Goal: Information Seeking & Learning: Learn about a topic

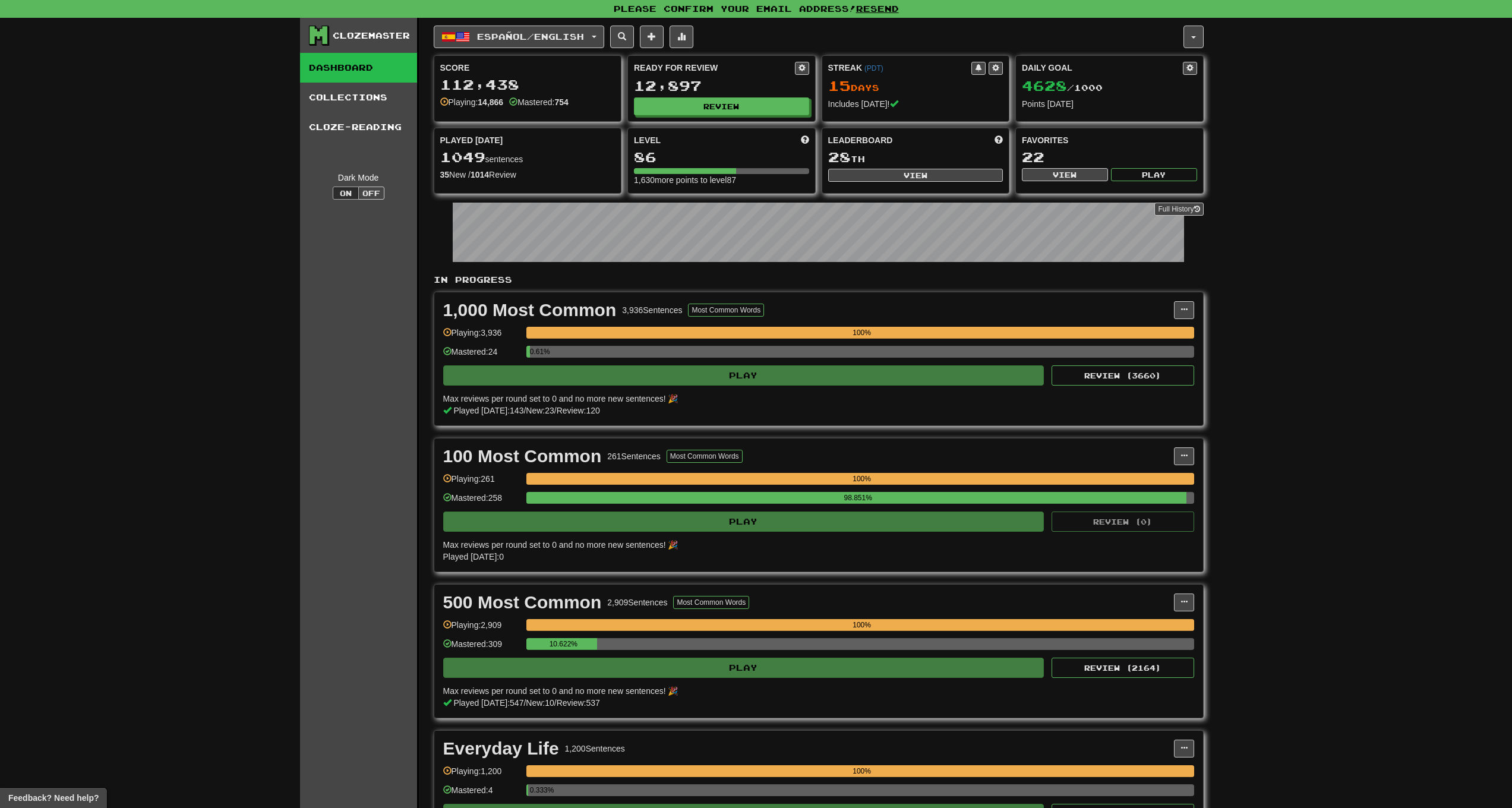
click at [516, 32] on span "Español / English" at bounding box center [530, 36] width 107 height 10
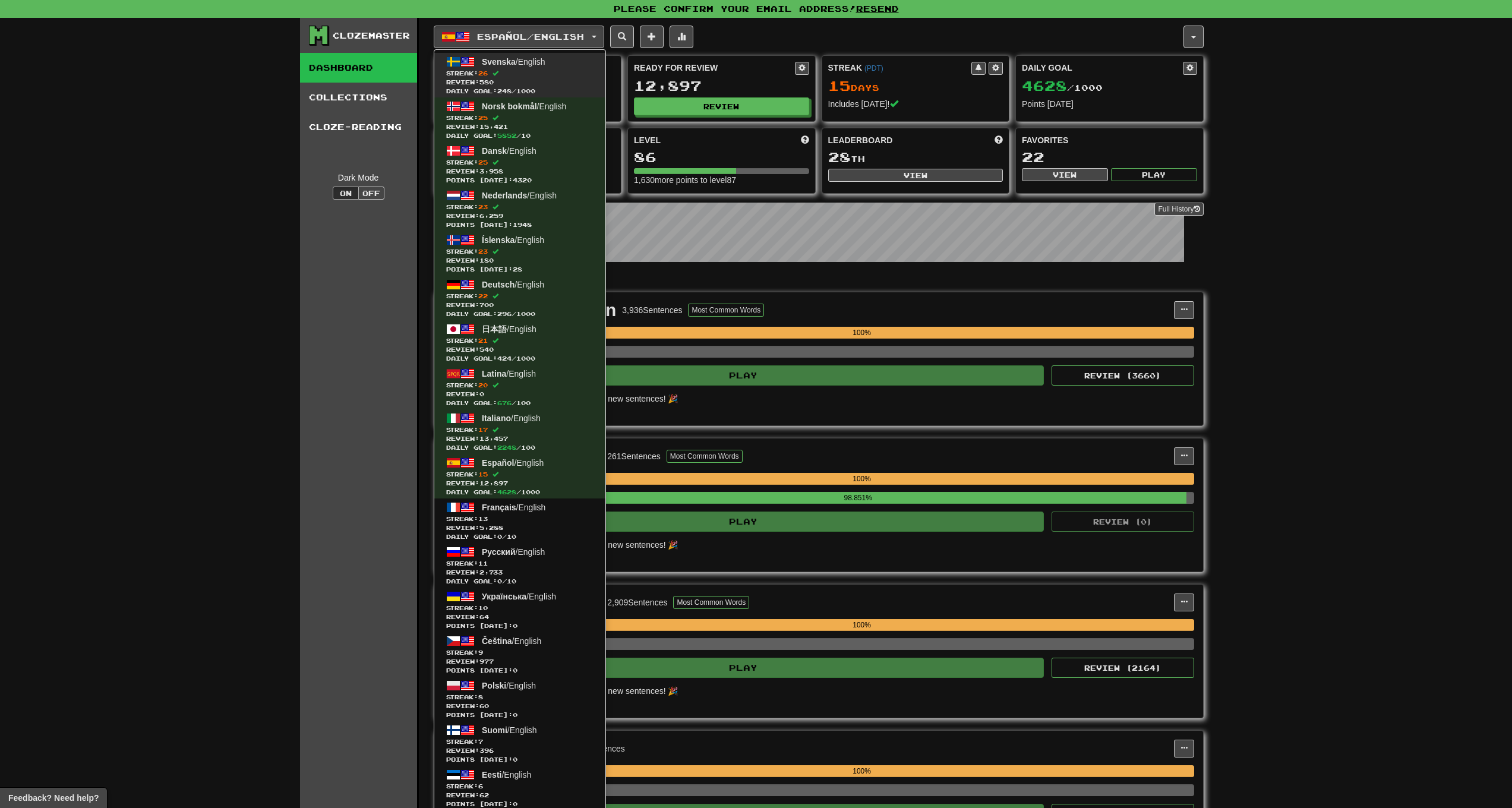
click at [498, 66] on span "Svenska" at bounding box center [499, 62] width 34 height 10
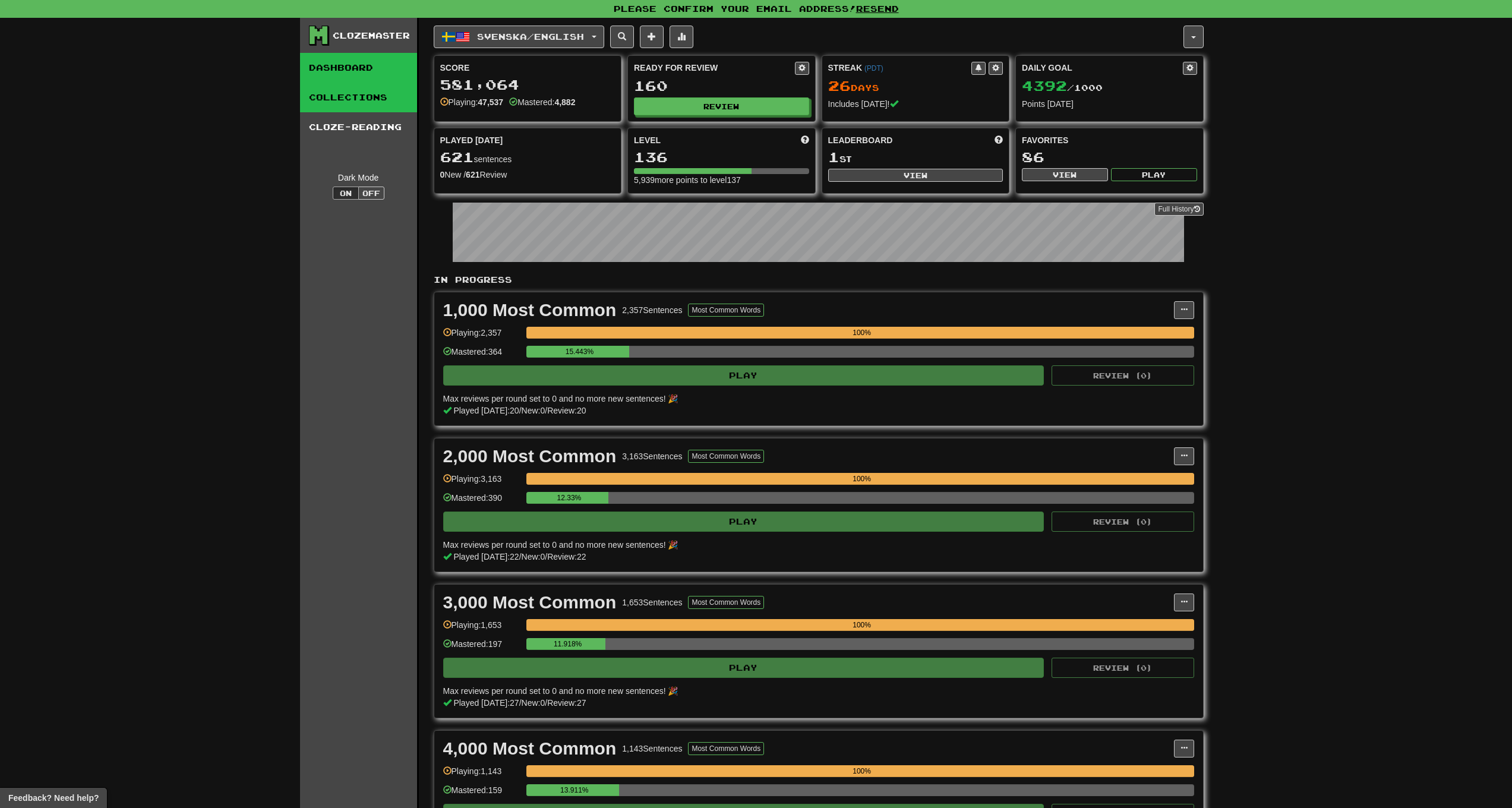
click at [348, 100] on link "Collections" at bounding box center [358, 97] width 117 height 30
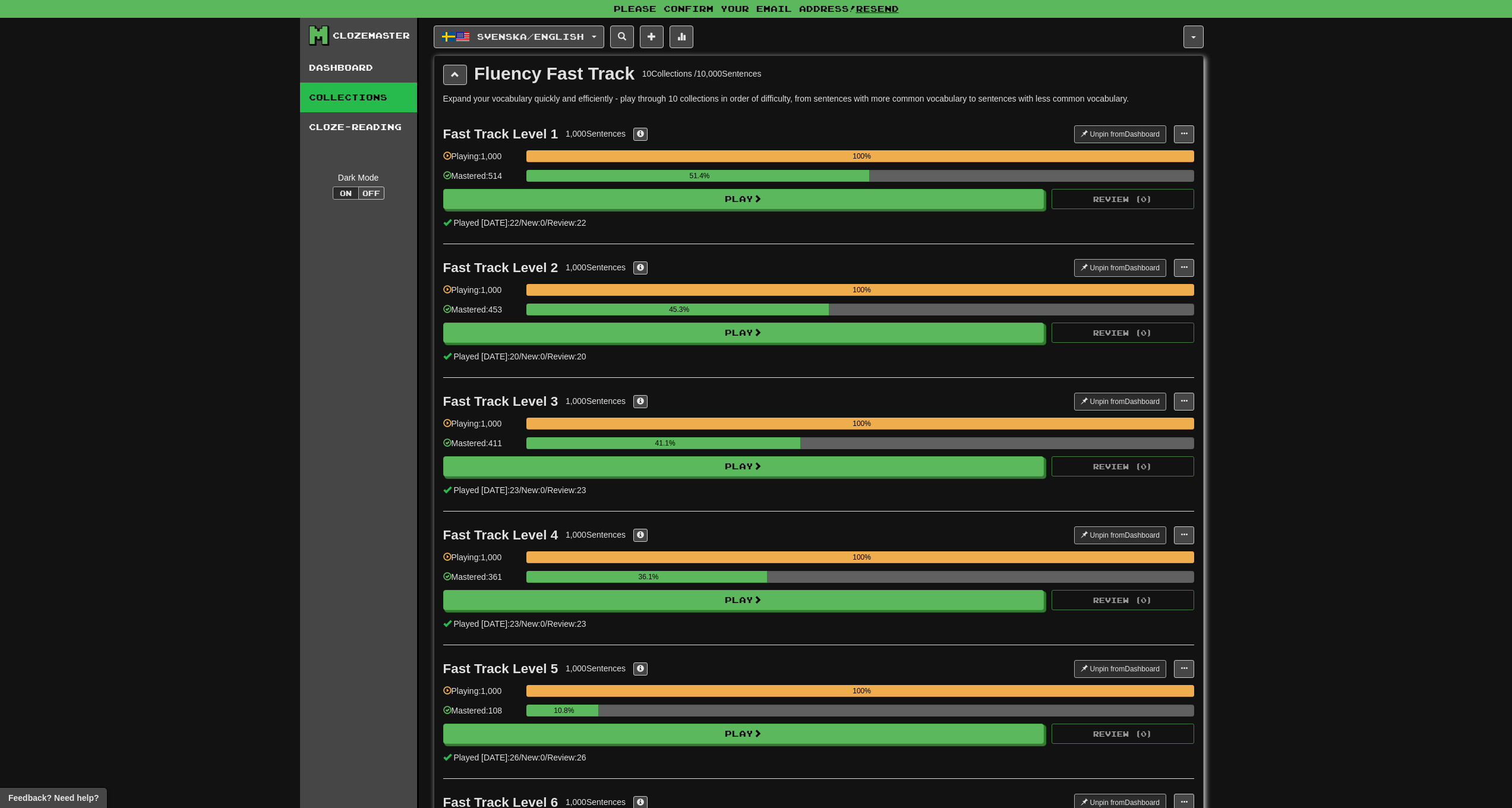
click at [448, 77] on button at bounding box center [455, 75] width 24 height 20
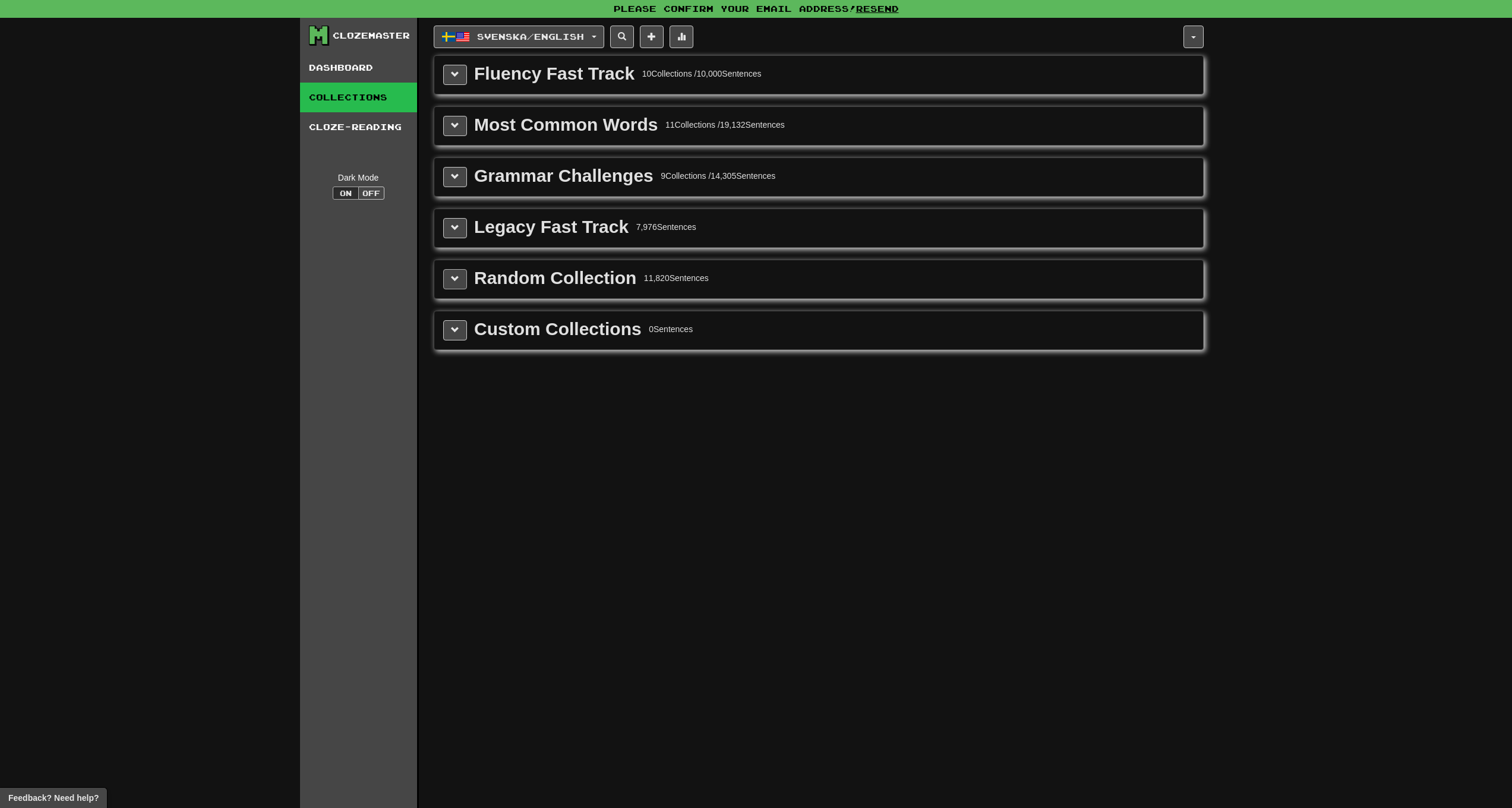
click at [446, 284] on button at bounding box center [455, 279] width 24 height 20
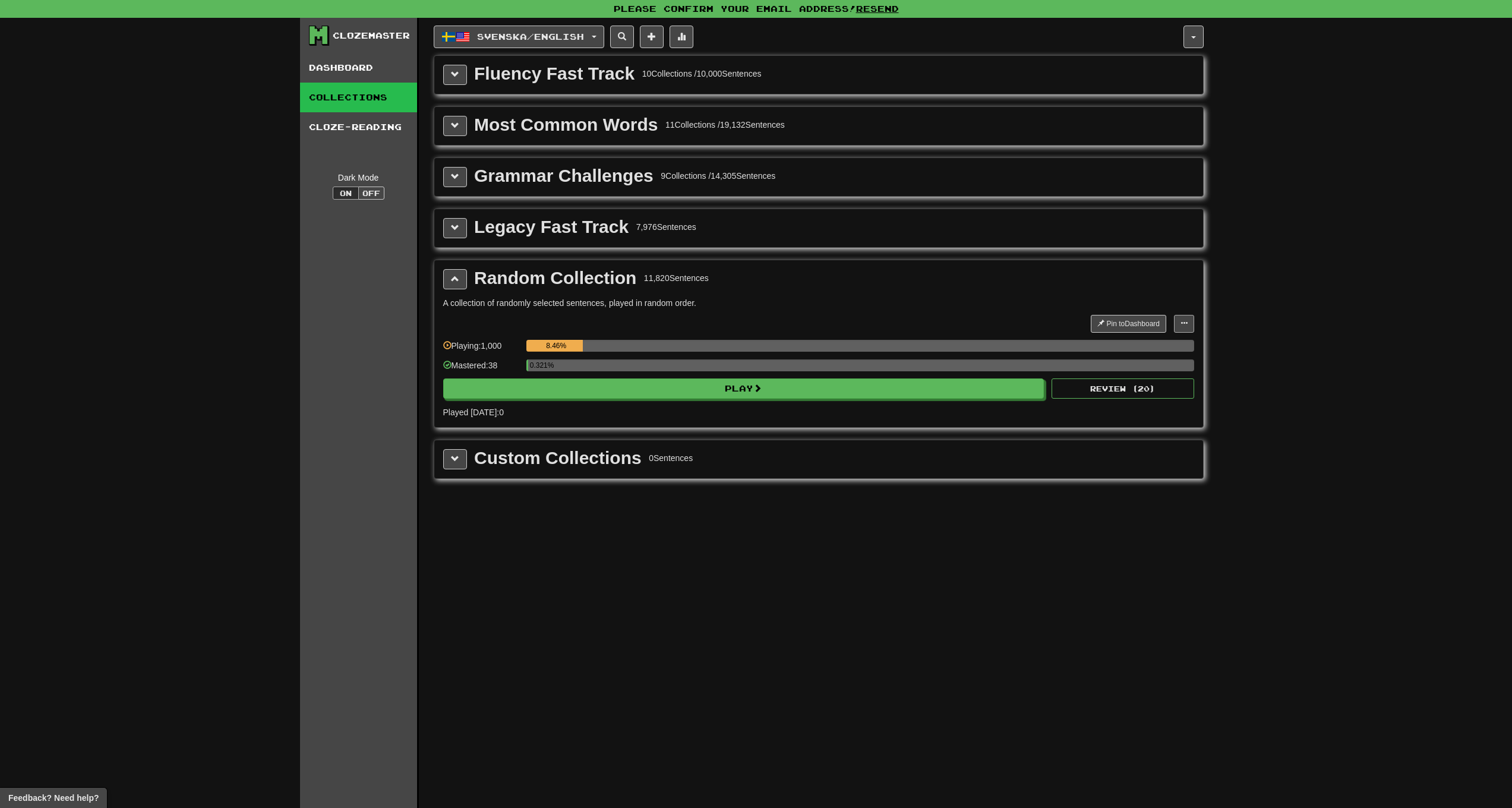
click at [1185, 323] on span at bounding box center [1184, 323] width 7 height 7
click at [1158, 341] on span "Manage Sentences" at bounding box center [1146, 345] width 72 height 10
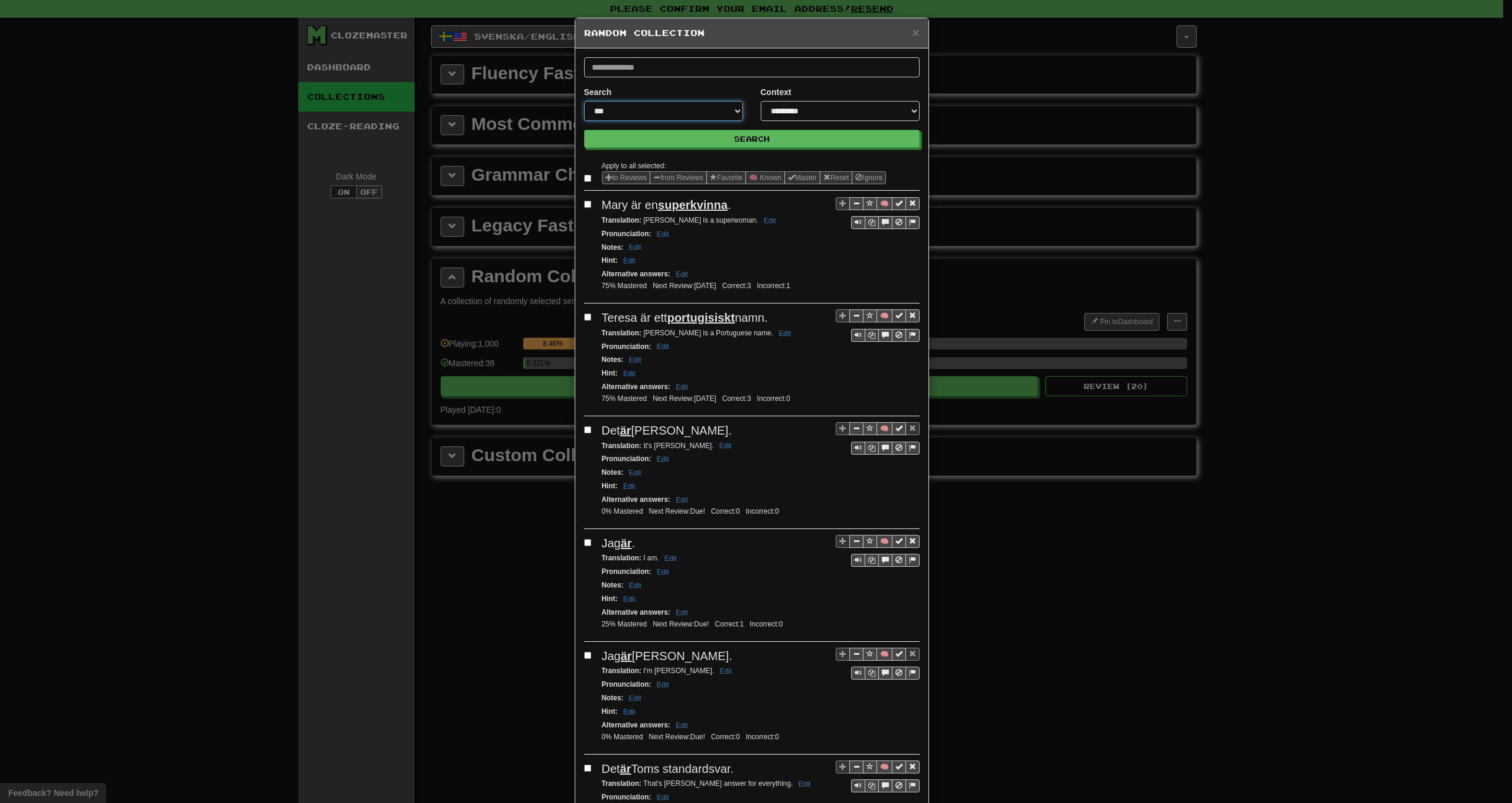
select select "*******"
click at [673, 181] on button "from Reviews" at bounding box center [678, 178] width 57 height 13
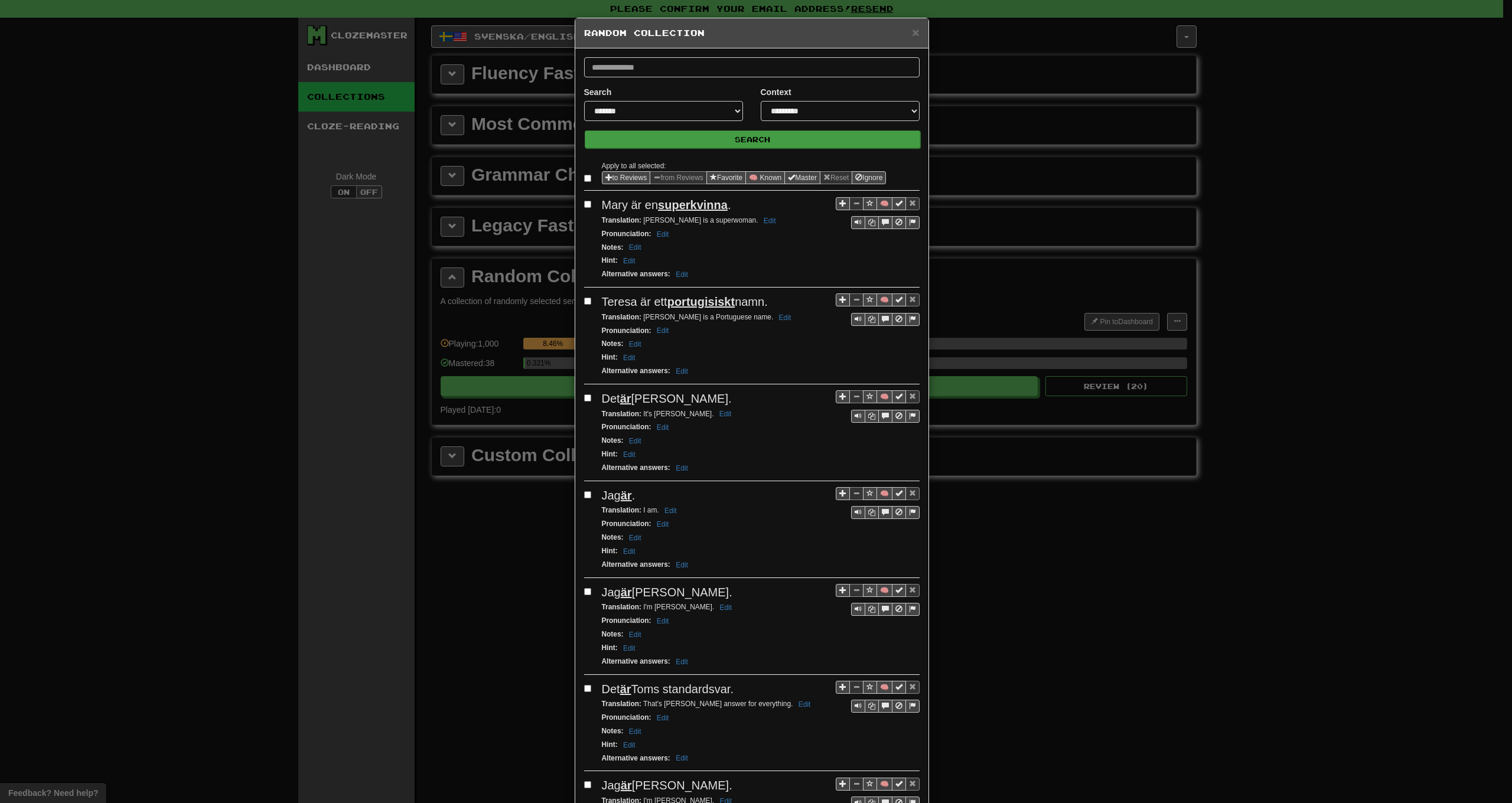
click at [672, 141] on button "Search" at bounding box center [752, 140] width 336 height 18
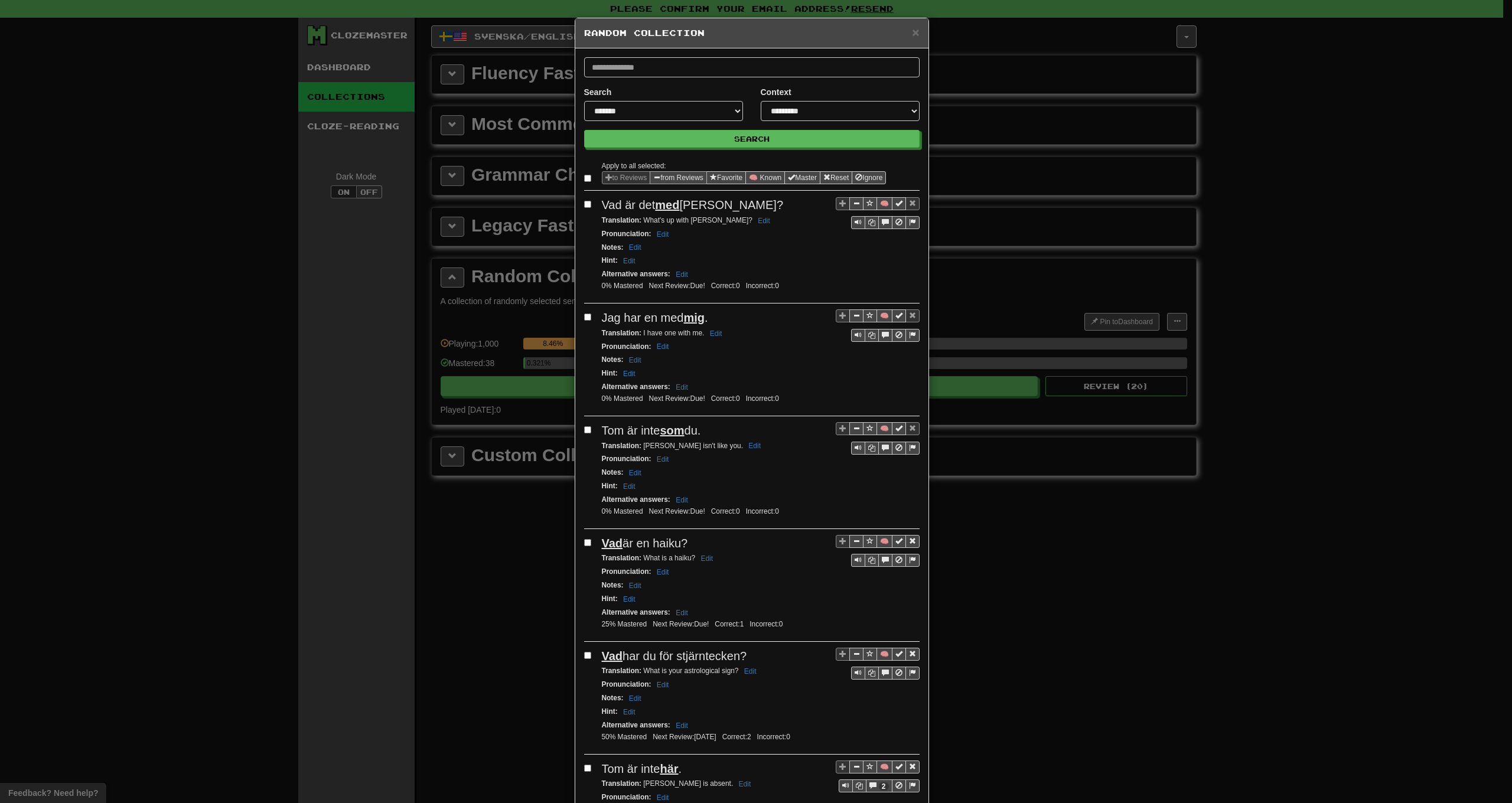
click at [657, 175] on span "Sentence options" at bounding box center [657, 177] width 7 height 7
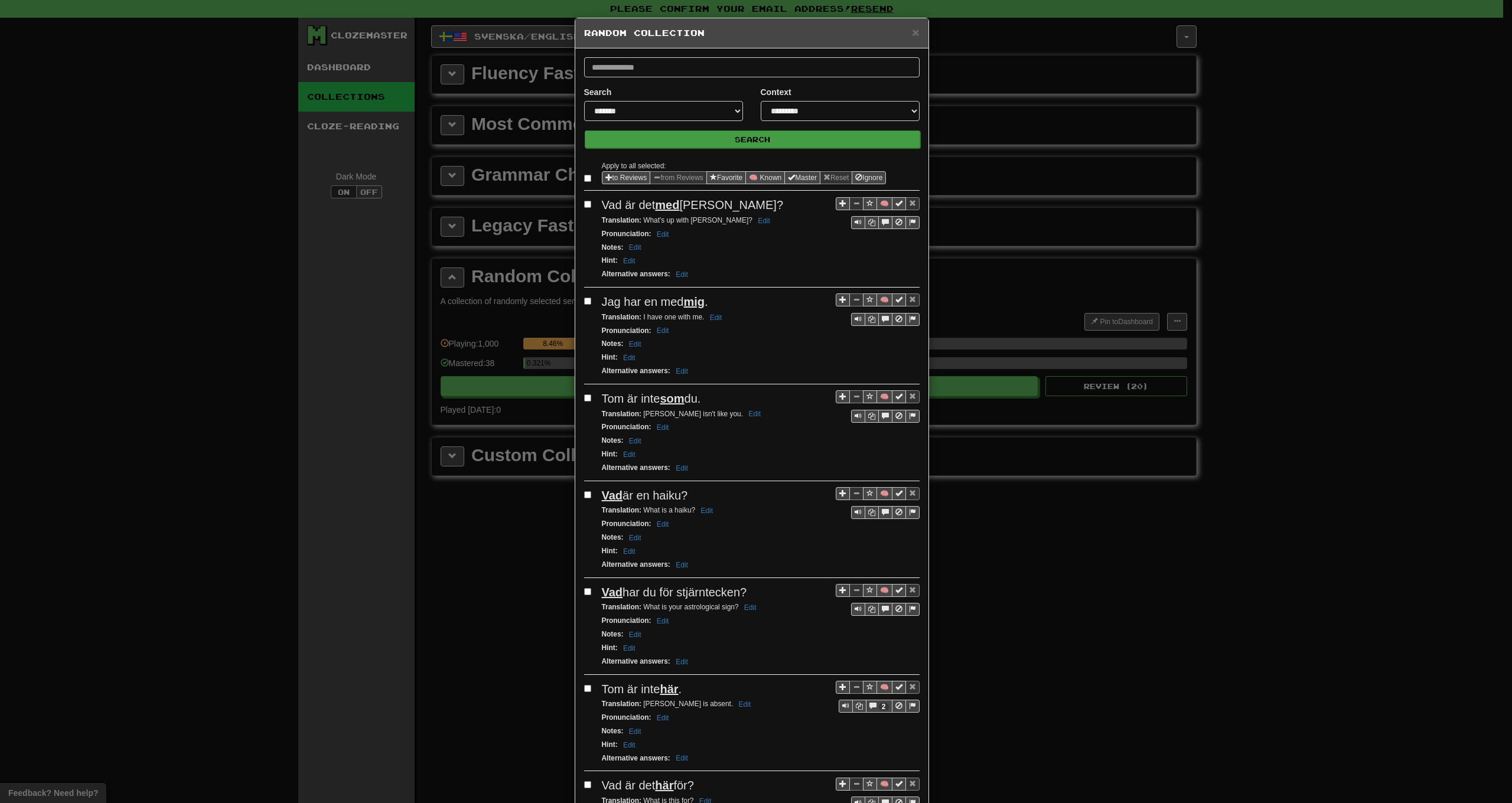
click at [687, 143] on button "Search" at bounding box center [752, 140] width 336 height 18
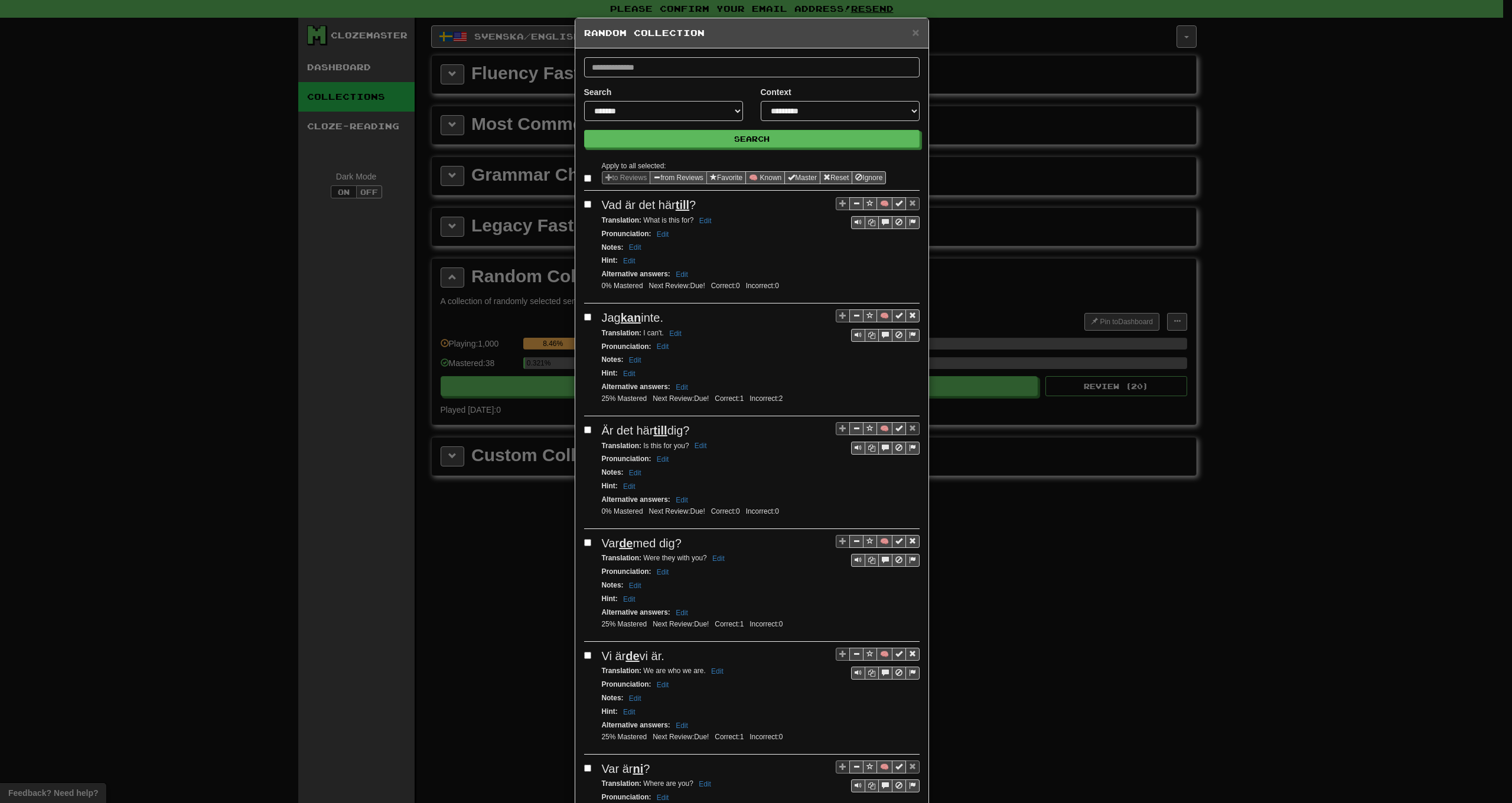
click at [669, 179] on button "from Reviews" at bounding box center [678, 178] width 57 height 13
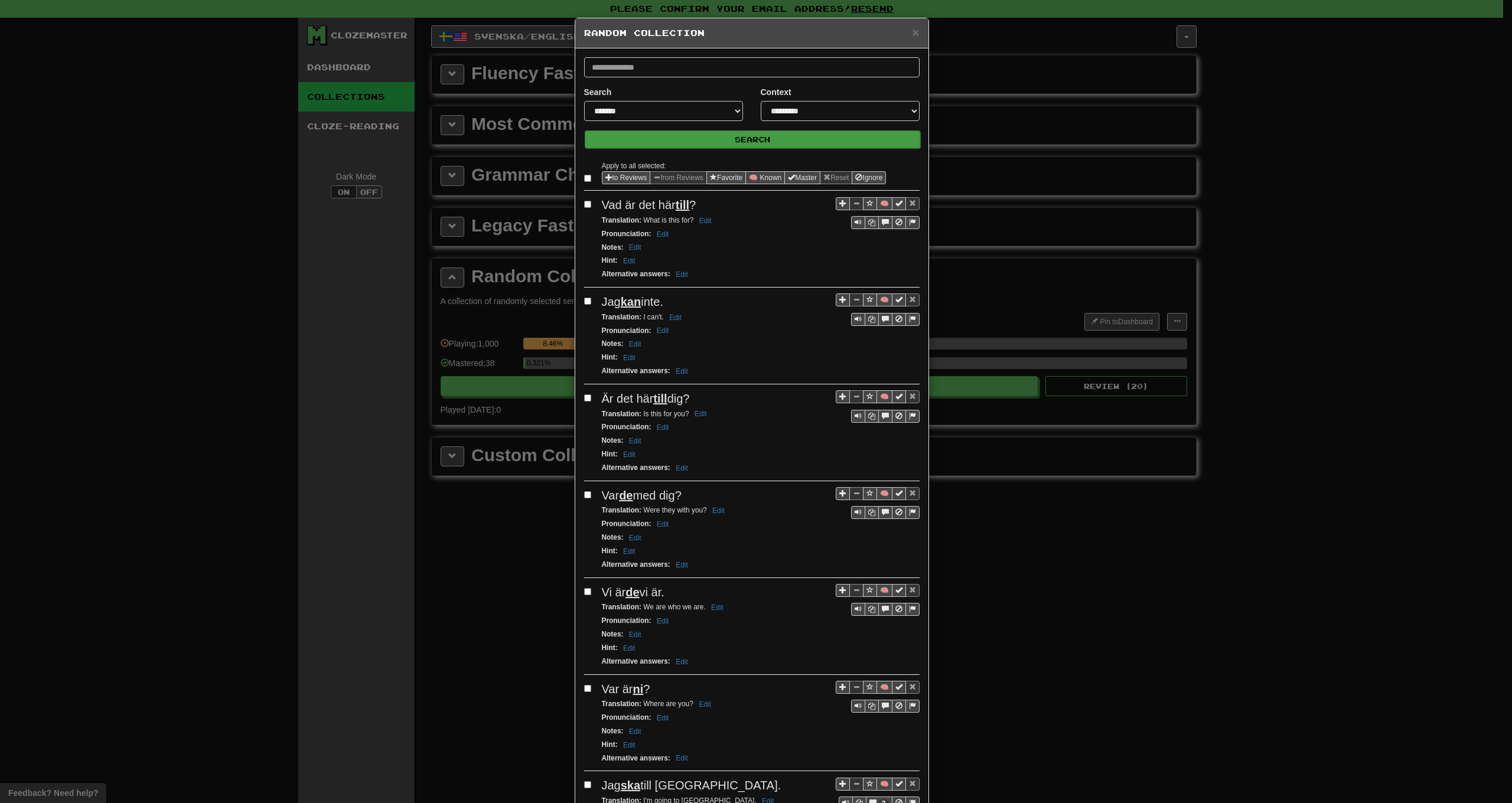
click at [700, 144] on button "Search" at bounding box center [752, 140] width 336 height 18
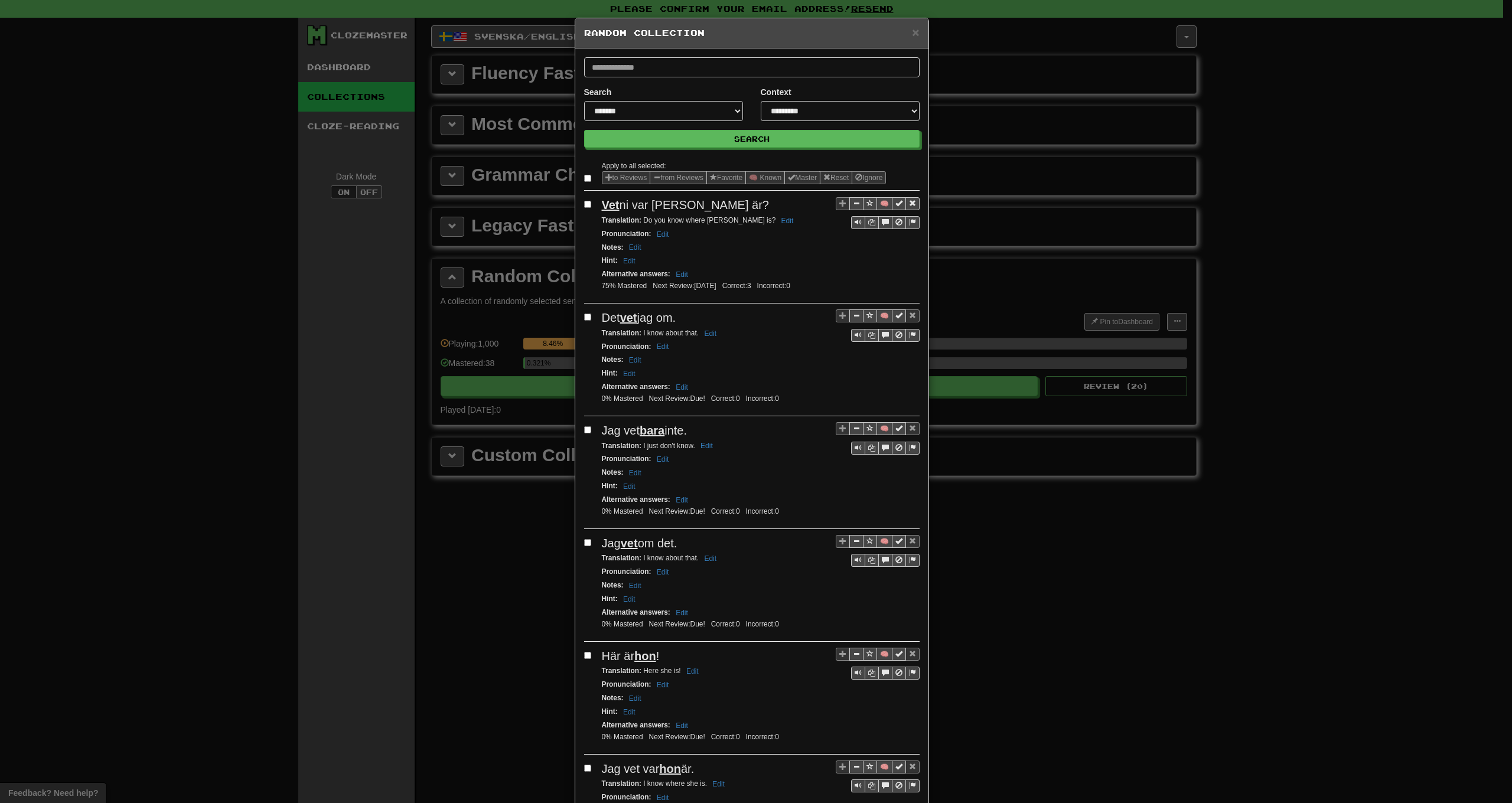
click at [584, 183] on label at bounding box center [590, 178] width 12 height 12
click at [674, 178] on button "from Reviews" at bounding box center [678, 178] width 57 height 13
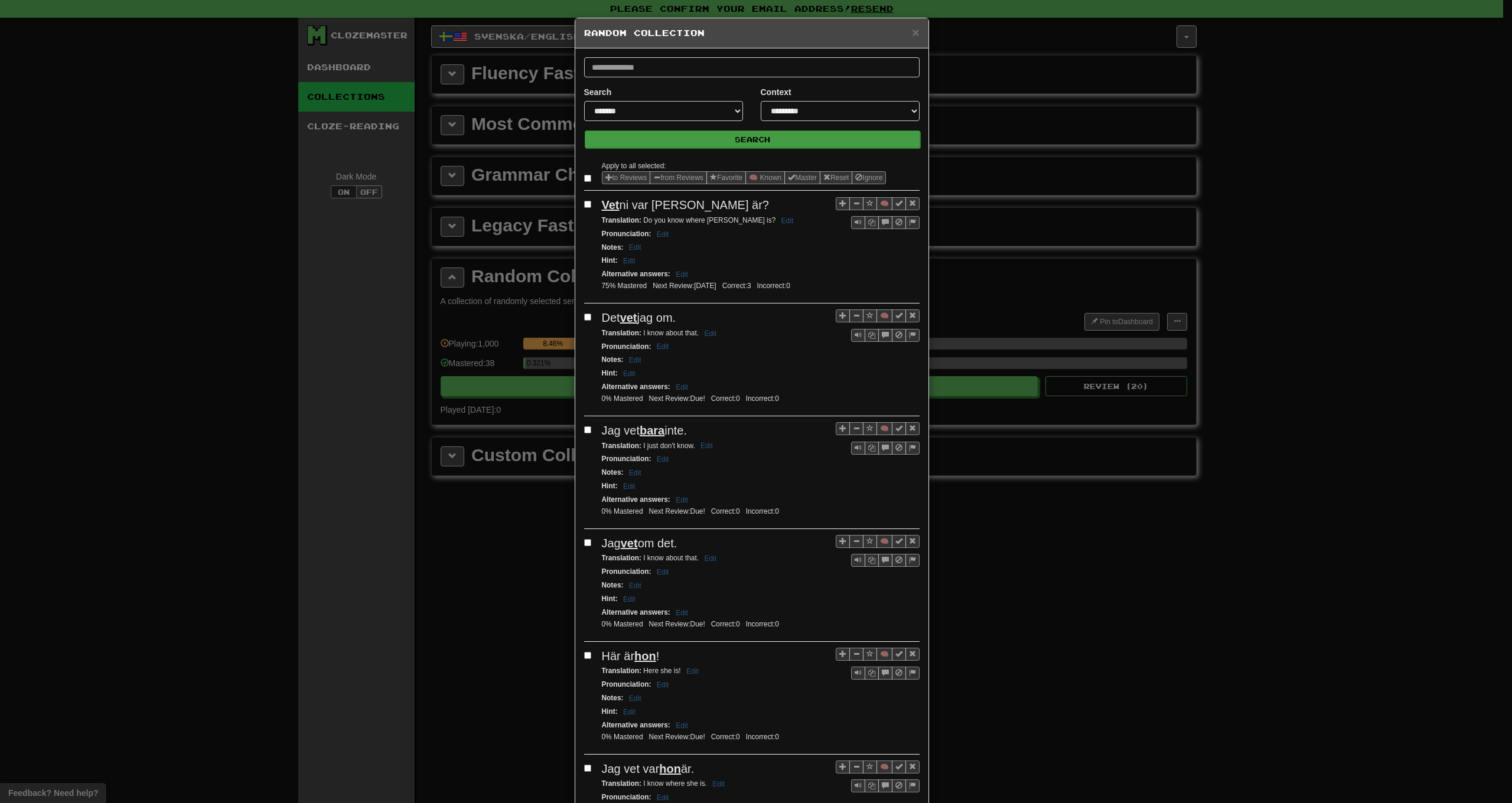
click at [719, 137] on button "Search" at bounding box center [752, 140] width 336 height 18
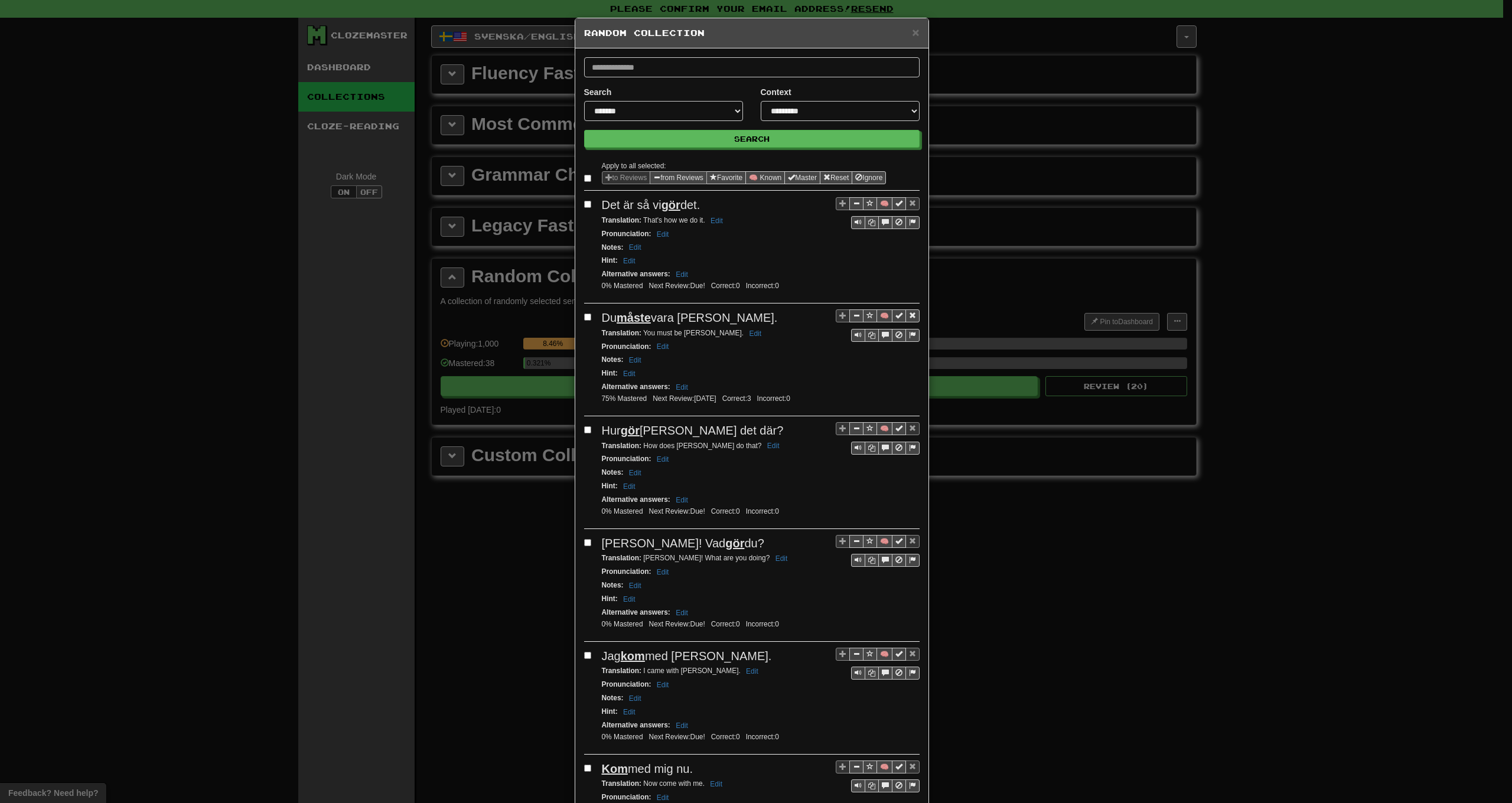
click at [666, 179] on button "from Reviews" at bounding box center [678, 178] width 57 height 13
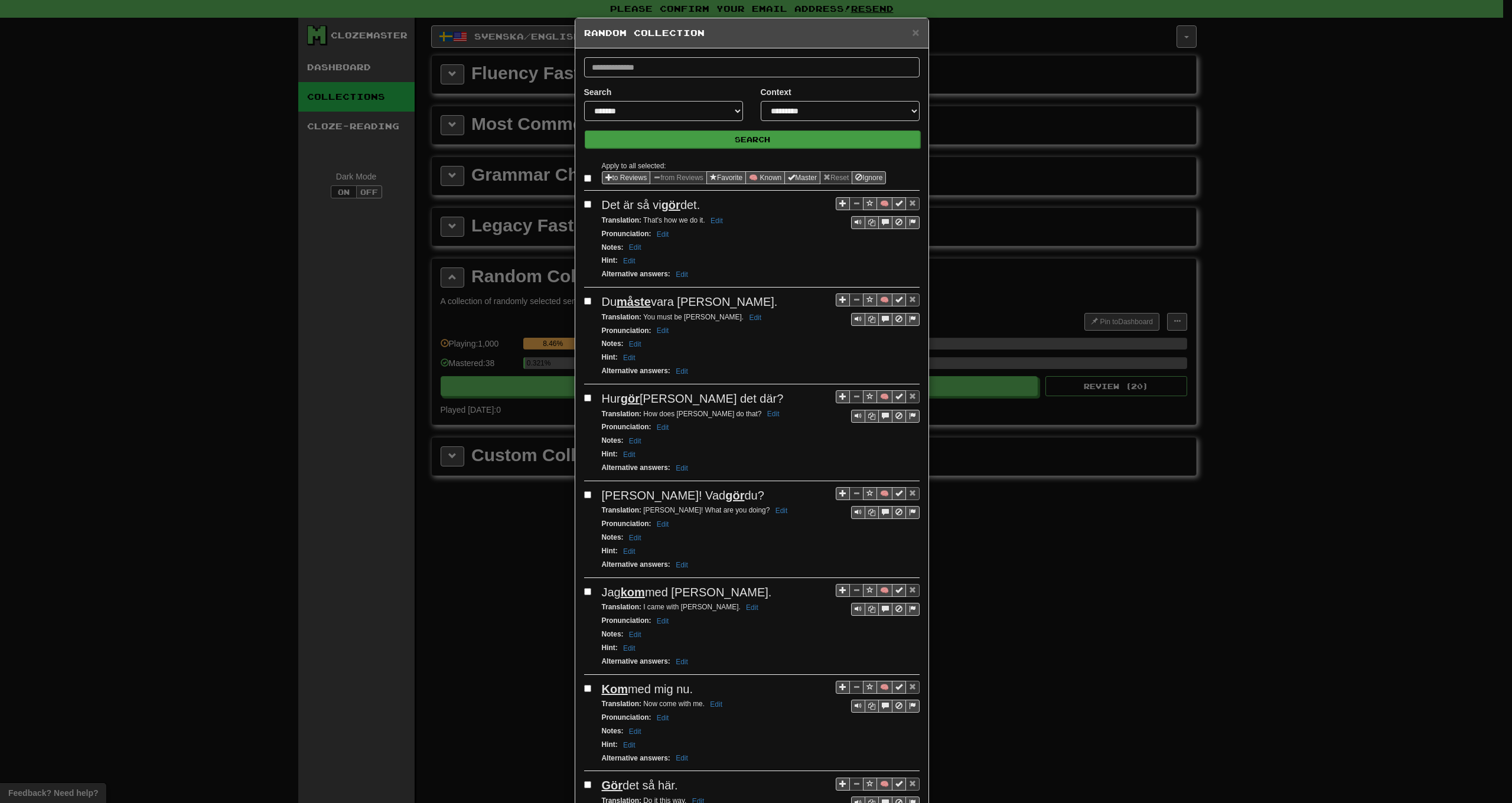
click at [720, 138] on button "Search" at bounding box center [752, 140] width 336 height 18
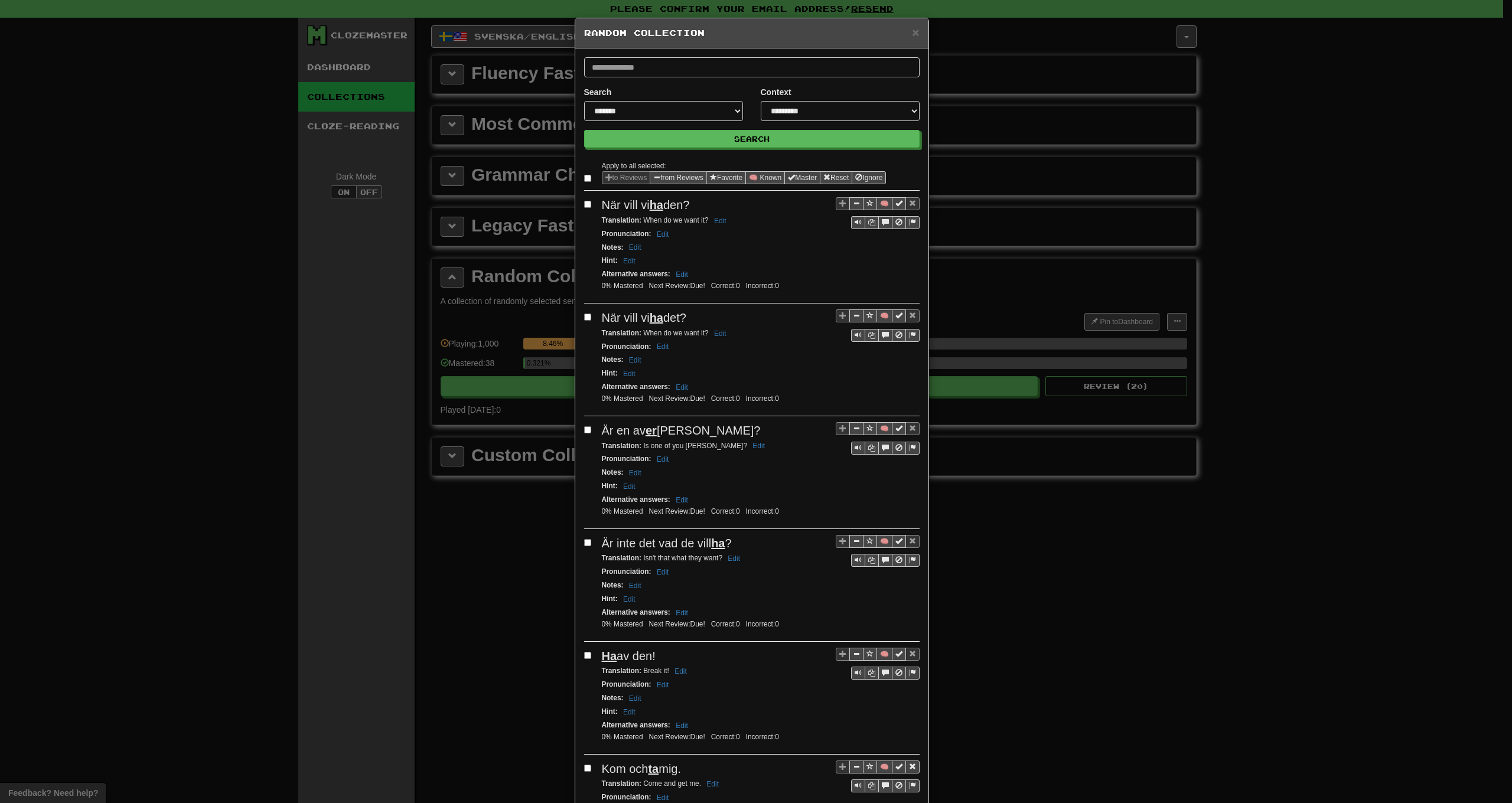
click at [672, 176] on button "from Reviews" at bounding box center [678, 178] width 57 height 13
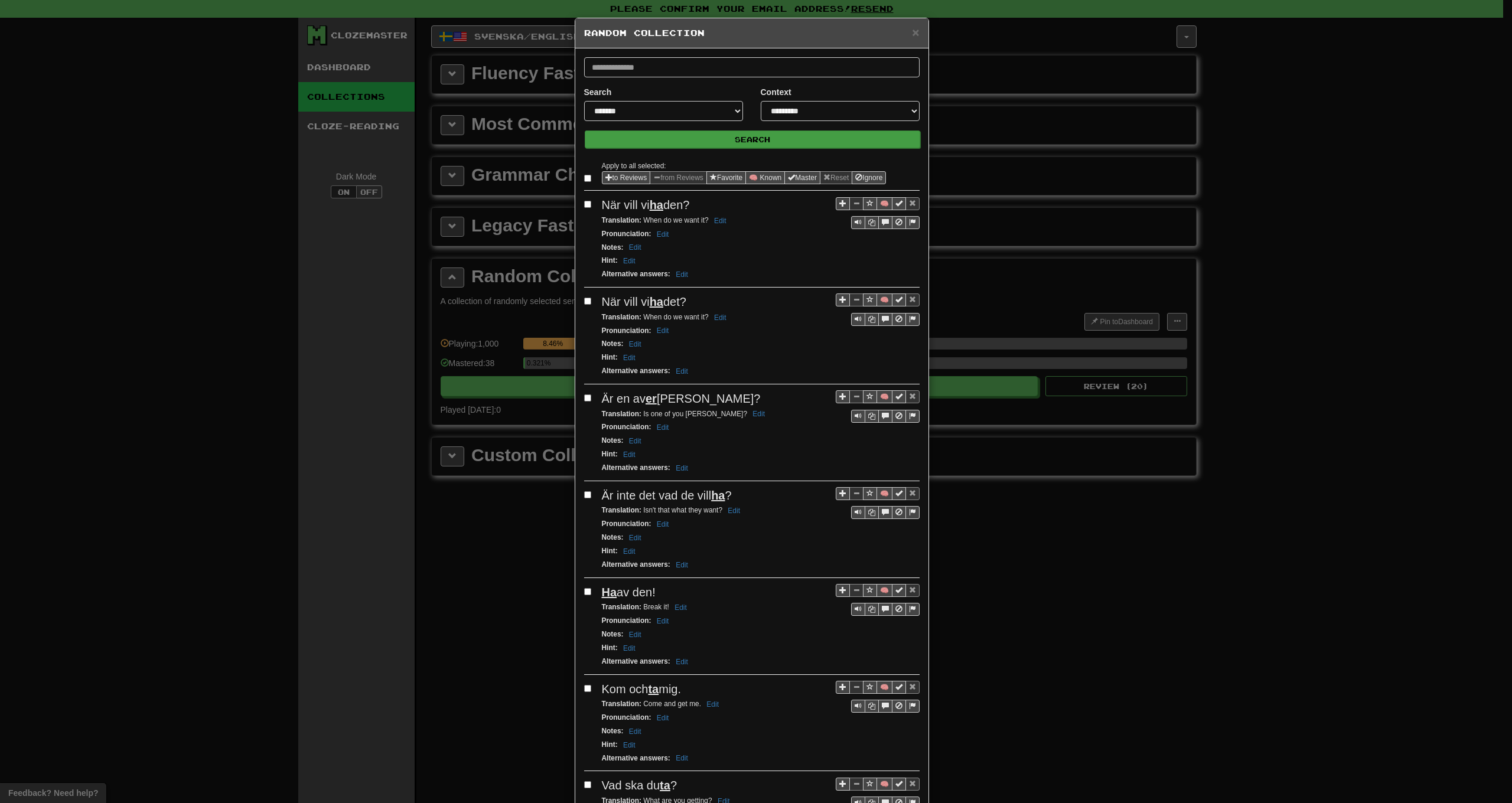
click at [708, 147] on button "Search" at bounding box center [752, 140] width 336 height 18
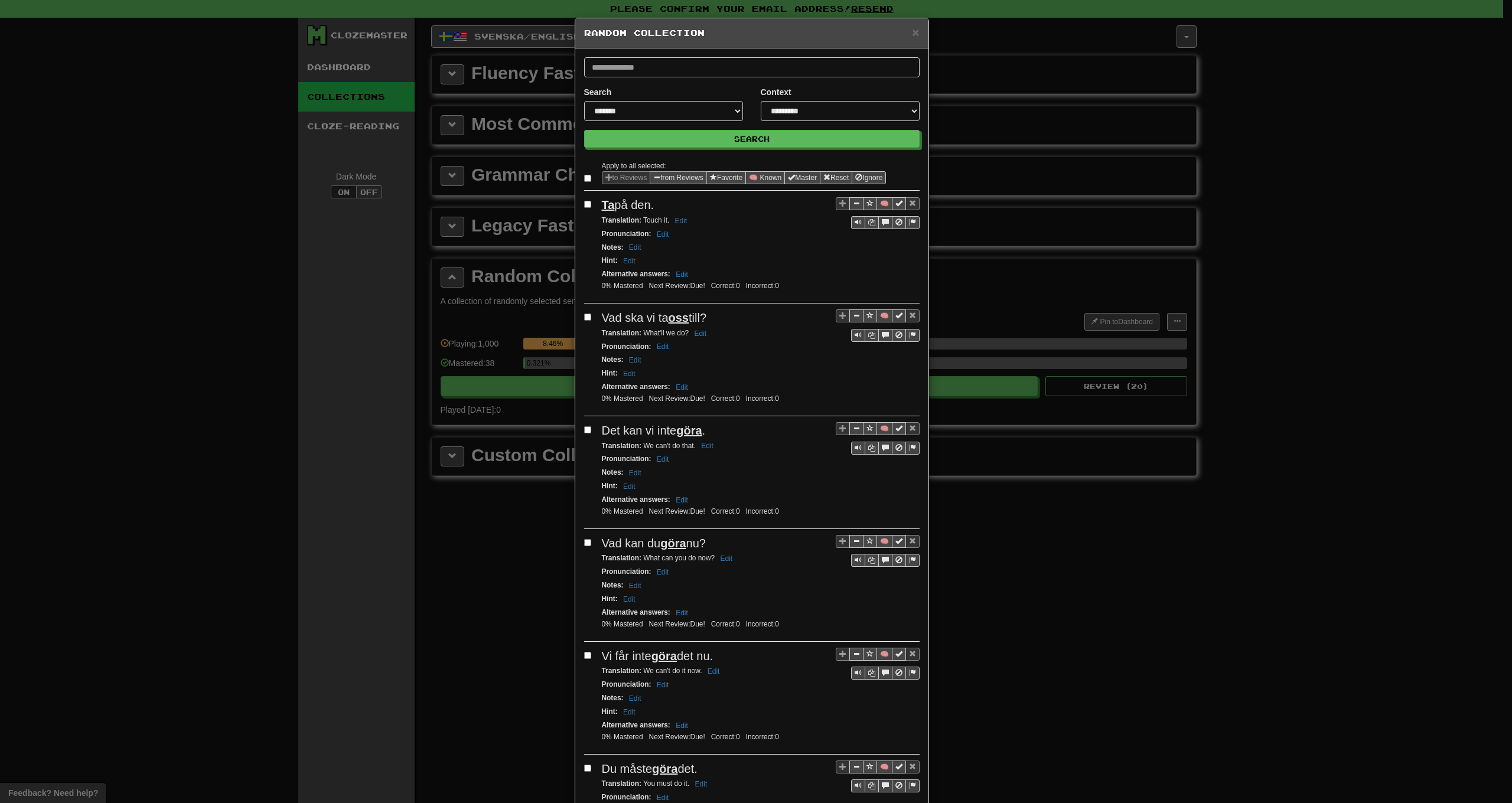
click at [679, 176] on button "from Reviews" at bounding box center [678, 178] width 57 height 13
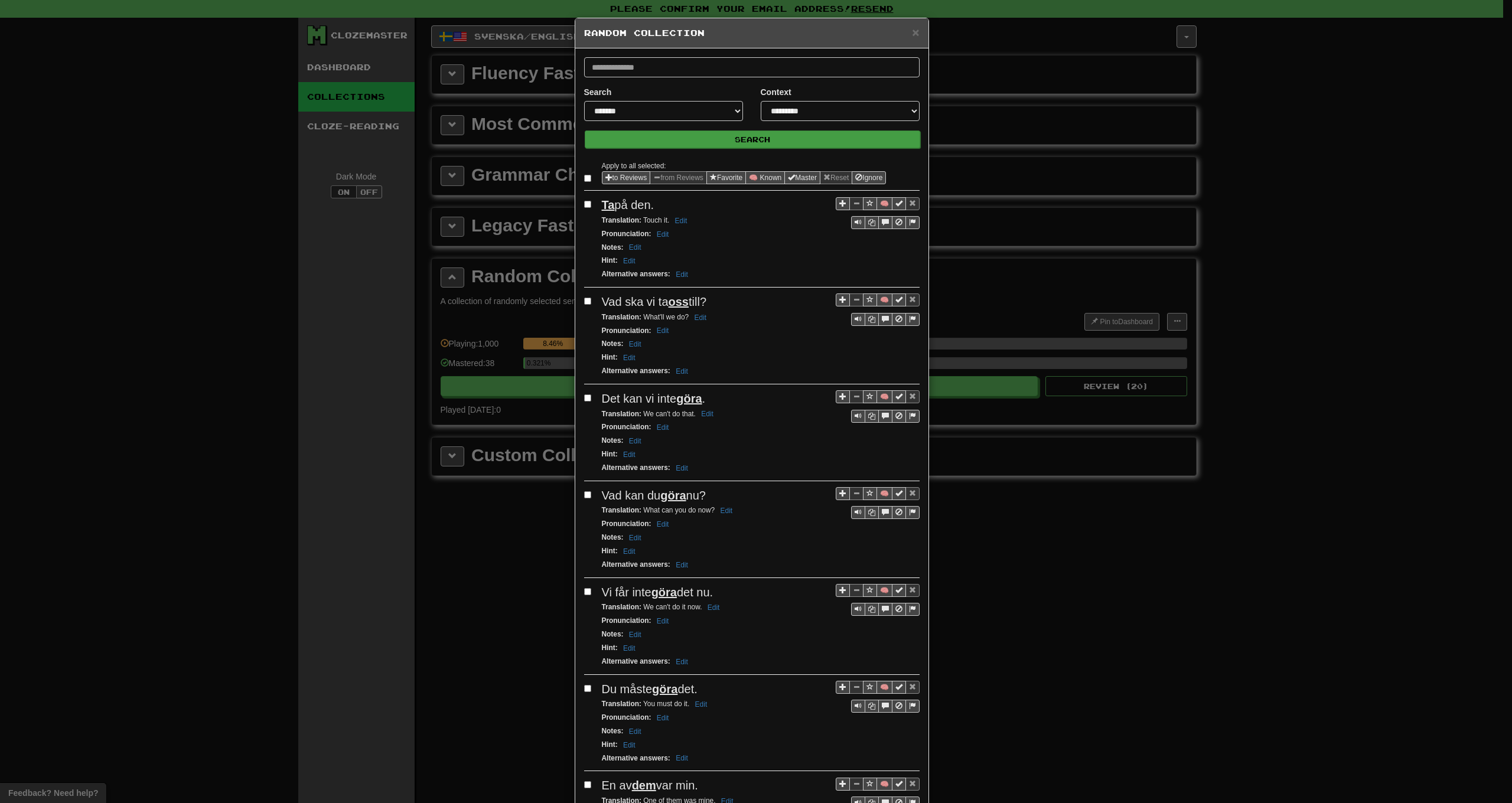
click at [756, 140] on button "Search" at bounding box center [752, 140] width 336 height 18
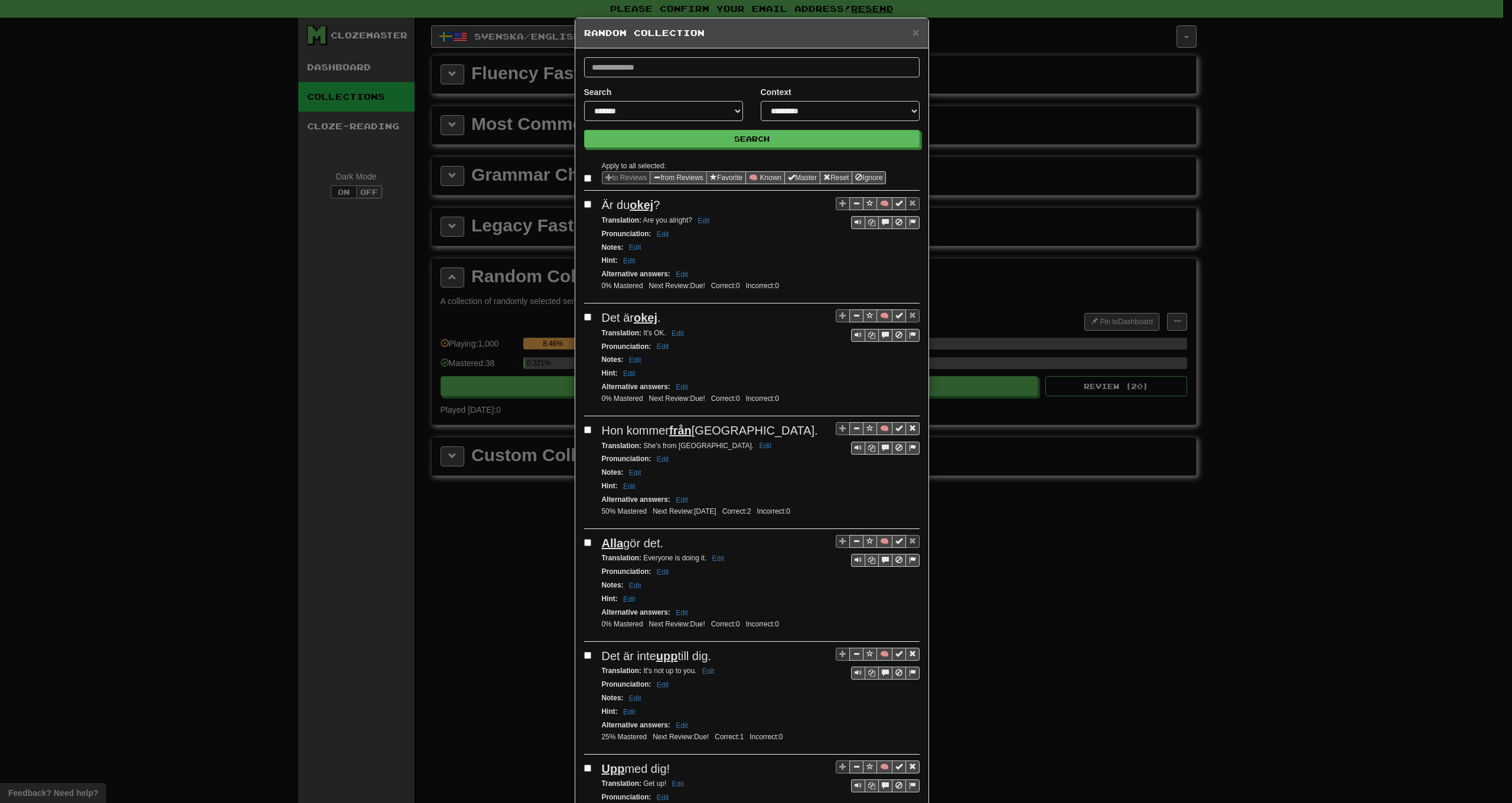
click at [668, 175] on button "from Reviews" at bounding box center [678, 178] width 57 height 13
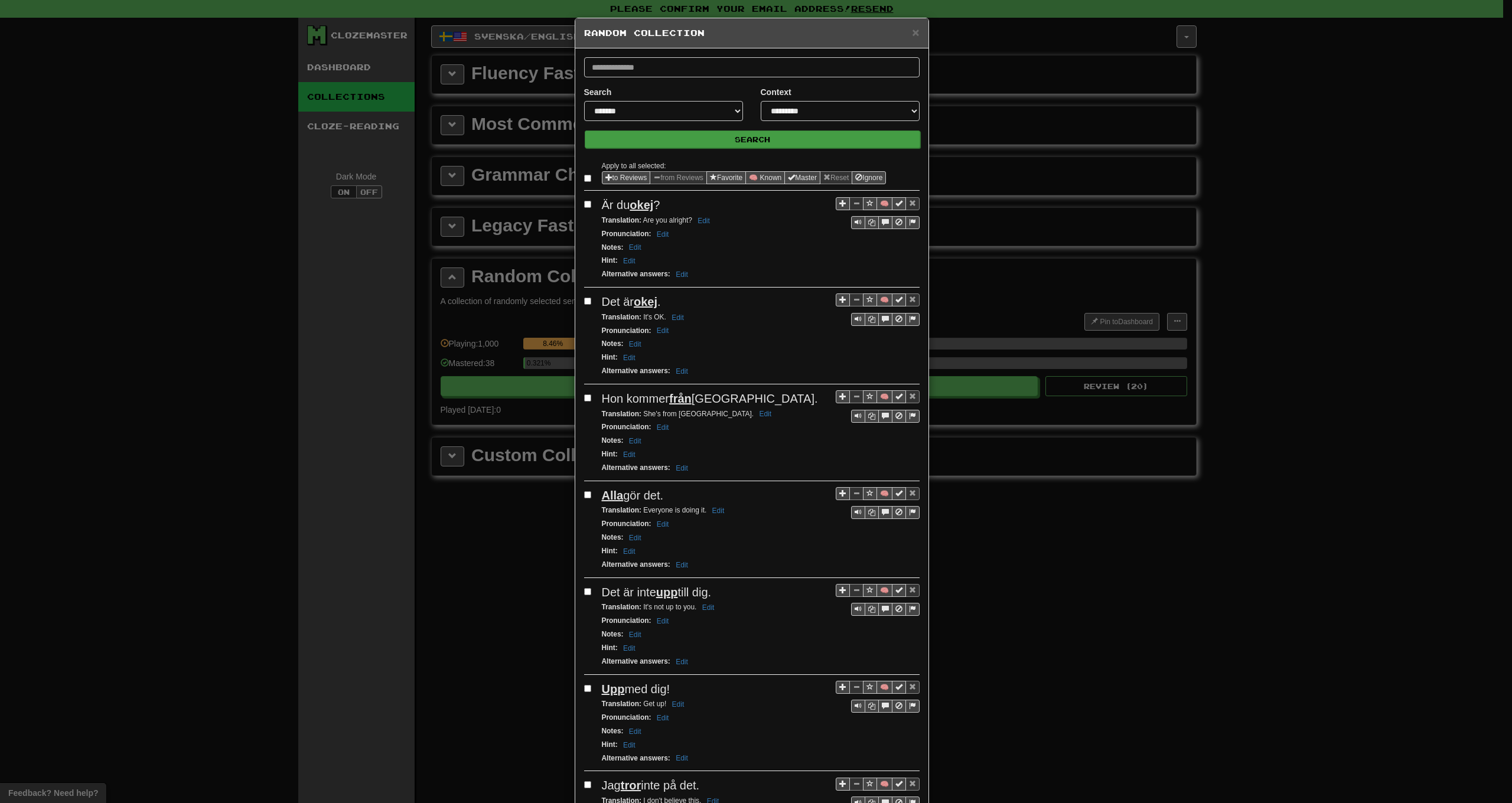
click at [736, 138] on button "Search" at bounding box center [752, 140] width 336 height 18
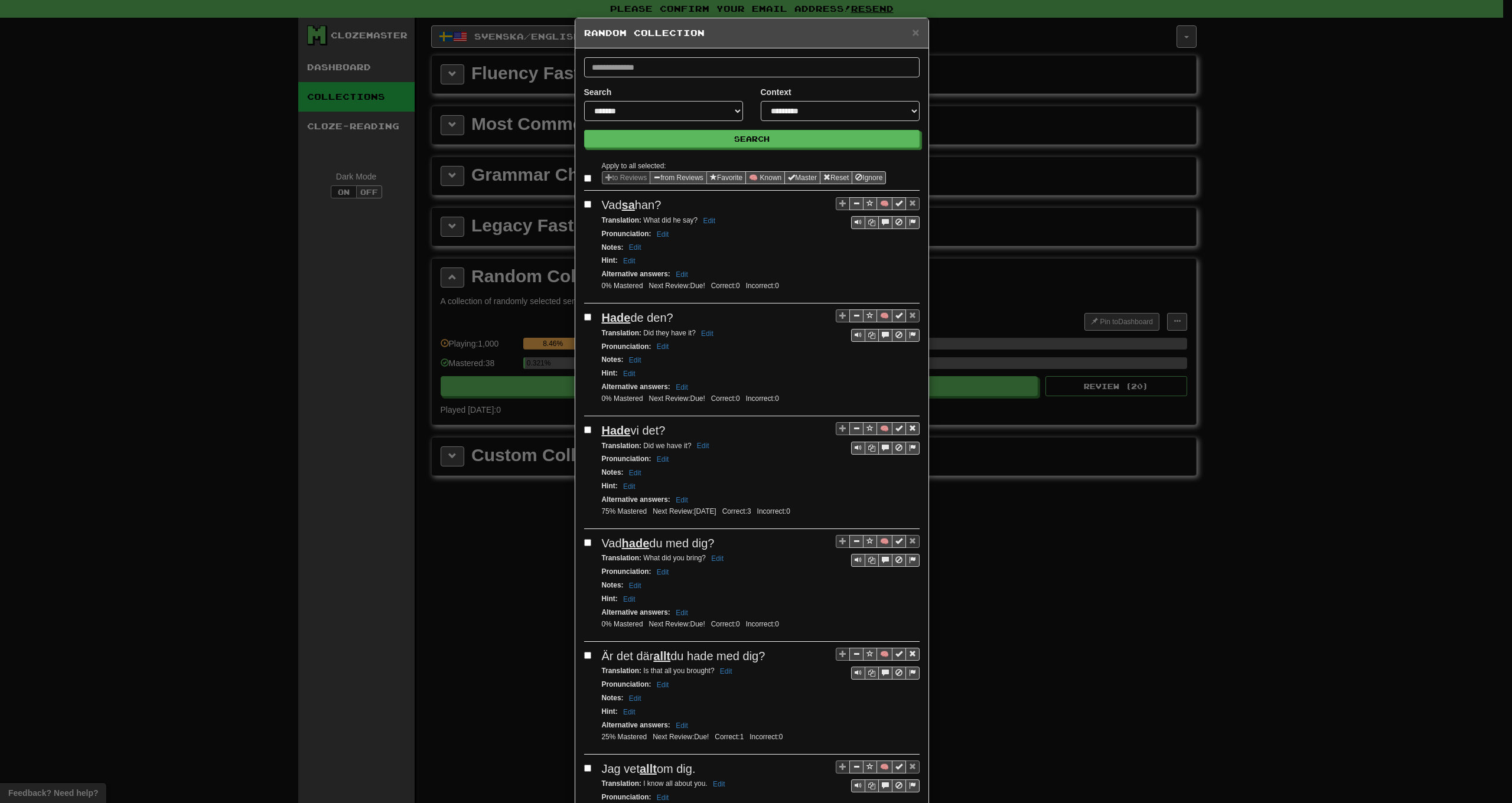
click at [668, 177] on button "from Reviews" at bounding box center [678, 178] width 57 height 13
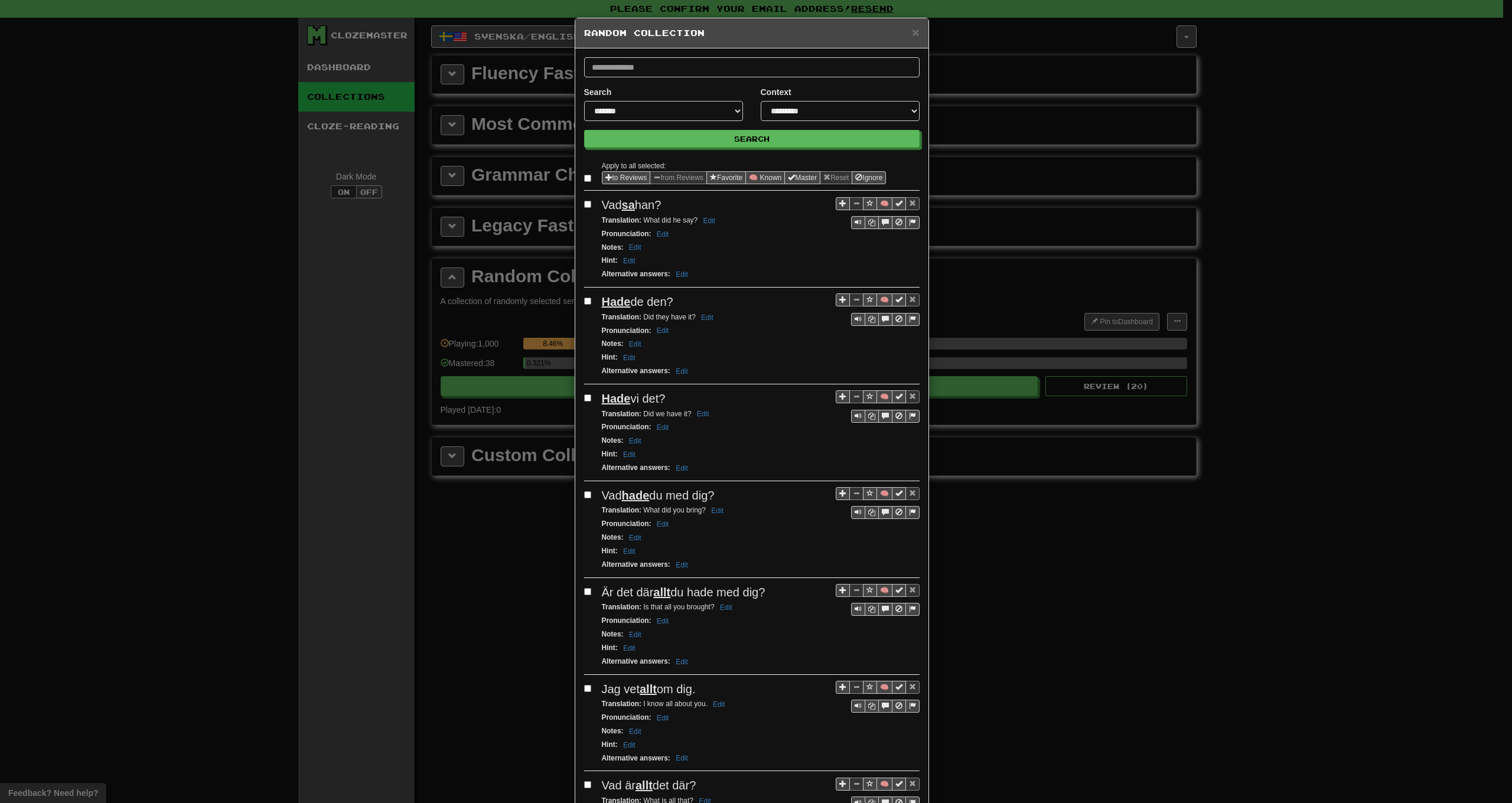
click at [722, 138] on button "Search" at bounding box center [752, 140] width 336 height 18
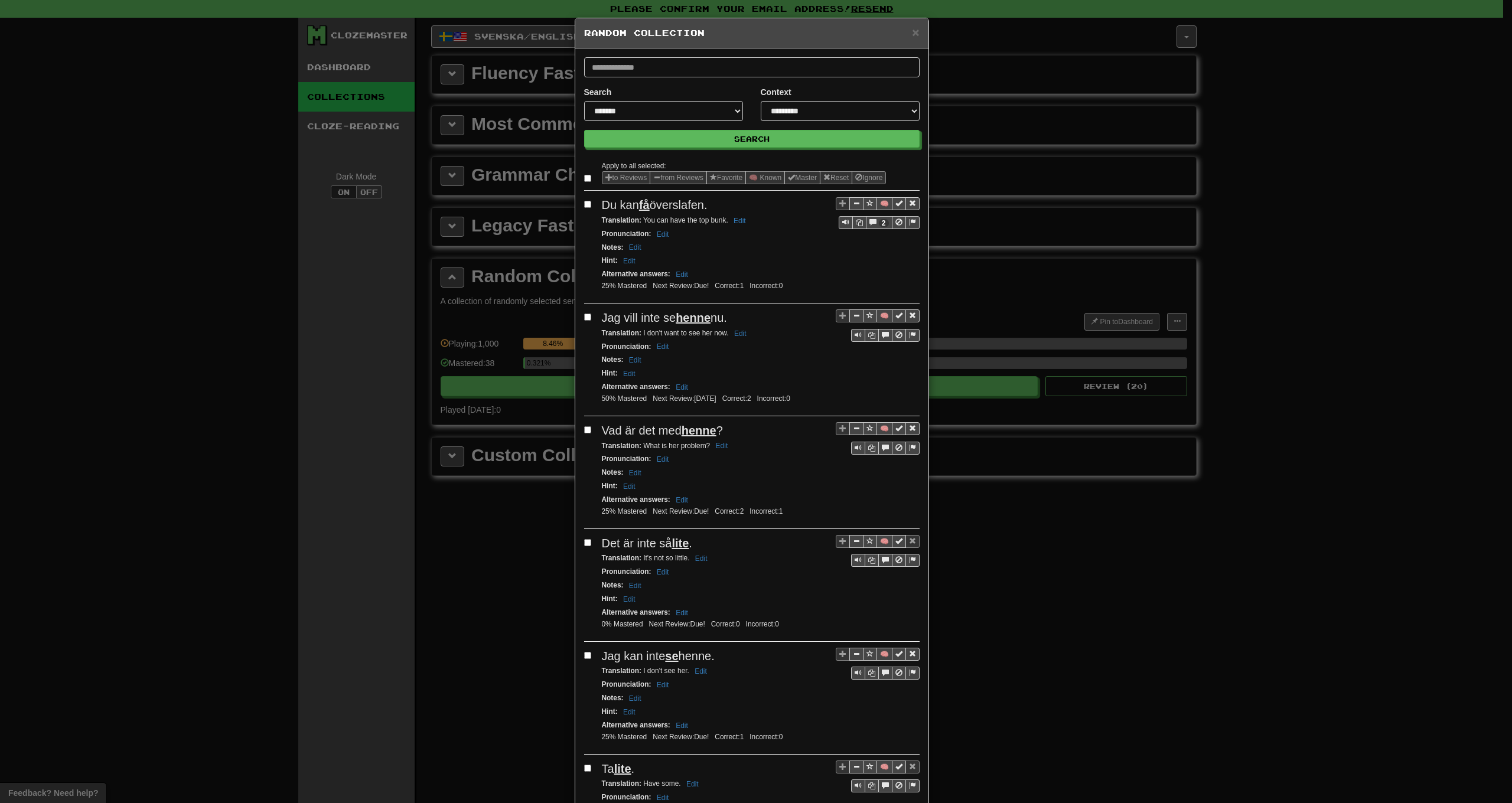
click at [590, 181] on label at bounding box center [590, 178] width 12 height 12
click at [684, 175] on button "from Reviews" at bounding box center [678, 178] width 57 height 13
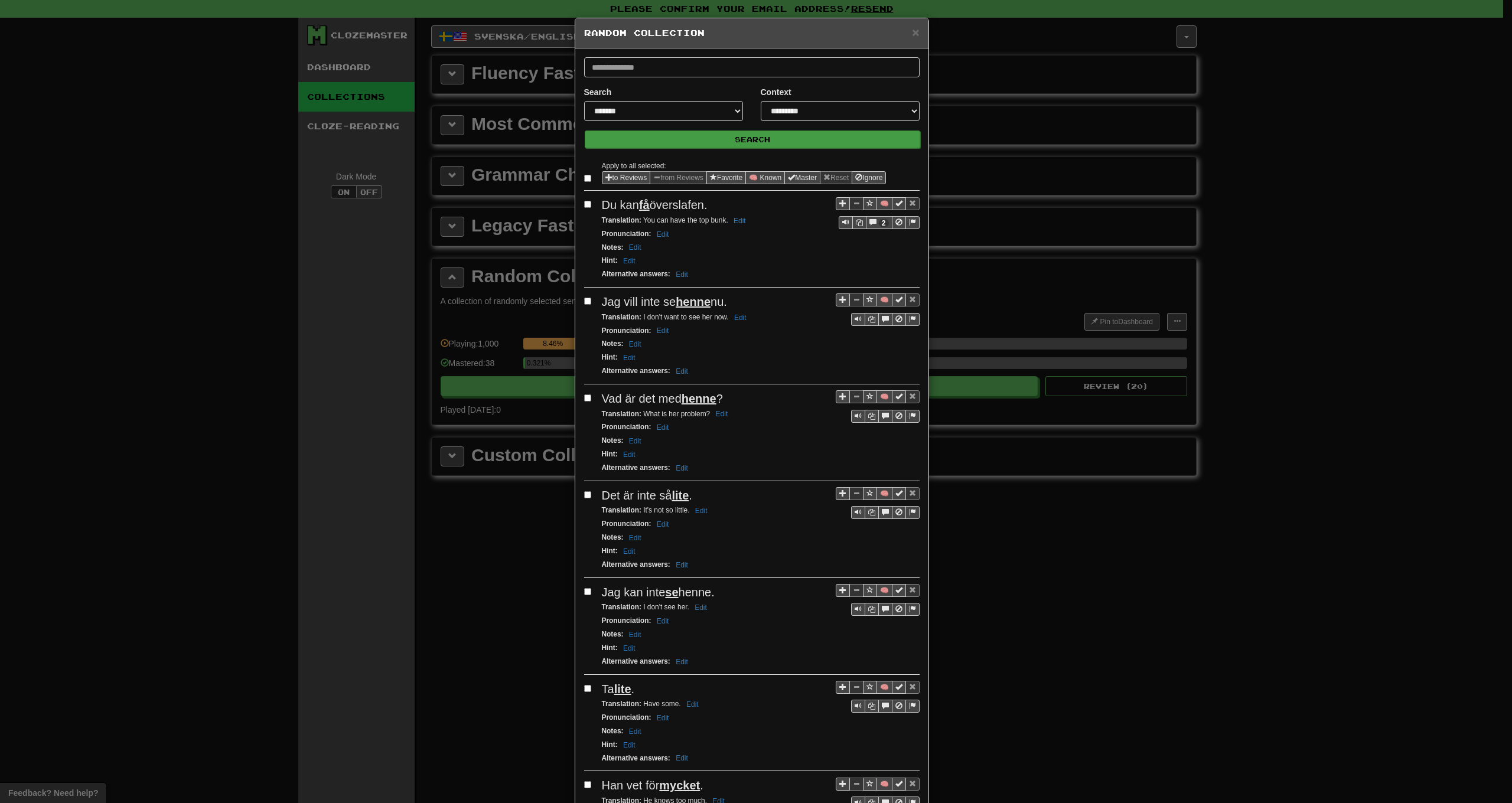
click at [744, 137] on button "Search" at bounding box center [752, 140] width 336 height 18
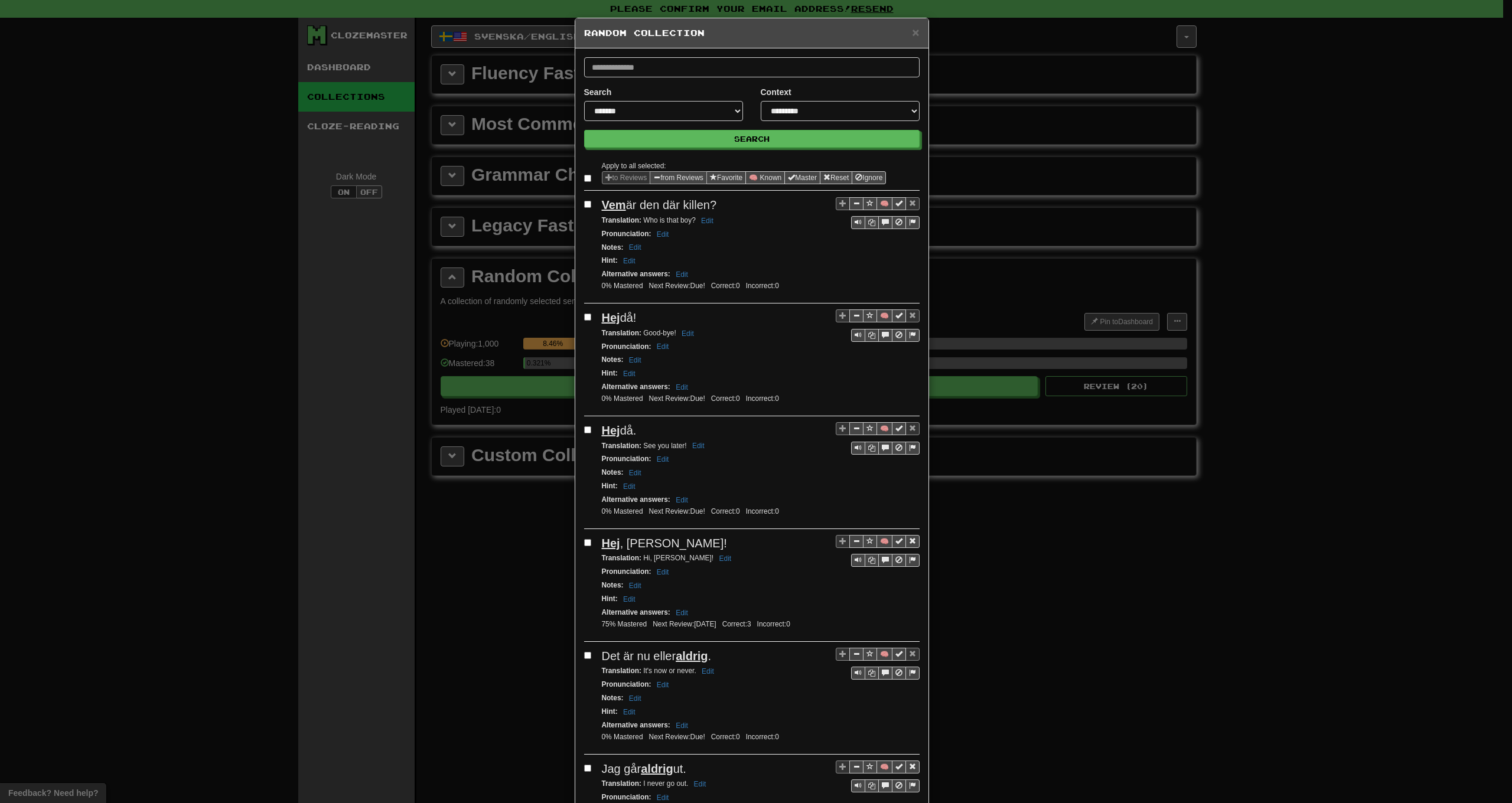
click at [670, 175] on button "from Reviews" at bounding box center [678, 178] width 57 height 13
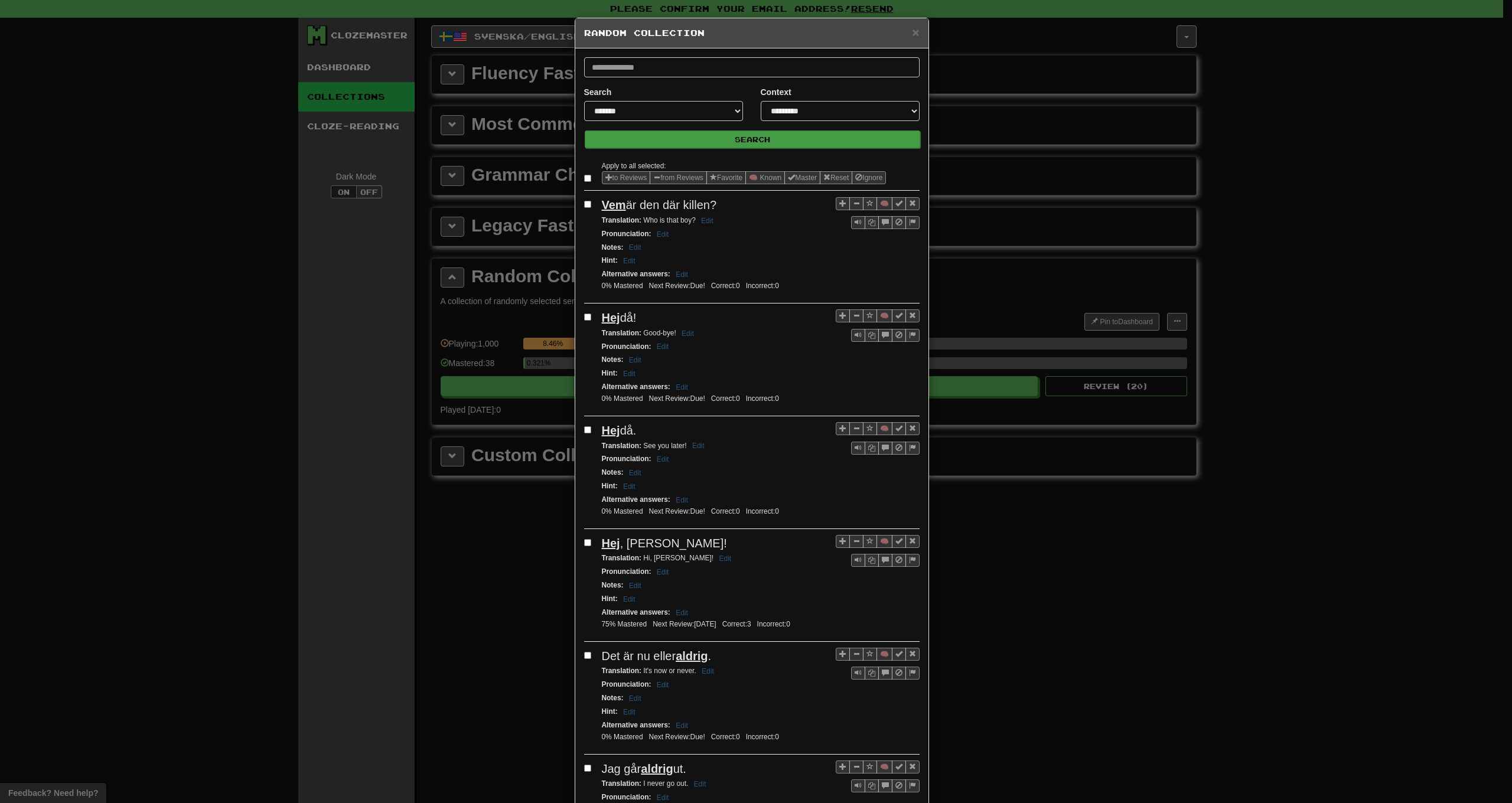
click at [723, 143] on button "Search" at bounding box center [752, 140] width 336 height 18
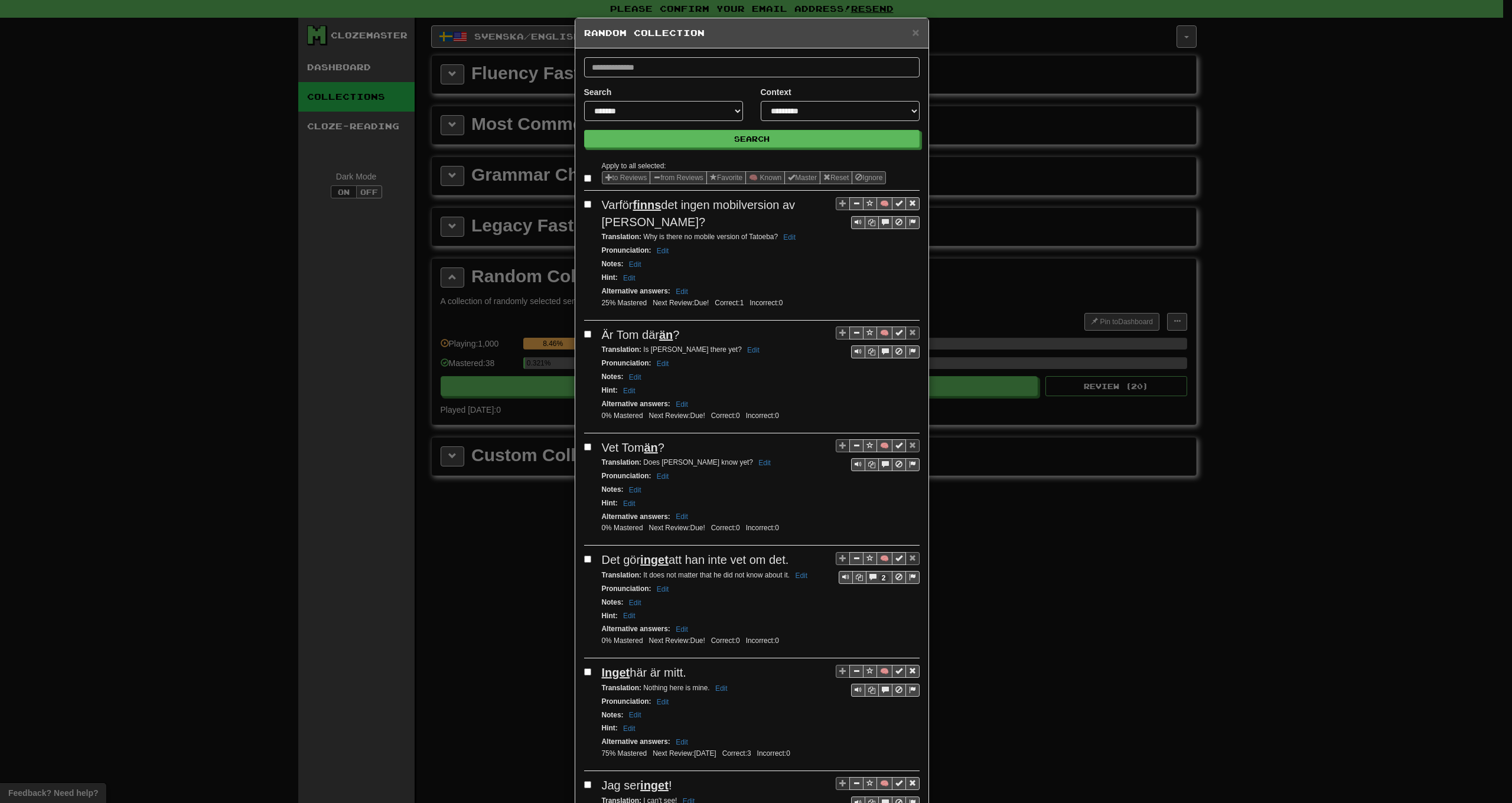
click at [585, 182] on label at bounding box center [590, 178] width 12 height 12
click at [680, 177] on button "from Reviews" at bounding box center [678, 178] width 57 height 13
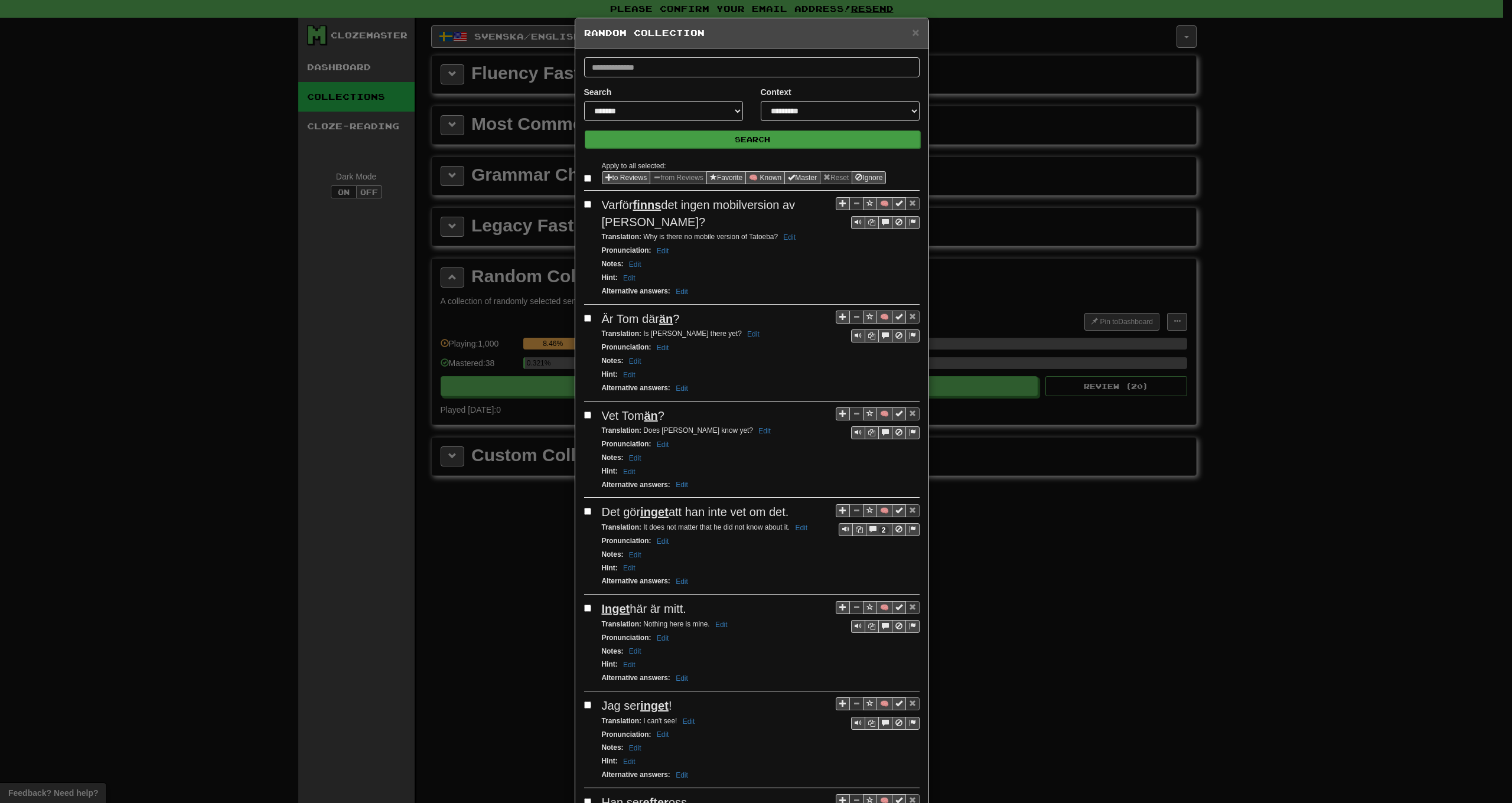
click at [729, 143] on button "Search" at bounding box center [752, 140] width 336 height 18
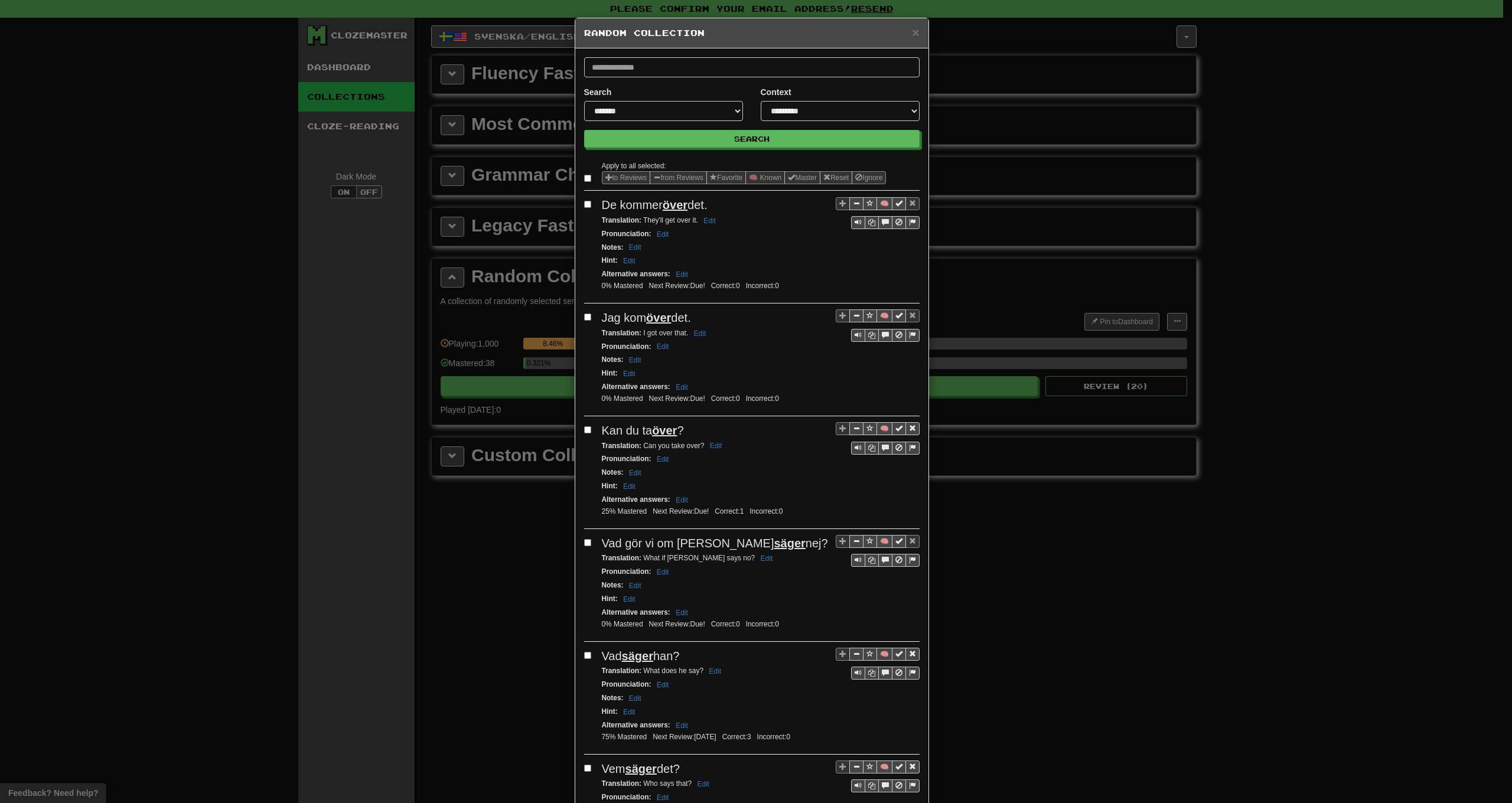
click at [587, 182] on label at bounding box center [590, 178] width 12 height 12
click at [678, 176] on button "from Reviews" at bounding box center [678, 178] width 57 height 13
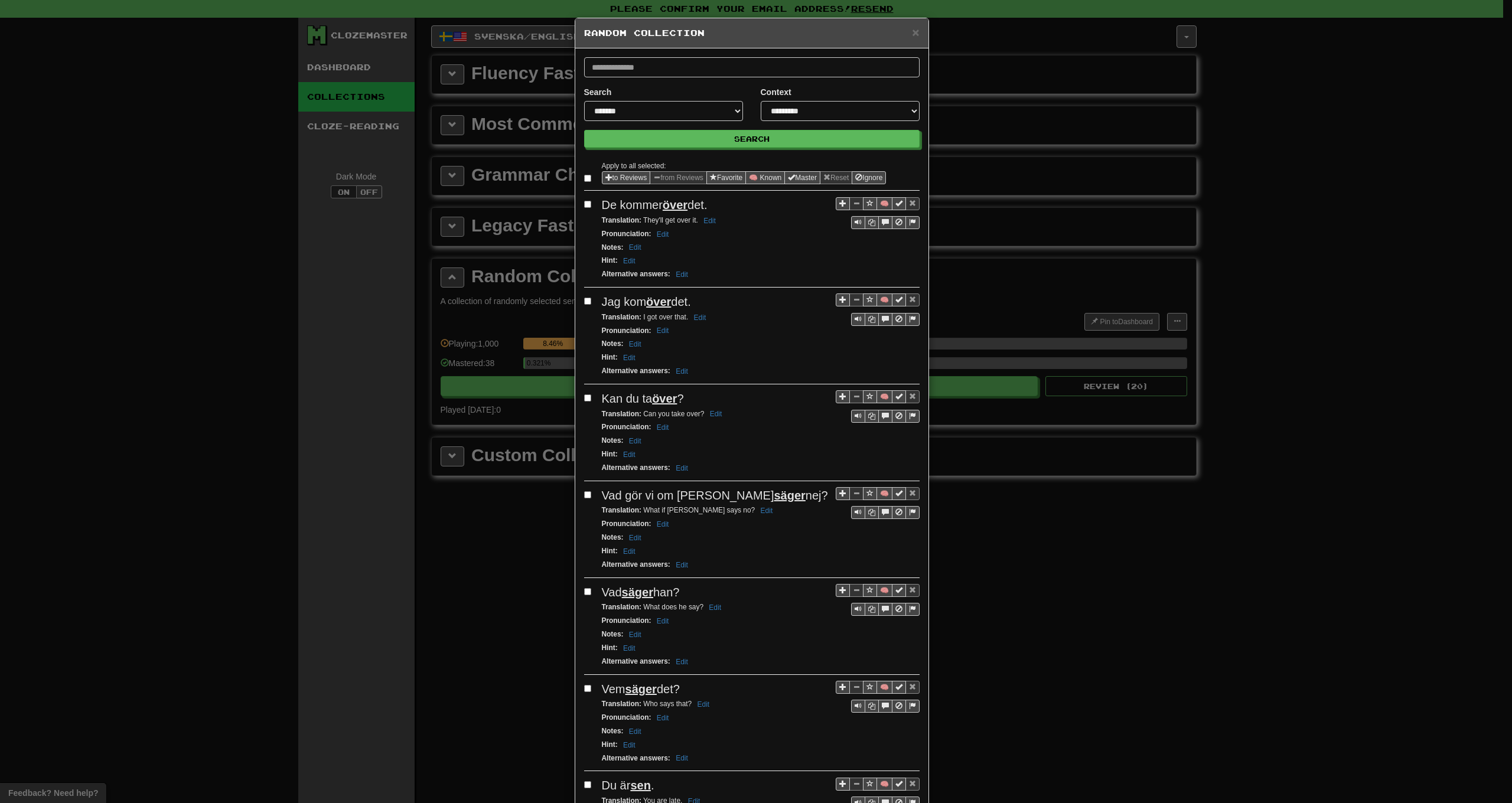
click at [719, 142] on button "Search" at bounding box center [752, 140] width 336 height 18
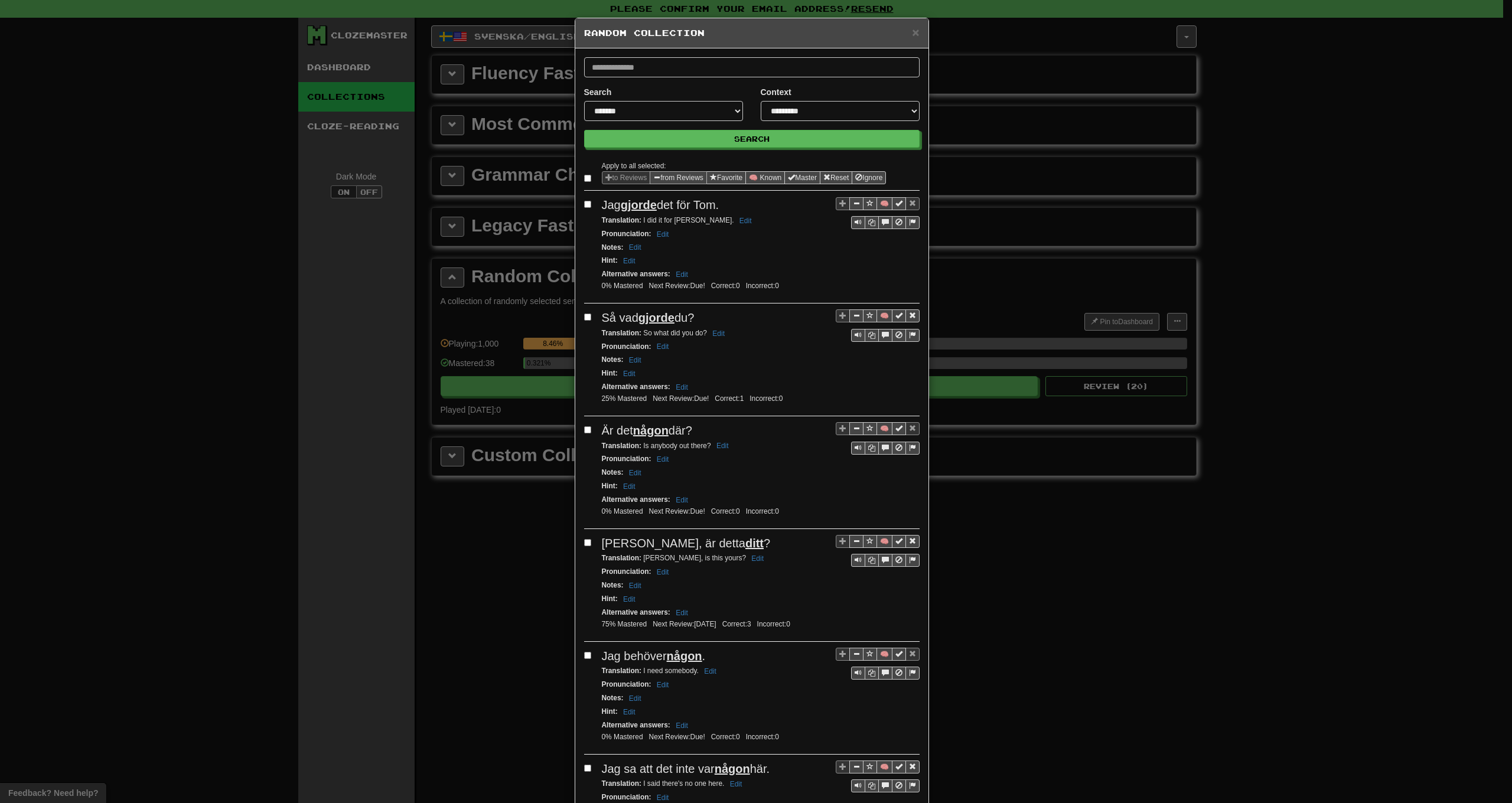
click at [668, 175] on button "from Reviews" at bounding box center [678, 178] width 57 height 13
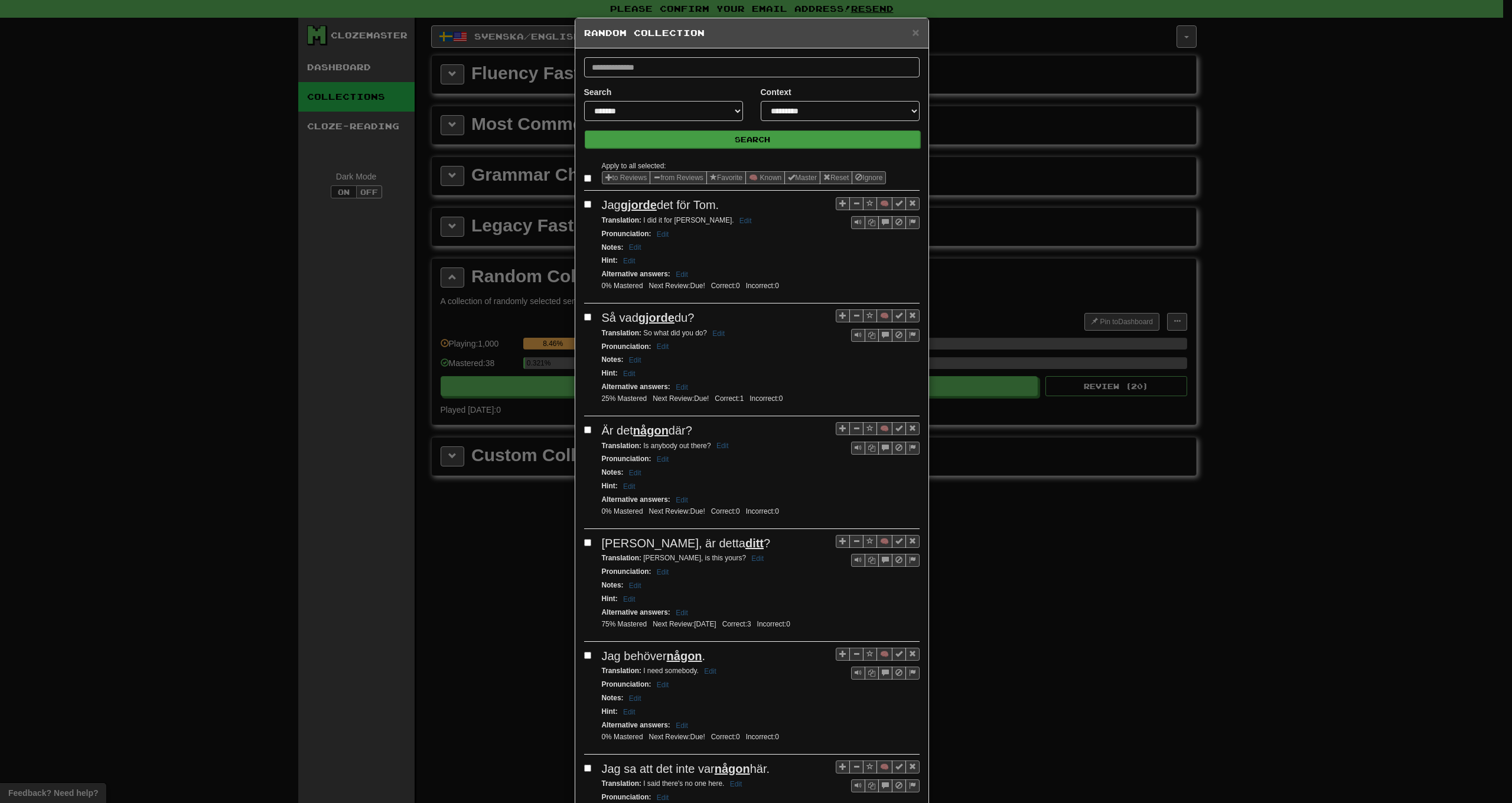
click at [720, 141] on button "Search" at bounding box center [752, 140] width 336 height 18
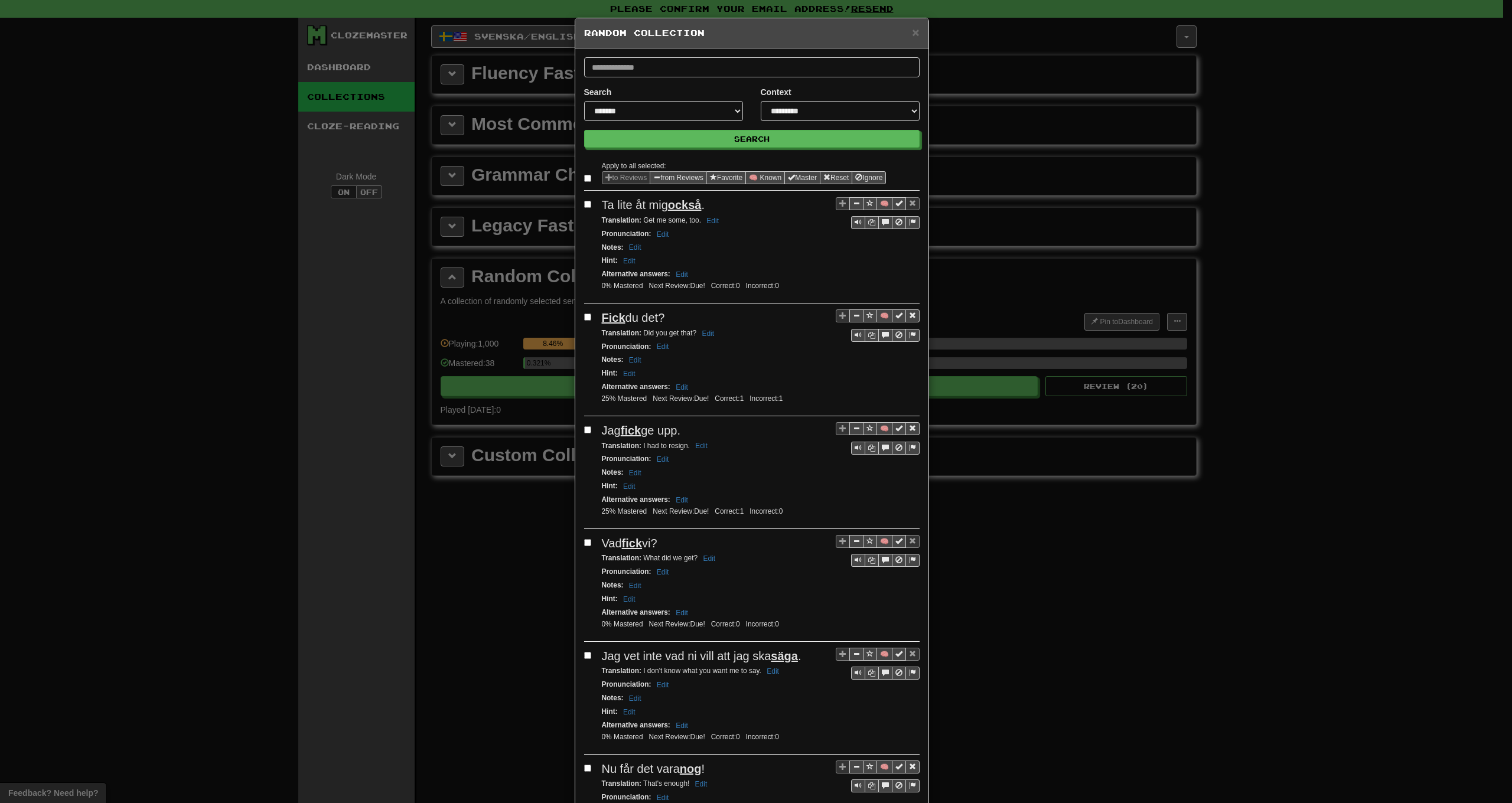
click at [671, 175] on button "from Reviews" at bounding box center [678, 178] width 57 height 13
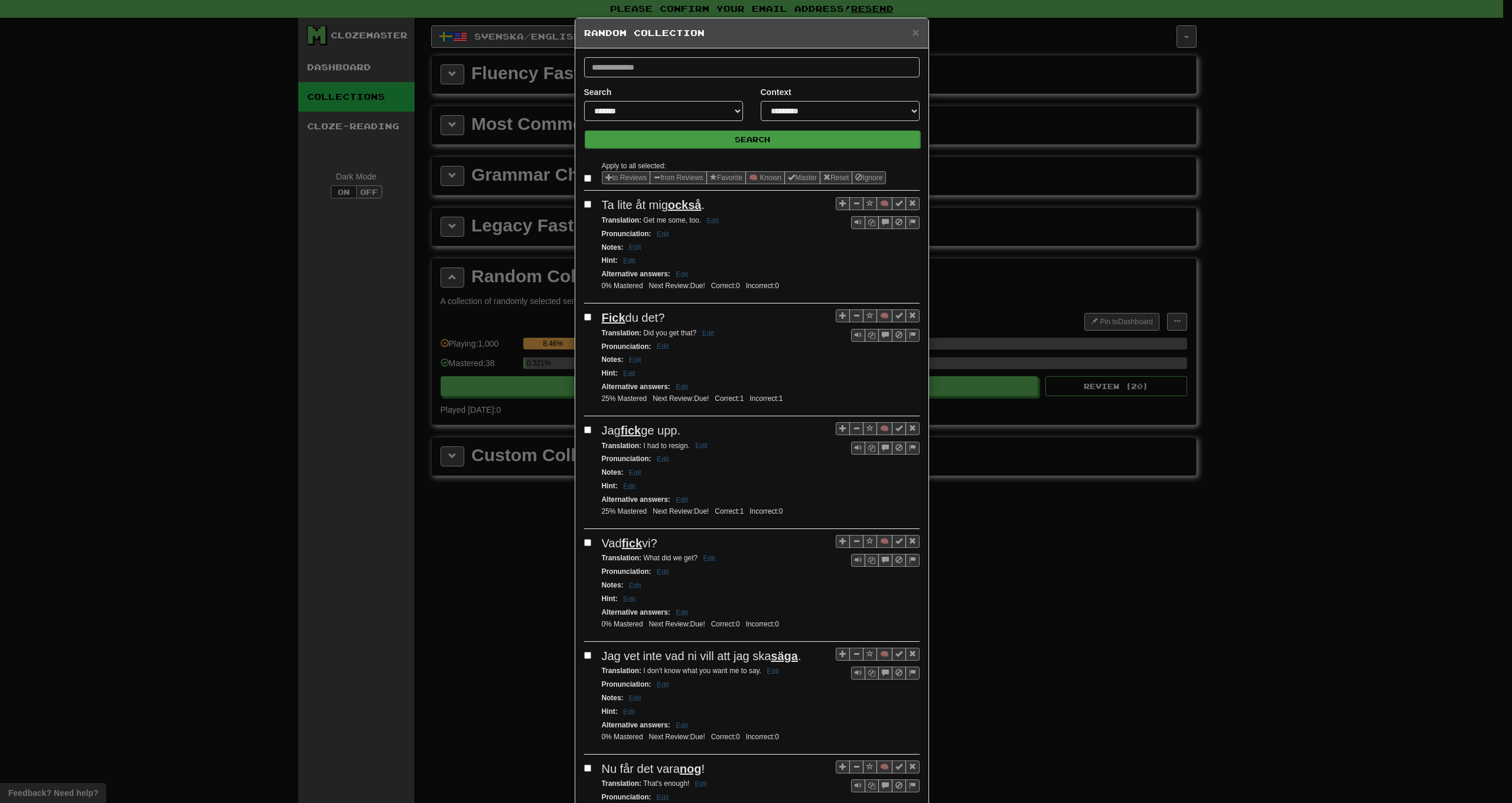
click at [722, 143] on button "Search" at bounding box center [752, 140] width 336 height 18
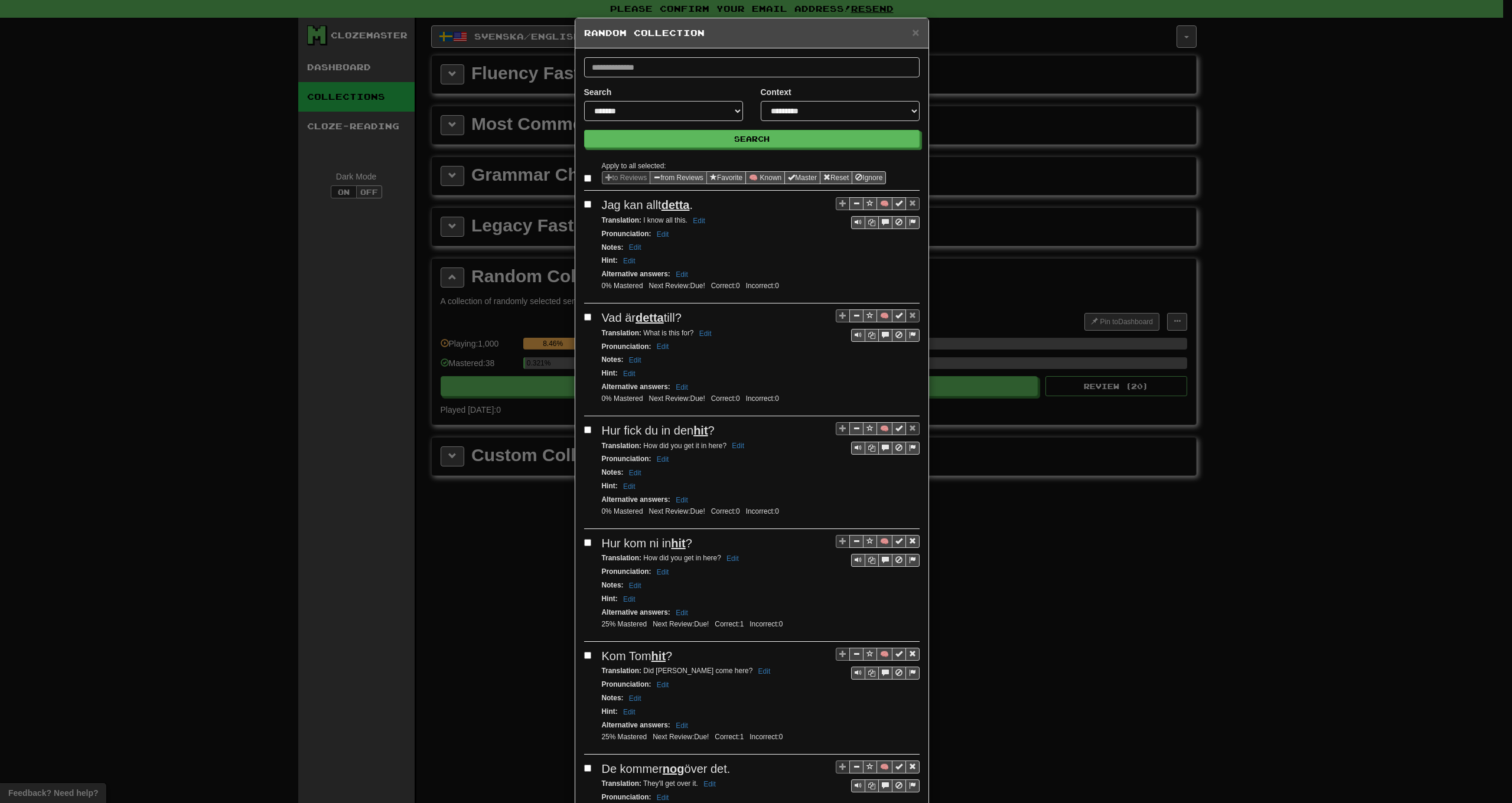
click at [678, 174] on button "from Reviews" at bounding box center [678, 178] width 57 height 13
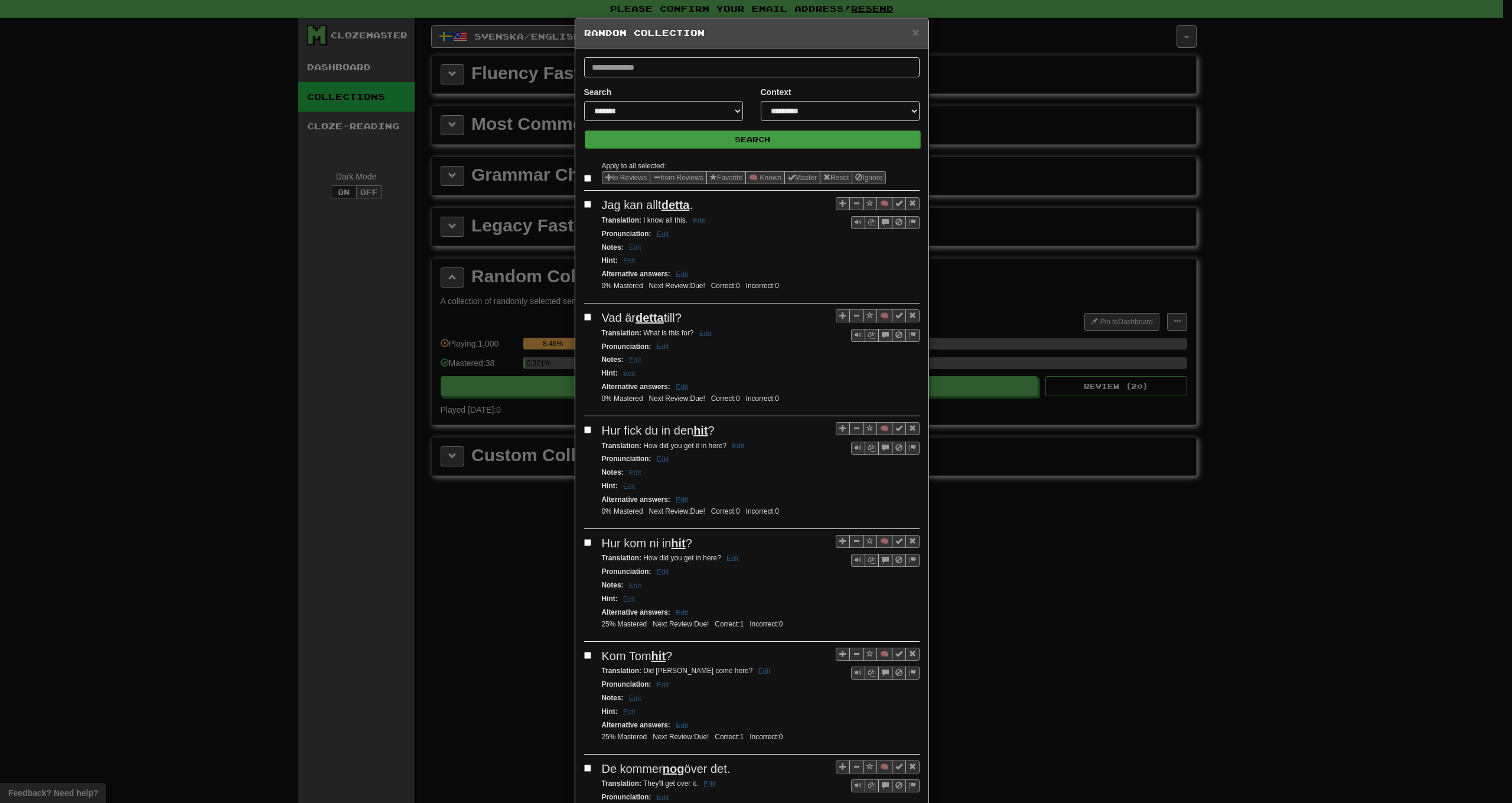
click at [725, 146] on button "Search" at bounding box center [752, 140] width 336 height 18
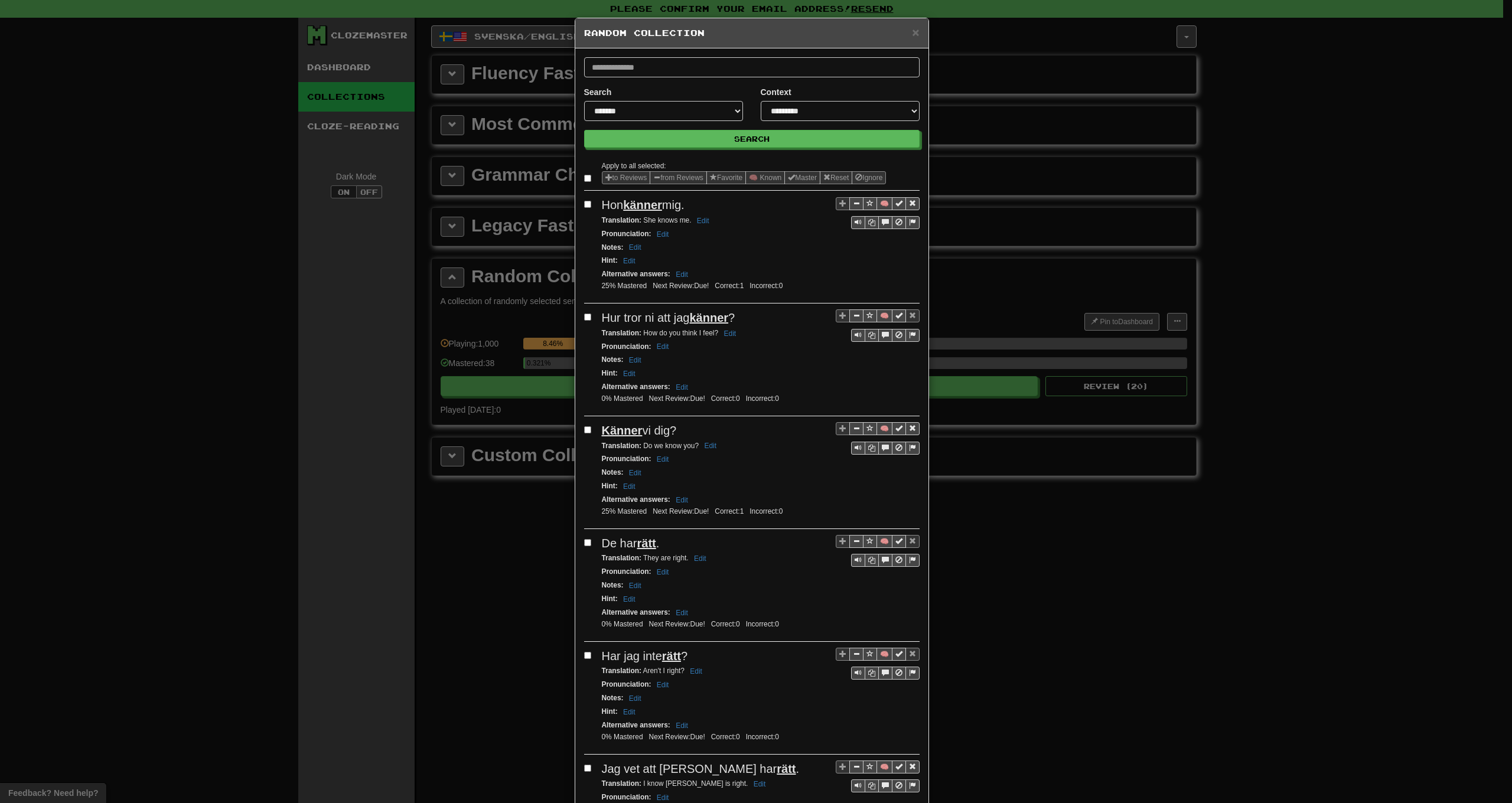
click at [587, 181] on label at bounding box center [590, 178] width 12 height 12
click at [687, 176] on button "from Reviews" at bounding box center [678, 178] width 57 height 13
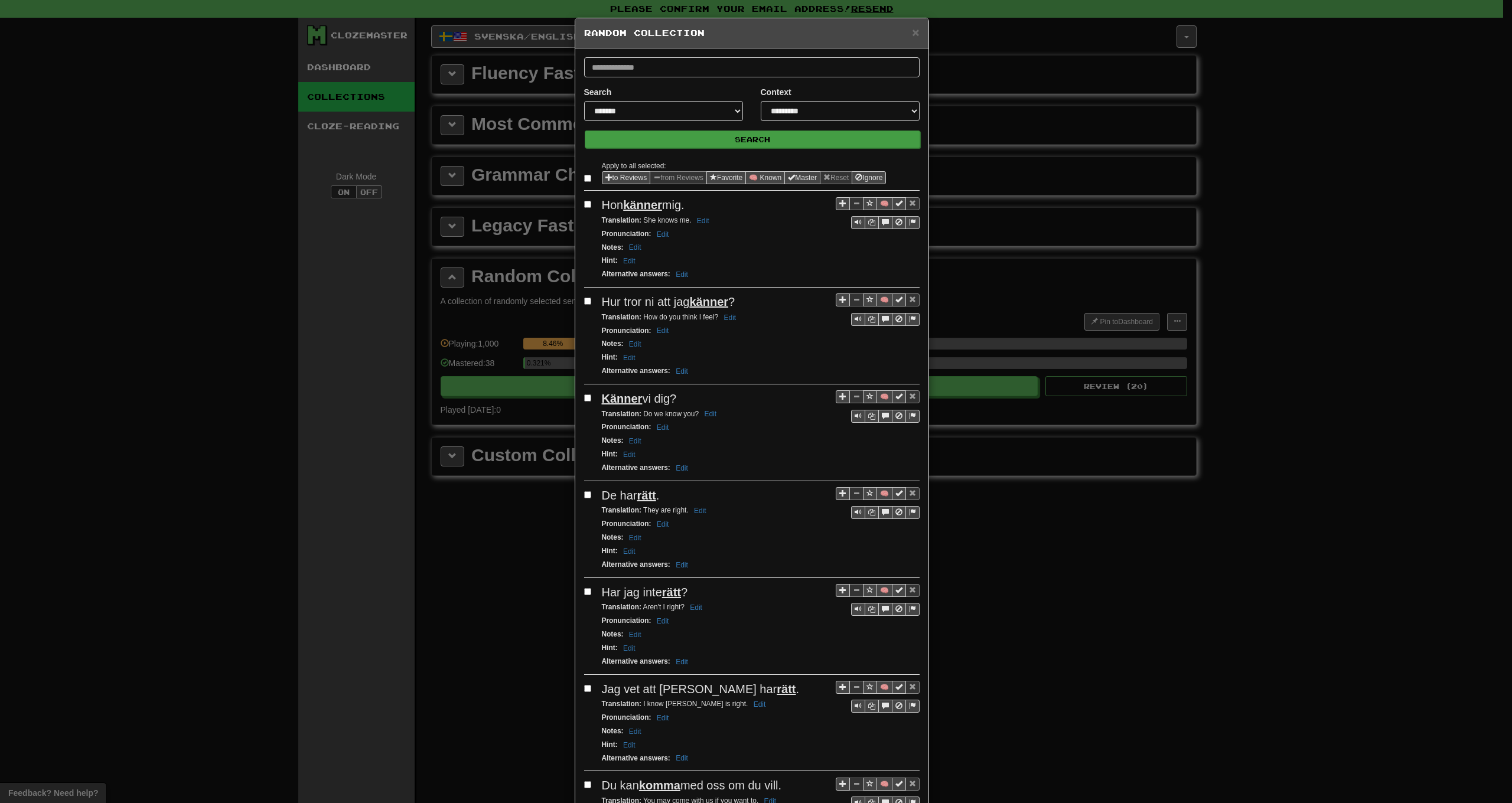
click at [726, 144] on button "Search" at bounding box center [752, 140] width 336 height 18
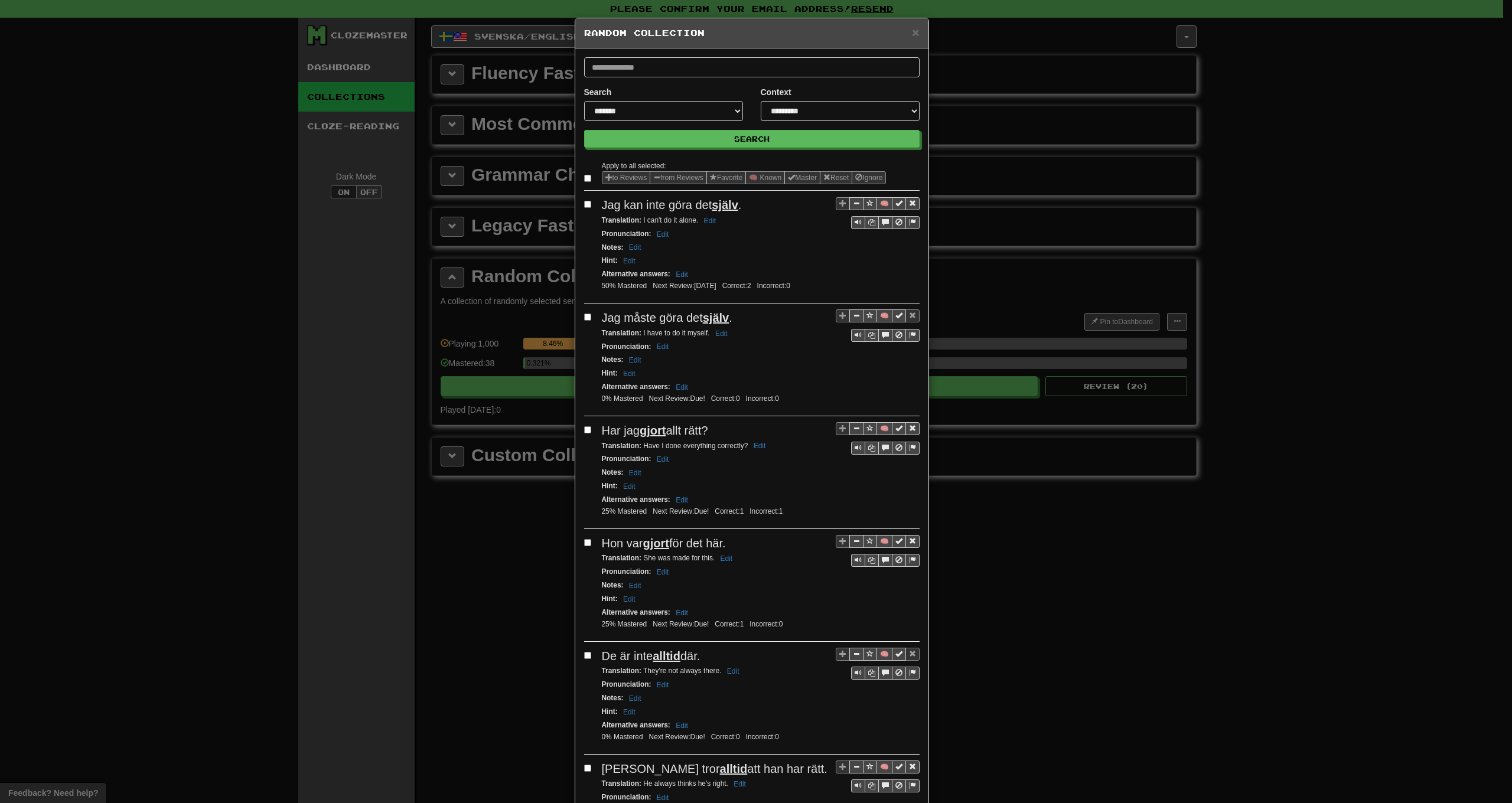
click at [589, 180] on label at bounding box center [590, 178] width 12 height 12
click at [681, 174] on button "from Reviews" at bounding box center [678, 178] width 57 height 13
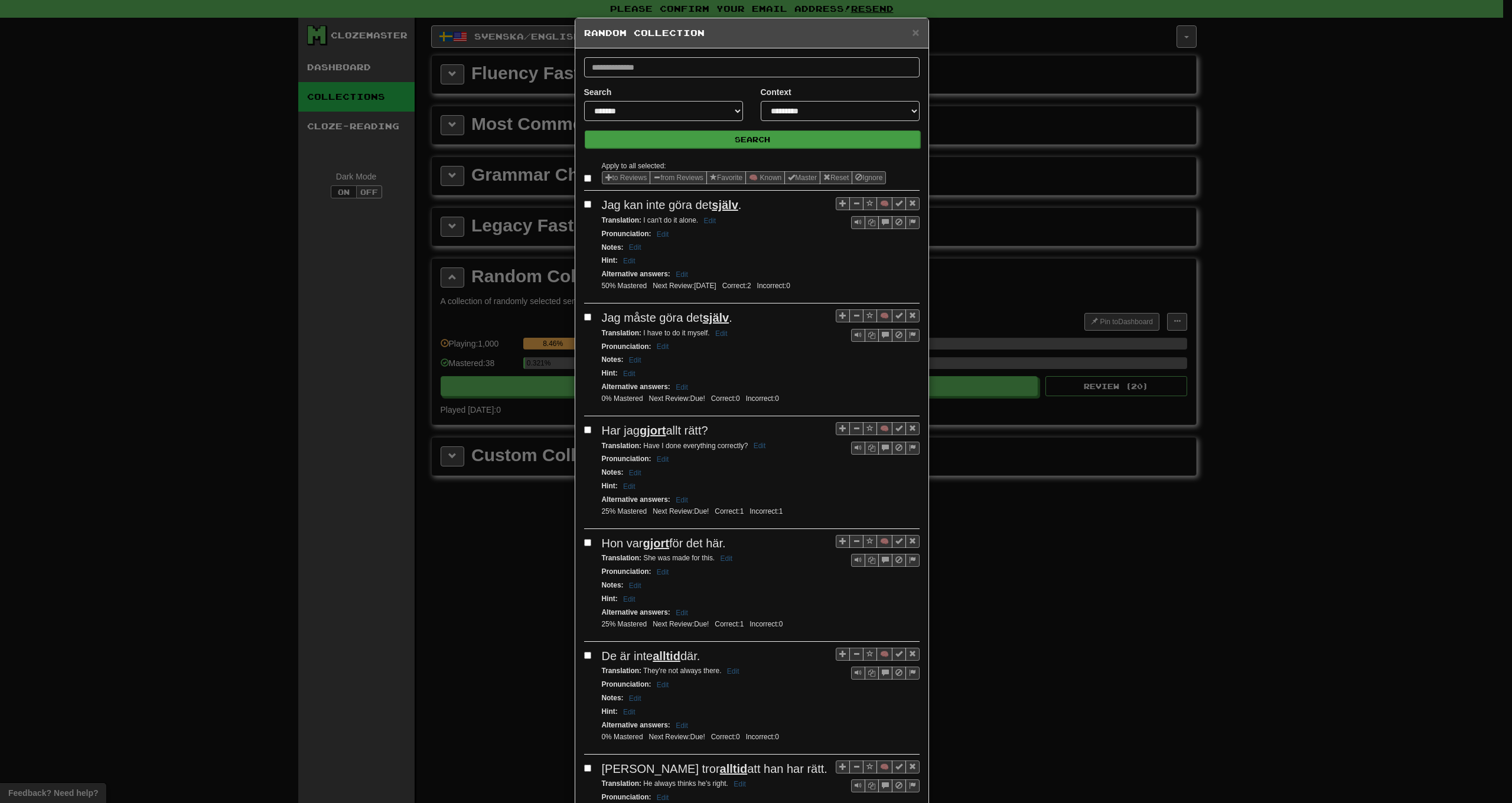
click at [726, 138] on button "Search" at bounding box center [752, 140] width 336 height 18
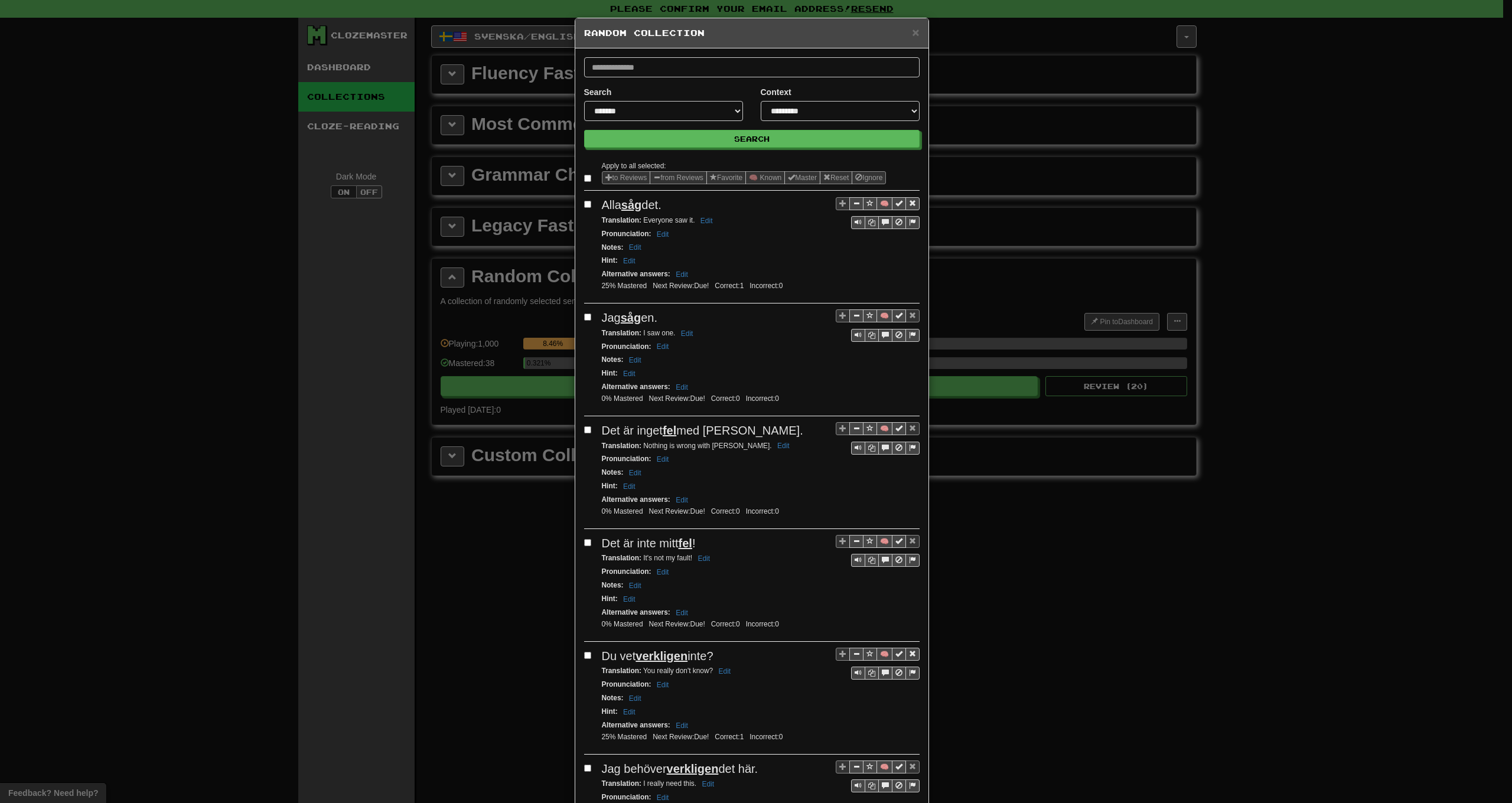
click at [586, 182] on label at bounding box center [590, 178] width 12 height 12
click at [680, 175] on button "from Reviews" at bounding box center [678, 178] width 57 height 13
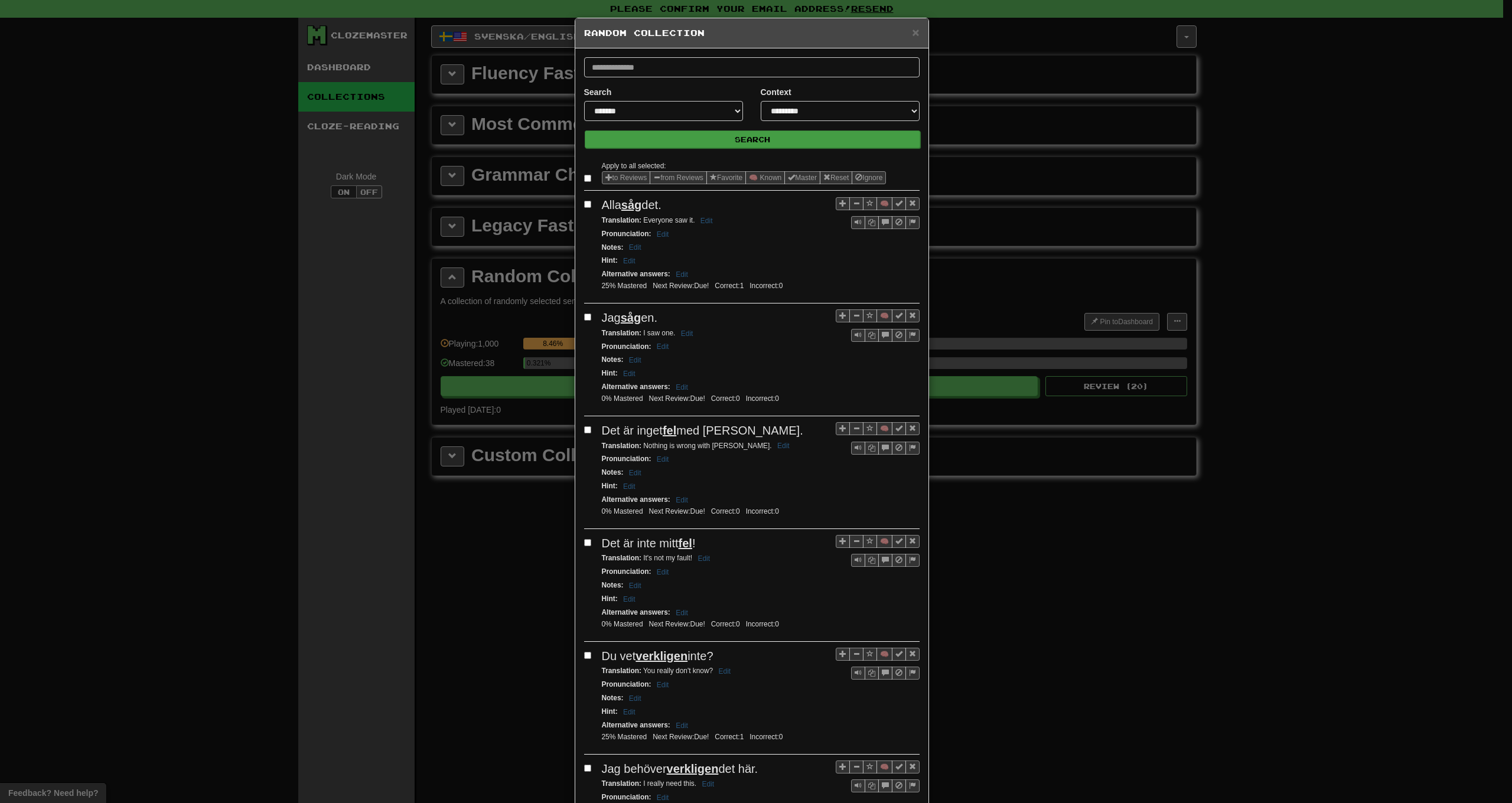
click at [725, 143] on button "Search" at bounding box center [752, 140] width 336 height 18
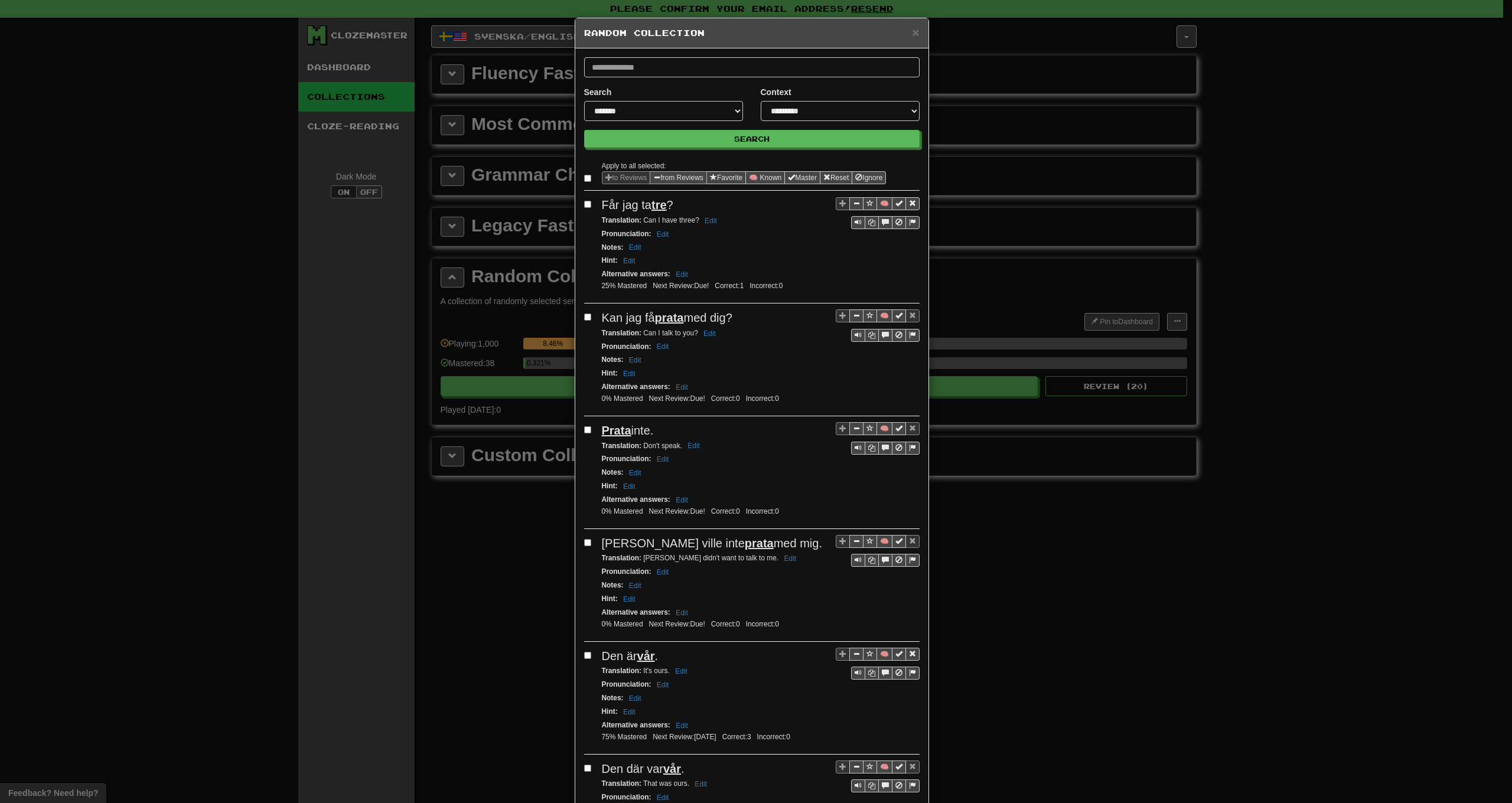
click at [675, 176] on button "from Reviews" at bounding box center [678, 178] width 57 height 13
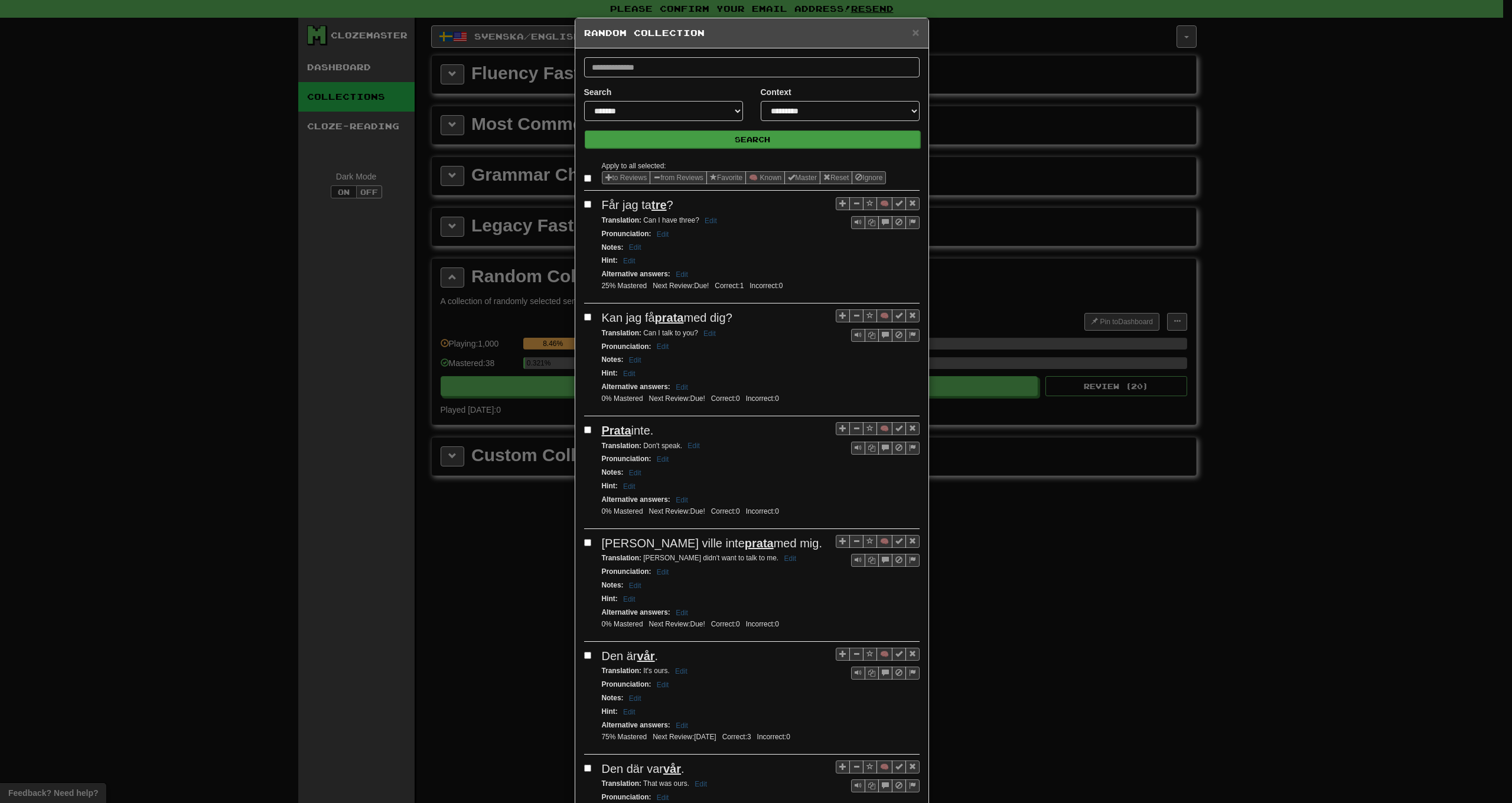
click at [720, 144] on button "Search" at bounding box center [752, 140] width 336 height 18
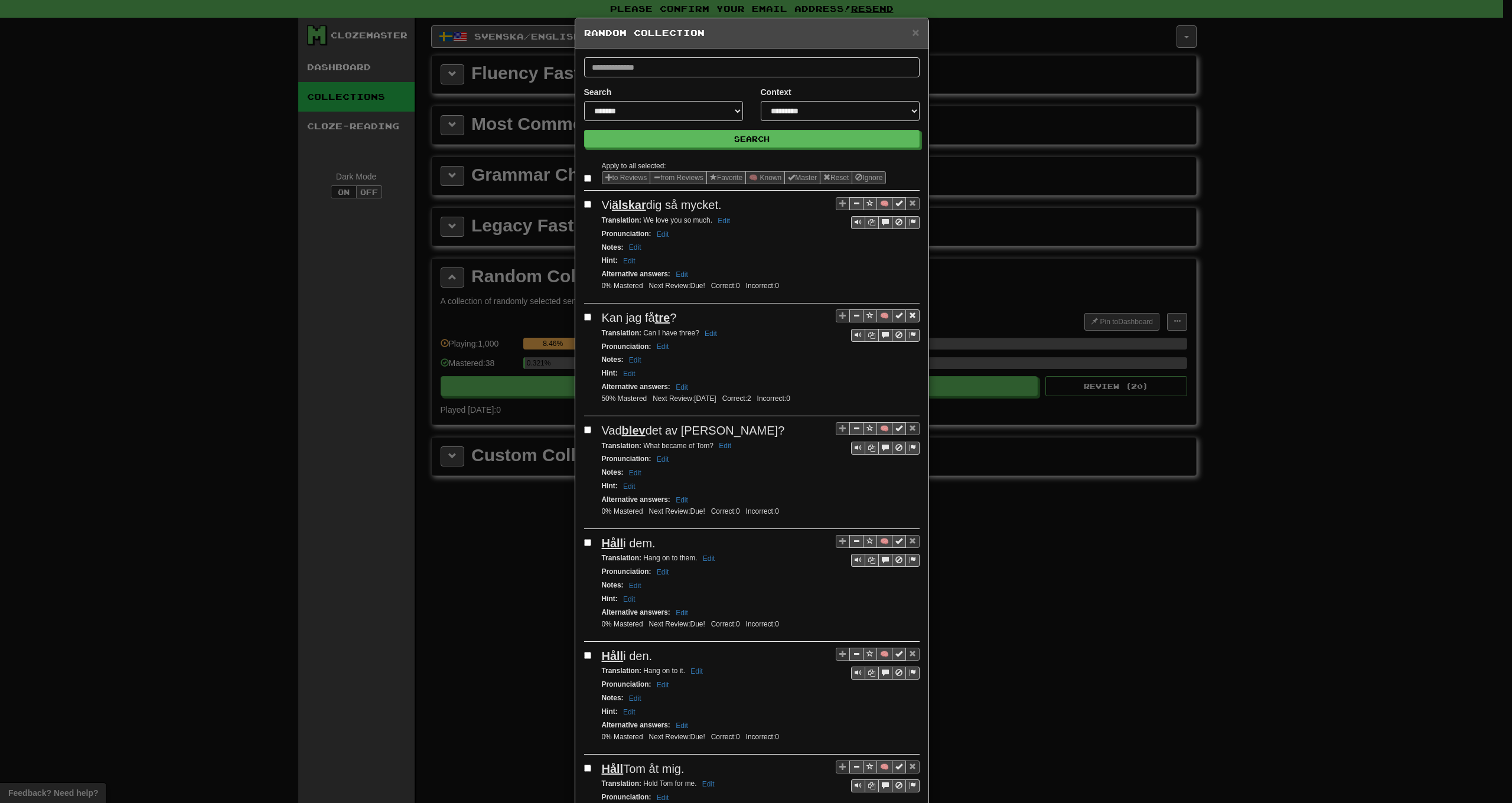
click at [681, 176] on button "from Reviews" at bounding box center [678, 178] width 57 height 13
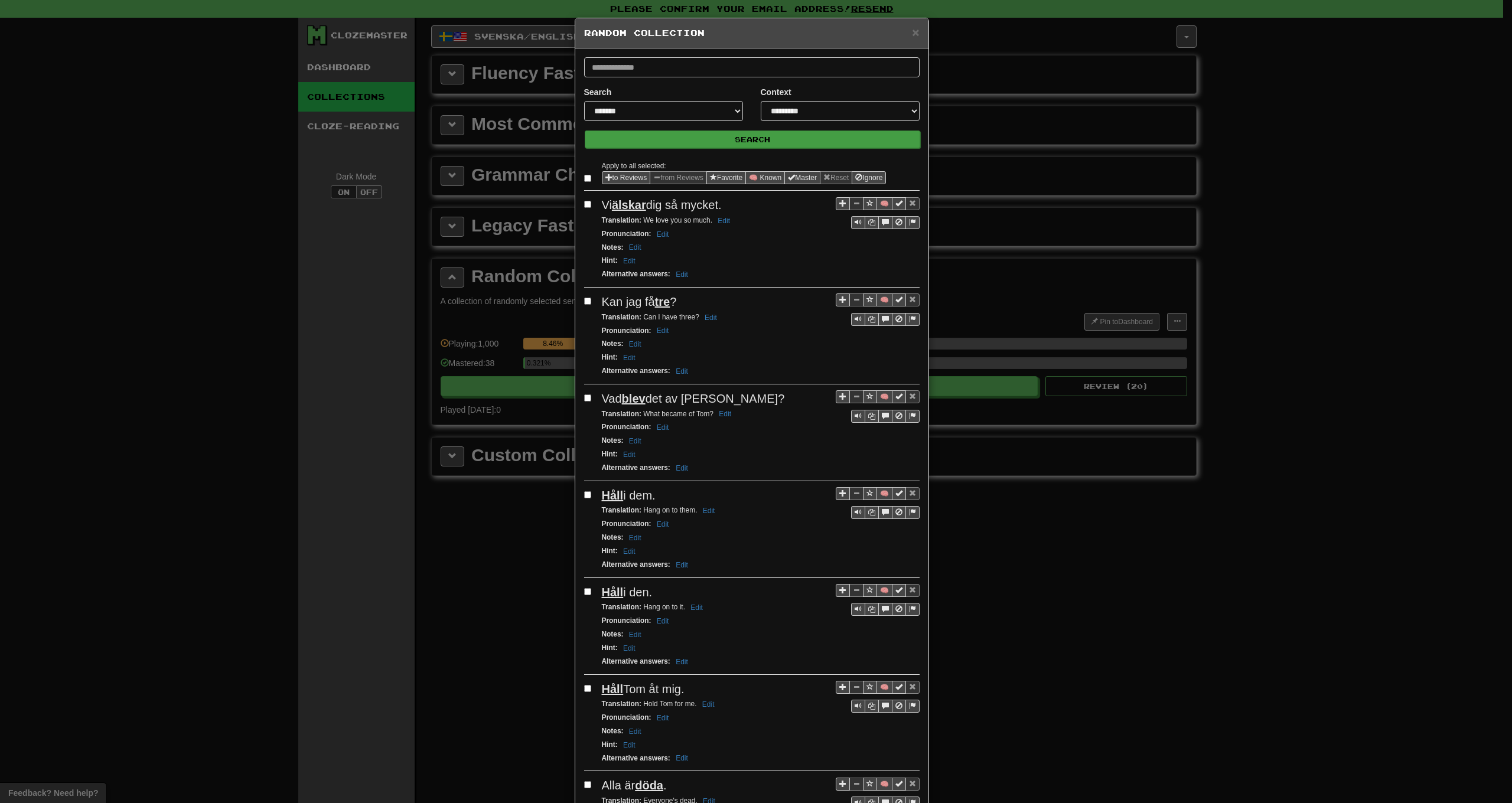
click at [718, 142] on button "Search" at bounding box center [752, 140] width 336 height 18
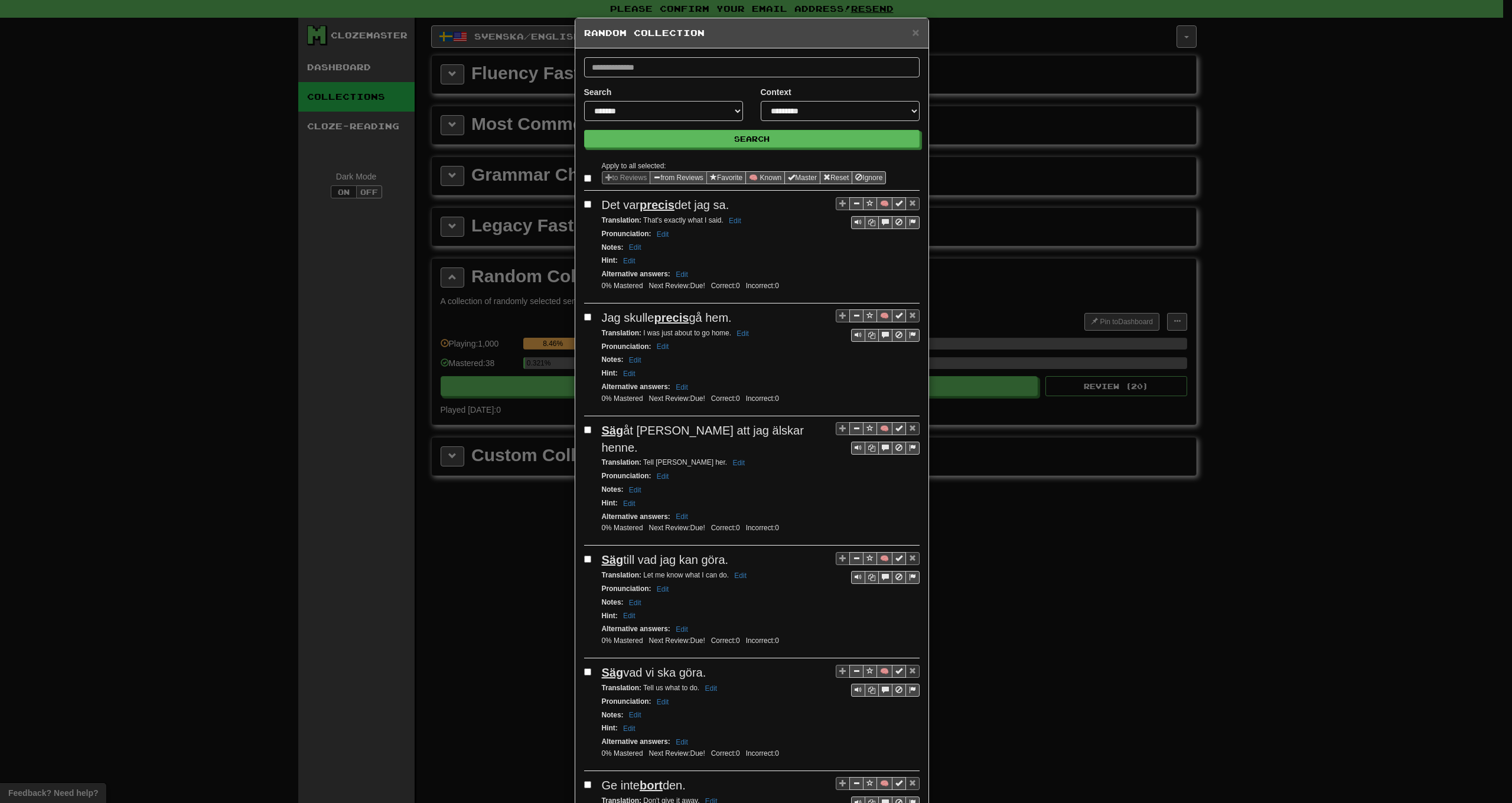
click at [653, 179] on span "Sentence options" at bounding box center [657, 177] width 7 height 7
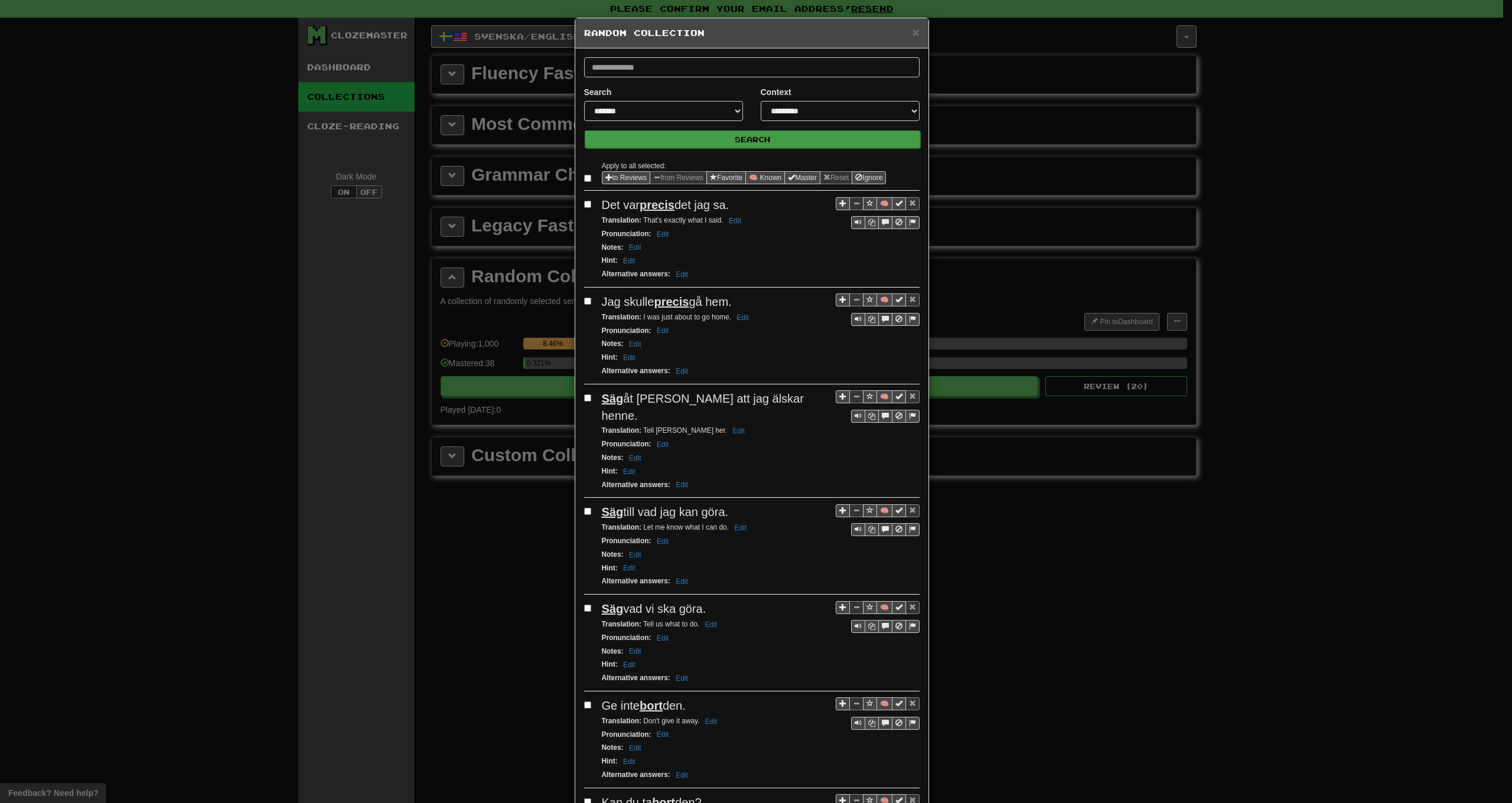
click at [694, 139] on button "Search" at bounding box center [752, 140] width 336 height 18
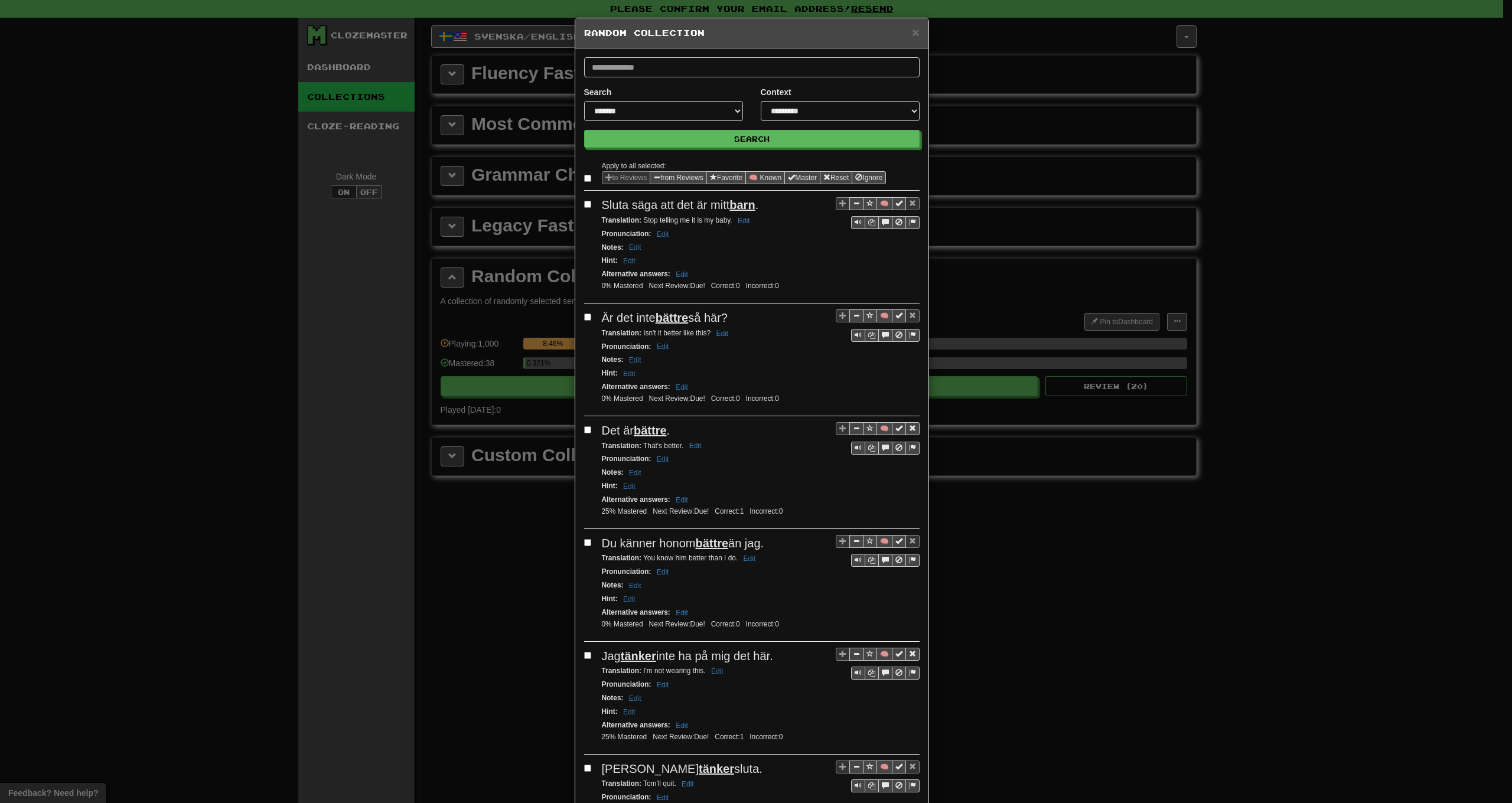
click at [663, 178] on button "from Reviews" at bounding box center [678, 178] width 57 height 13
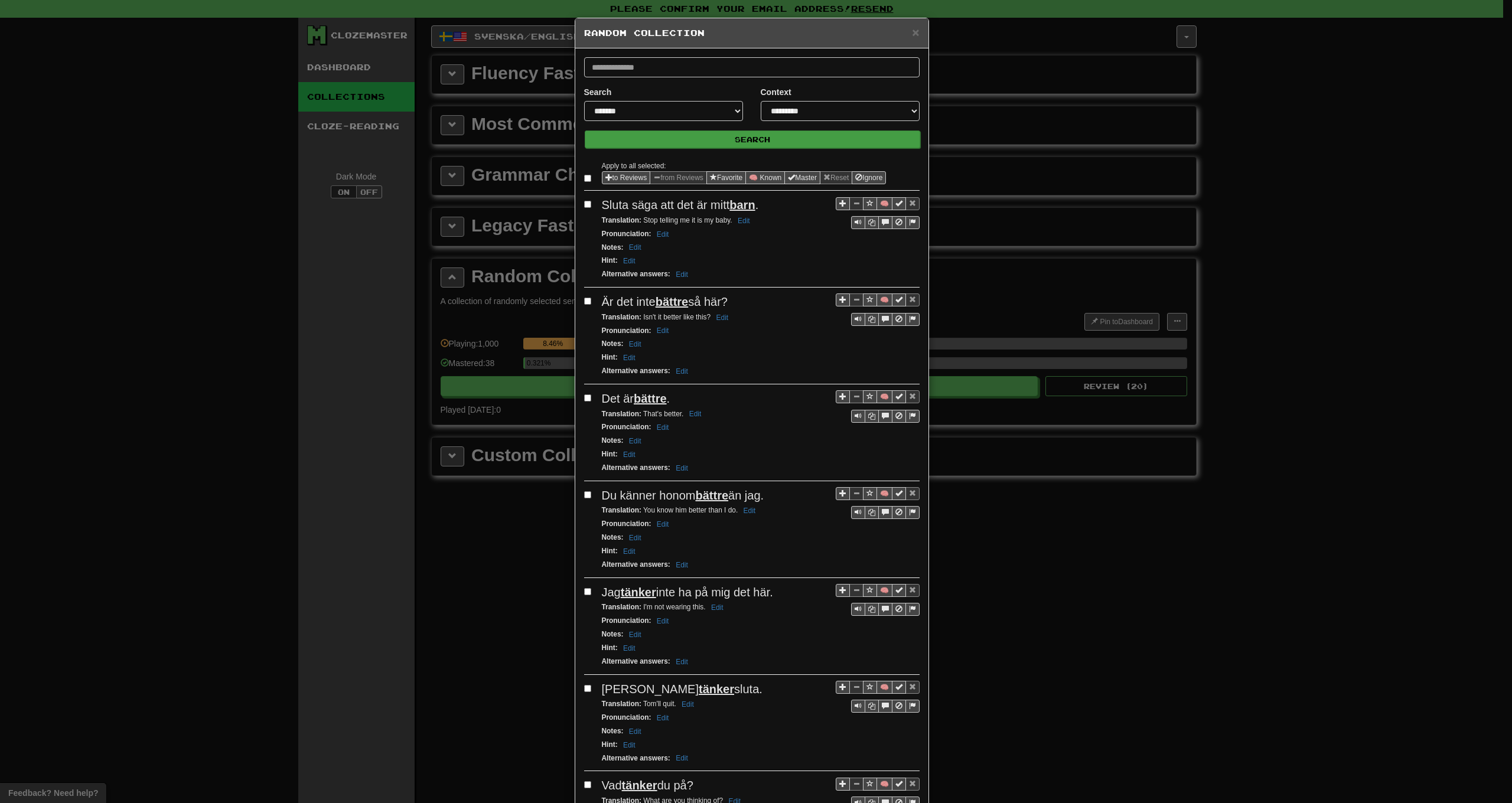
click at [706, 143] on button "Search" at bounding box center [752, 140] width 336 height 18
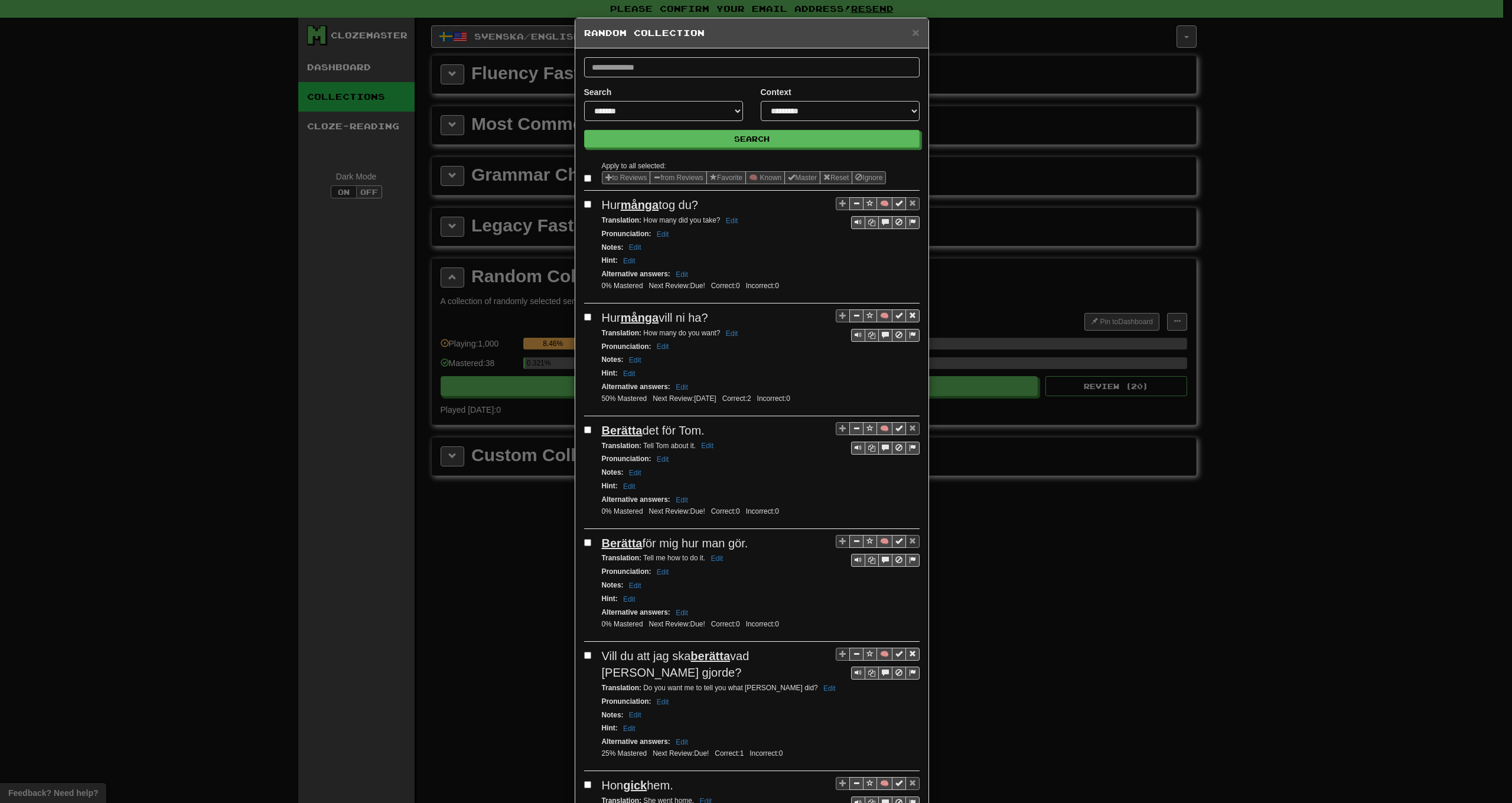
click at [679, 173] on button "from Reviews" at bounding box center [678, 178] width 57 height 13
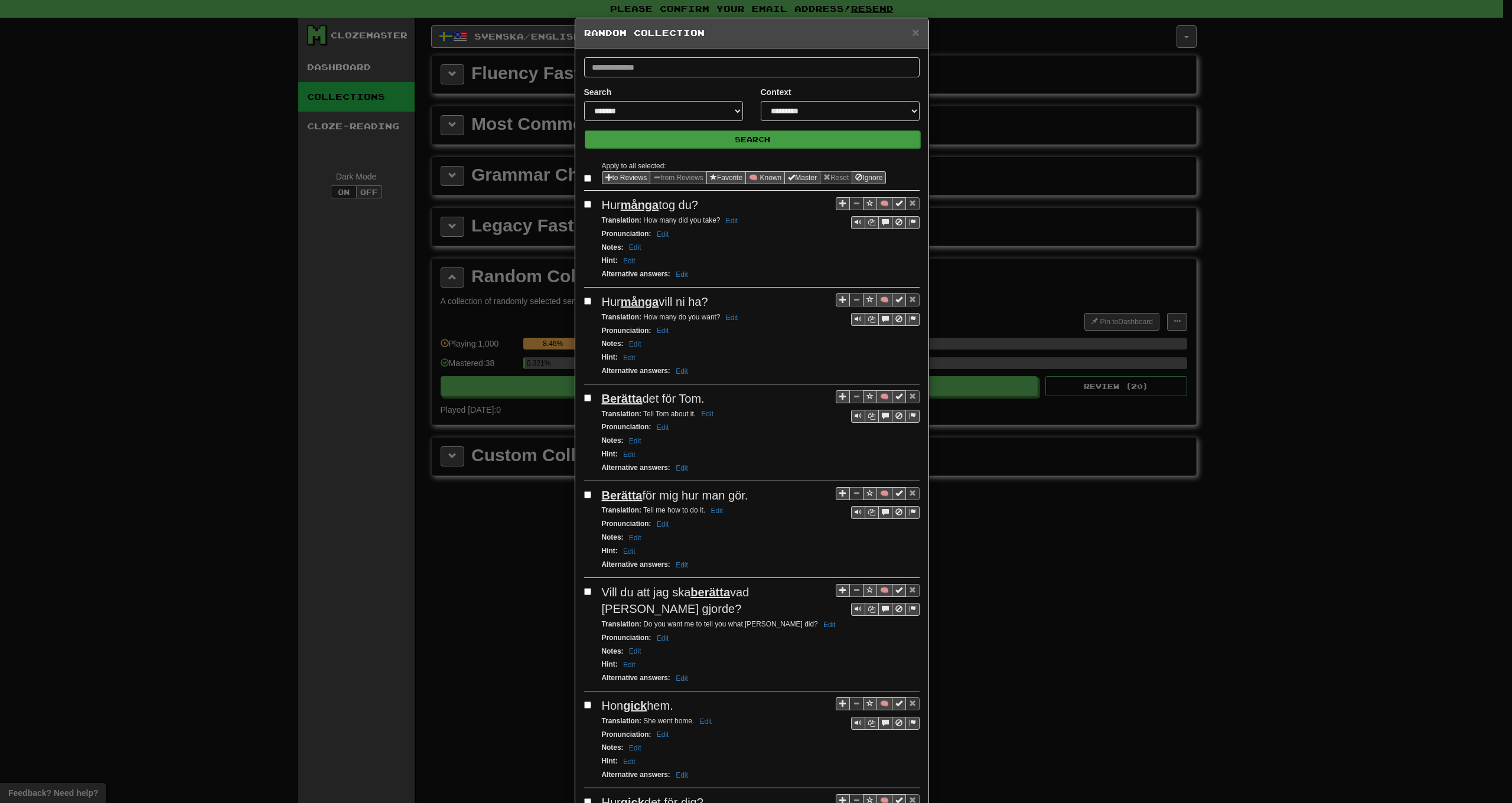
click at [725, 138] on button "Search" at bounding box center [752, 140] width 336 height 18
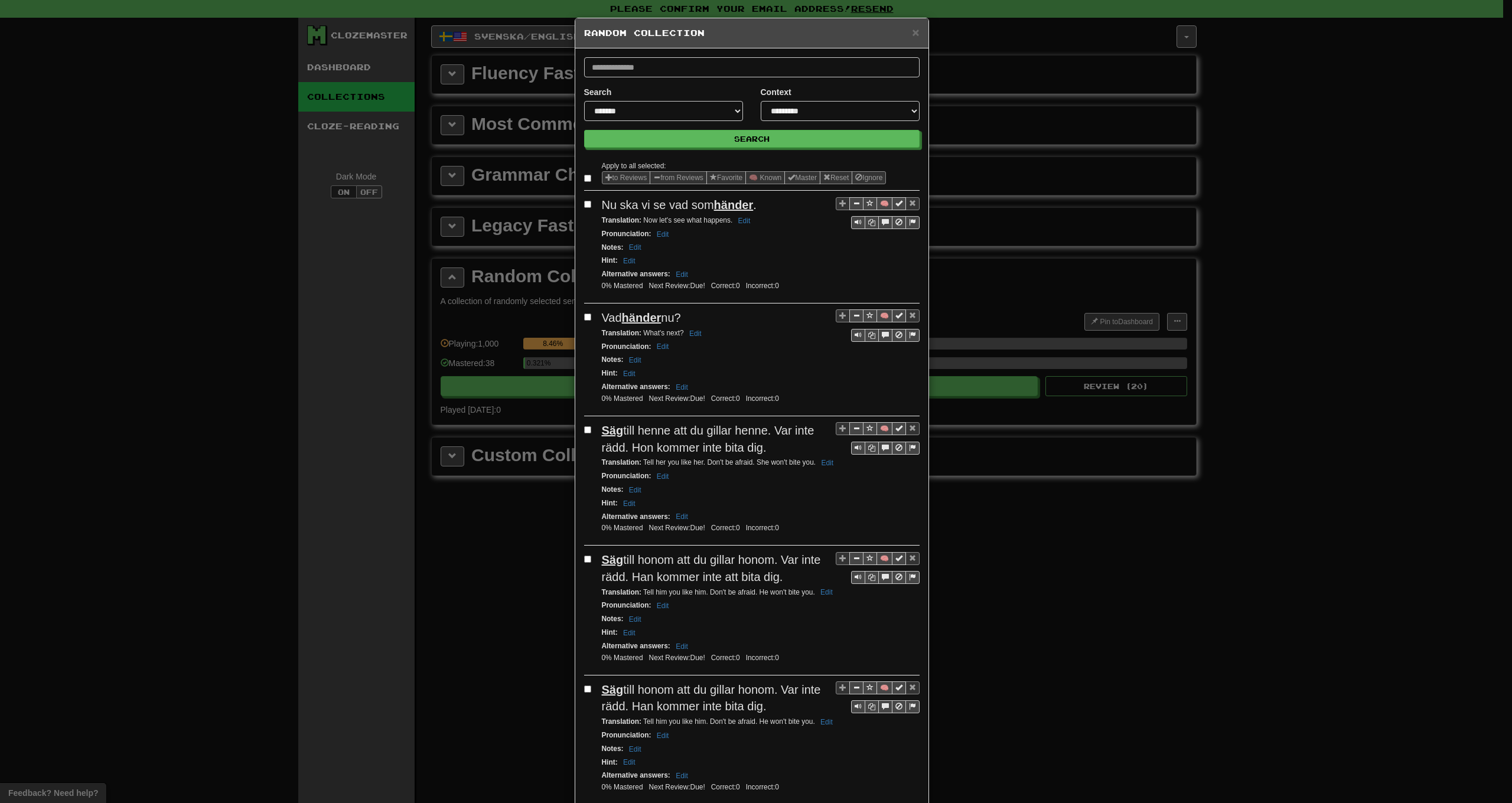
click at [587, 179] on label at bounding box center [590, 178] width 12 height 12
click at [668, 177] on button "from Reviews" at bounding box center [678, 178] width 57 height 13
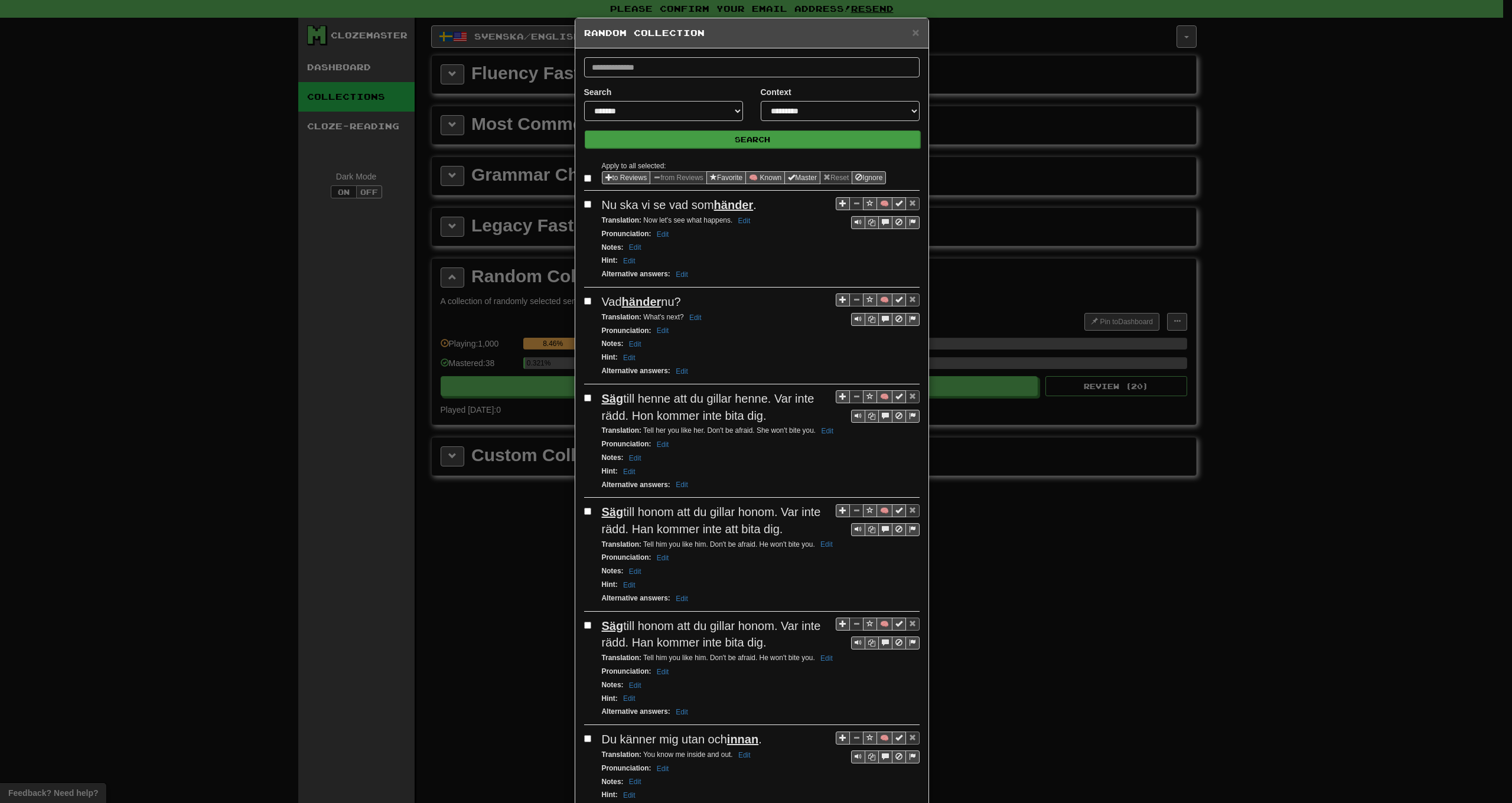
click at [708, 138] on button "Search" at bounding box center [752, 140] width 336 height 18
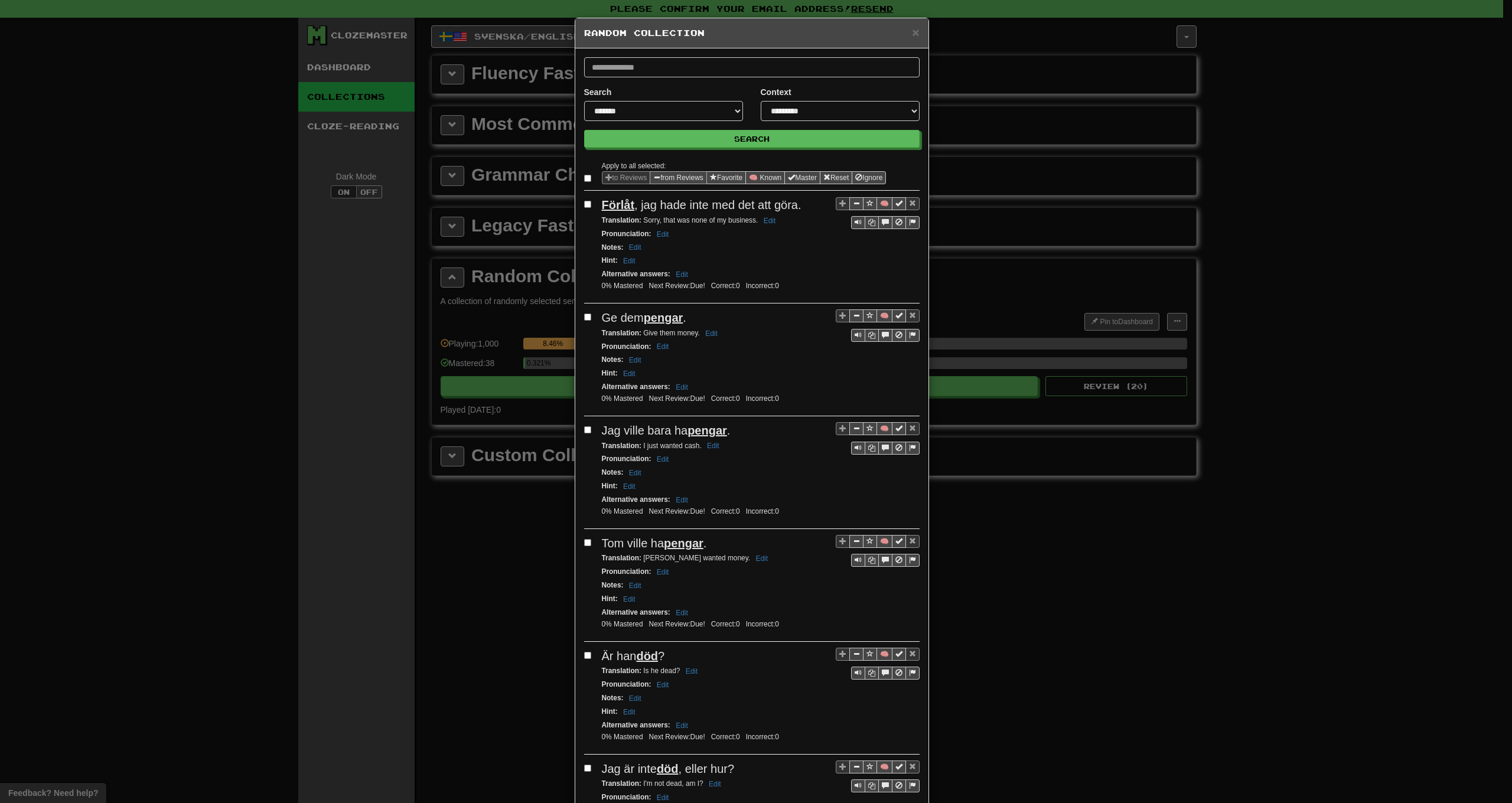
click at [667, 176] on button "from Reviews" at bounding box center [678, 178] width 57 height 13
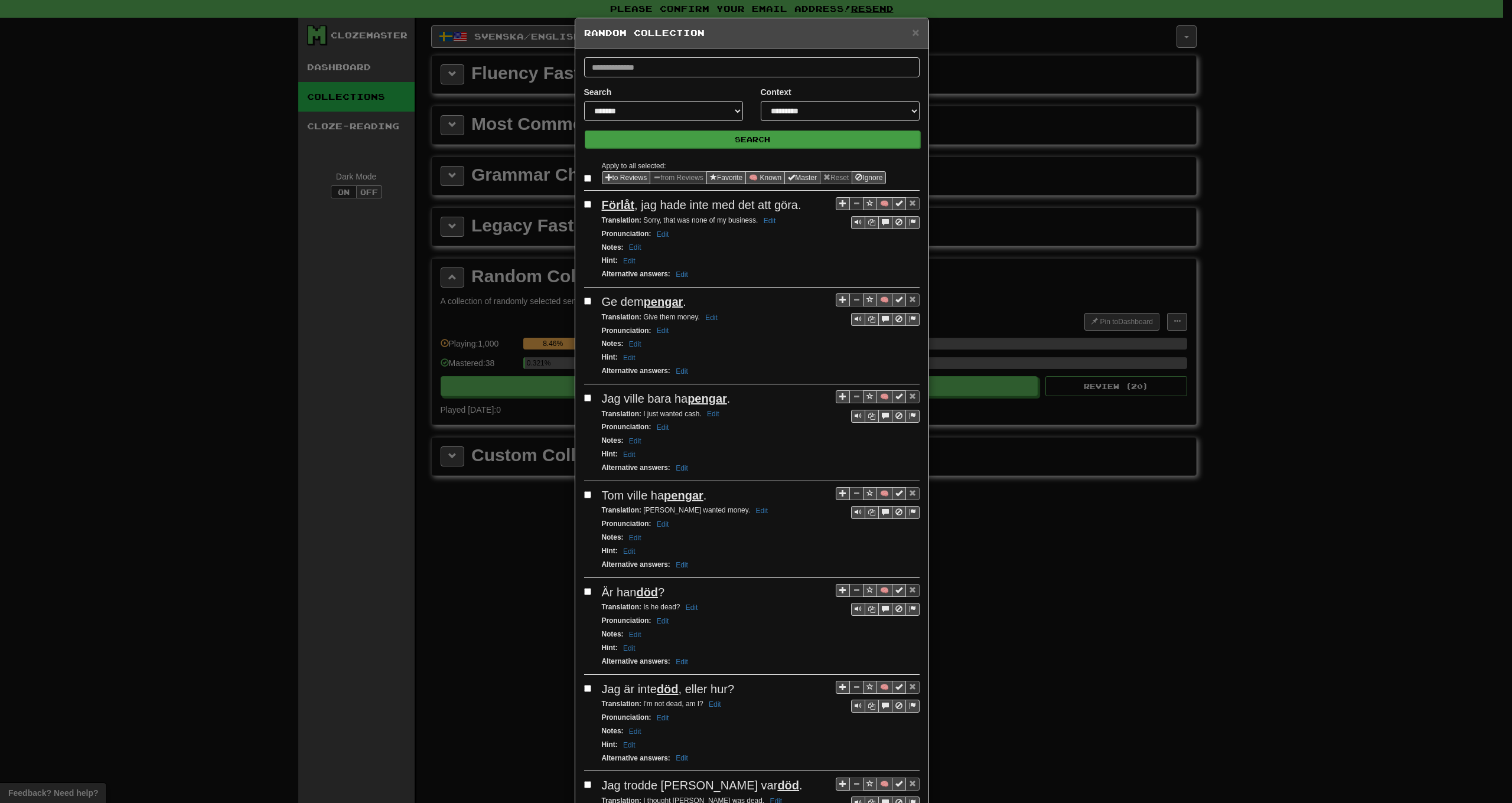
click at [714, 141] on button "Search" at bounding box center [752, 140] width 336 height 18
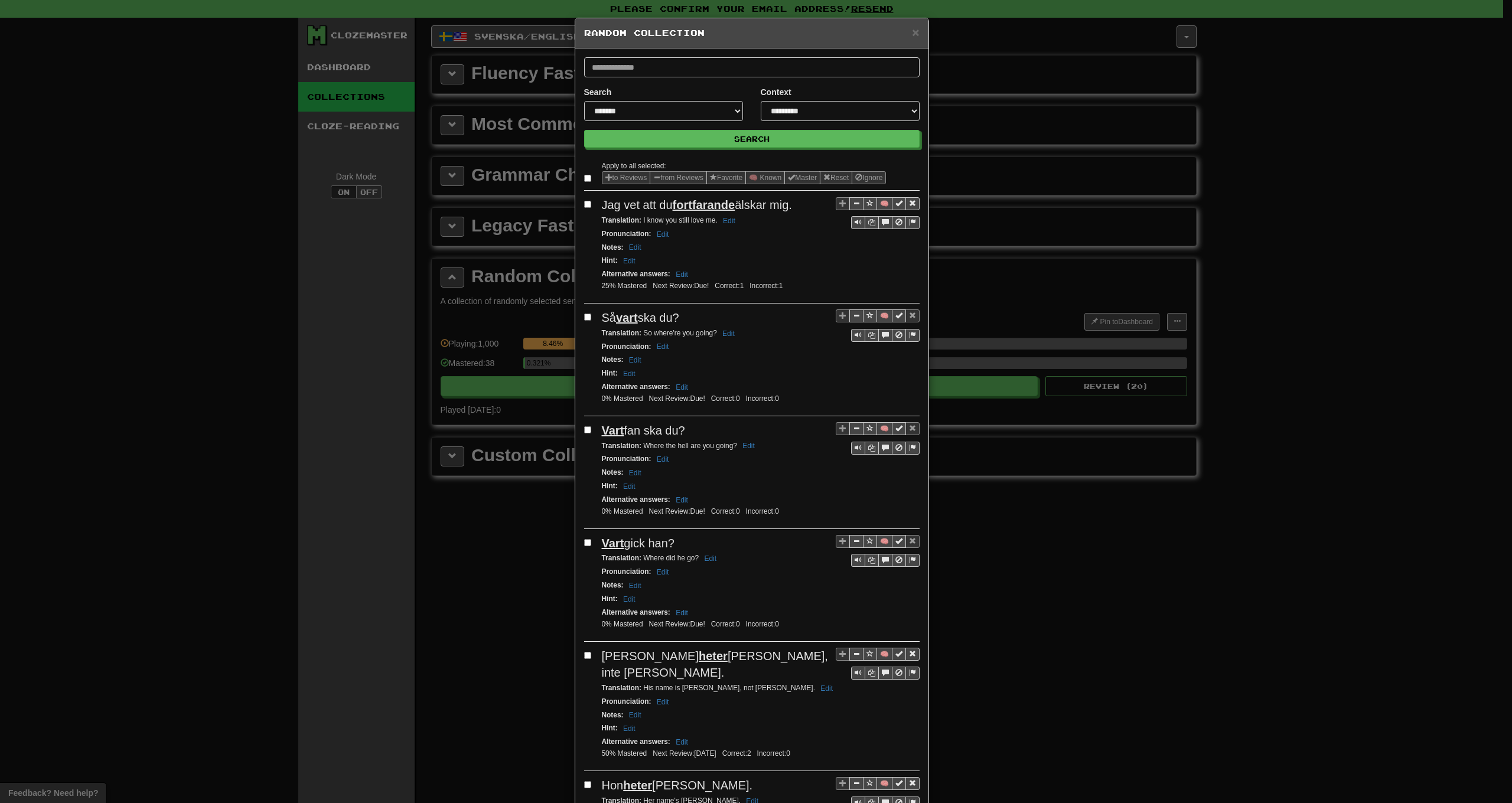
click at [586, 180] on label at bounding box center [590, 178] width 12 height 12
click at [678, 176] on button "from Reviews" at bounding box center [678, 178] width 57 height 13
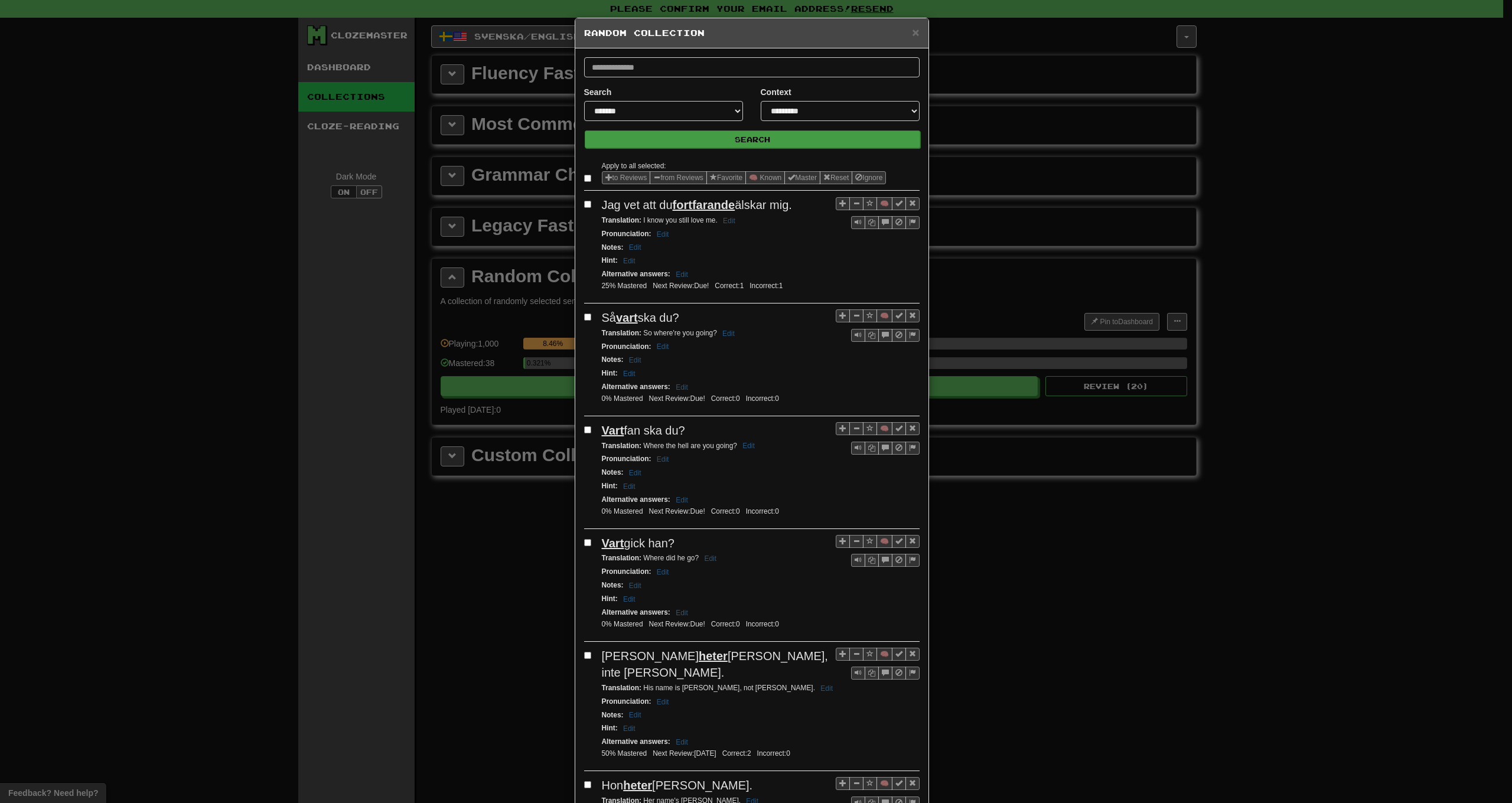
click at [716, 142] on button "Search" at bounding box center [752, 140] width 336 height 18
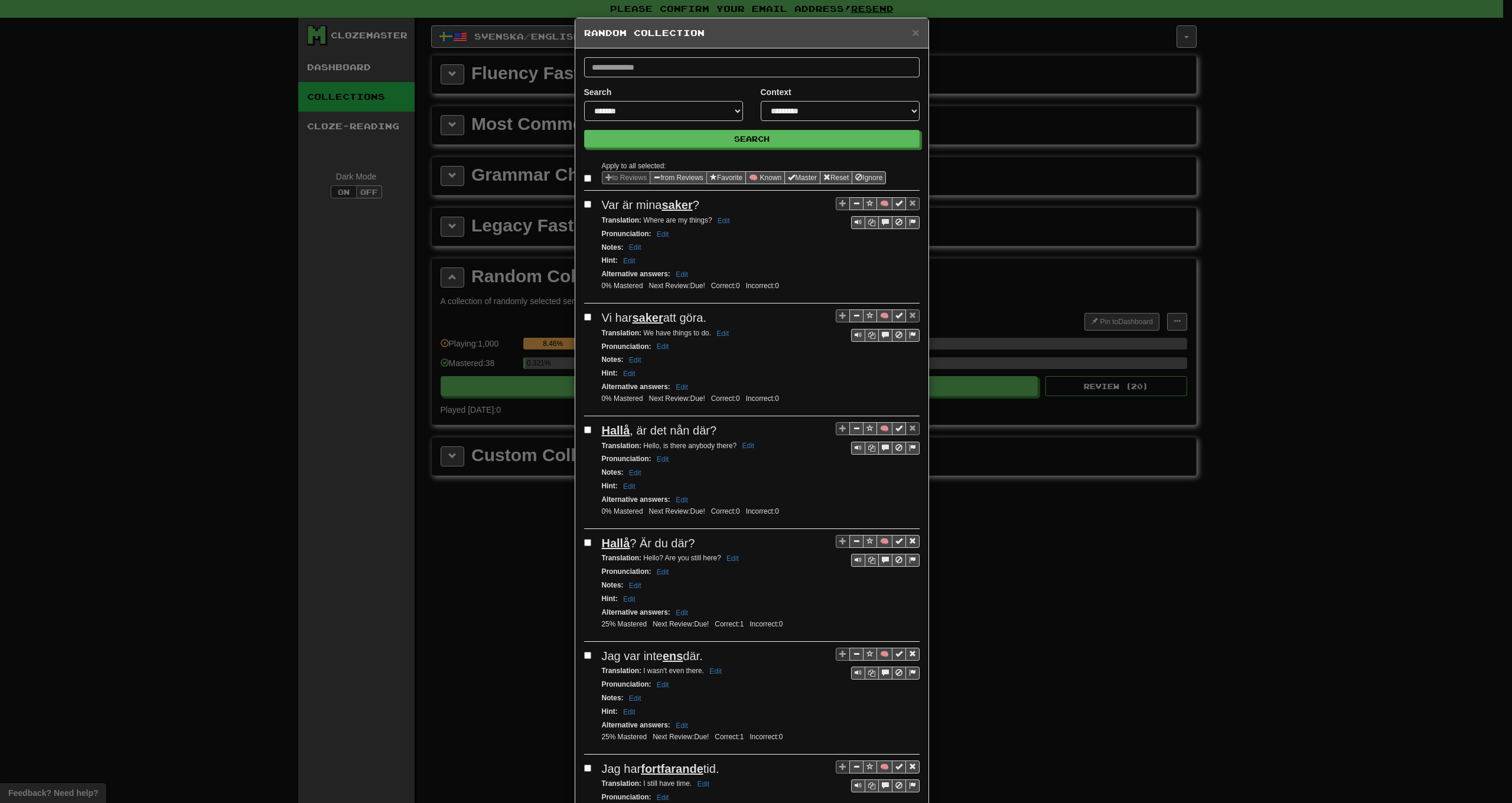
click at [687, 173] on button "from Reviews" at bounding box center [678, 178] width 57 height 13
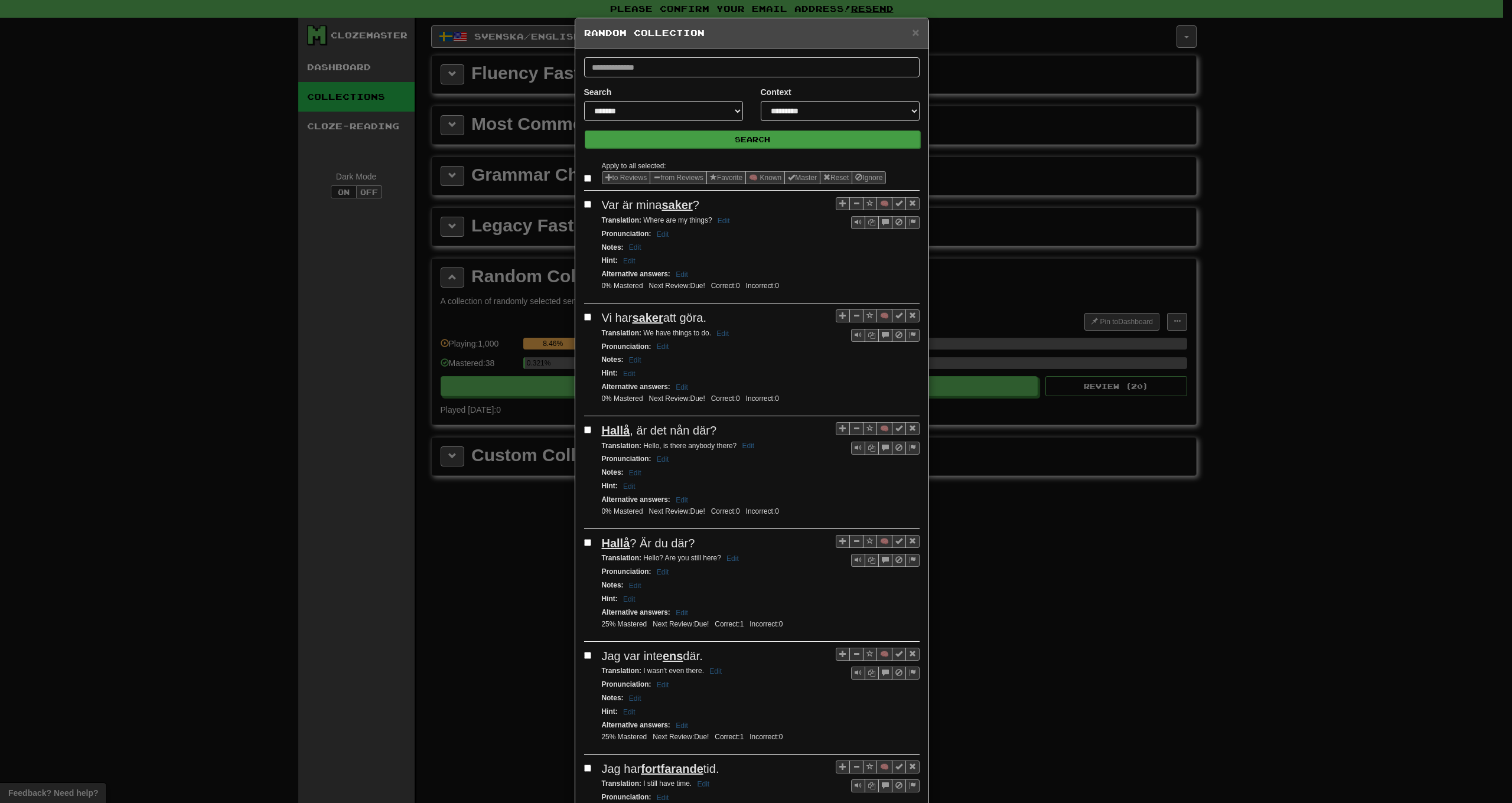
click at [748, 132] on button "Search" at bounding box center [752, 140] width 336 height 18
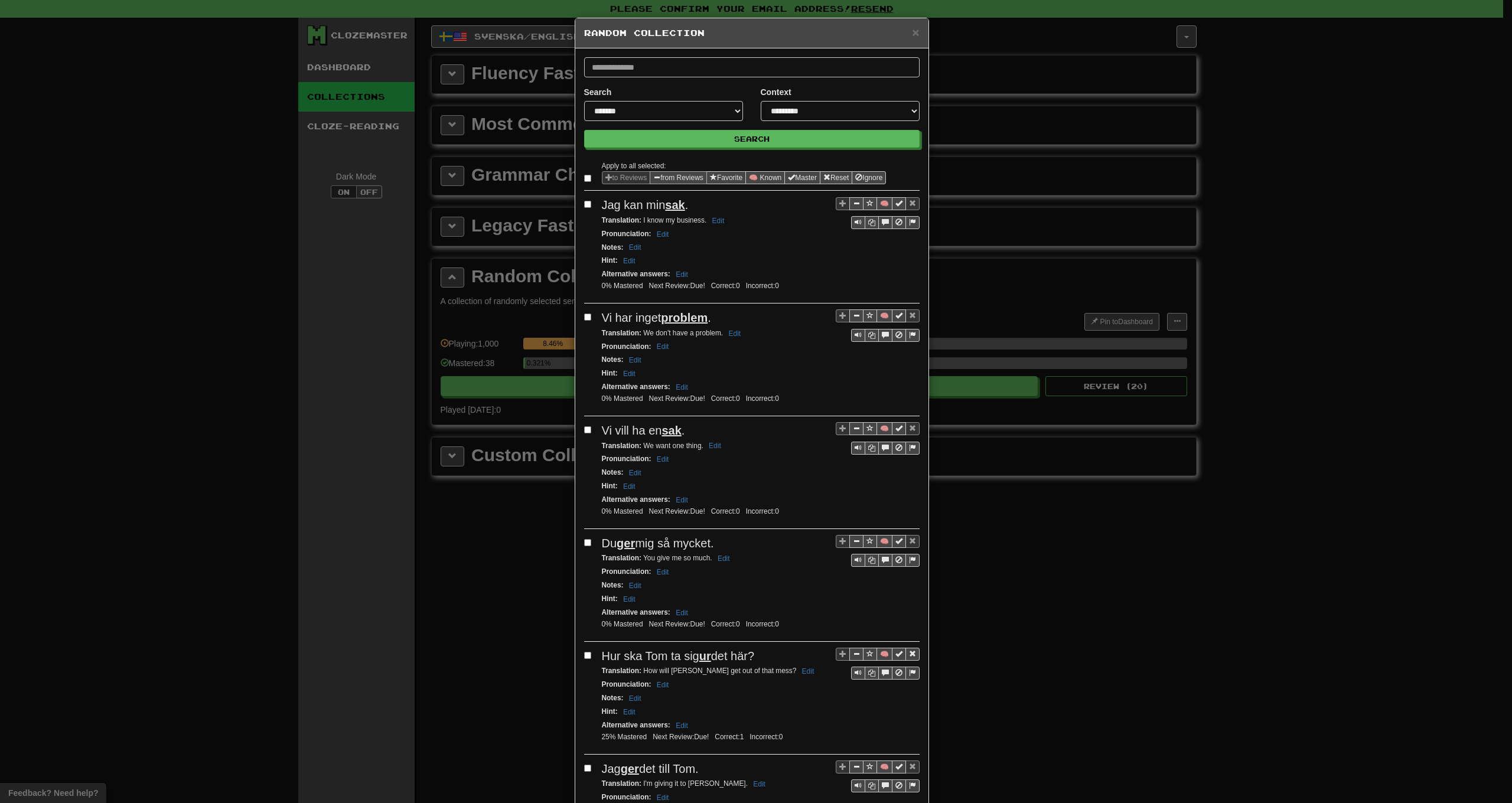
click at [694, 179] on button "from Reviews" at bounding box center [678, 178] width 57 height 13
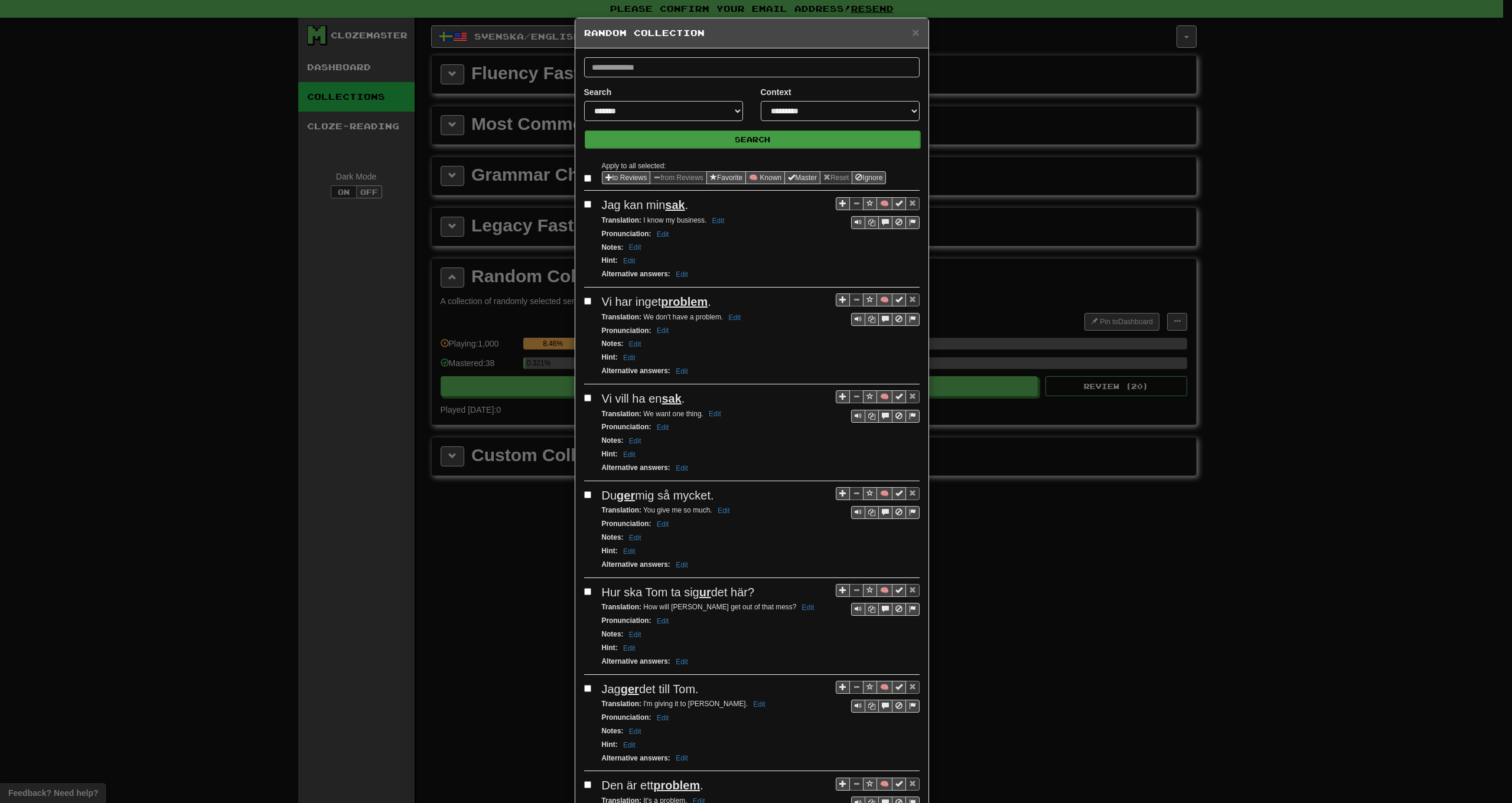
click at [767, 137] on button "Search" at bounding box center [752, 140] width 336 height 18
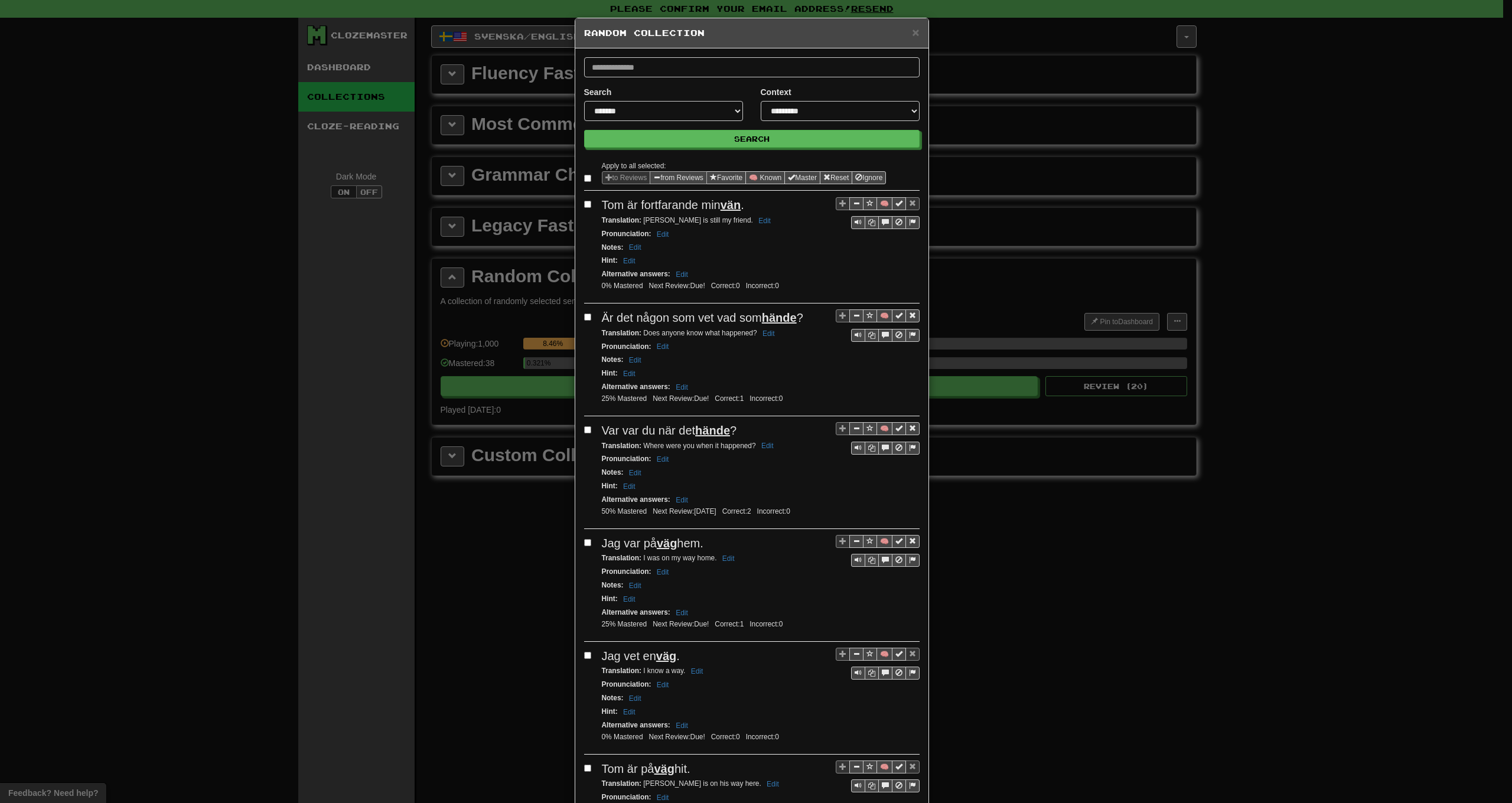
click at [696, 181] on button "from Reviews" at bounding box center [678, 178] width 57 height 13
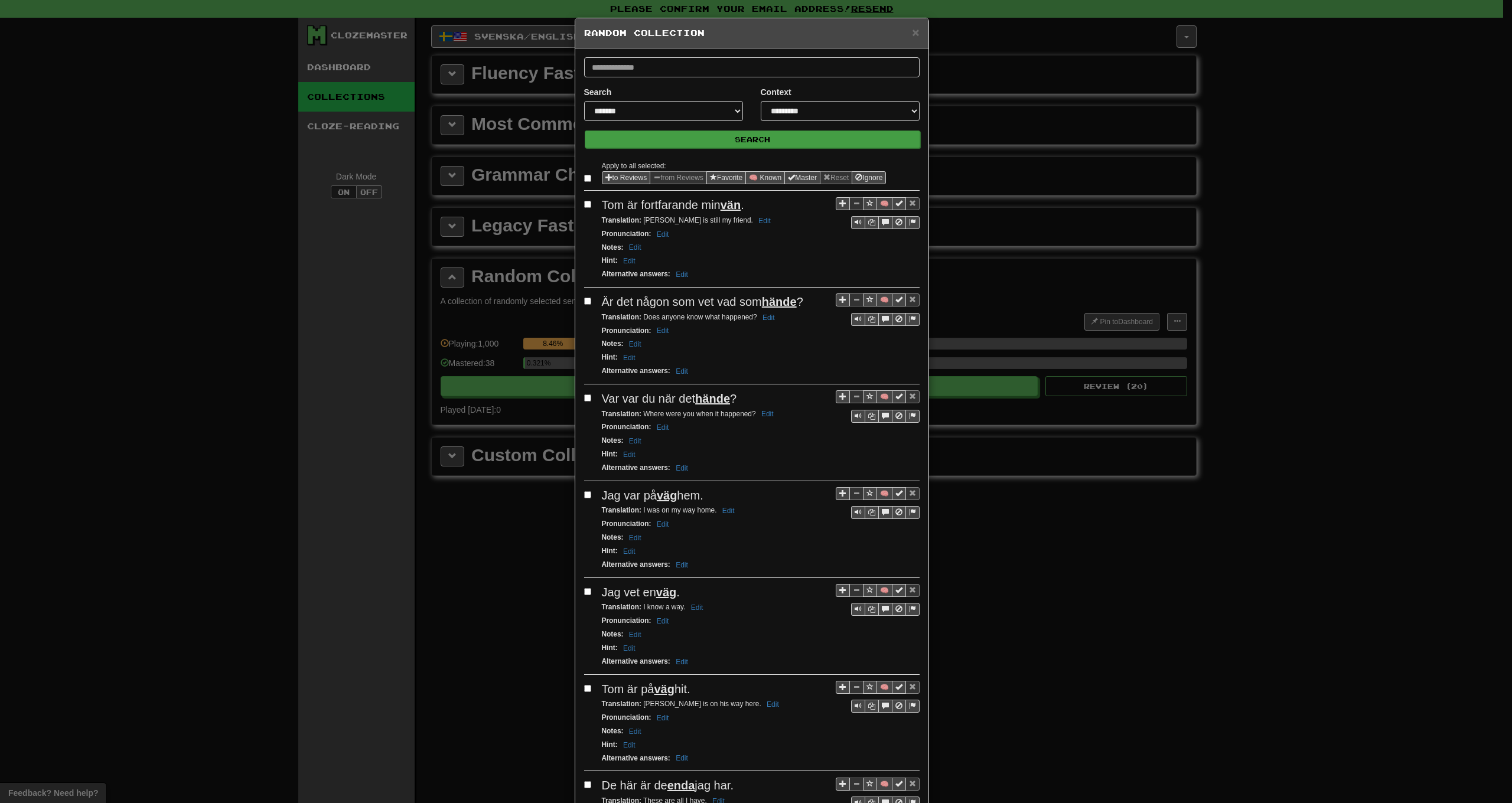
click at [766, 140] on button "Search" at bounding box center [752, 140] width 336 height 18
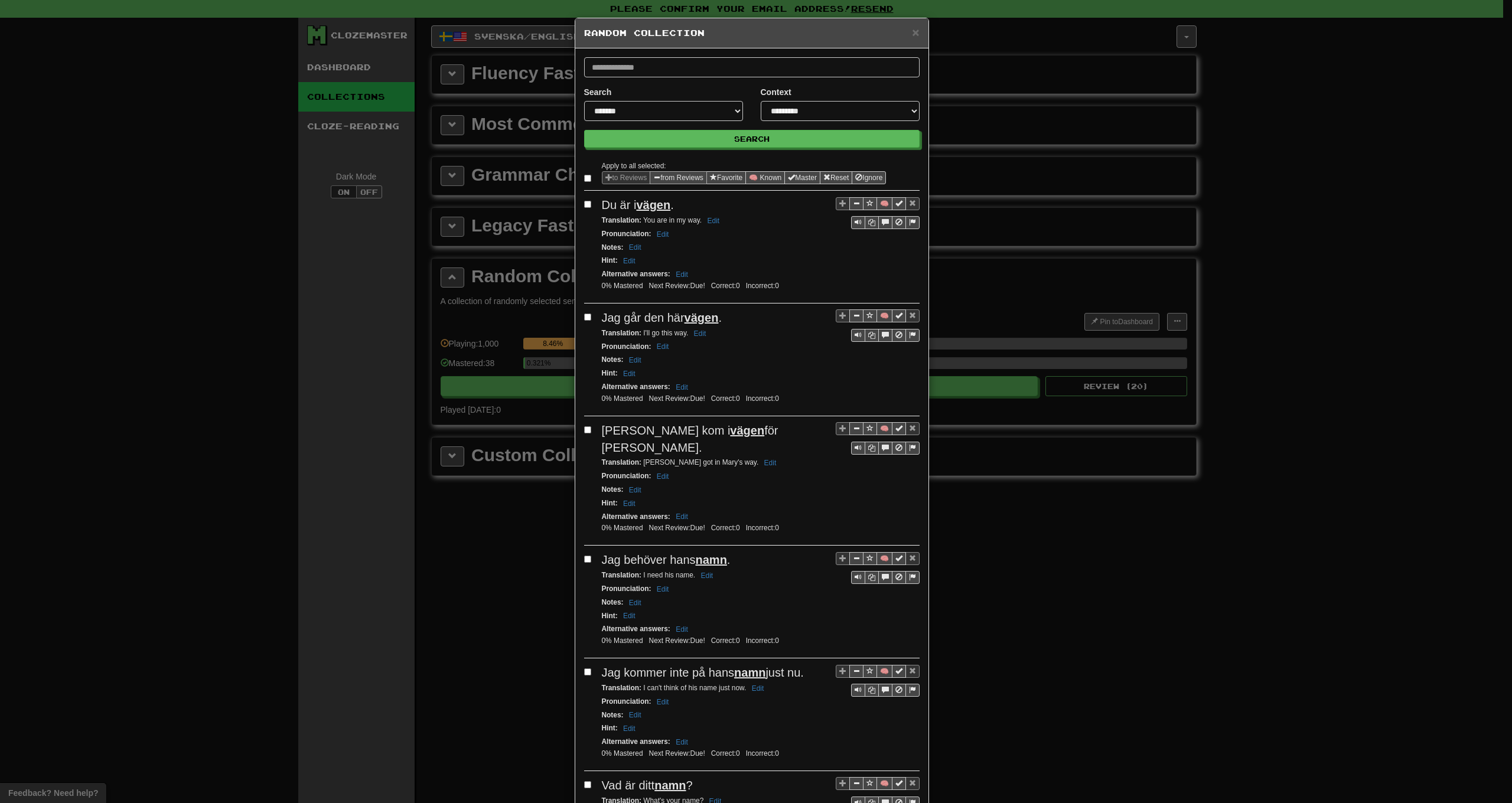
click at [666, 179] on button "from Reviews" at bounding box center [678, 178] width 57 height 13
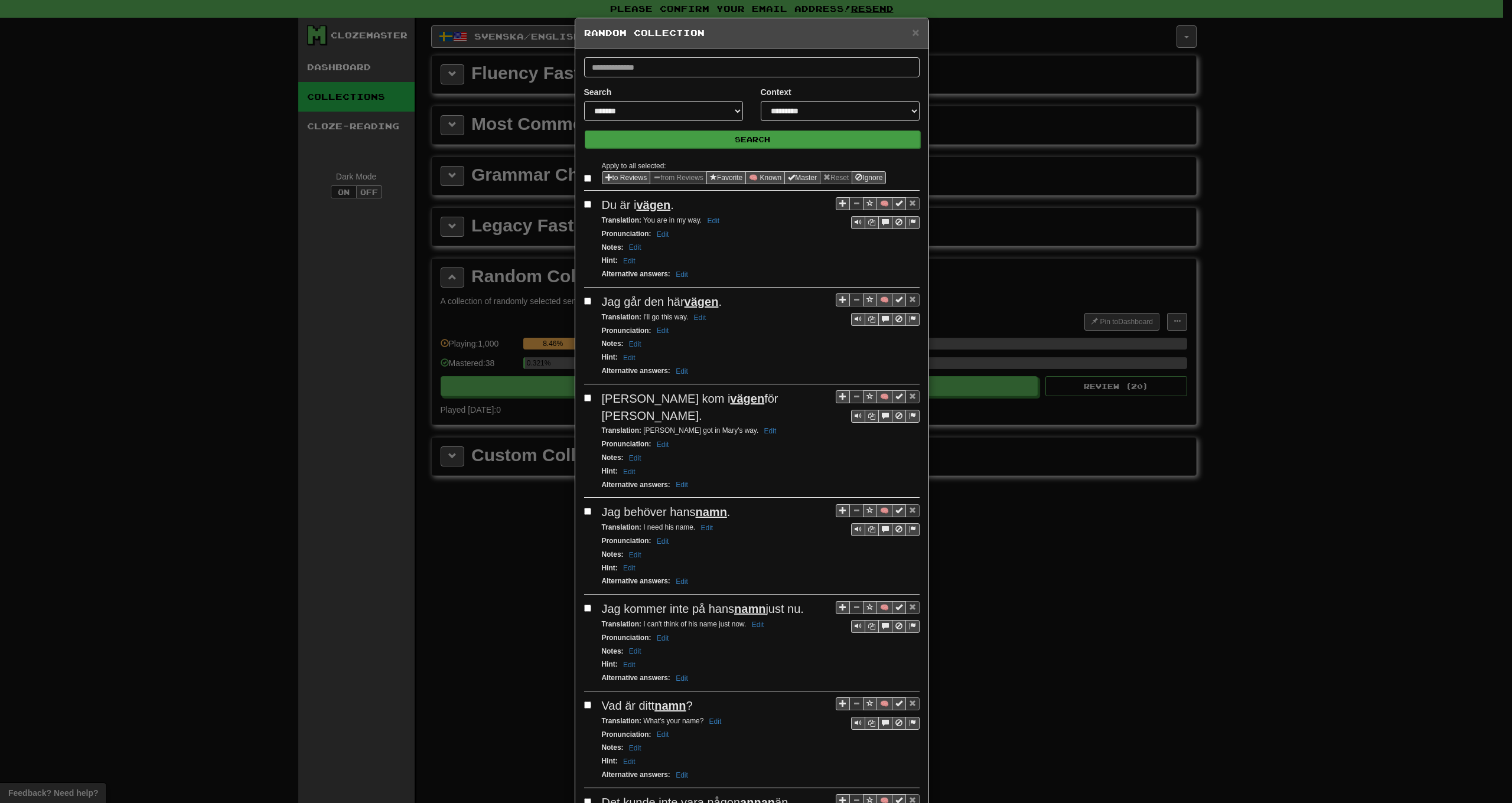
click at [720, 147] on button "Search" at bounding box center [752, 140] width 336 height 18
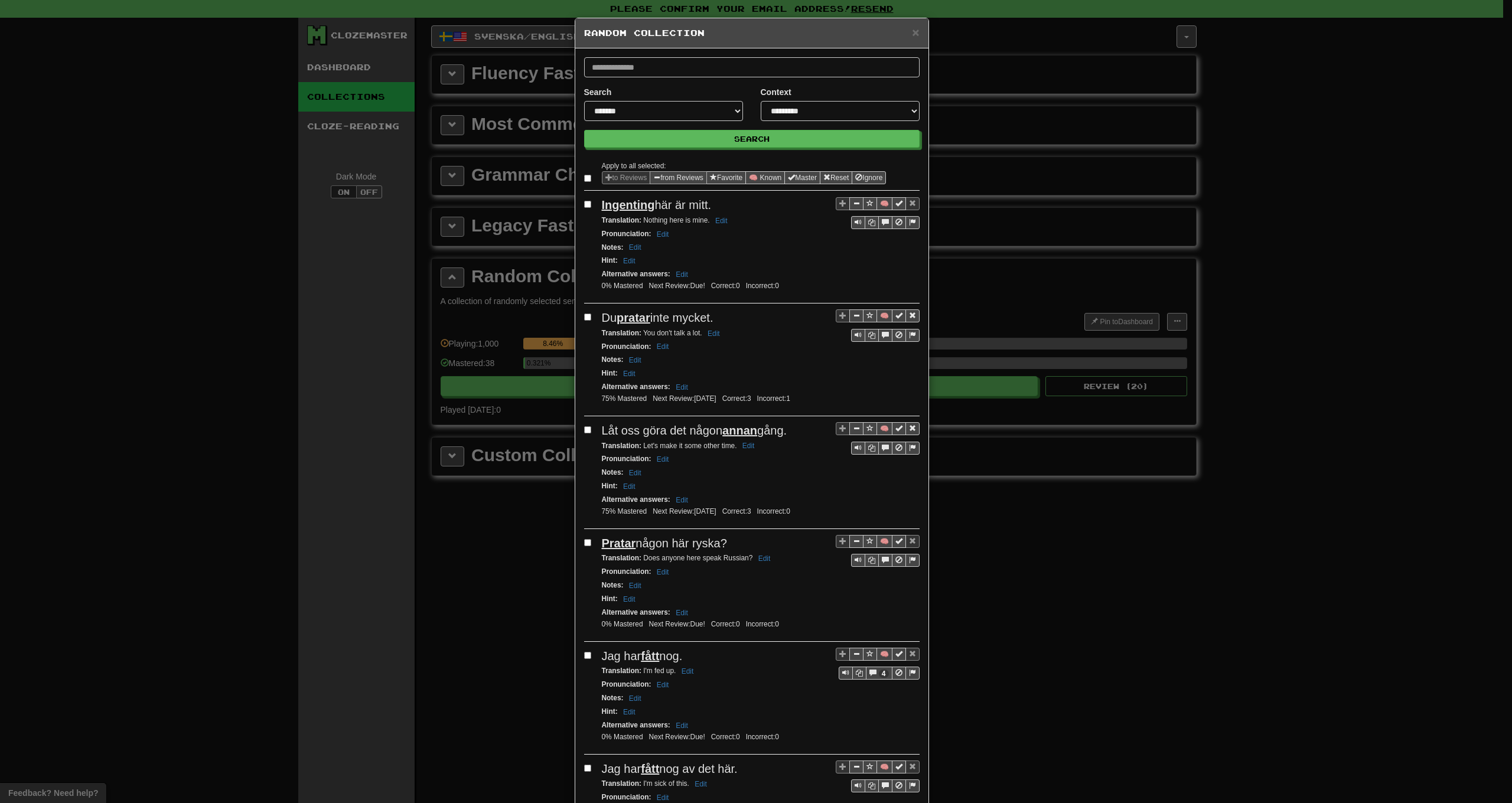
click at [676, 175] on button "from Reviews" at bounding box center [678, 178] width 57 height 13
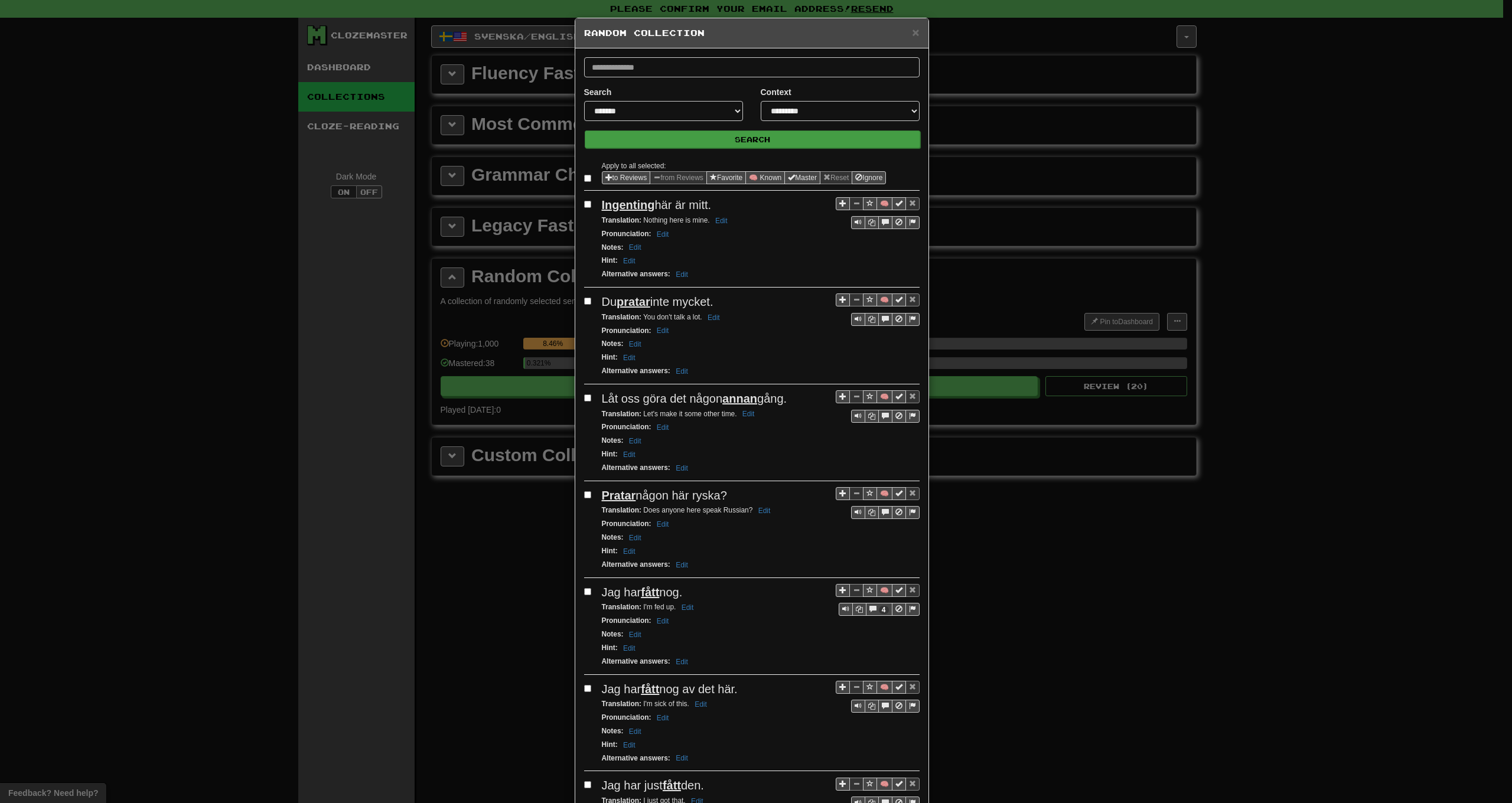
click at [736, 143] on button "Search" at bounding box center [752, 140] width 336 height 18
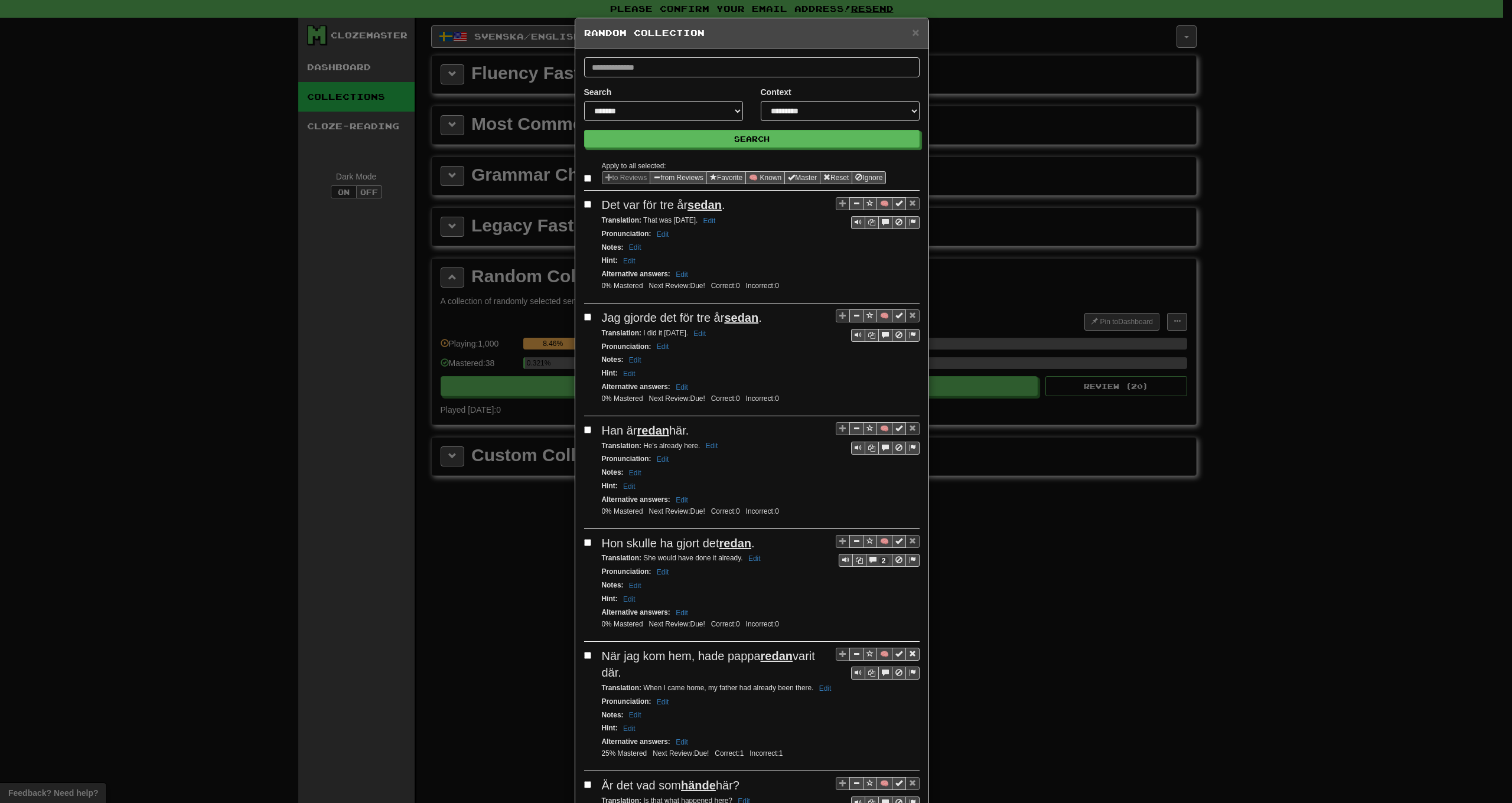
click at [687, 176] on button "from Reviews" at bounding box center [678, 178] width 57 height 13
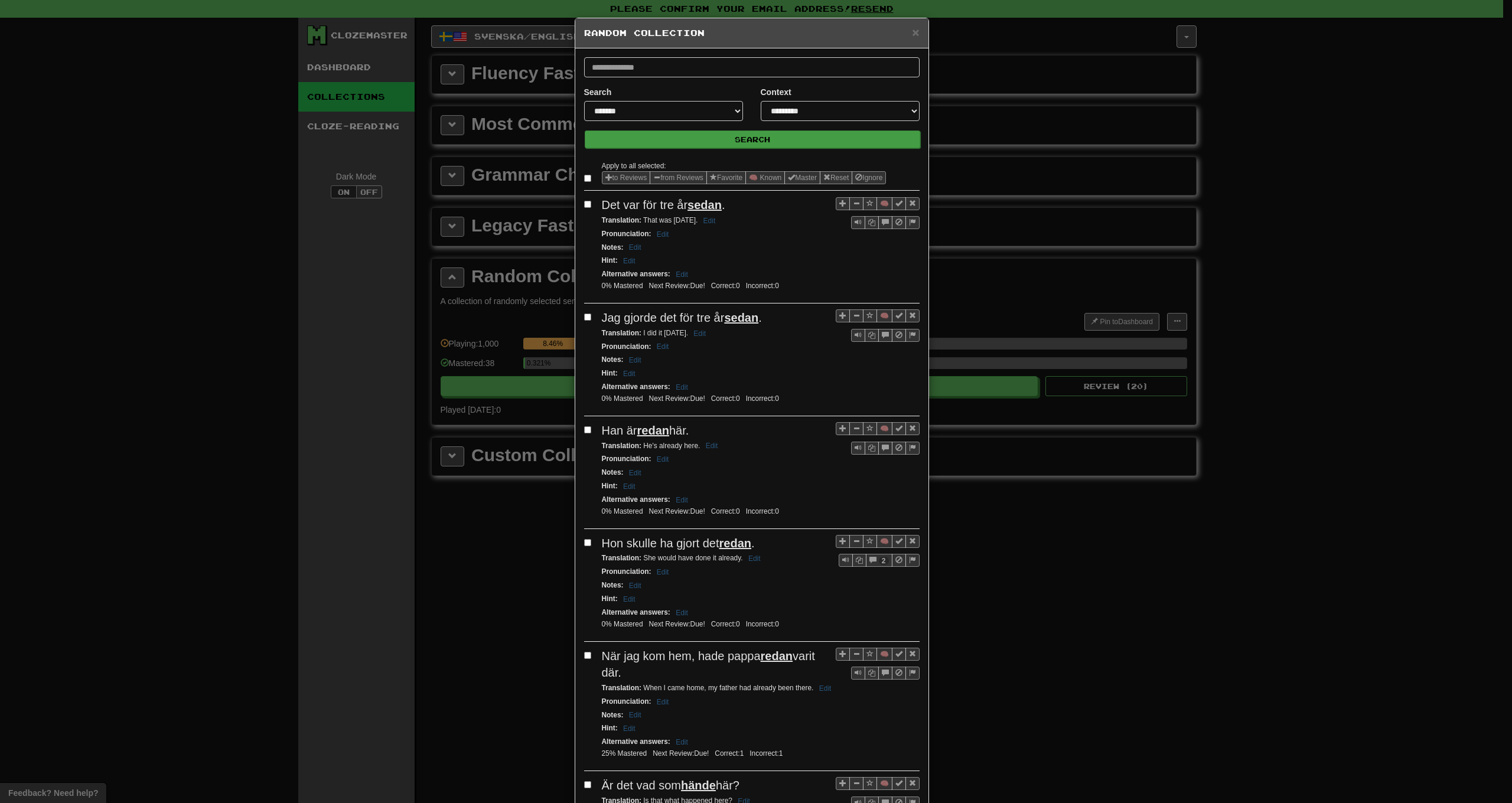
click at [730, 141] on button "Search" at bounding box center [752, 140] width 336 height 18
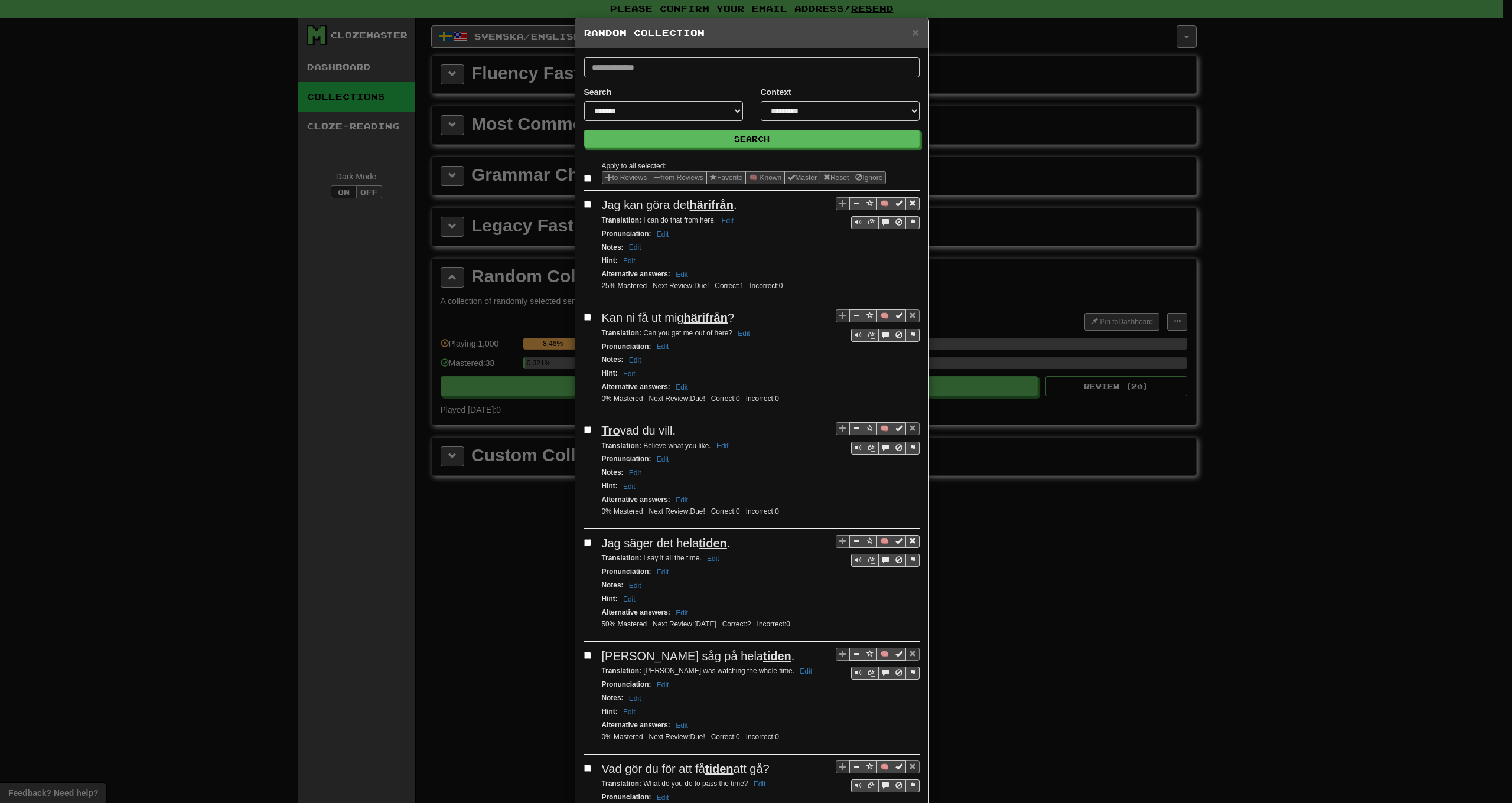
click at [584, 182] on label at bounding box center [590, 178] width 12 height 12
click at [676, 181] on button "from Reviews" at bounding box center [678, 178] width 57 height 13
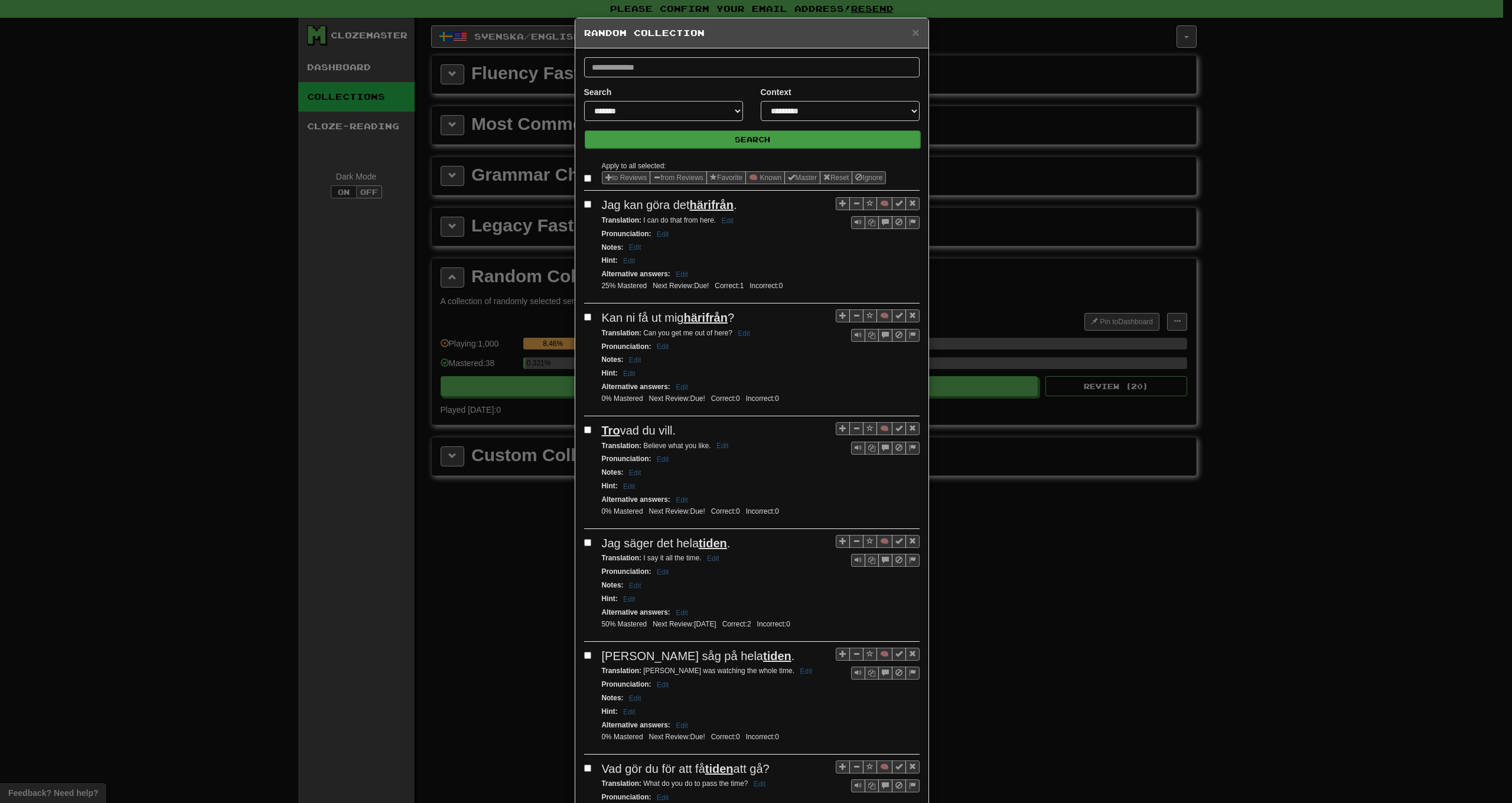
click at [727, 143] on button "Search" at bounding box center [752, 140] width 336 height 18
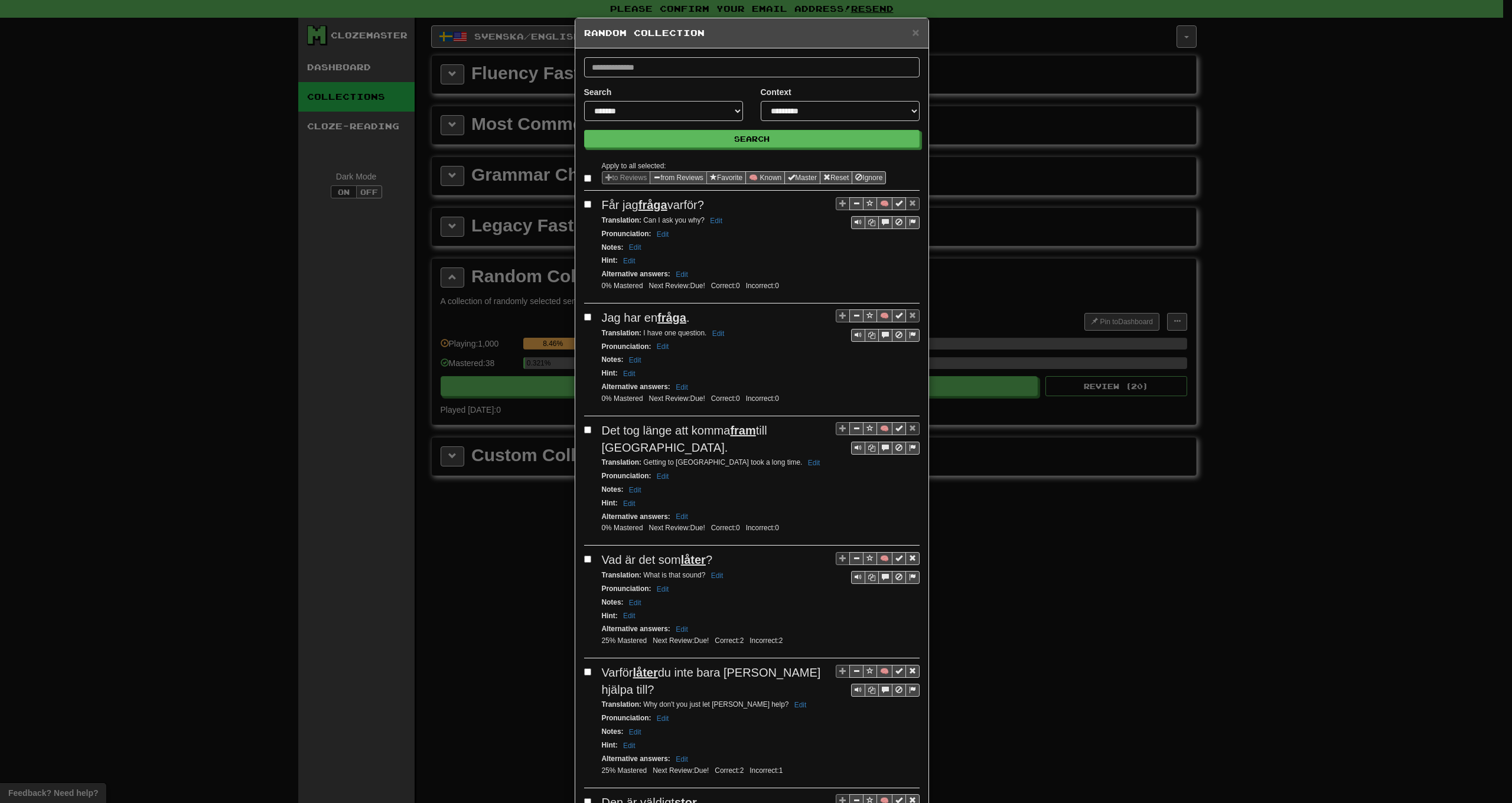
click at [673, 178] on button "from Reviews" at bounding box center [678, 178] width 57 height 13
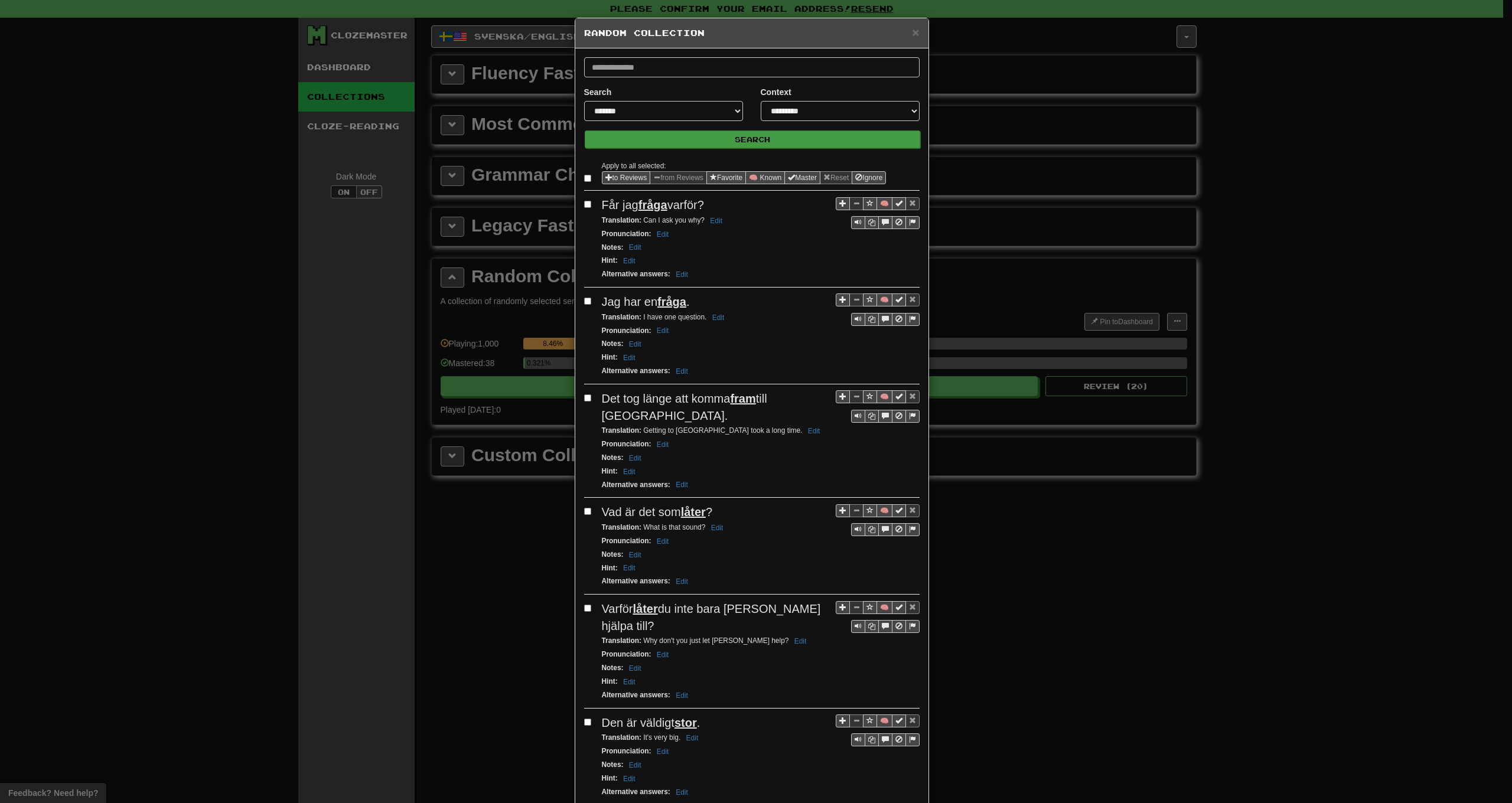
click at [719, 138] on button "Search" at bounding box center [752, 140] width 336 height 18
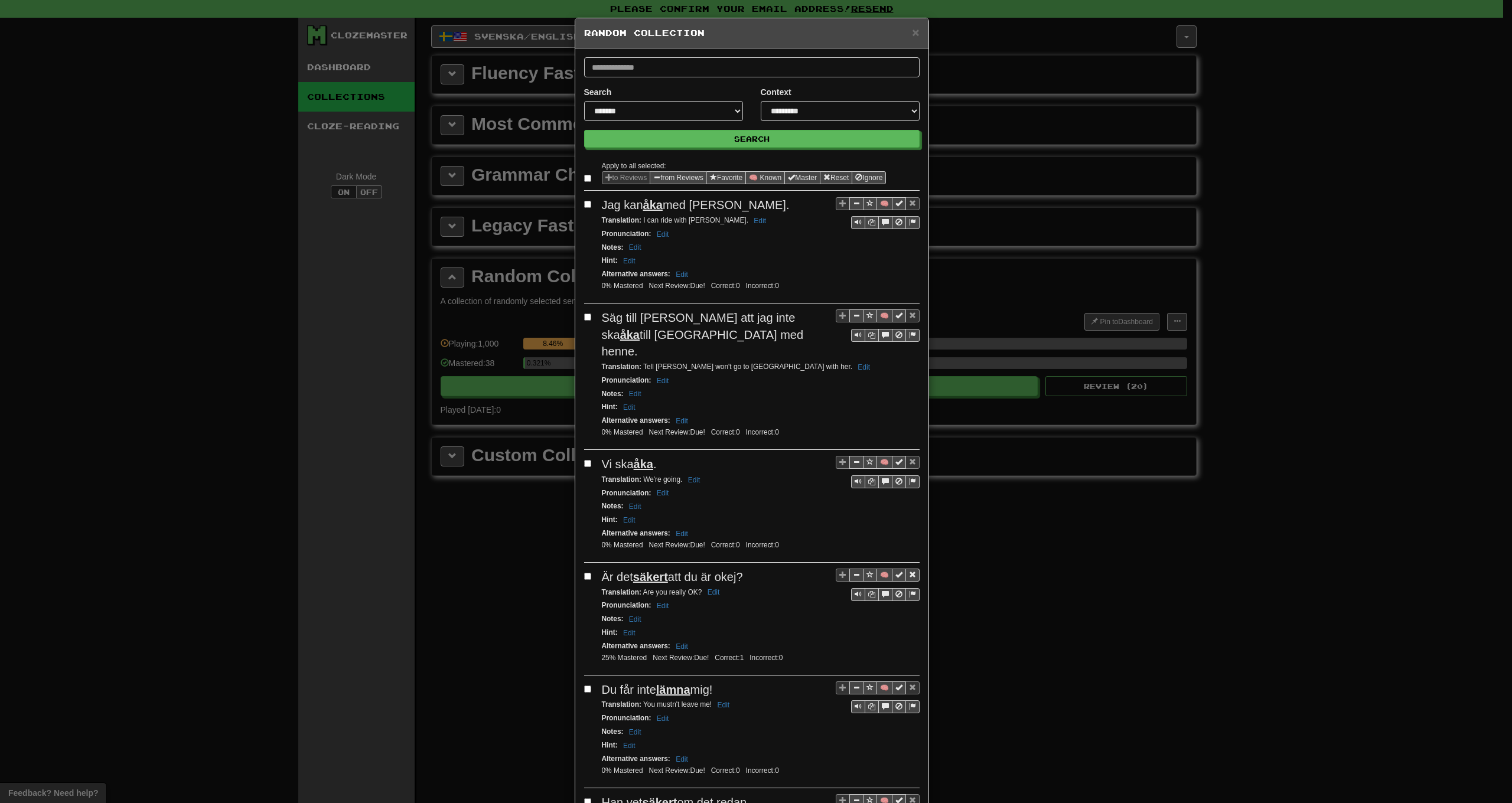
click at [668, 179] on button "from Reviews" at bounding box center [678, 178] width 57 height 13
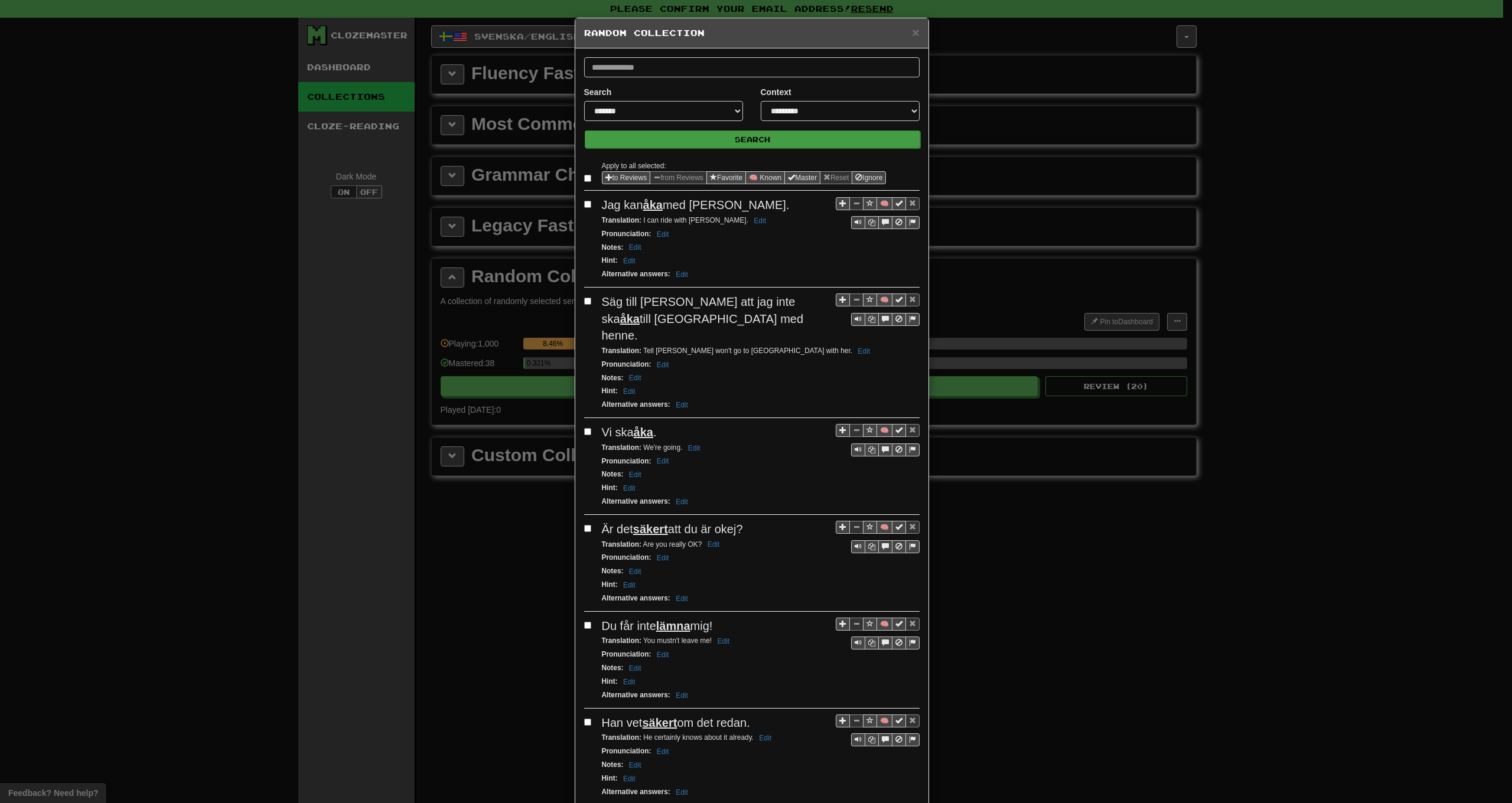
click at [718, 141] on button "Search" at bounding box center [752, 140] width 336 height 18
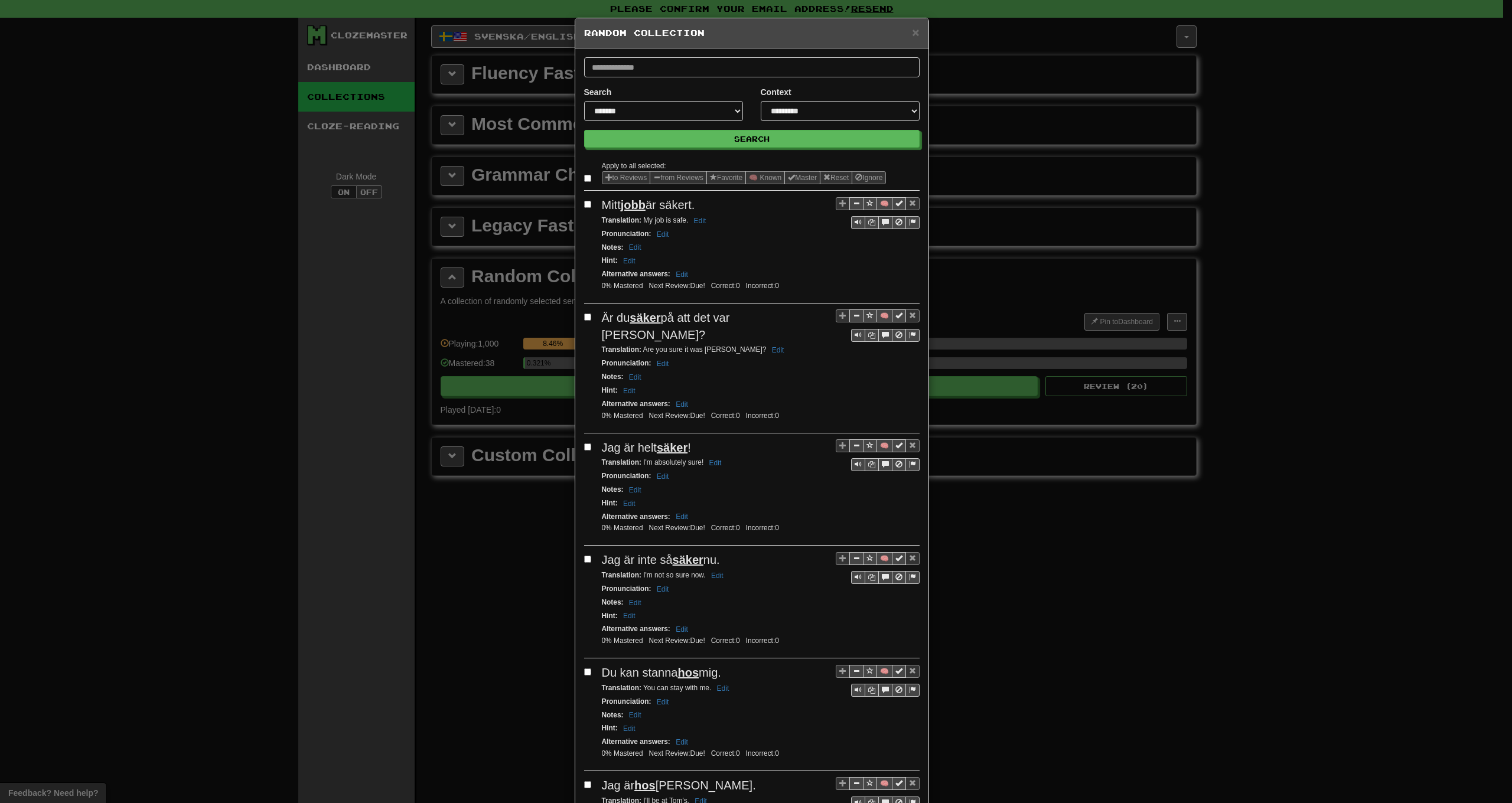
click at [587, 181] on label at bounding box center [590, 178] width 12 height 12
click at [689, 178] on button "from Reviews" at bounding box center [678, 178] width 57 height 13
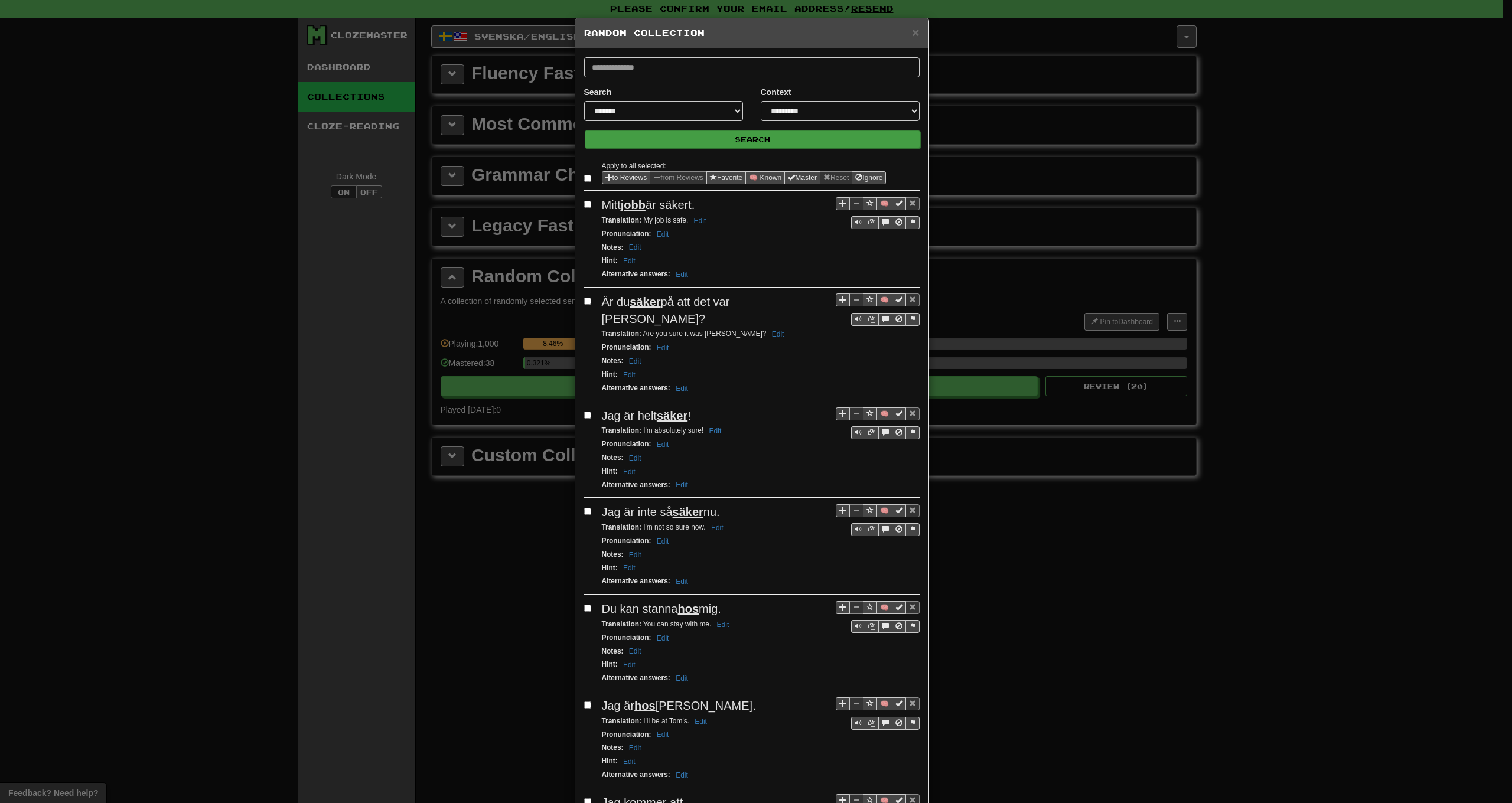
click at [735, 141] on button "Search" at bounding box center [752, 140] width 336 height 18
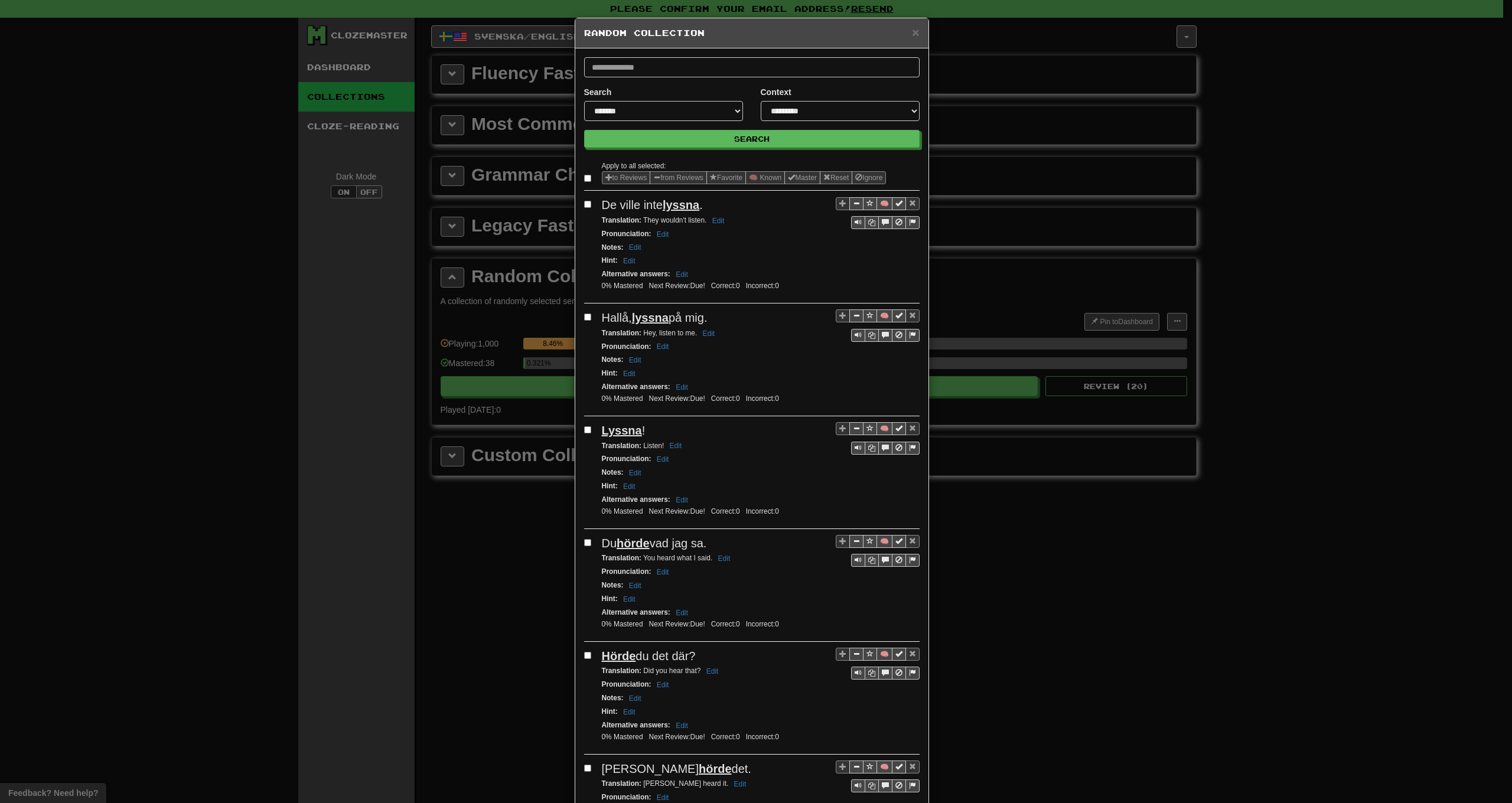
click at [587, 179] on label at bounding box center [590, 178] width 12 height 12
click at [689, 179] on button "from Reviews" at bounding box center [678, 178] width 57 height 13
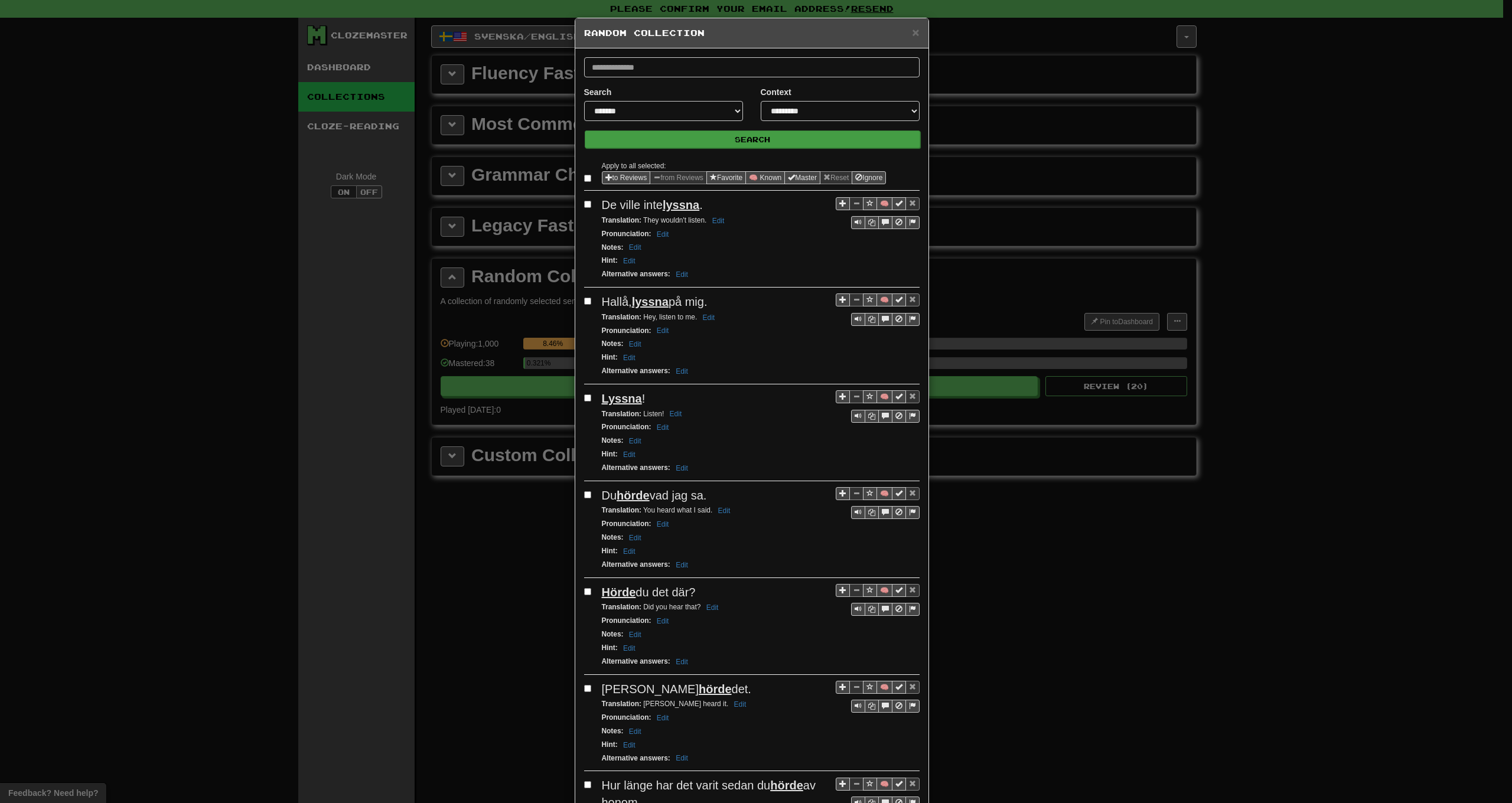
click at [742, 145] on button "Search" at bounding box center [752, 140] width 336 height 18
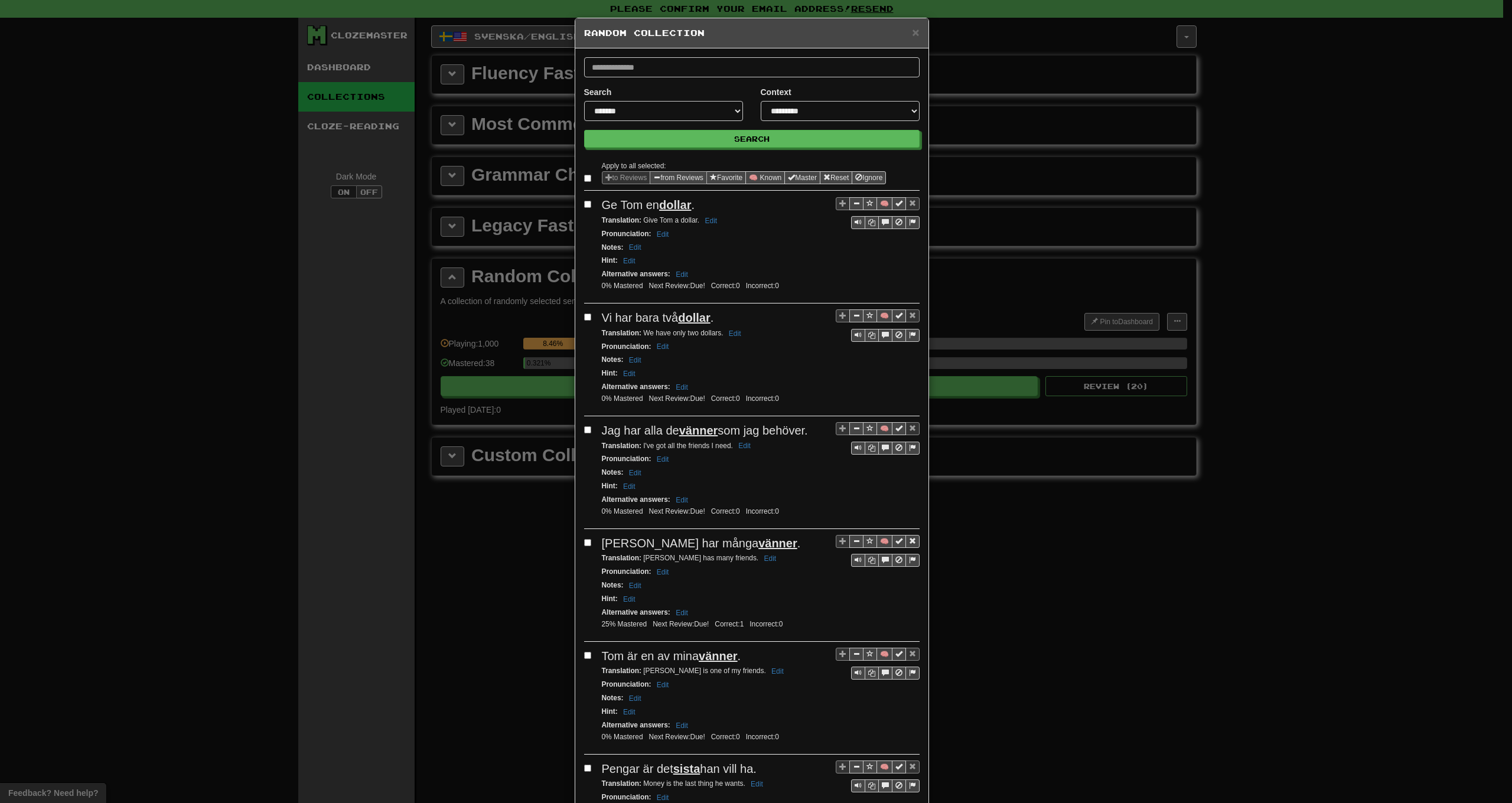
click at [676, 178] on button "from Reviews" at bounding box center [678, 178] width 57 height 13
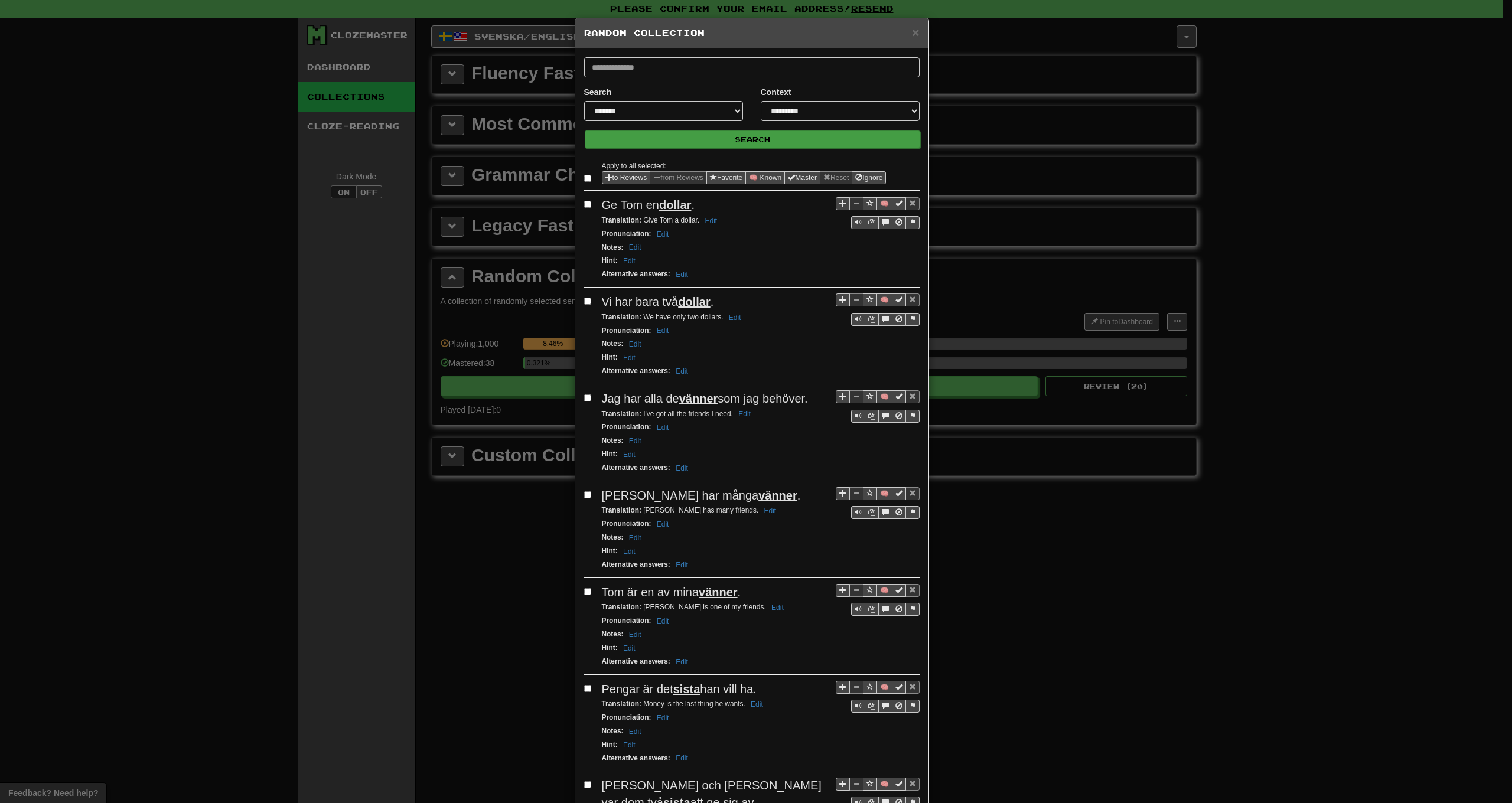
click at [656, 134] on button "Search" at bounding box center [752, 140] width 336 height 18
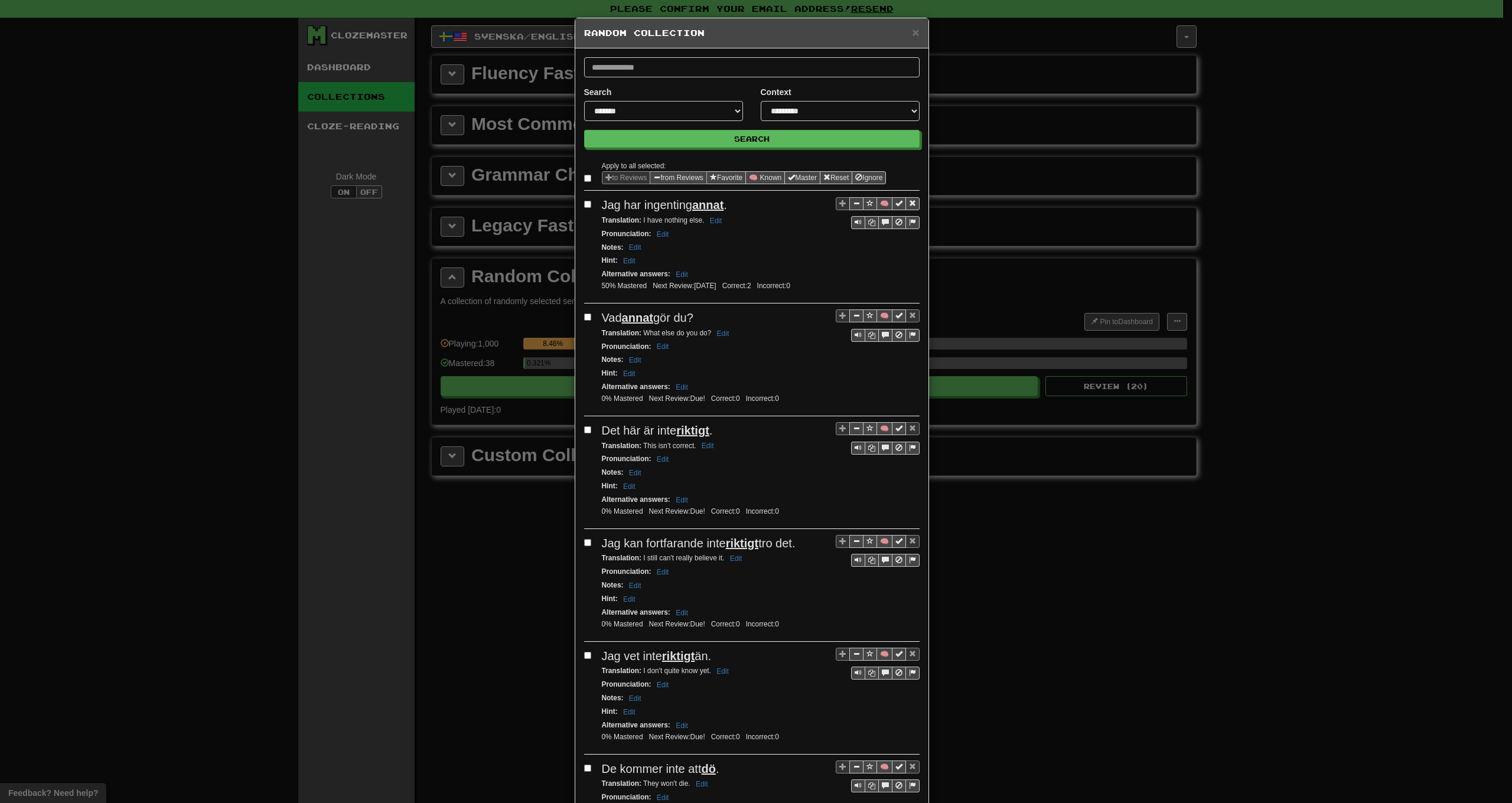
click at [675, 177] on button "from Reviews" at bounding box center [678, 178] width 57 height 13
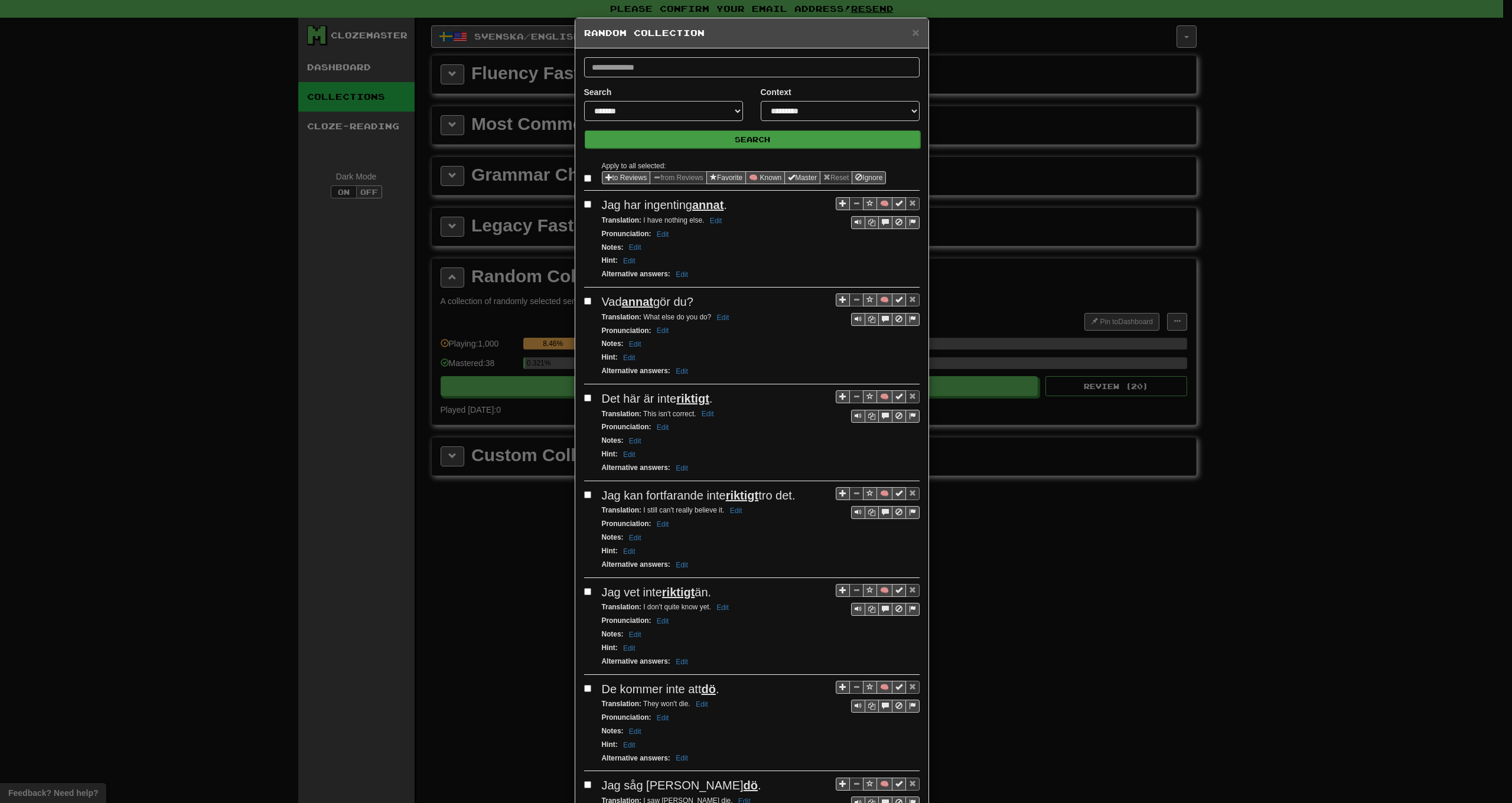
click at [681, 139] on button "Search" at bounding box center [752, 140] width 336 height 18
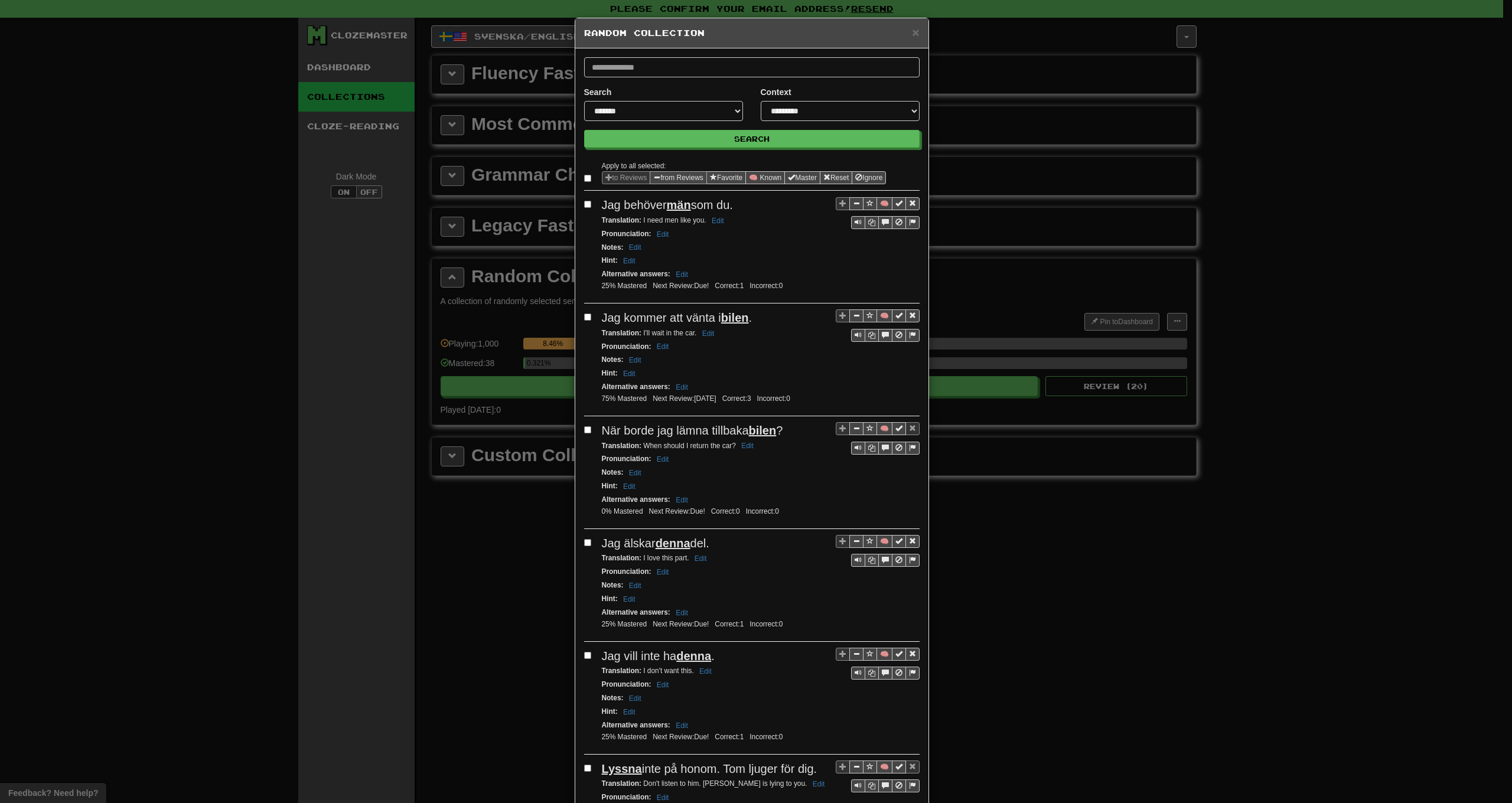
click at [654, 178] on span "Sentence options" at bounding box center [657, 177] width 7 height 7
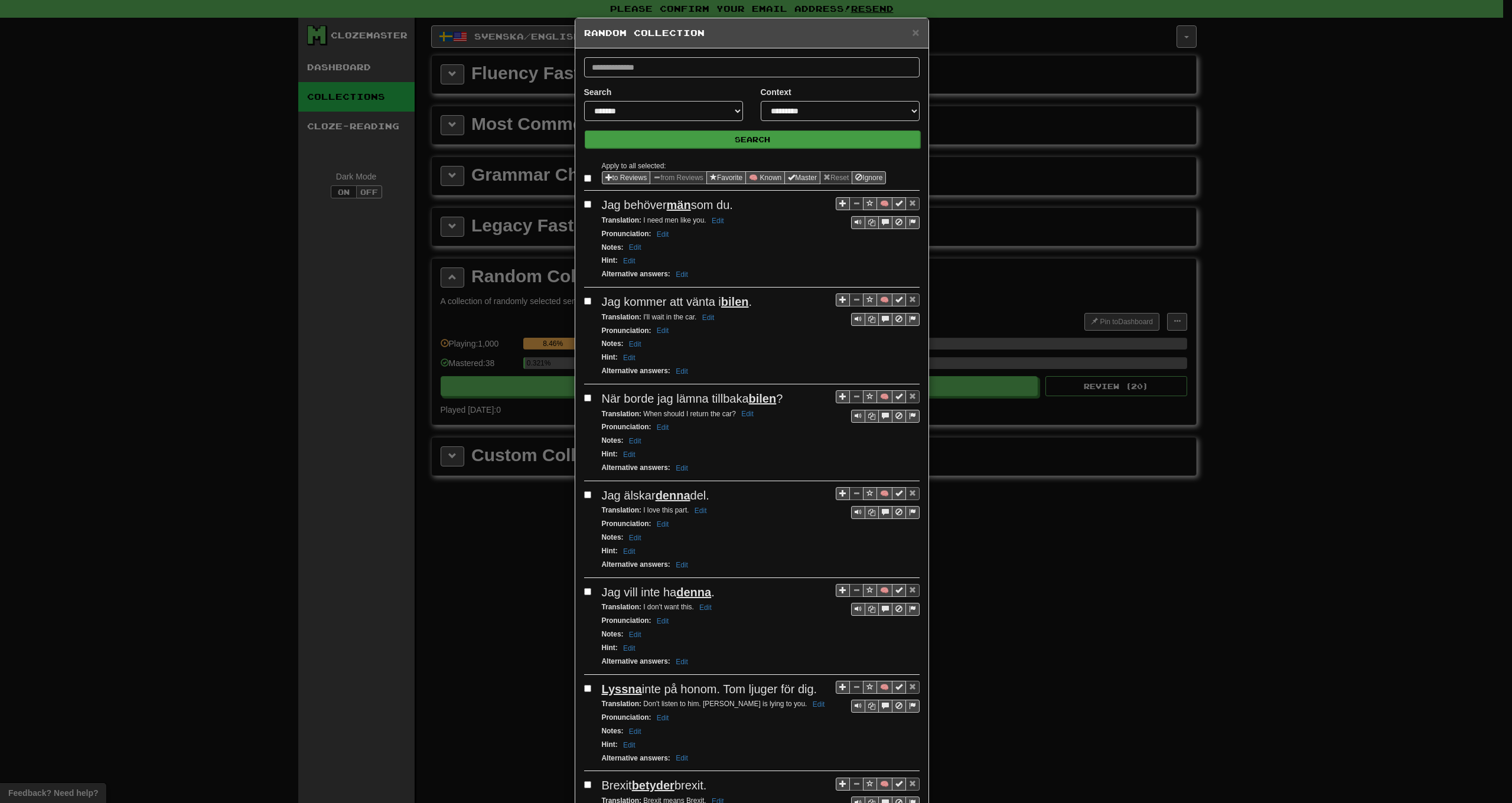
click at [669, 141] on button "Search" at bounding box center [752, 140] width 336 height 18
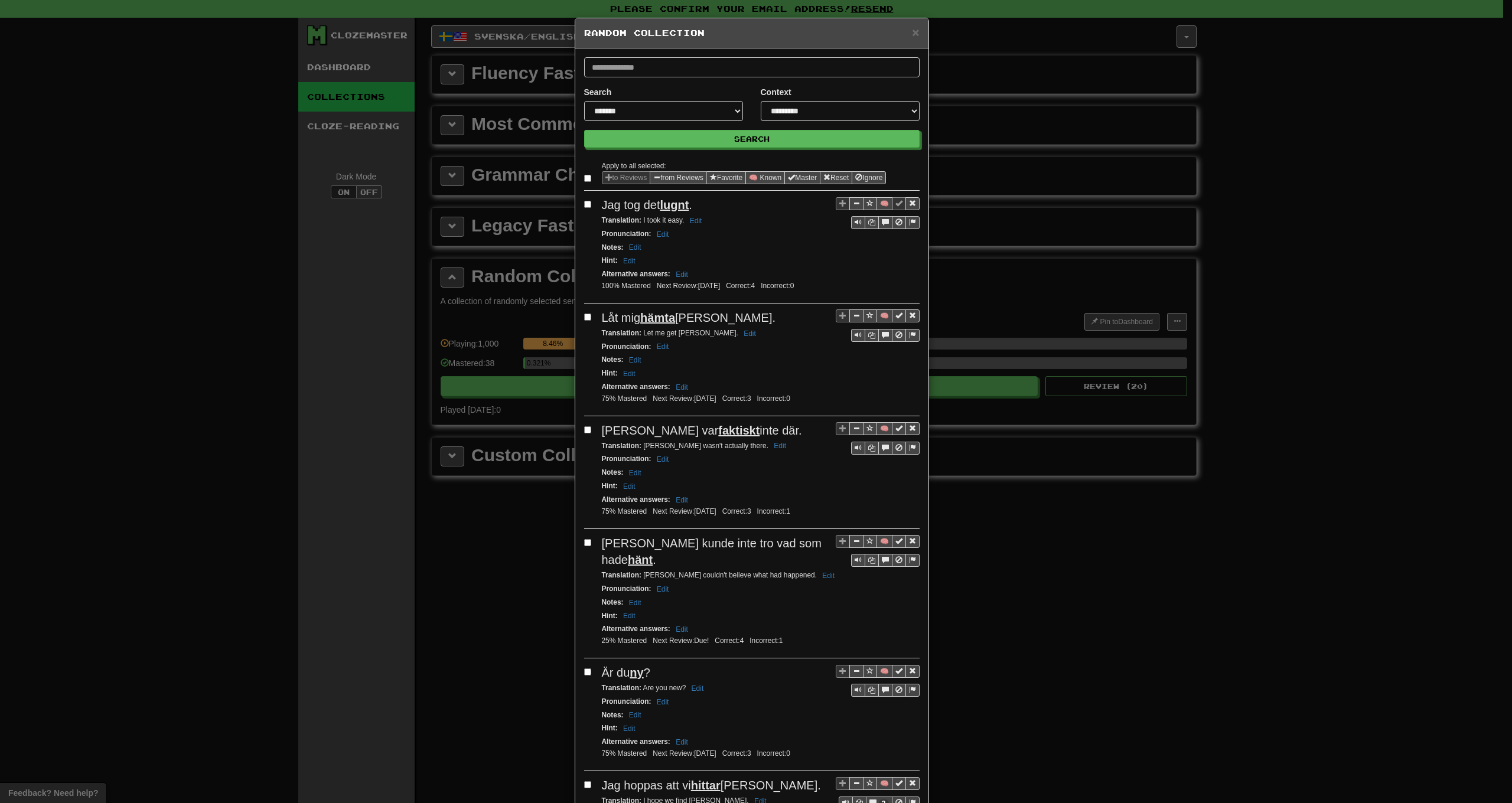
click at [664, 180] on button "from Reviews" at bounding box center [678, 178] width 57 height 13
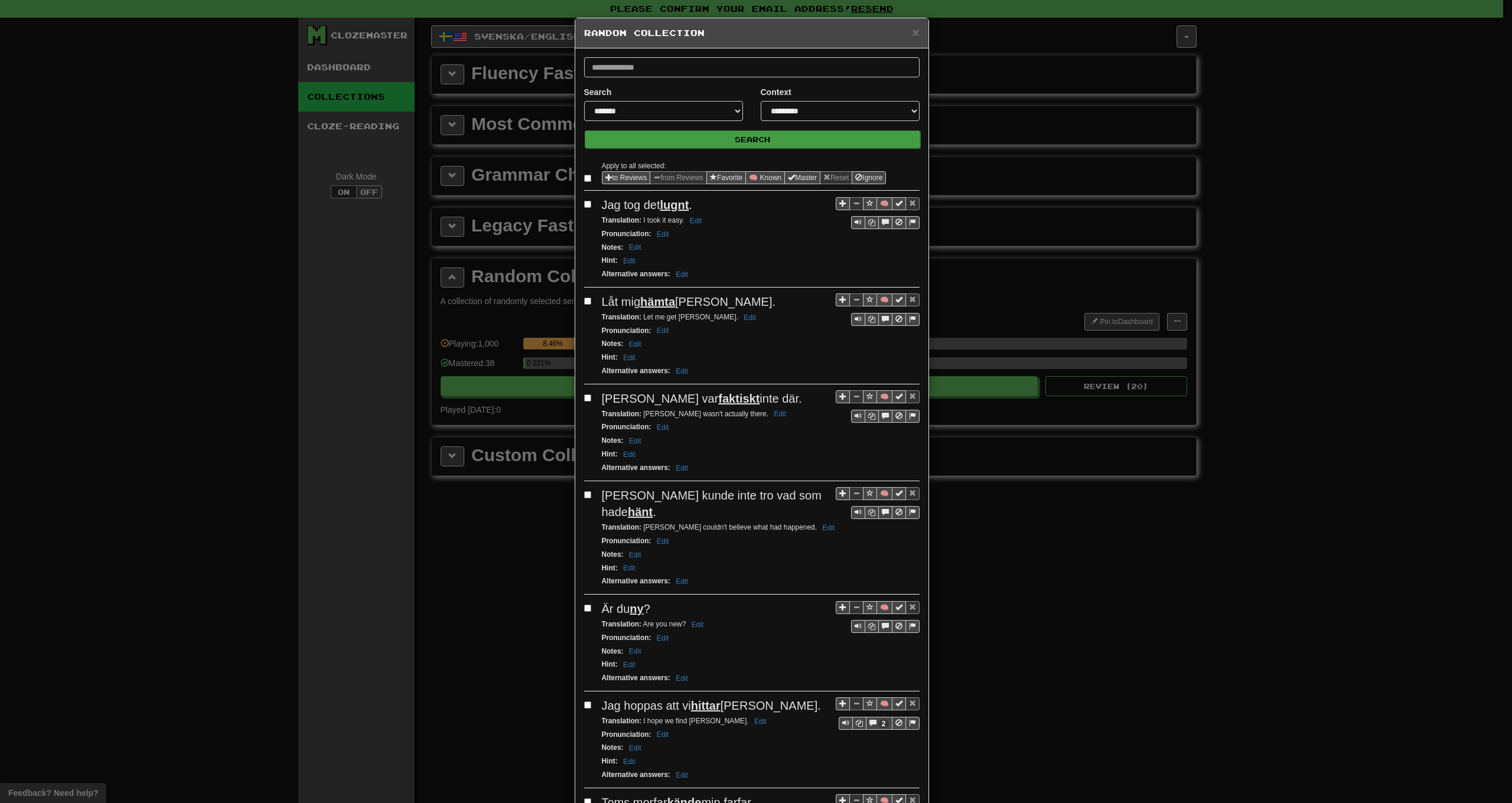
click at [673, 138] on button "Search" at bounding box center [752, 140] width 336 height 18
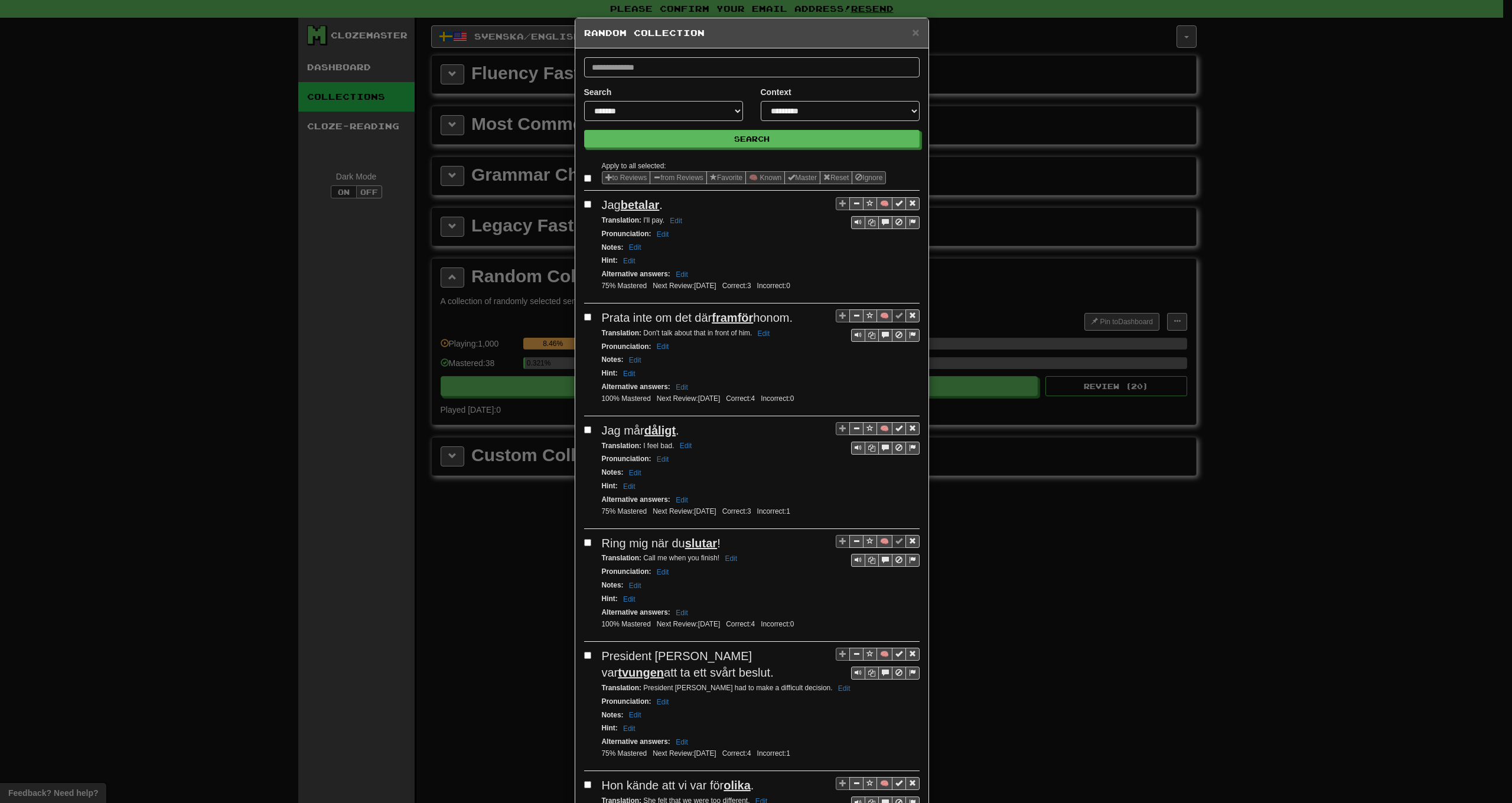
click at [587, 179] on label at bounding box center [590, 178] width 12 height 12
click at [669, 180] on button "from Reviews" at bounding box center [678, 178] width 57 height 13
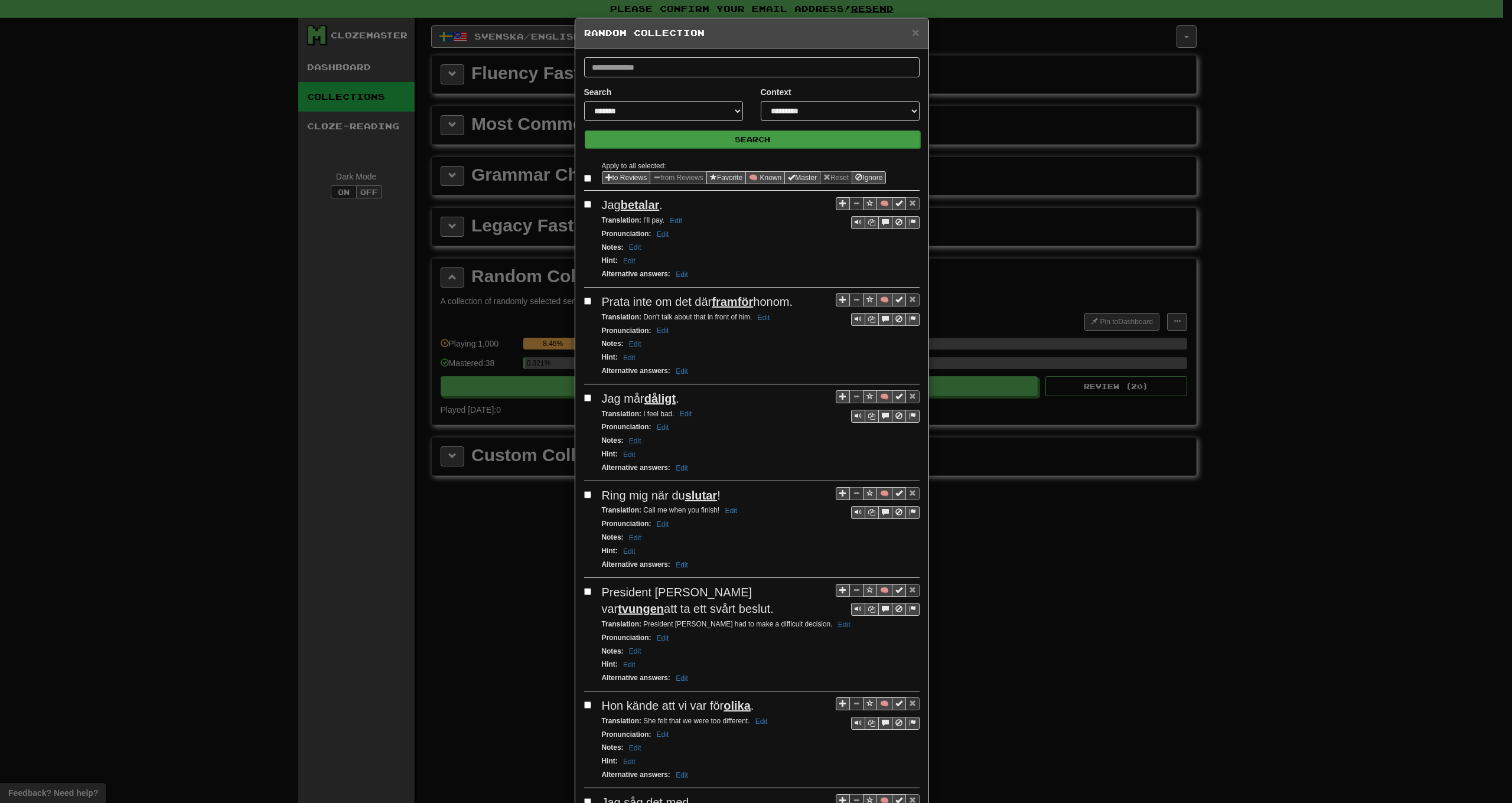
click at [689, 143] on button "Search" at bounding box center [752, 140] width 336 height 18
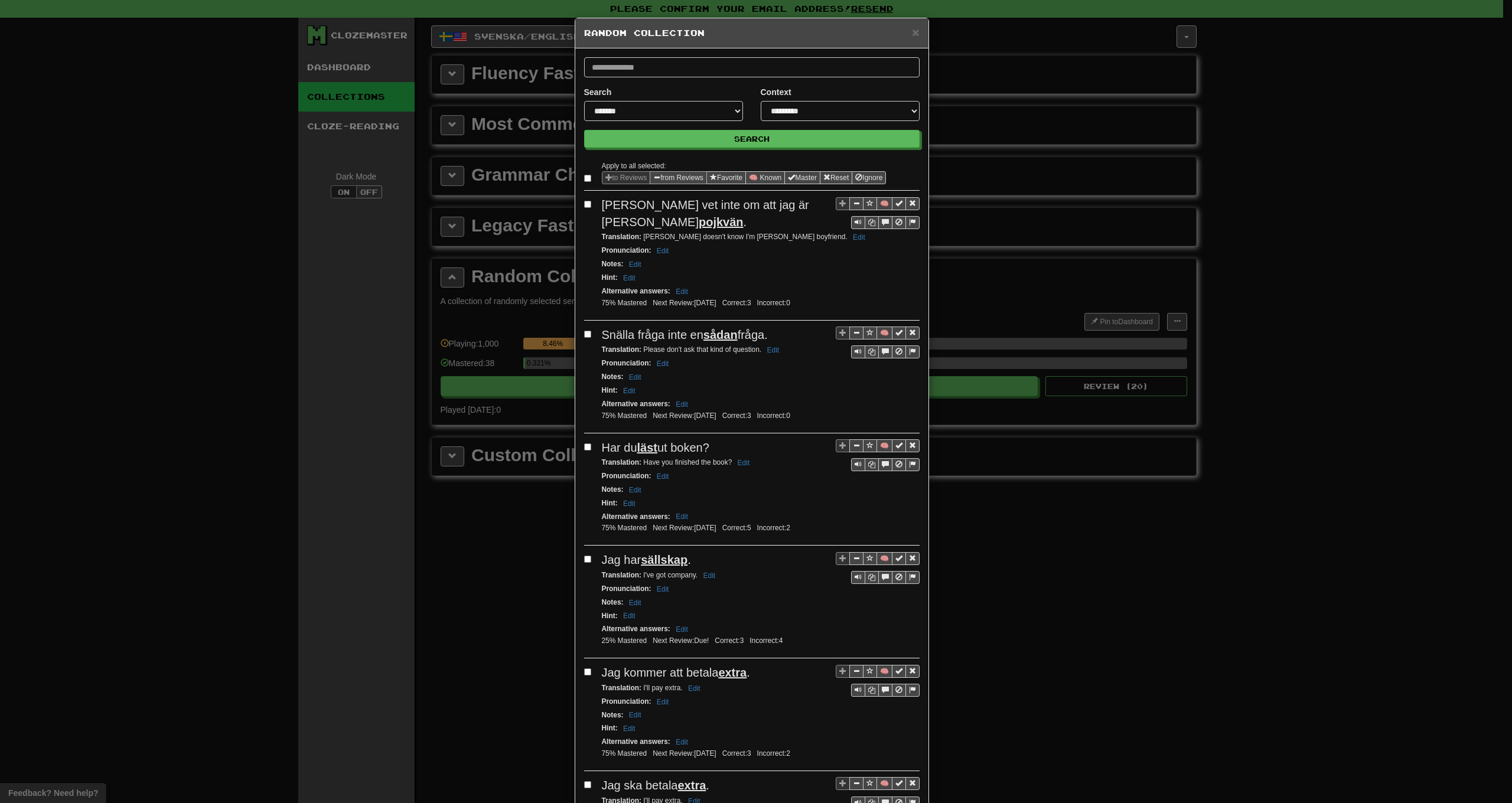
click at [667, 178] on button "from Reviews" at bounding box center [678, 178] width 57 height 13
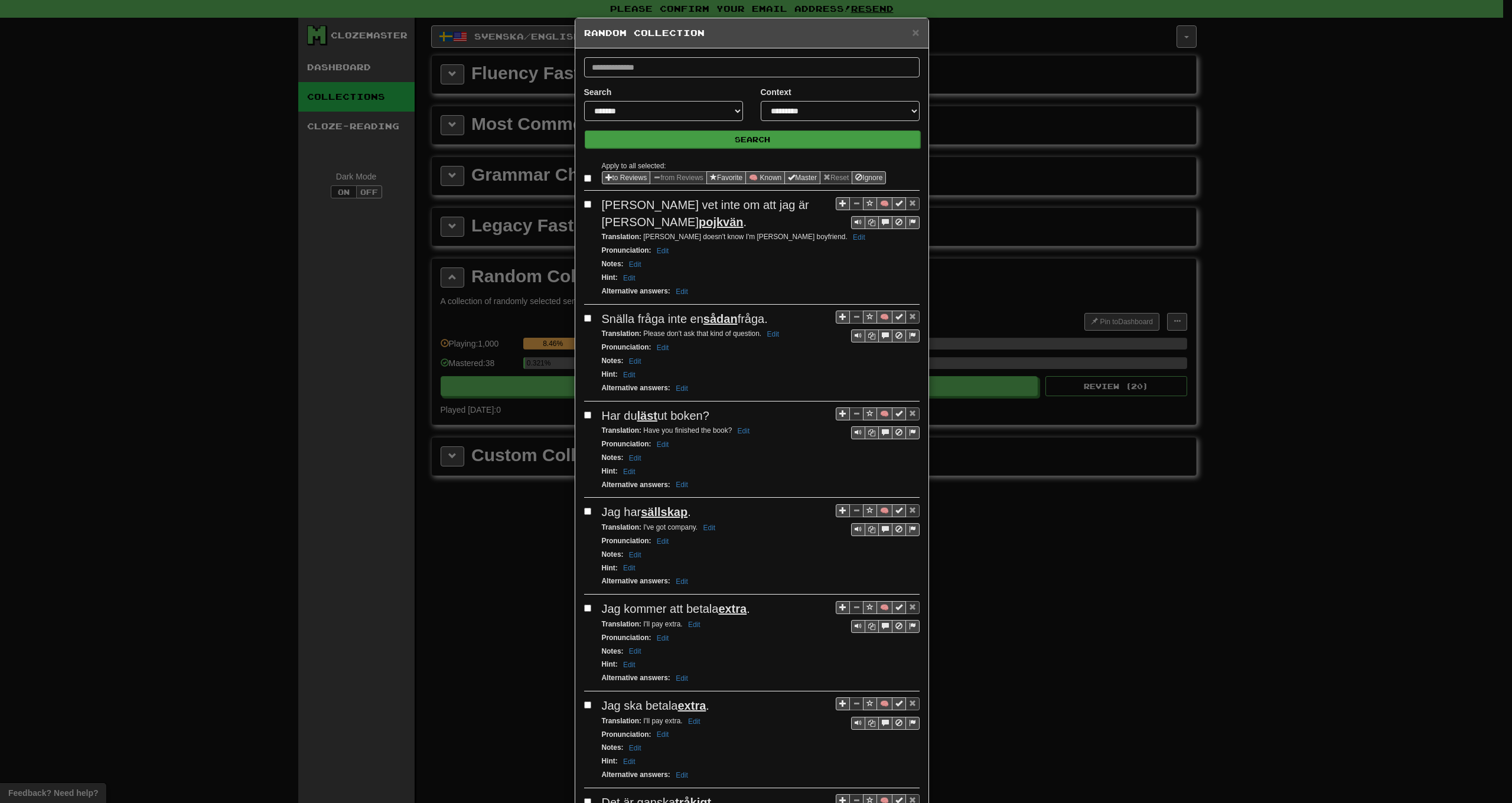
click at [697, 135] on button "Search" at bounding box center [752, 140] width 336 height 18
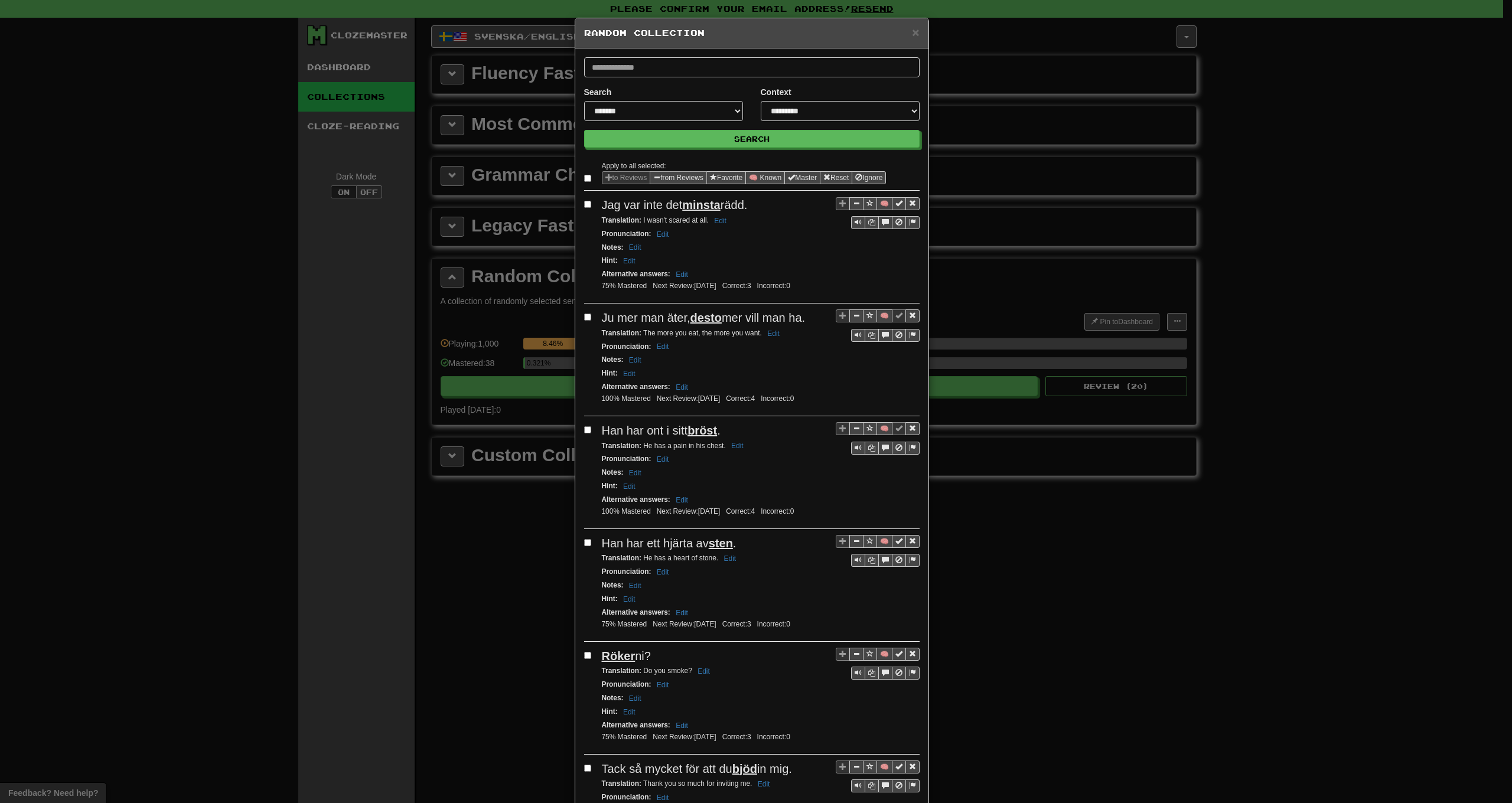
click at [665, 177] on button "from Reviews" at bounding box center [678, 178] width 57 height 13
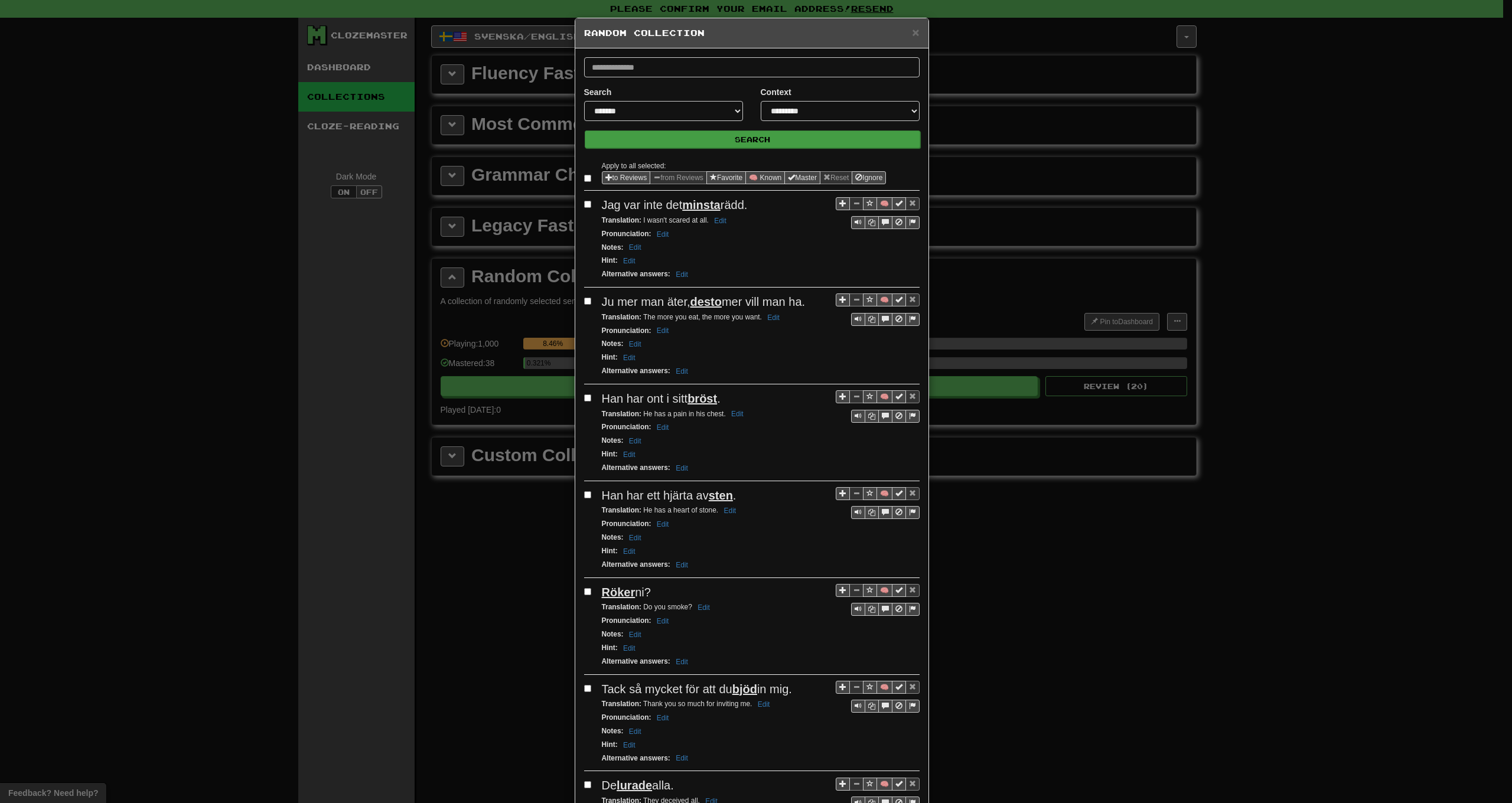
click at [695, 144] on button "Search" at bounding box center [752, 140] width 336 height 18
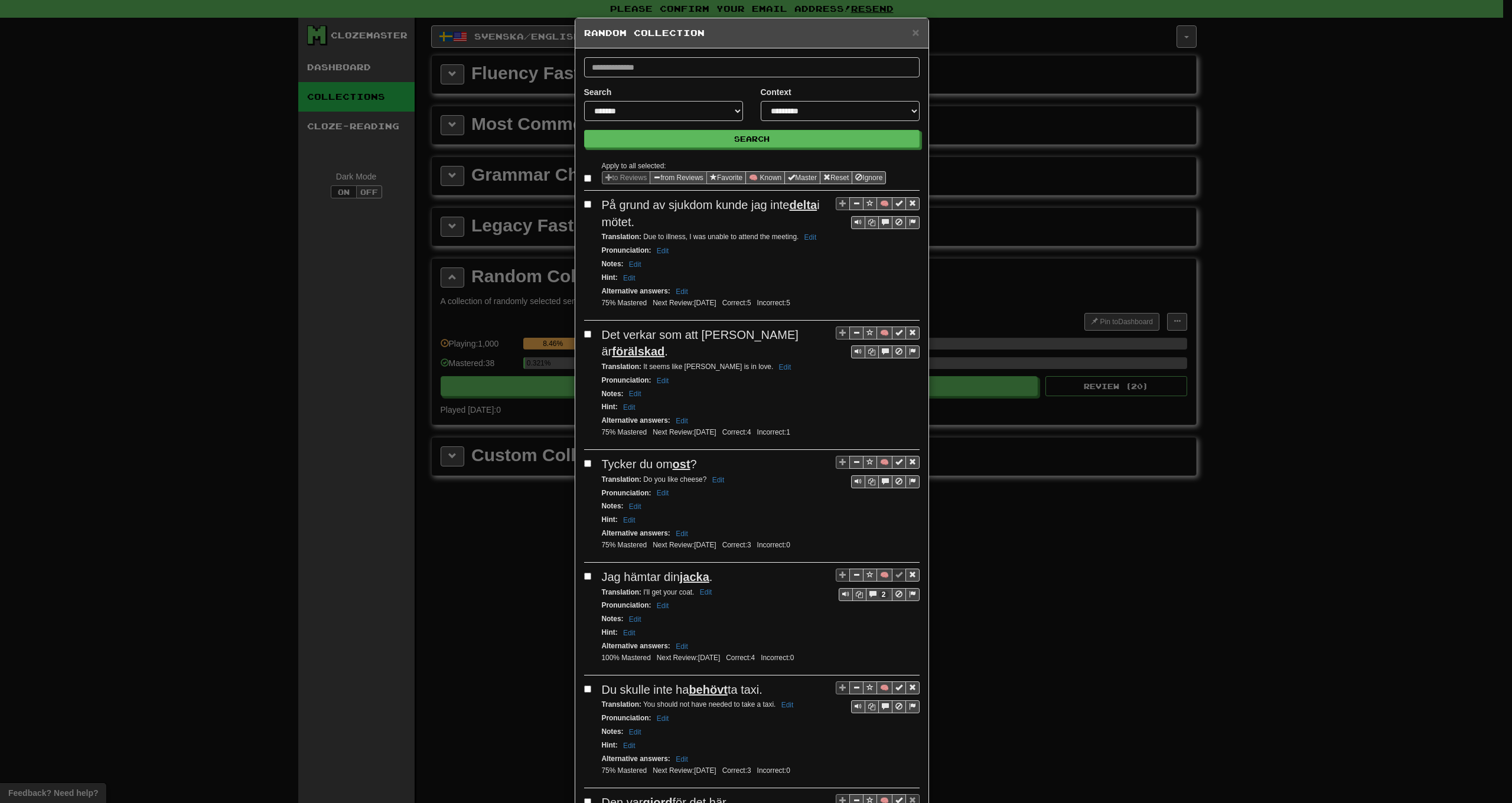
click at [669, 179] on button "from Reviews" at bounding box center [678, 178] width 57 height 13
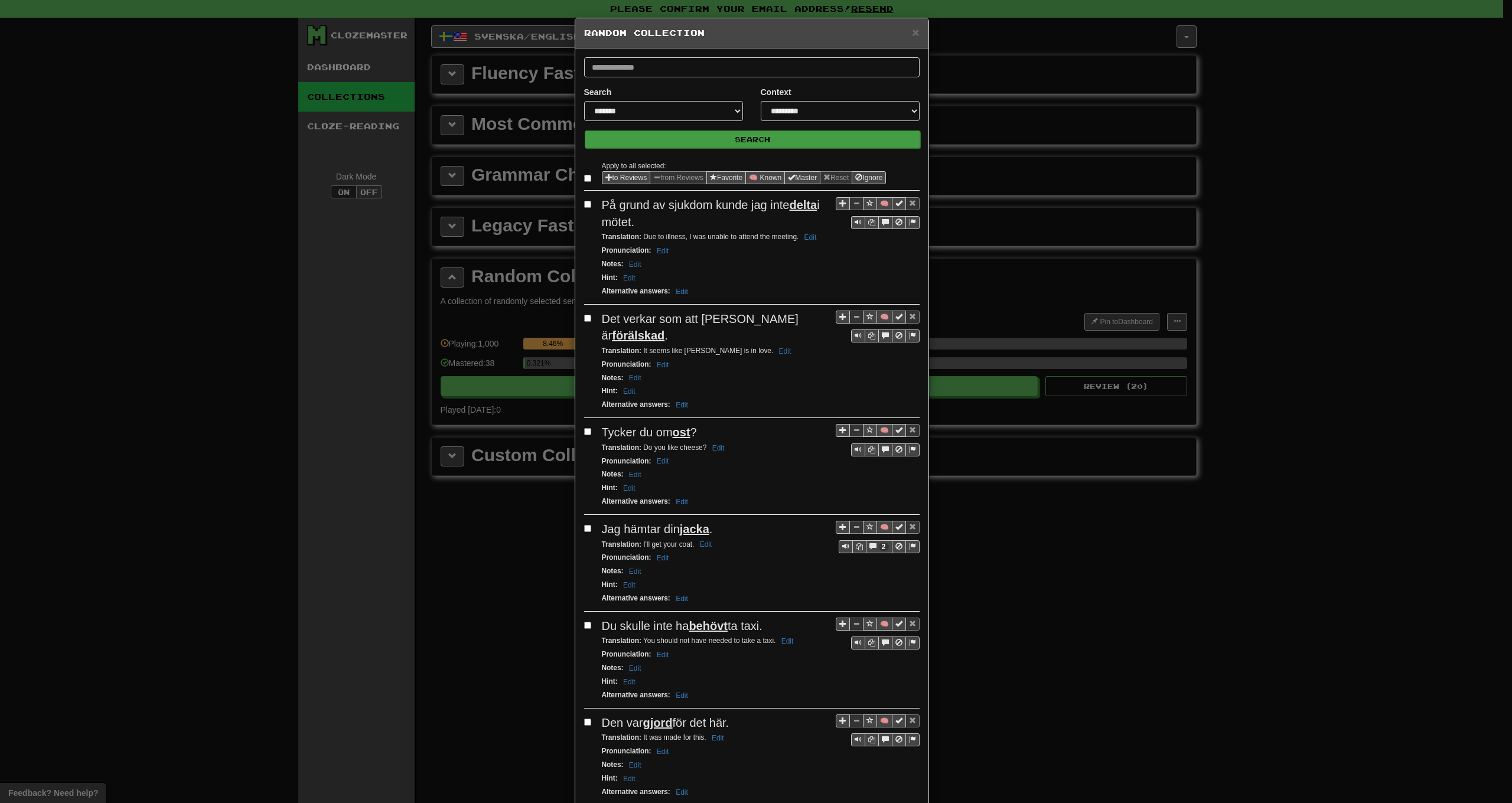
click at [684, 144] on button "Search" at bounding box center [752, 140] width 336 height 18
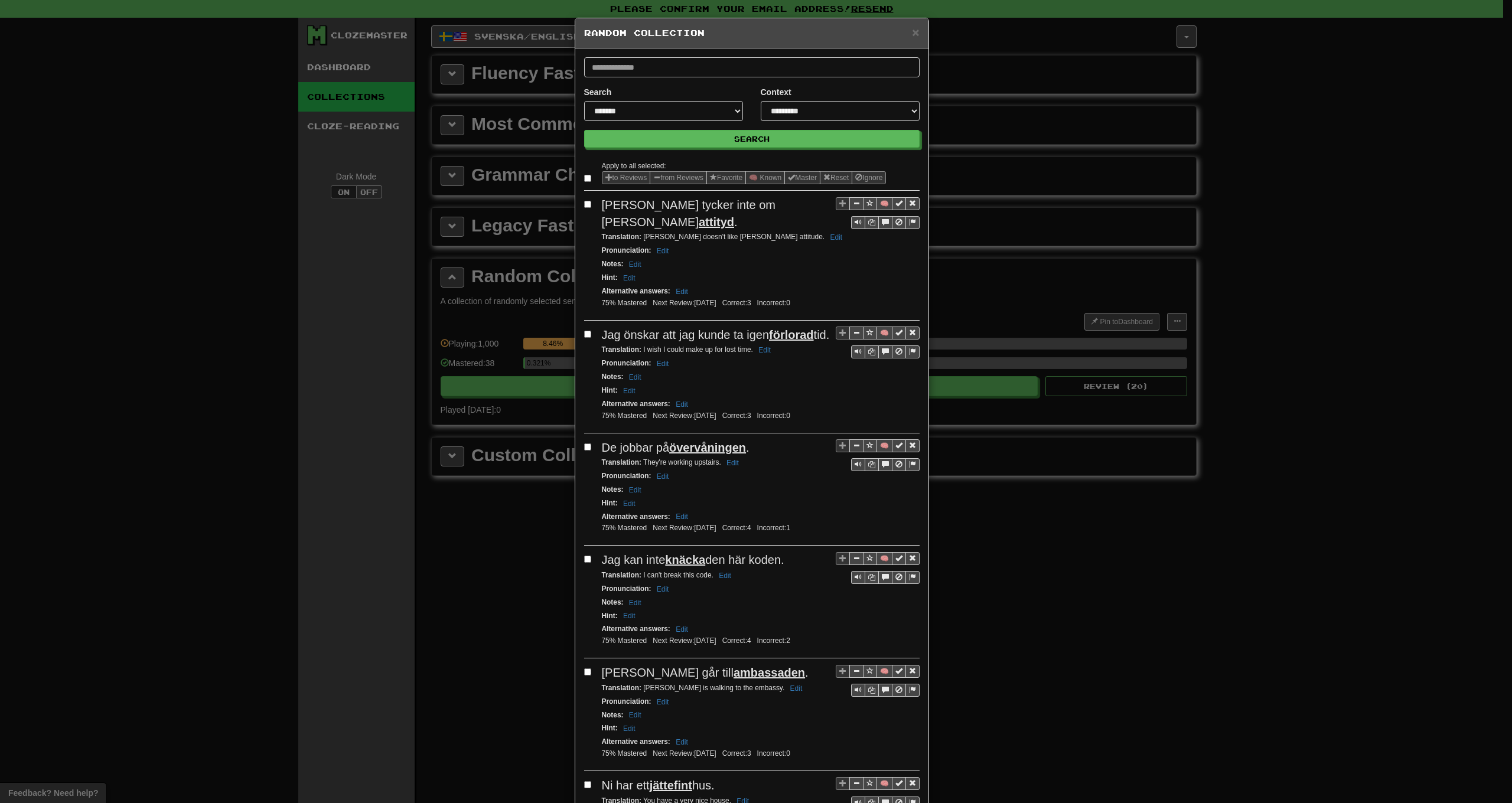
click at [675, 177] on button "from Reviews" at bounding box center [678, 178] width 57 height 13
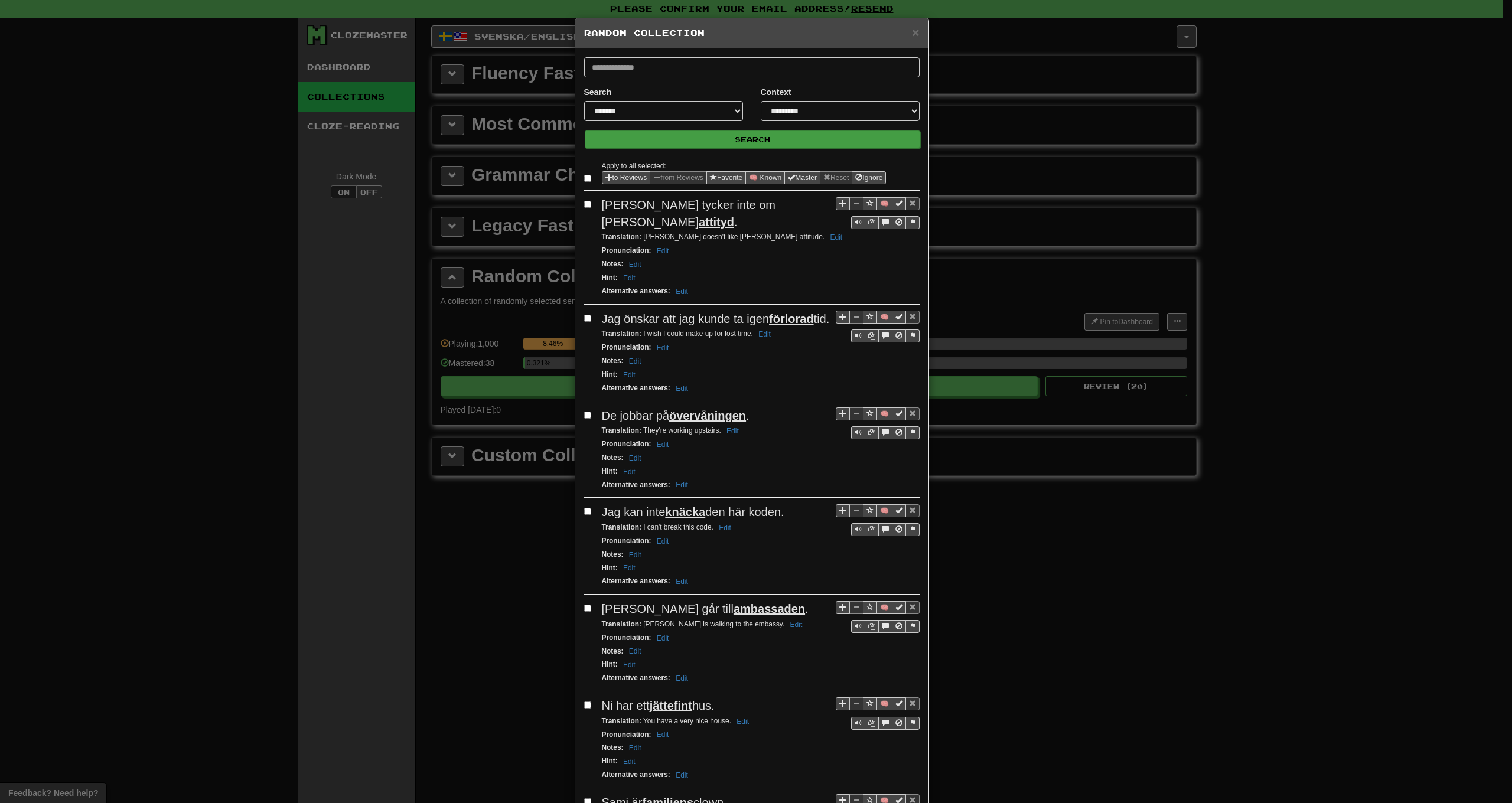
click at [697, 142] on button "Search" at bounding box center [752, 140] width 336 height 18
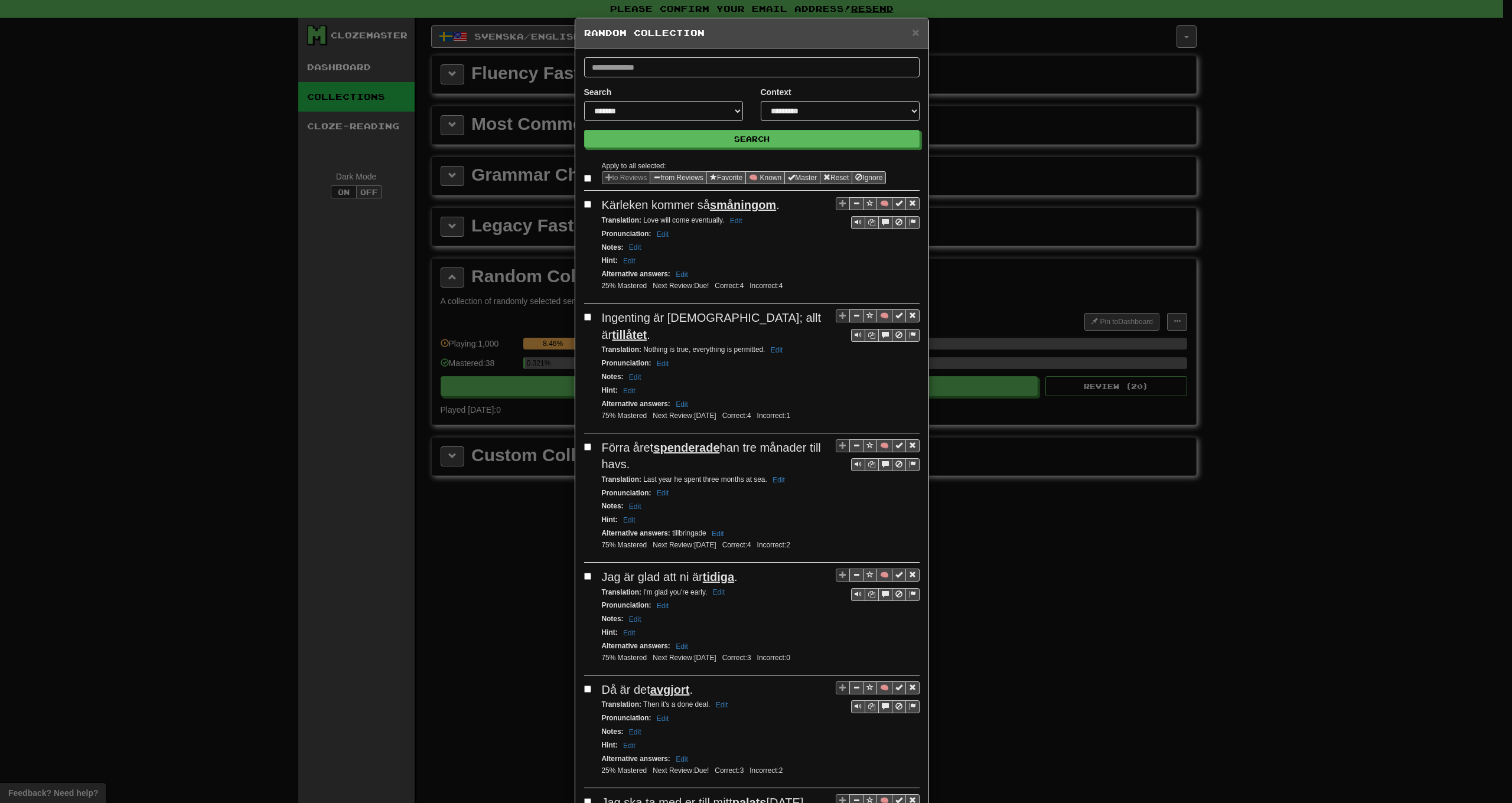
click at [676, 179] on button "from Reviews" at bounding box center [678, 178] width 57 height 13
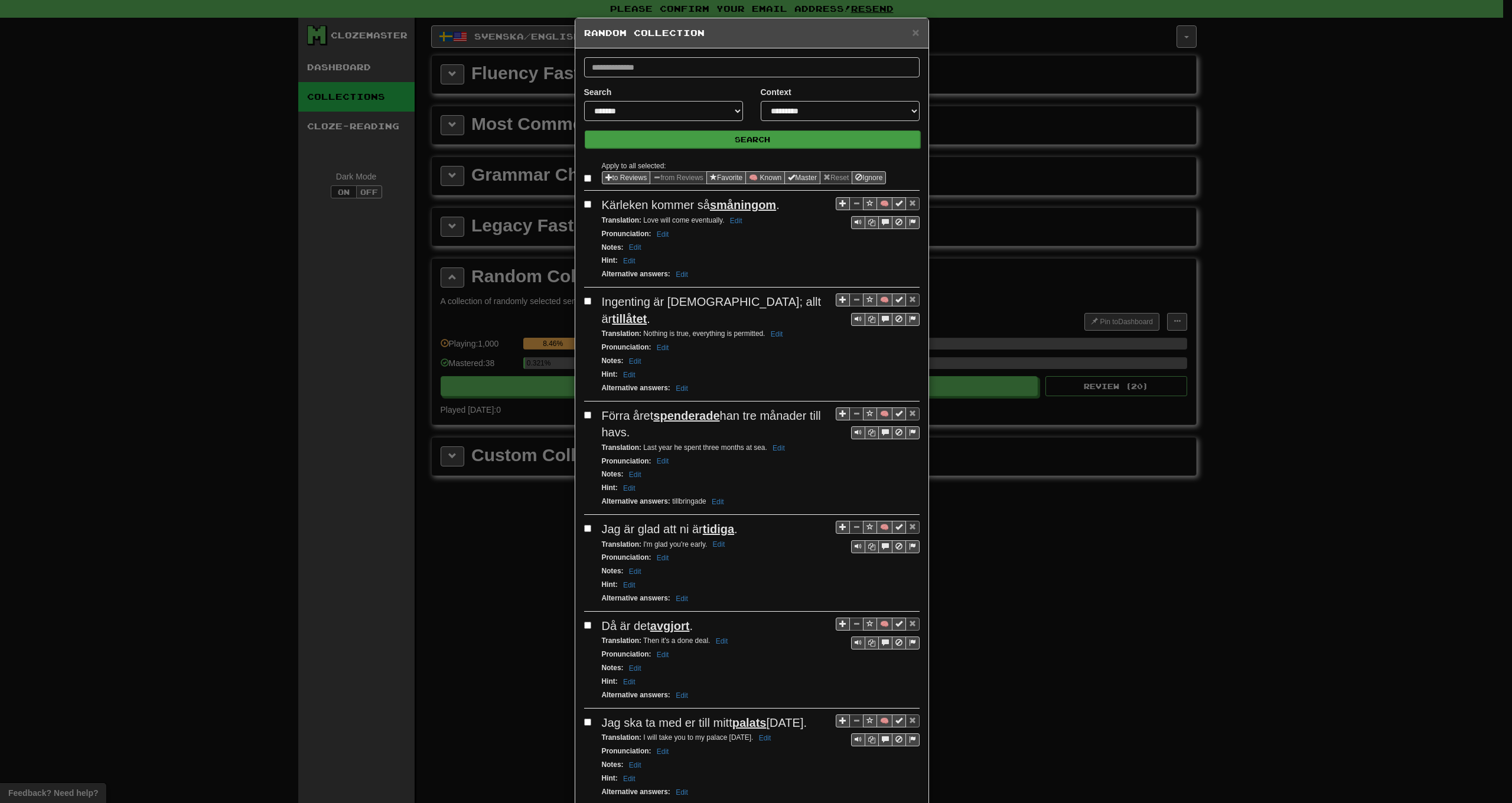
click at [700, 141] on button "Search" at bounding box center [752, 140] width 336 height 18
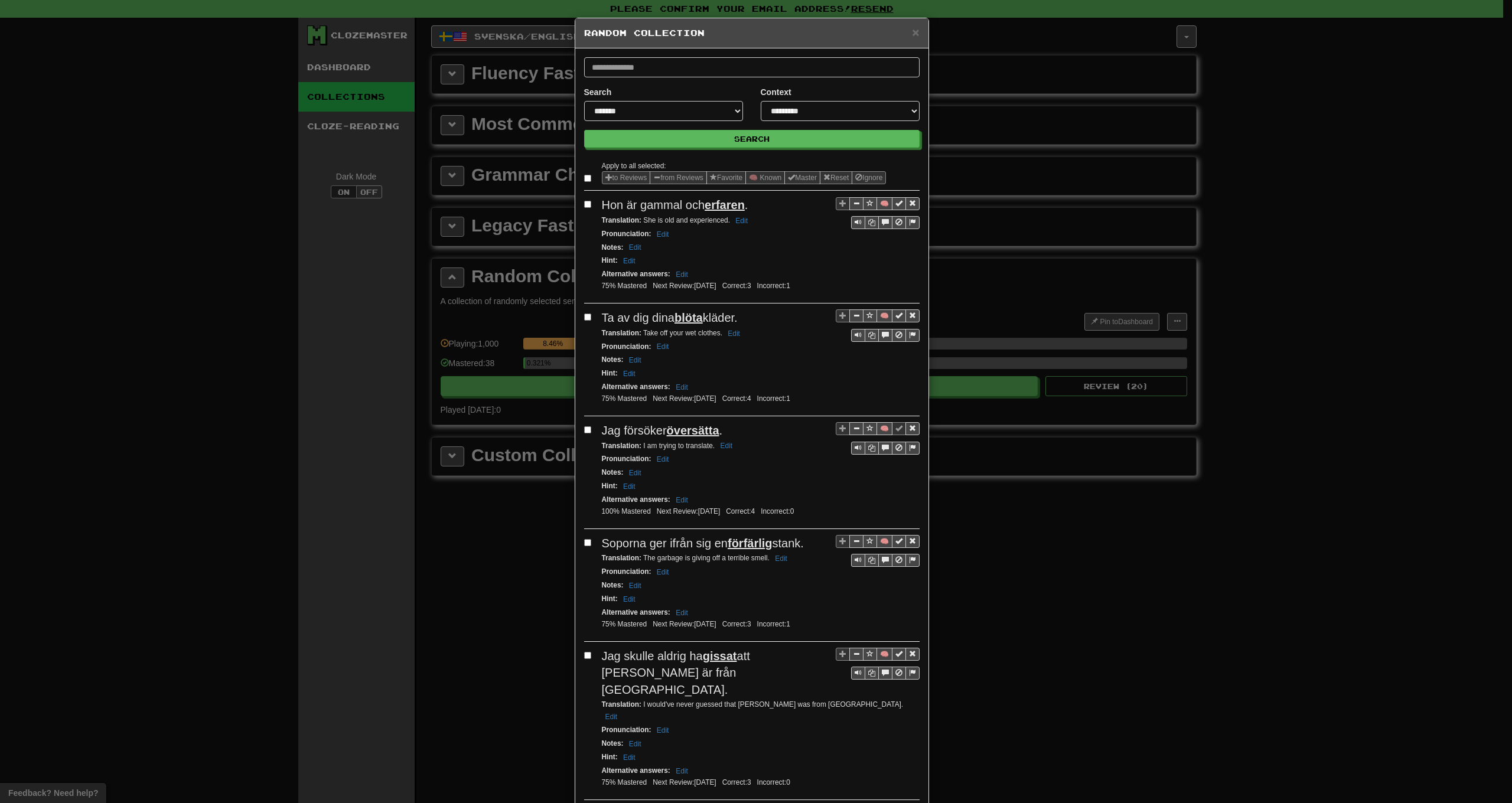
click at [587, 181] on label at bounding box center [590, 178] width 12 height 12
click at [673, 178] on button "from Reviews" at bounding box center [678, 178] width 57 height 13
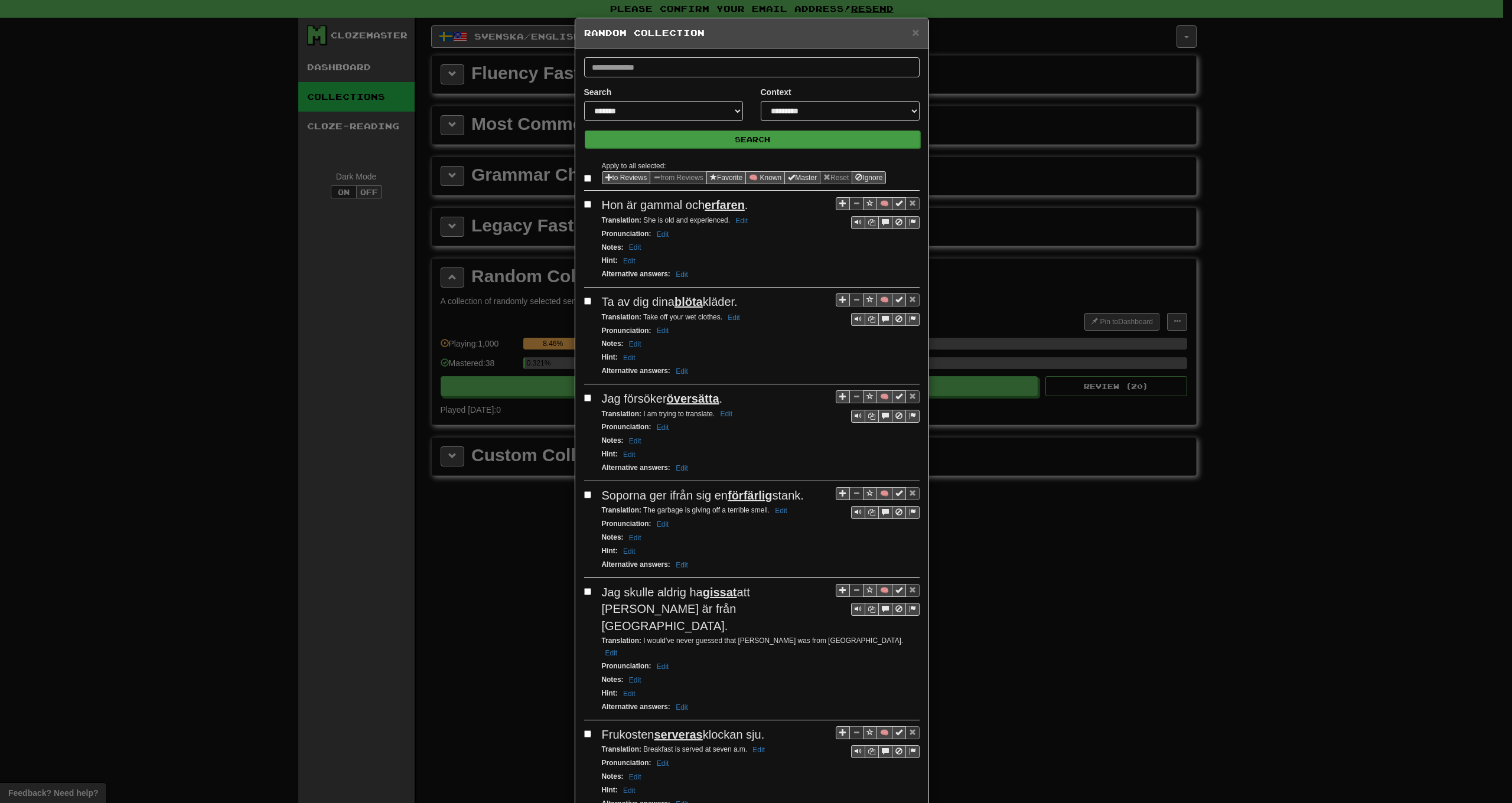
click at [710, 140] on button "Search" at bounding box center [752, 140] width 336 height 18
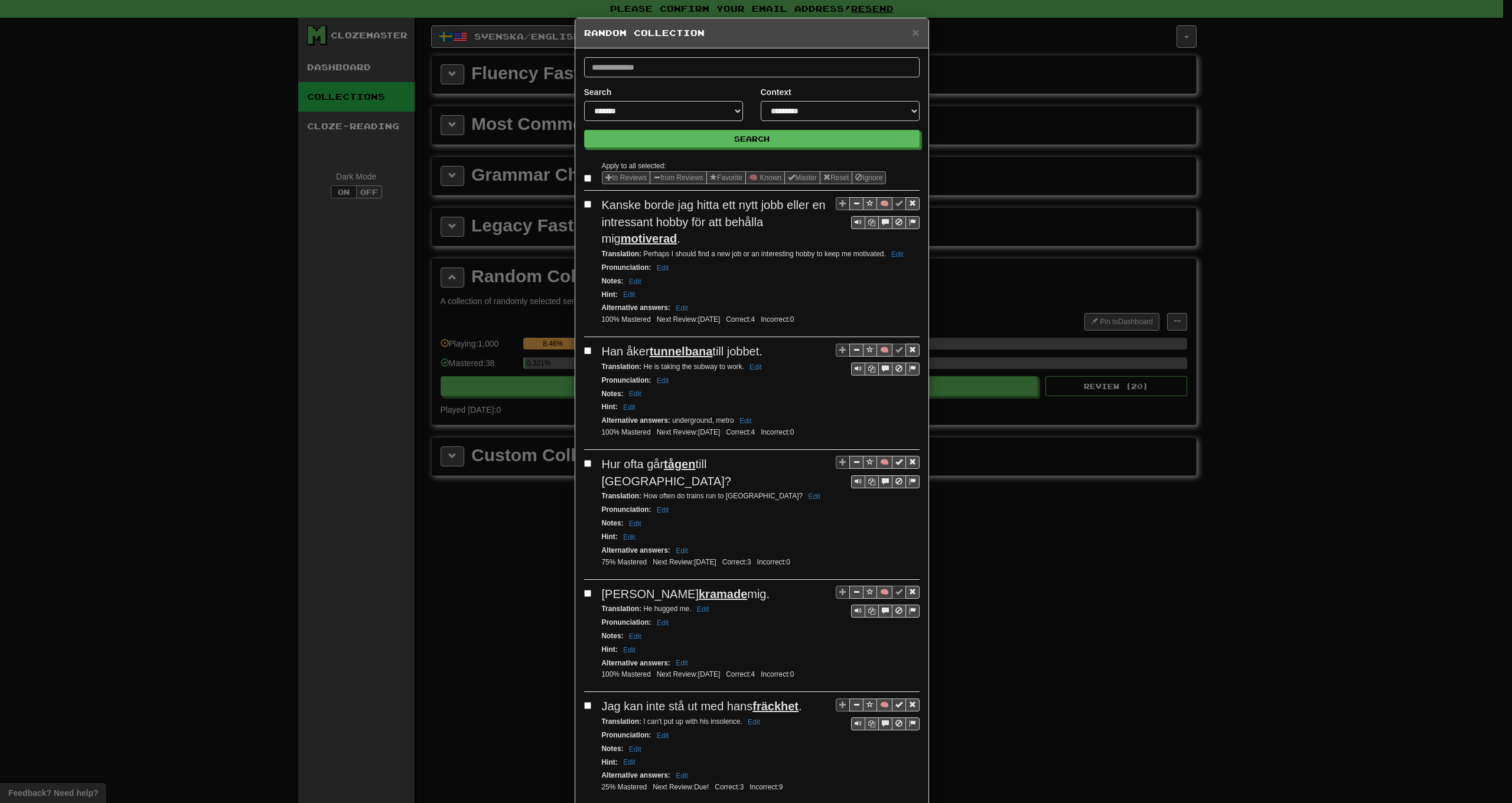
click at [584, 184] on label at bounding box center [590, 178] width 12 height 12
click at [681, 178] on button "from Reviews" at bounding box center [678, 178] width 57 height 13
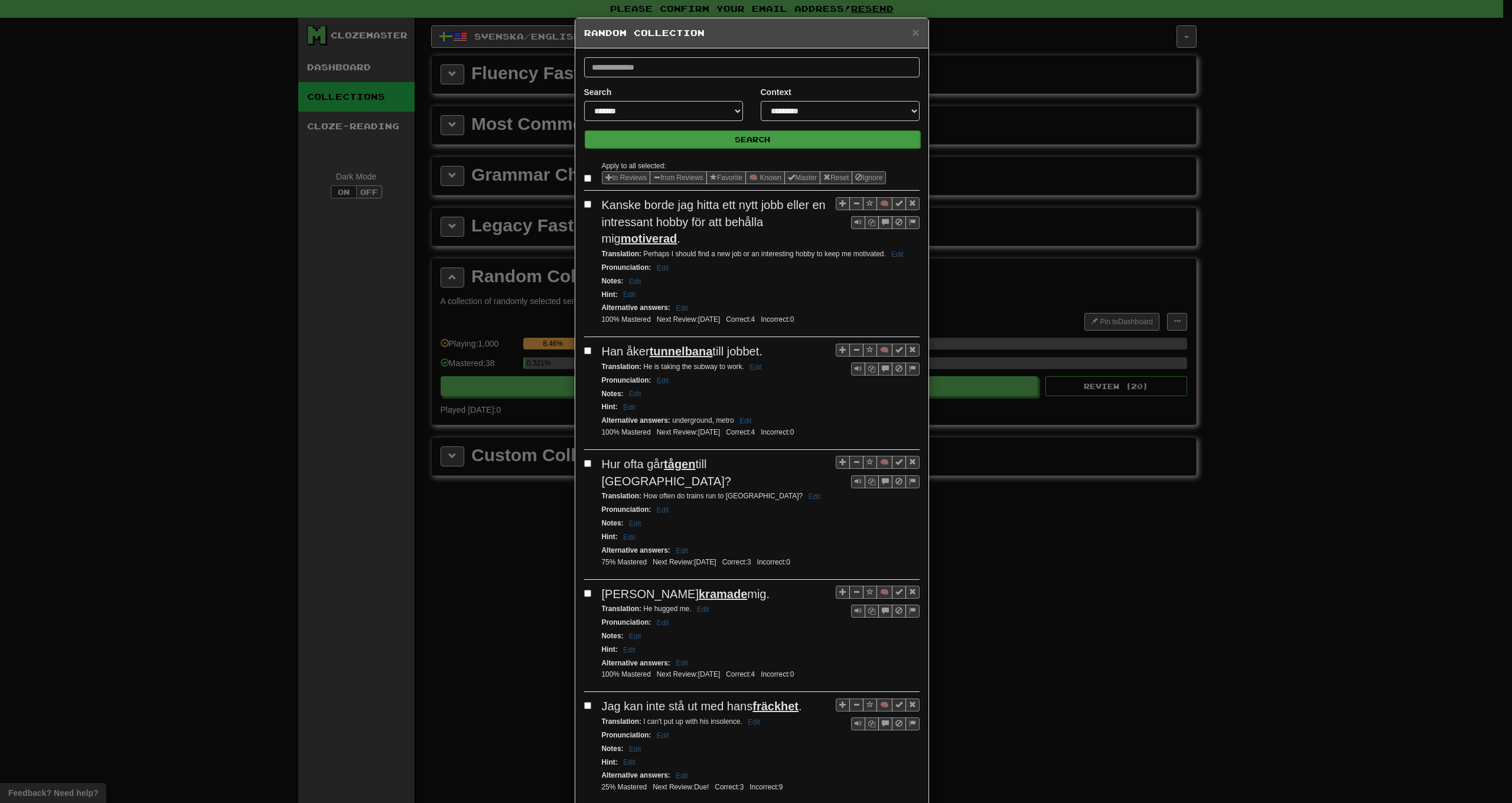
click at [710, 138] on button "Search" at bounding box center [752, 140] width 336 height 18
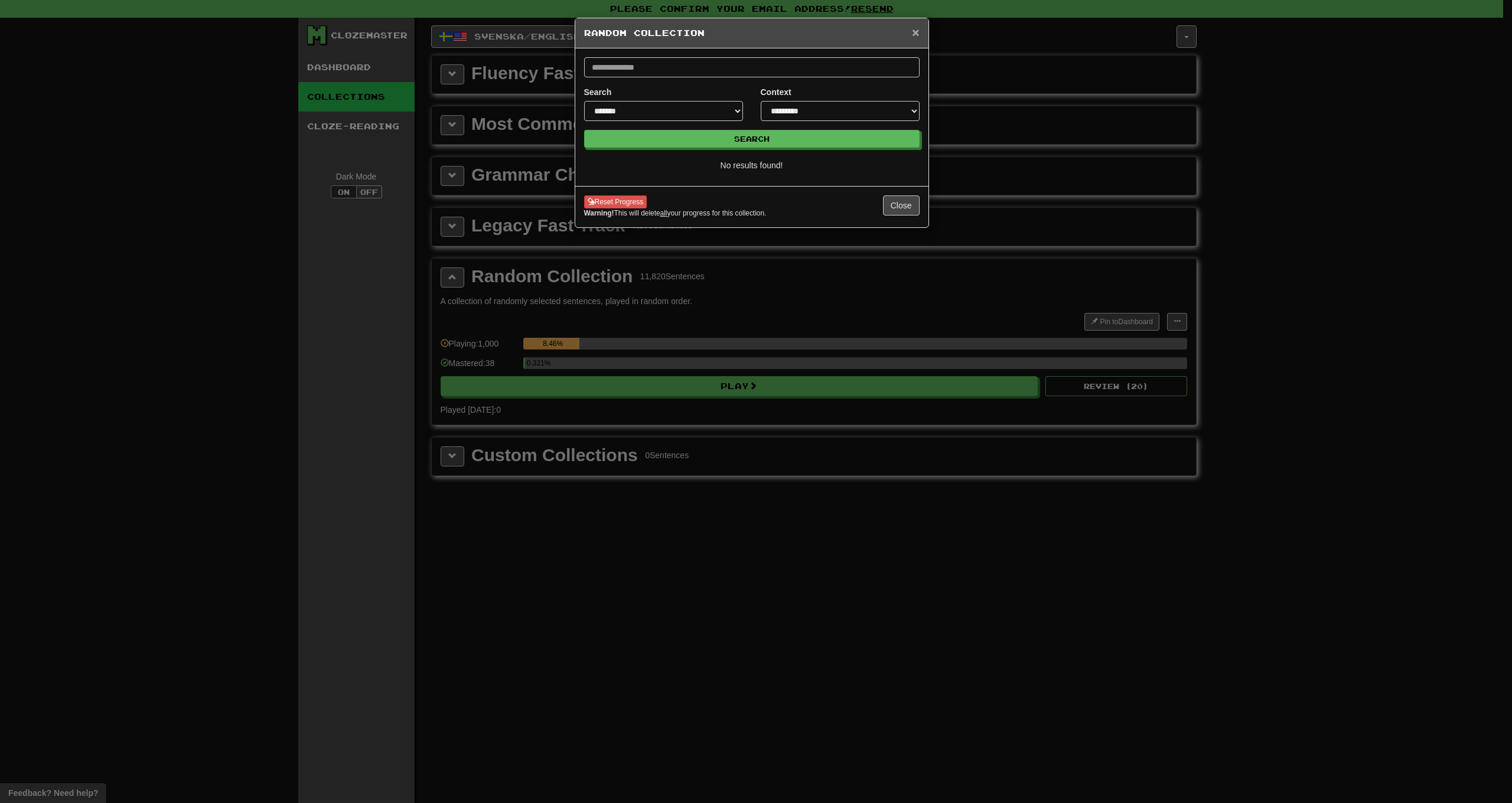
click at [915, 34] on span "×" at bounding box center [915, 32] width 7 height 14
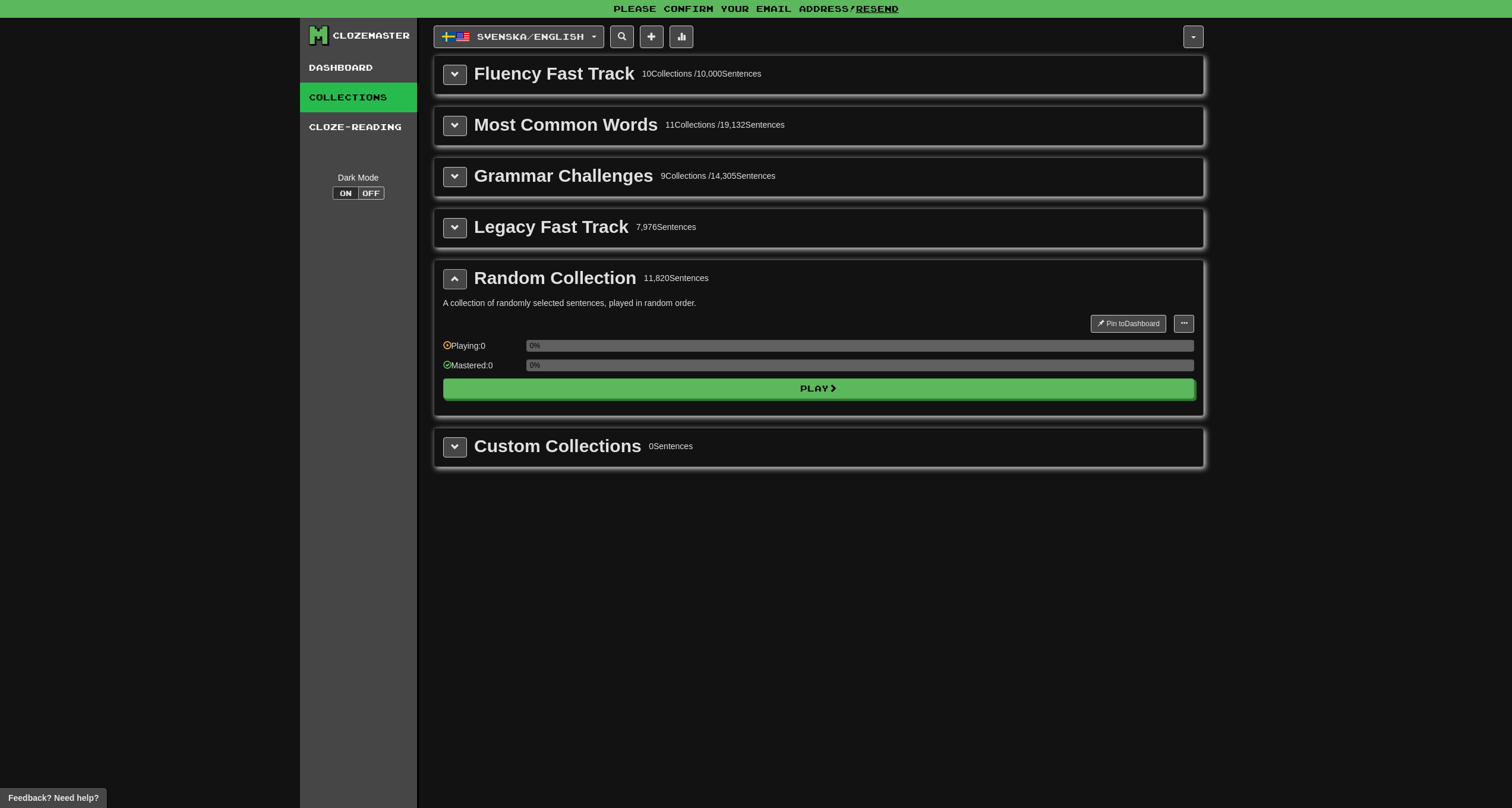
click at [447, 275] on button at bounding box center [455, 279] width 24 height 20
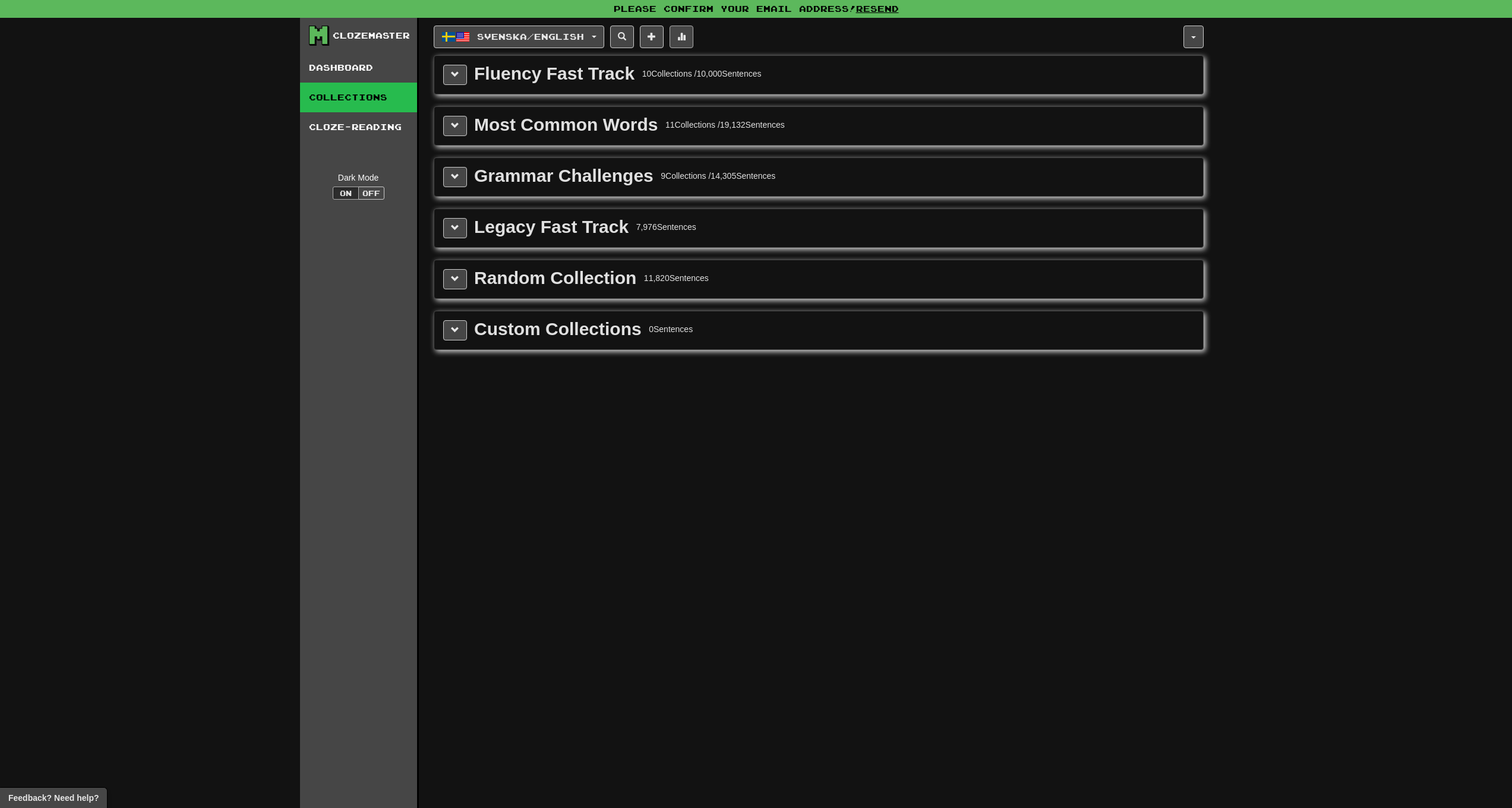
click at [686, 35] on span at bounding box center [682, 36] width 8 height 8
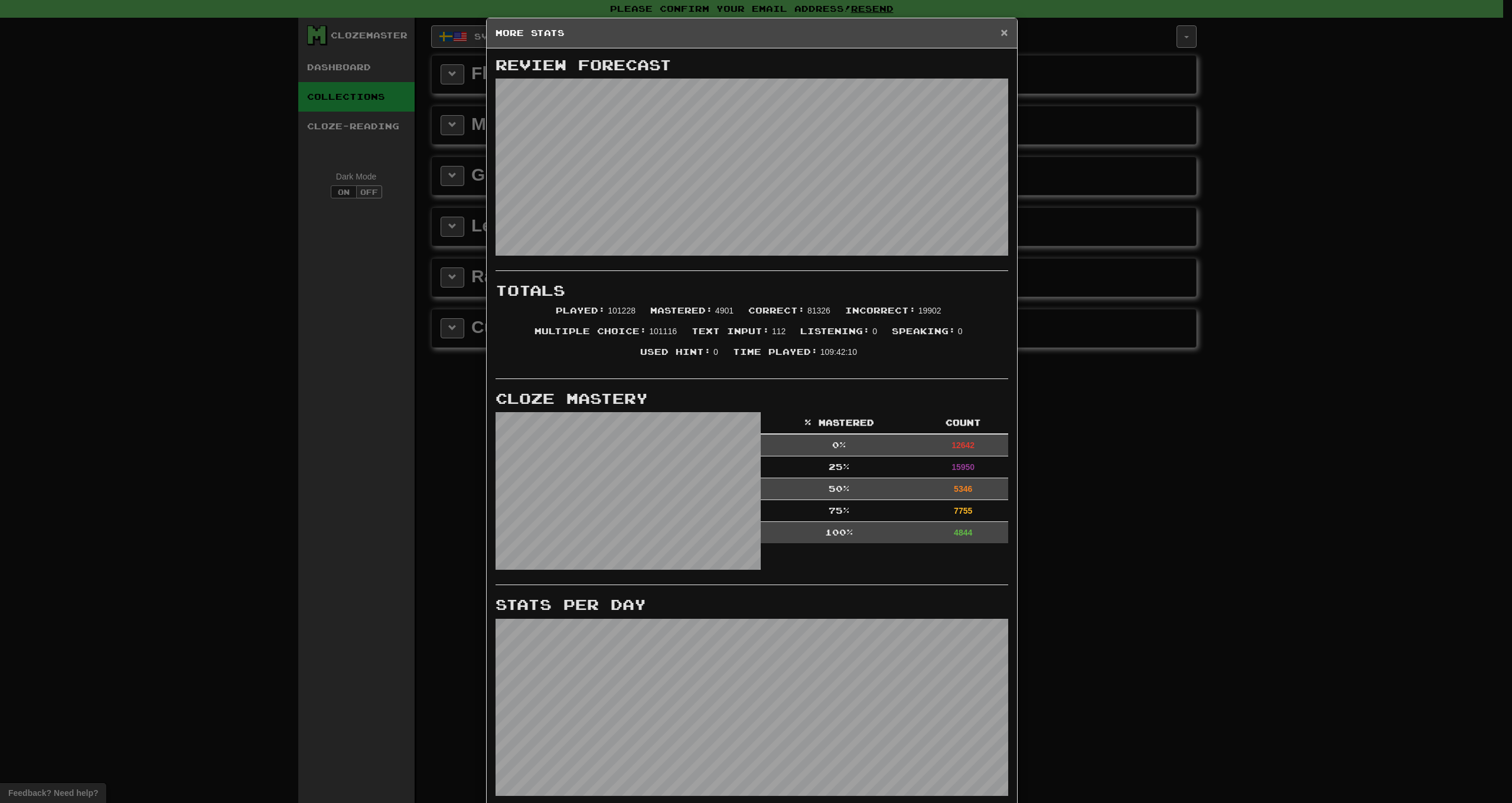
click at [1001, 35] on span "×" at bounding box center [1004, 32] width 7 height 14
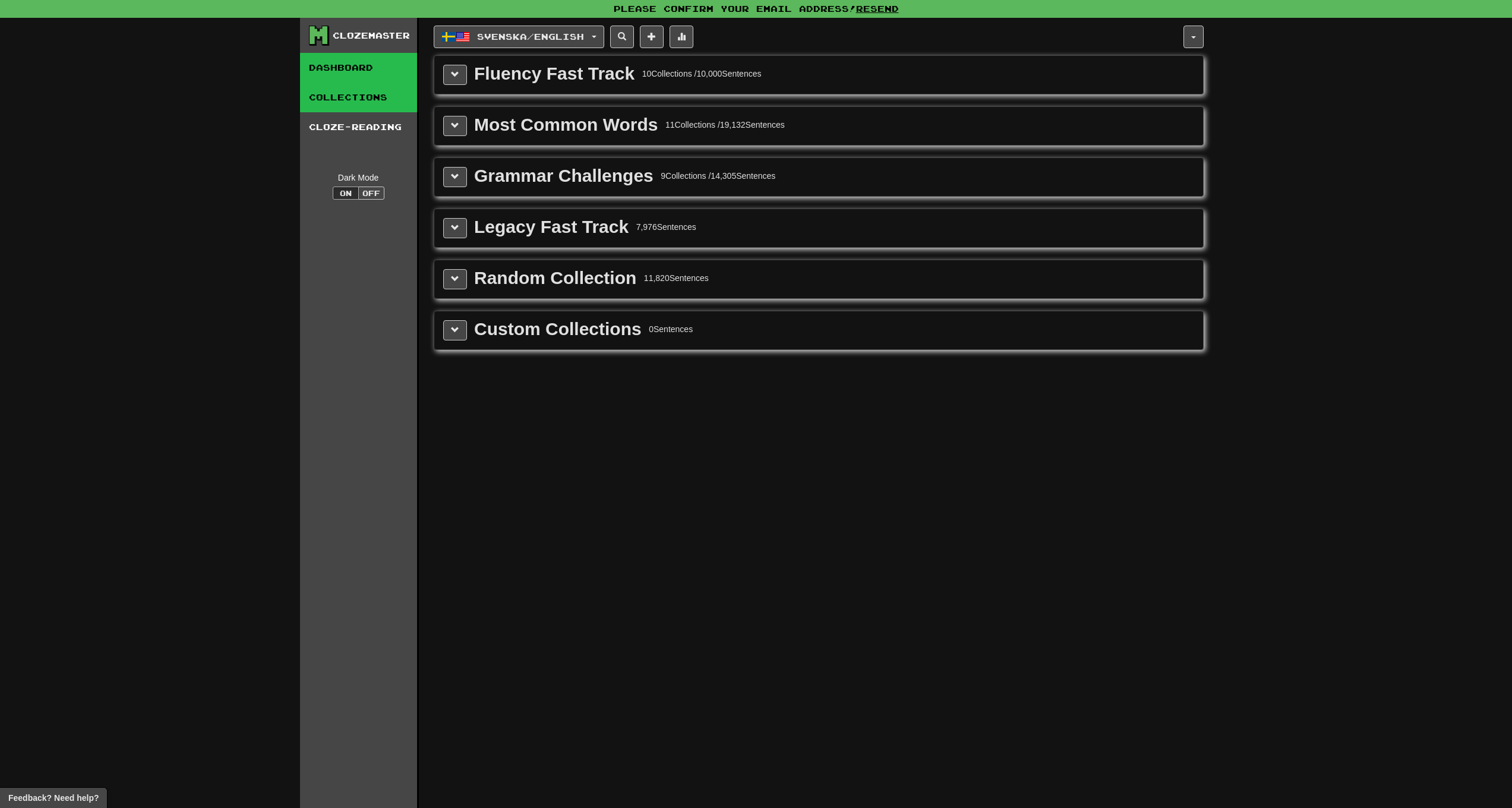
click at [367, 60] on link "Dashboard" at bounding box center [358, 68] width 117 height 30
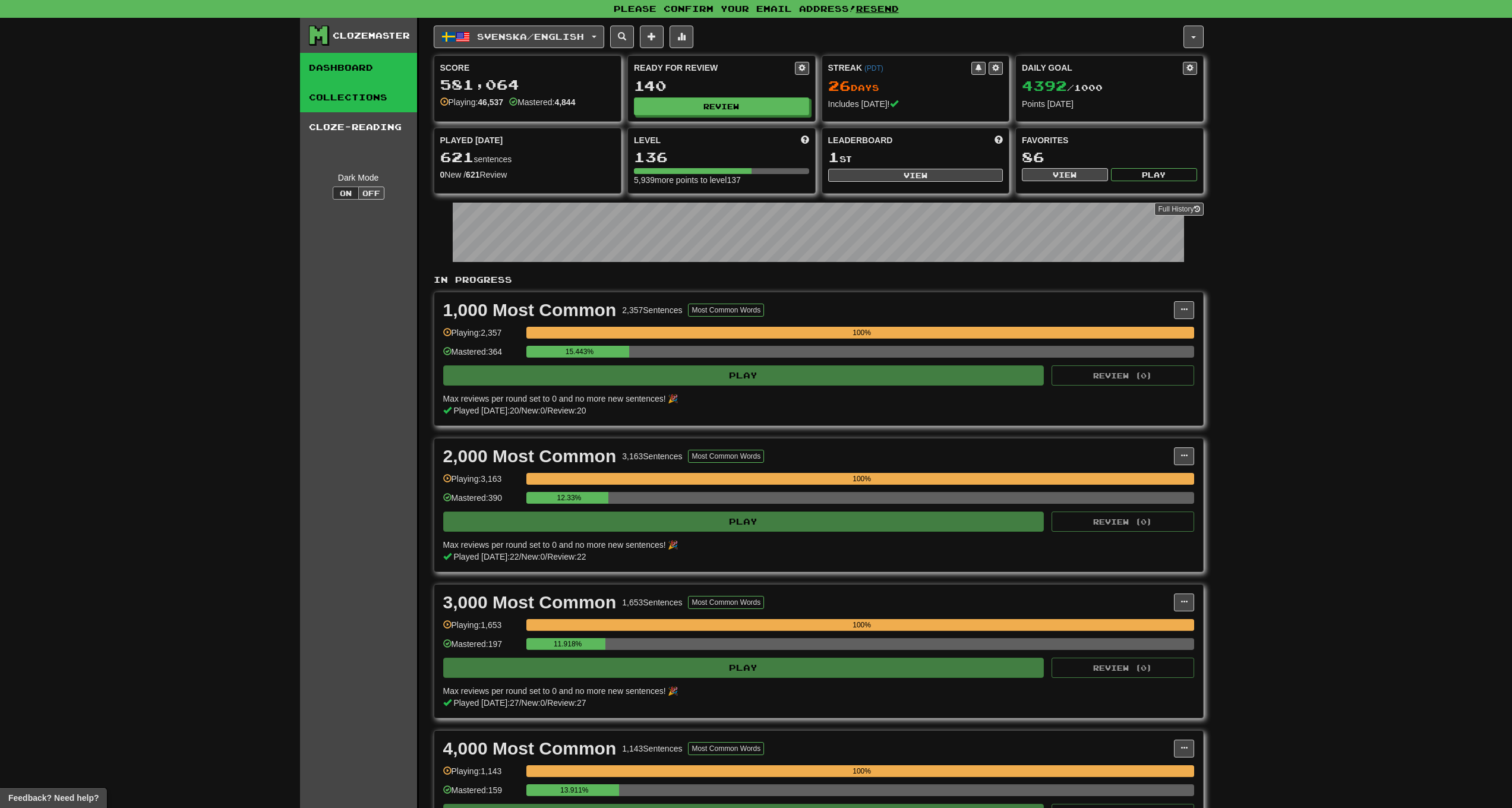
click at [318, 97] on link "Collections" at bounding box center [358, 97] width 117 height 30
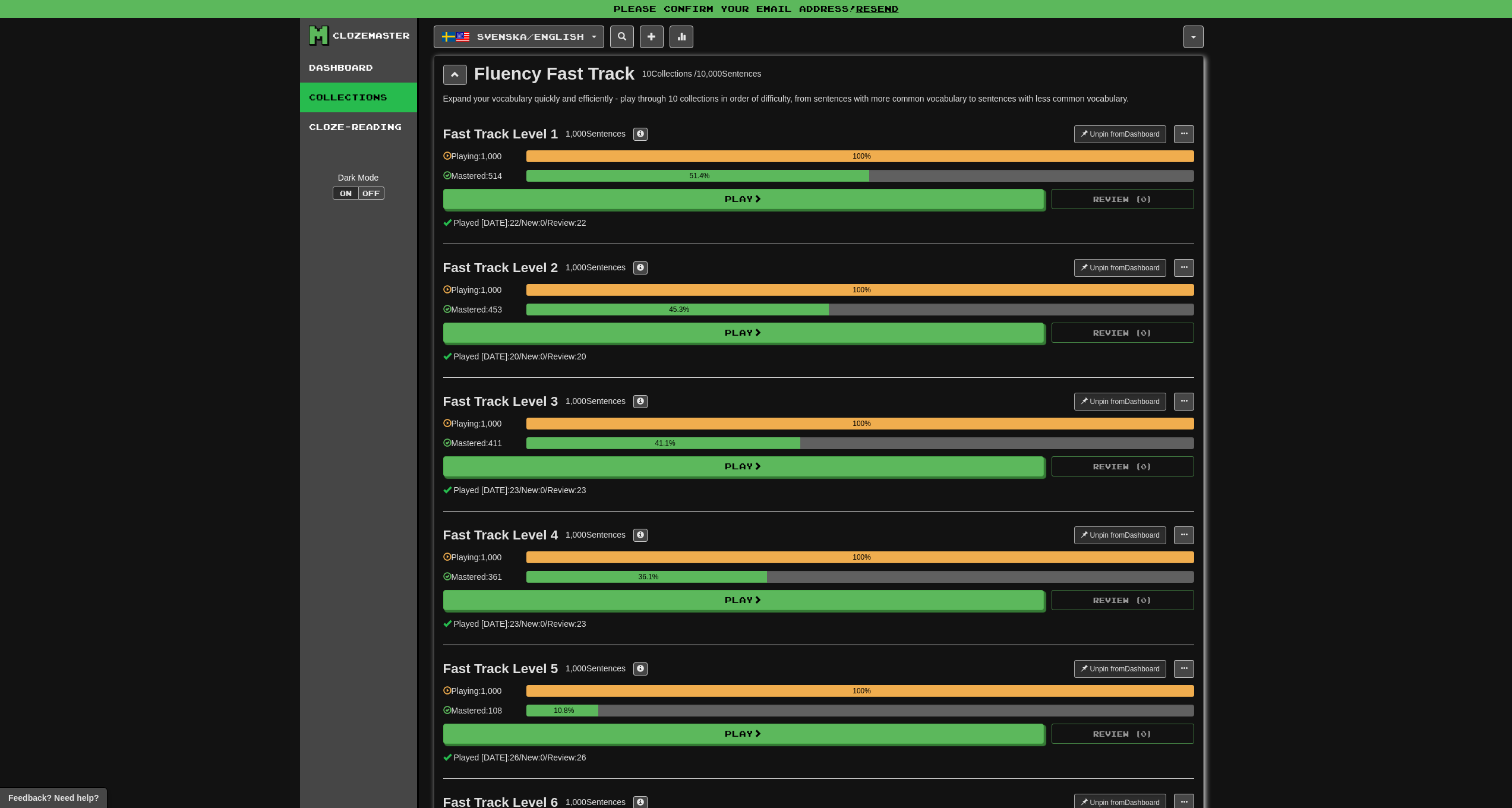
click at [462, 76] on button at bounding box center [455, 75] width 24 height 20
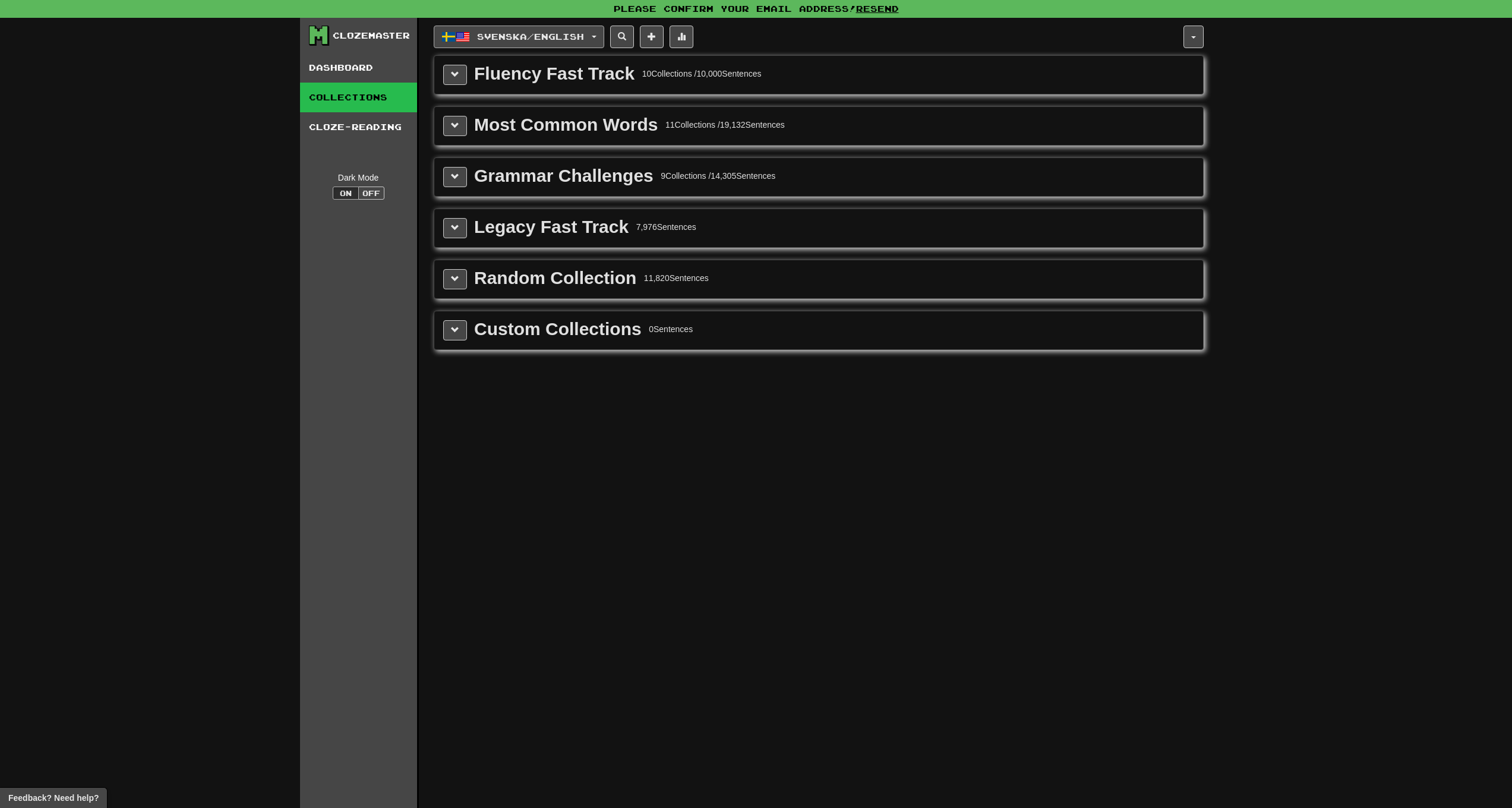
click at [520, 45] on button "Svenska / English" at bounding box center [519, 37] width 170 height 23
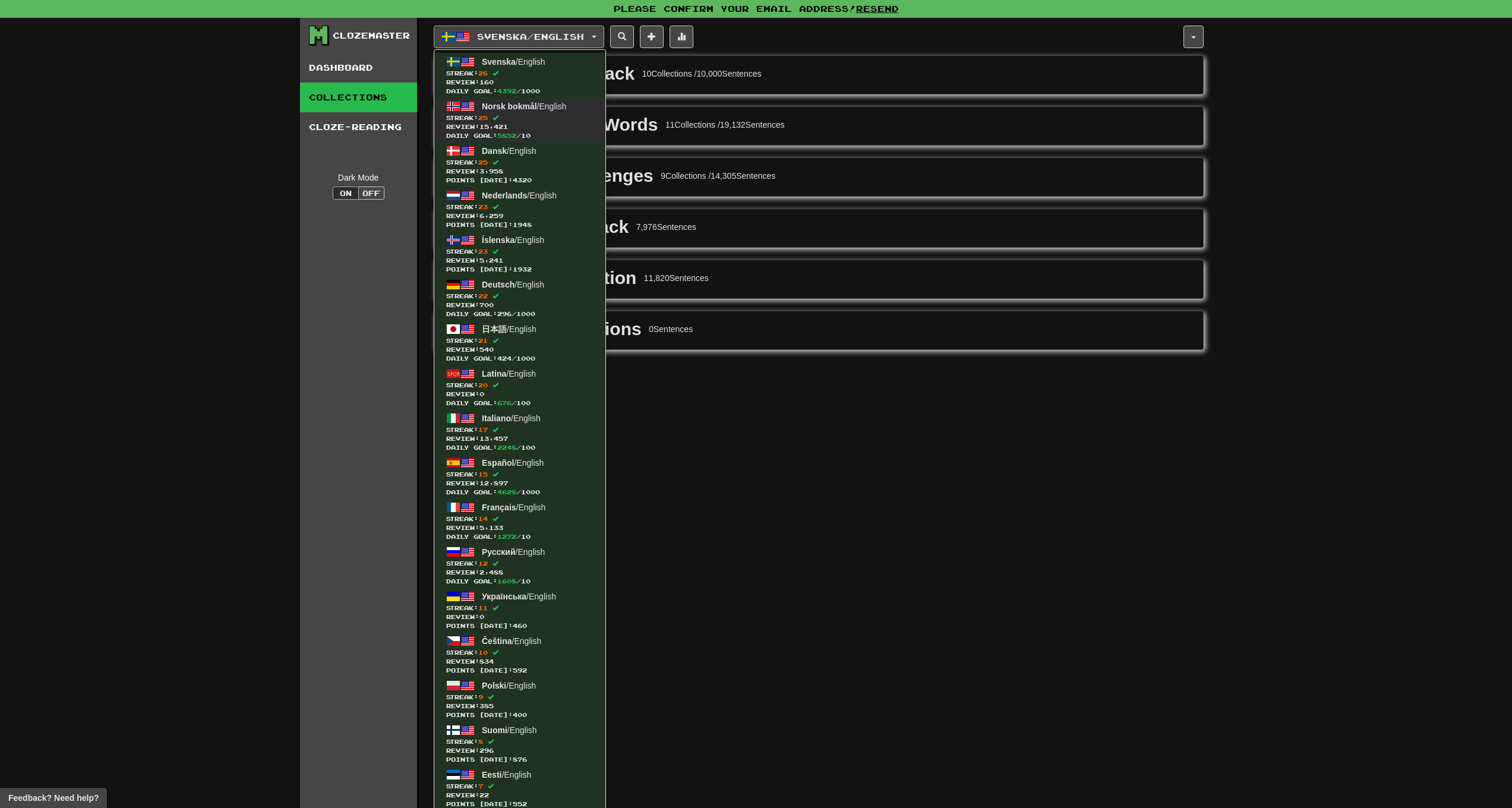
click at [495, 102] on span "Norsk bokmål" at bounding box center [510, 106] width 55 height 10
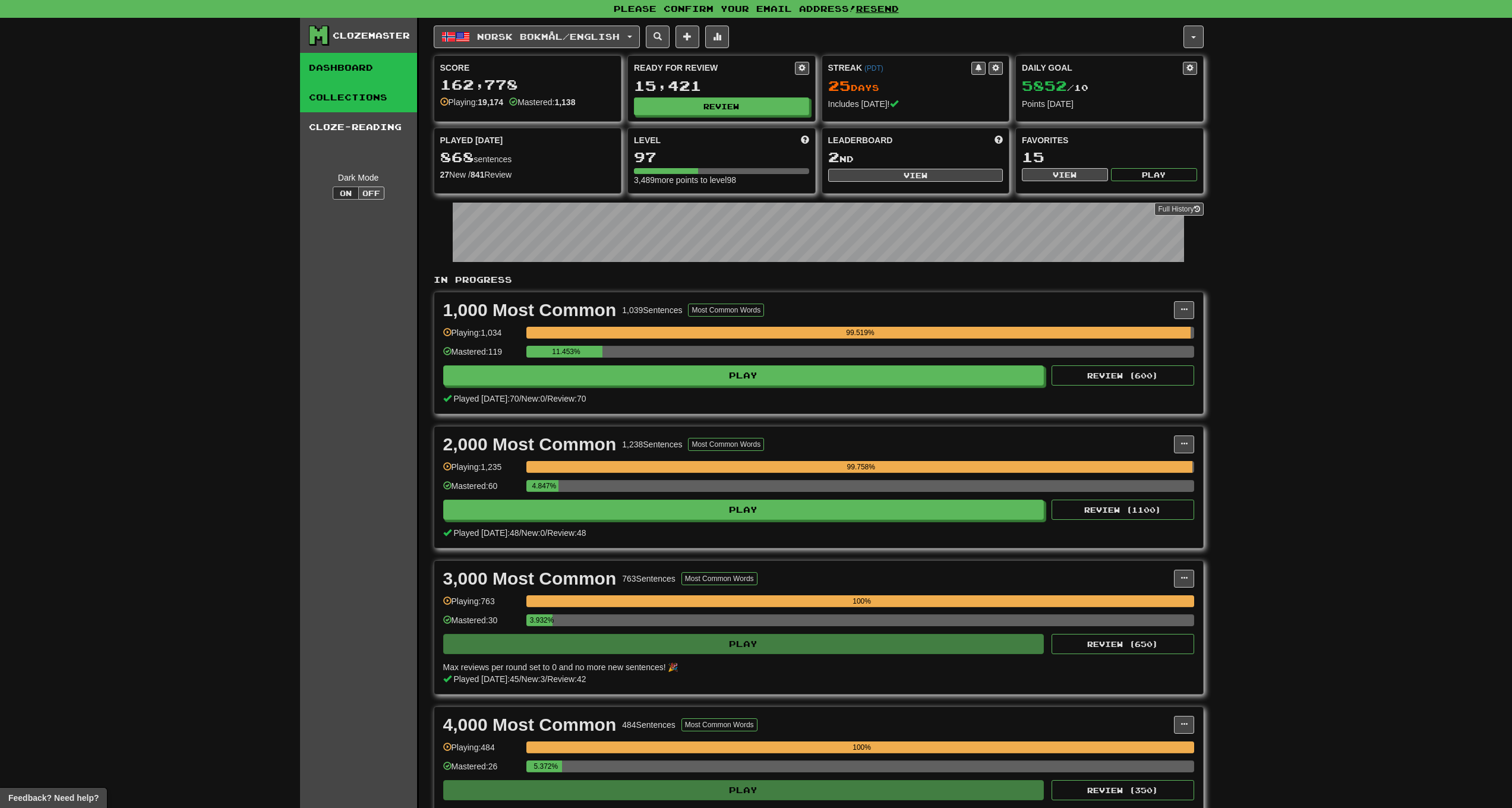
click at [373, 93] on link "Collections" at bounding box center [358, 97] width 117 height 30
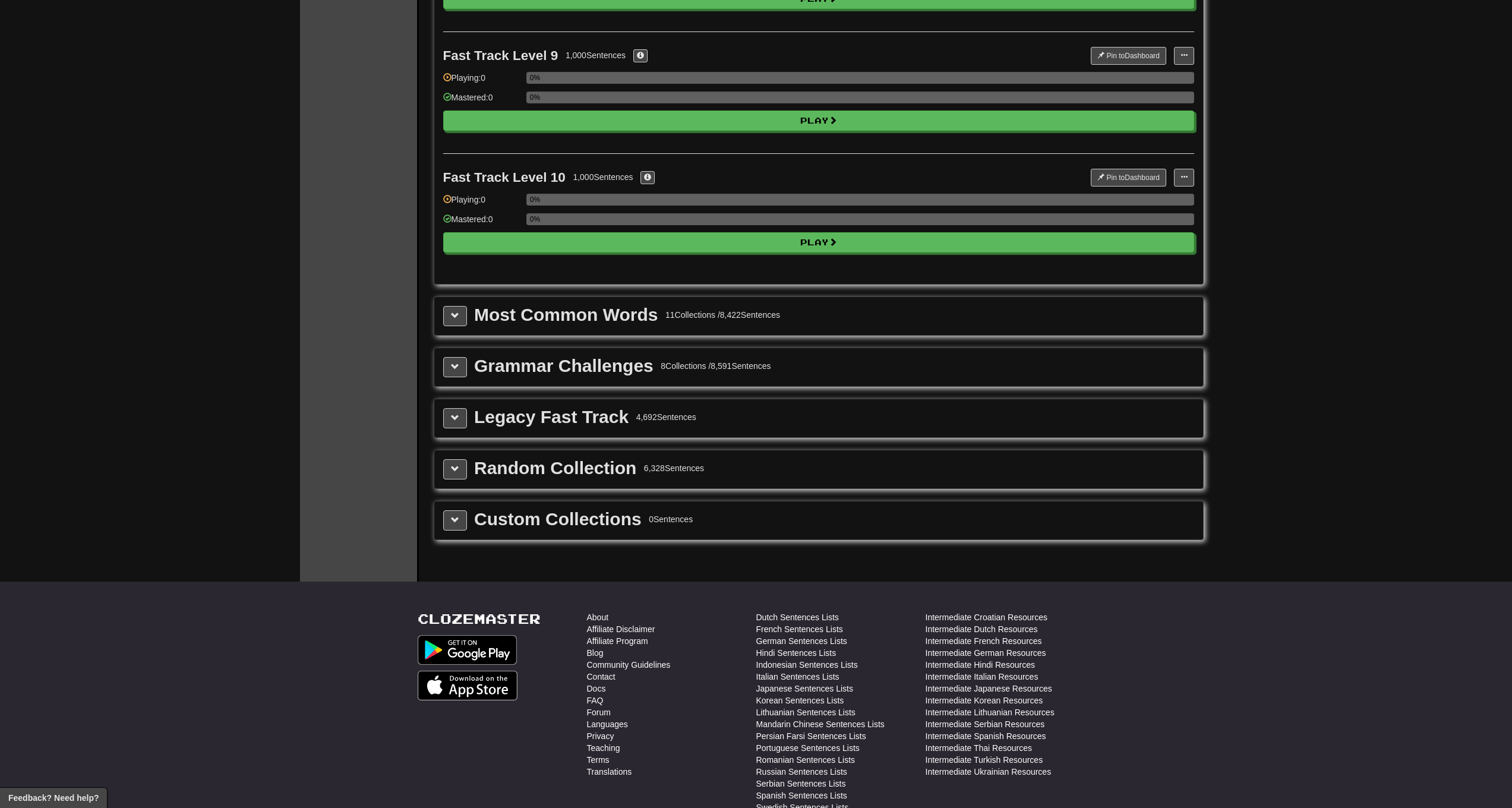
scroll to position [1219, 0]
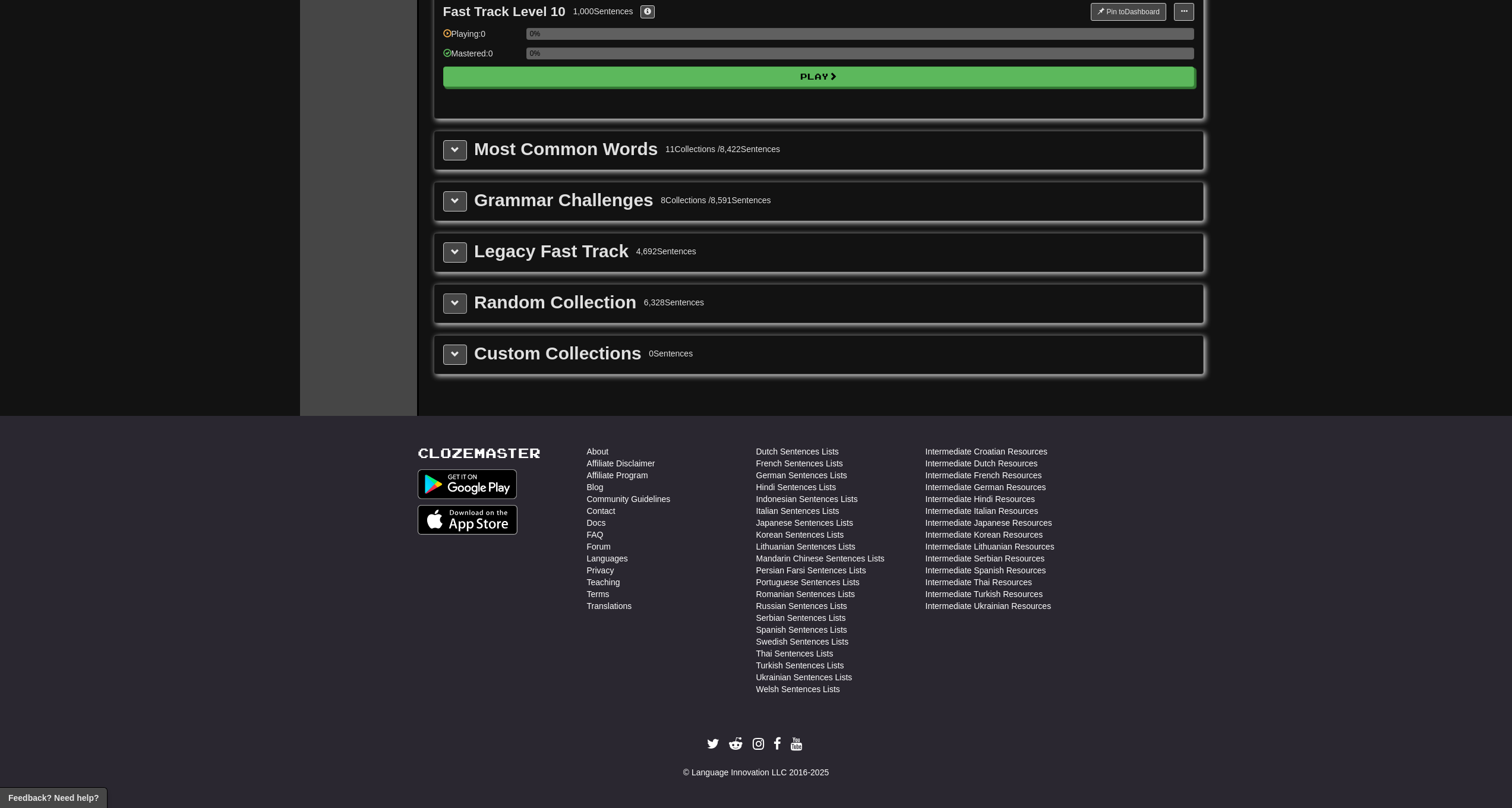
click at [450, 309] on button at bounding box center [455, 304] width 24 height 20
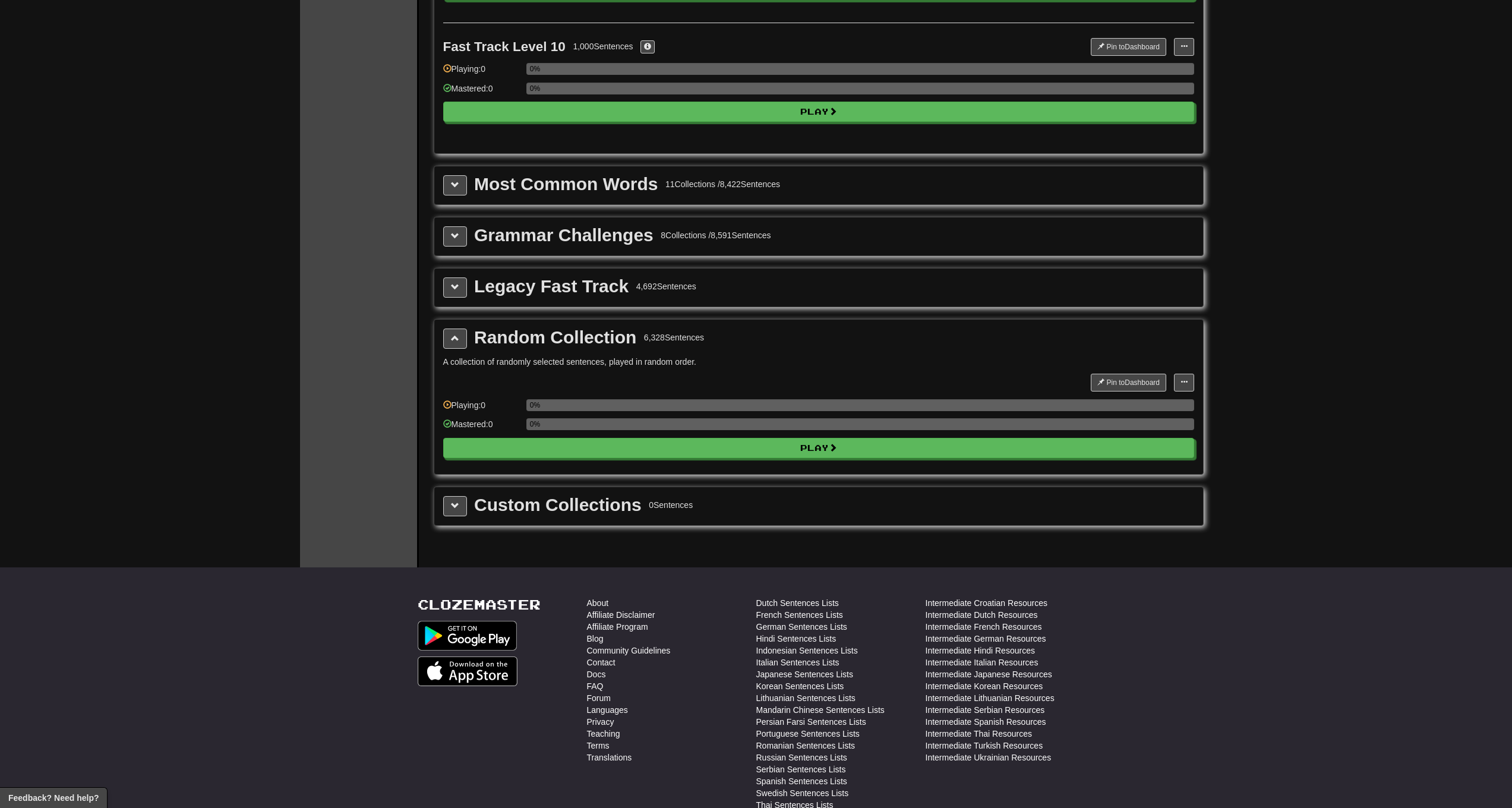
scroll to position [0, 0]
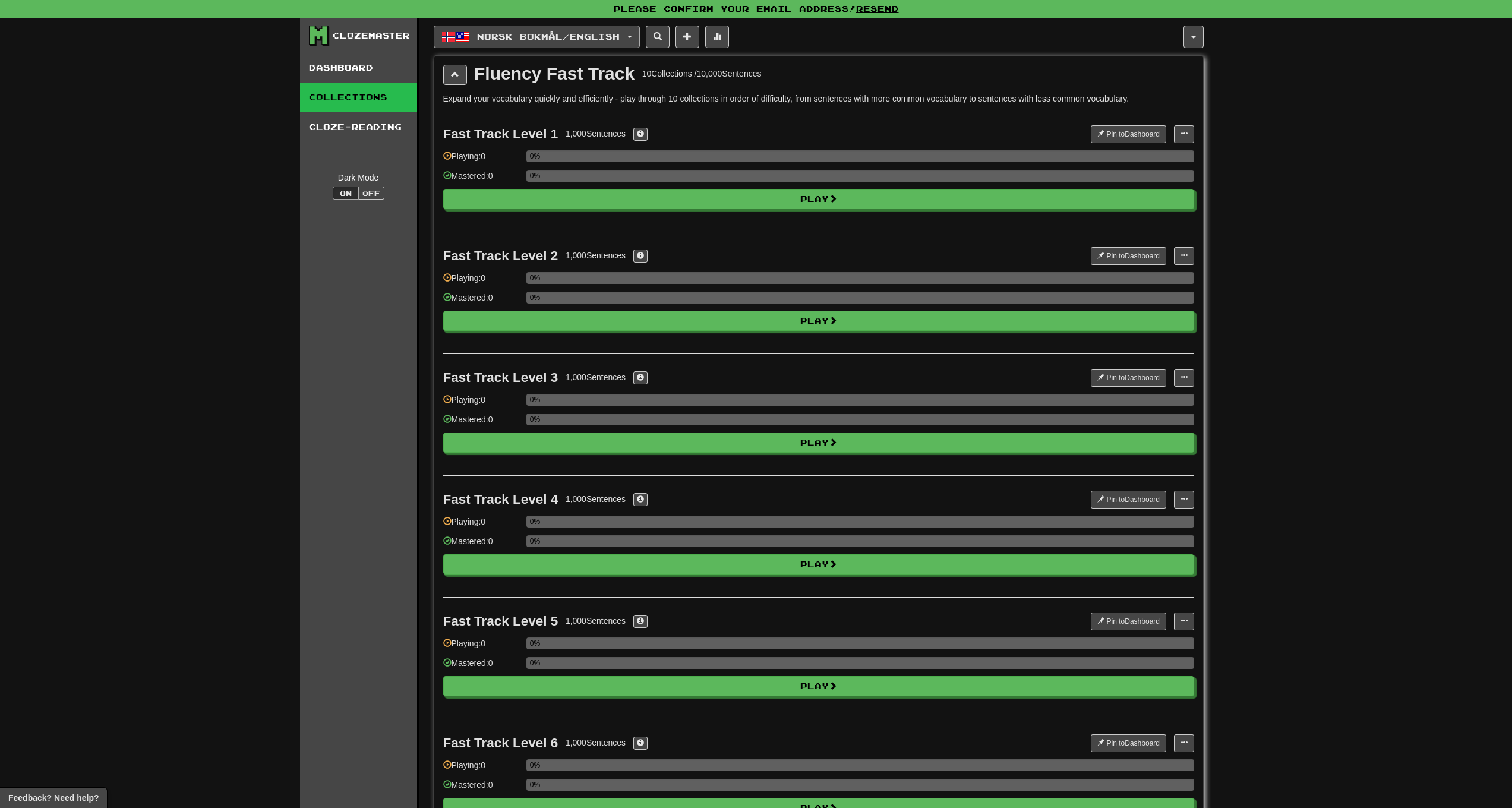
click at [502, 38] on span "Norsk bokmål / English" at bounding box center [548, 36] width 143 height 10
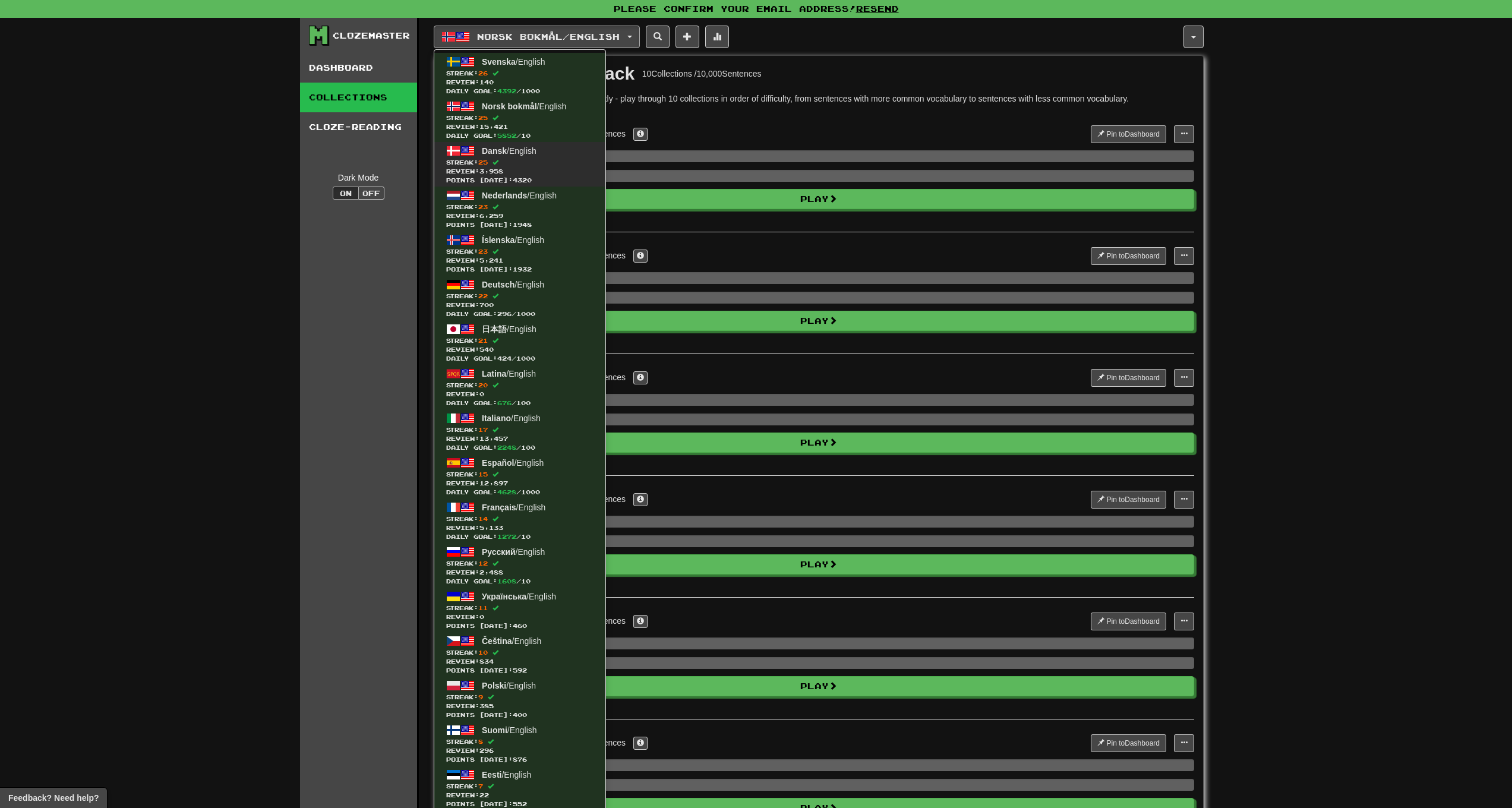
click at [510, 155] on span "Dansk / English" at bounding box center [509, 151] width 54 height 10
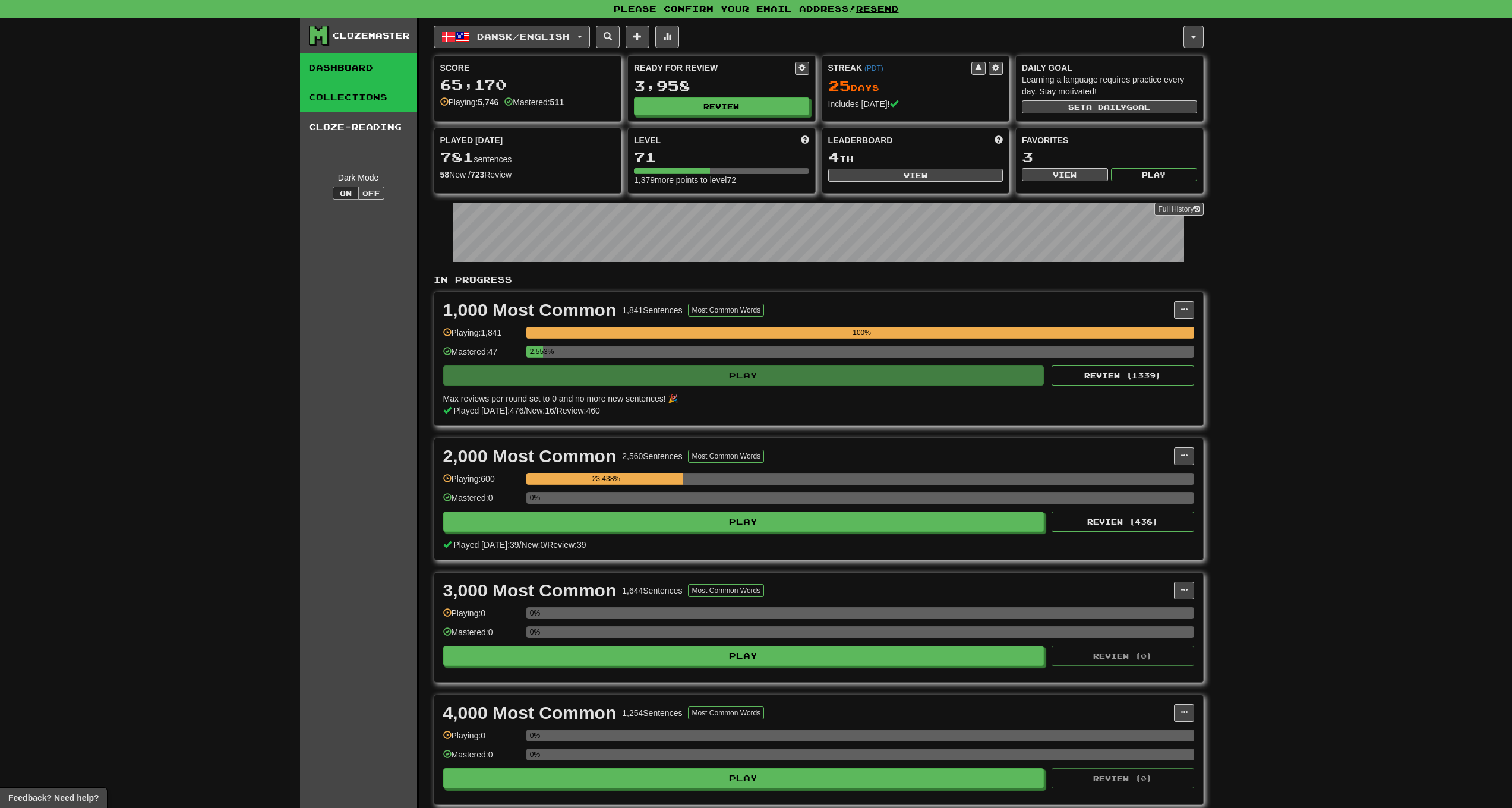
click at [387, 98] on link "Collections" at bounding box center [358, 97] width 117 height 30
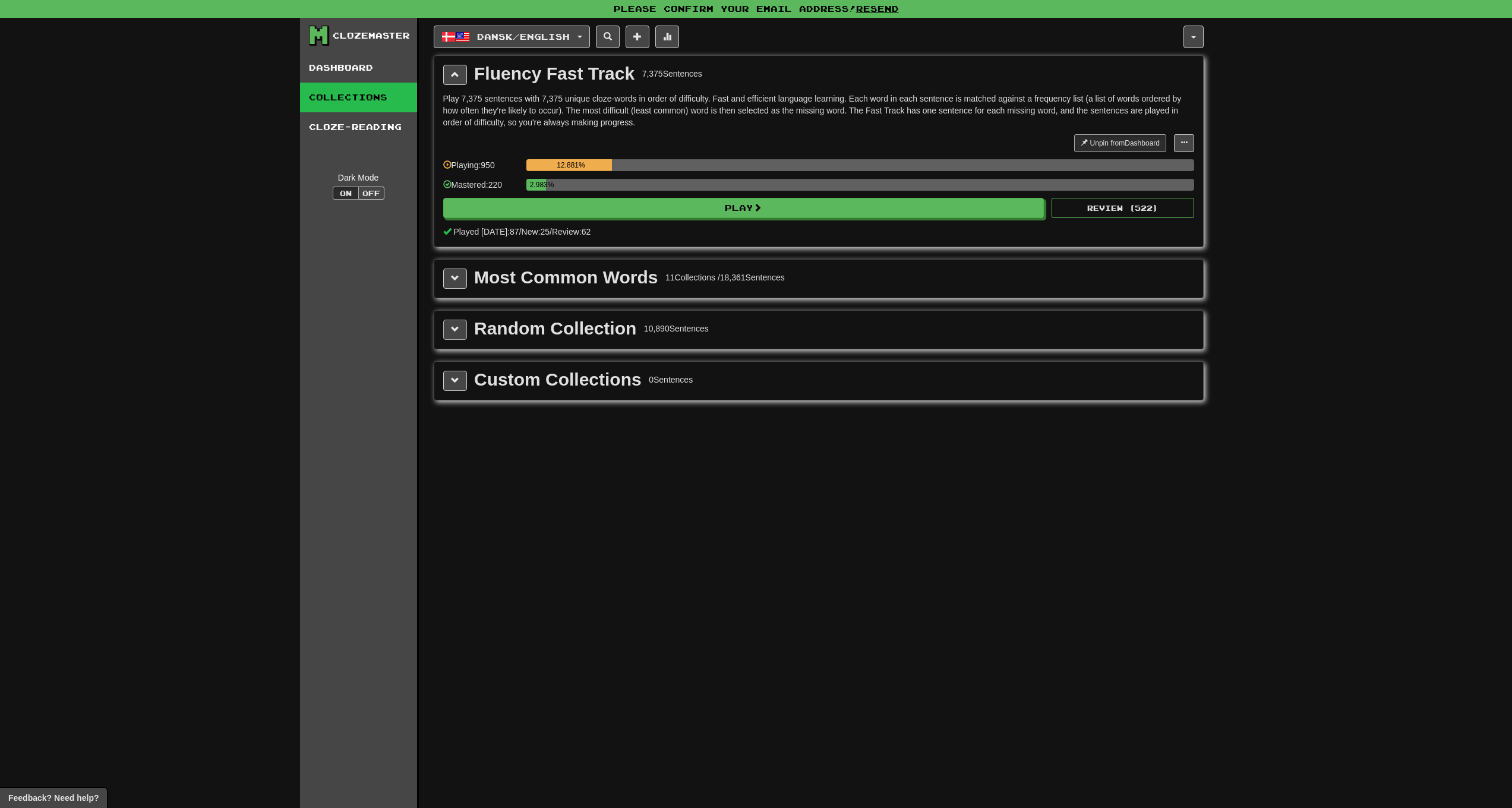
click at [458, 330] on span at bounding box center [455, 329] width 8 height 8
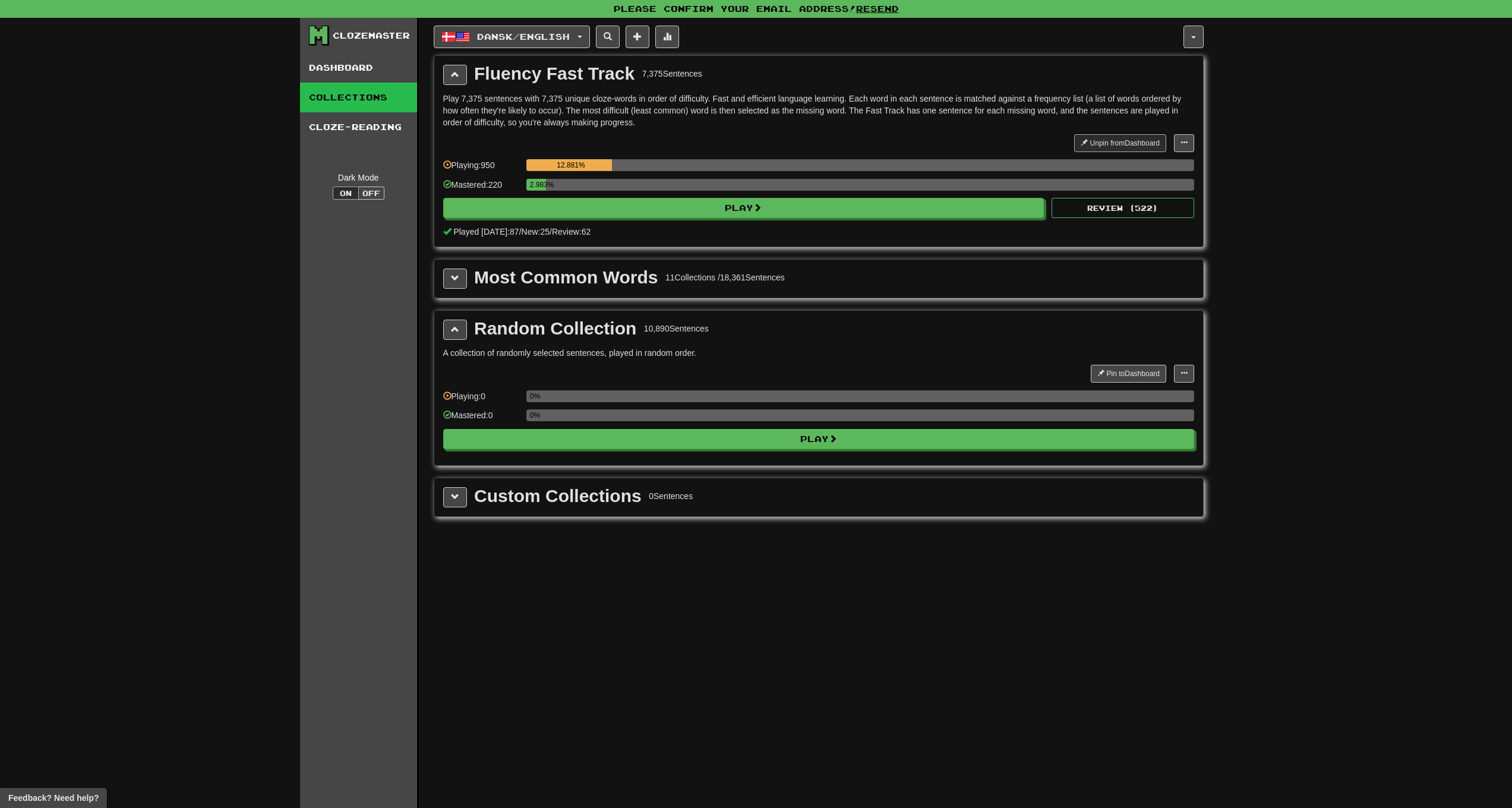
click at [542, 54] on div "Dansk / English Svenska / English Streak: 26 Review: 140 Daily Goal: 4392 / 100…" at bounding box center [818, 428] width 770 height 820
click at [544, 50] on div "Dansk / English Svenska / English Streak: 26 Review: 140 Daily Goal: 4392 / 100…" at bounding box center [818, 428] width 770 height 820
click at [546, 41] on span "Dansk / English" at bounding box center [523, 36] width 93 height 10
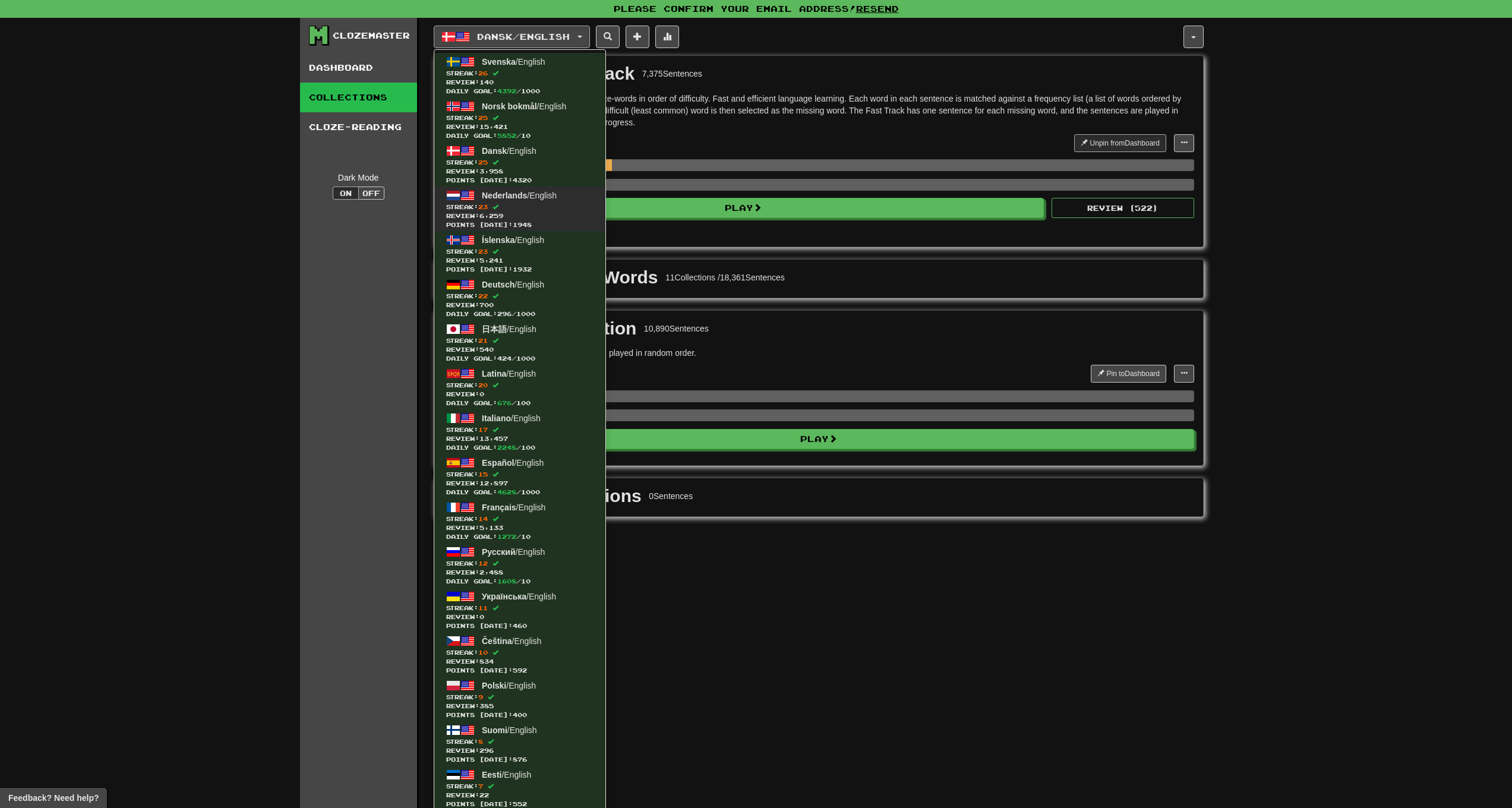
click at [526, 210] on span "Streak: 23" at bounding box center [520, 207] width 148 height 9
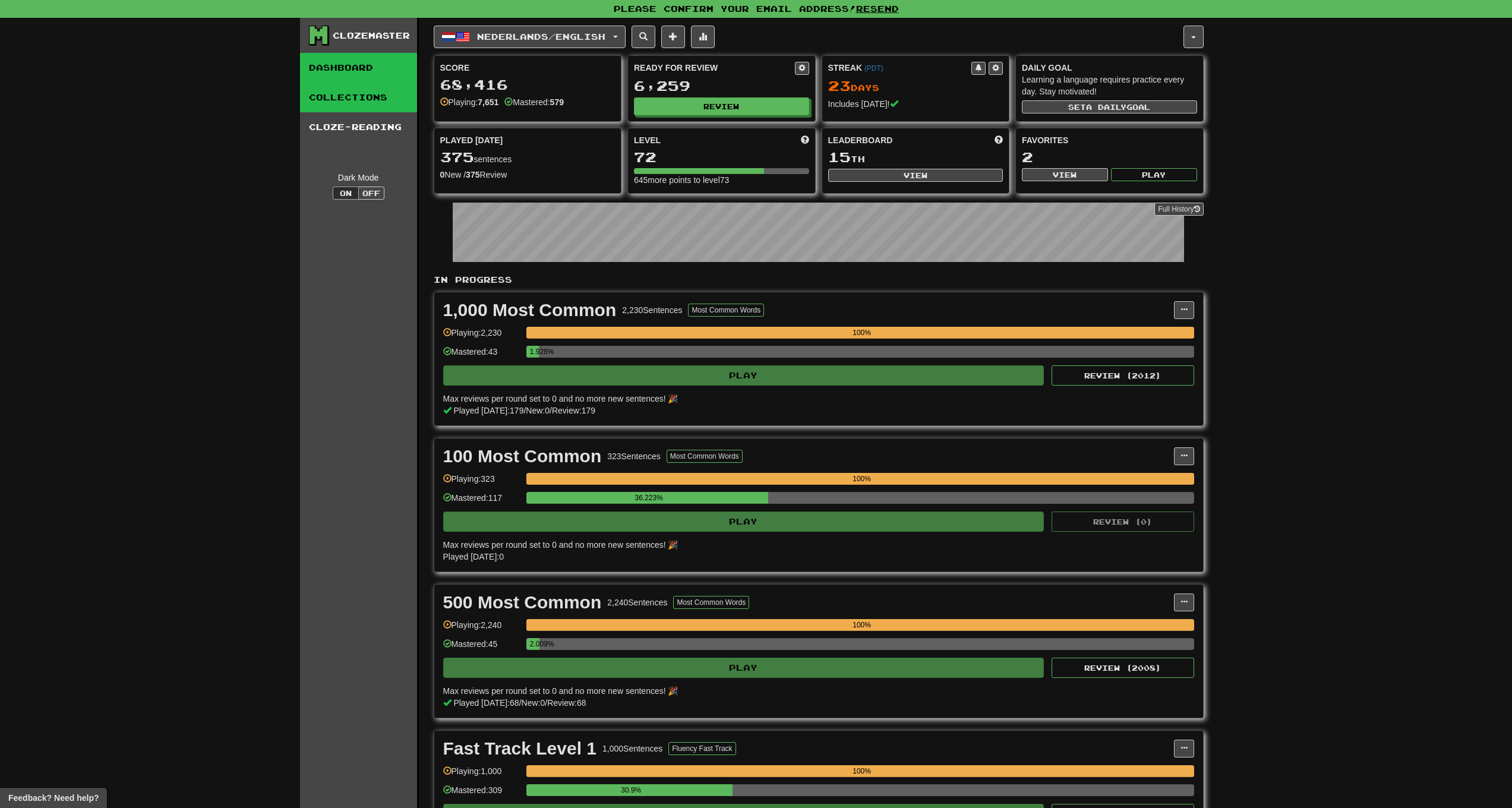
click at [385, 106] on link "Collections" at bounding box center [358, 97] width 117 height 30
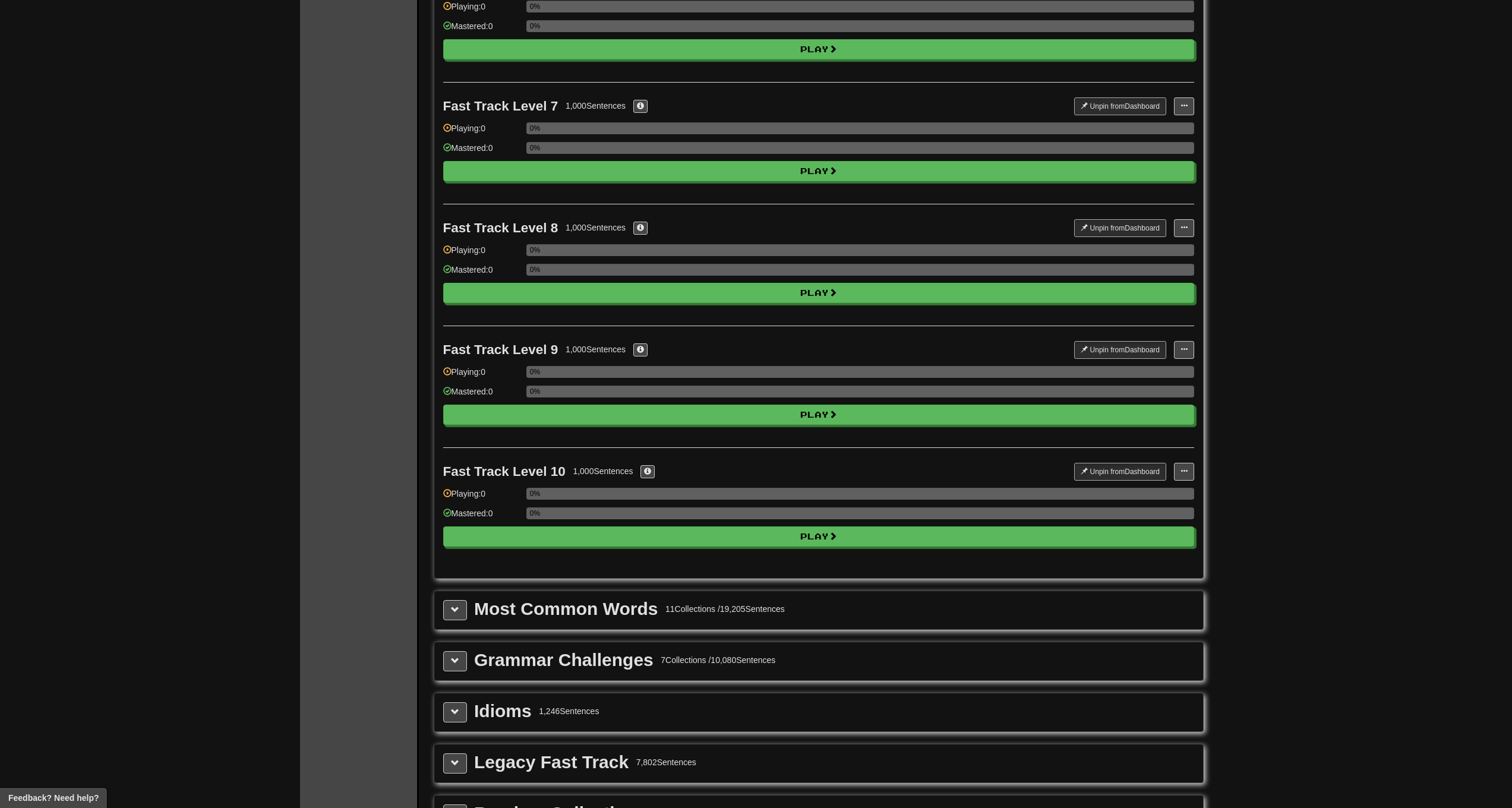
scroll to position [1282, 0]
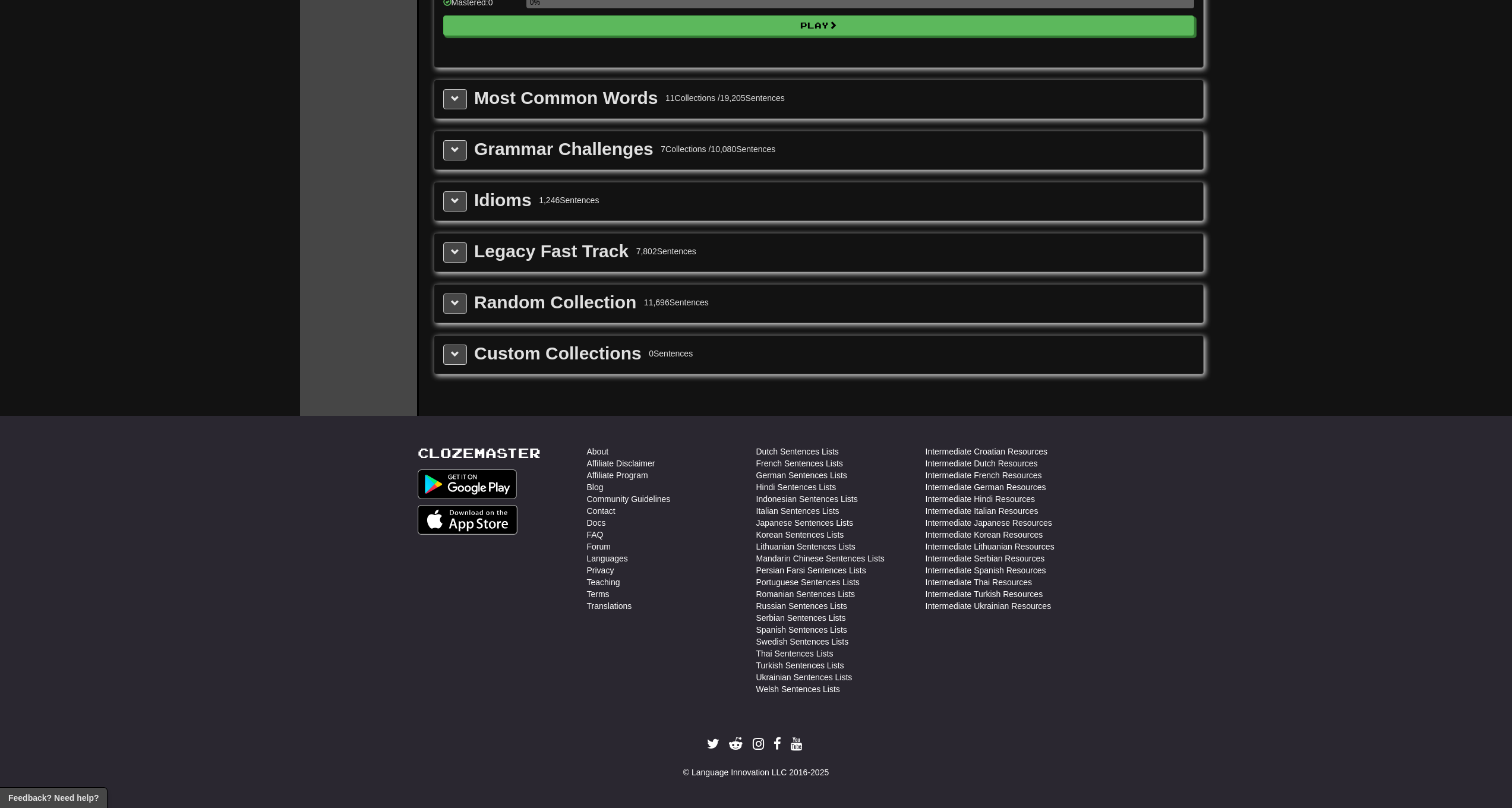
click at [456, 307] on span at bounding box center [455, 303] width 8 height 8
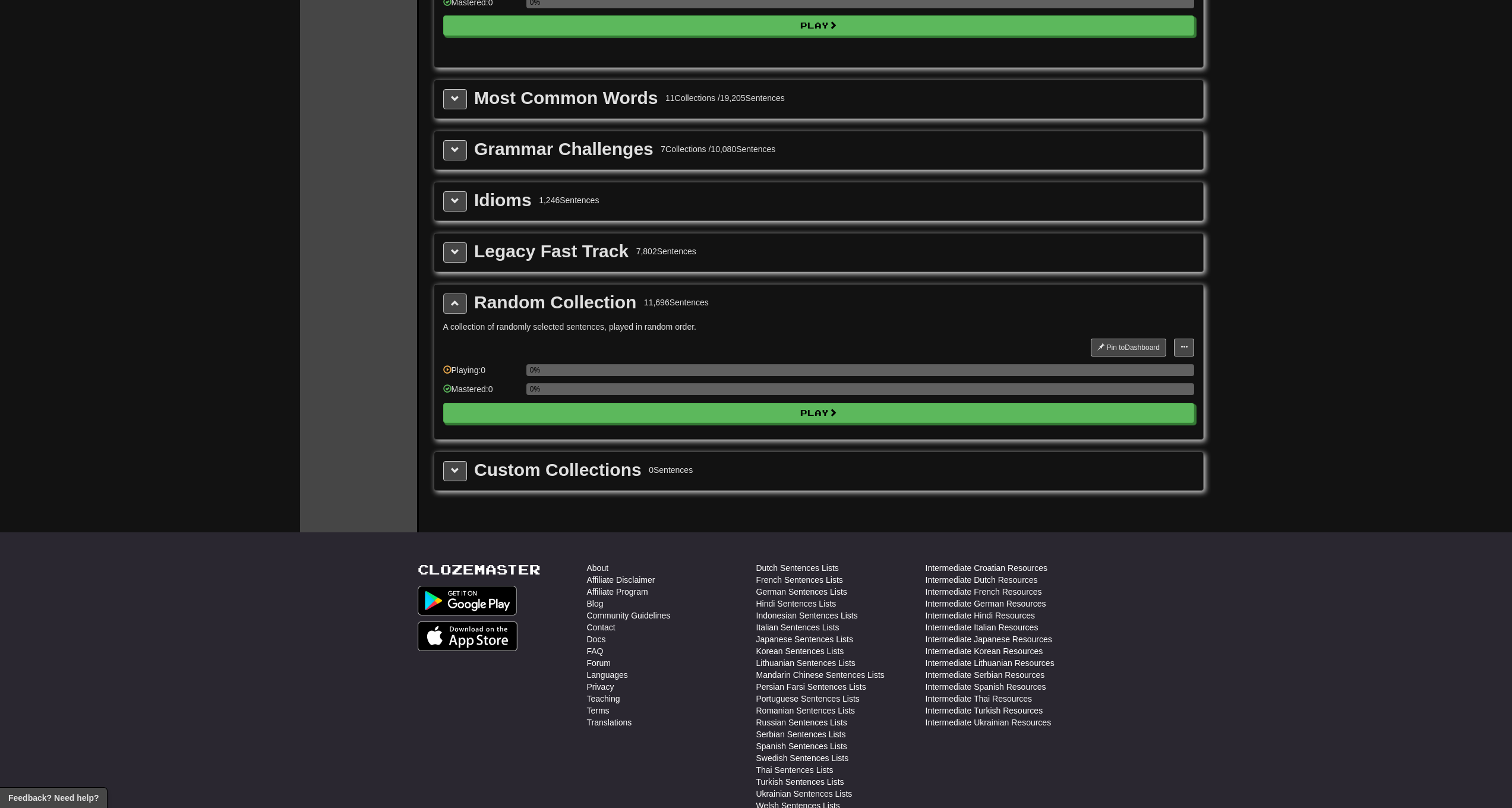
scroll to position [0, 0]
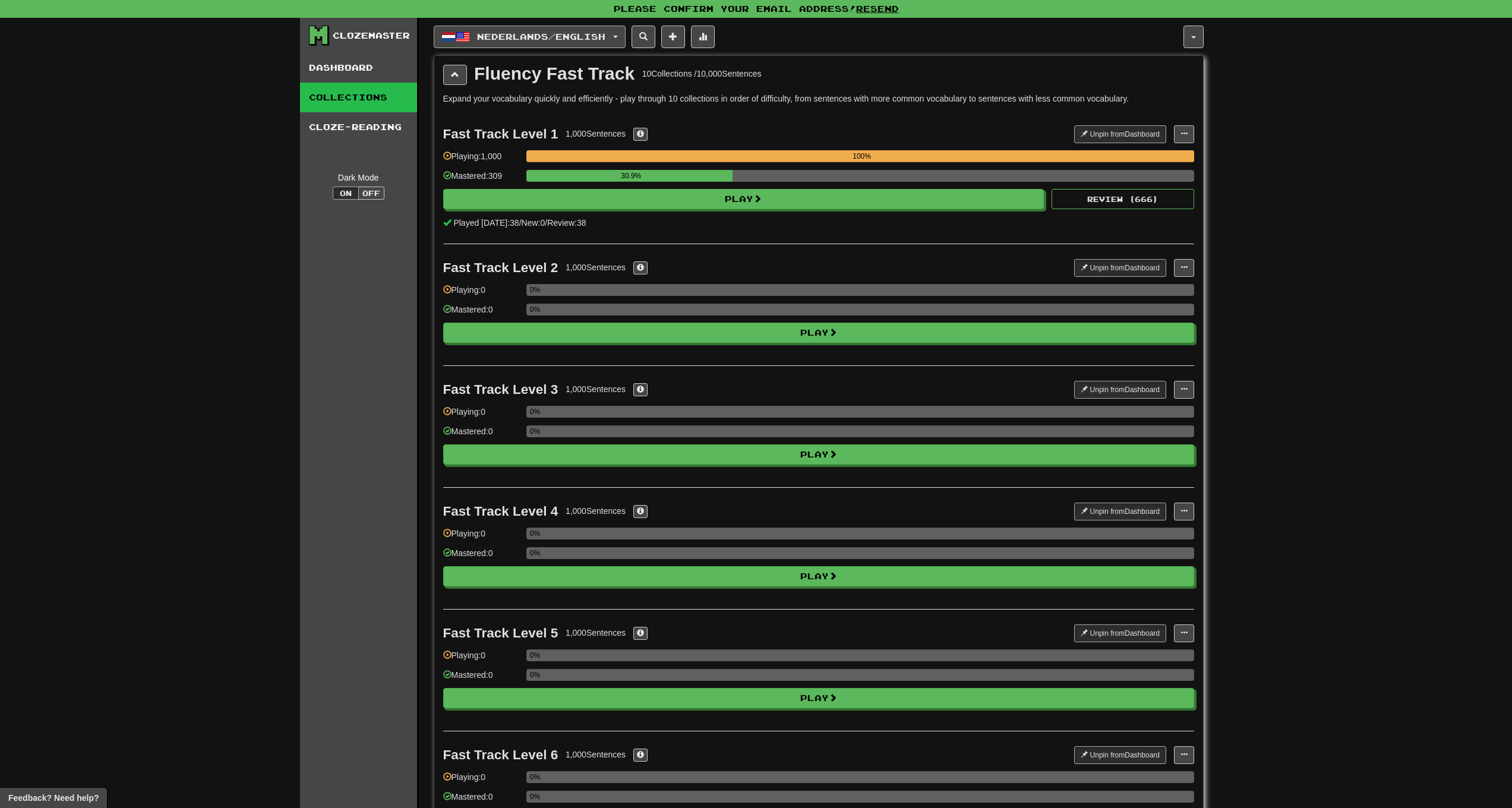
click at [498, 41] on span "Nederlands / English" at bounding box center [541, 36] width 128 height 10
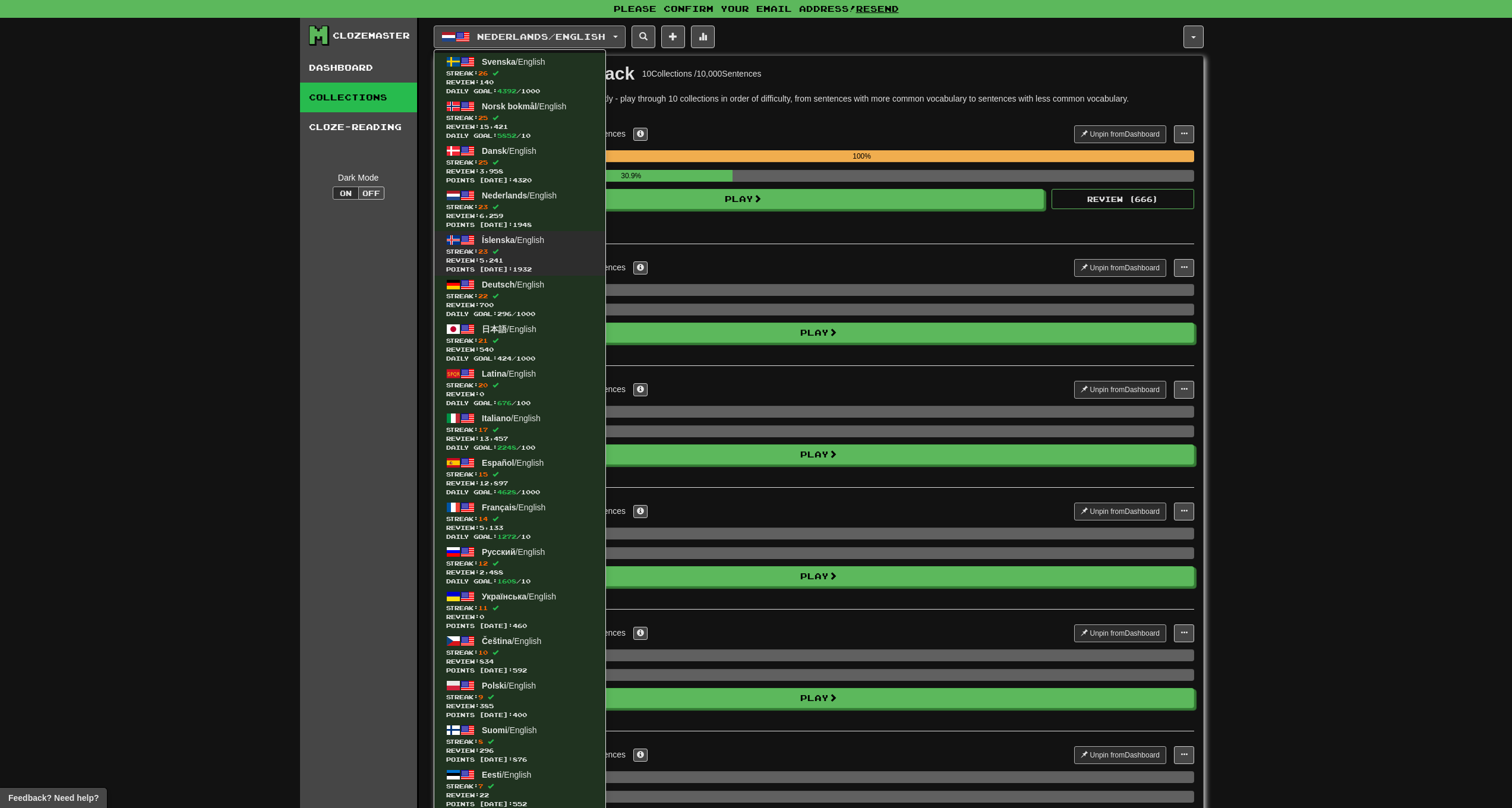
click at [504, 247] on span "Streak: 23" at bounding box center [520, 252] width 148 height 9
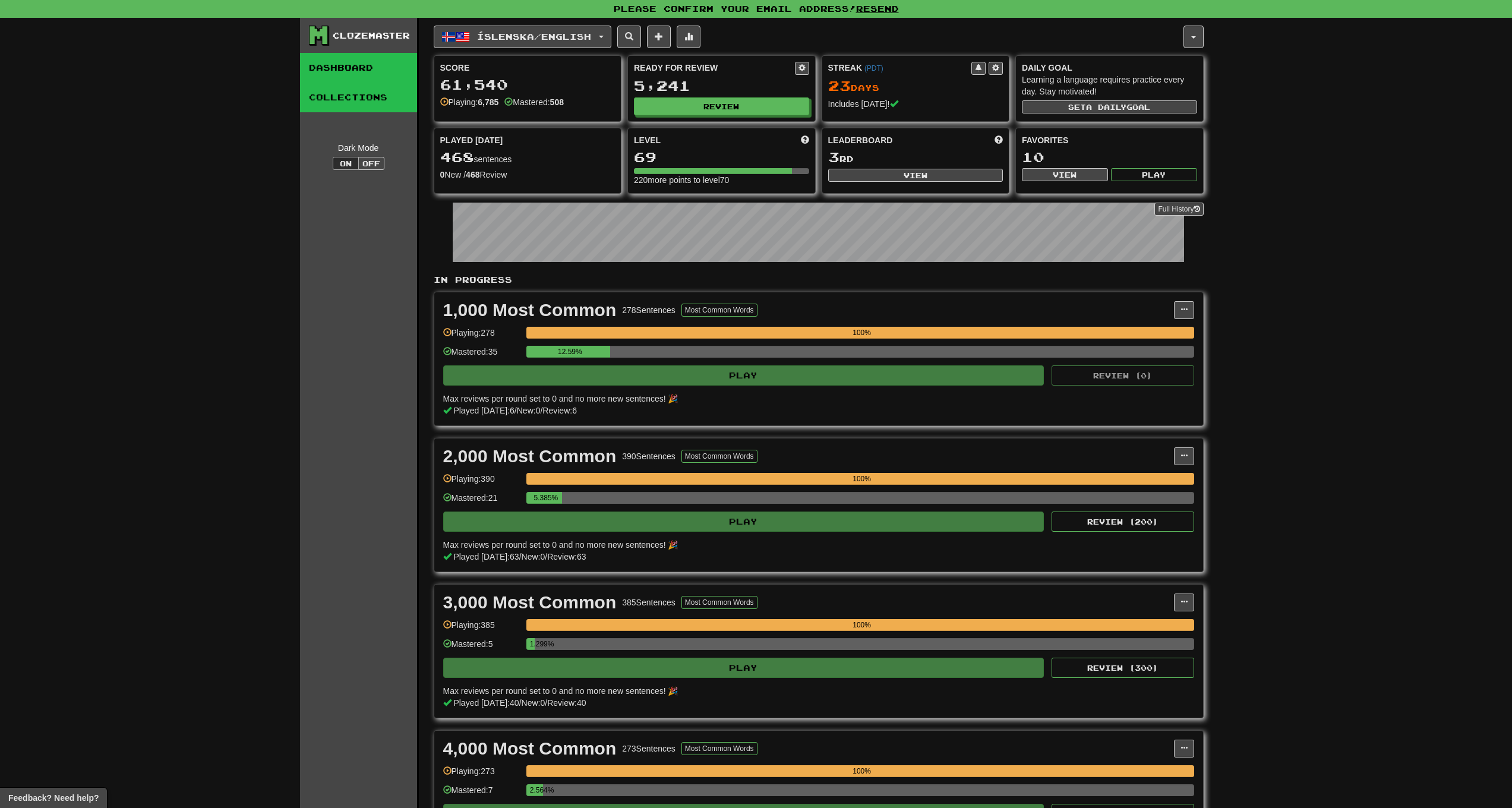
click at [373, 104] on link "Collections" at bounding box center [358, 97] width 117 height 30
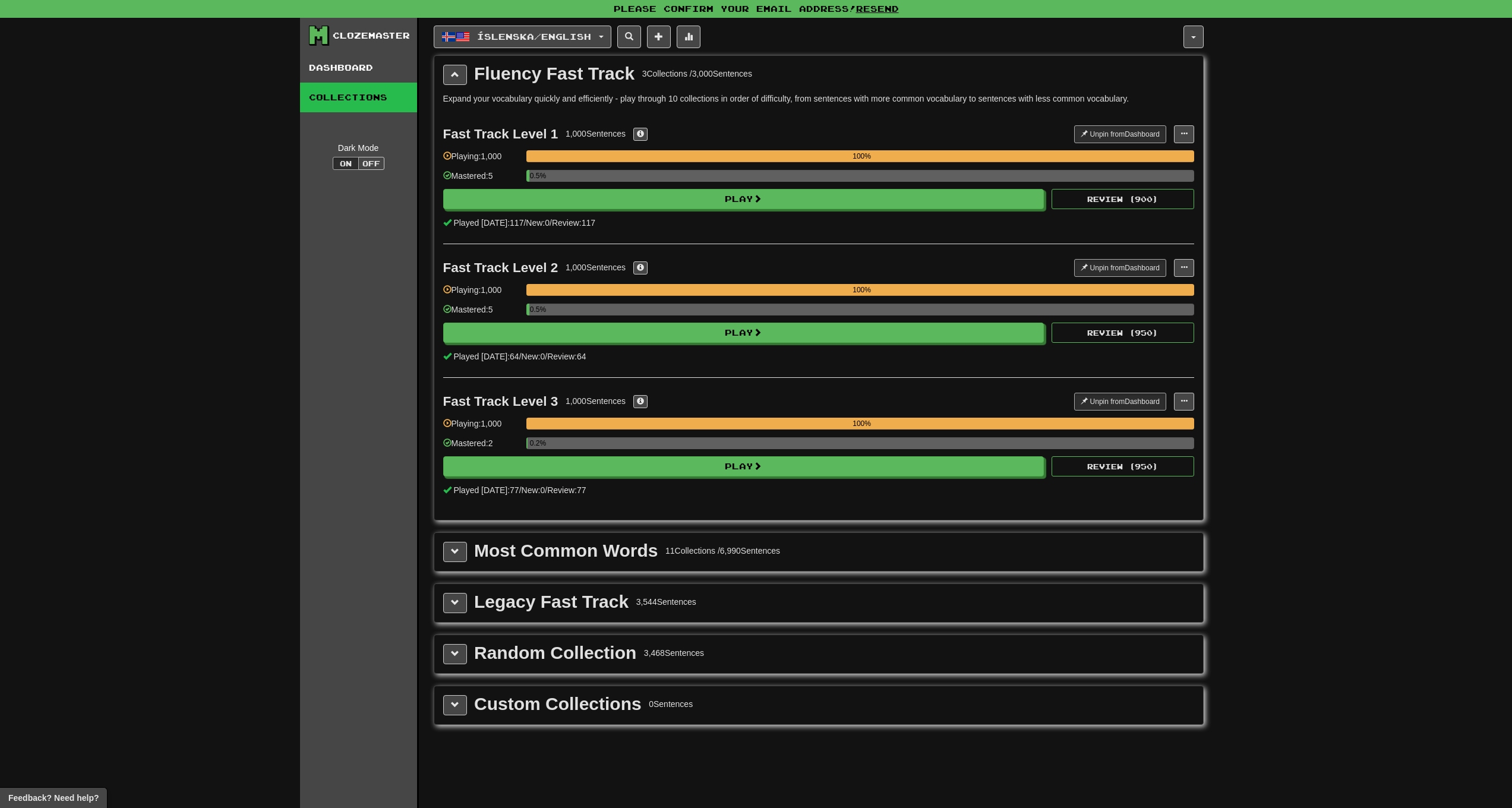
scroll to position [355, 0]
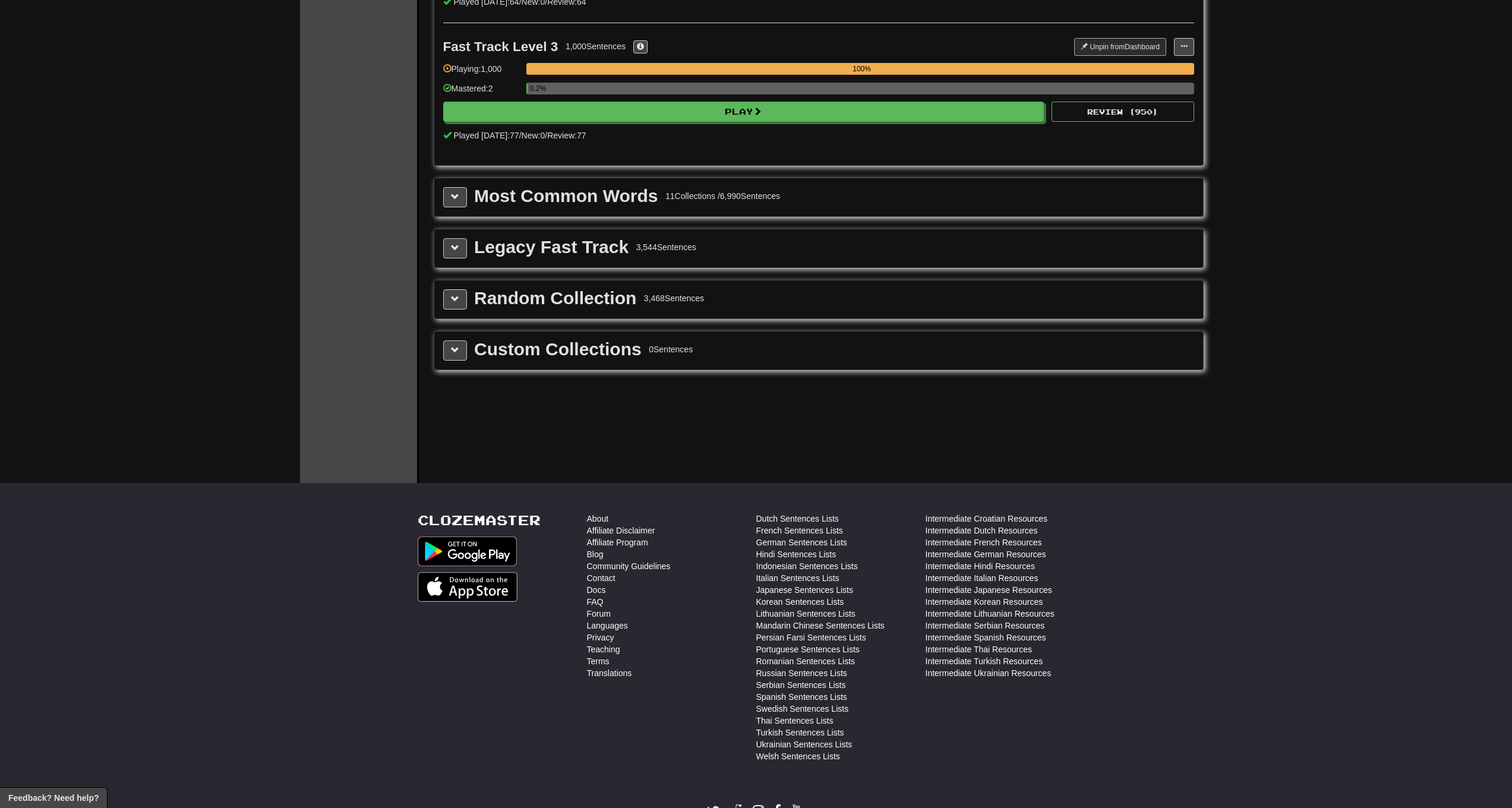
click at [467, 302] on div "Random Collection 3,468 Sentences" at bounding box center [818, 299] width 751 height 20
click at [459, 302] on button at bounding box center [455, 299] width 24 height 20
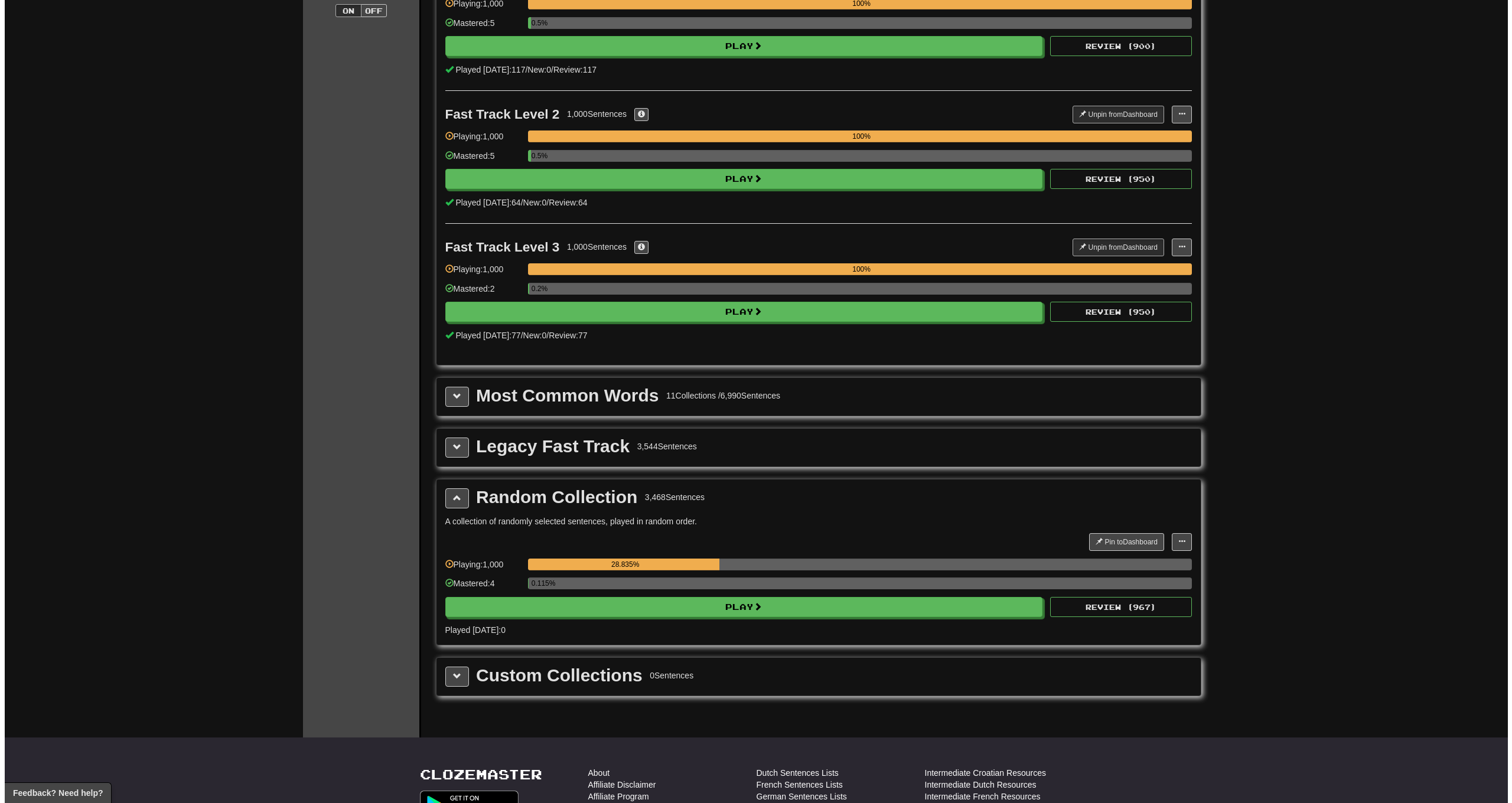
scroll to position [49, 0]
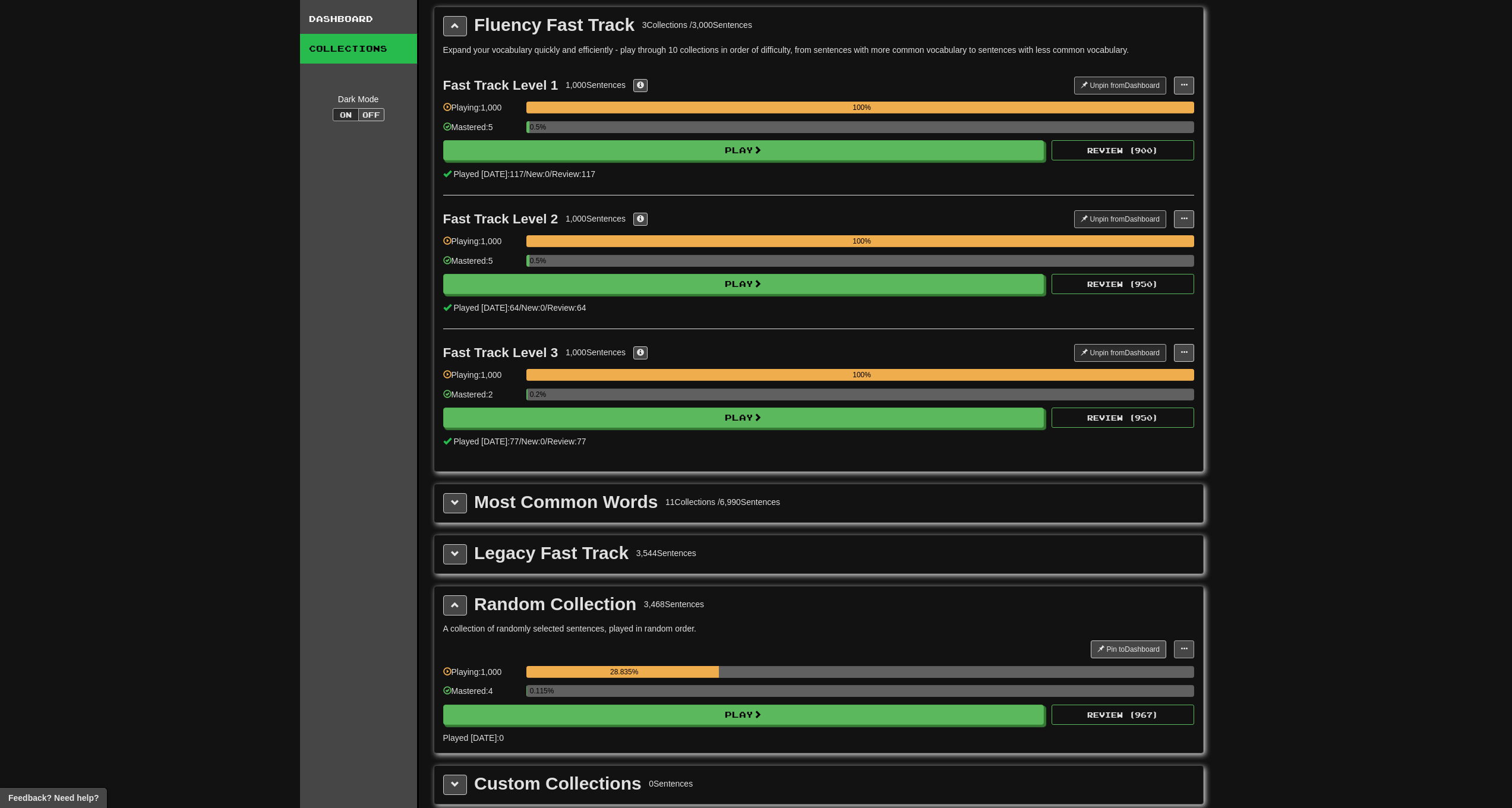
click at [1179, 650] on button at bounding box center [1184, 650] width 20 height 18
click at [1126, 667] on span "Manage Sentences" at bounding box center [1146, 671] width 72 height 10
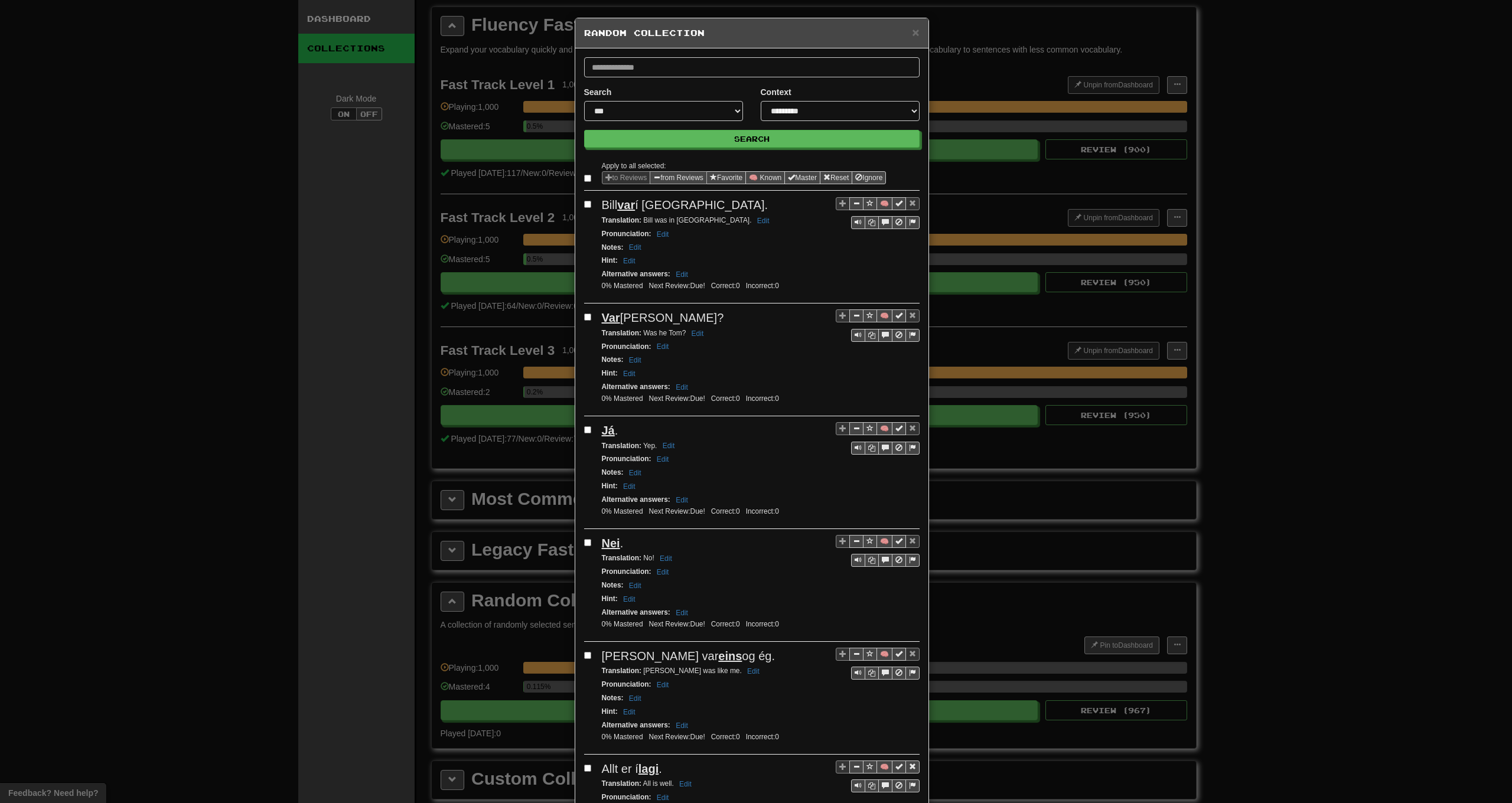
click at [663, 182] on button "from Reviews" at bounding box center [678, 178] width 57 height 13
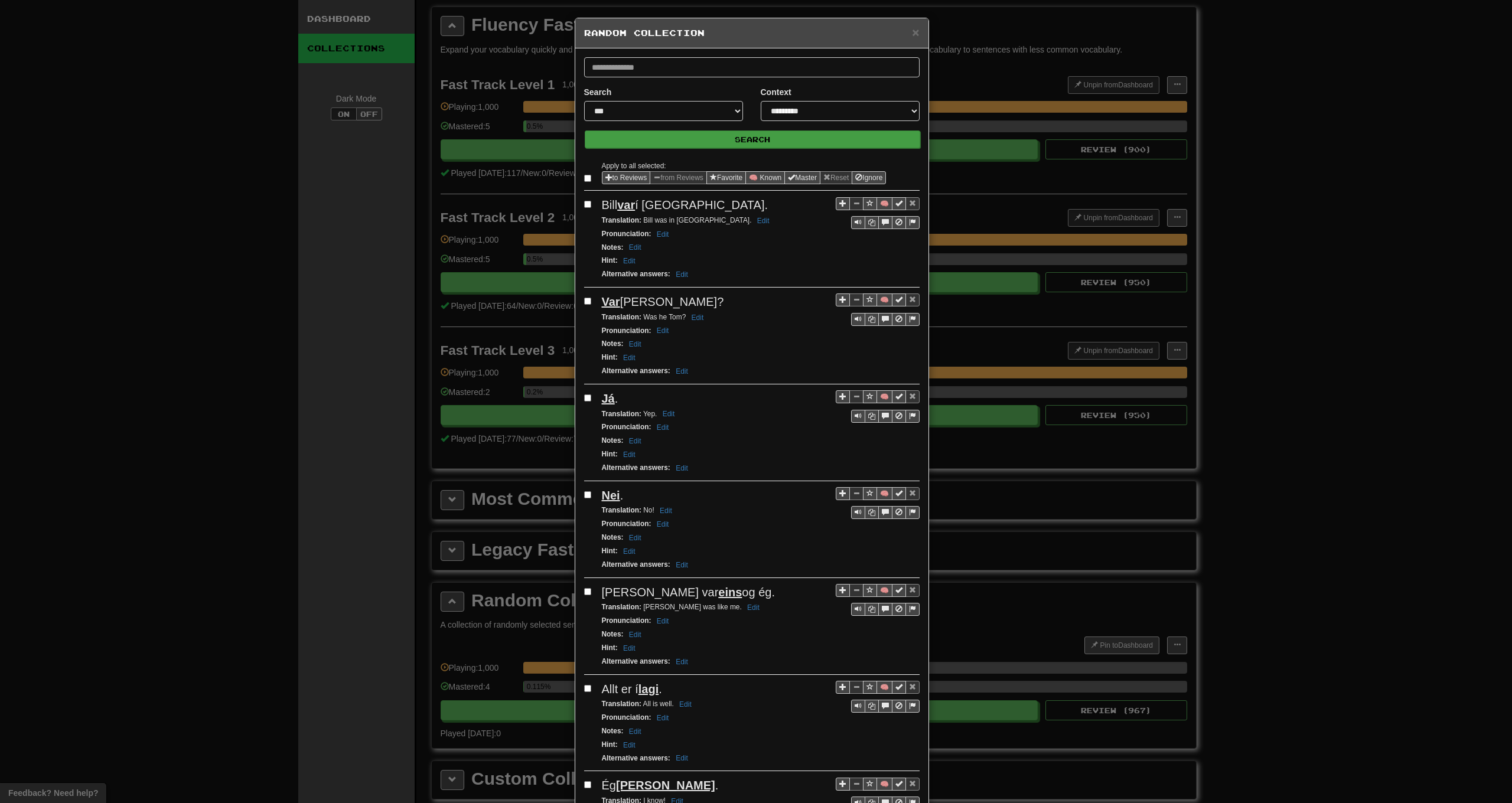
click at [672, 137] on button "Search" at bounding box center [752, 140] width 336 height 18
click at [698, 136] on button "Search" at bounding box center [752, 140] width 336 height 18
click at [589, 179] on label at bounding box center [590, 178] width 12 height 12
select select "*******"
click at [702, 146] on button "Search" at bounding box center [752, 140] width 336 height 18
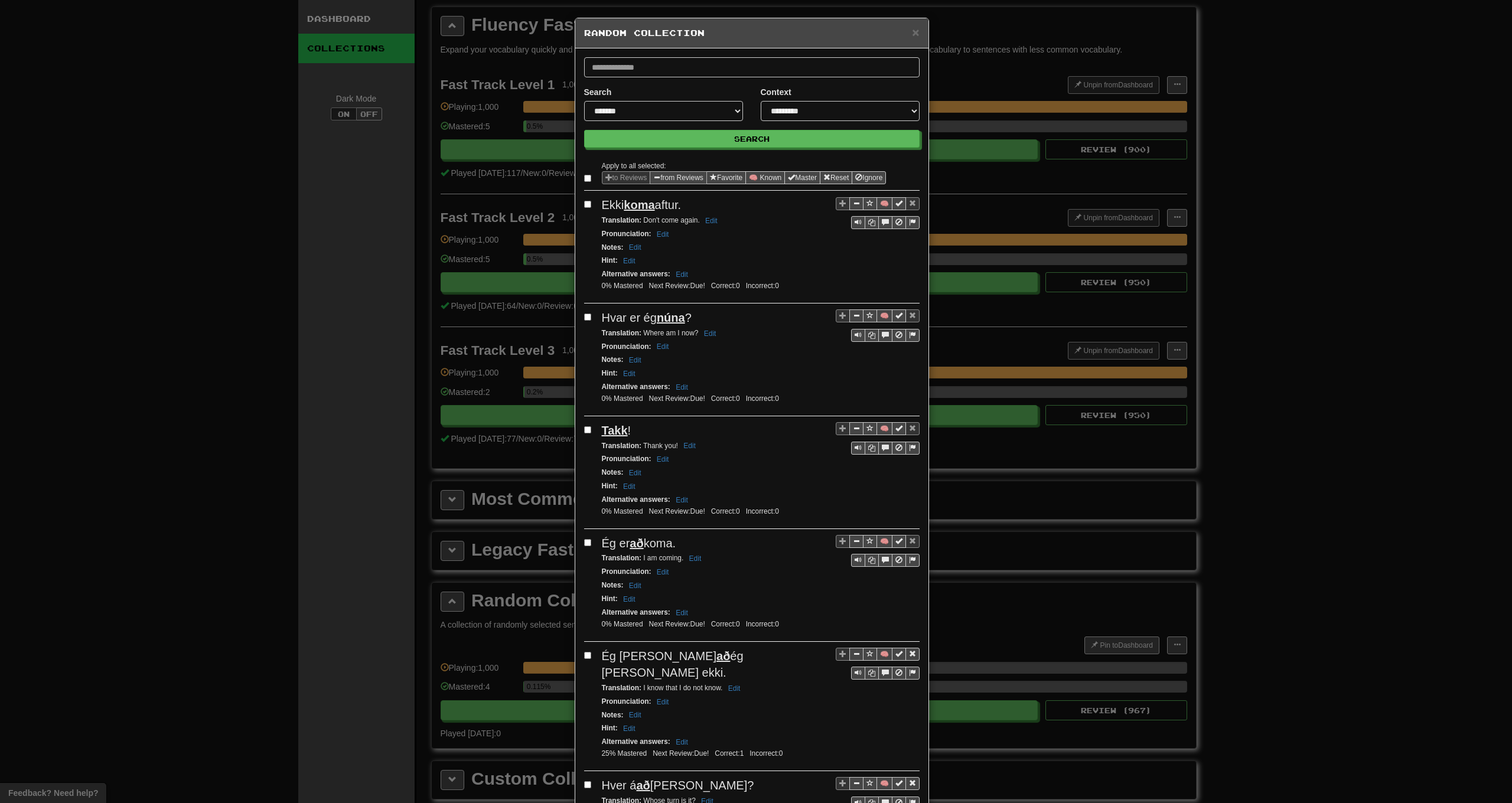
click at [669, 180] on button "from Reviews" at bounding box center [678, 178] width 57 height 13
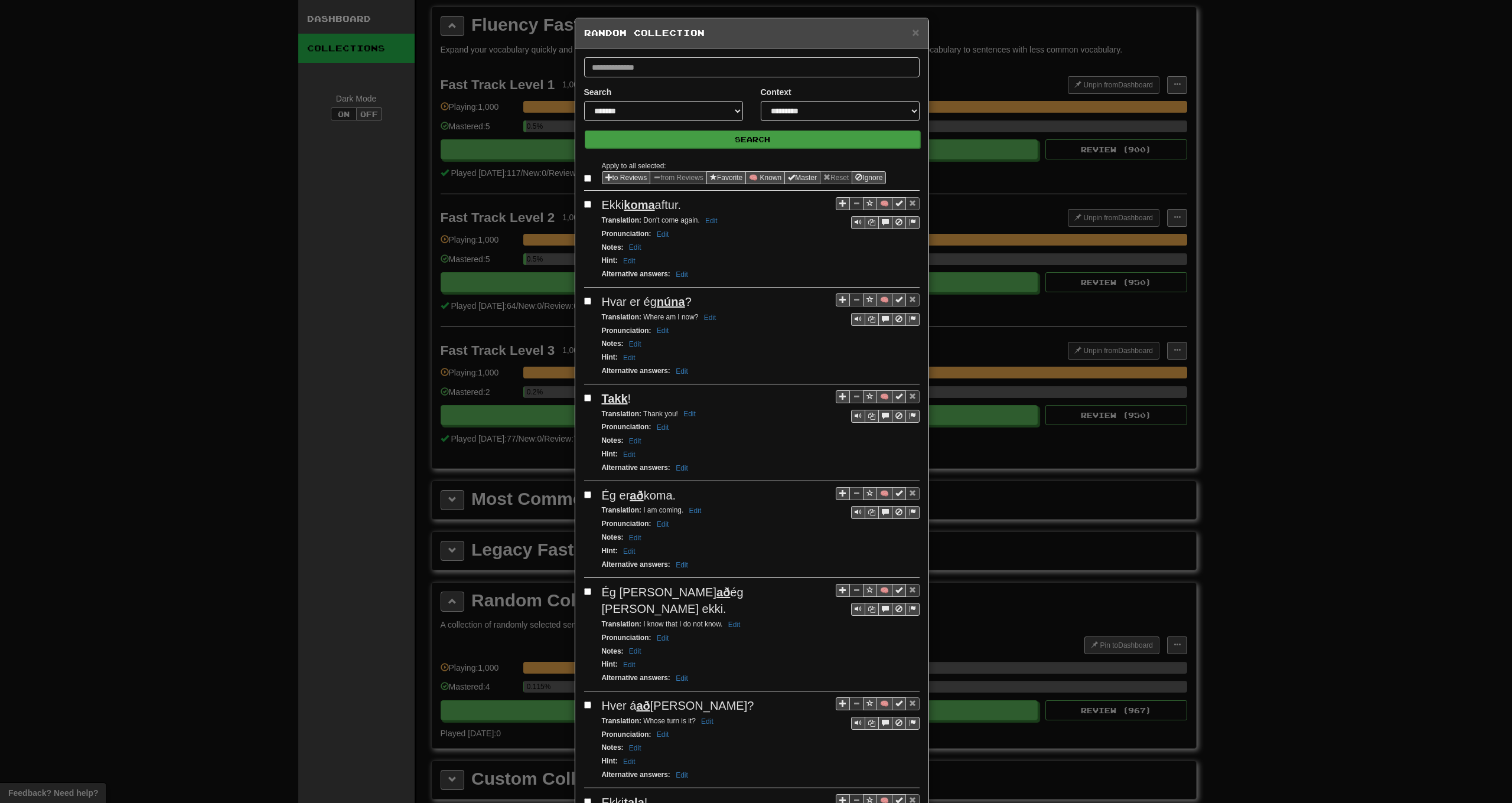
click at [700, 141] on button "Search" at bounding box center [752, 140] width 336 height 18
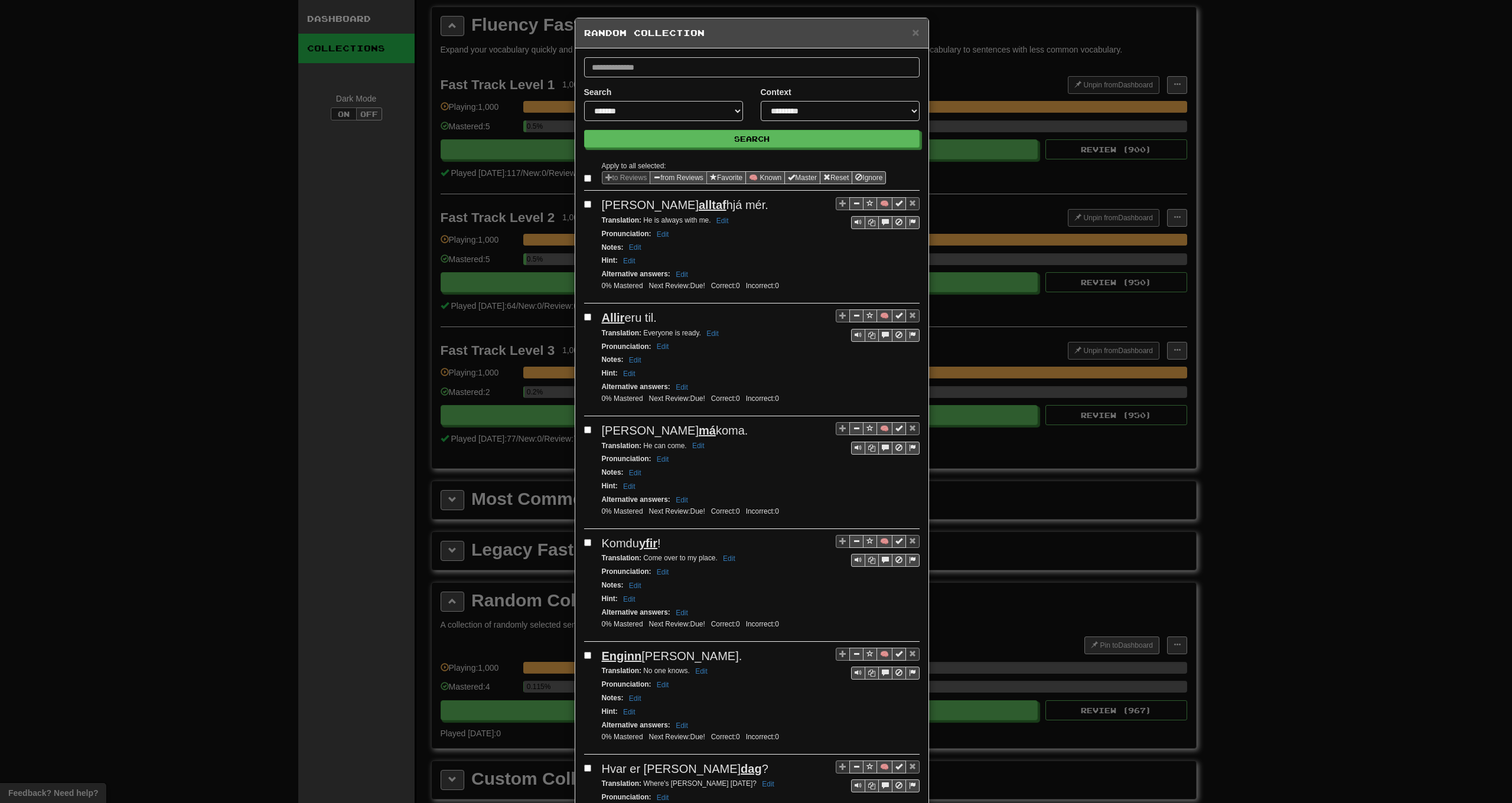
click at [679, 177] on button "from Reviews" at bounding box center [678, 178] width 57 height 13
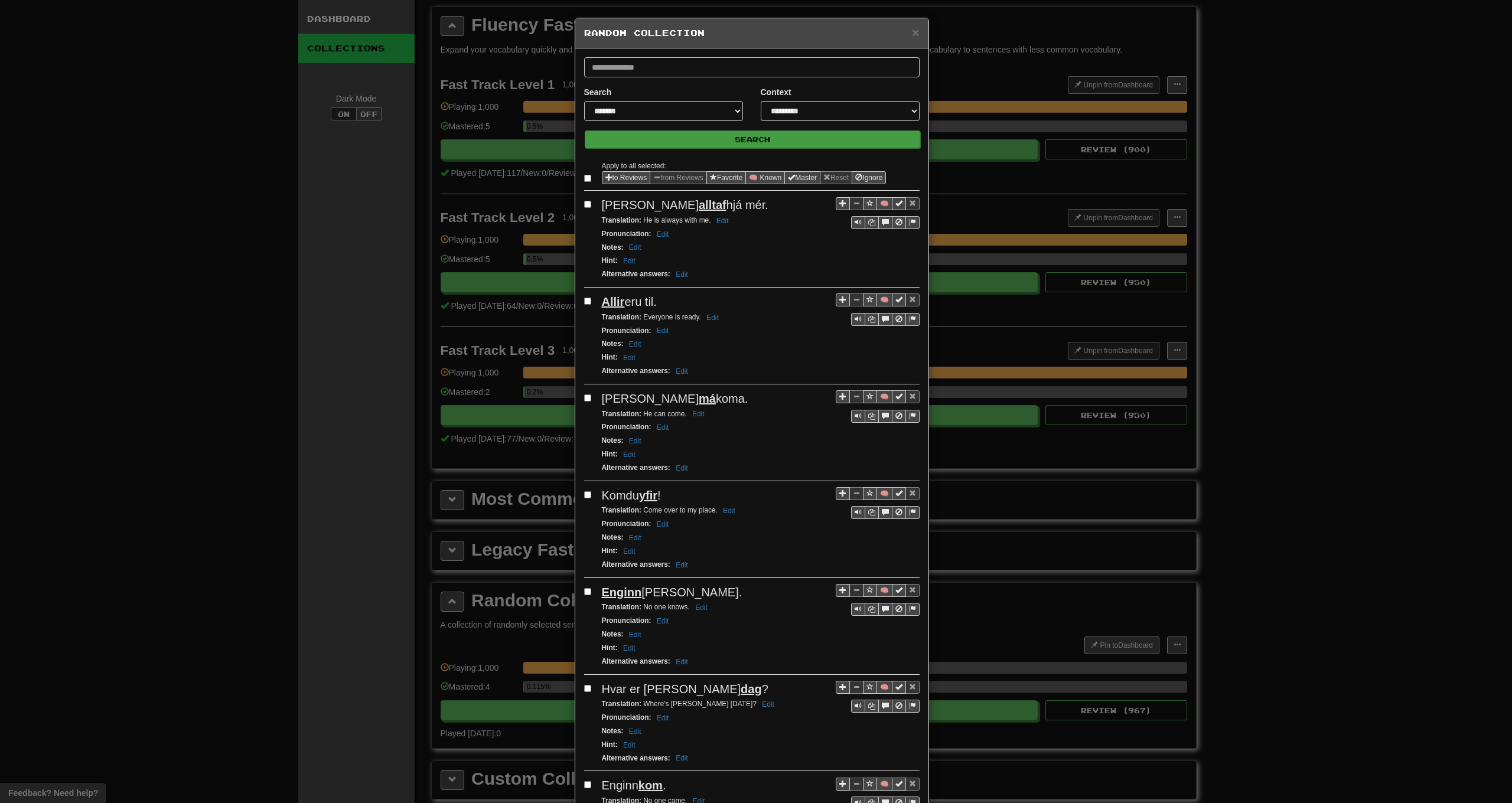
click at [704, 144] on button "Search" at bounding box center [752, 140] width 336 height 18
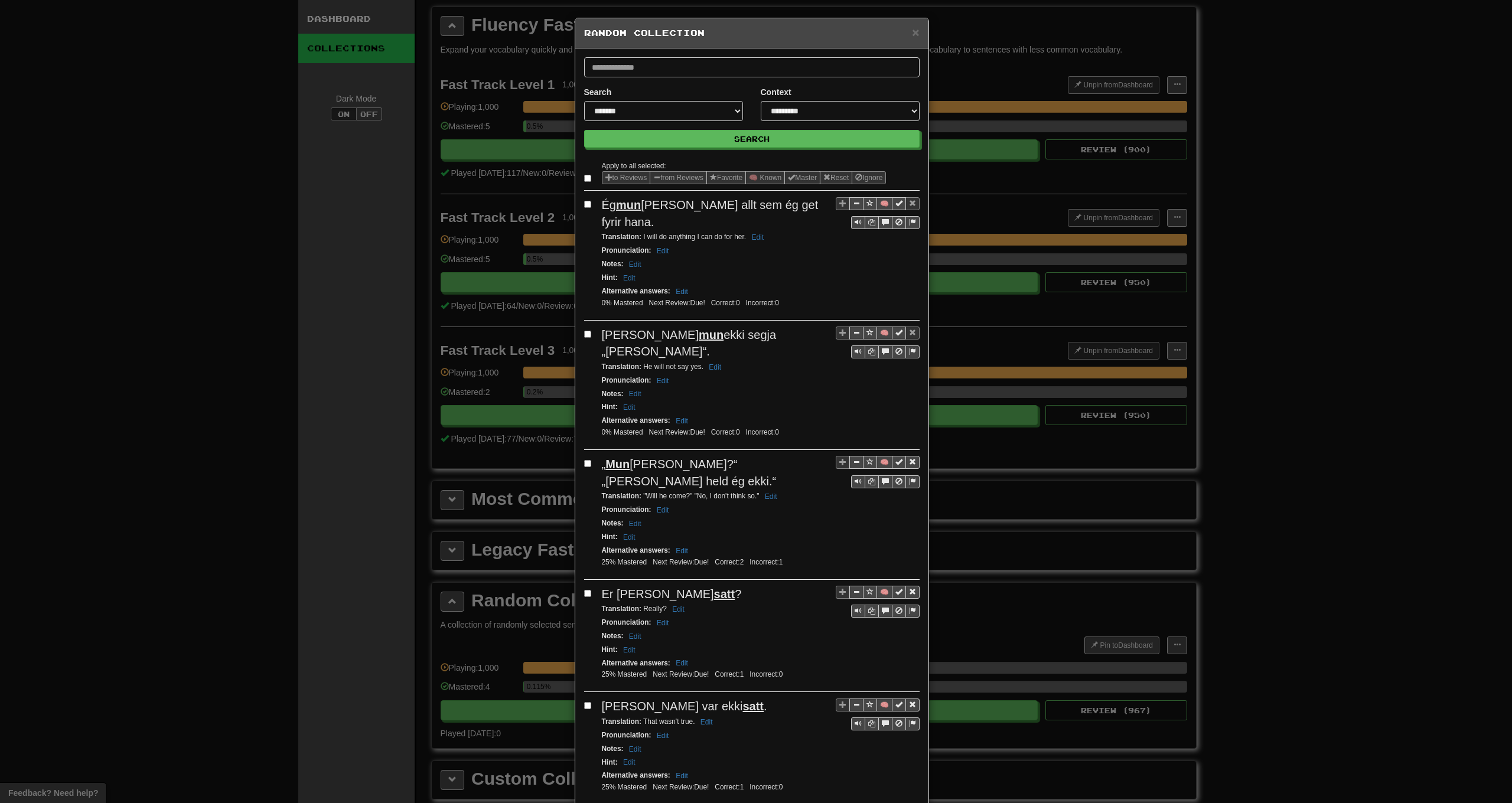
click at [587, 179] on label at bounding box center [590, 178] width 12 height 12
click at [676, 181] on button "from Reviews" at bounding box center [678, 178] width 57 height 13
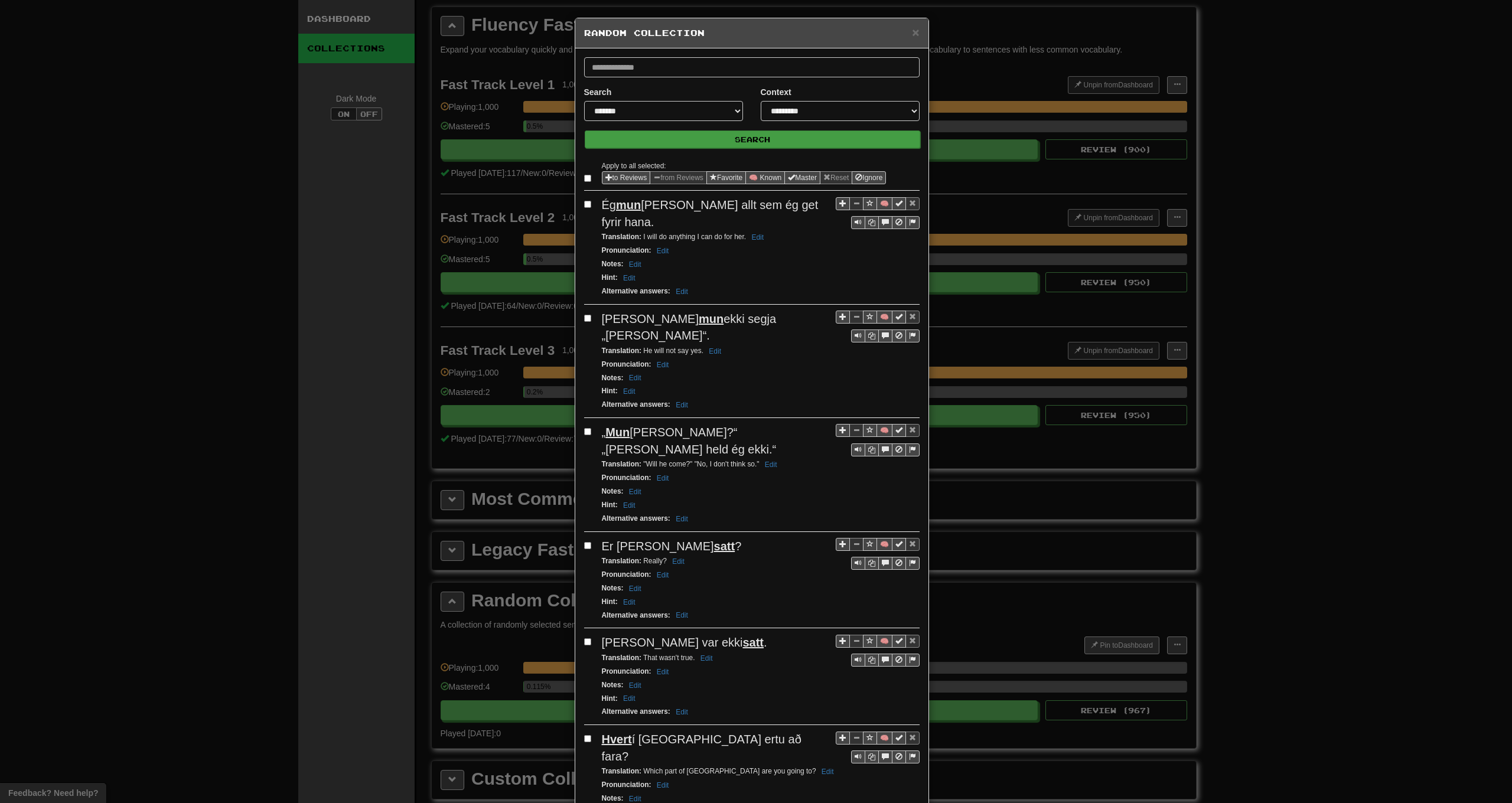
click at [692, 141] on button "Search" at bounding box center [752, 140] width 336 height 18
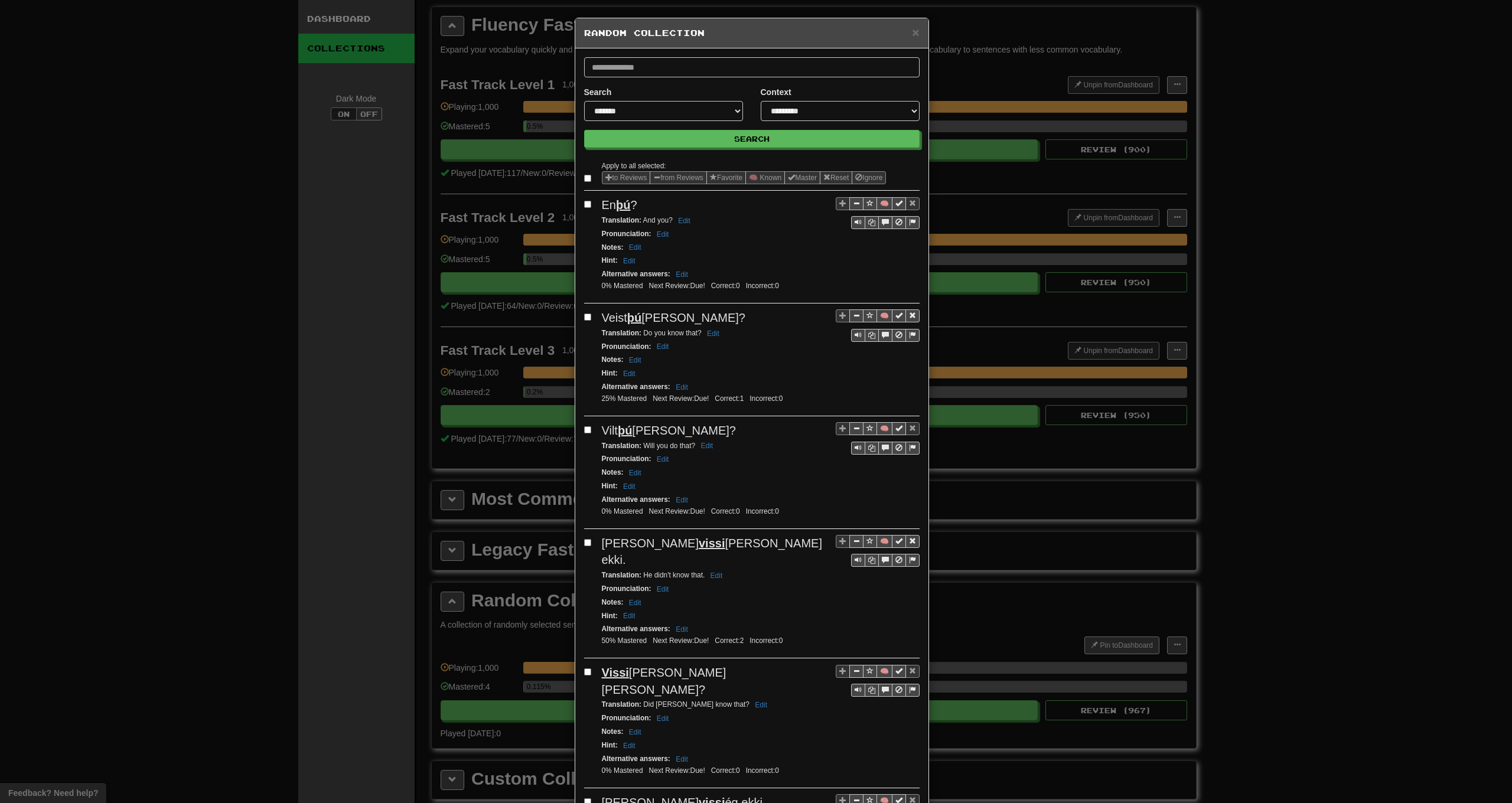
click at [588, 179] on label at bounding box center [590, 178] width 12 height 12
click at [674, 181] on button "from Reviews" at bounding box center [678, 178] width 57 height 13
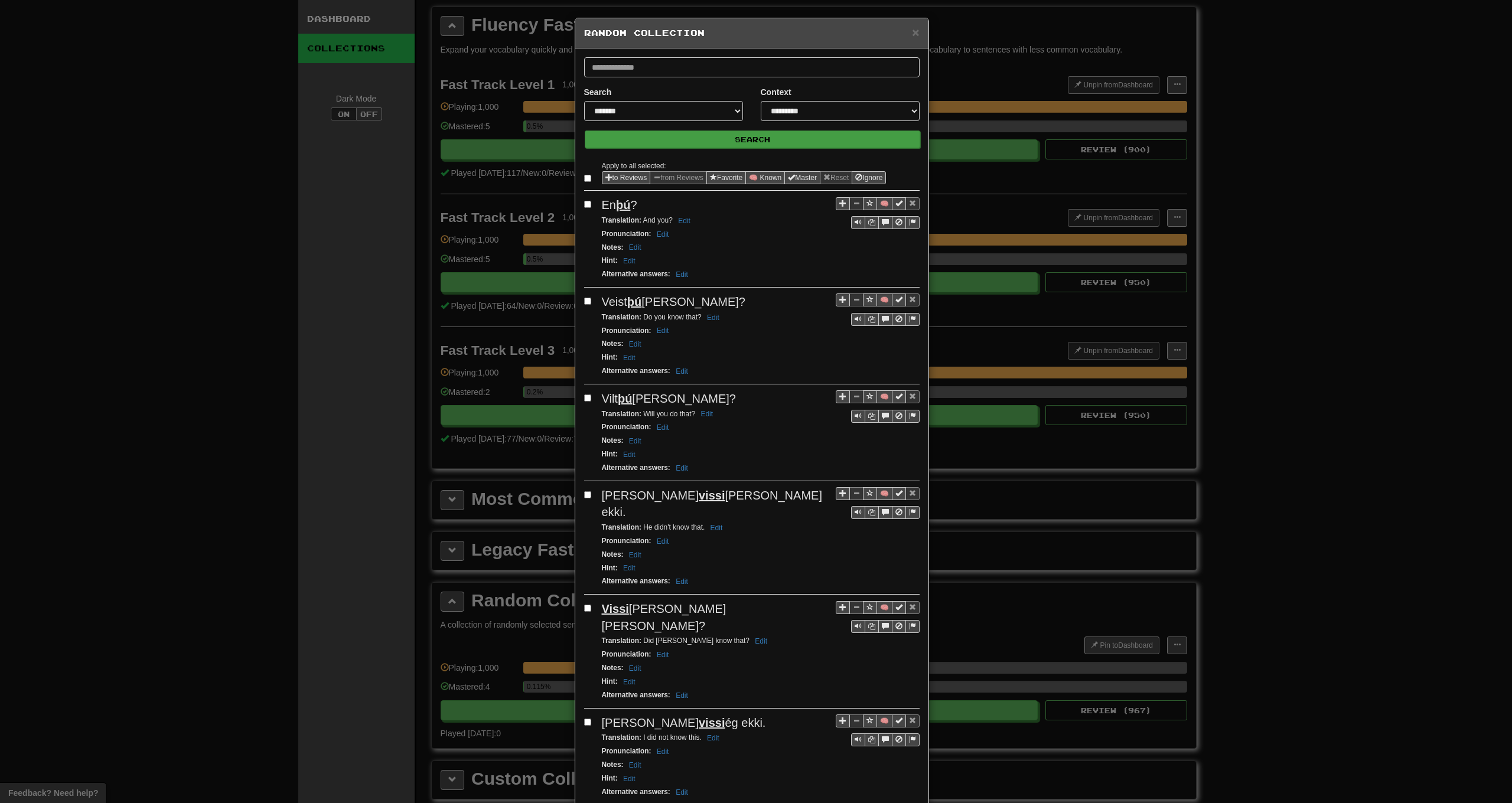
click at [692, 143] on button "Search" at bounding box center [752, 140] width 336 height 18
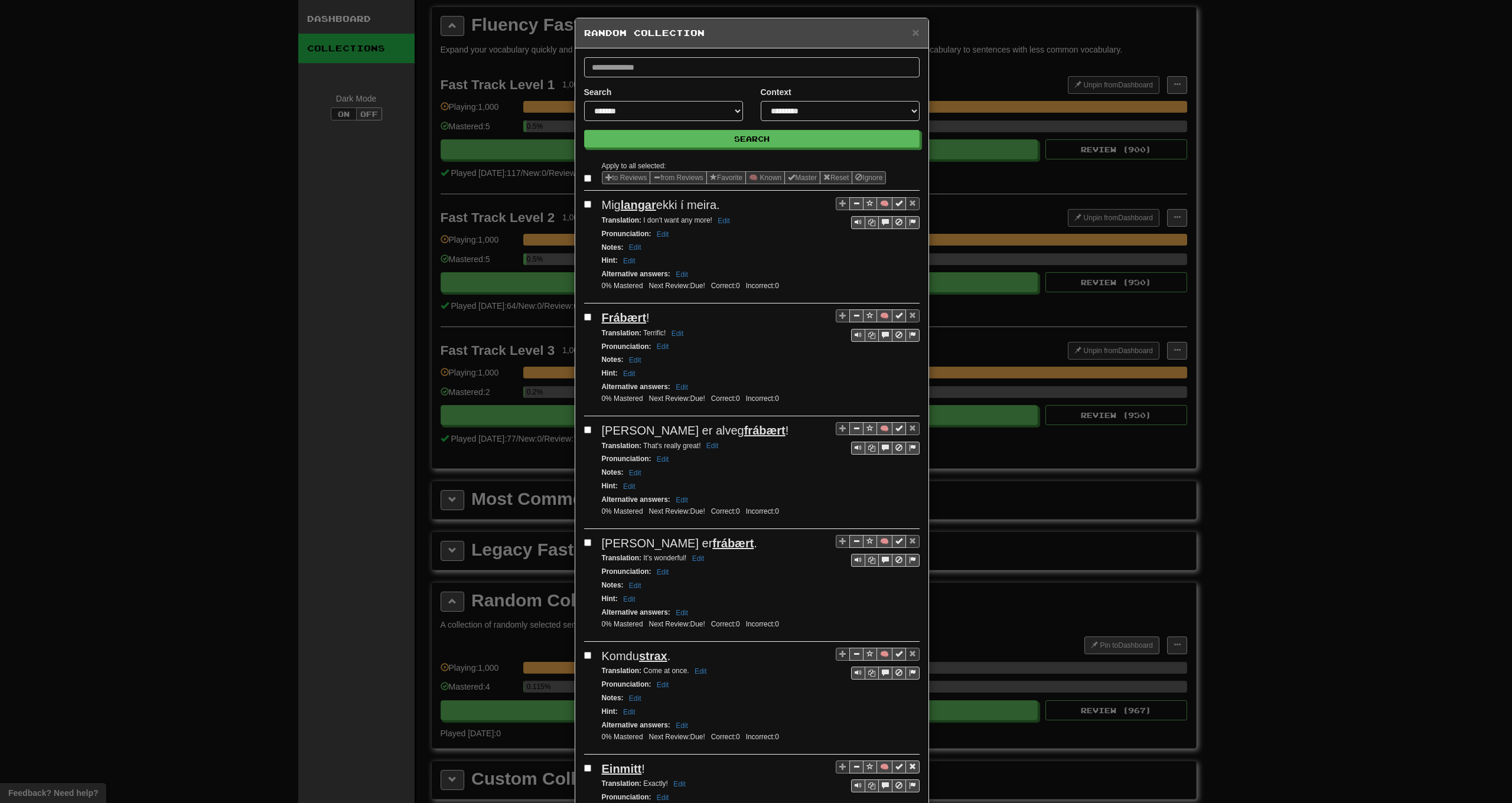
click at [587, 179] on label at bounding box center [590, 178] width 12 height 12
click at [672, 177] on button "from Reviews" at bounding box center [678, 178] width 57 height 13
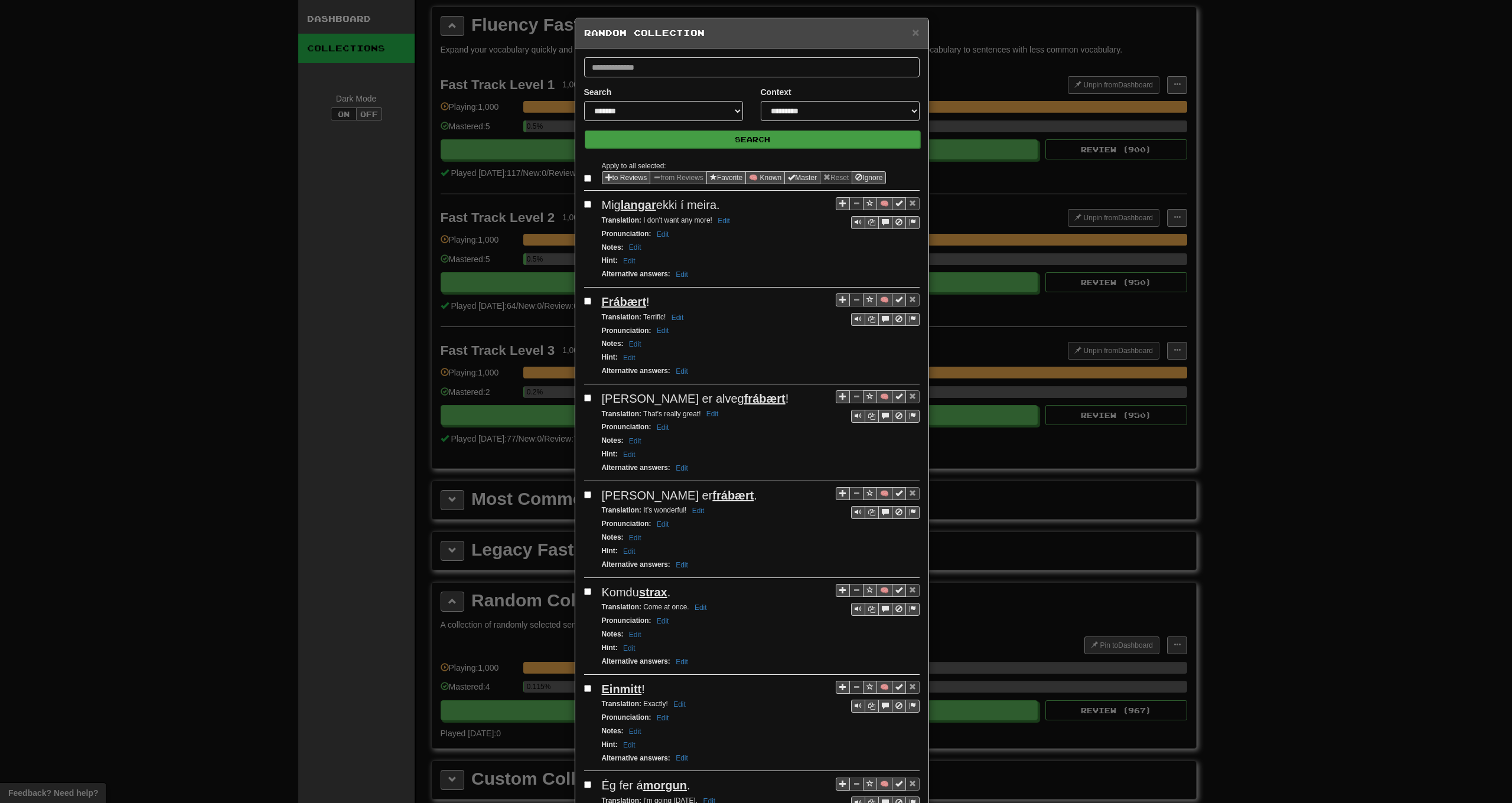
click at [687, 140] on button "Search" at bounding box center [752, 140] width 336 height 18
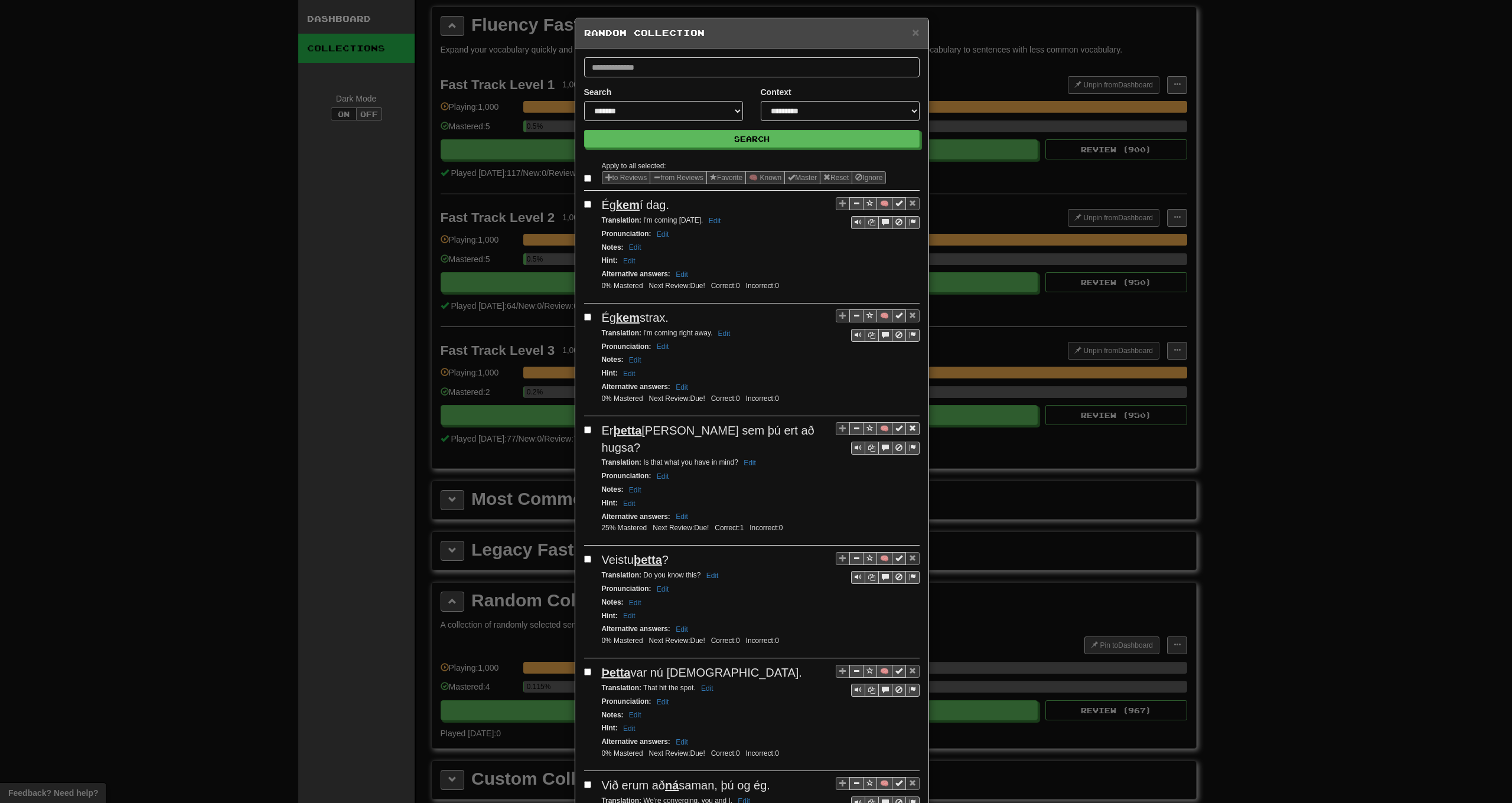
click at [584, 184] on label at bounding box center [590, 178] width 12 height 12
click at [681, 174] on button "from Reviews" at bounding box center [678, 178] width 57 height 13
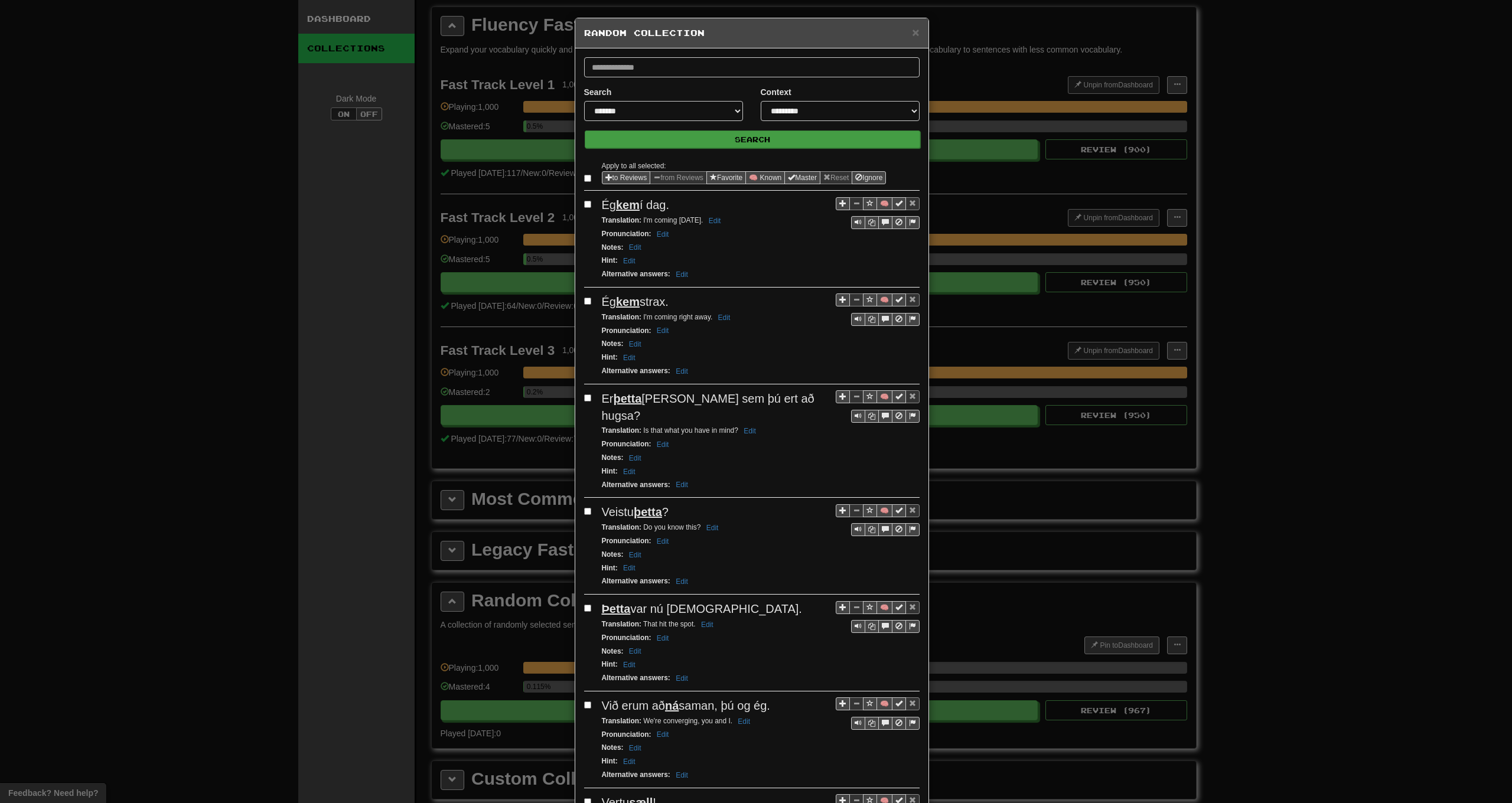
click at [679, 147] on button "Search" at bounding box center [752, 140] width 336 height 18
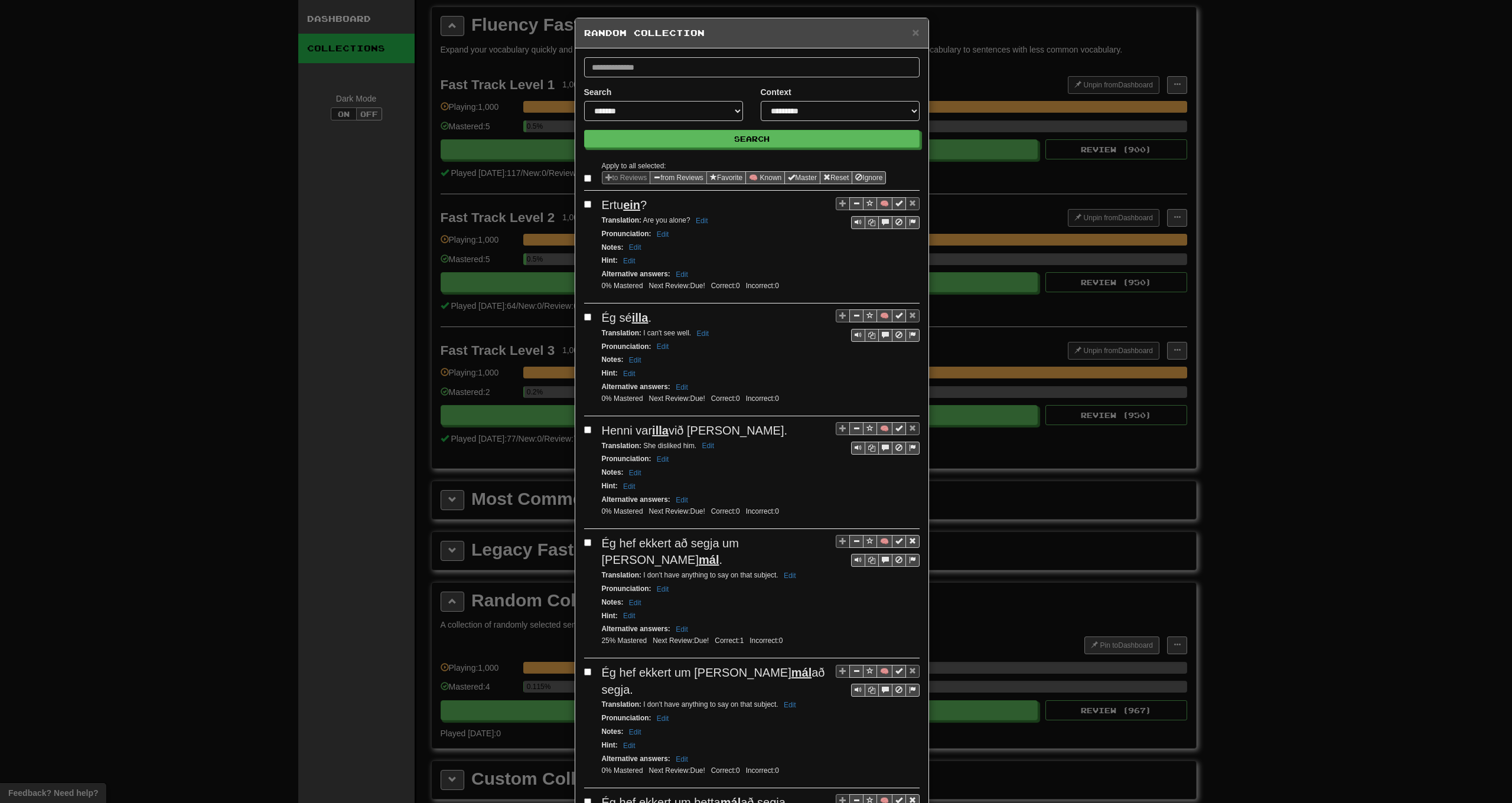
click at [689, 181] on button "from Reviews" at bounding box center [678, 178] width 57 height 13
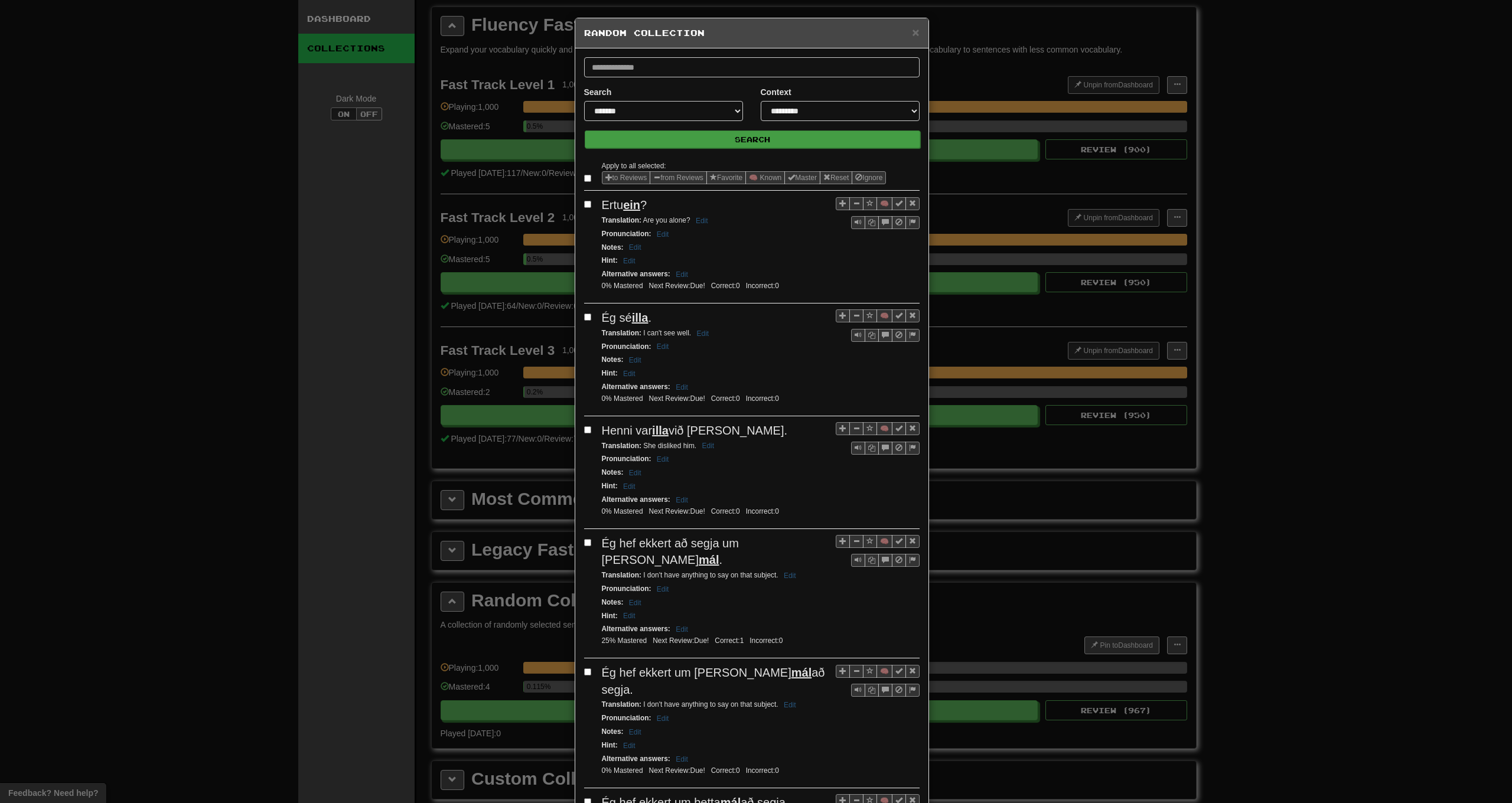
click at [703, 140] on button "Search" at bounding box center [752, 140] width 336 height 18
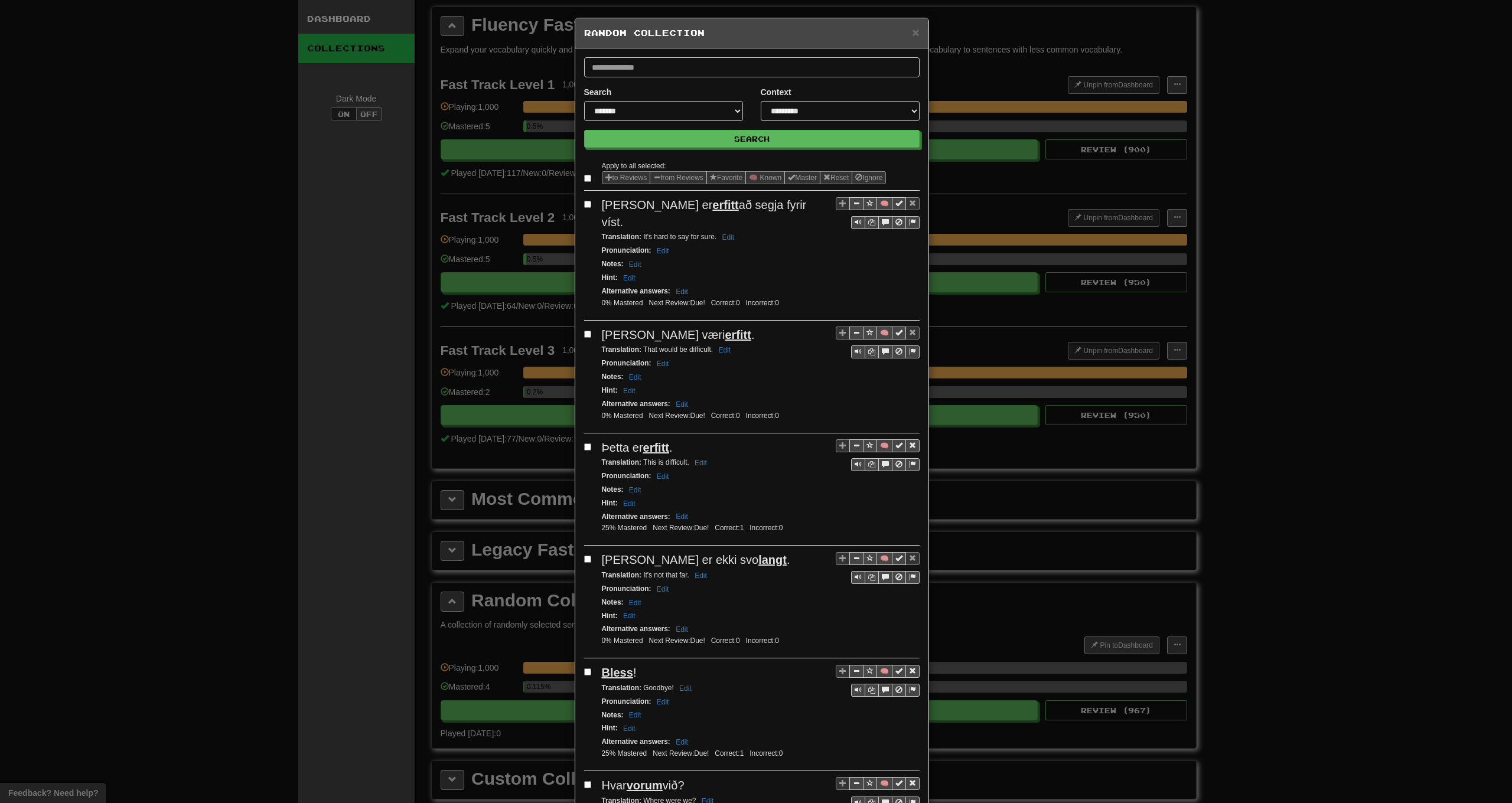
click at [587, 178] on label at bounding box center [590, 178] width 12 height 12
click at [689, 179] on button "from Reviews" at bounding box center [678, 178] width 57 height 13
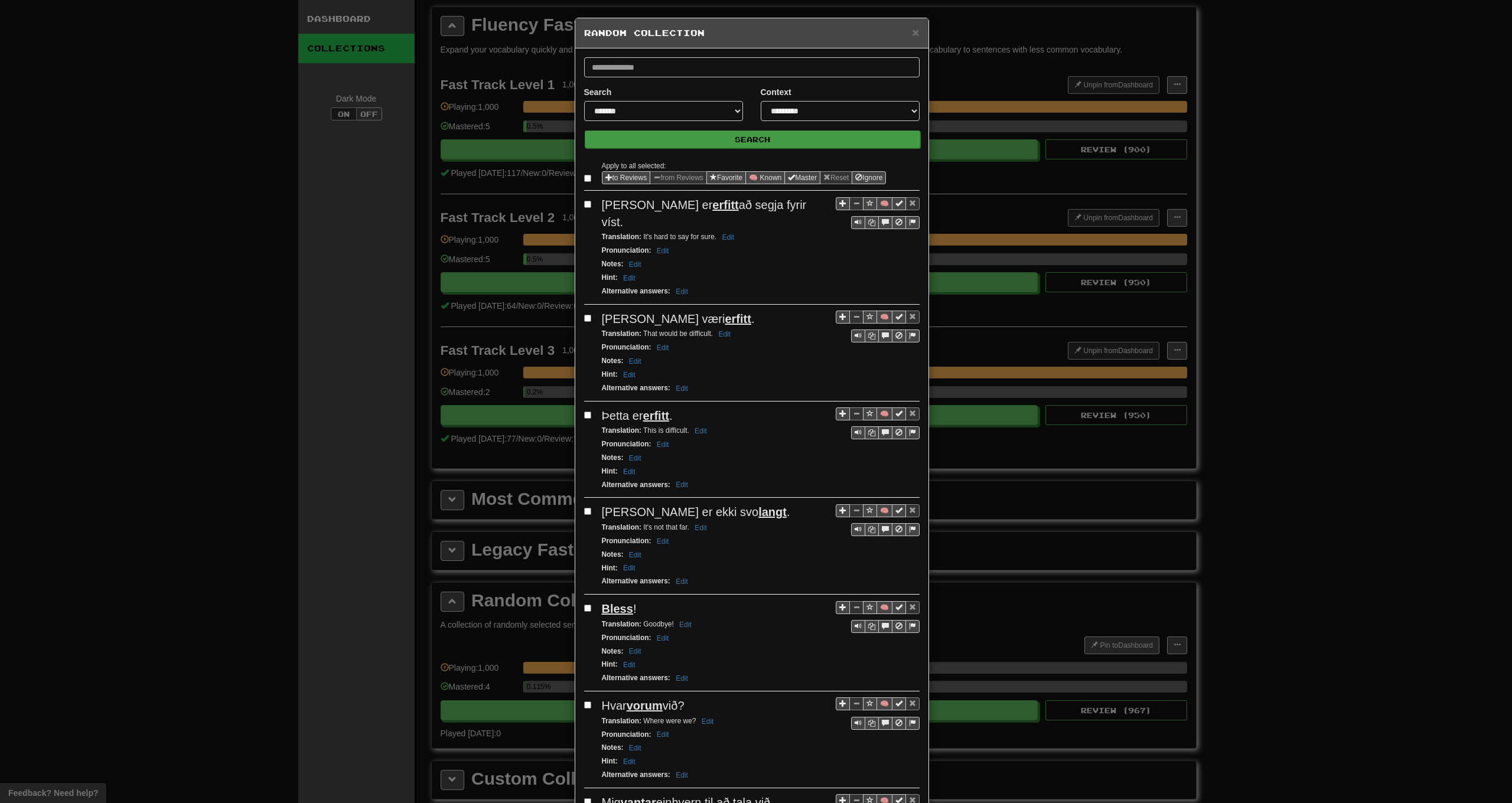
click at [692, 139] on button "Search" at bounding box center [752, 140] width 336 height 18
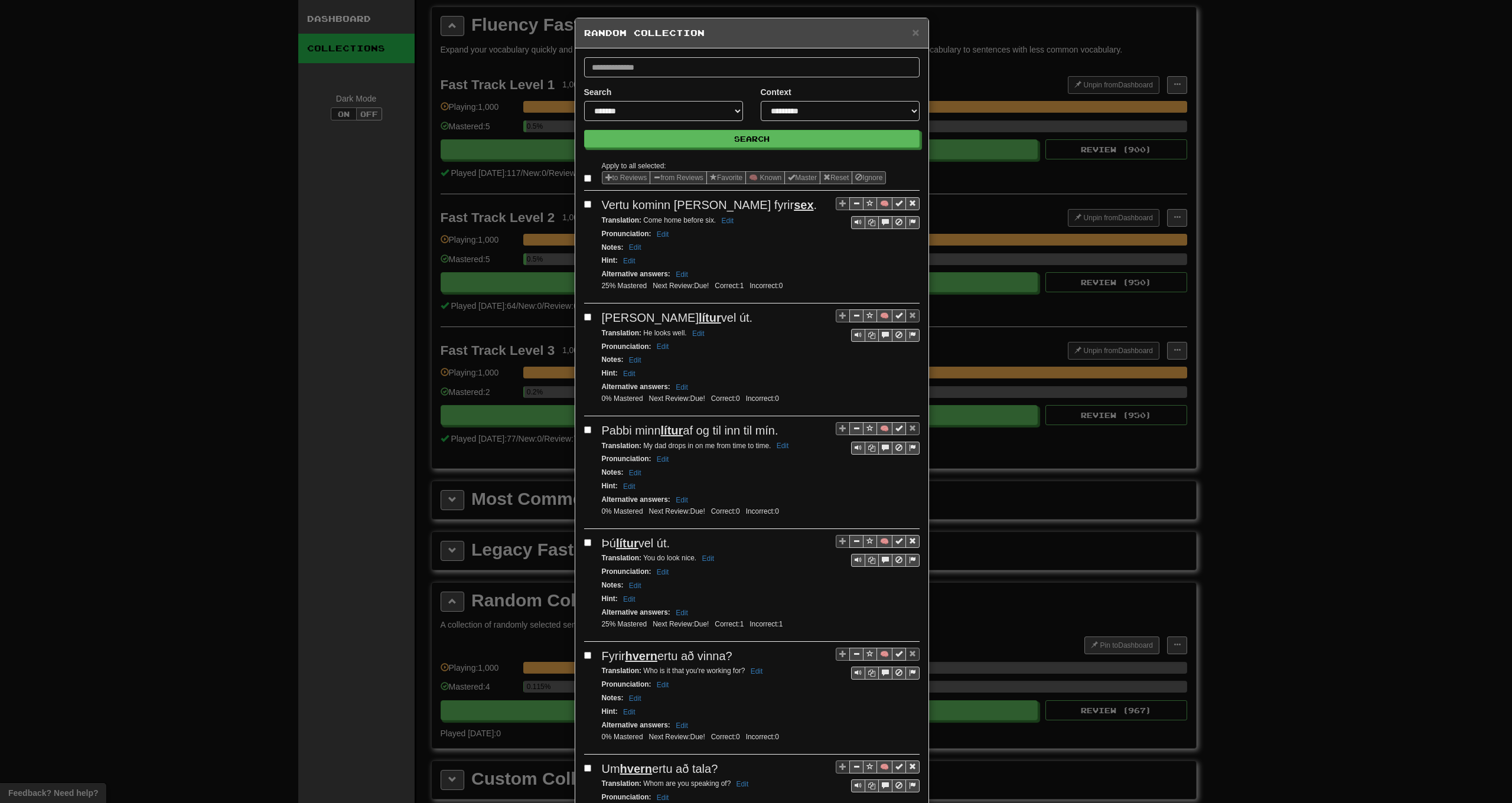
click at [587, 179] on label at bounding box center [590, 178] width 12 height 12
click at [672, 175] on button "from Reviews" at bounding box center [678, 178] width 57 height 13
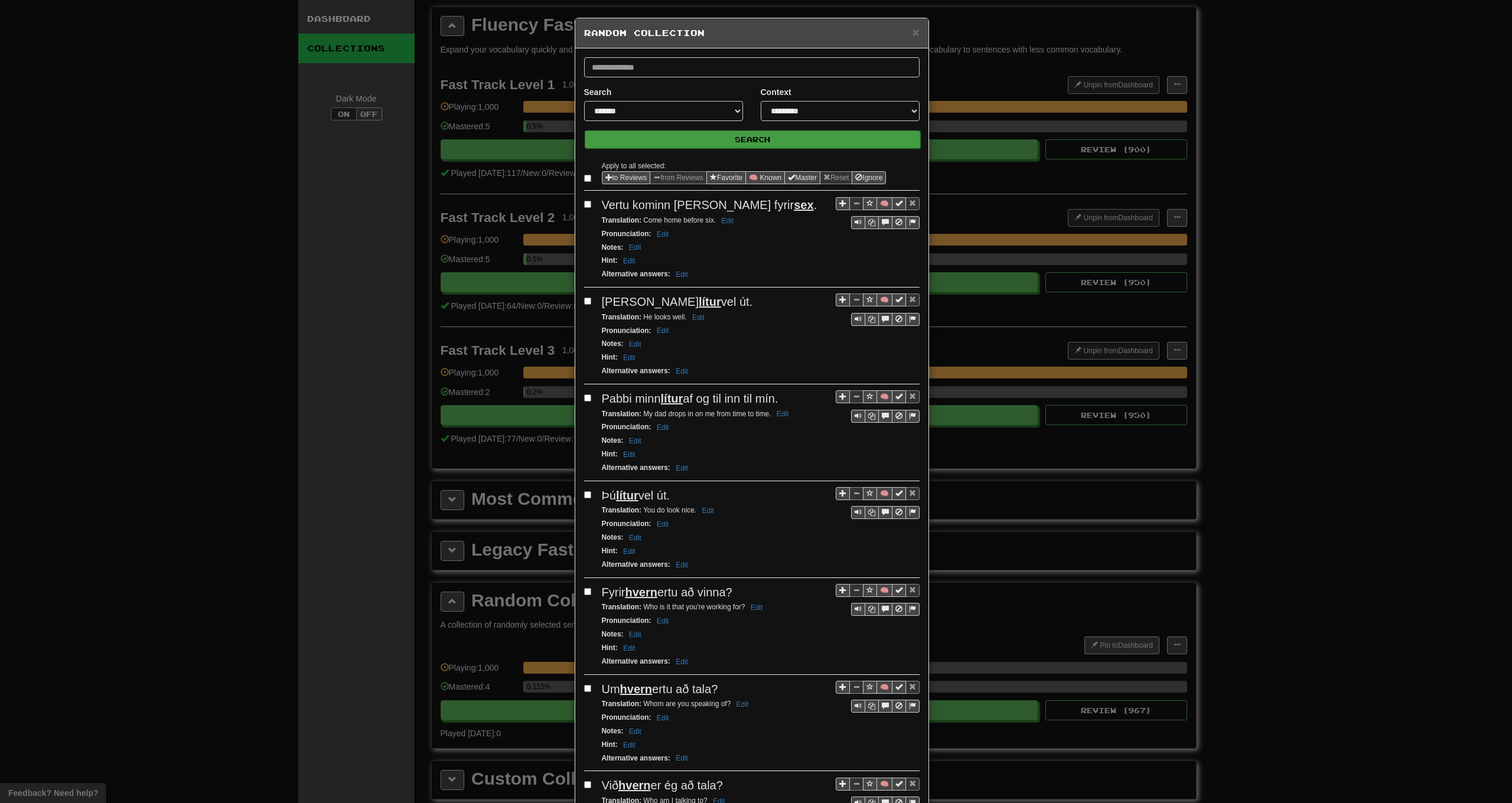
click at [692, 139] on button "Search" at bounding box center [752, 140] width 336 height 18
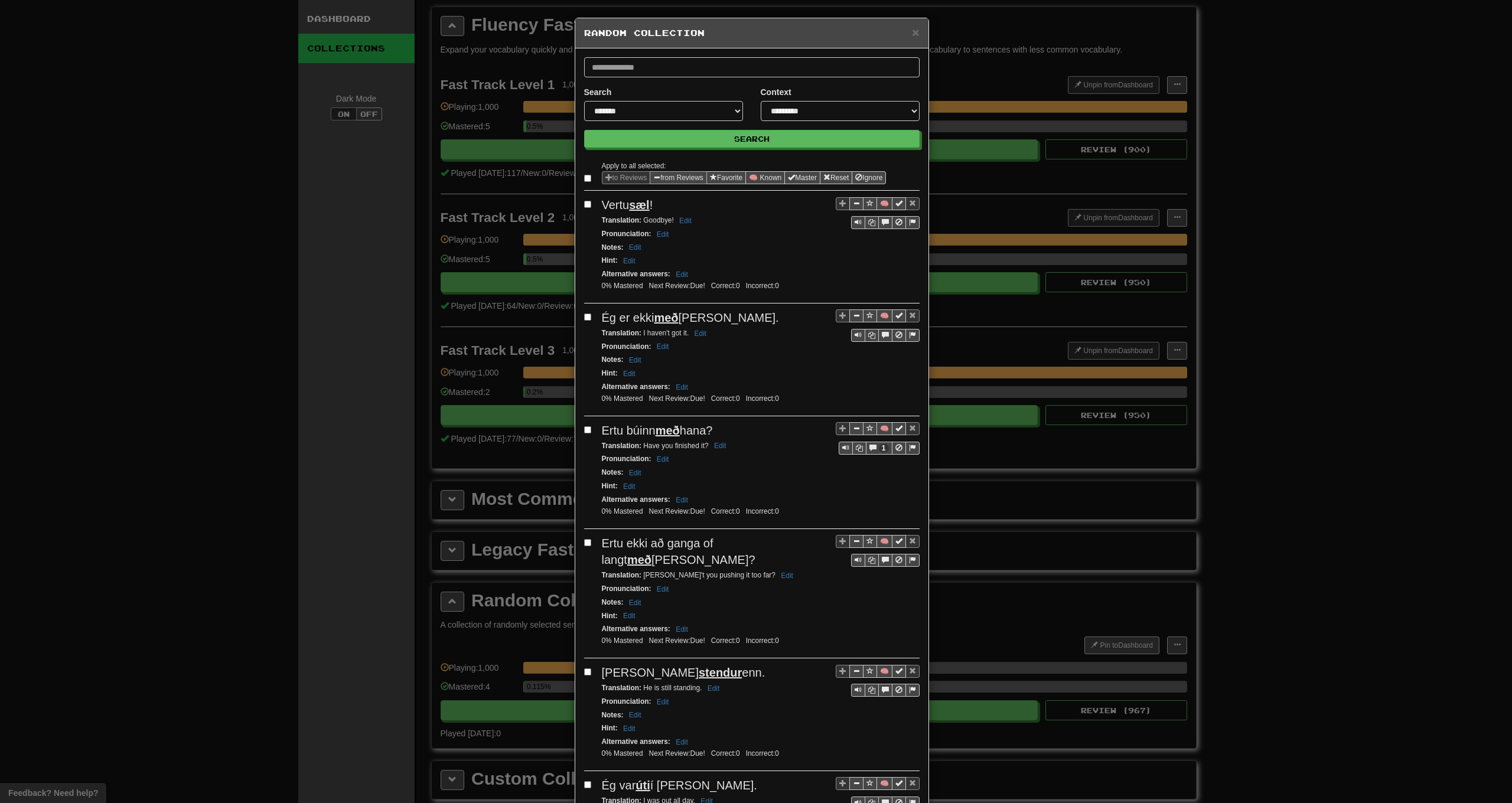
click at [681, 178] on button "from Reviews" at bounding box center [678, 178] width 57 height 13
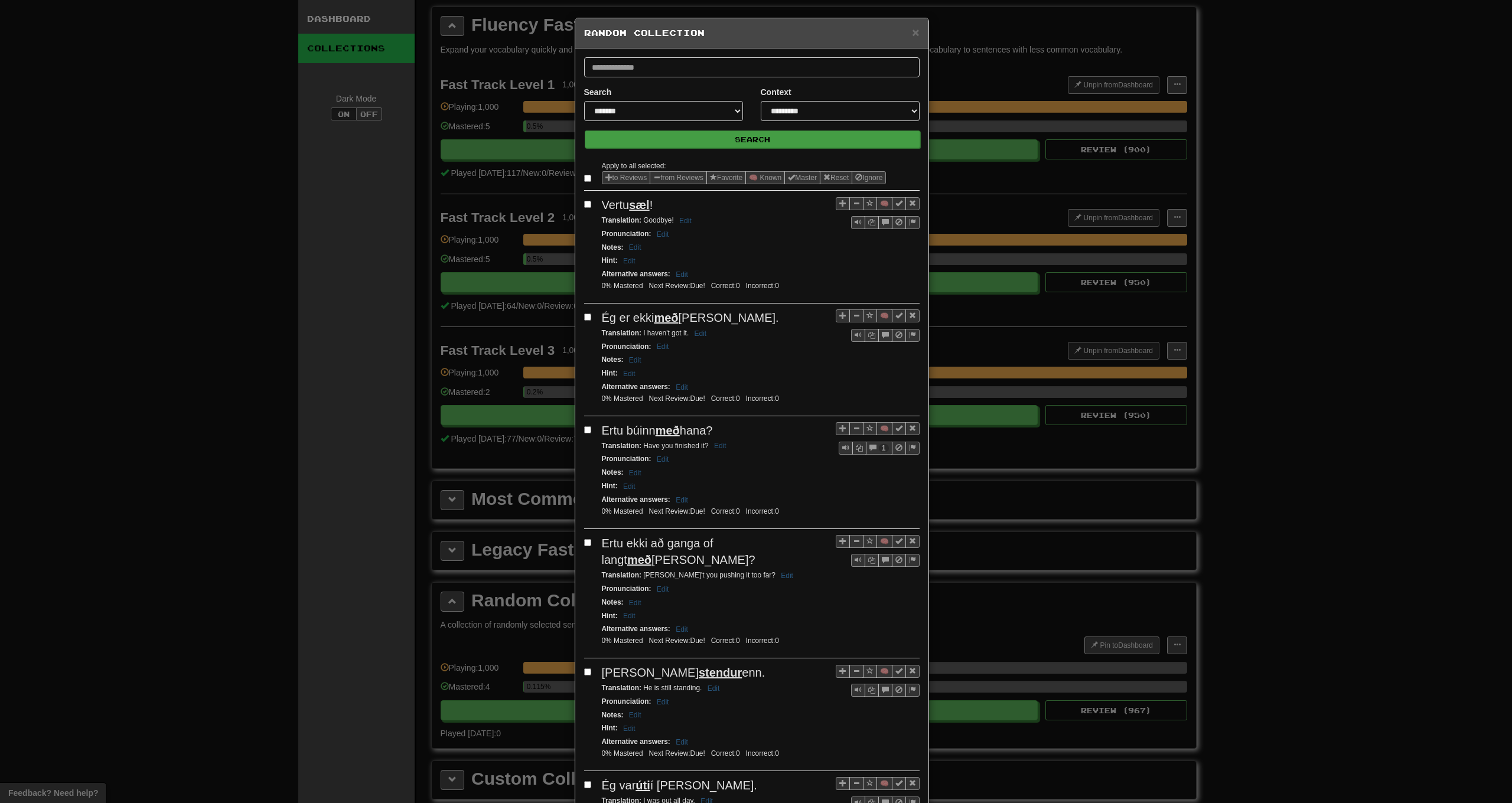
click at [693, 141] on button "Search" at bounding box center [752, 140] width 336 height 18
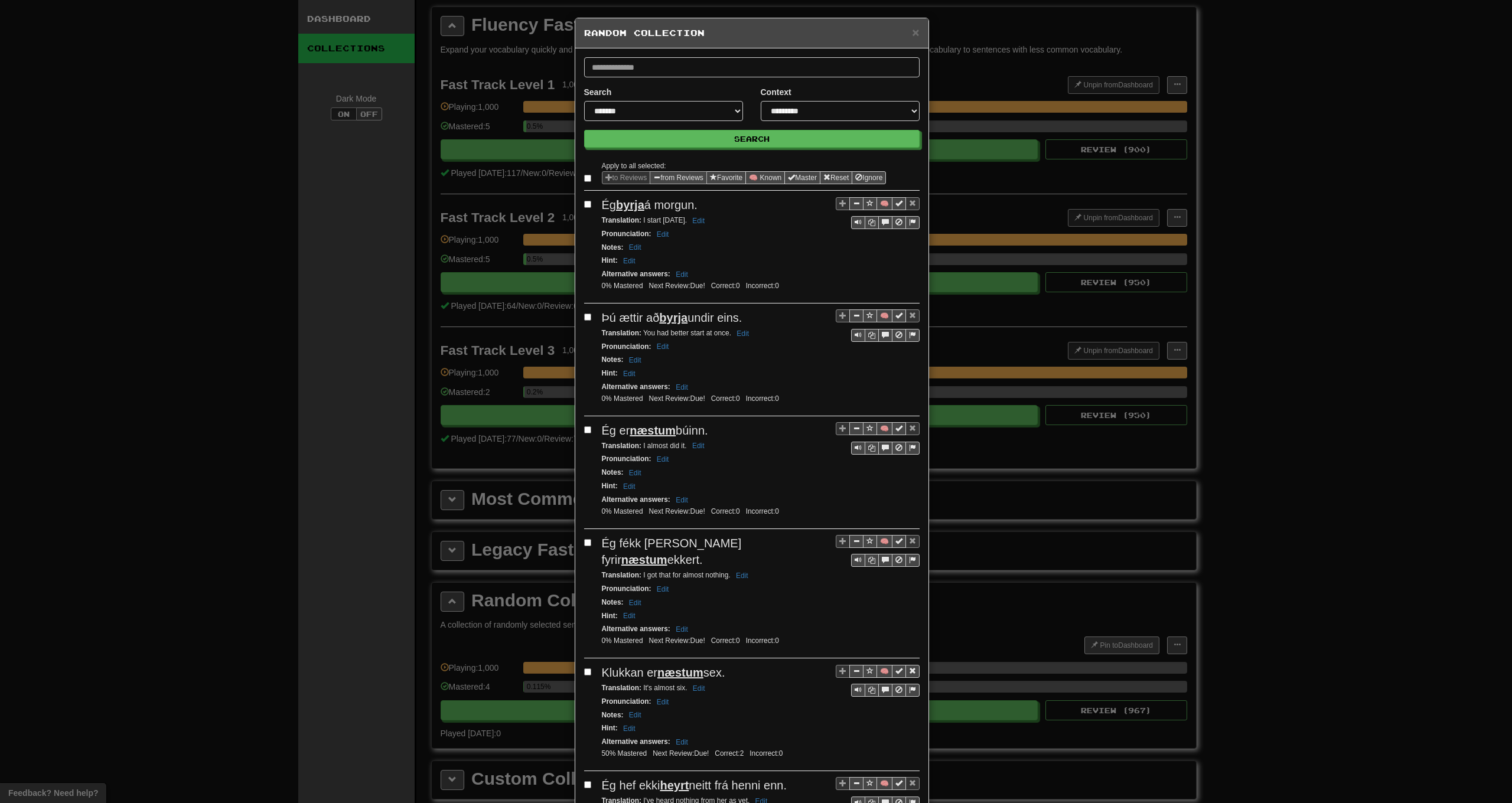
click at [692, 174] on button "from Reviews" at bounding box center [678, 178] width 57 height 13
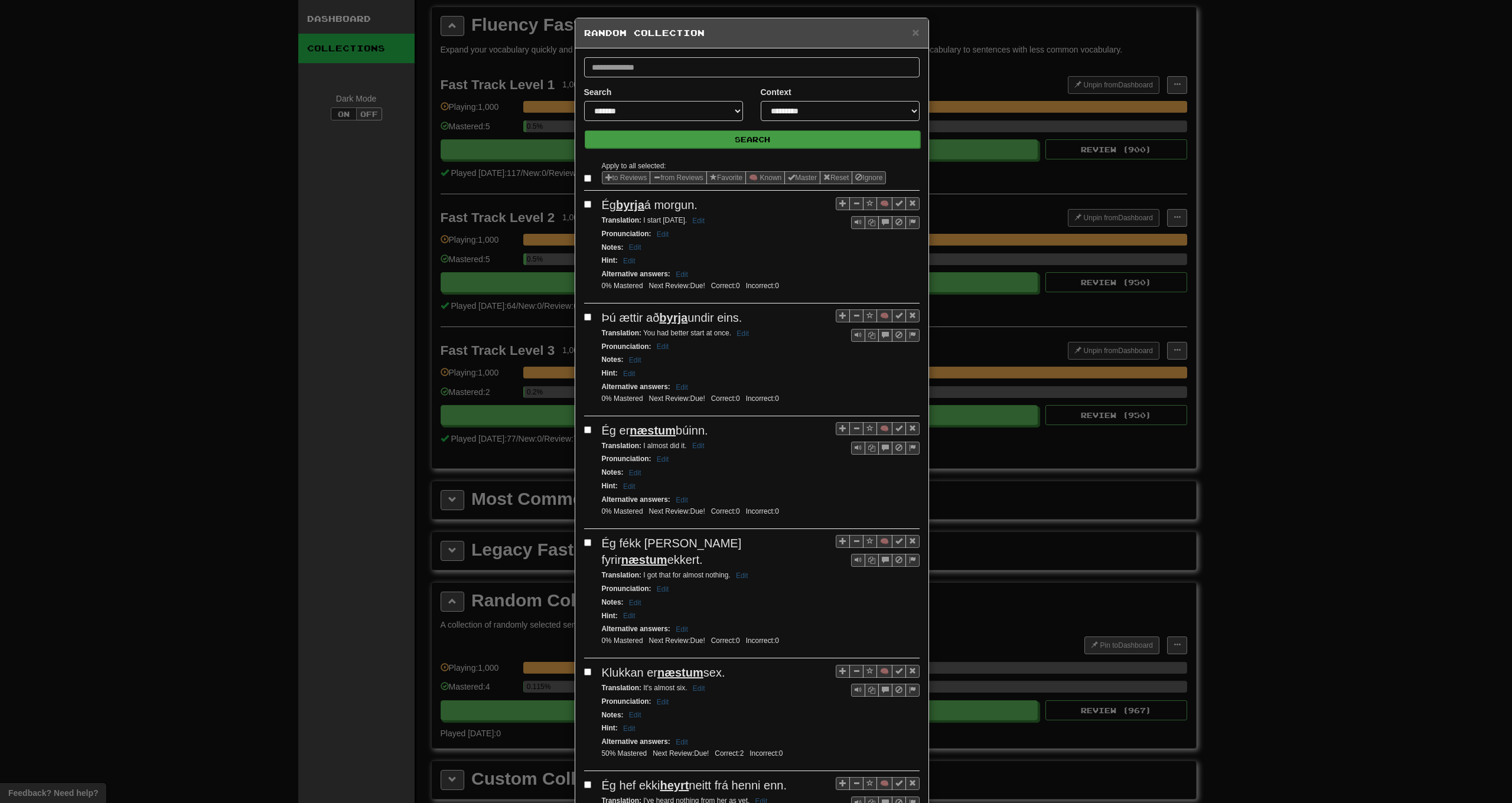
click at [700, 143] on button "Search" at bounding box center [752, 140] width 336 height 18
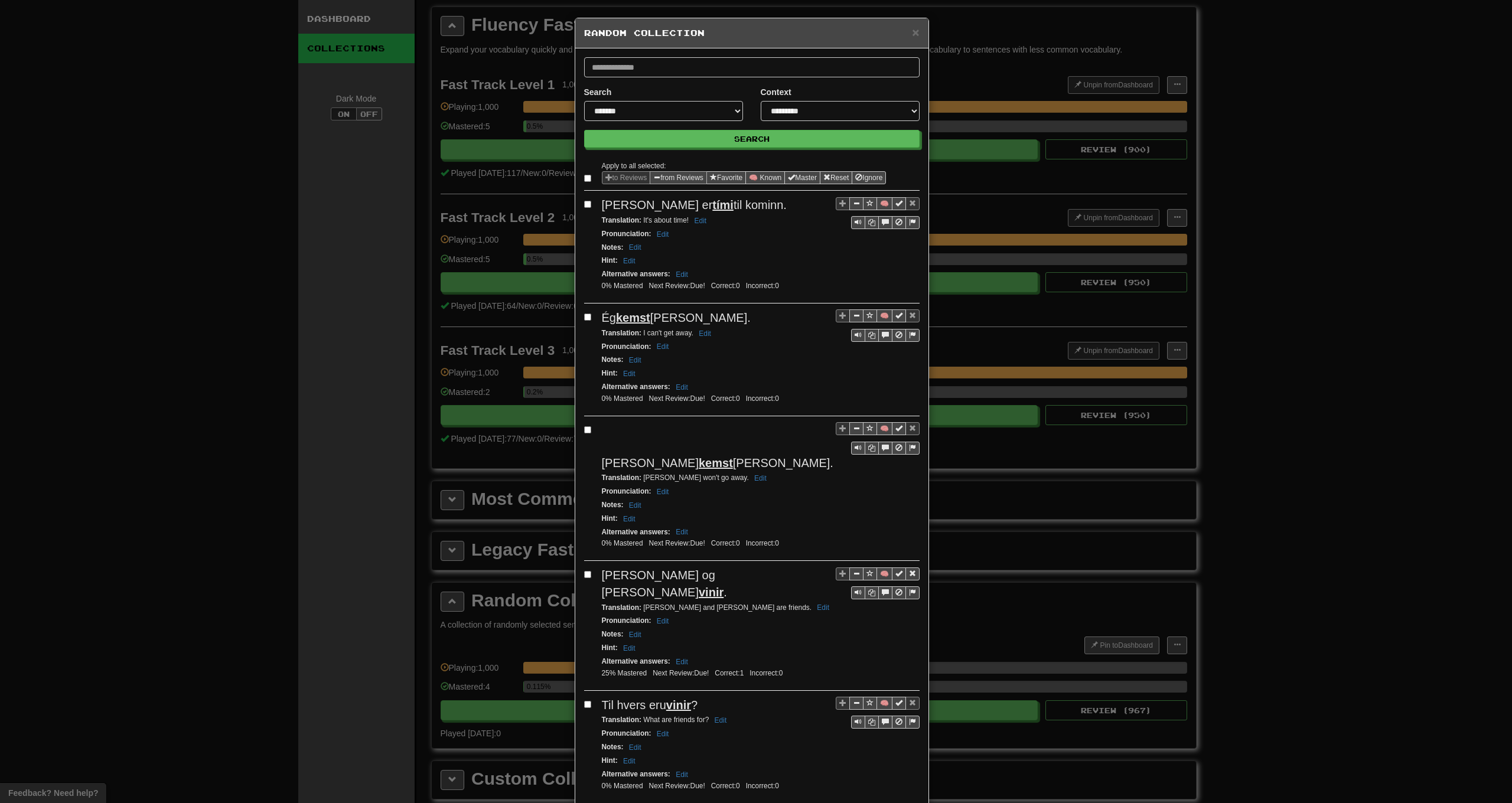
click at [692, 175] on button "from Reviews" at bounding box center [678, 178] width 57 height 13
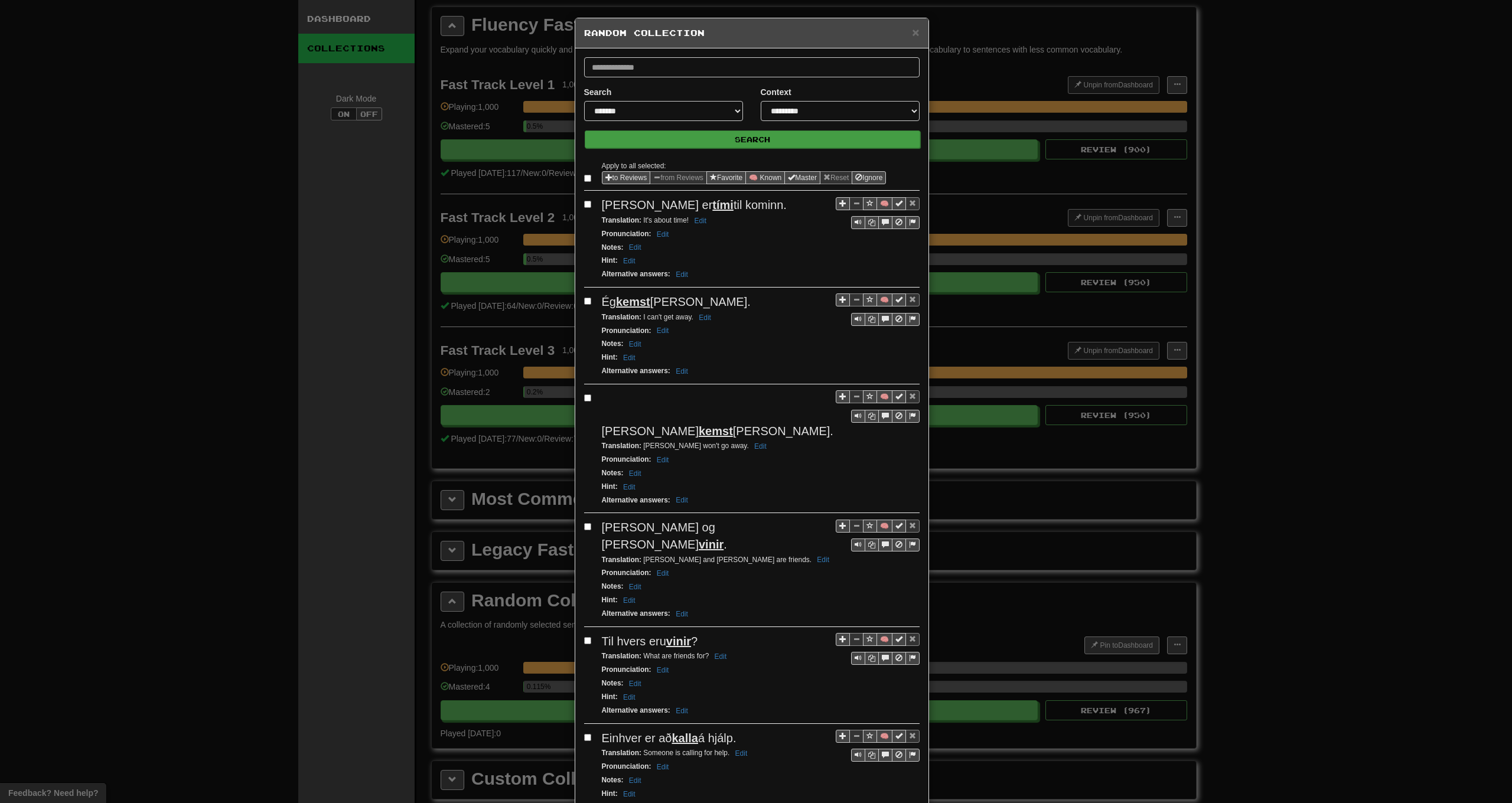
click at [702, 137] on button "Search" at bounding box center [752, 140] width 336 height 18
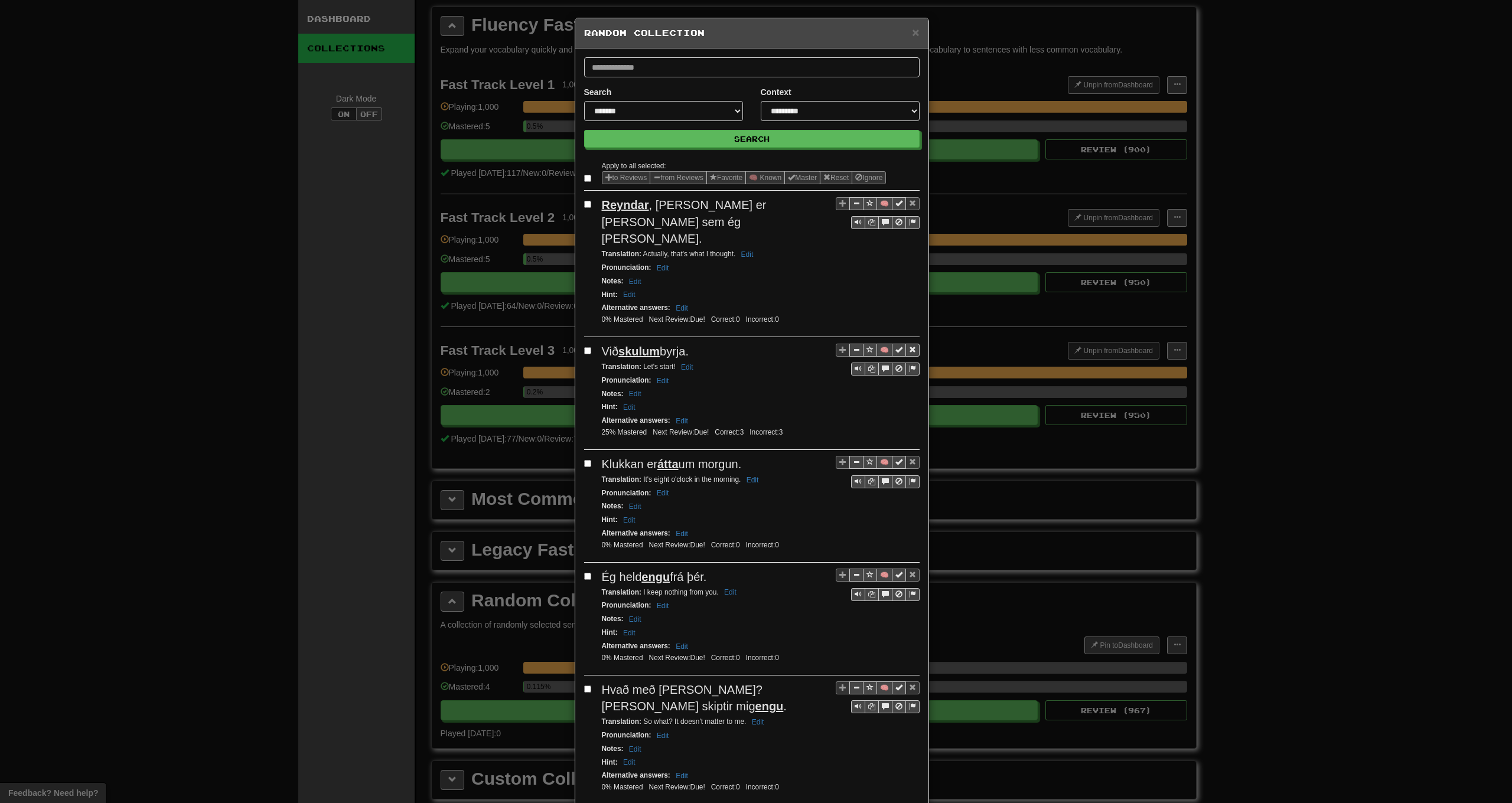
click at [584, 182] on label at bounding box center [590, 178] width 12 height 12
click at [694, 180] on button "from Reviews" at bounding box center [678, 178] width 57 height 13
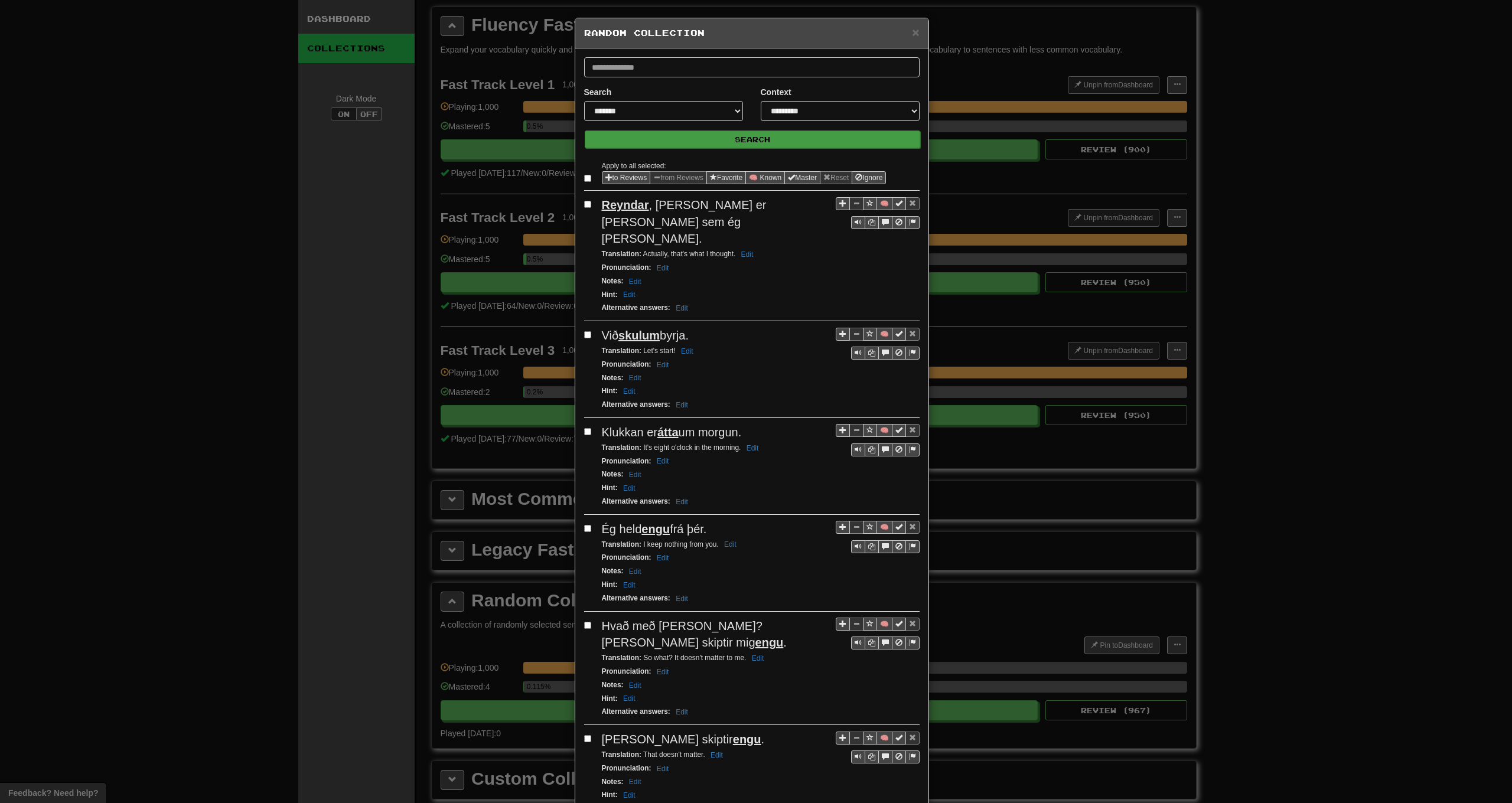
click at [693, 145] on button "Search" at bounding box center [752, 140] width 336 height 18
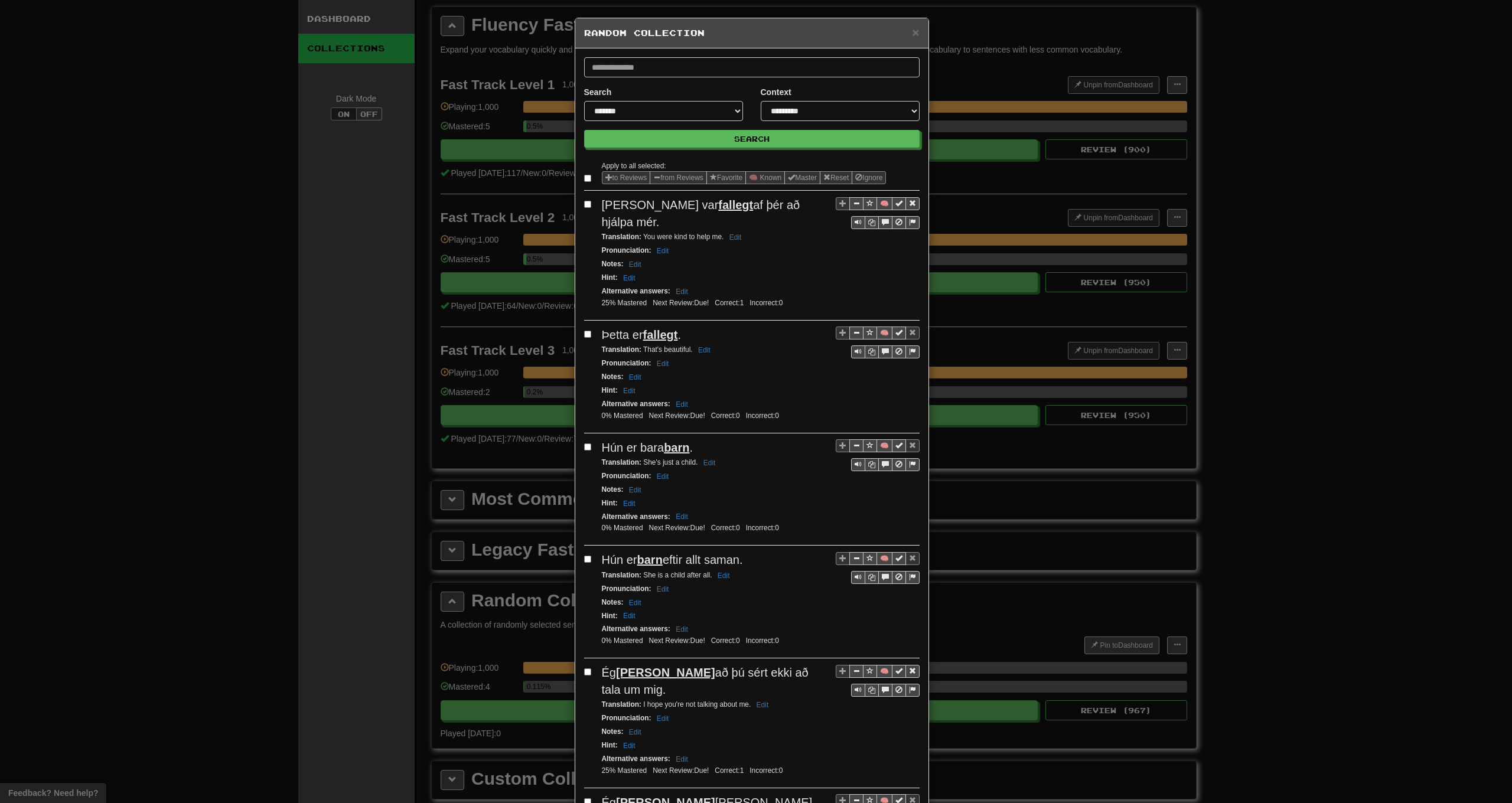
click at [584, 184] on label at bounding box center [590, 178] width 12 height 12
click at [669, 180] on button "from Reviews" at bounding box center [678, 178] width 57 height 13
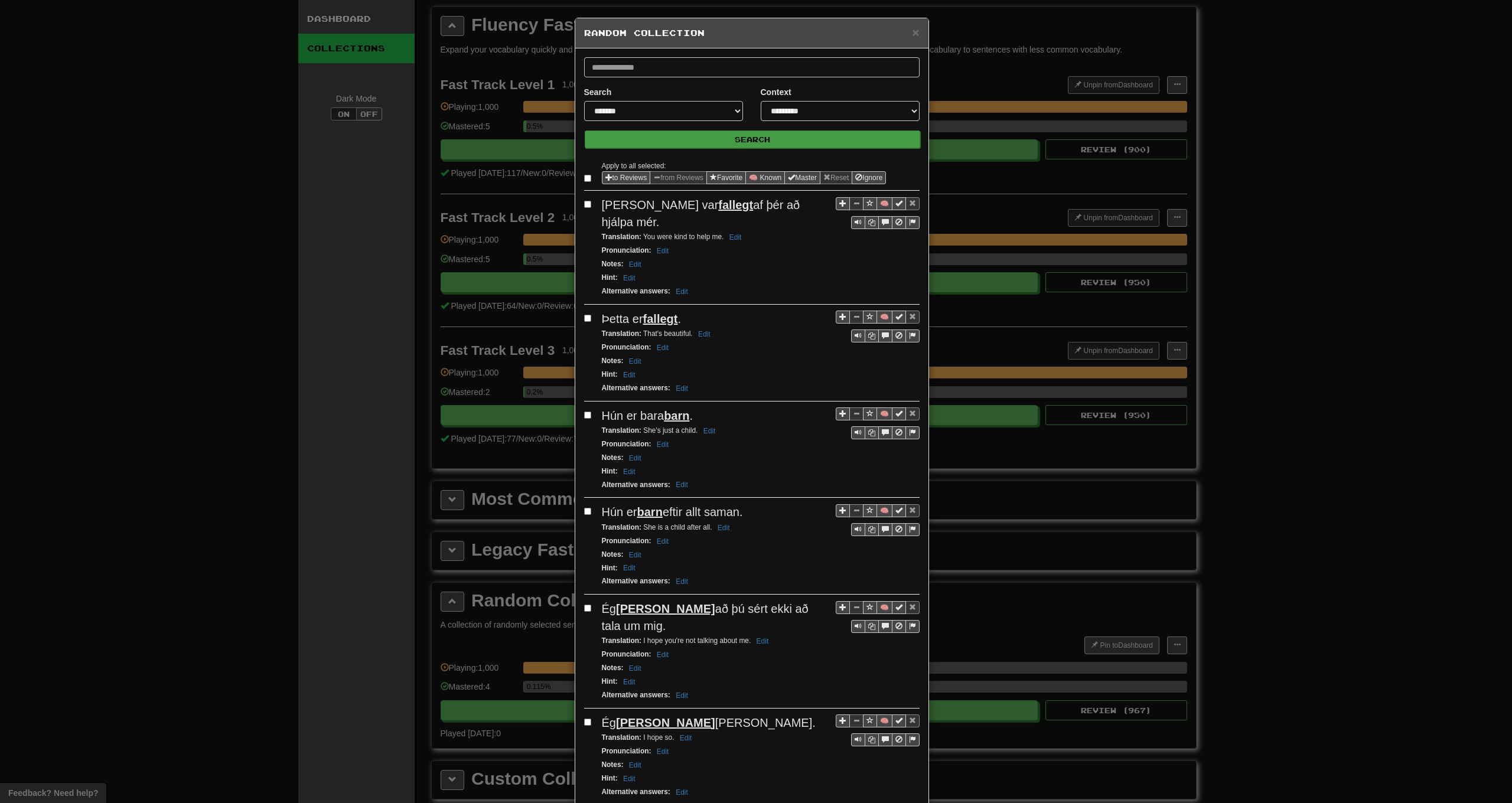
click at [681, 138] on button "Search" at bounding box center [752, 140] width 336 height 18
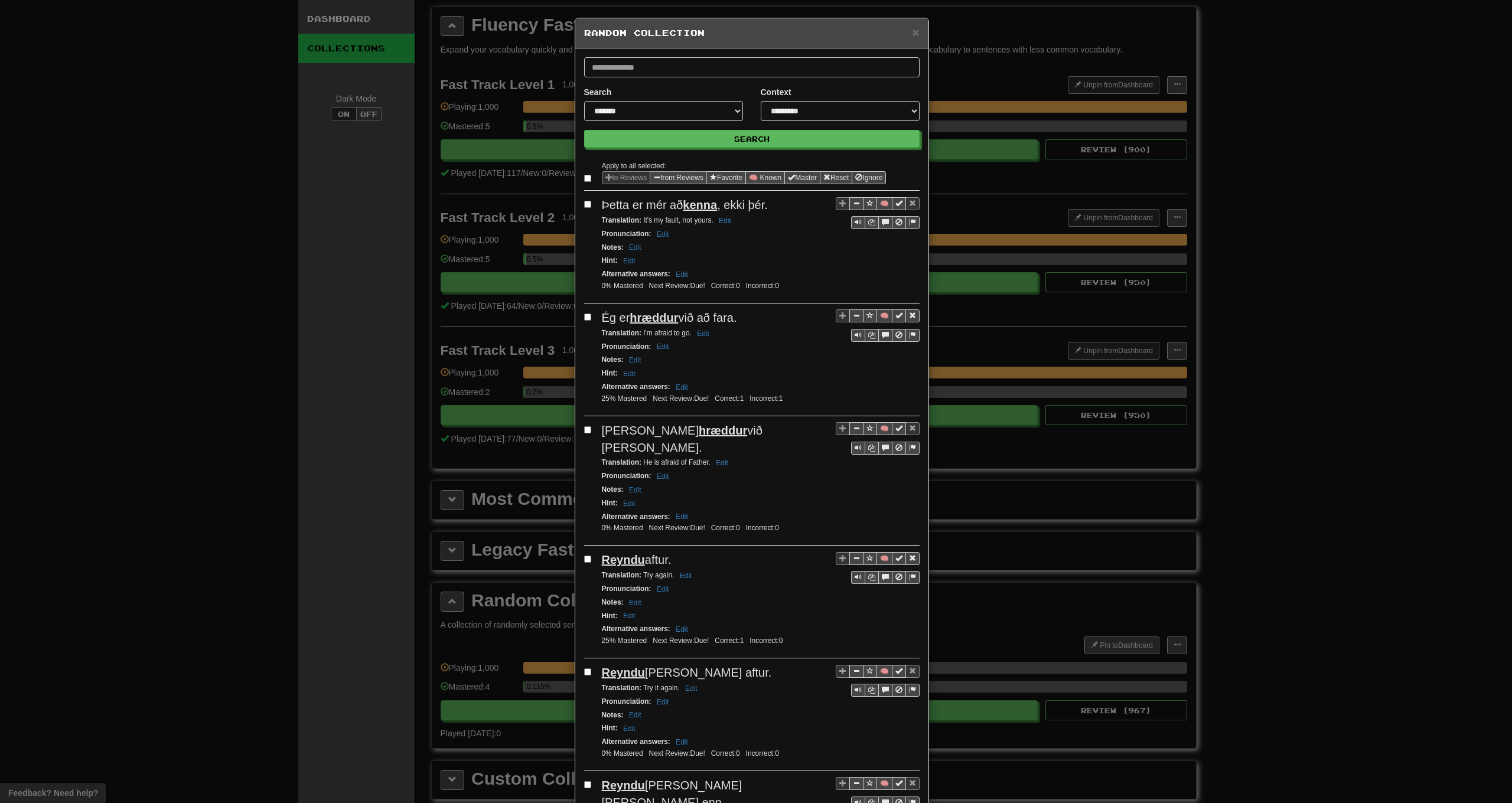
click at [663, 177] on button "from Reviews" at bounding box center [678, 178] width 57 height 13
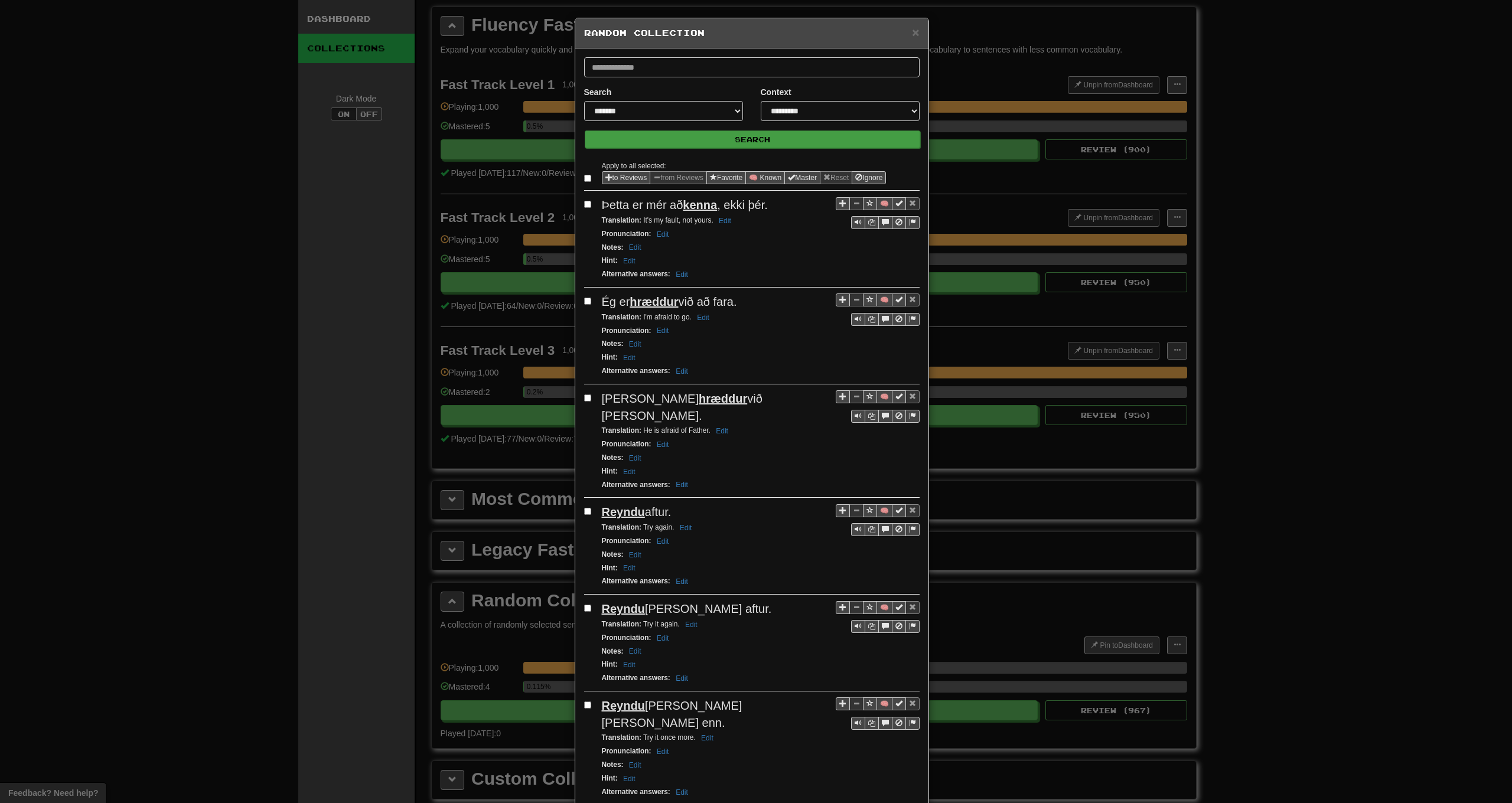
click at [672, 141] on button "Search" at bounding box center [752, 140] width 336 height 18
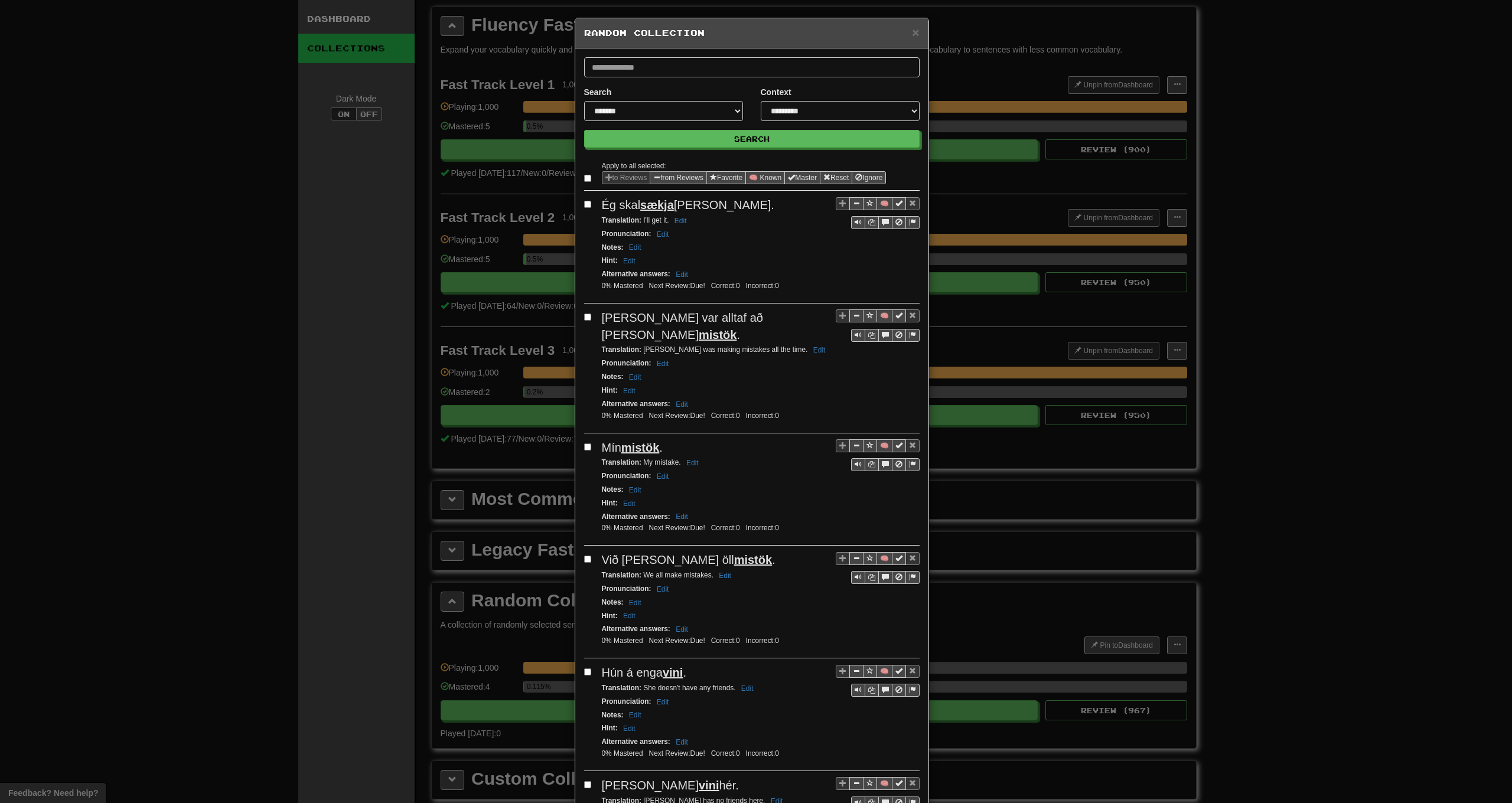
click at [682, 174] on button "from Reviews" at bounding box center [678, 178] width 57 height 13
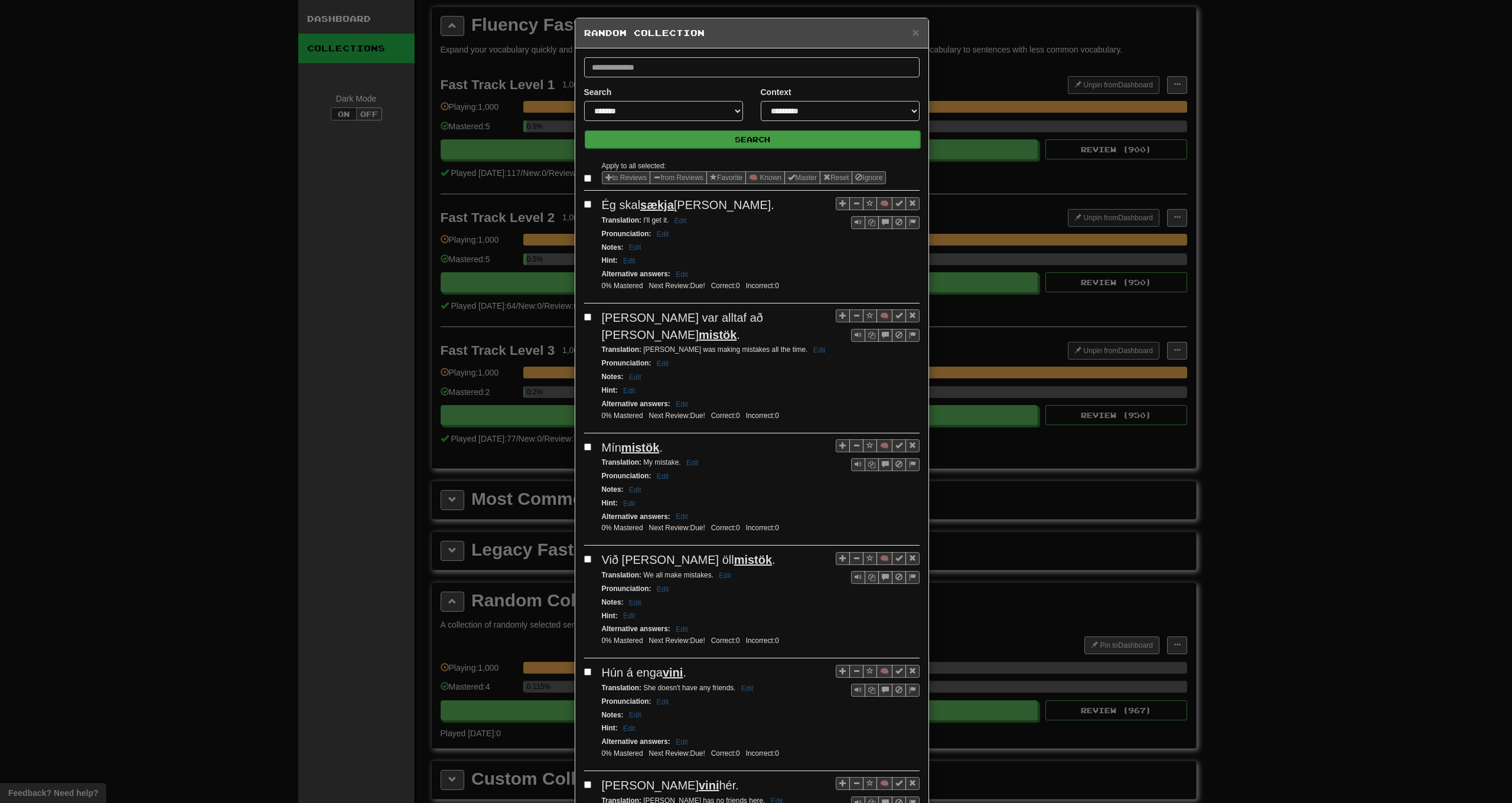
click at [689, 137] on button "Search" at bounding box center [752, 140] width 336 height 18
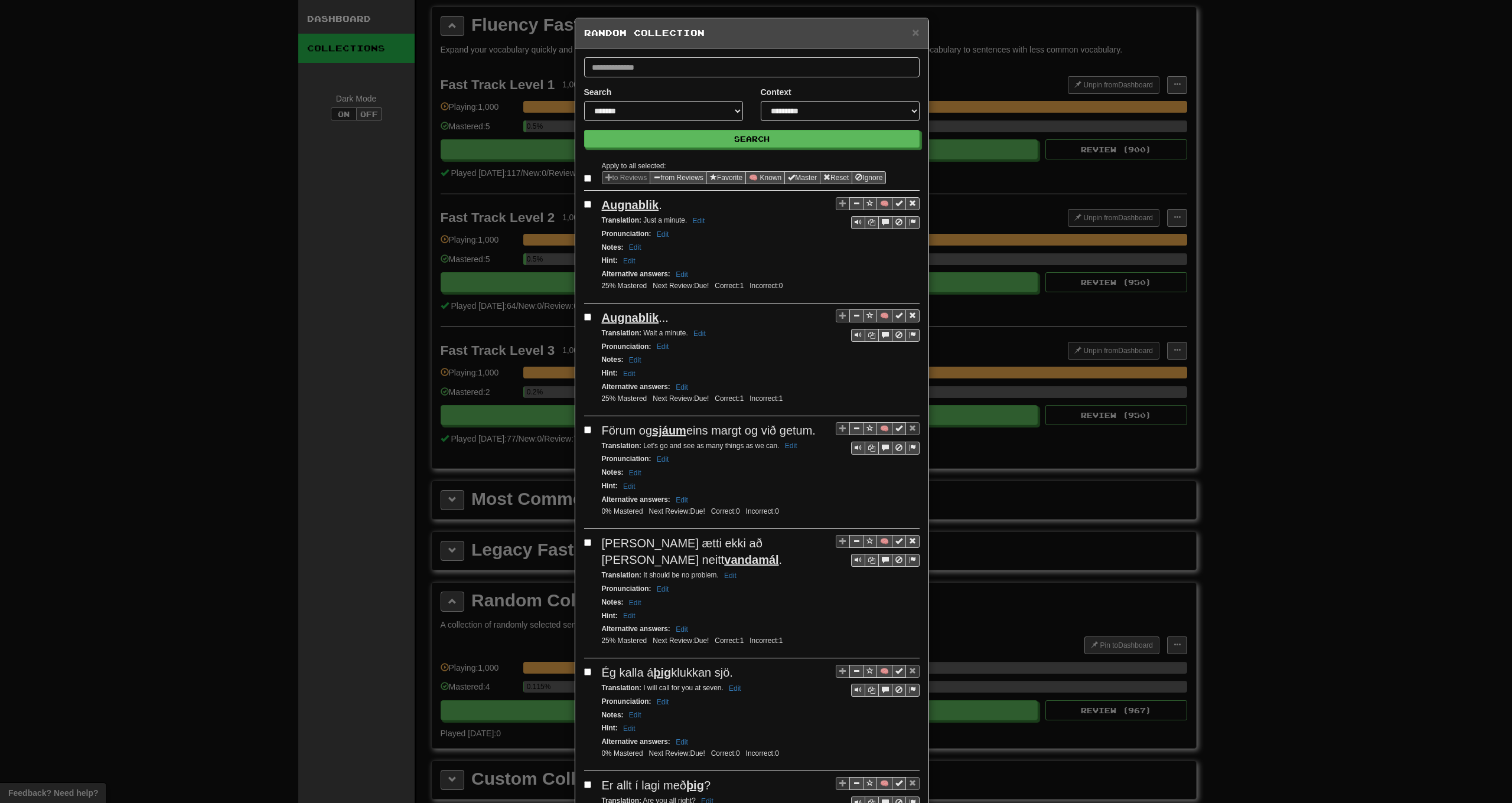
click at [695, 178] on button "from Reviews" at bounding box center [678, 178] width 57 height 13
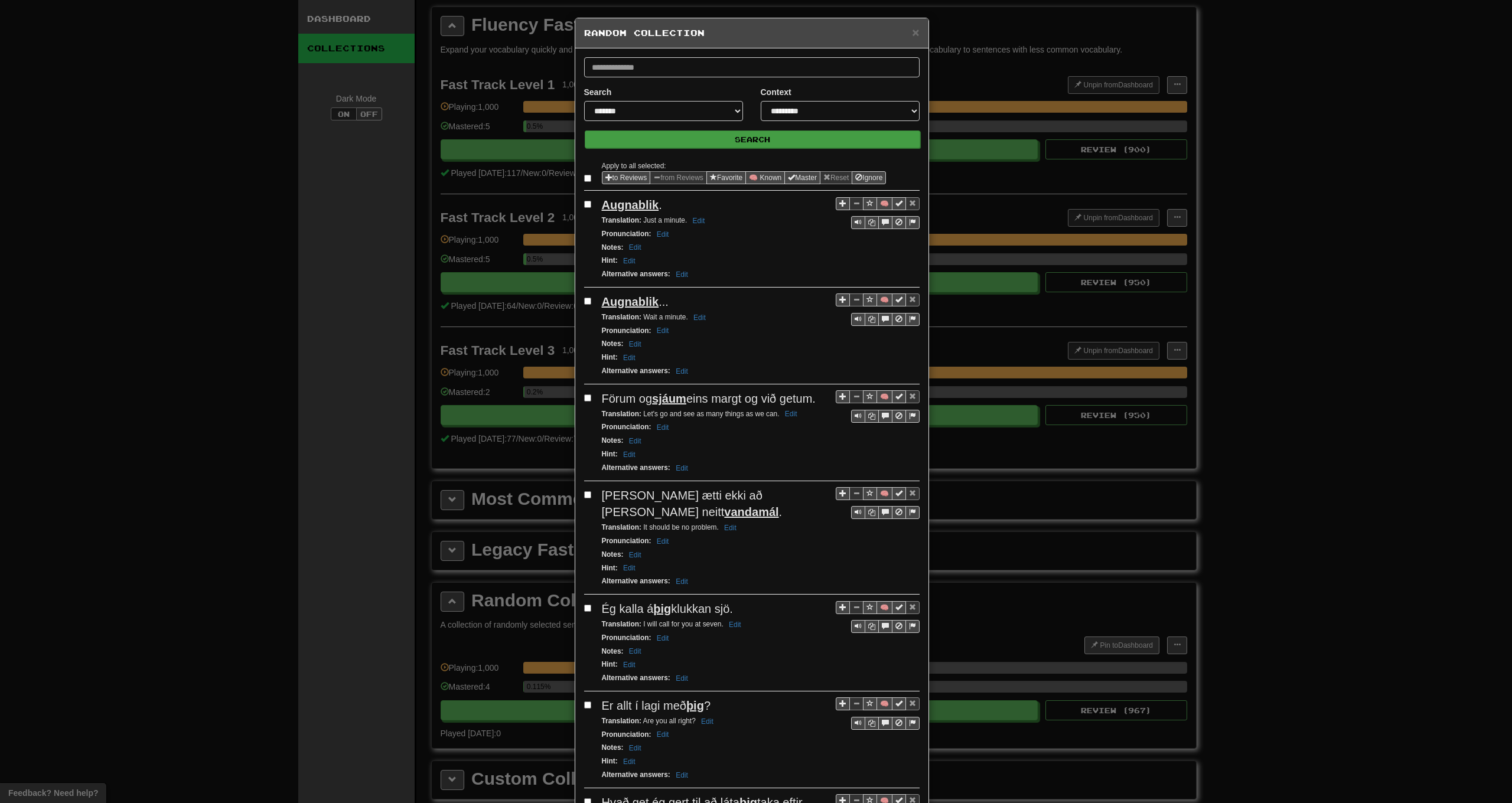
click at [698, 140] on button "Search" at bounding box center [752, 140] width 336 height 18
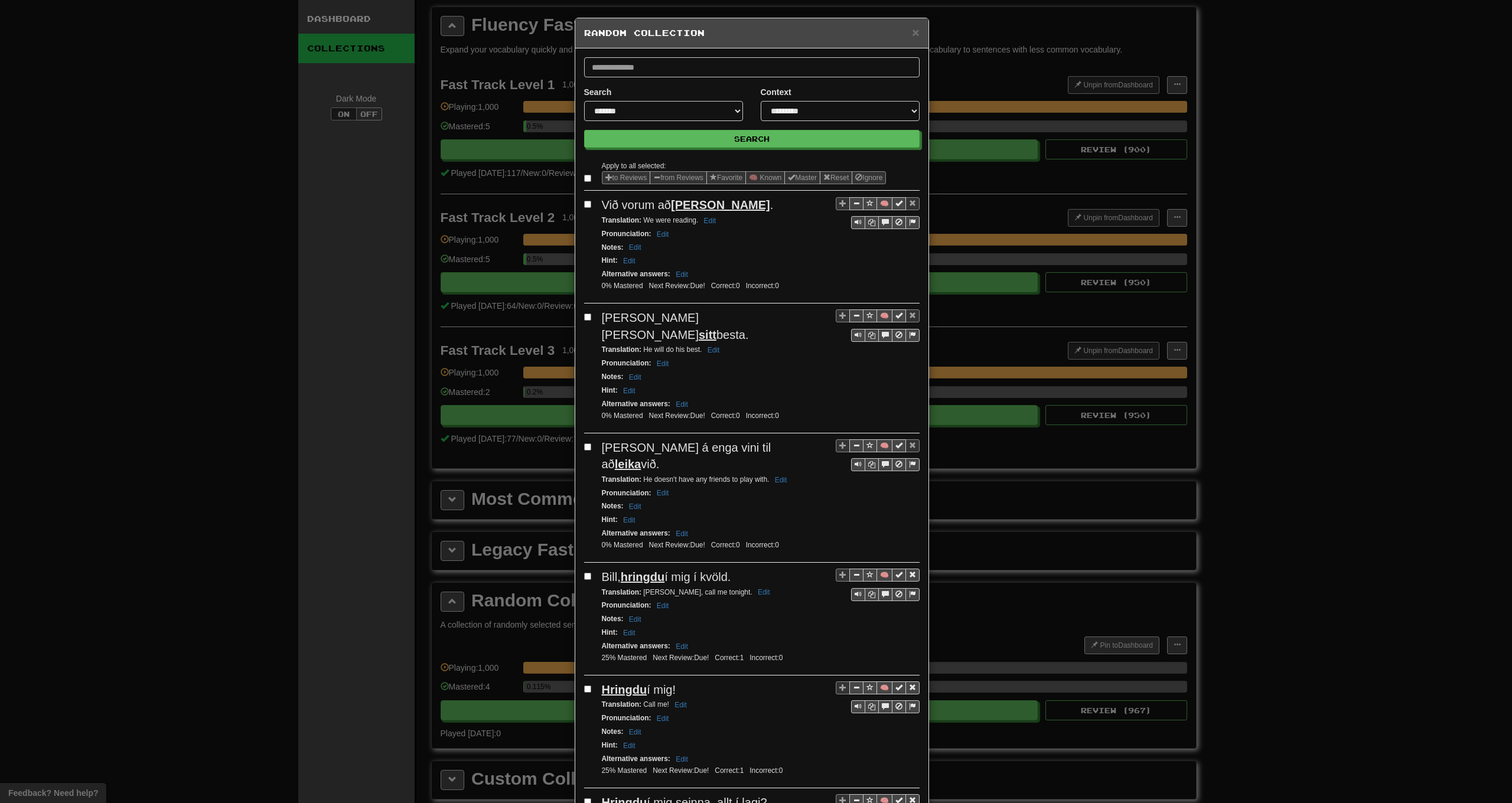
click at [587, 179] on label at bounding box center [590, 178] width 12 height 12
click at [681, 182] on button "from Reviews" at bounding box center [678, 178] width 57 height 13
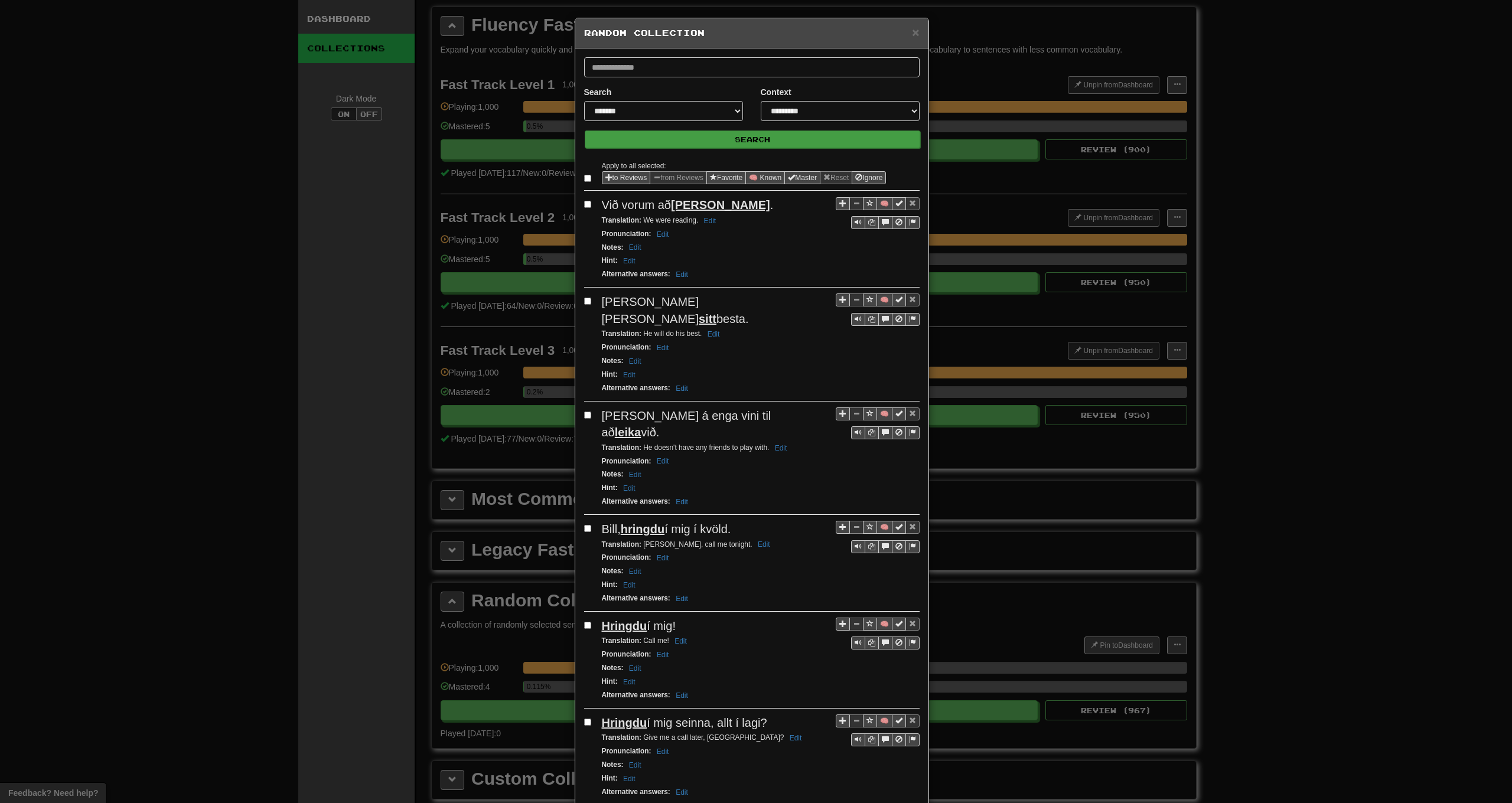
click at [685, 138] on button "Search" at bounding box center [752, 140] width 336 height 18
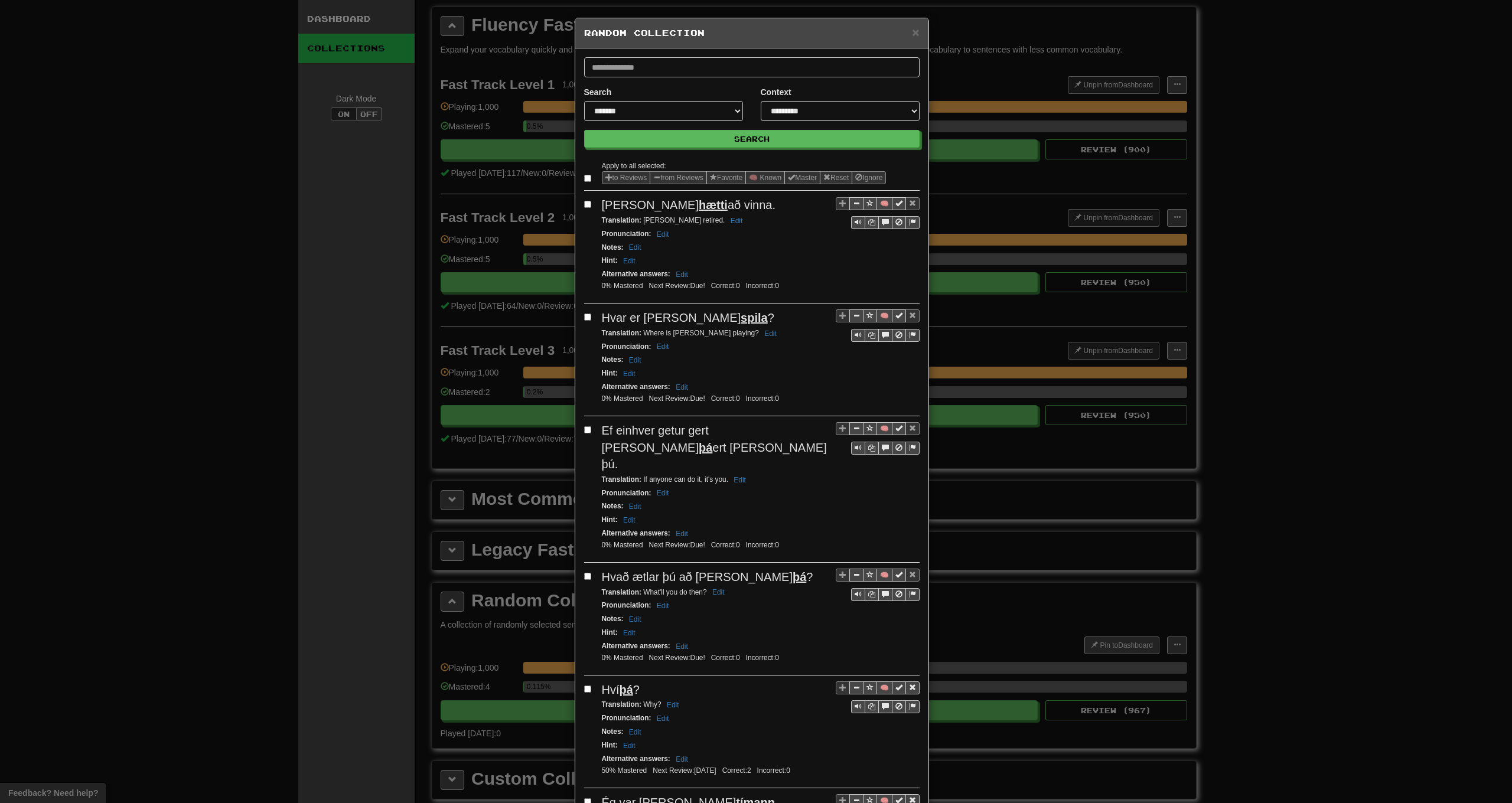
click at [588, 178] on label at bounding box center [590, 178] width 12 height 12
click at [701, 178] on button "from Reviews" at bounding box center [678, 178] width 57 height 13
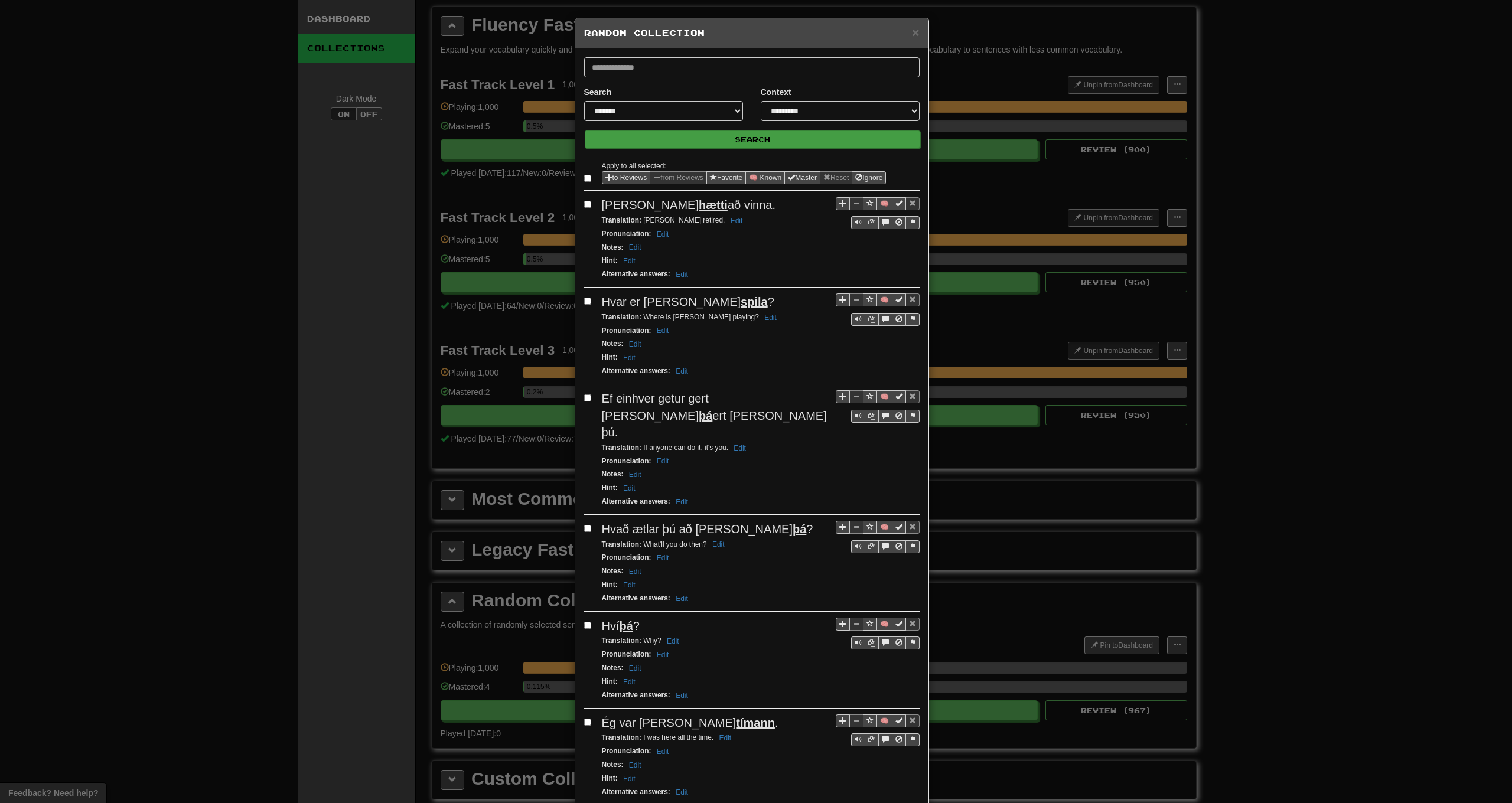
click at [697, 140] on button "Search" at bounding box center [752, 140] width 336 height 18
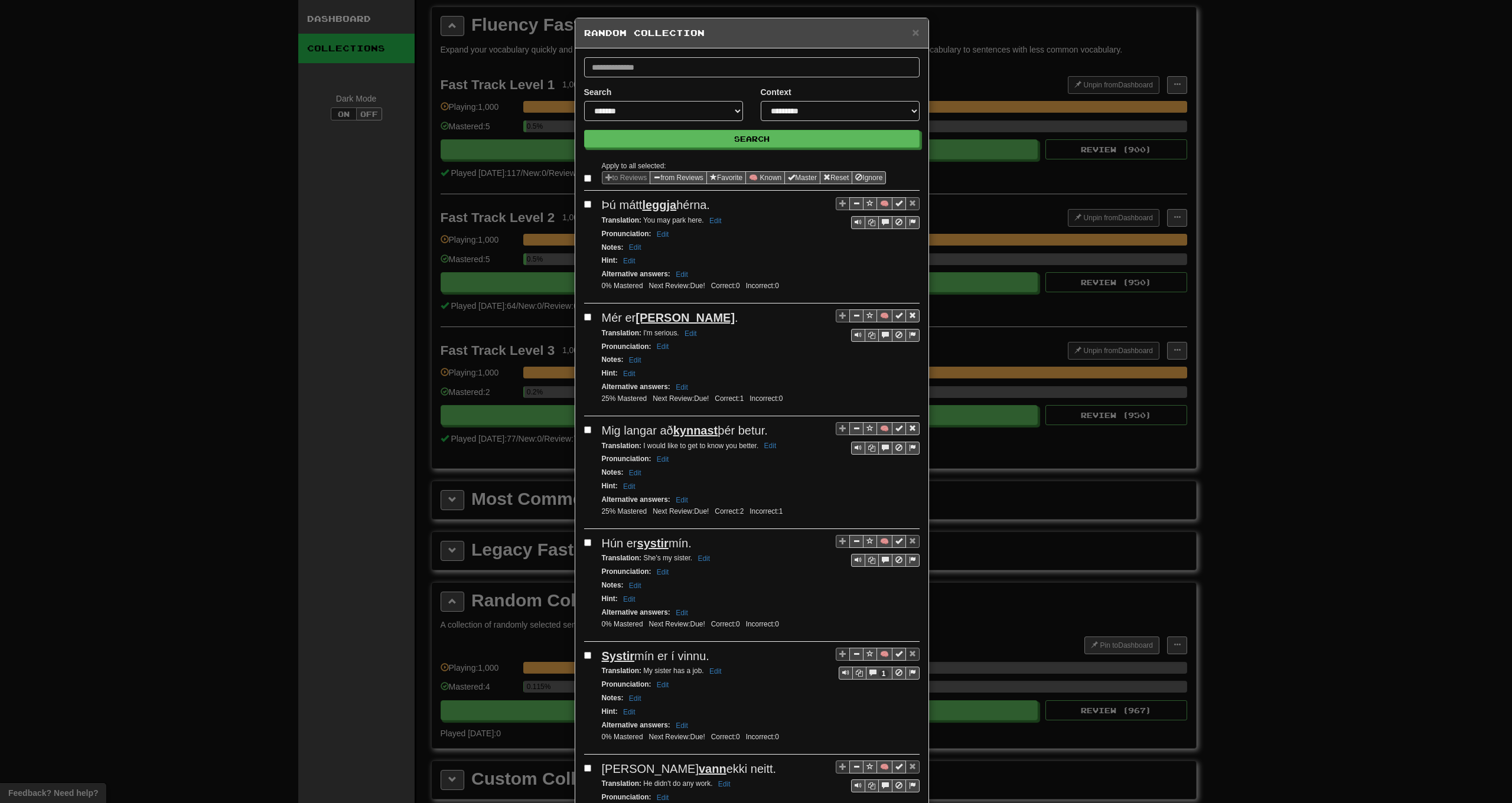
drag, startPoint x: 657, startPoint y: 173, endPoint x: 671, endPoint y: 155, distance: 22.8
click at [658, 173] on span "Sentence options" at bounding box center [657, 177] width 7 height 7
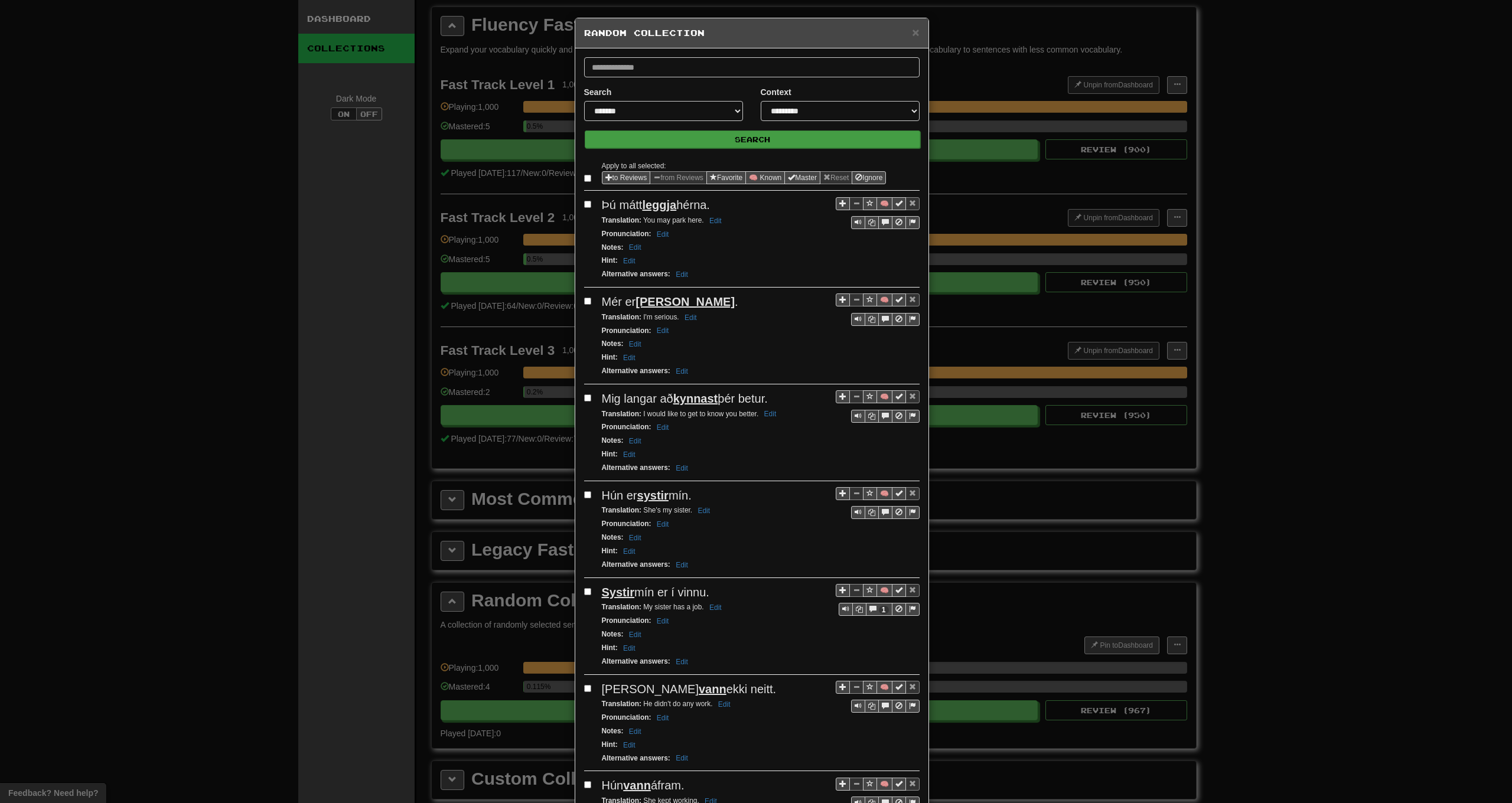
click at [683, 134] on button "Search" at bounding box center [752, 140] width 336 height 18
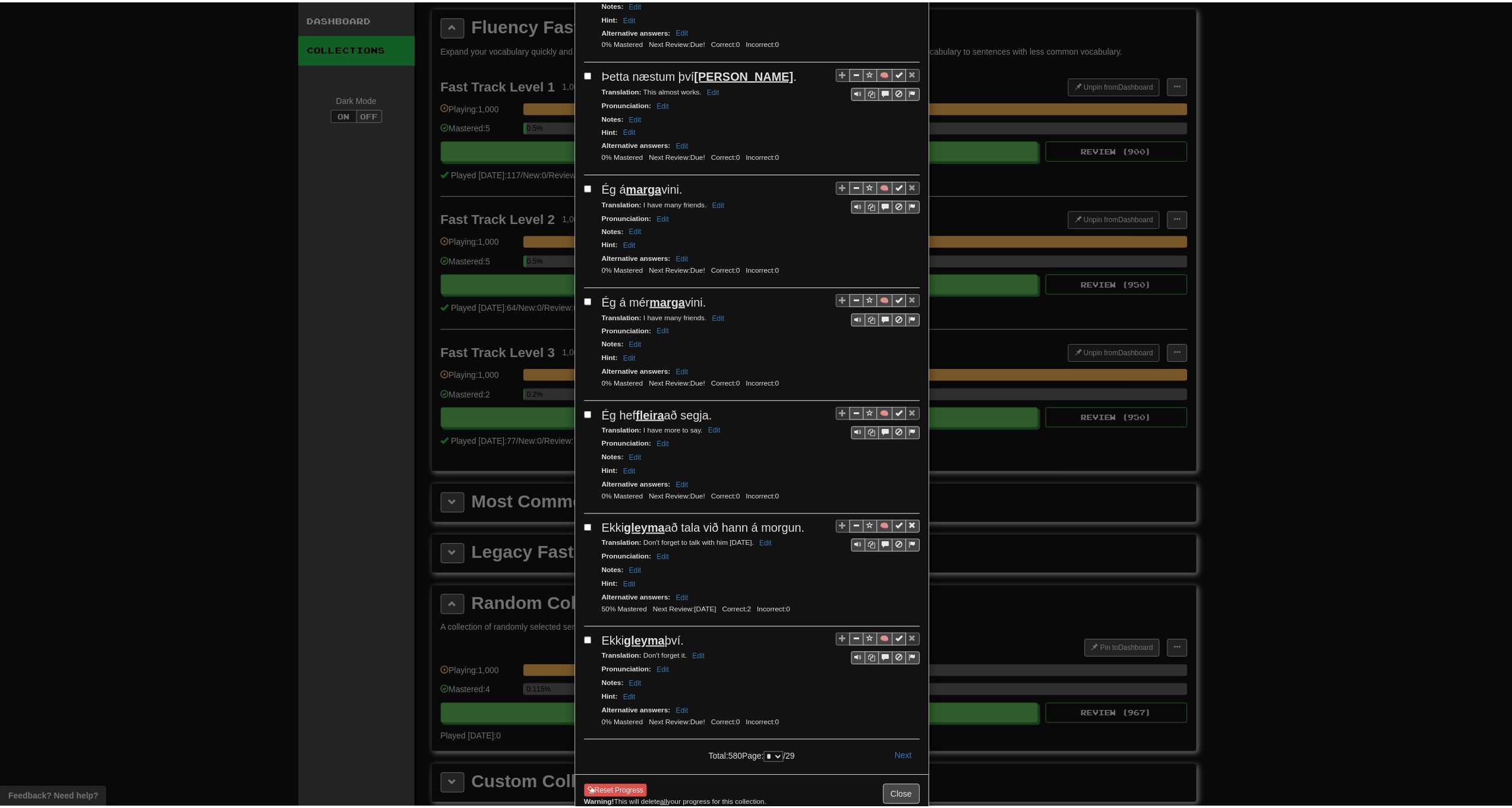
scroll to position [0, 0]
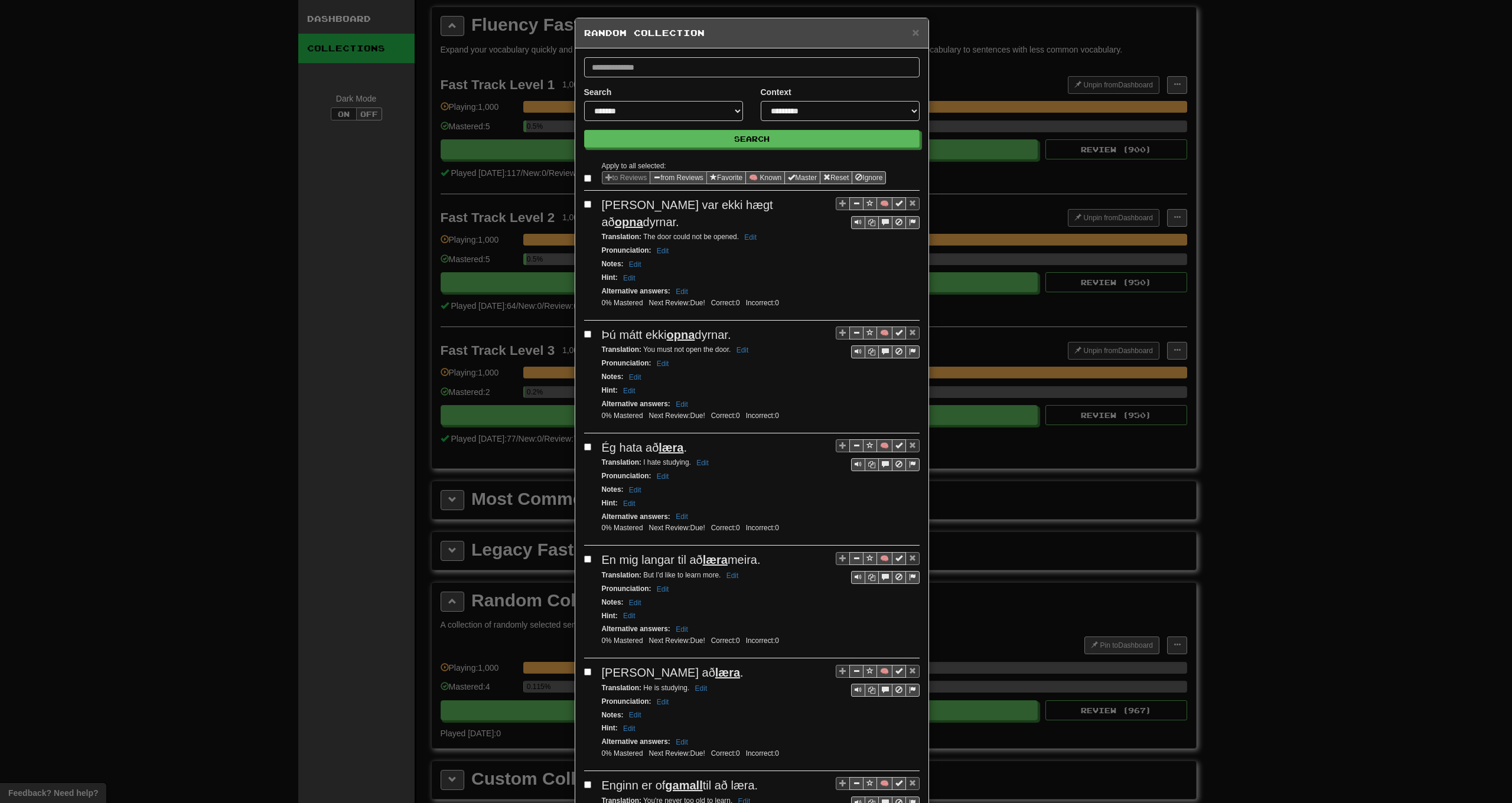
click at [656, 178] on span "Sentence options" at bounding box center [657, 177] width 7 height 7
click at [667, 130] on form "**********" at bounding box center [752, 102] width 336 height 90
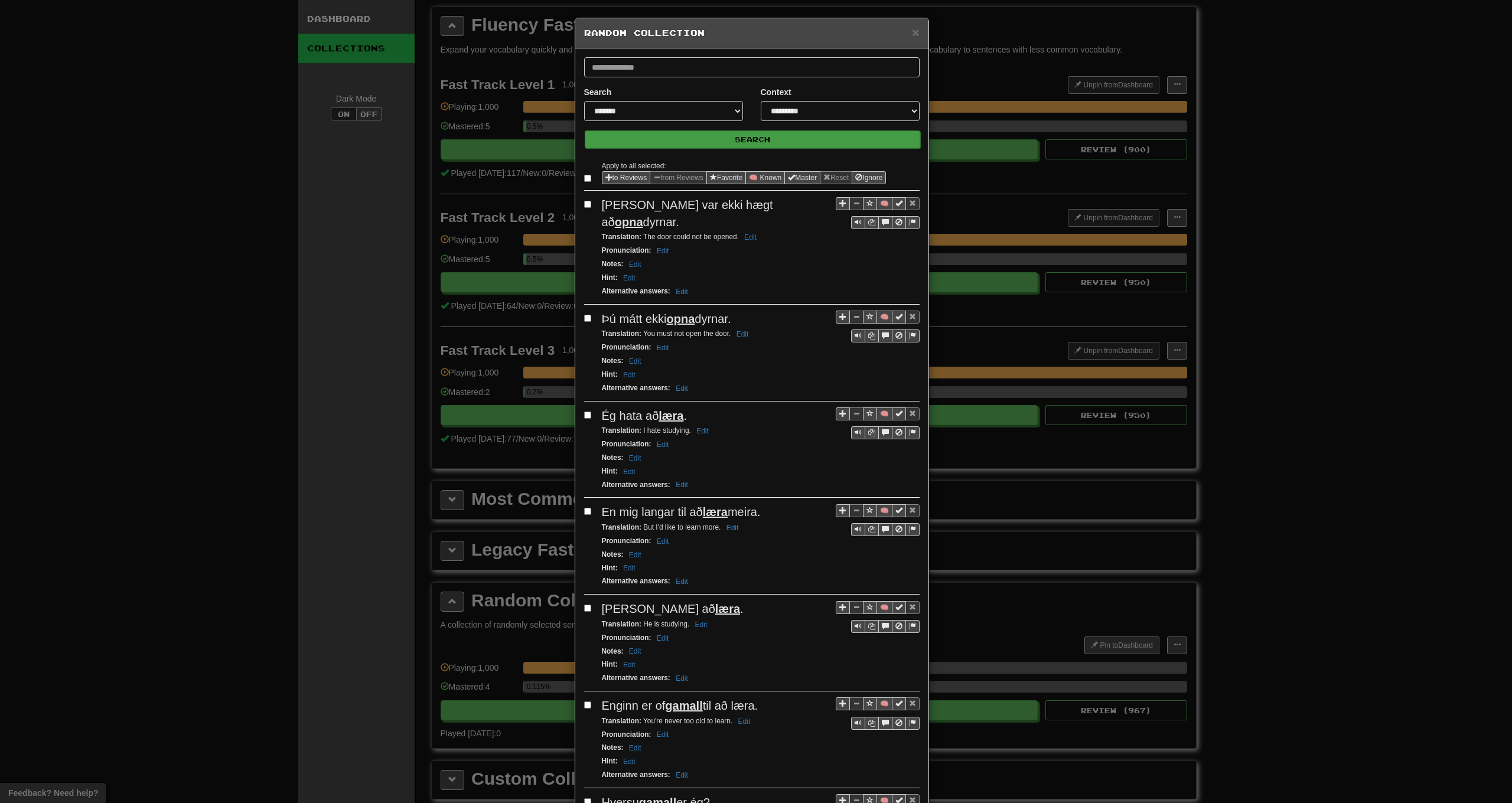
click at [645, 134] on button "Search" at bounding box center [752, 140] width 336 height 18
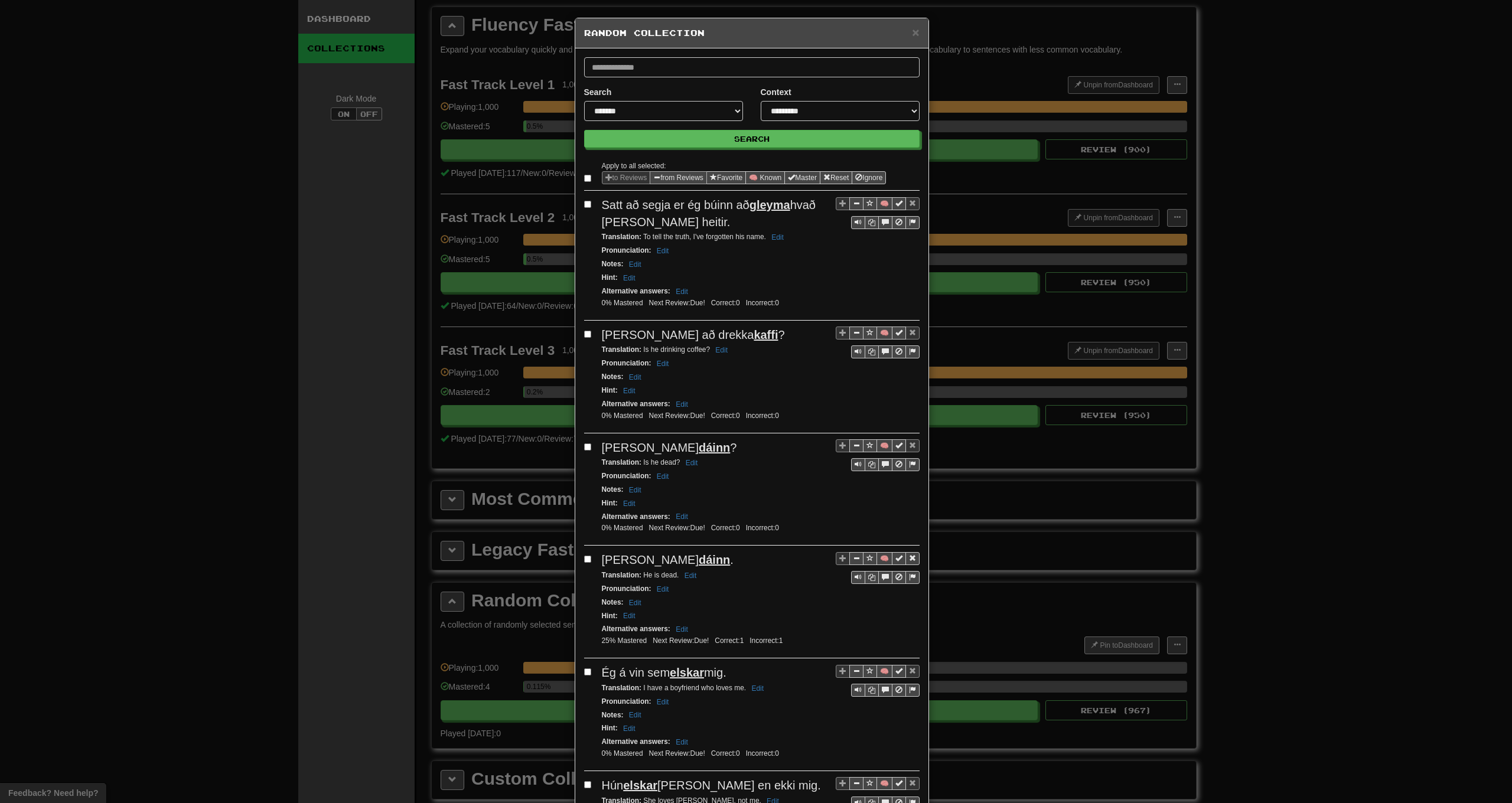
click at [659, 175] on button "from Reviews" at bounding box center [678, 178] width 57 height 13
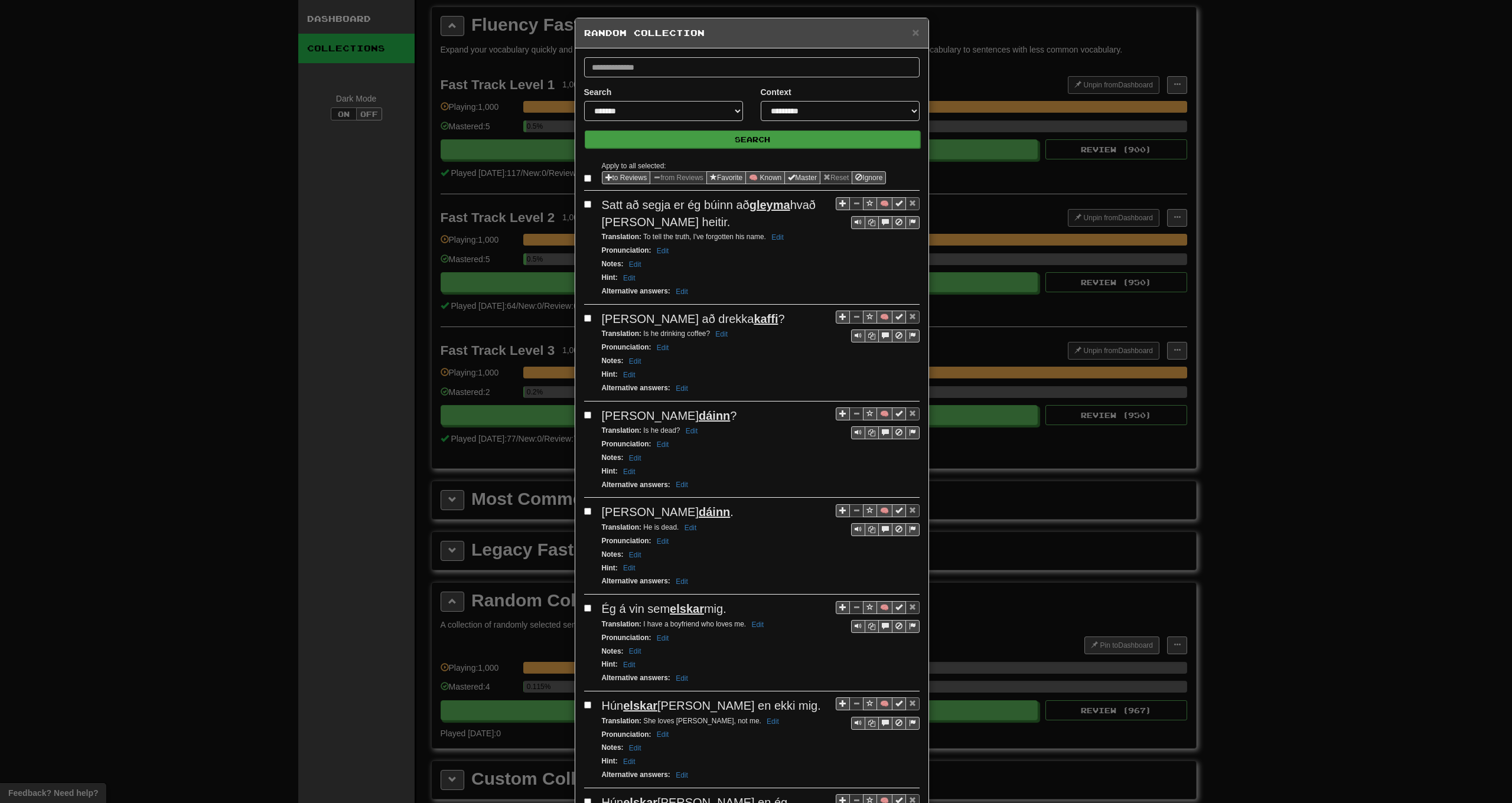
click at [662, 143] on button "Search" at bounding box center [752, 140] width 336 height 18
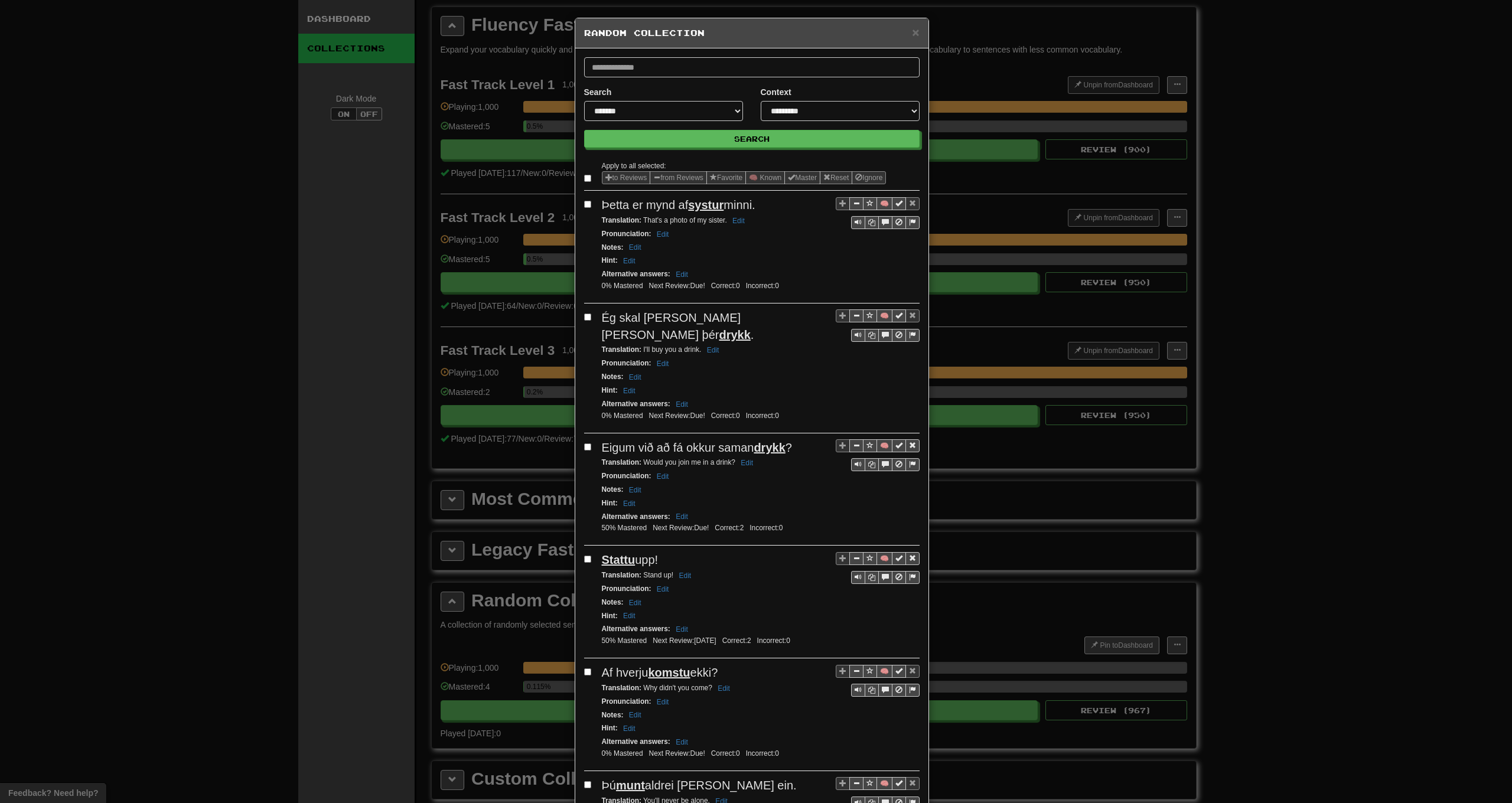
click at [588, 176] on label at bounding box center [590, 178] width 12 height 12
click at [674, 177] on button "from Reviews" at bounding box center [678, 178] width 57 height 13
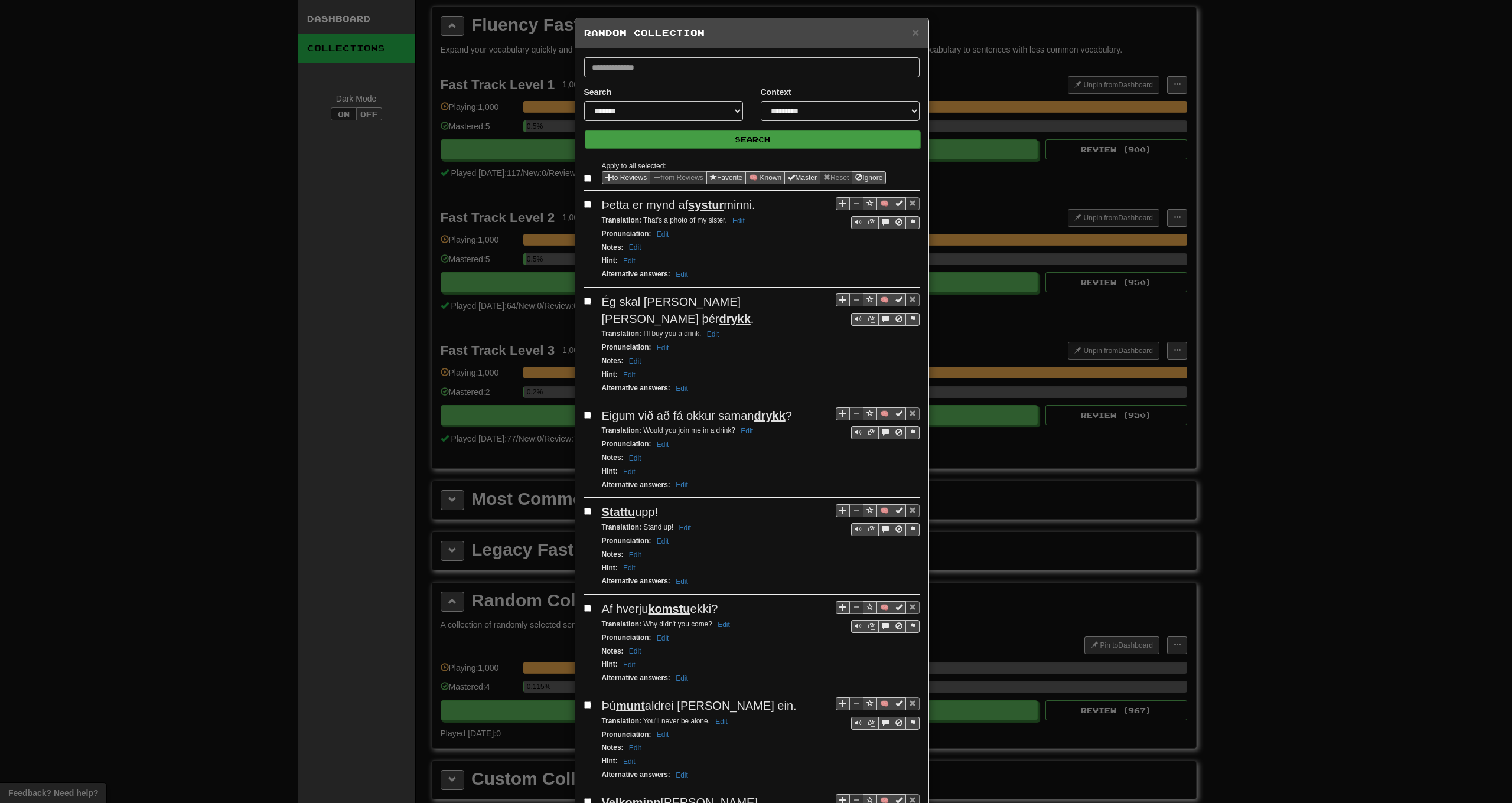
click at [687, 143] on button "Search" at bounding box center [752, 140] width 336 height 18
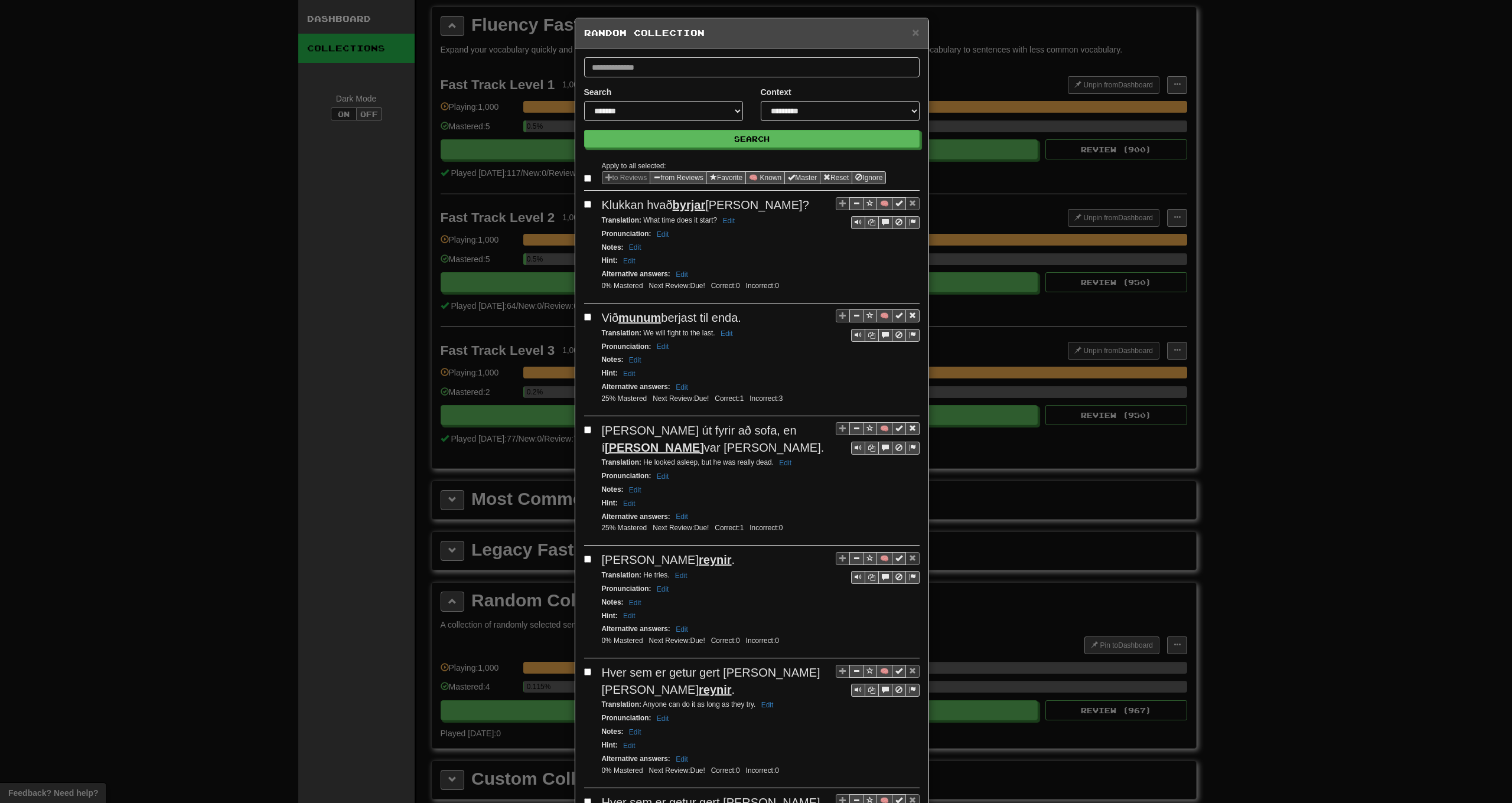
click at [656, 178] on span "Sentence options" at bounding box center [657, 177] width 7 height 7
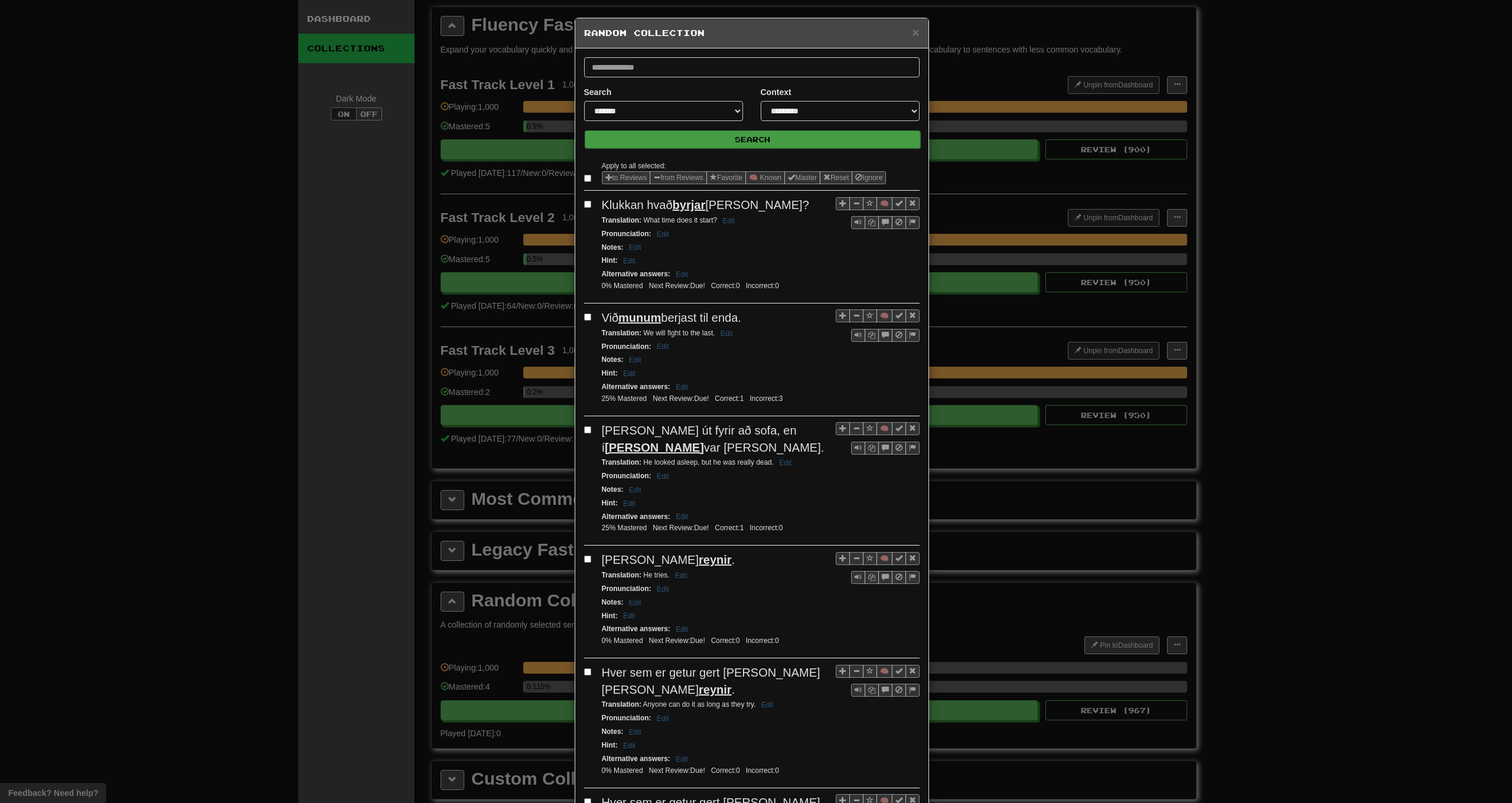
click at [668, 144] on button "Search" at bounding box center [752, 140] width 336 height 18
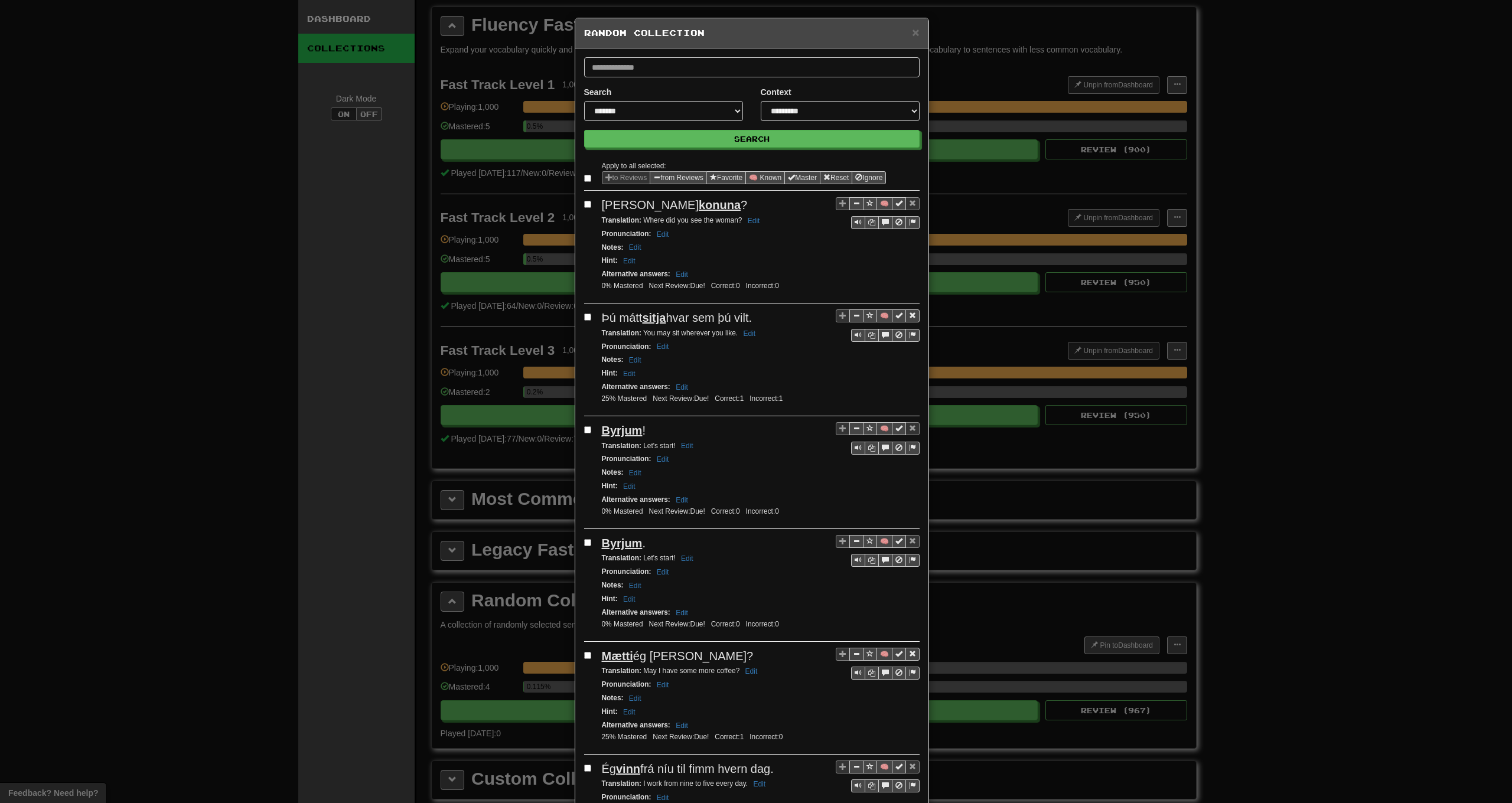
click at [662, 176] on button "from Reviews" at bounding box center [678, 178] width 57 height 13
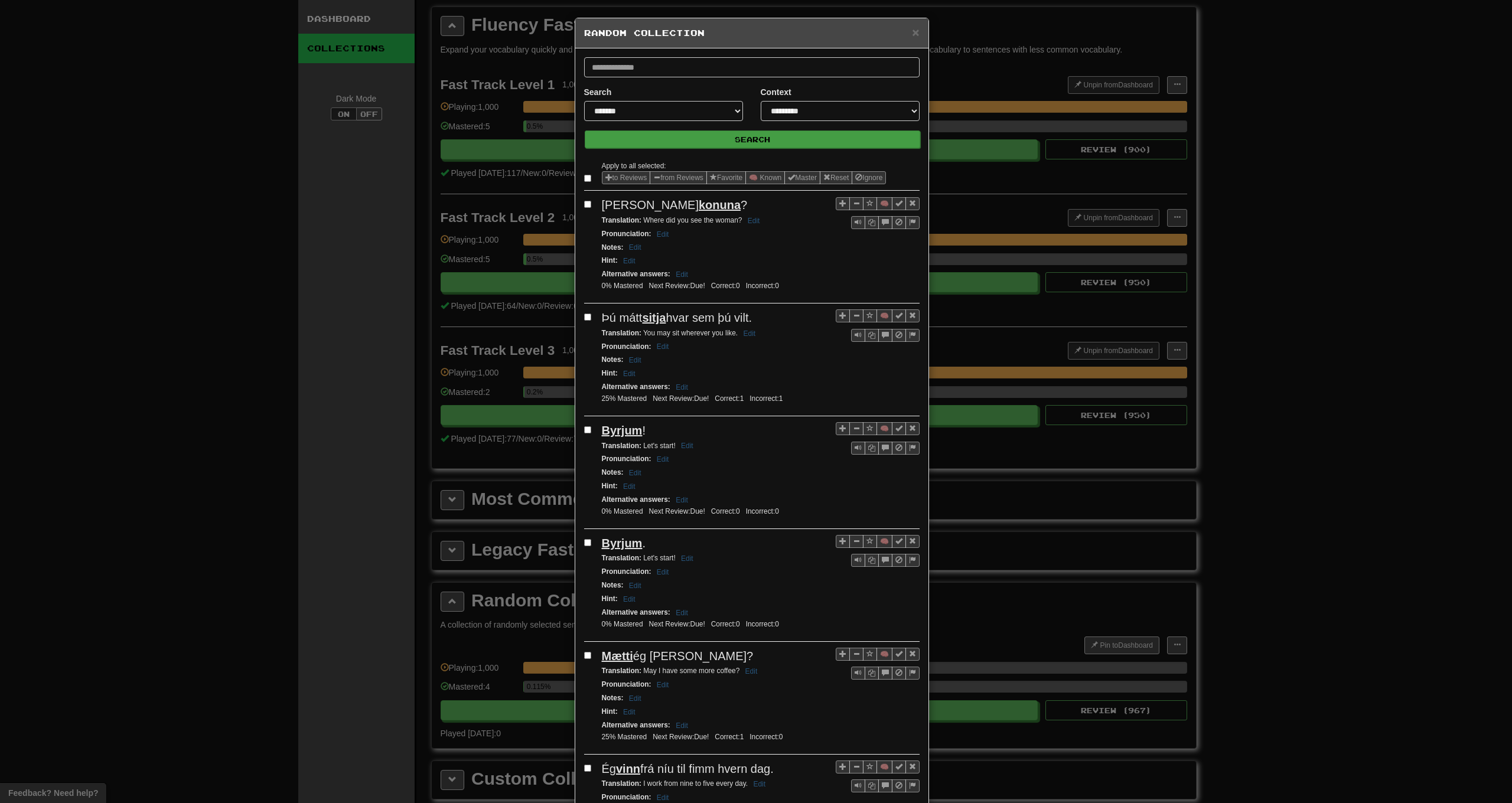
click at [671, 143] on button "Search" at bounding box center [752, 140] width 336 height 18
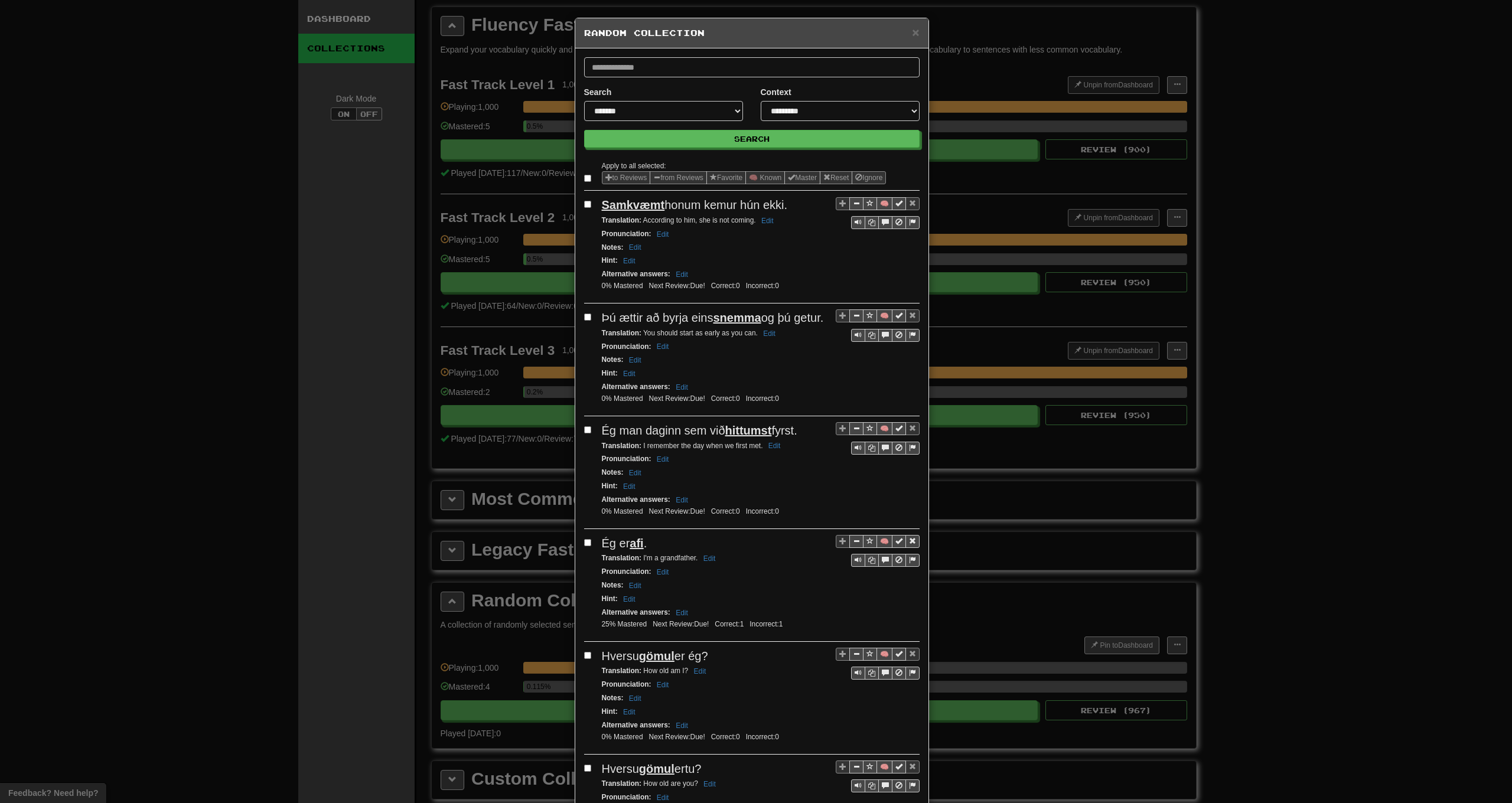
click at [659, 177] on button "from Reviews" at bounding box center [678, 178] width 57 height 13
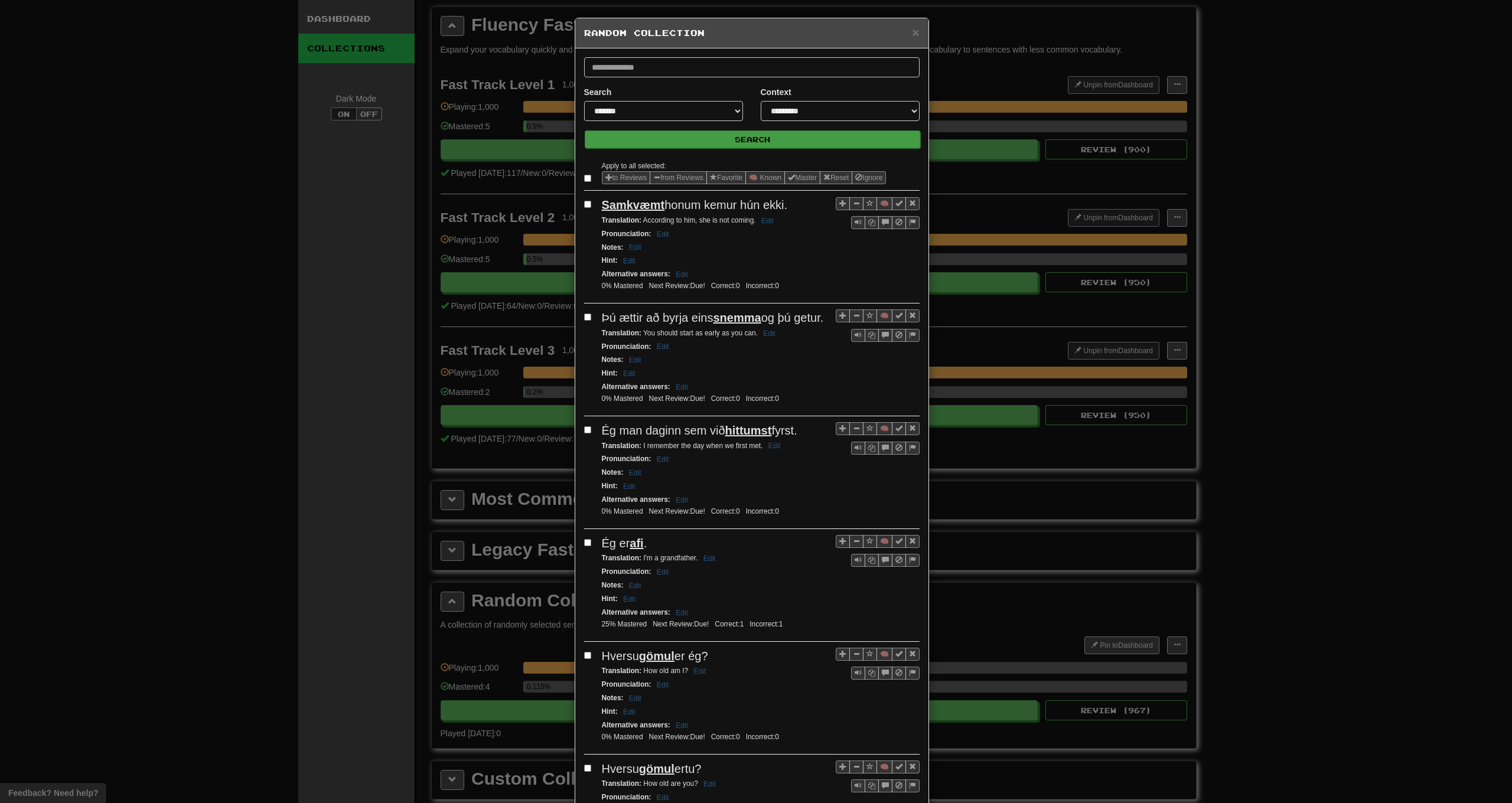
click at [667, 144] on button "Search" at bounding box center [752, 140] width 336 height 18
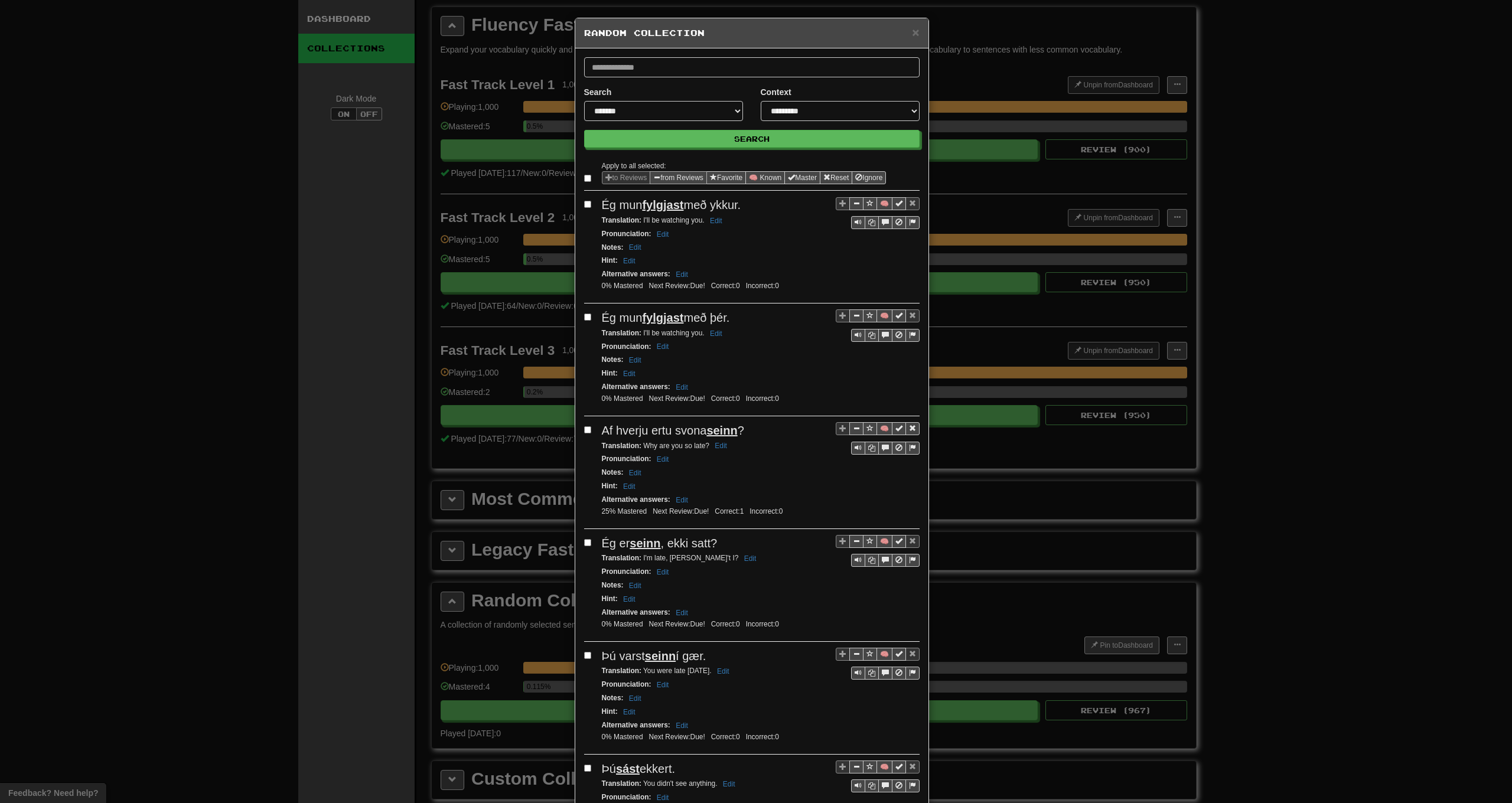
click at [662, 180] on button "from Reviews" at bounding box center [678, 178] width 57 height 13
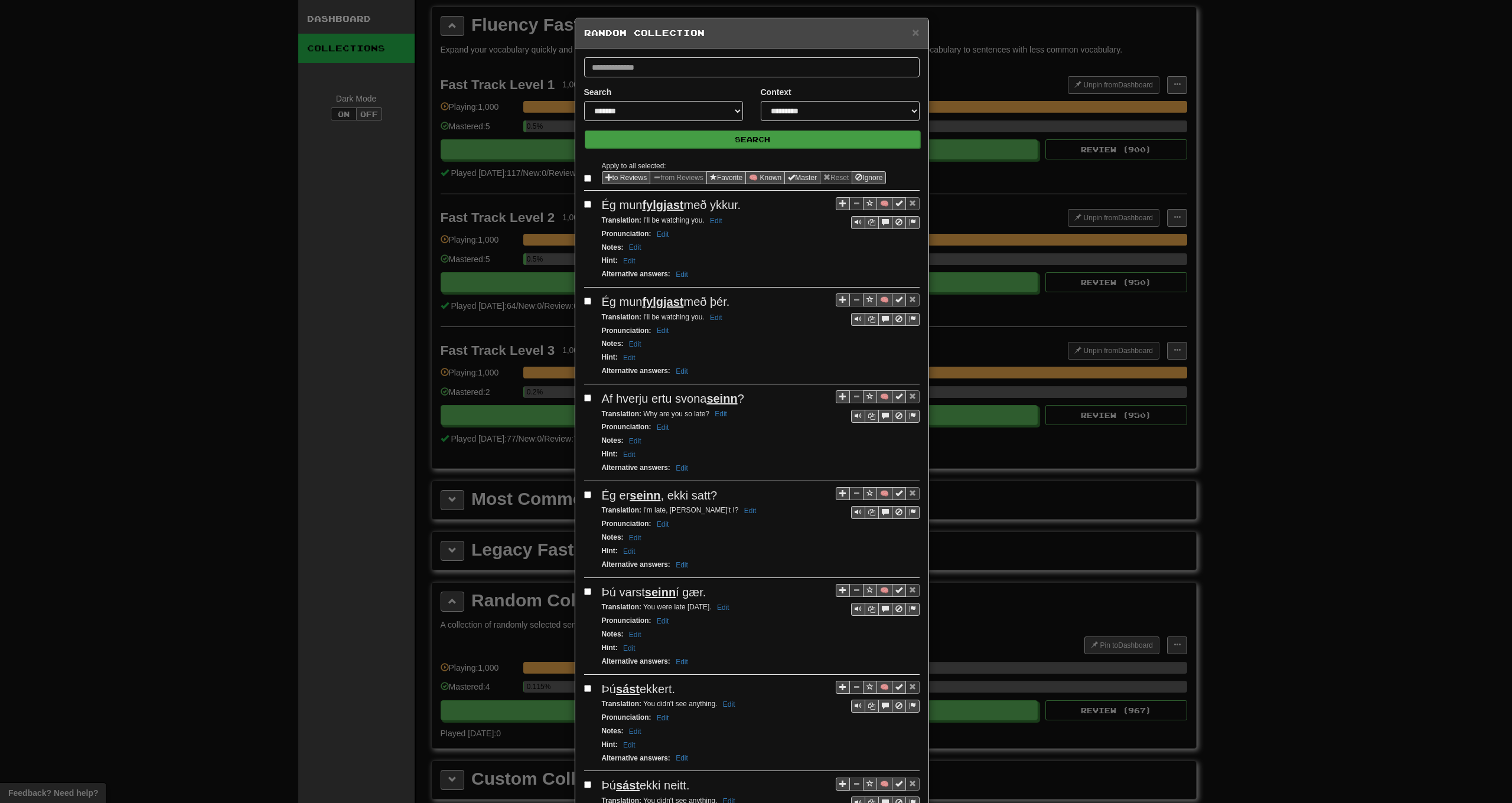
click at [664, 146] on button "Search" at bounding box center [752, 140] width 336 height 18
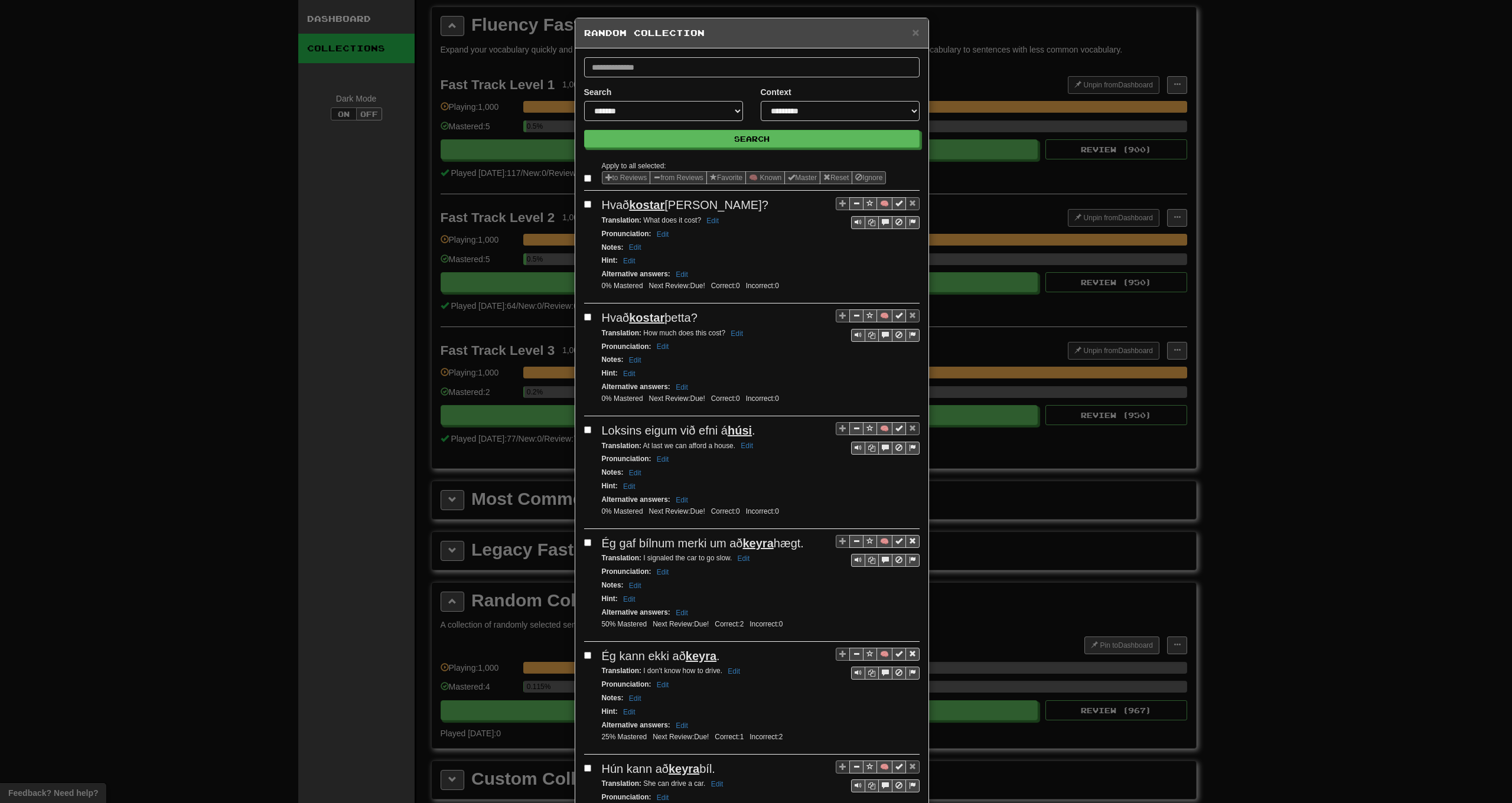
click at [587, 179] on label at bounding box center [590, 178] width 12 height 12
click at [687, 177] on button "from Reviews" at bounding box center [678, 178] width 57 height 13
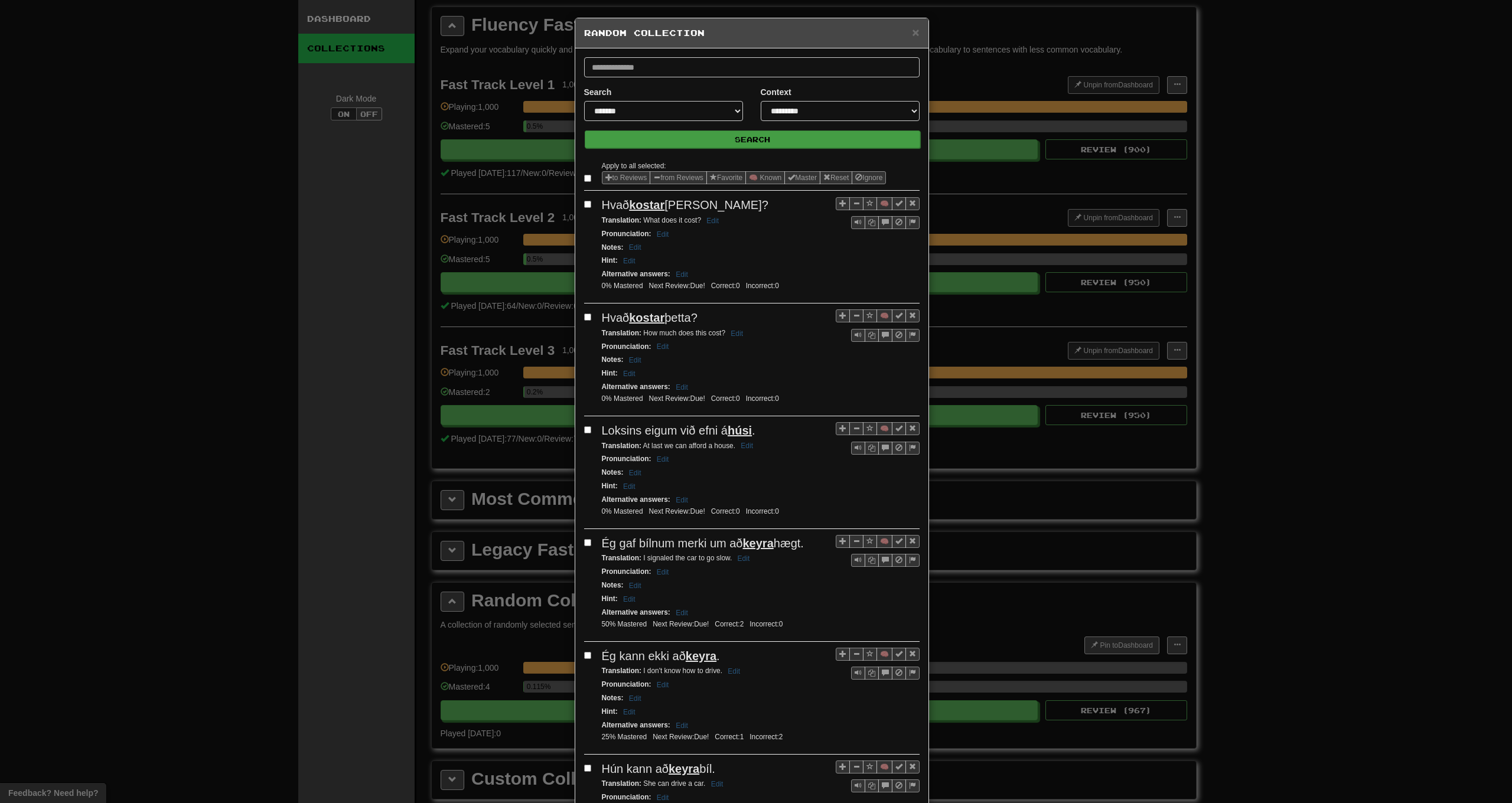
click at [697, 138] on button "Search" at bounding box center [752, 140] width 336 height 18
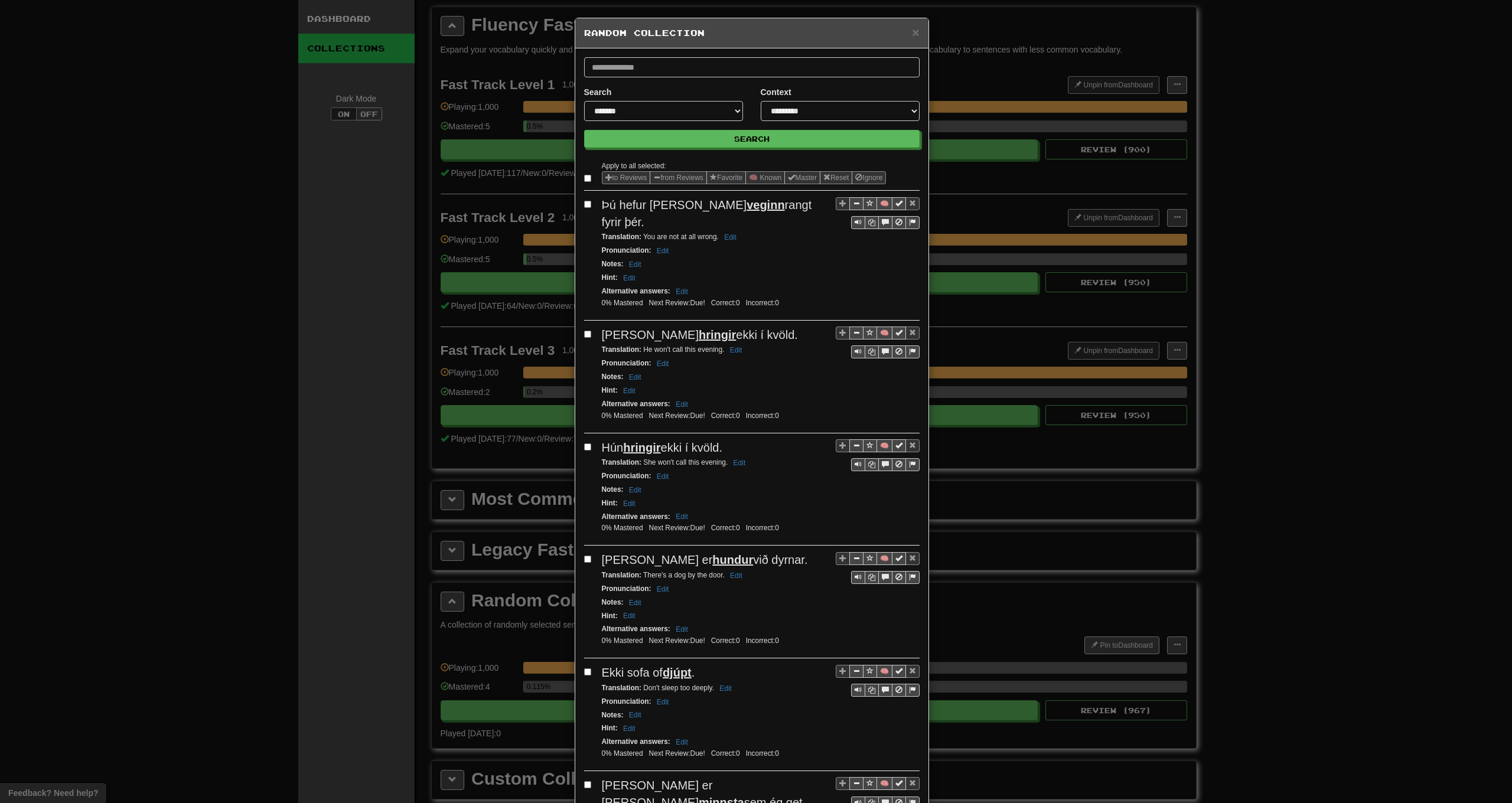
click at [587, 176] on label at bounding box center [590, 178] width 12 height 12
click at [672, 175] on button "from Reviews" at bounding box center [678, 178] width 57 height 13
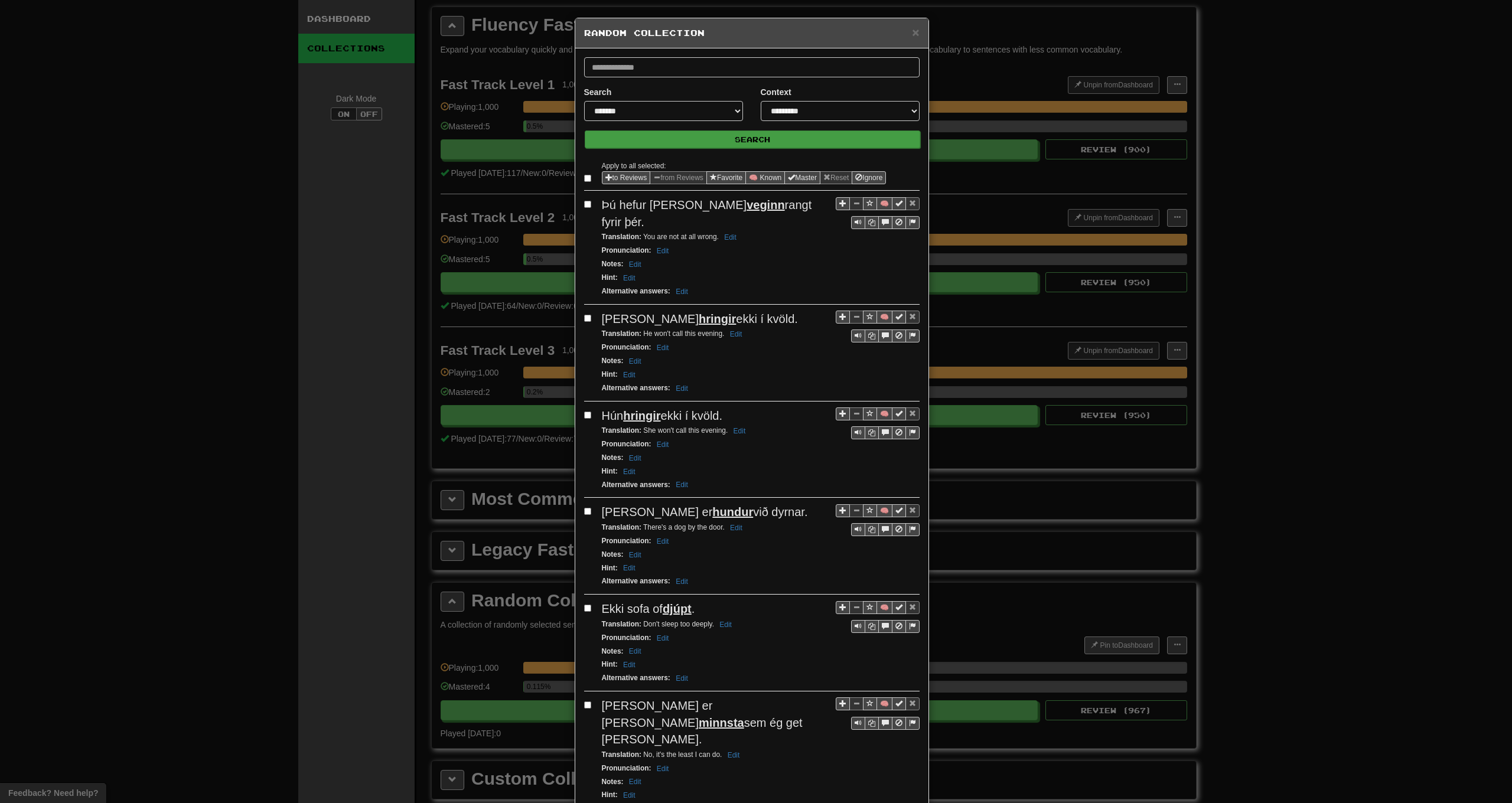
click at [679, 146] on button "Search" at bounding box center [752, 140] width 336 height 18
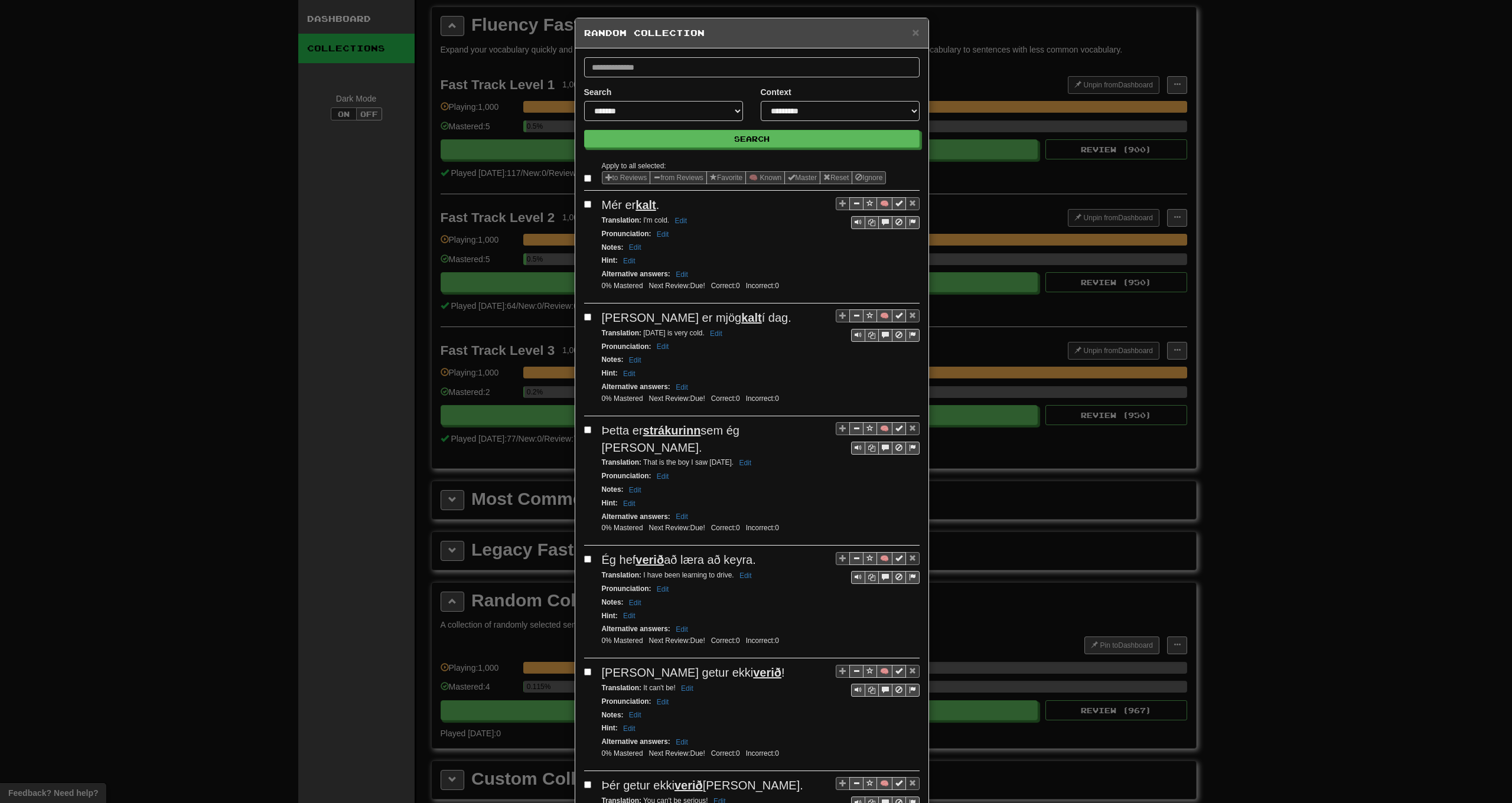
click at [589, 178] on label at bounding box center [590, 178] width 12 height 12
click at [698, 179] on button "from Reviews" at bounding box center [678, 178] width 57 height 13
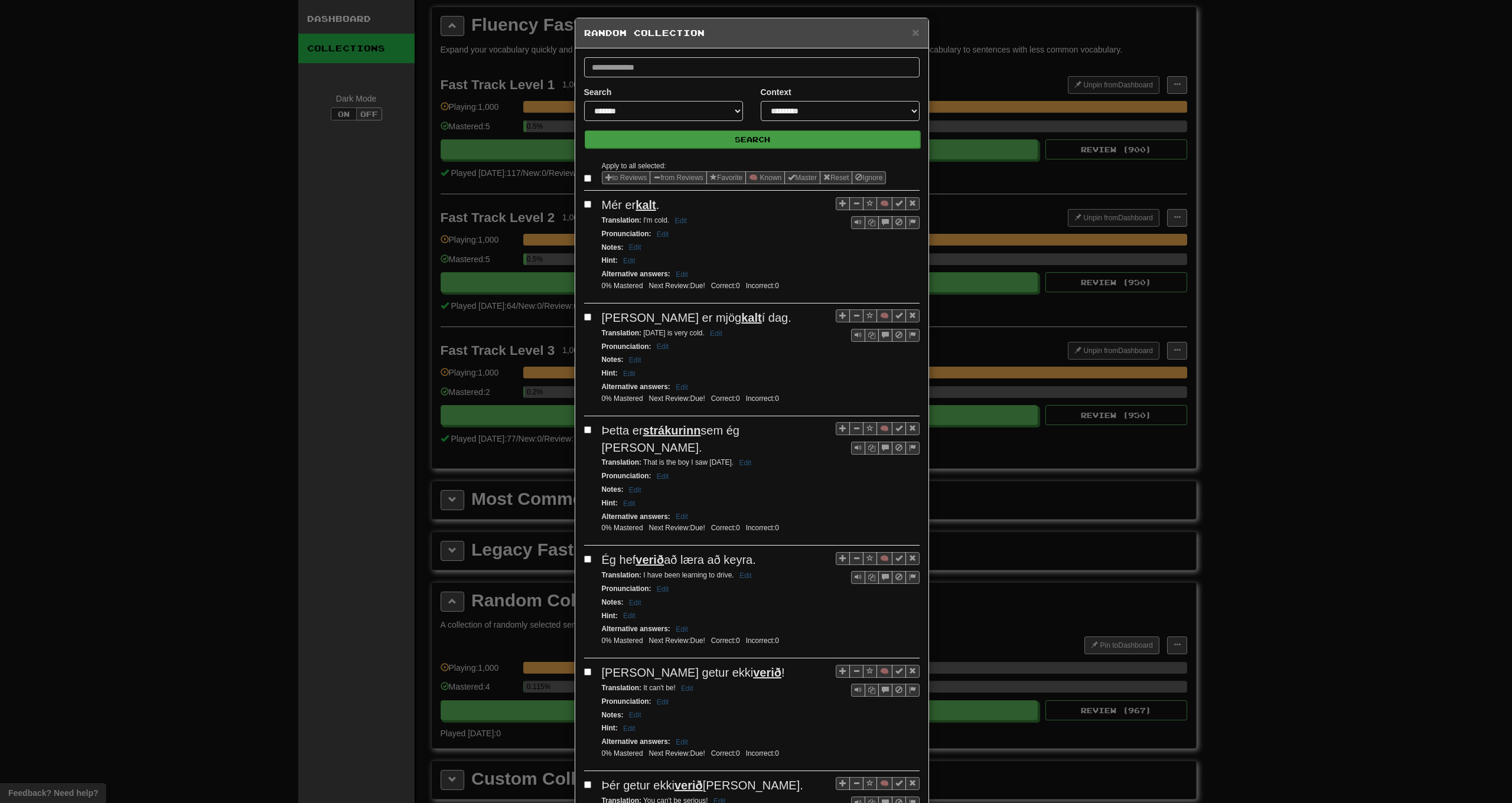
click at [702, 139] on button "Search" at bounding box center [752, 140] width 336 height 18
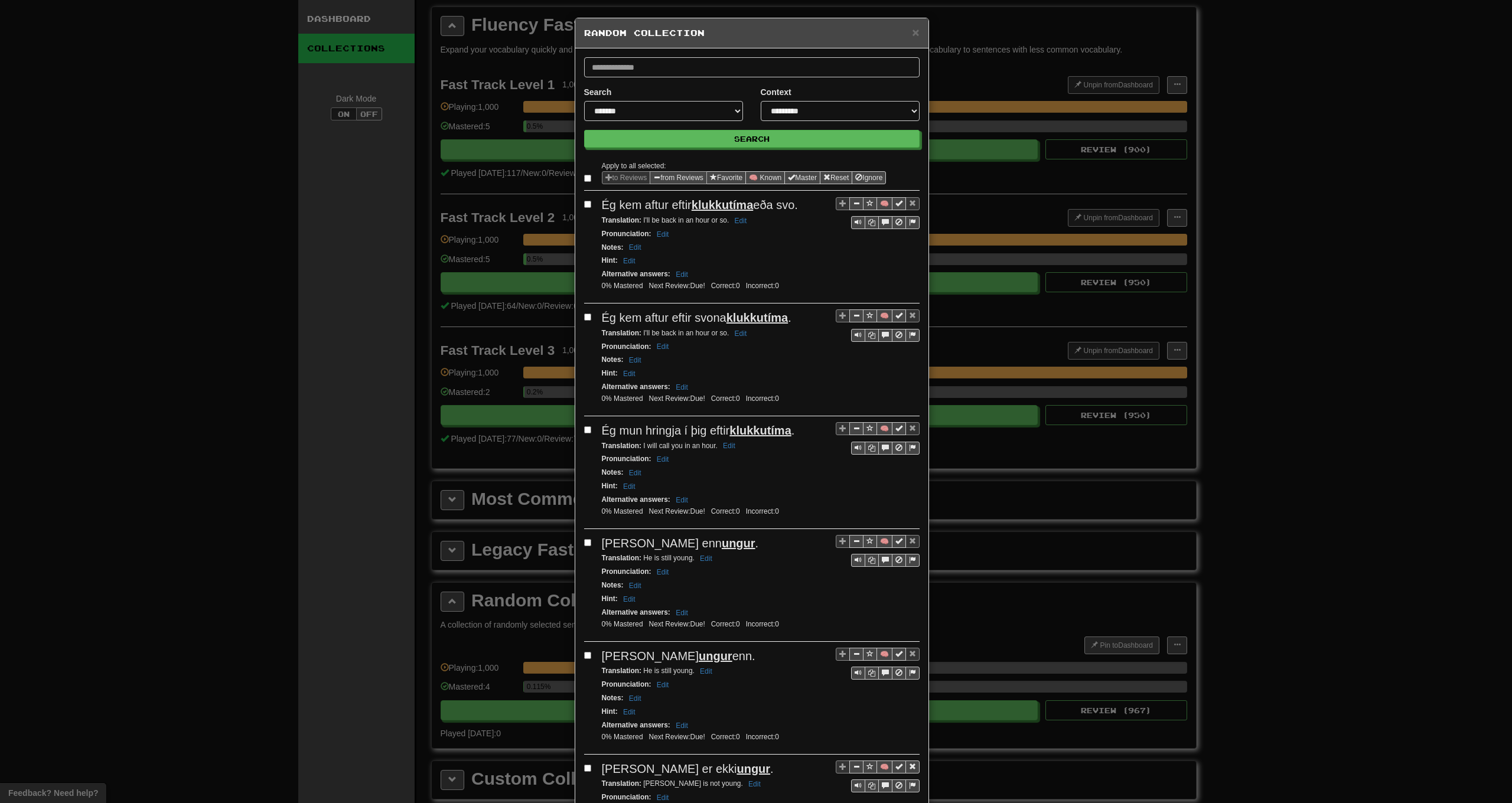
click at [676, 182] on button "from Reviews" at bounding box center [678, 178] width 57 height 13
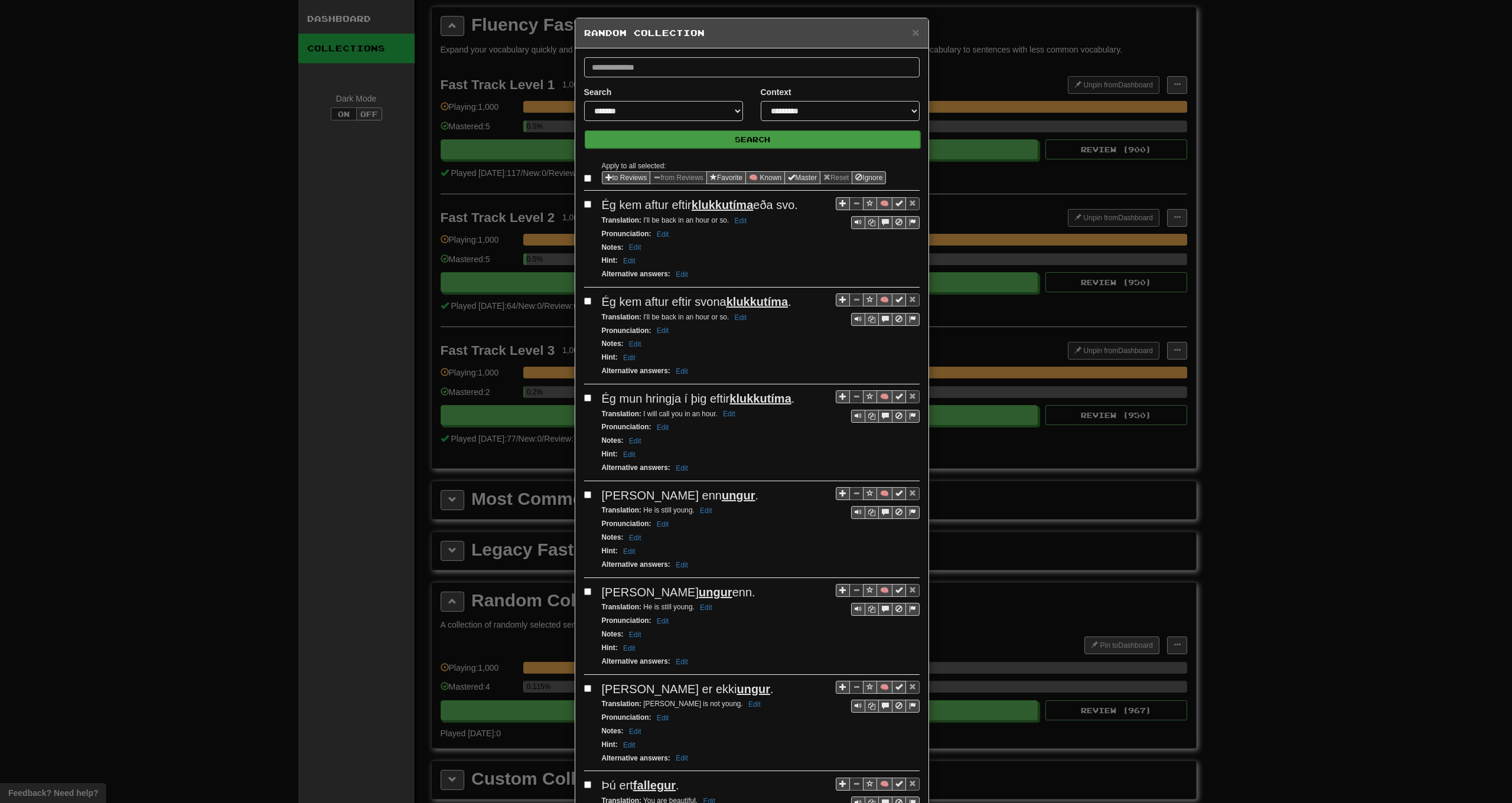
click at [687, 144] on button "Search" at bounding box center [752, 140] width 336 height 18
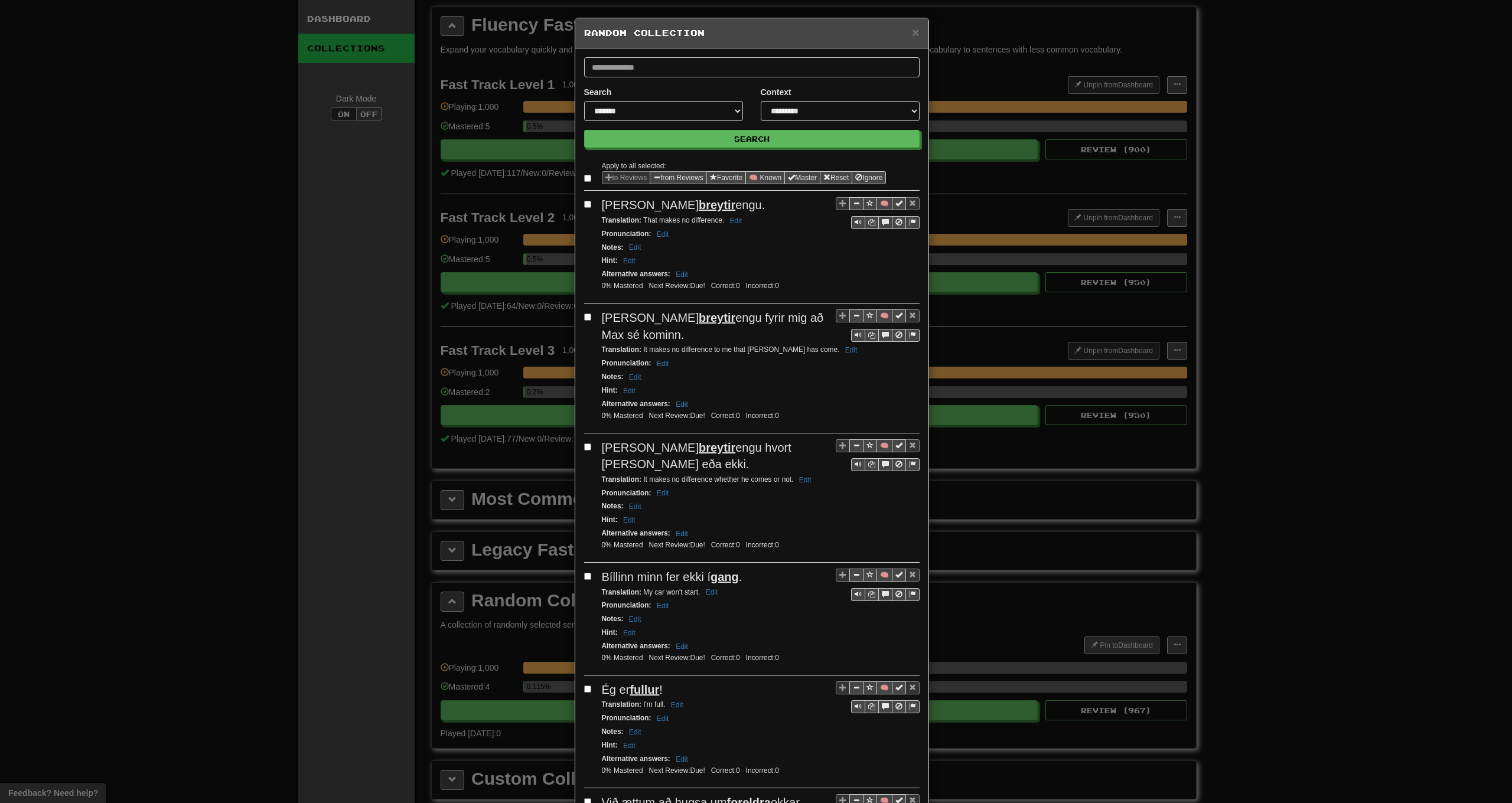
click at [695, 179] on button "from Reviews" at bounding box center [678, 178] width 57 height 13
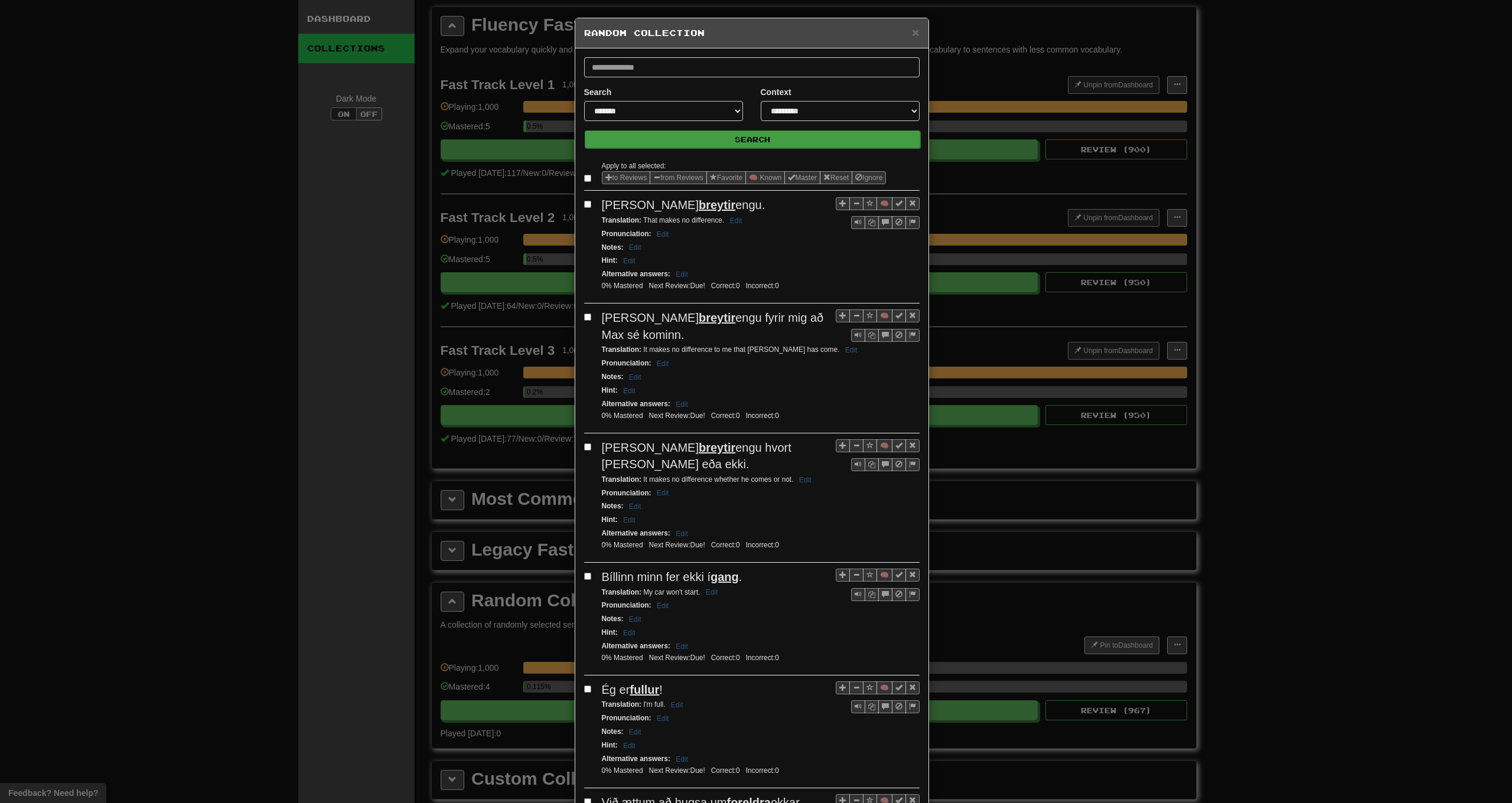
click at [713, 144] on button "Search" at bounding box center [752, 140] width 336 height 18
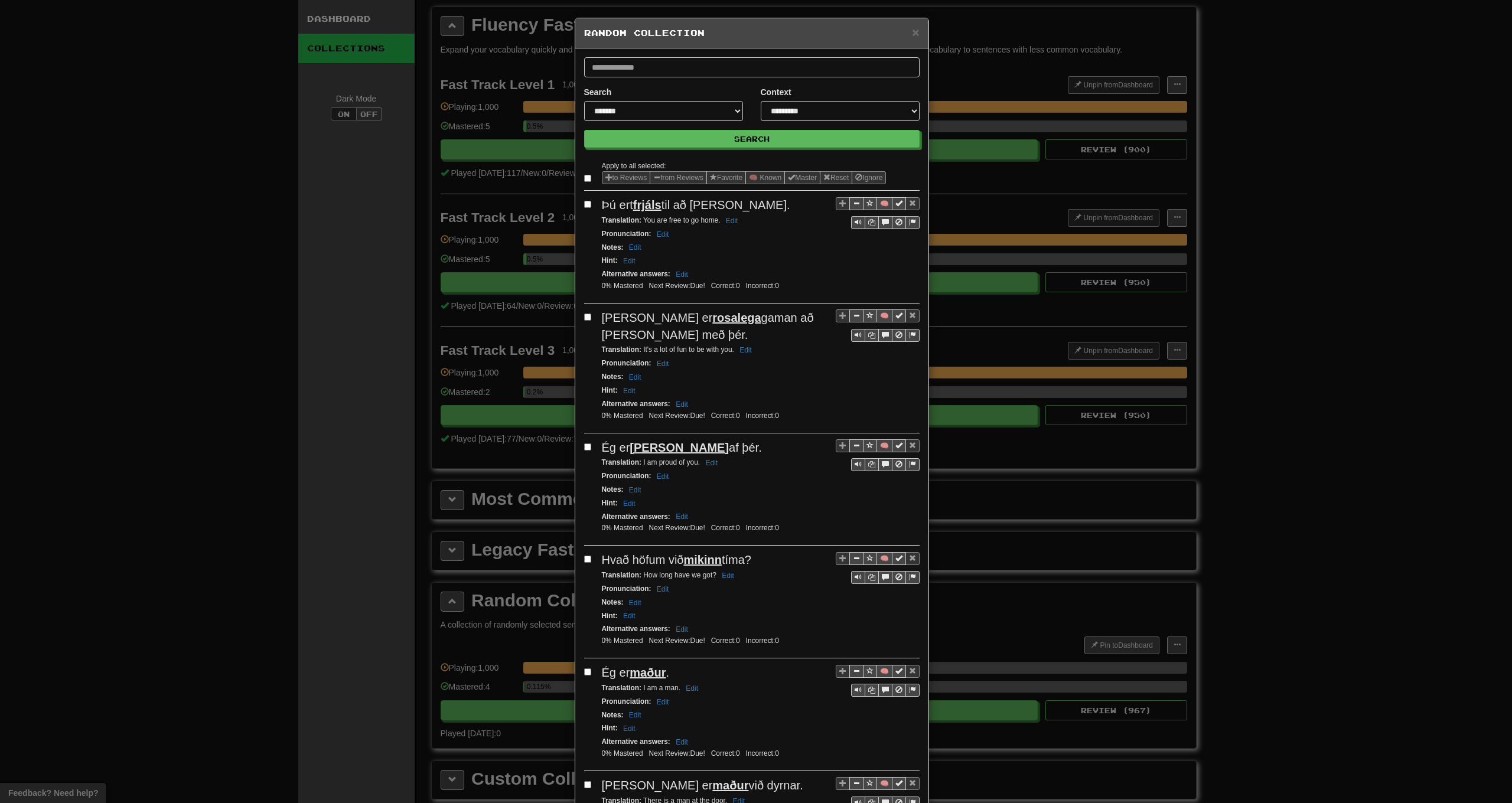
click at [587, 178] on label at bounding box center [590, 178] width 12 height 12
click at [676, 177] on button "from Reviews" at bounding box center [678, 178] width 57 height 13
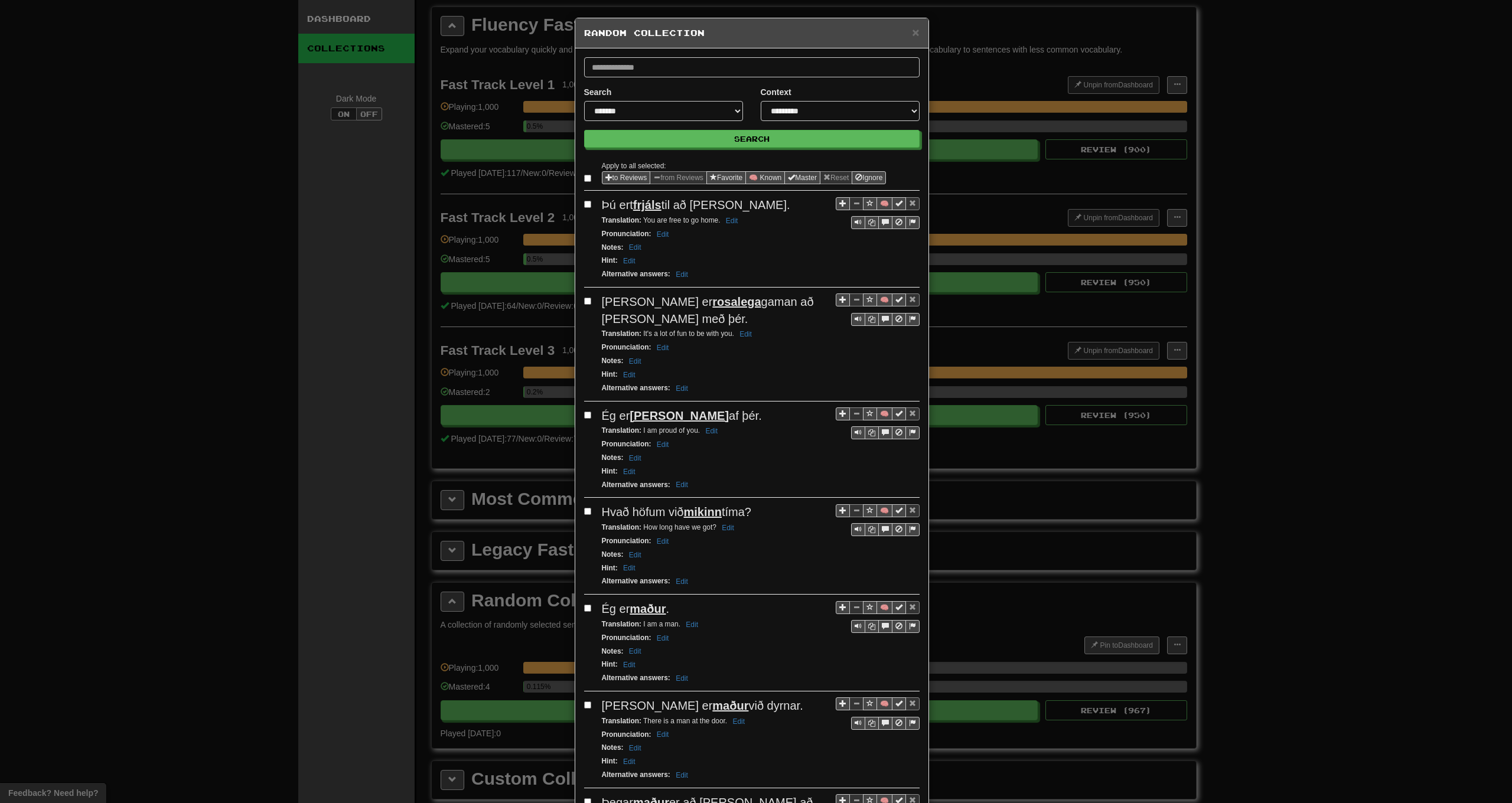
click at [688, 121] on div "**********" at bounding box center [663, 108] width 176 height 44
click at [676, 138] on button "Search" at bounding box center [752, 140] width 336 height 18
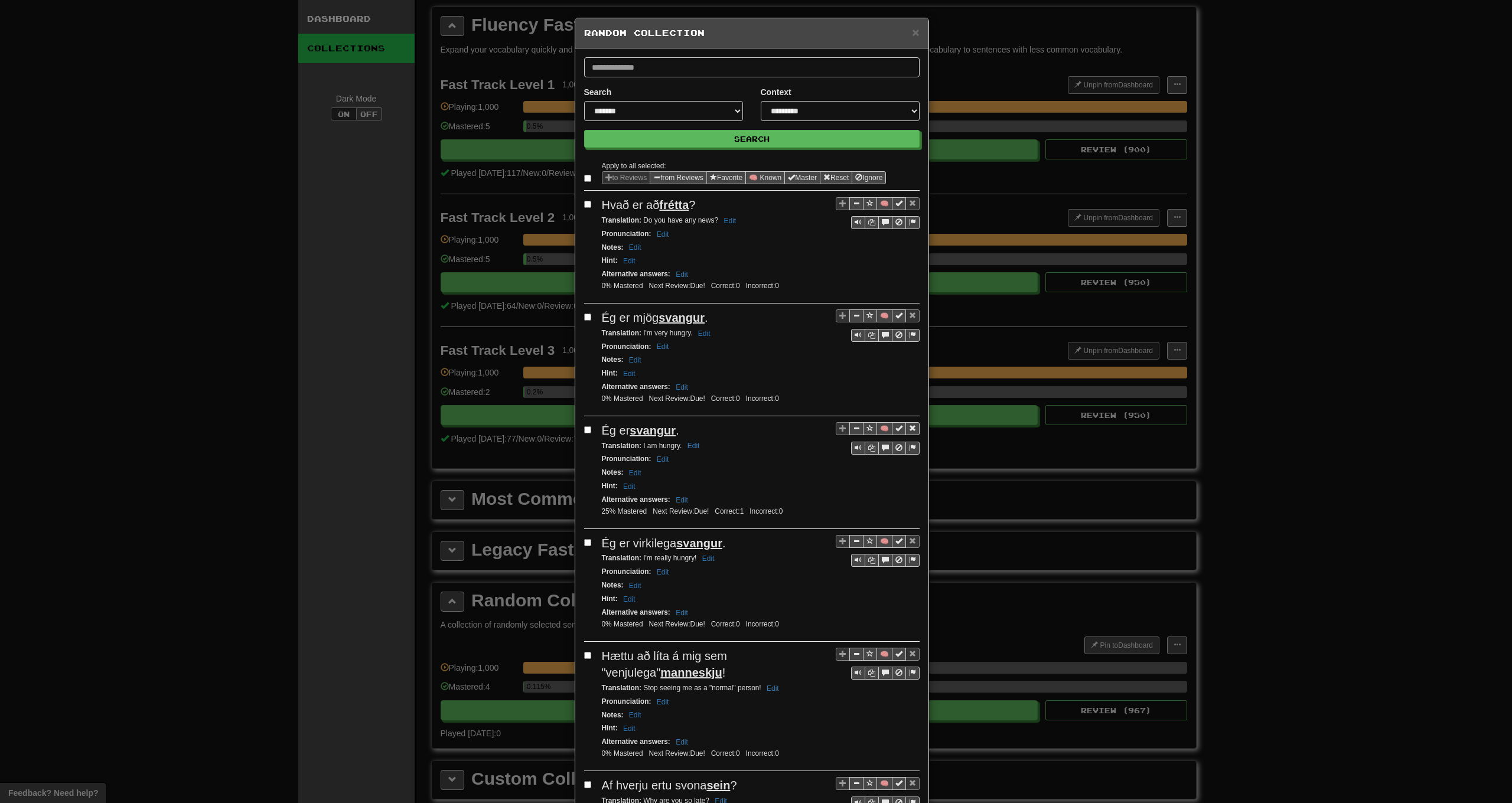
click at [691, 179] on button "from Reviews" at bounding box center [678, 178] width 57 height 13
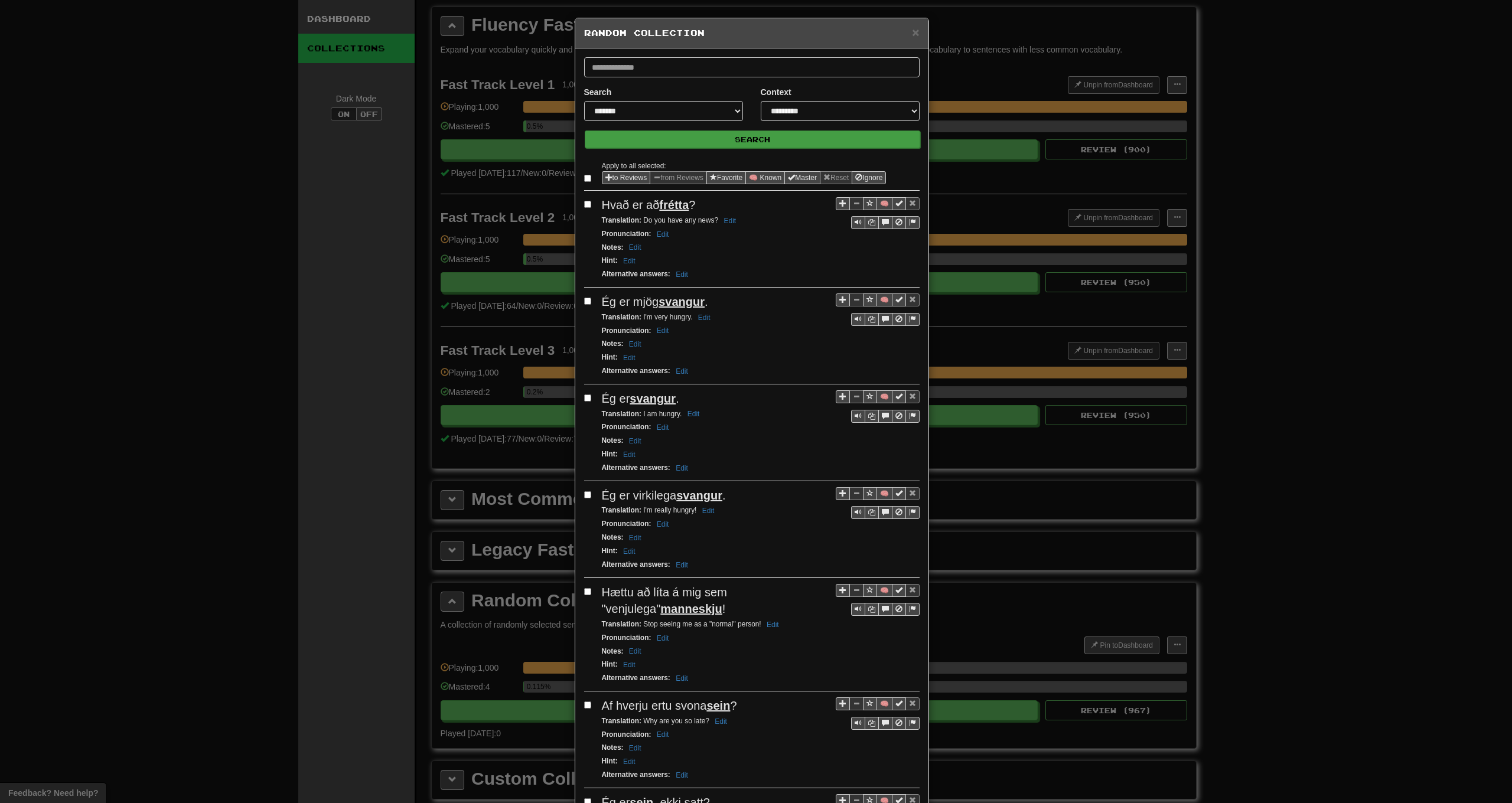
click at [726, 136] on button "Search" at bounding box center [752, 140] width 336 height 18
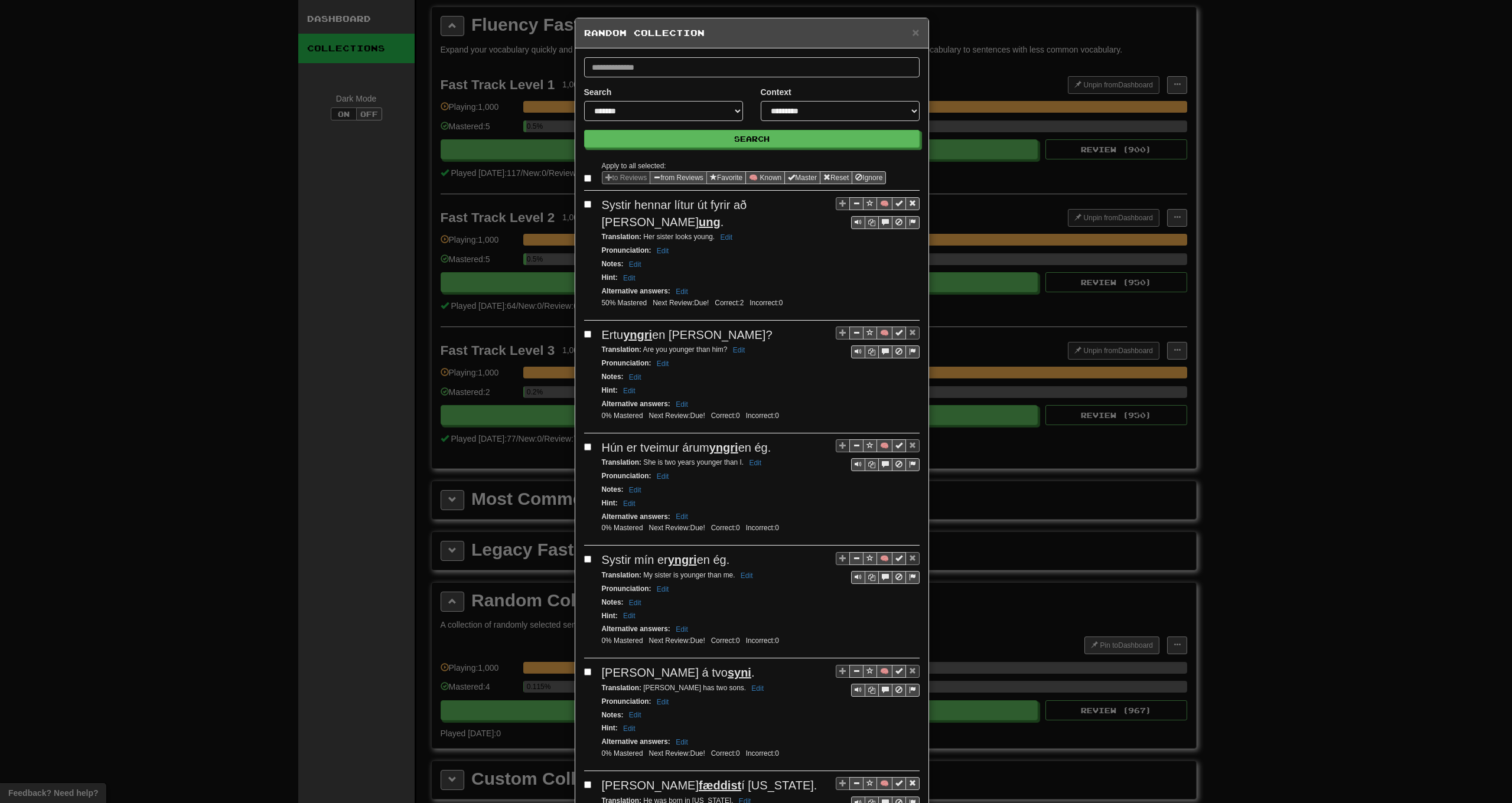
click at [672, 180] on button "from Reviews" at bounding box center [678, 178] width 57 height 13
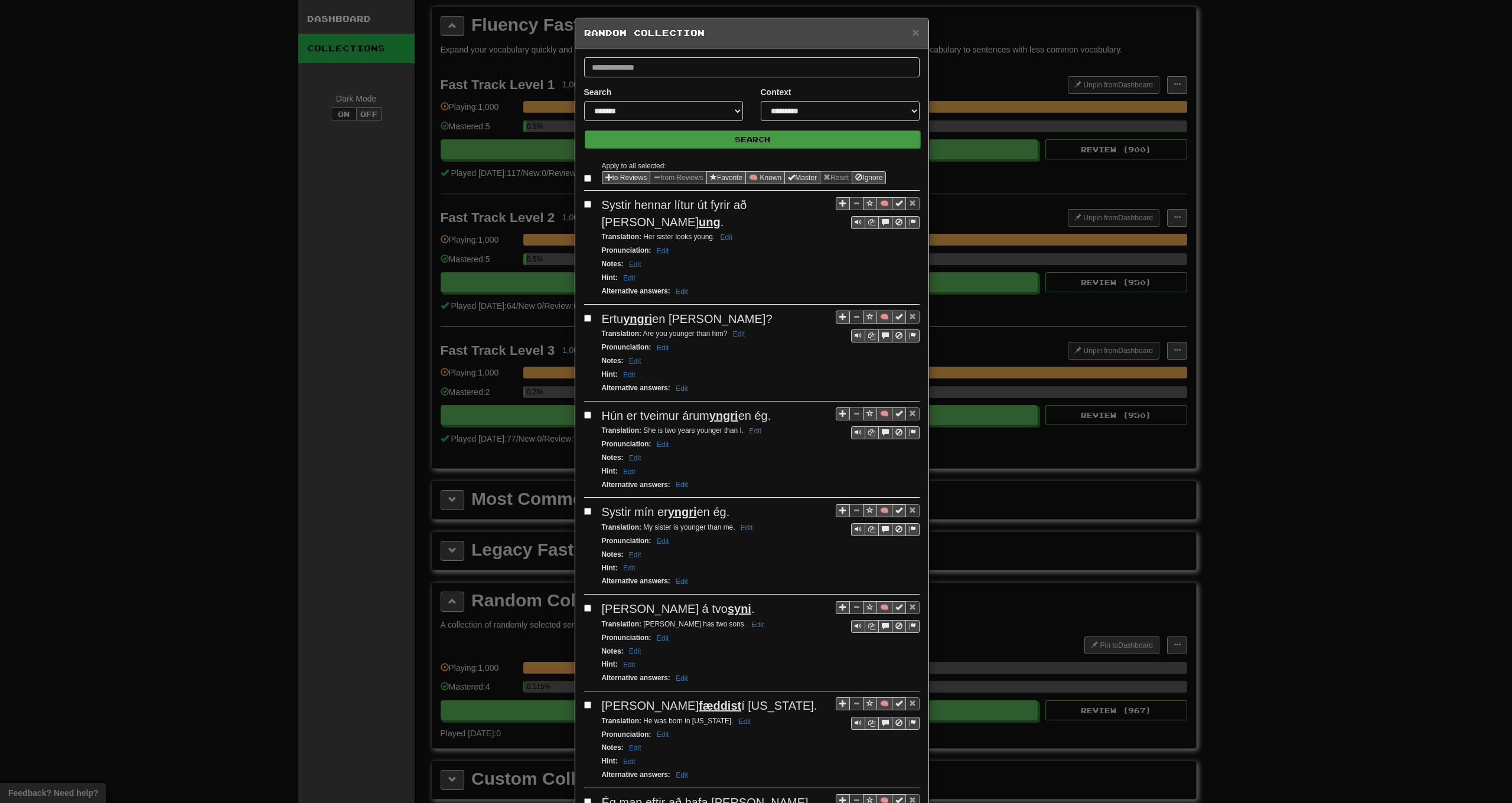
click at [691, 140] on button "Search" at bounding box center [752, 140] width 336 height 18
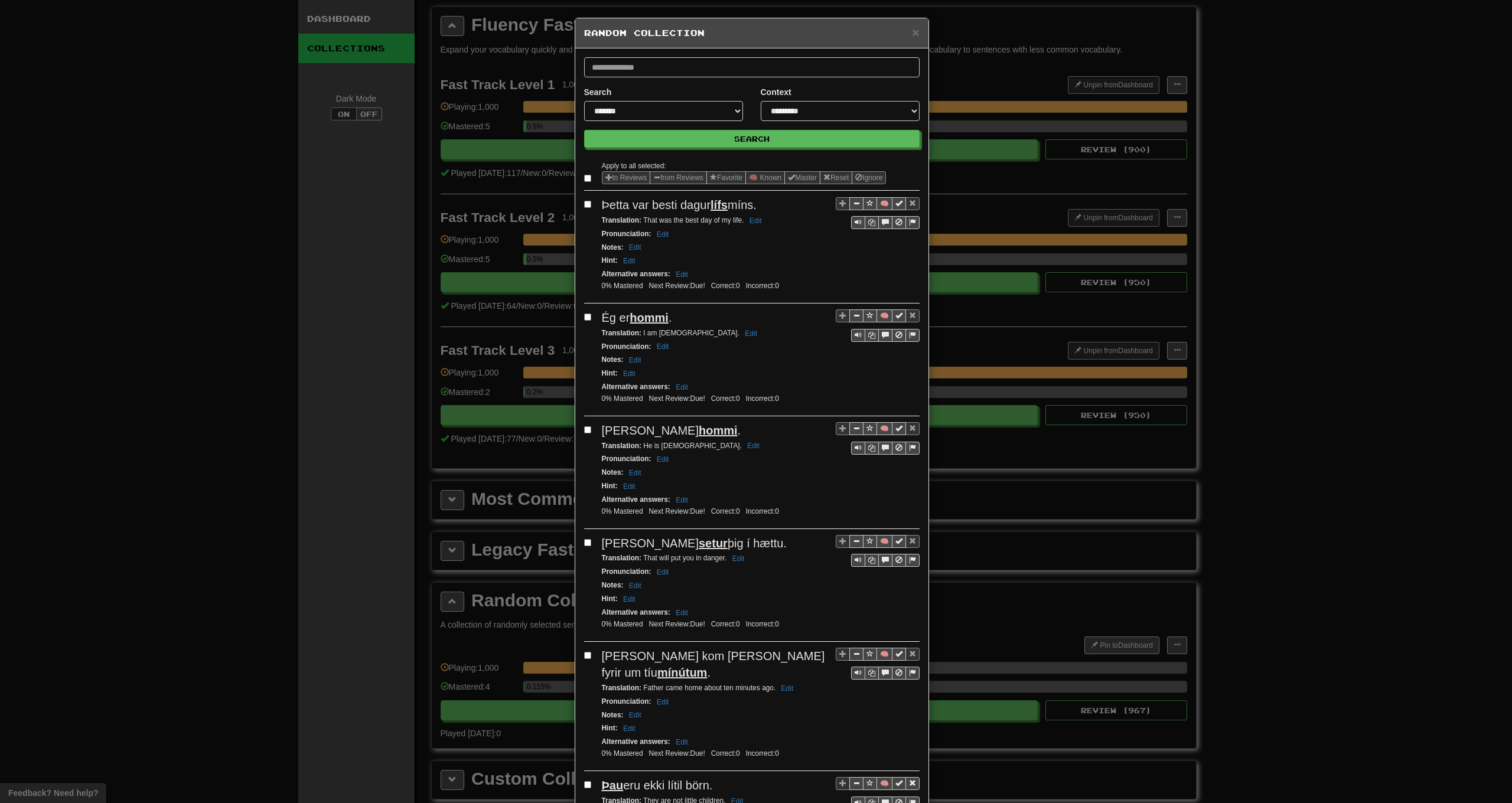
click at [589, 178] on label at bounding box center [590, 178] width 12 height 12
click at [668, 180] on button "from Reviews" at bounding box center [678, 178] width 57 height 13
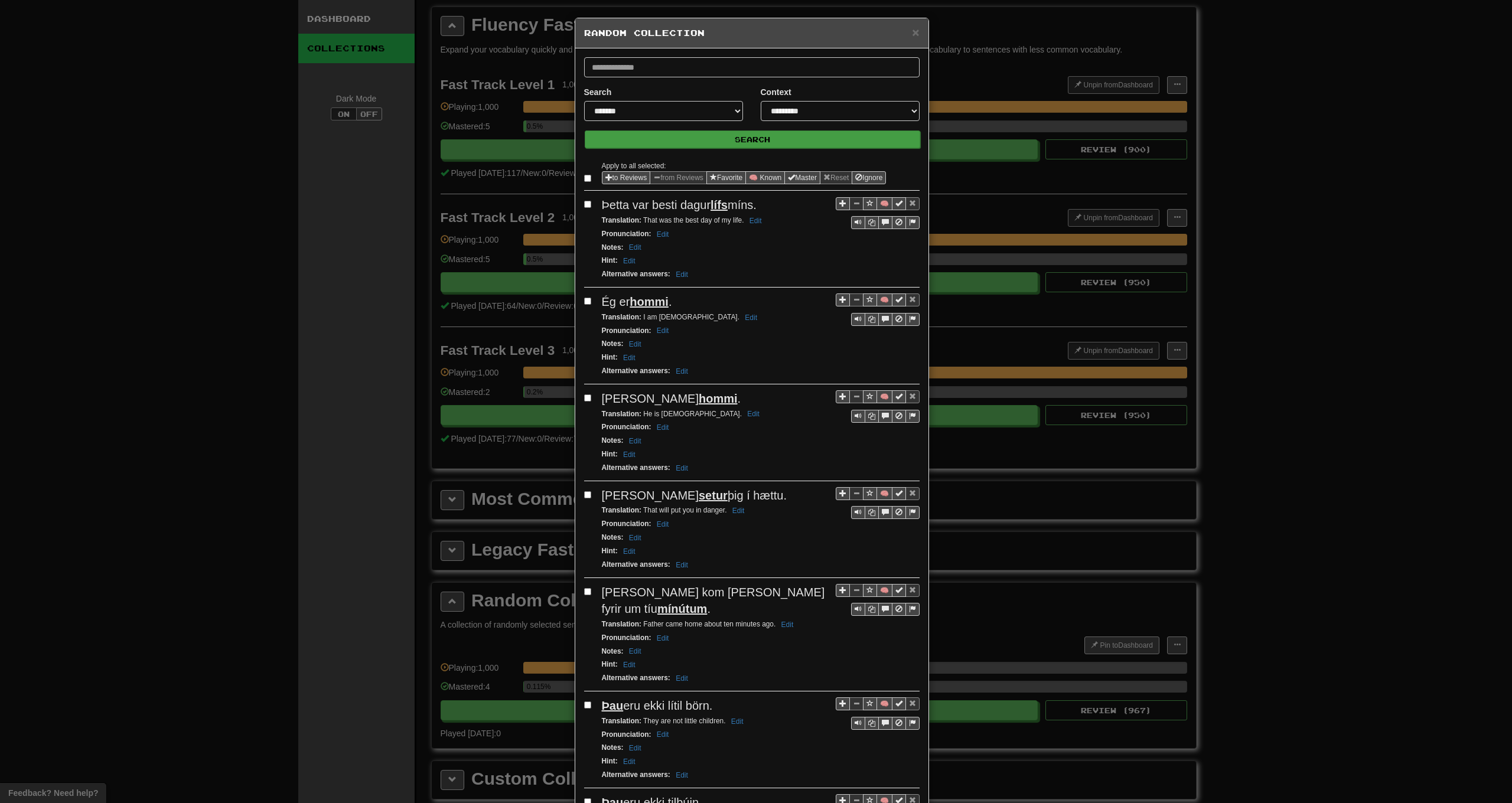
click at [695, 140] on button "Search" at bounding box center [752, 140] width 336 height 18
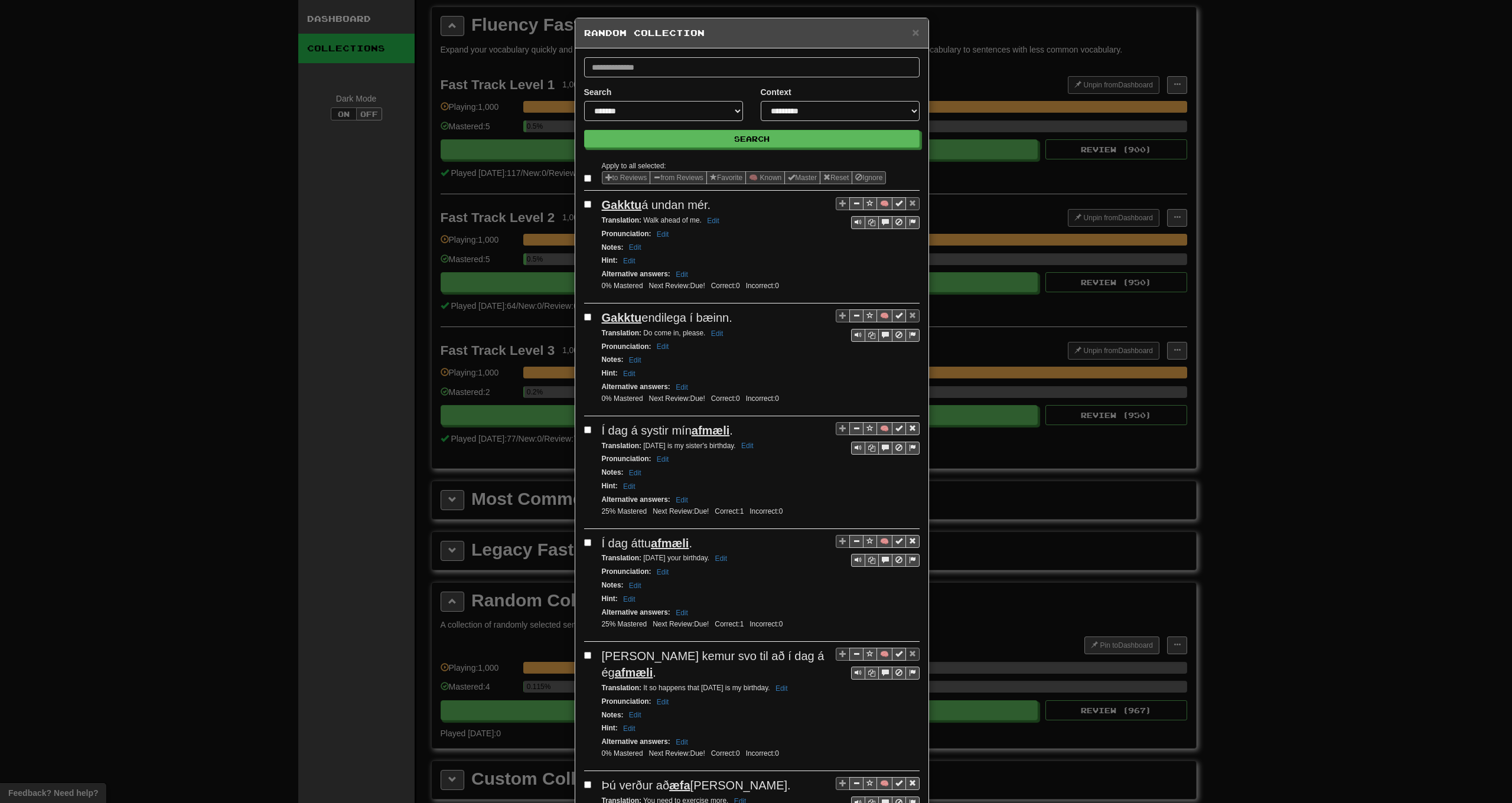
click at [589, 179] on label at bounding box center [590, 178] width 12 height 12
click at [691, 176] on button "from Reviews" at bounding box center [678, 178] width 57 height 13
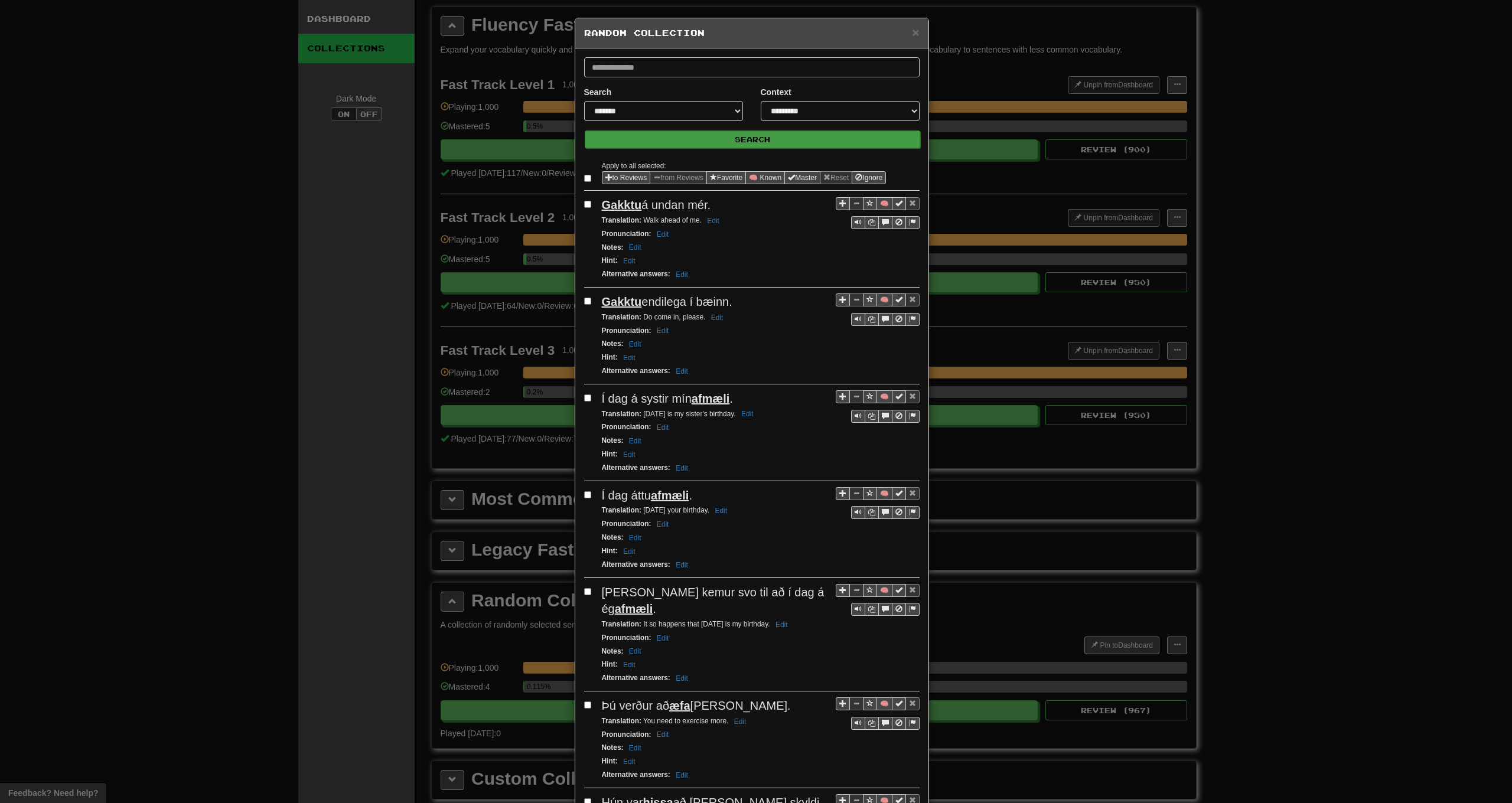
click at [715, 137] on button "Search" at bounding box center [752, 140] width 336 height 18
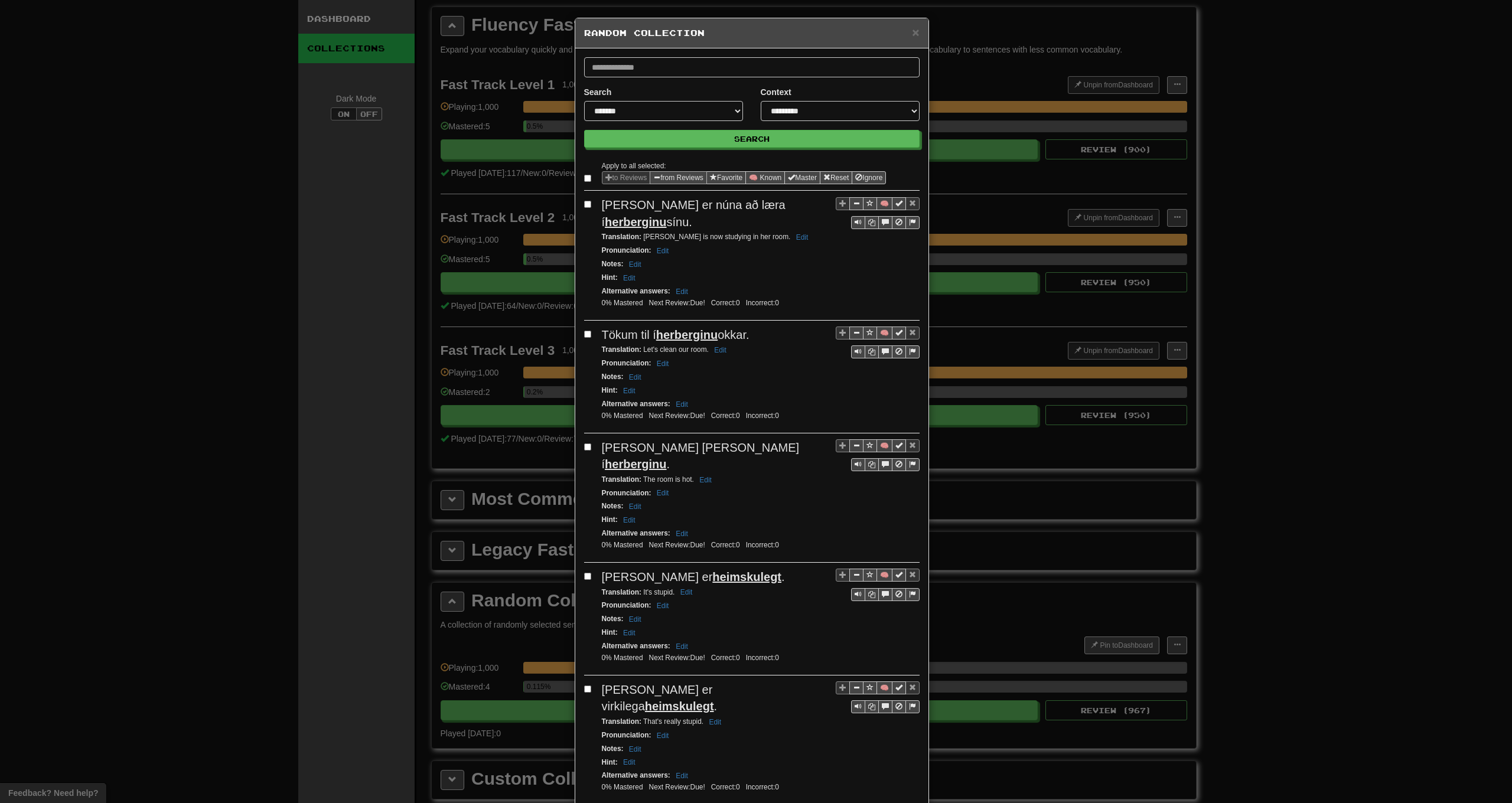
click at [665, 178] on button "from Reviews" at bounding box center [678, 178] width 57 height 13
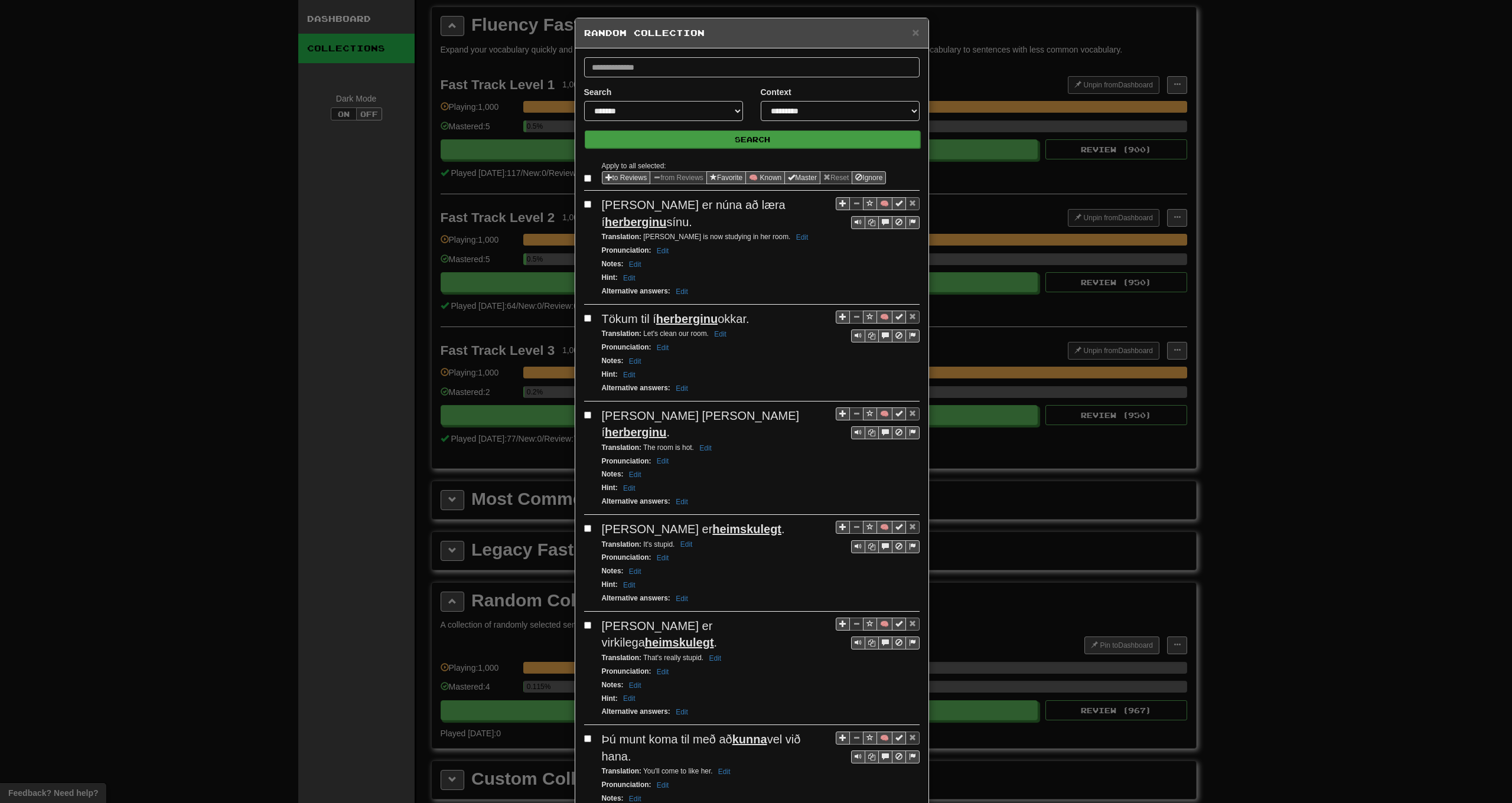
click at [692, 138] on button "Search" at bounding box center [752, 140] width 336 height 18
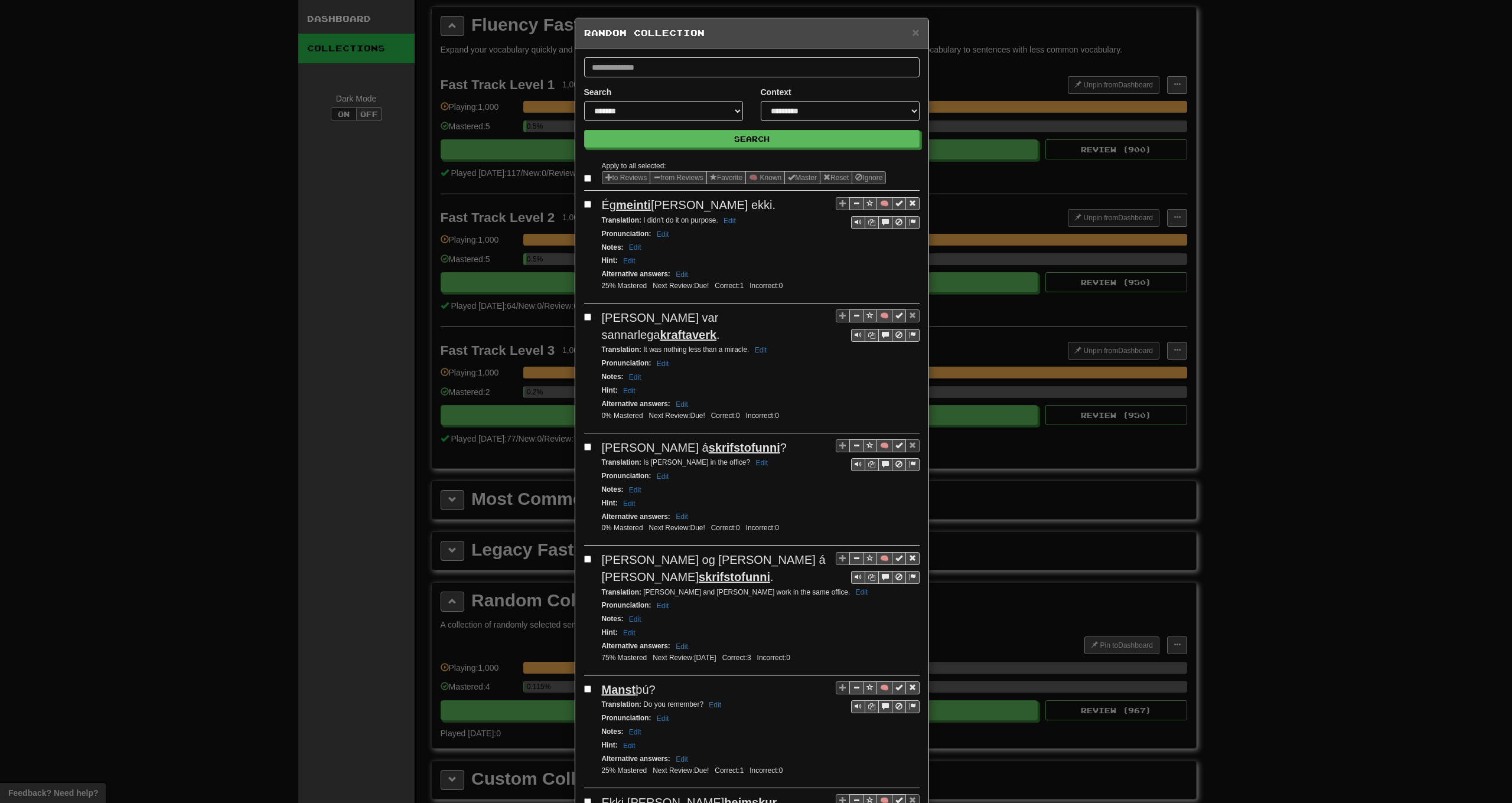
click at [588, 178] on label at bounding box center [590, 178] width 12 height 12
click at [671, 174] on button "from Reviews" at bounding box center [678, 178] width 57 height 13
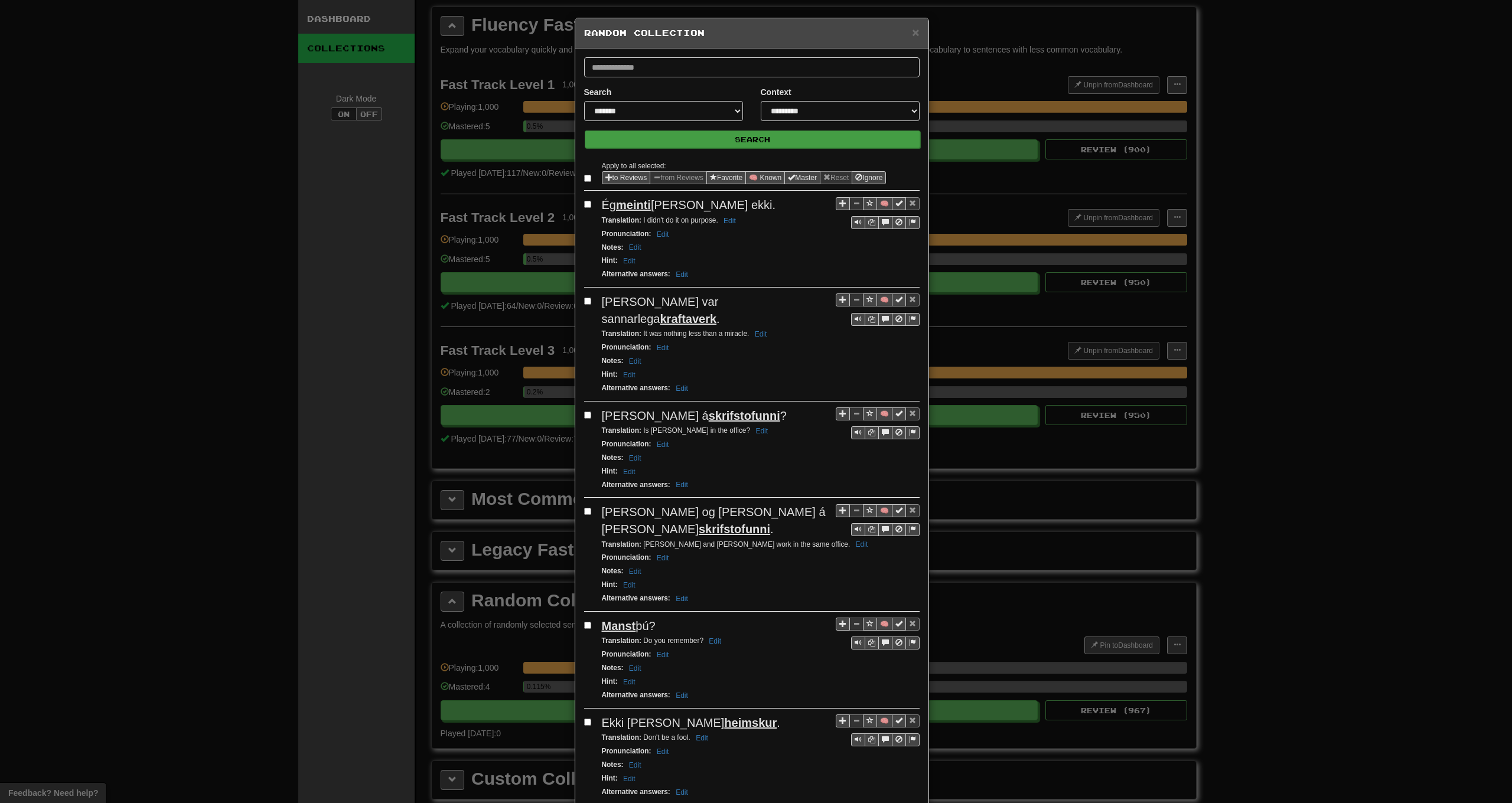
click at [692, 143] on button "Search" at bounding box center [752, 140] width 336 height 18
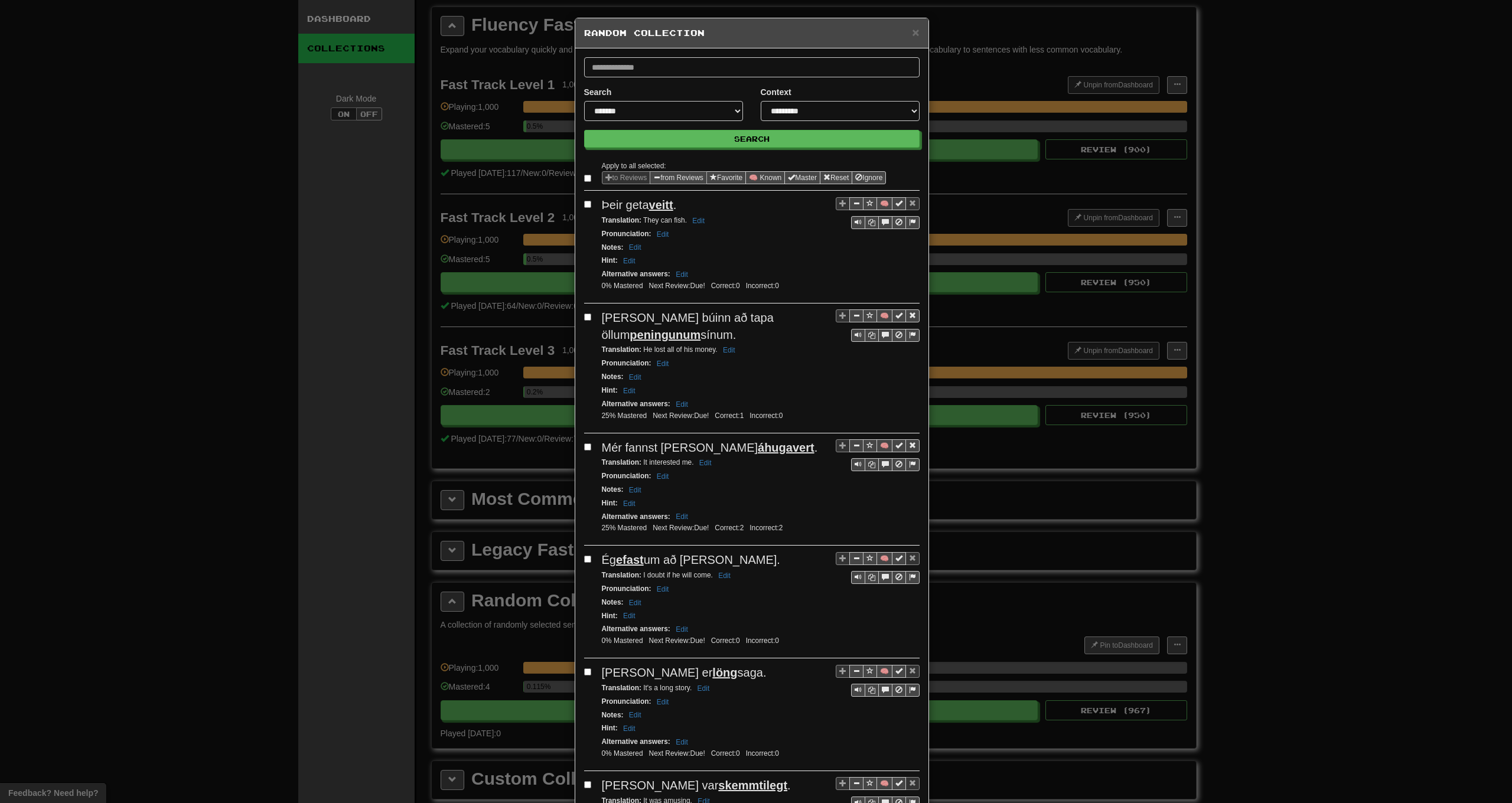
click at [681, 175] on button "from Reviews" at bounding box center [678, 178] width 57 height 13
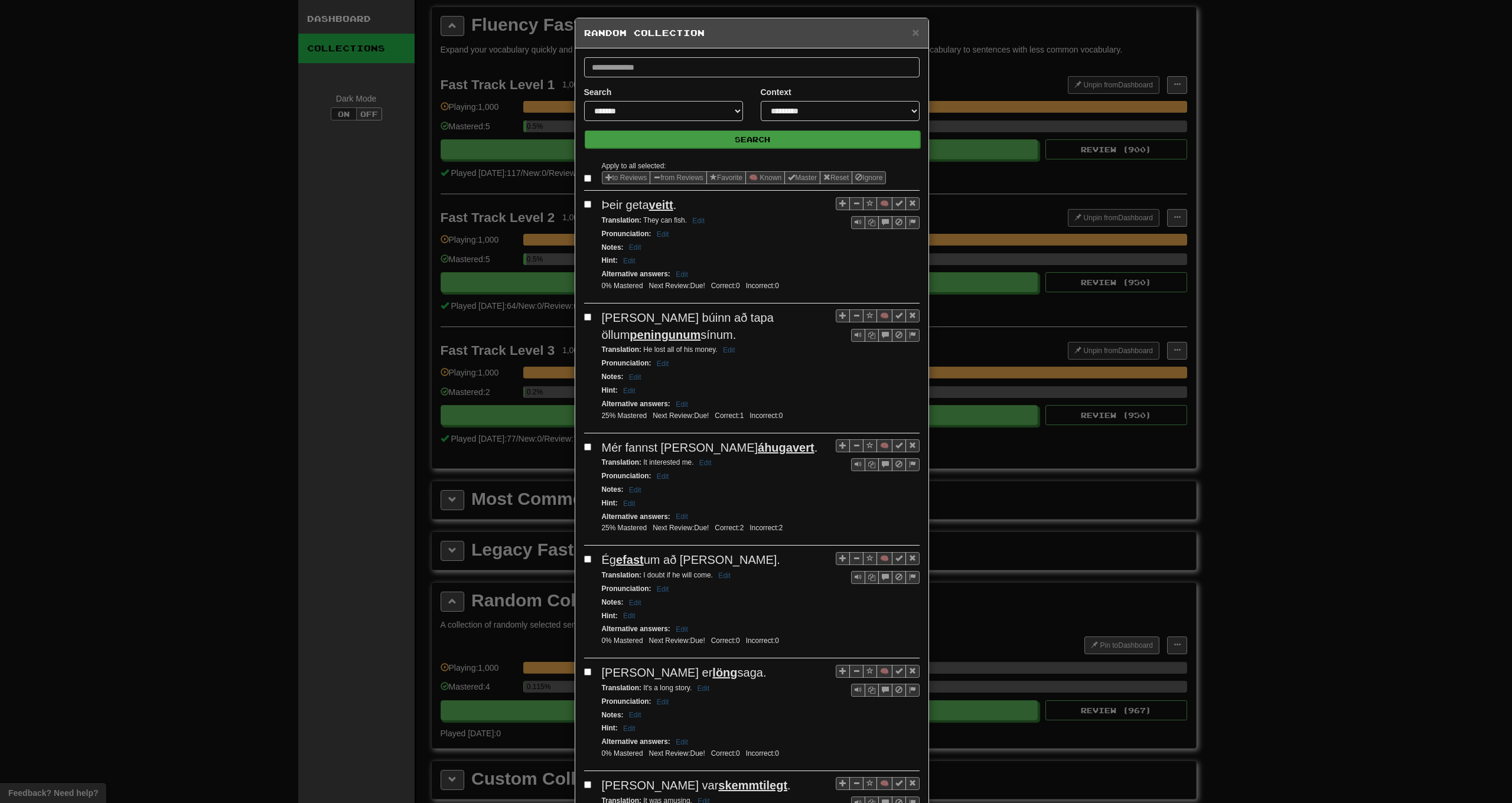
click at [713, 144] on button "Search" at bounding box center [752, 140] width 336 height 18
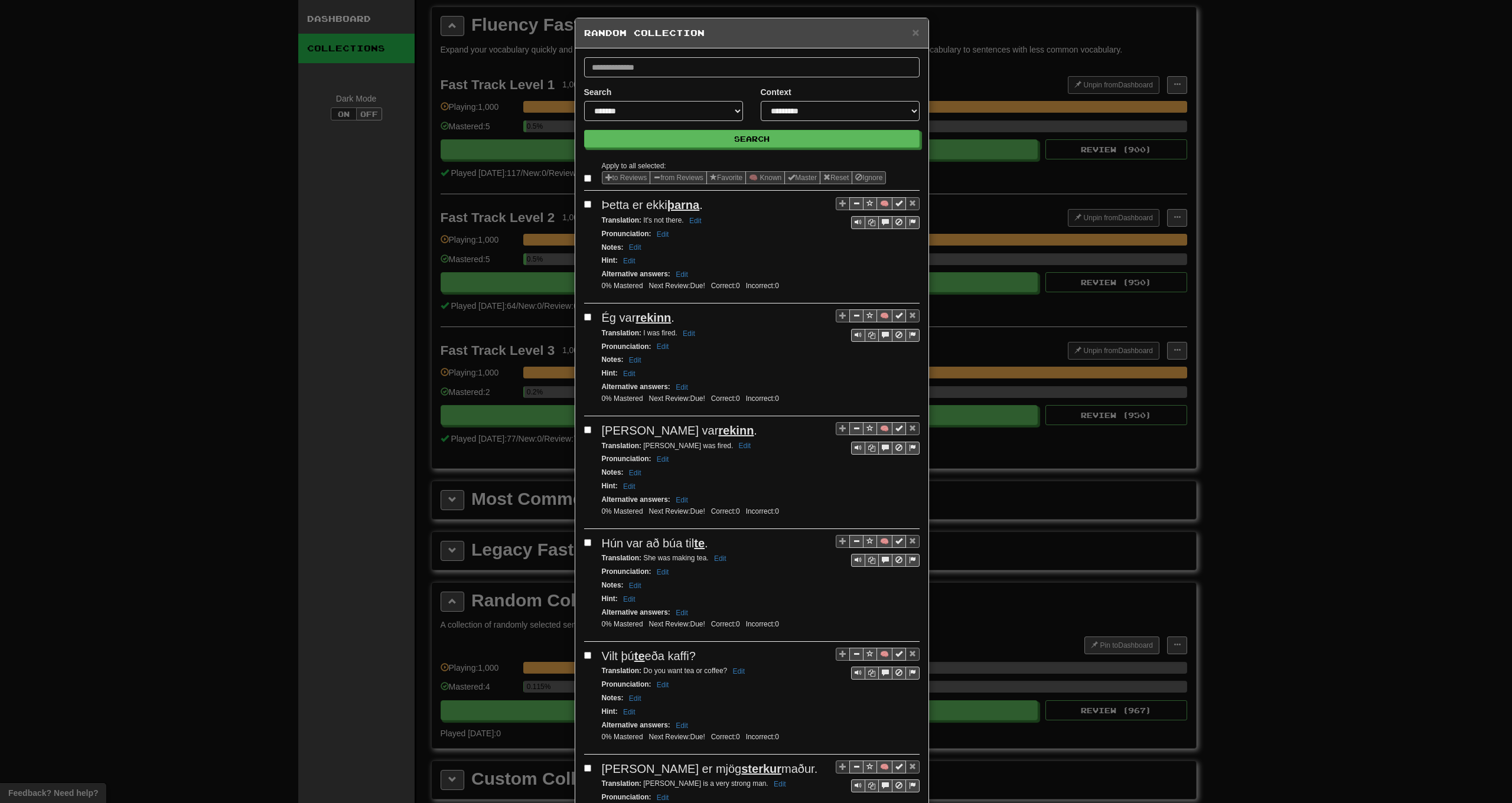
click at [587, 179] on label at bounding box center [590, 178] width 12 height 12
click at [659, 179] on button "from Reviews" at bounding box center [678, 178] width 57 height 13
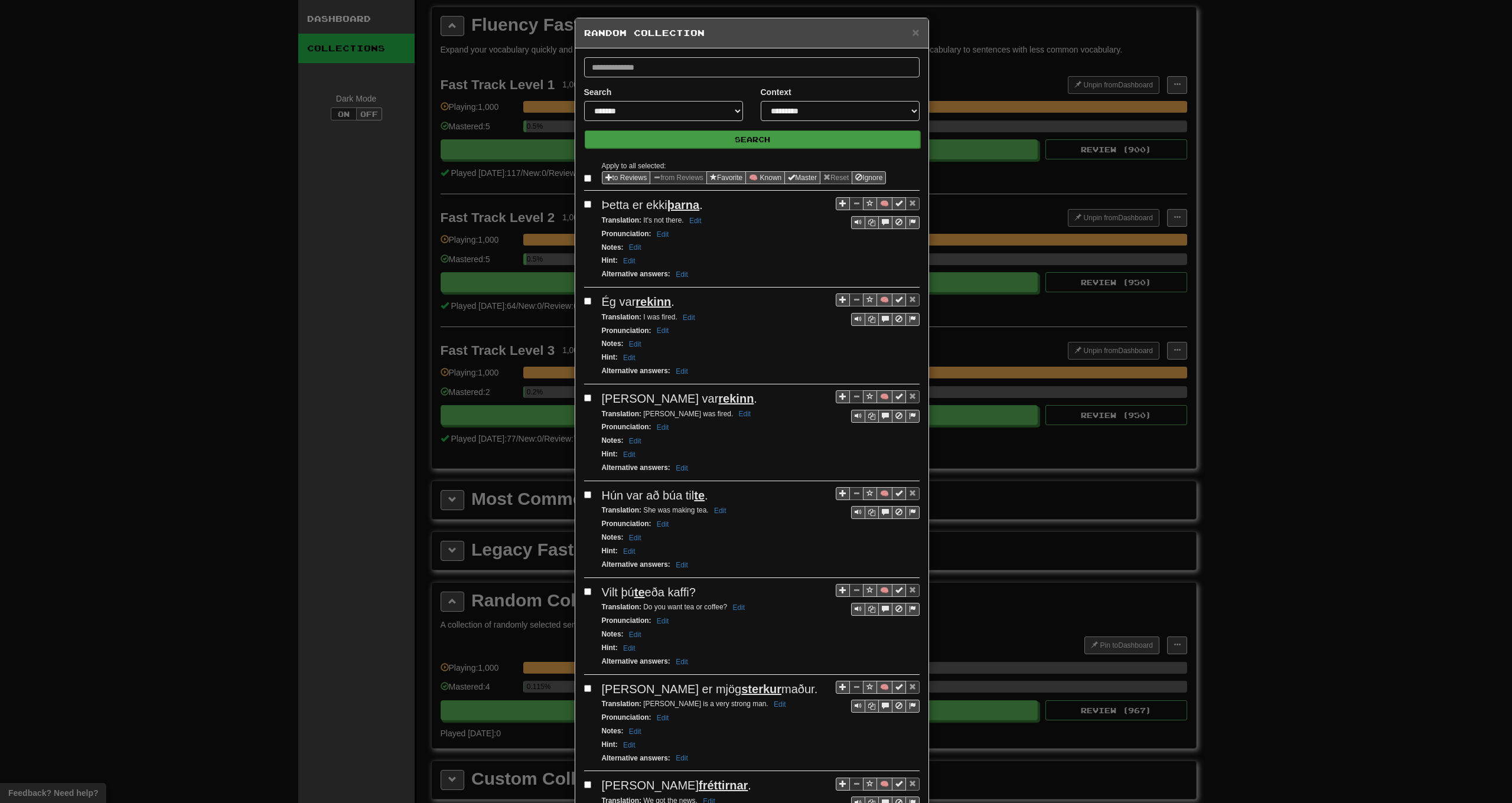
click at [714, 137] on button "Search" at bounding box center [752, 140] width 336 height 18
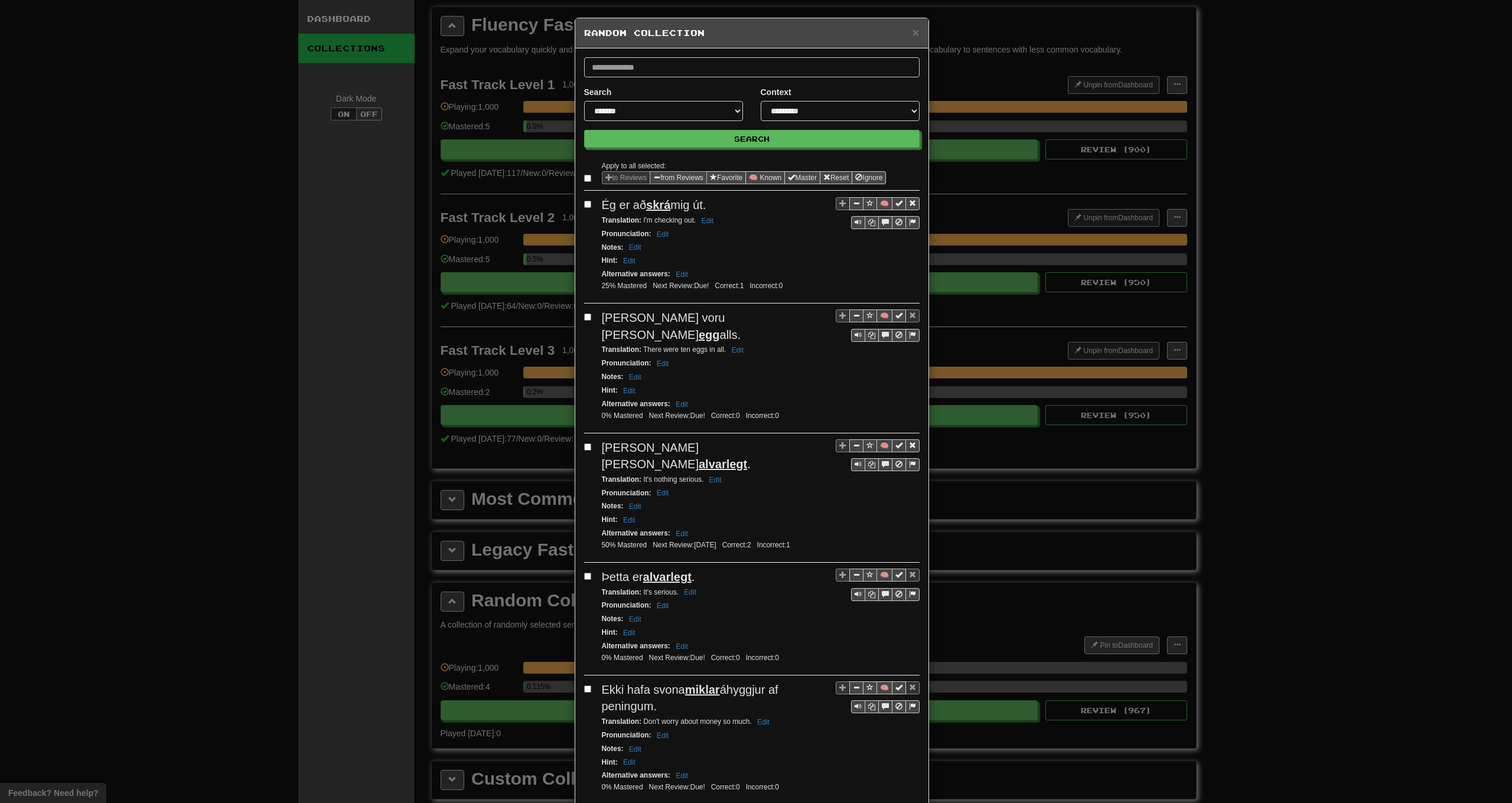
click at [662, 174] on button "from Reviews" at bounding box center [678, 178] width 57 height 13
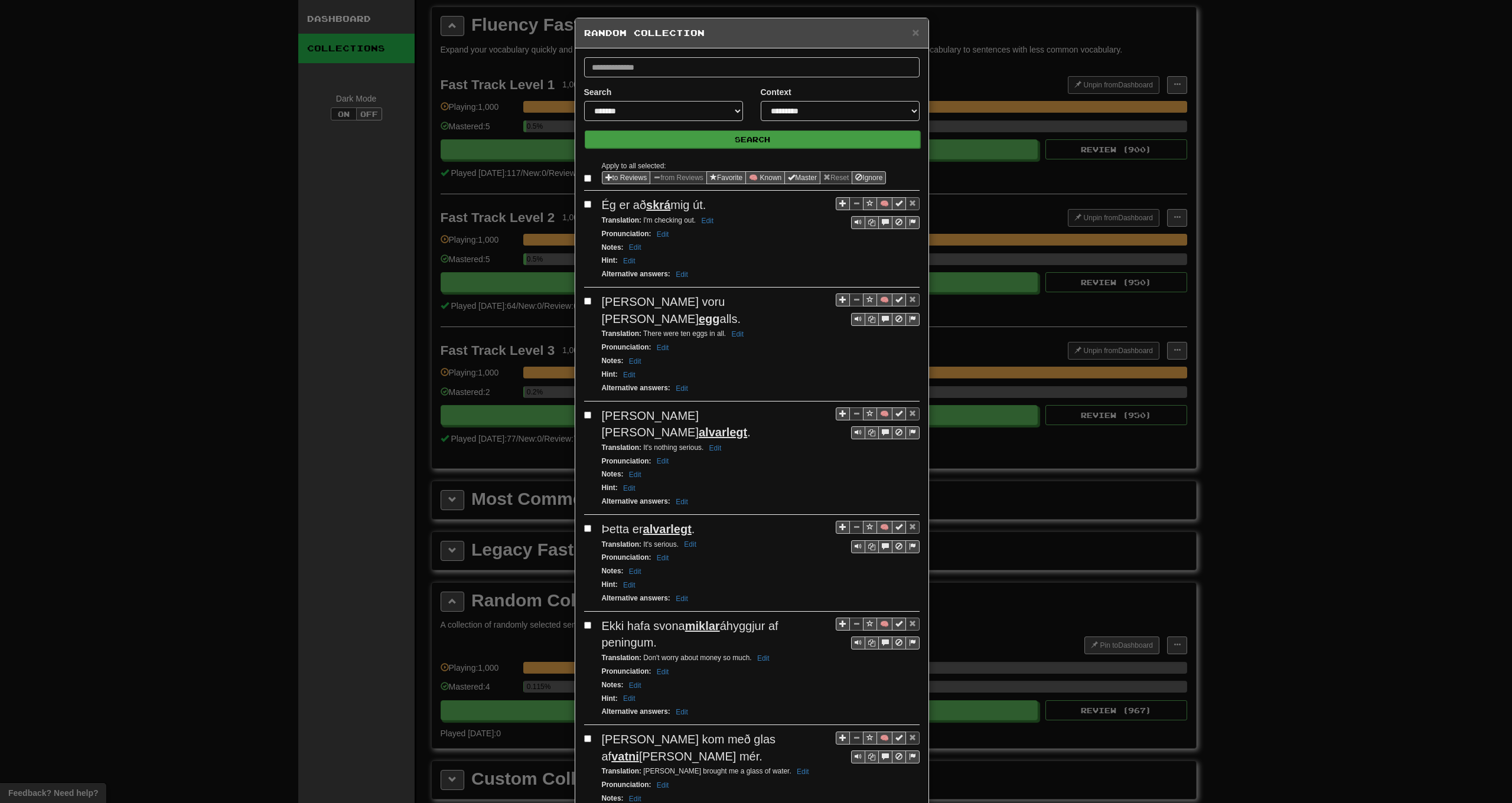
click at [701, 135] on button "Search" at bounding box center [752, 140] width 336 height 18
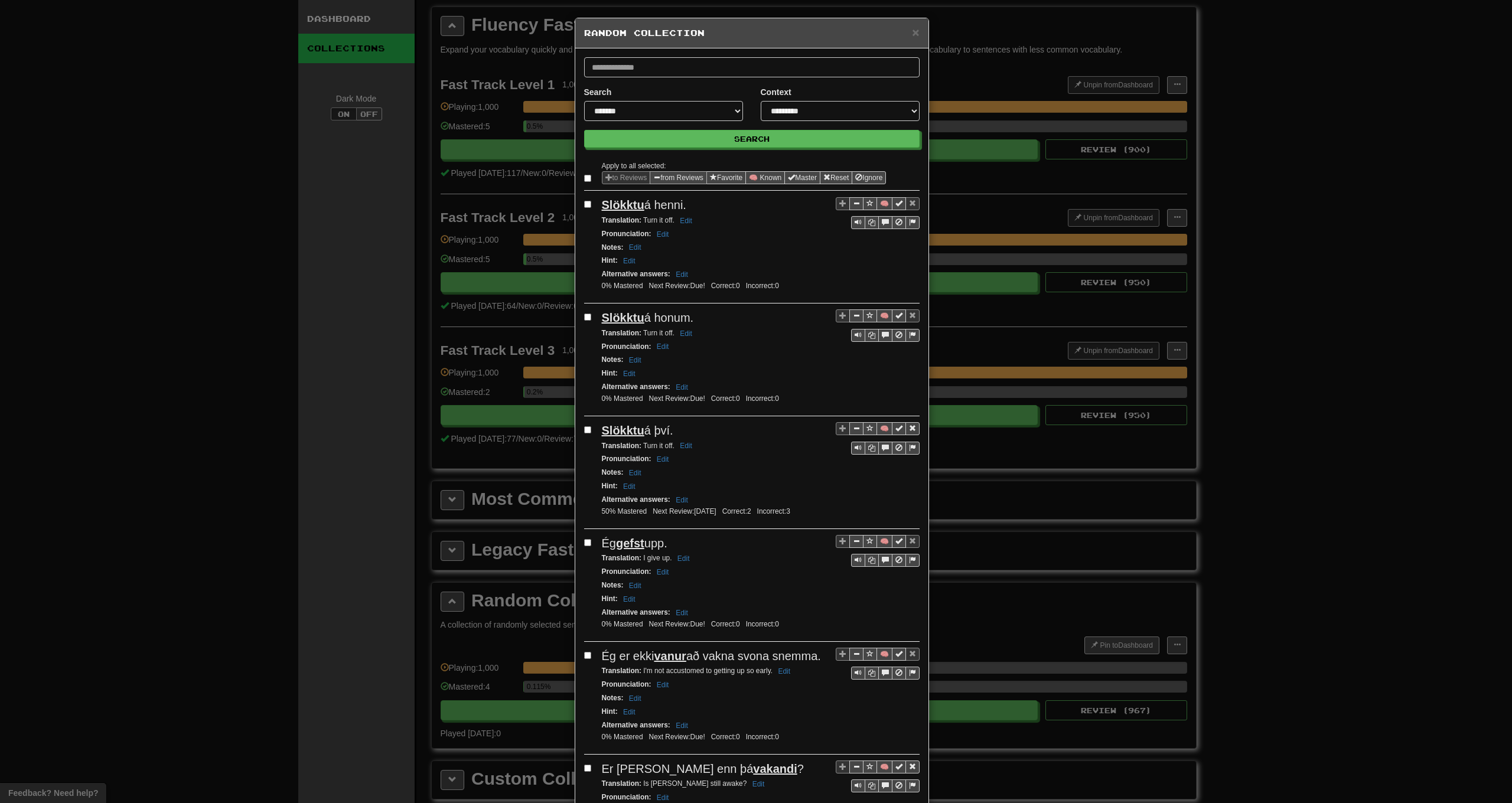
click at [658, 176] on span "Sentence options" at bounding box center [657, 177] width 7 height 7
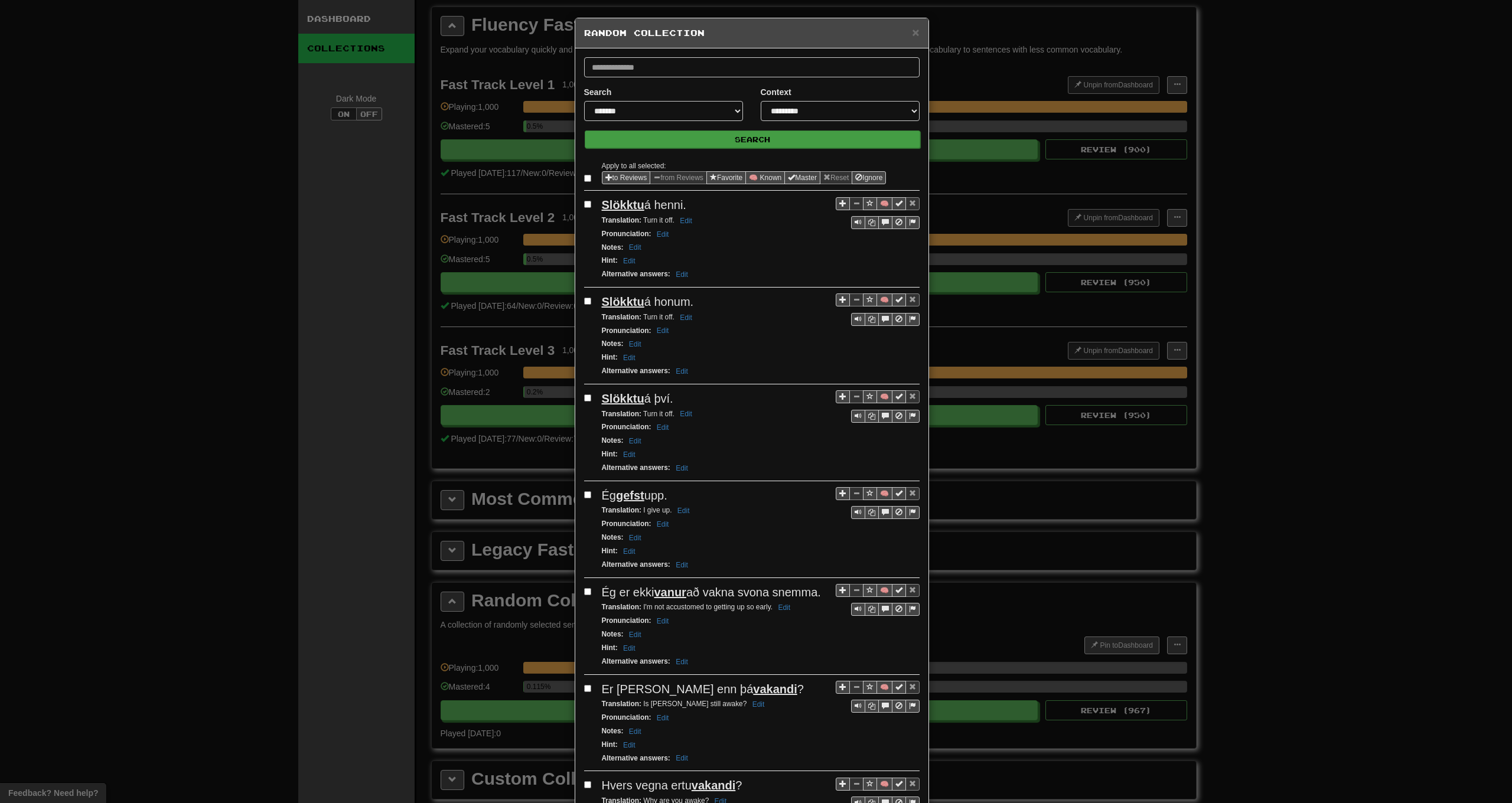
click at [681, 143] on button "Search" at bounding box center [752, 140] width 336 height 18
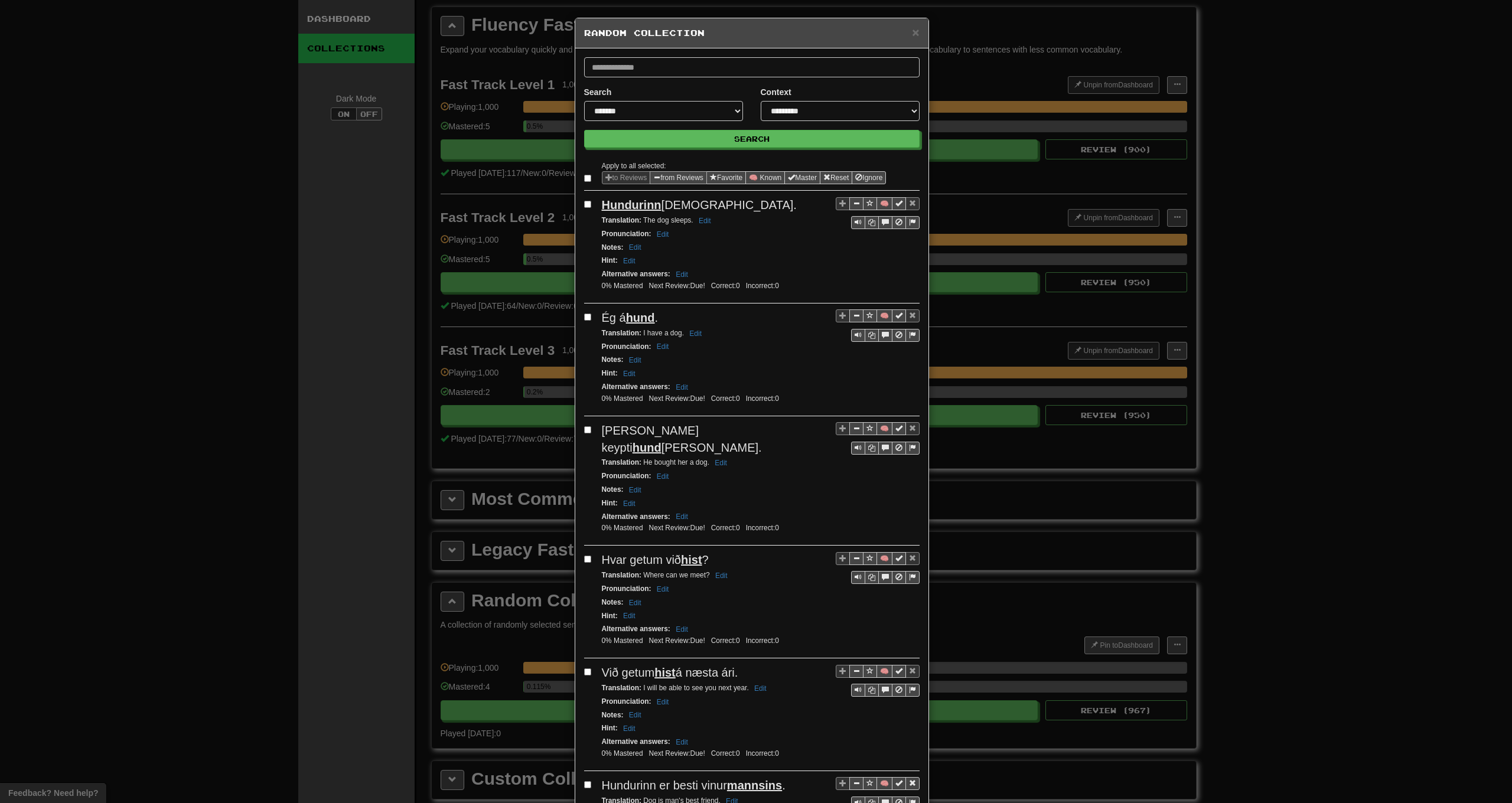
click at [670, 176] on button "from Reviews" at bounding box center [678, 178] width 57 height 13
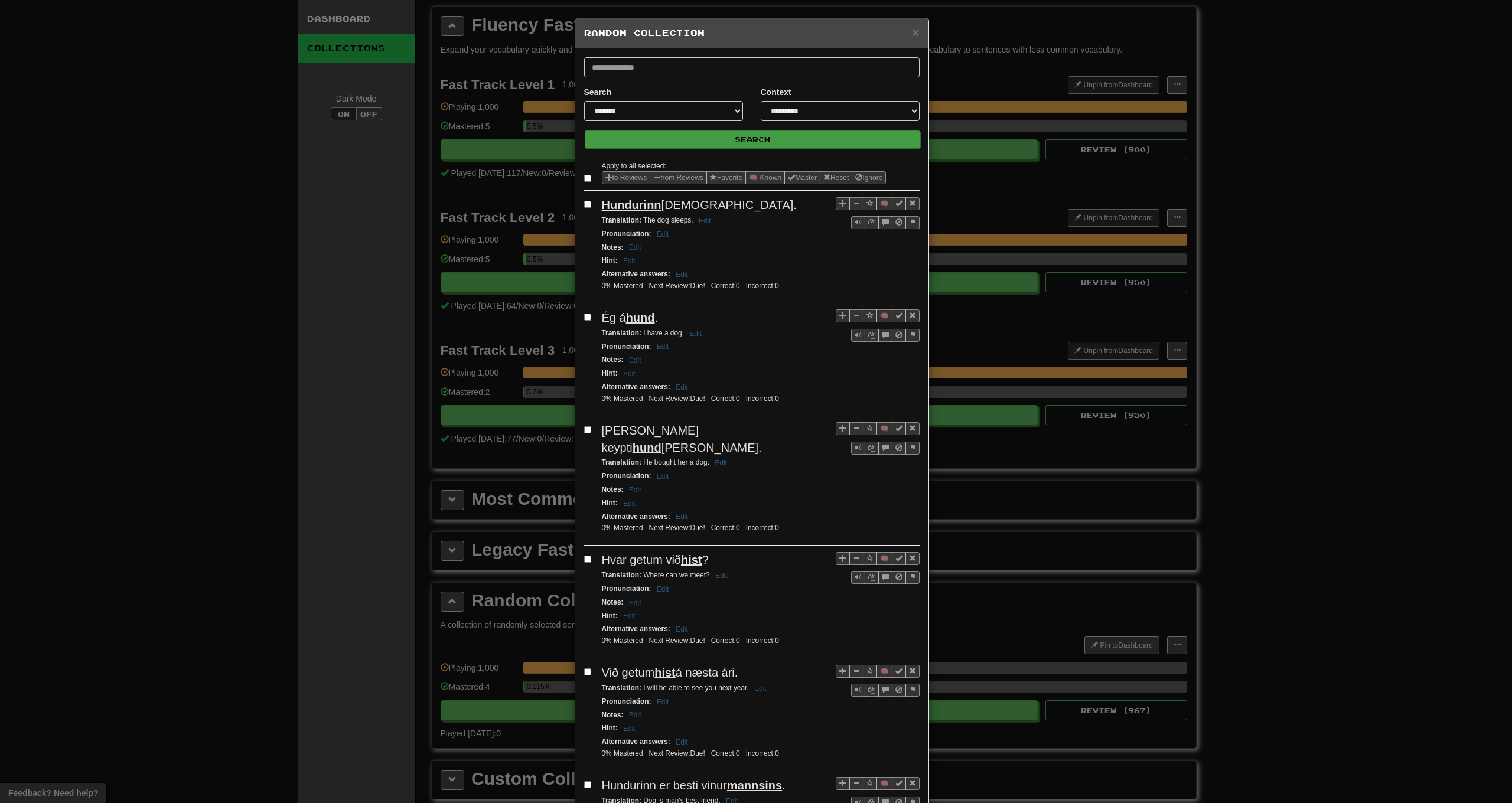
click at [700, 138] on button "Search" at bounding box center [752, 140] width 336 height 18
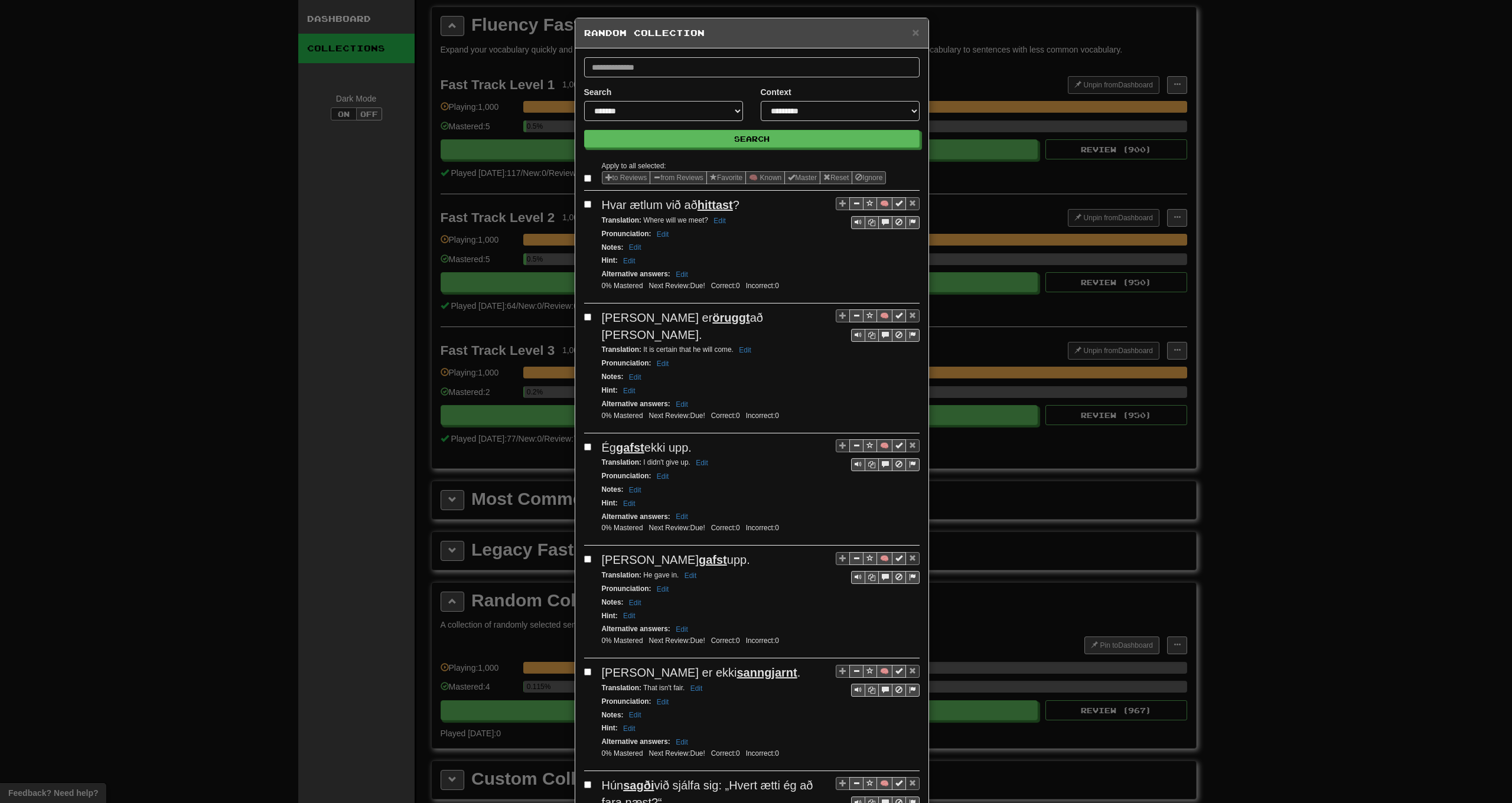
click at [587, 178] on label at bounding box center [590, 178] width 12 height 12
click at [676, 176] on button "from Reviews" at bounding box center [678, 178] width 57 height 13
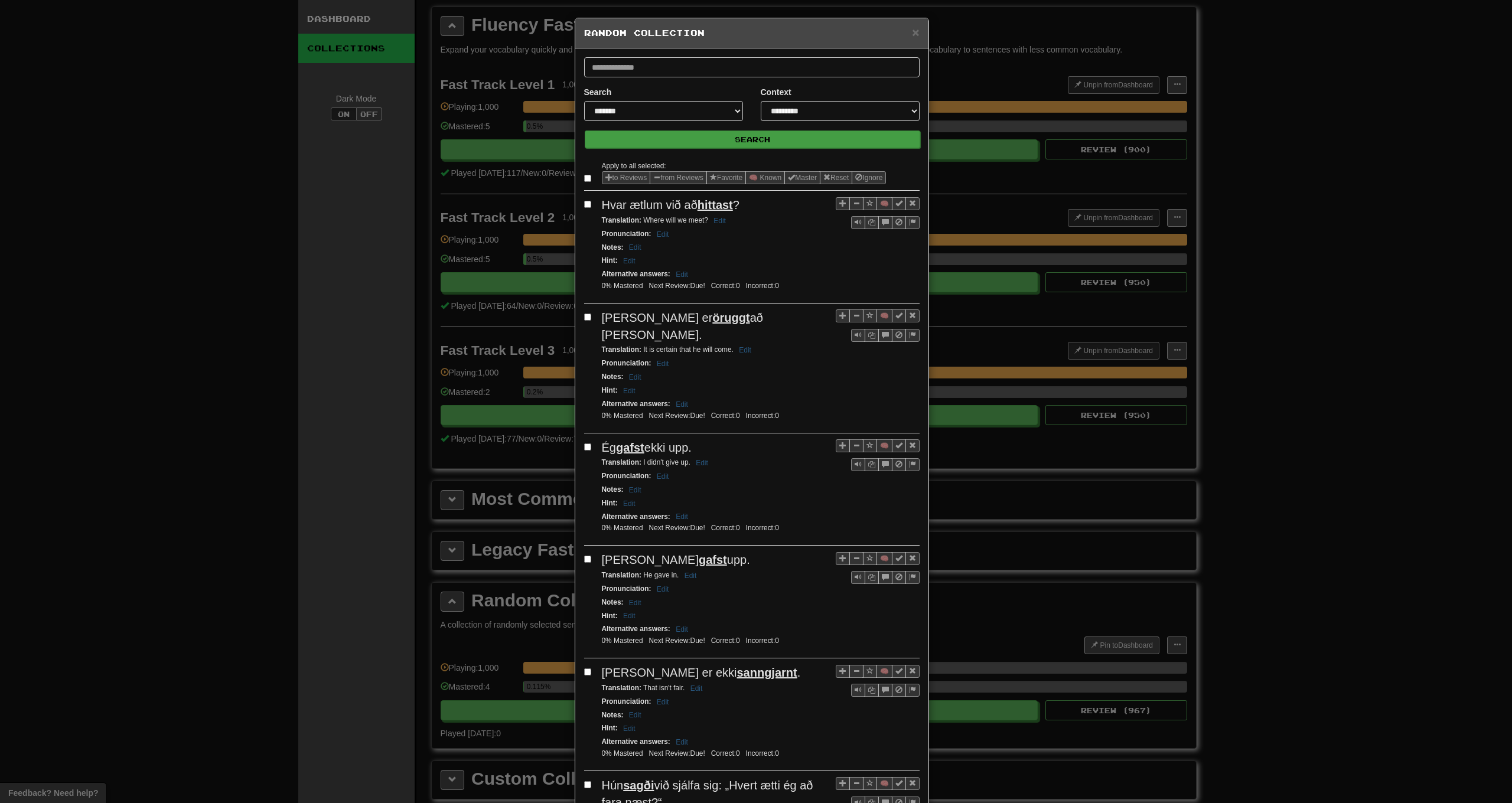
click at [707, 140] on button "Search" at bounding box center [752, 140] width 336 height 18
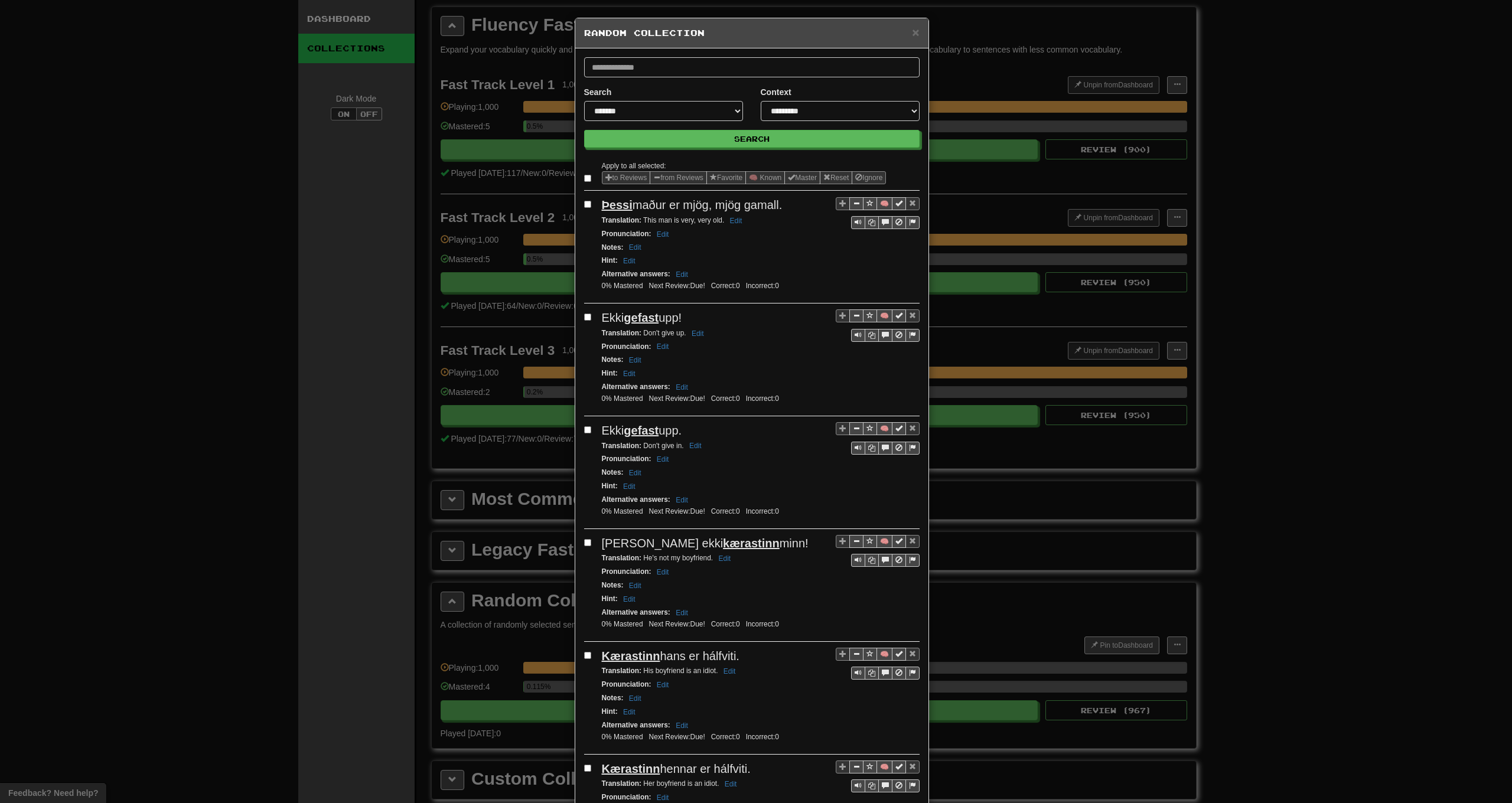
click at [587, 181] on label at bounding box center [590, 178] width 12 height 12
click at [666, 179] on button "from Reviews" at bounding box center [678, 178] width 57 height 13
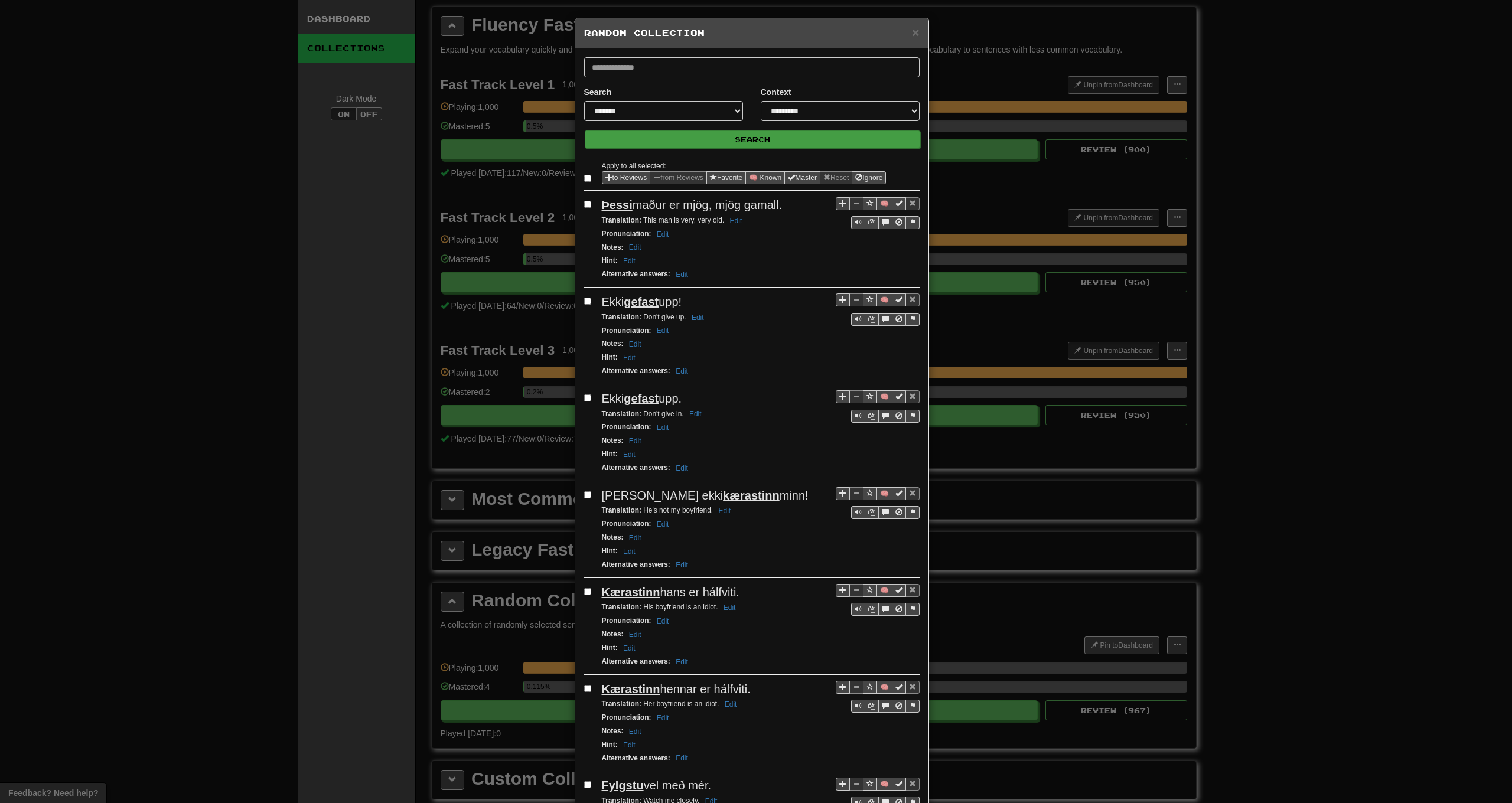
click at [698, 144] on button "Search" at bounding box center [752, 140] width 336 height 18
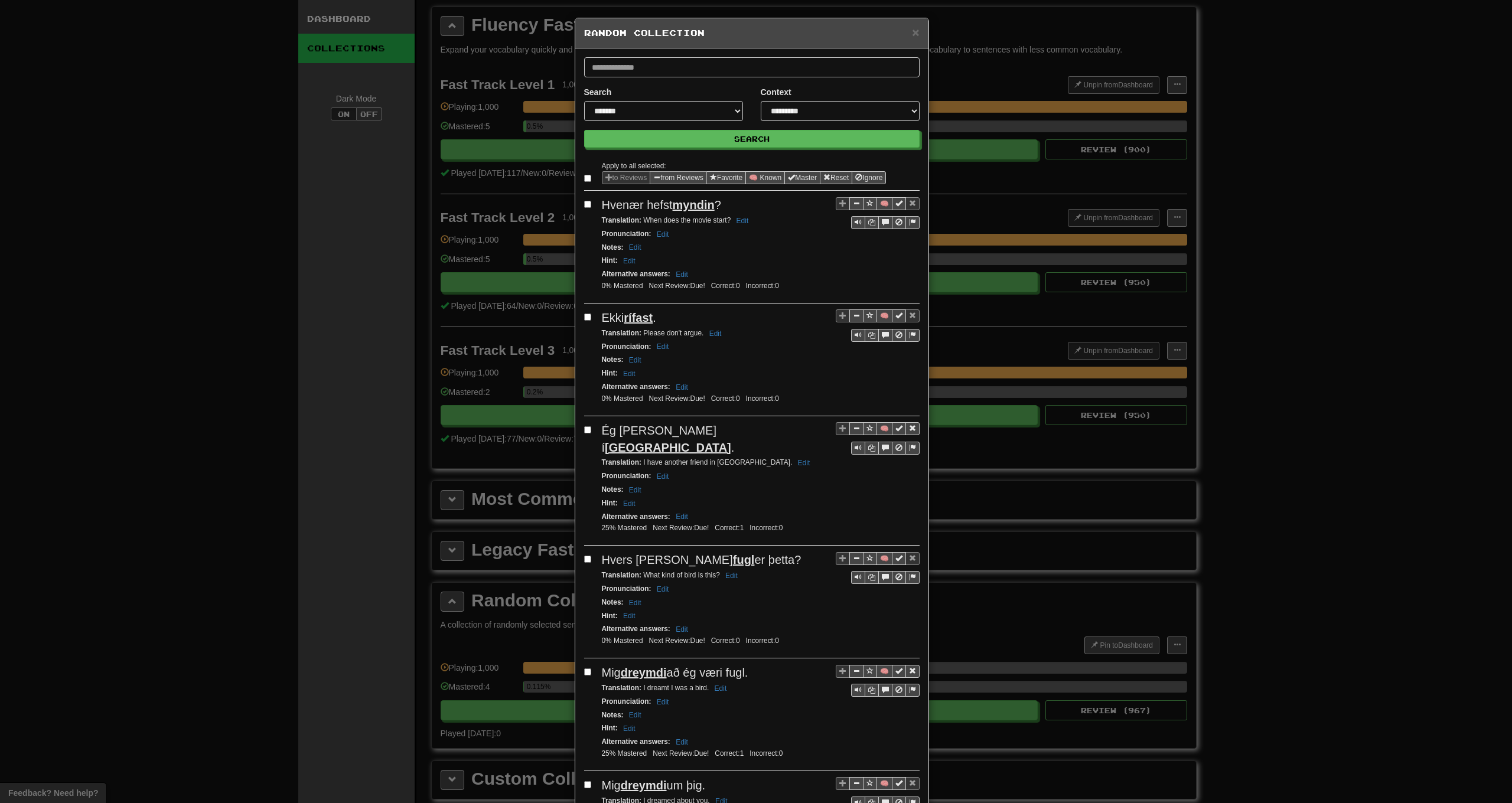
click at [670, 176] on button "from Reviews" at bounding box center [678, 178] width 57 height 13
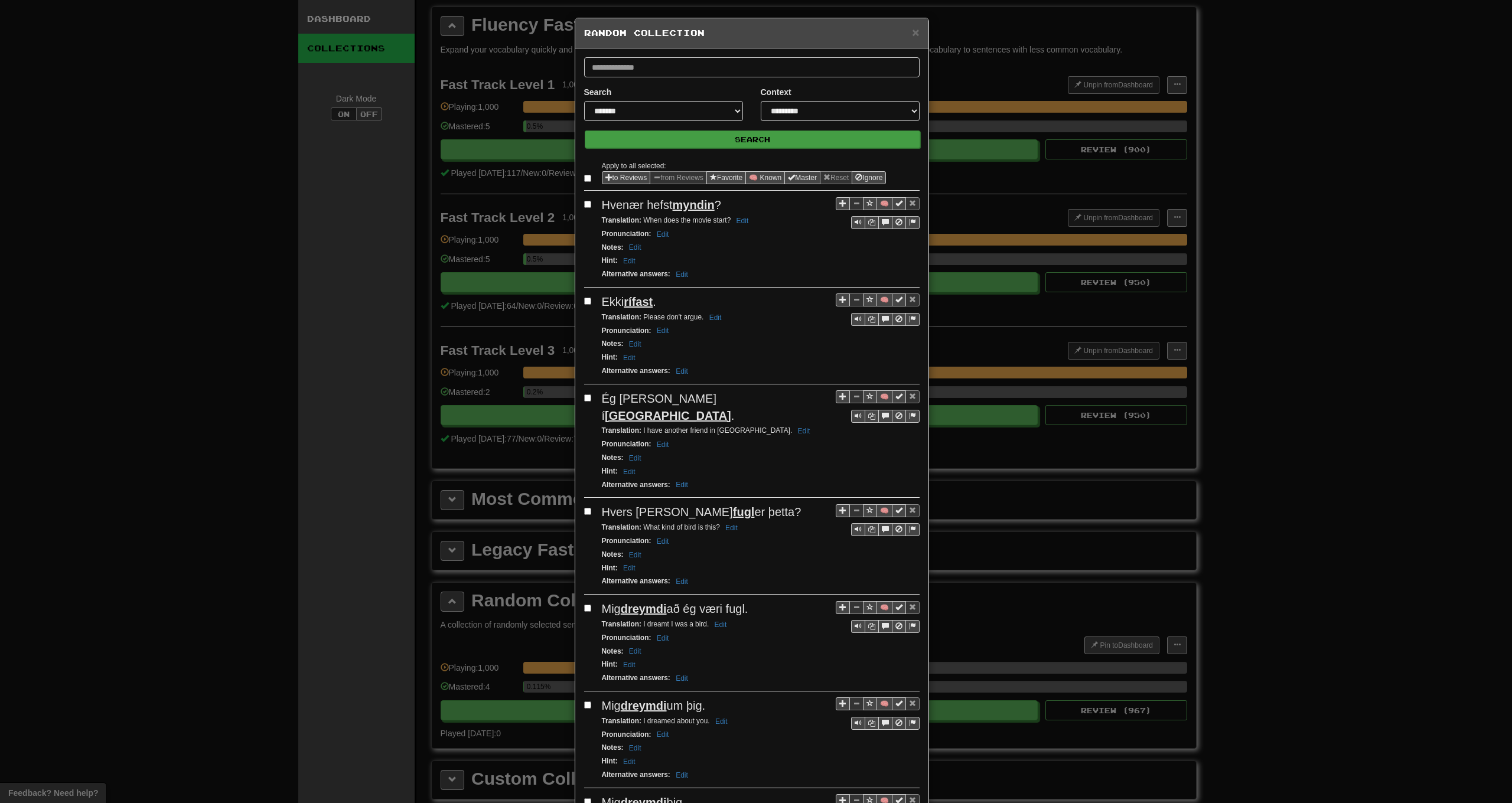
click at [713, 135] on button "Search" at bounding box center [752, 140] width 336 height 18
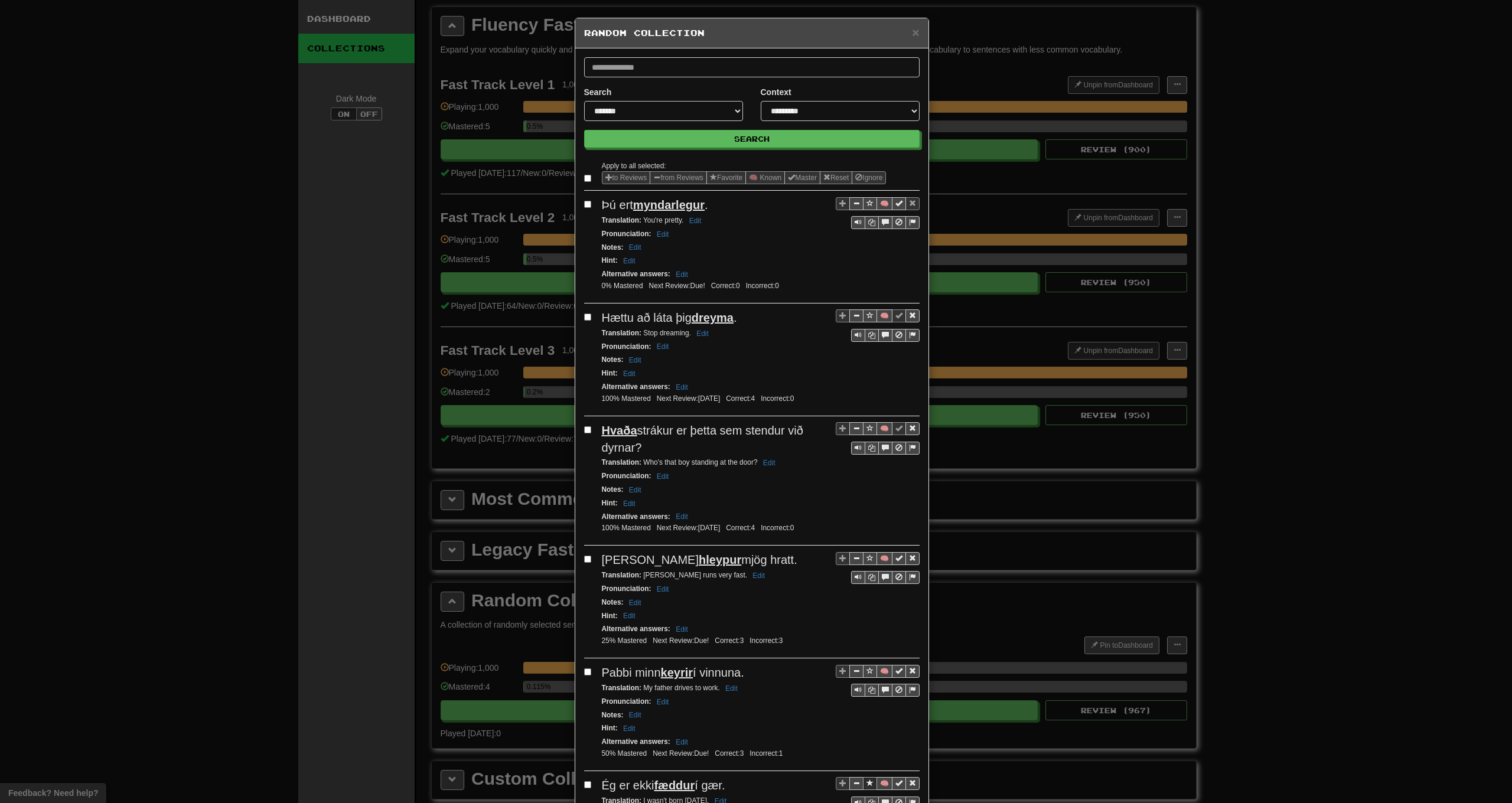
click at [588, 178] on label at bounding box center [590, 178] width 12 height 12
click at [666, 179] on button "from Reviews" at bounding box center [678, 178] width 57 height 13
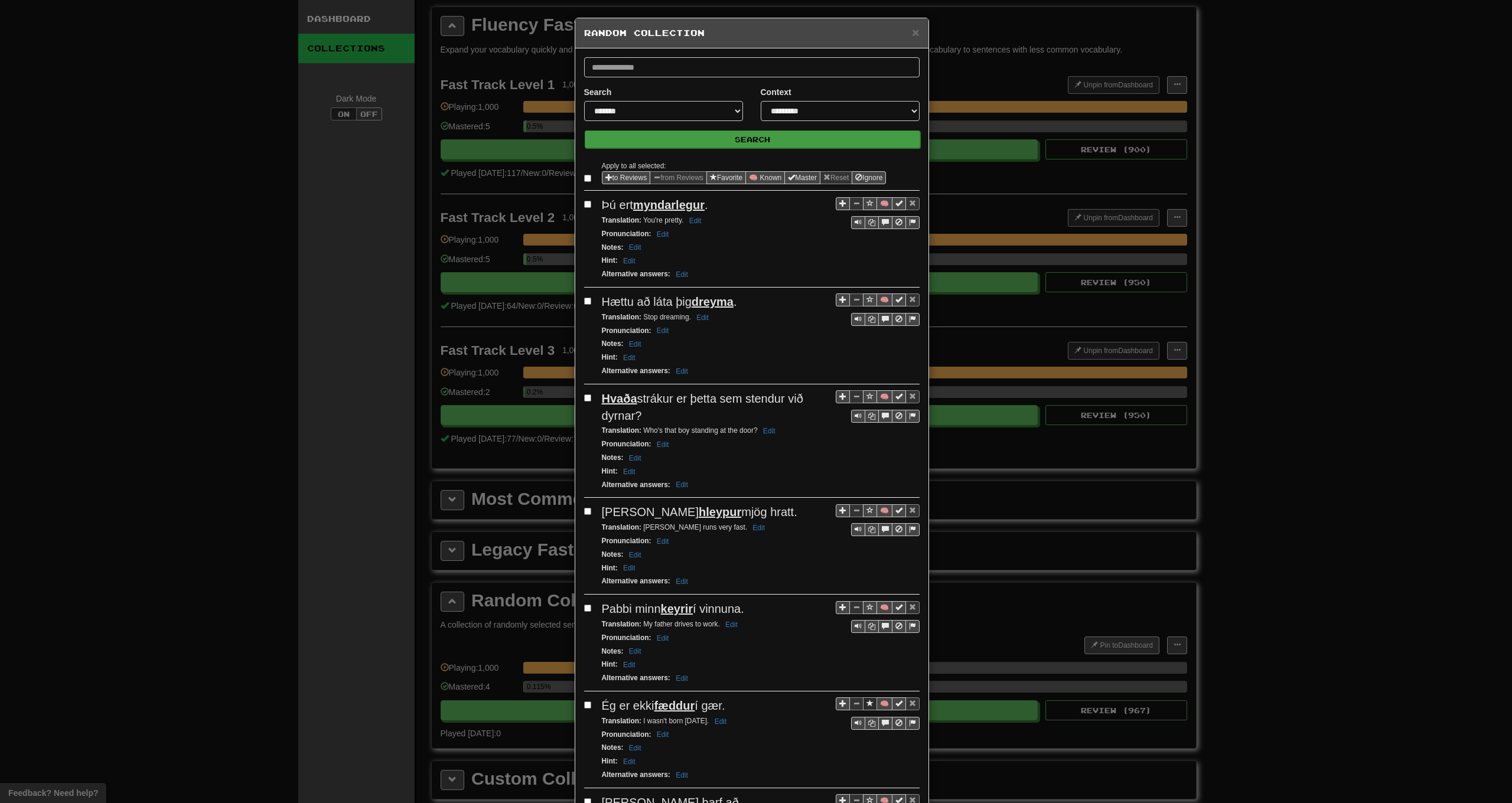
click at [708, 140] on button "Search" at bounding box center [752, 140] width 336 height 18
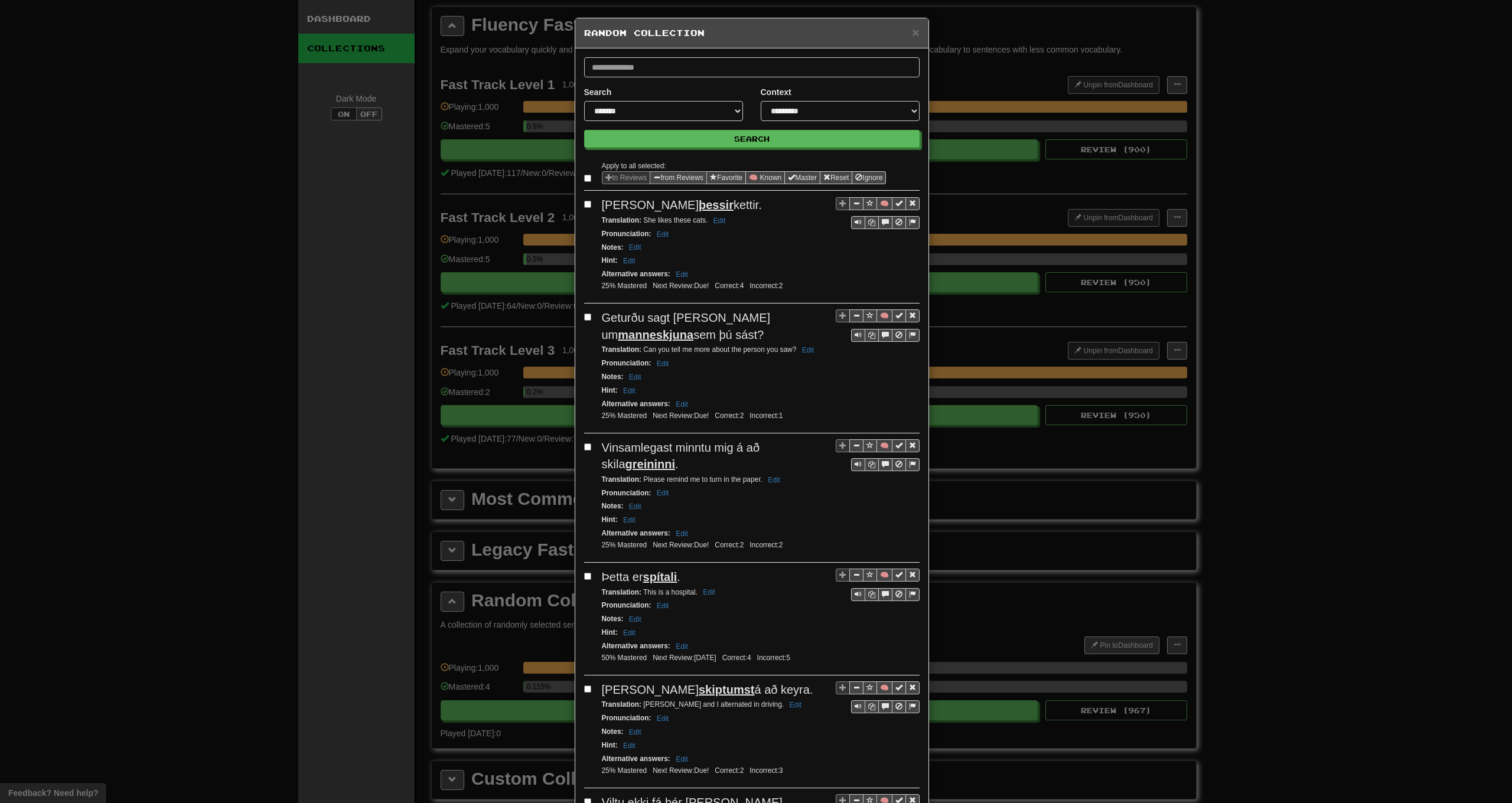
click at [669, 178] on button "from Reviews" at bounding box center [678, 178] width 57 height 13
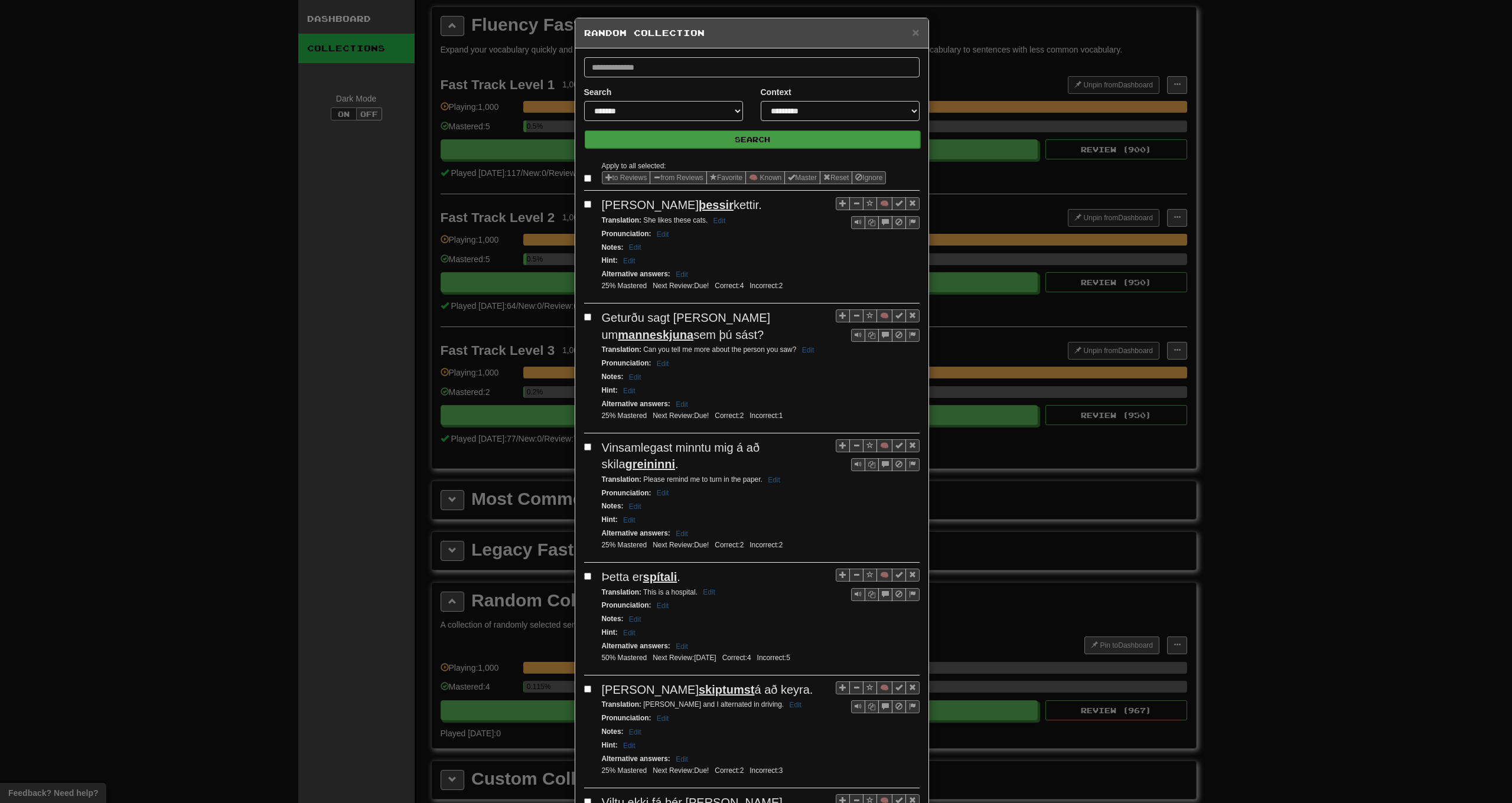
click at [702, 146] on button "Search" at bounding box center [752, 140] width 336 height 18
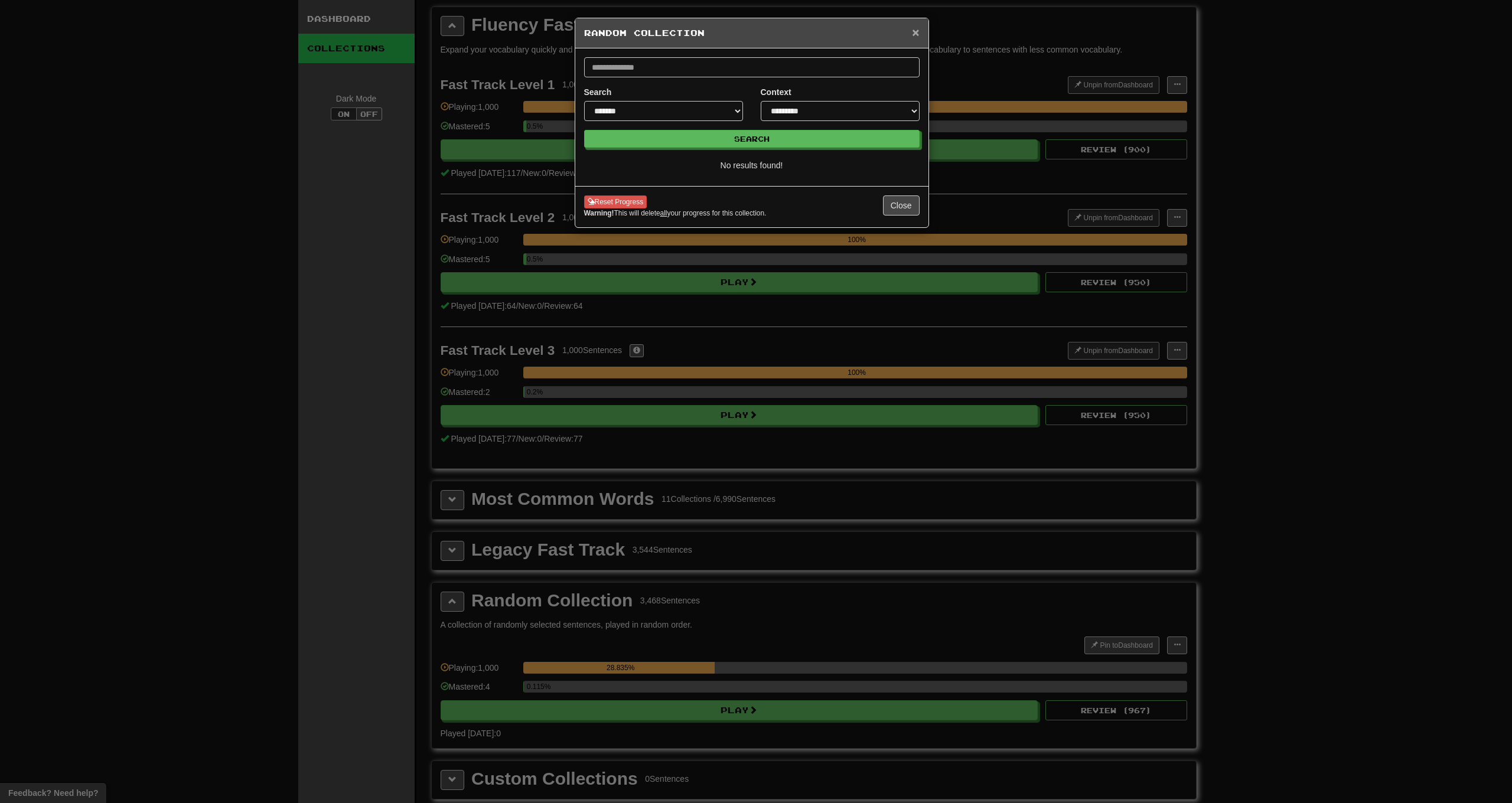
click at [912, 34] on span "×" at bounding box center [915, 32] width 7 height 14
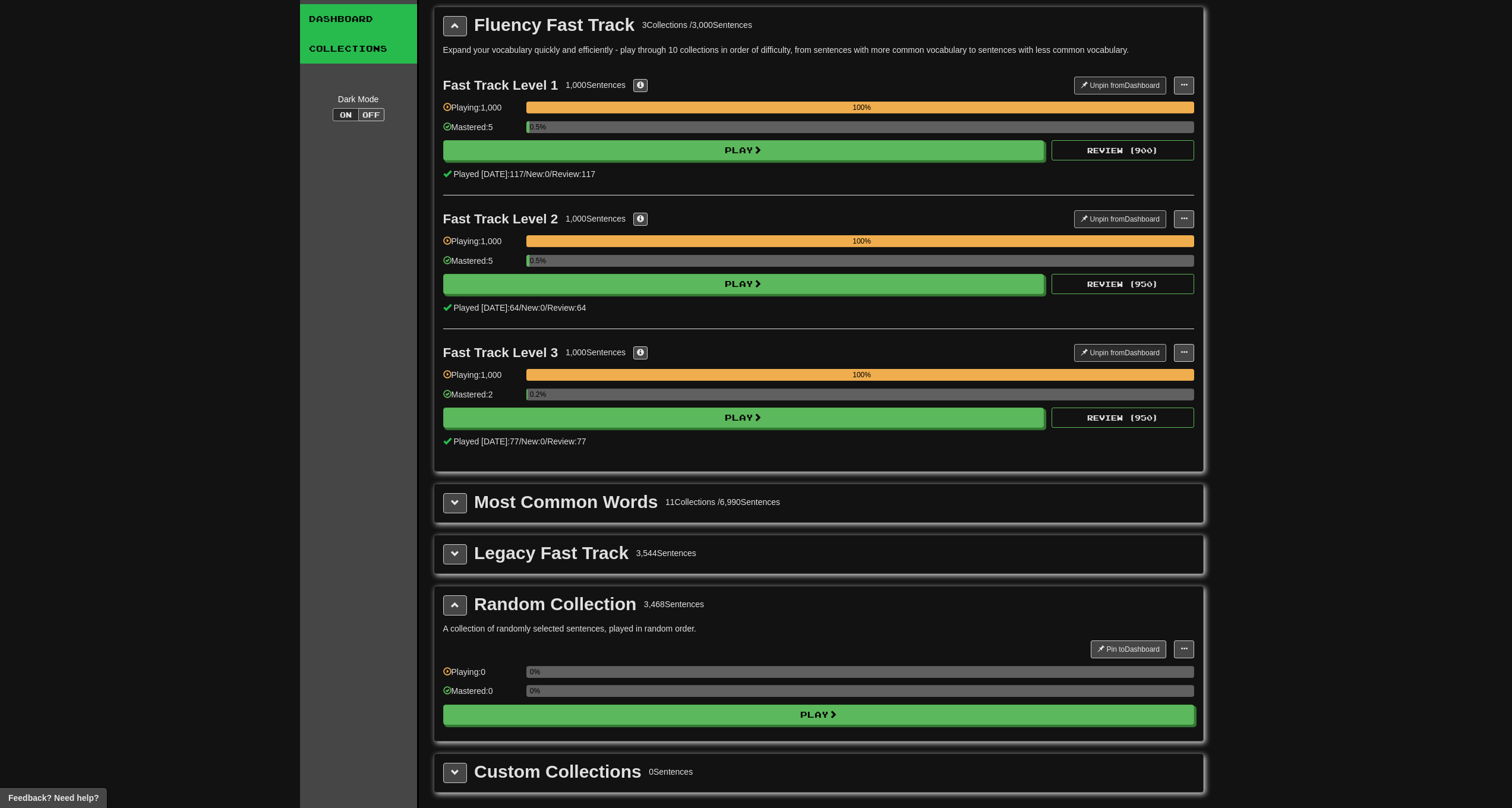
click at [391, 29] on link "Dashboard" at bounding box center [358, 19] width 117 height 30
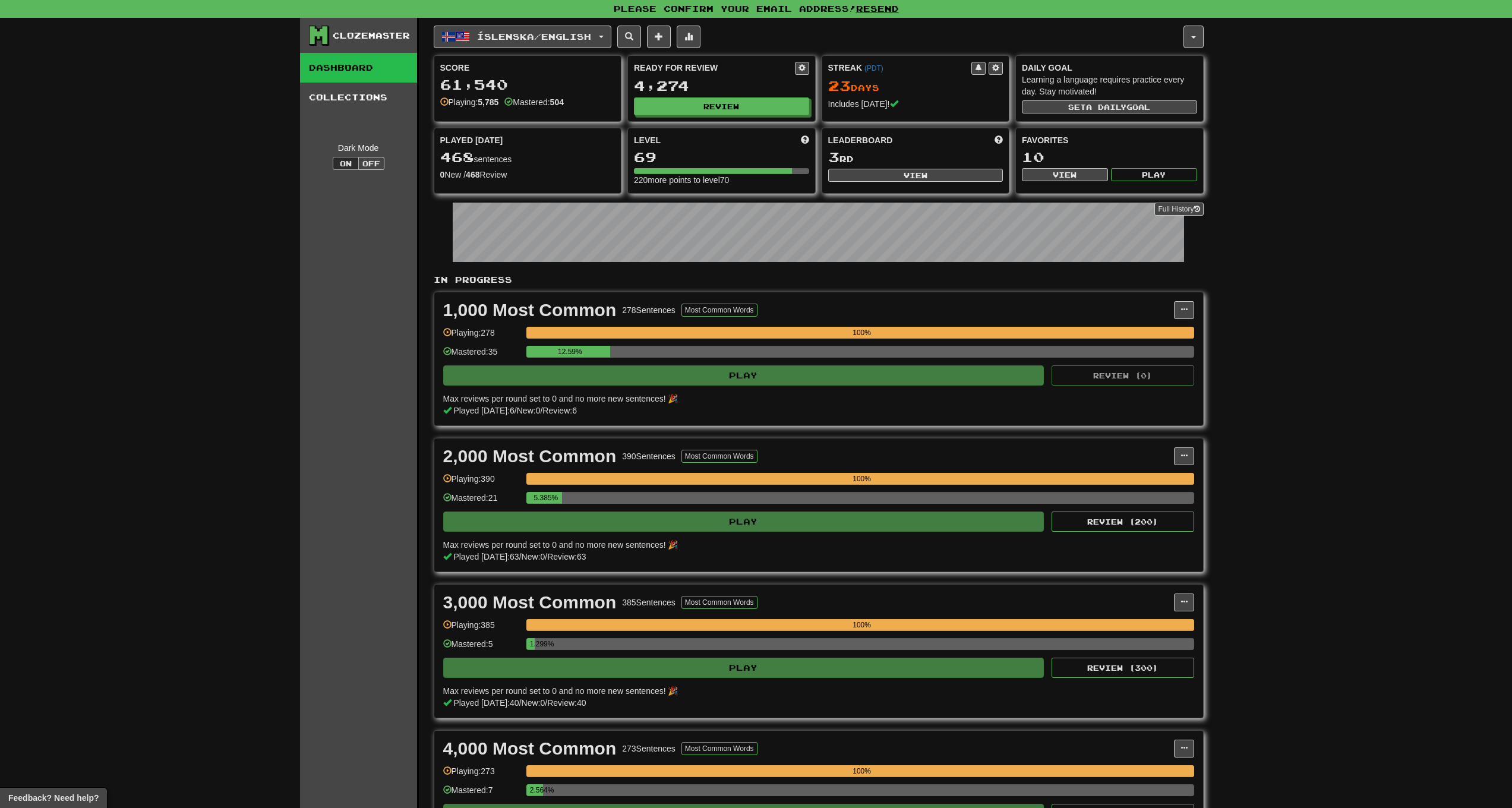
click at [354, 99] on link "Collections" at bounding box center [358, 97] width 117 height 30
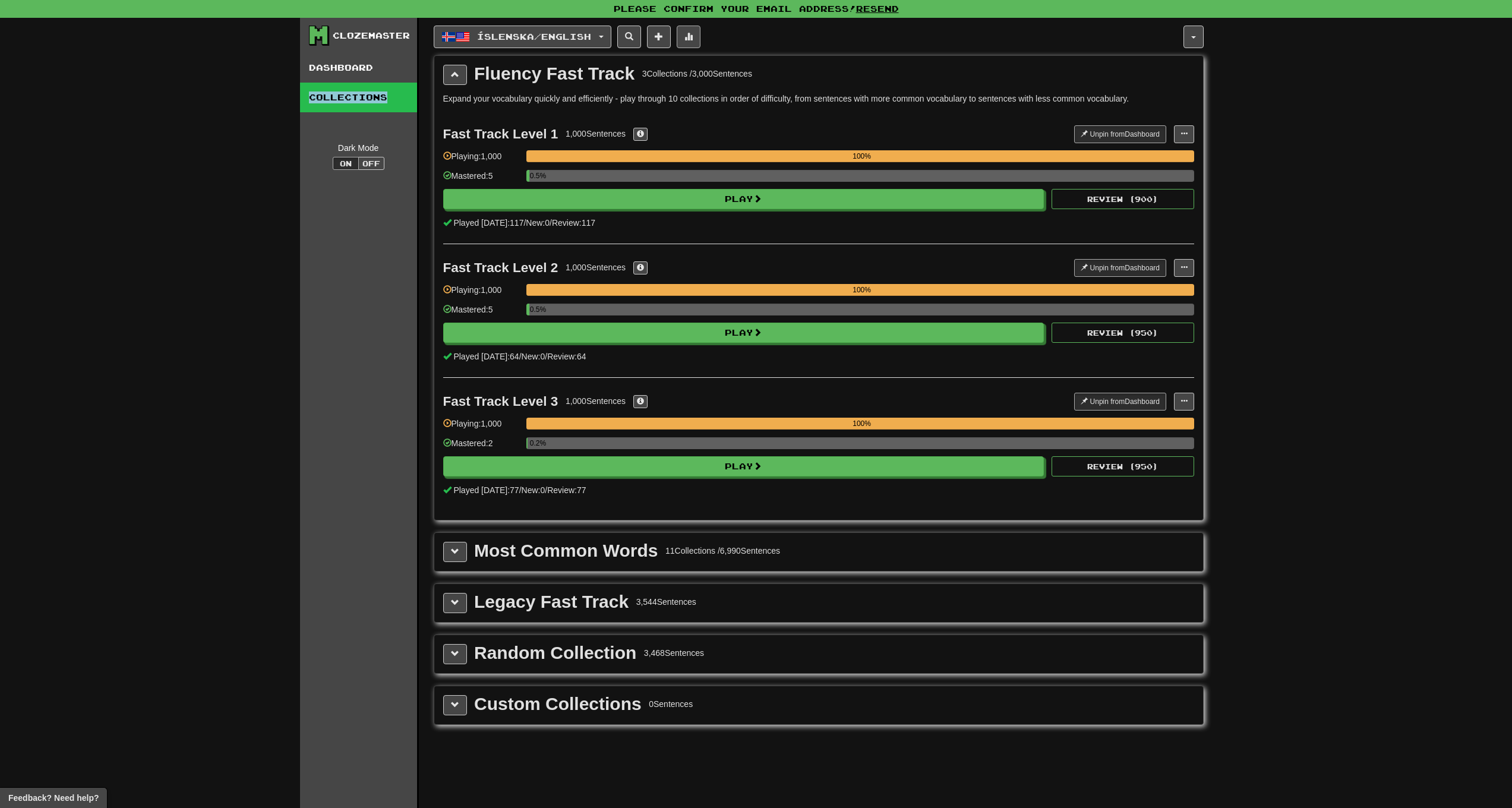
click at [700, 33] on button at bounding box center [689, 37] width 24 height 23
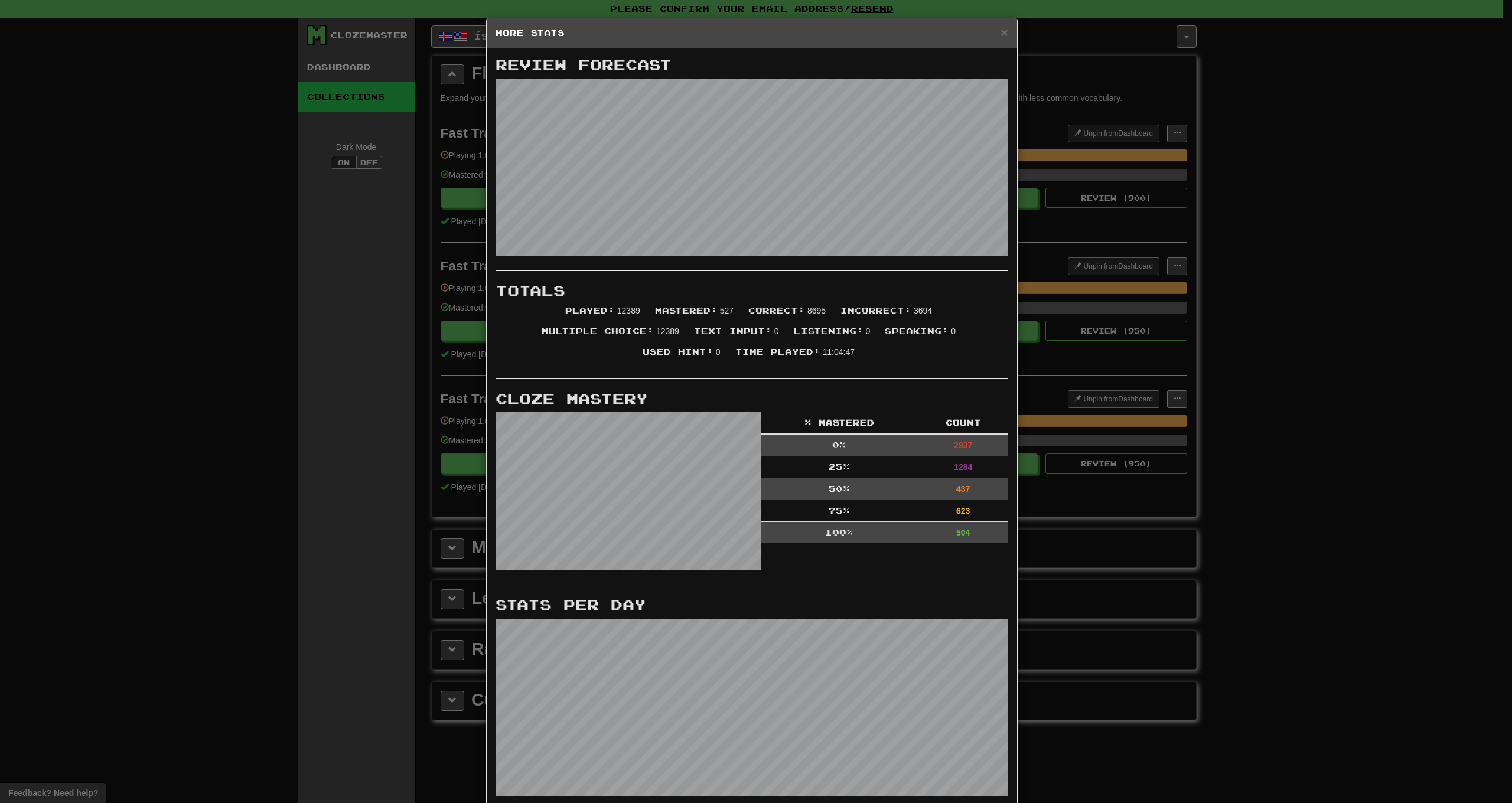
click at [1004, 35] on div "× More Stats" at bounding box center [751, 33] width 530 height 30
click at [1001, 33] on span "×" at bounding box center [1004, 32] width 7 height 14
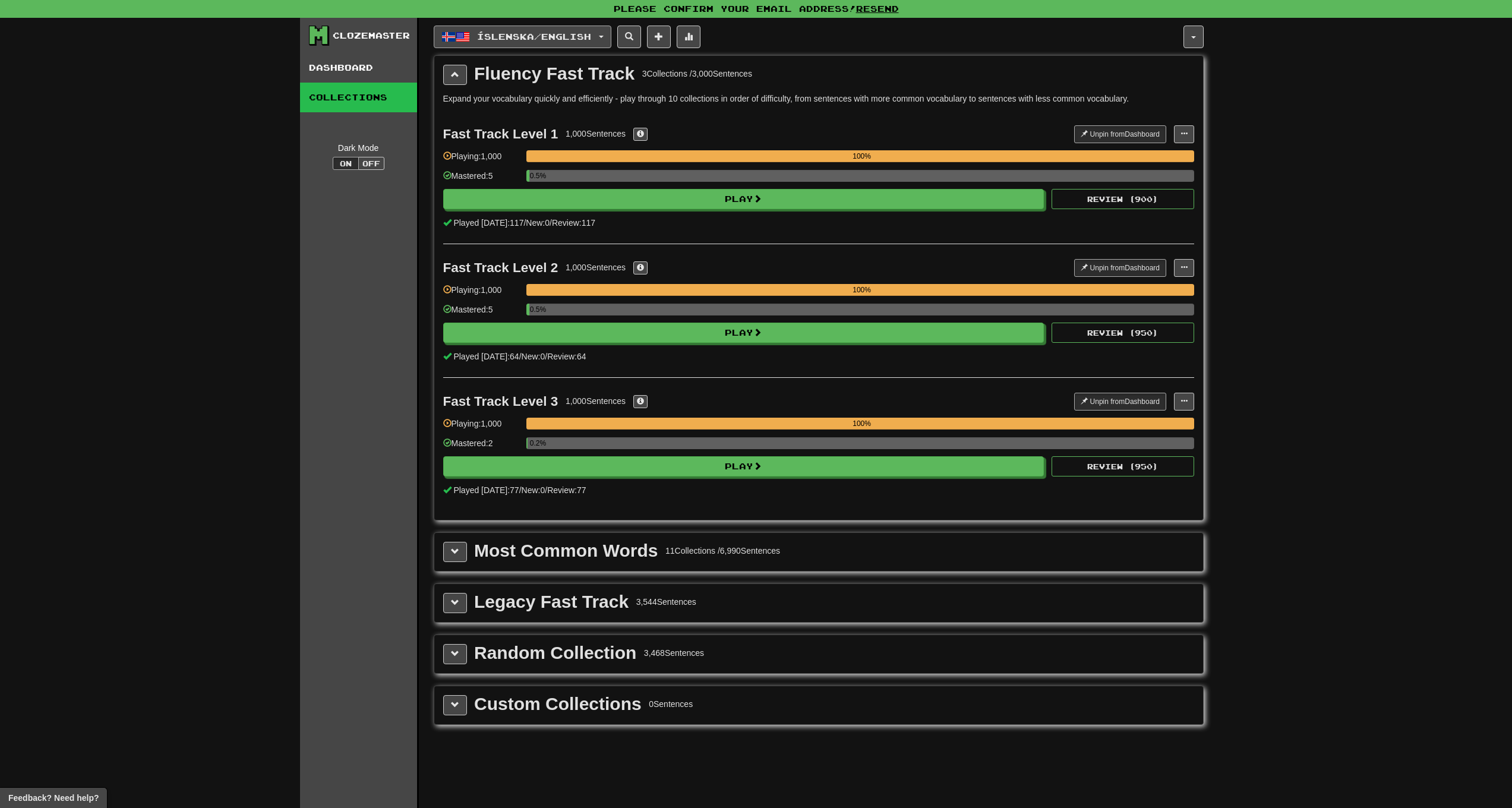
click at [576, 31] on button "Íslenska / English" at bounding box center [522, 37] width 177 height 23
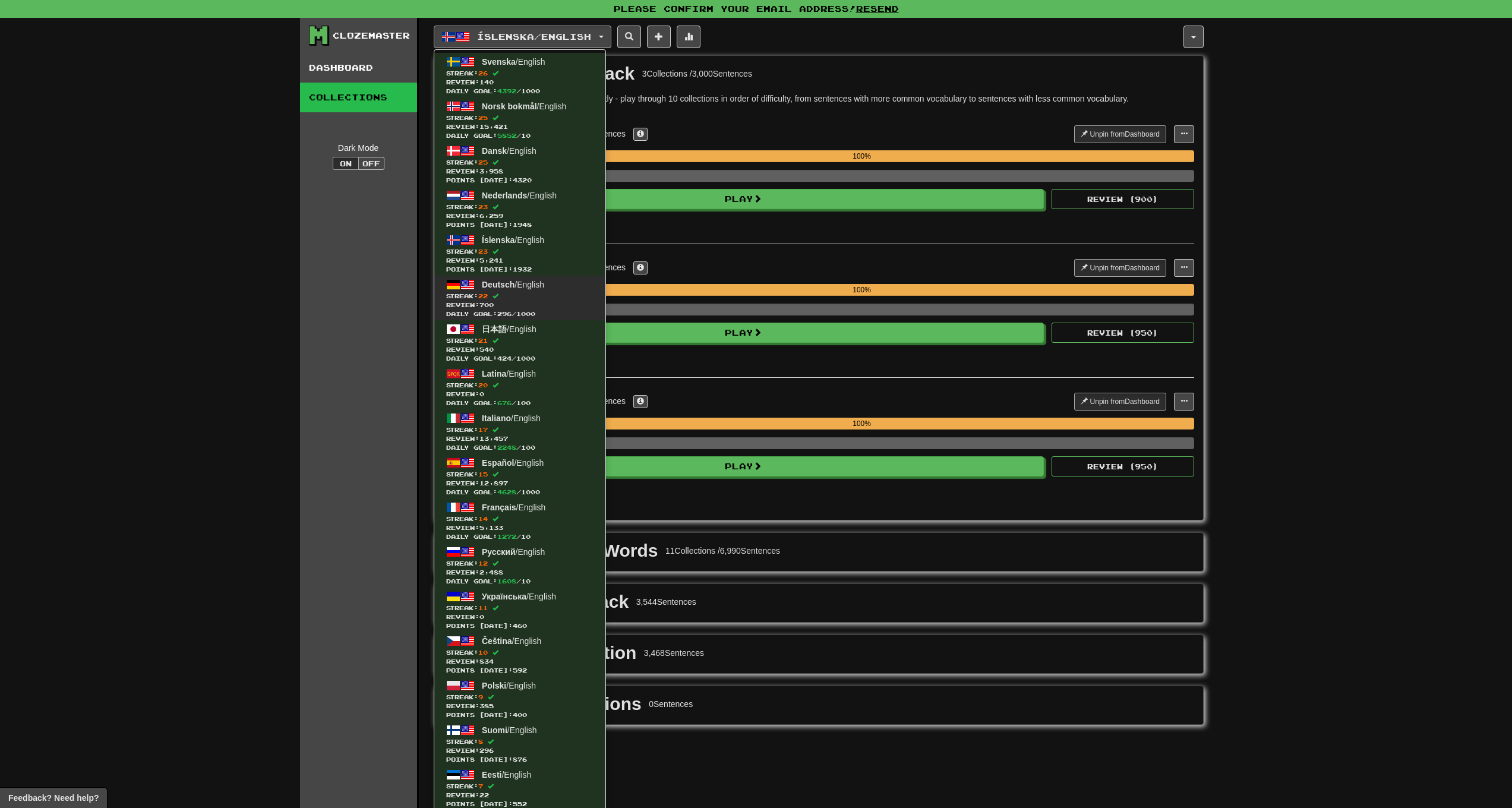
click at [522, 304] on span "Review: 700" at bounding box center [520, 305] width 148 height 9
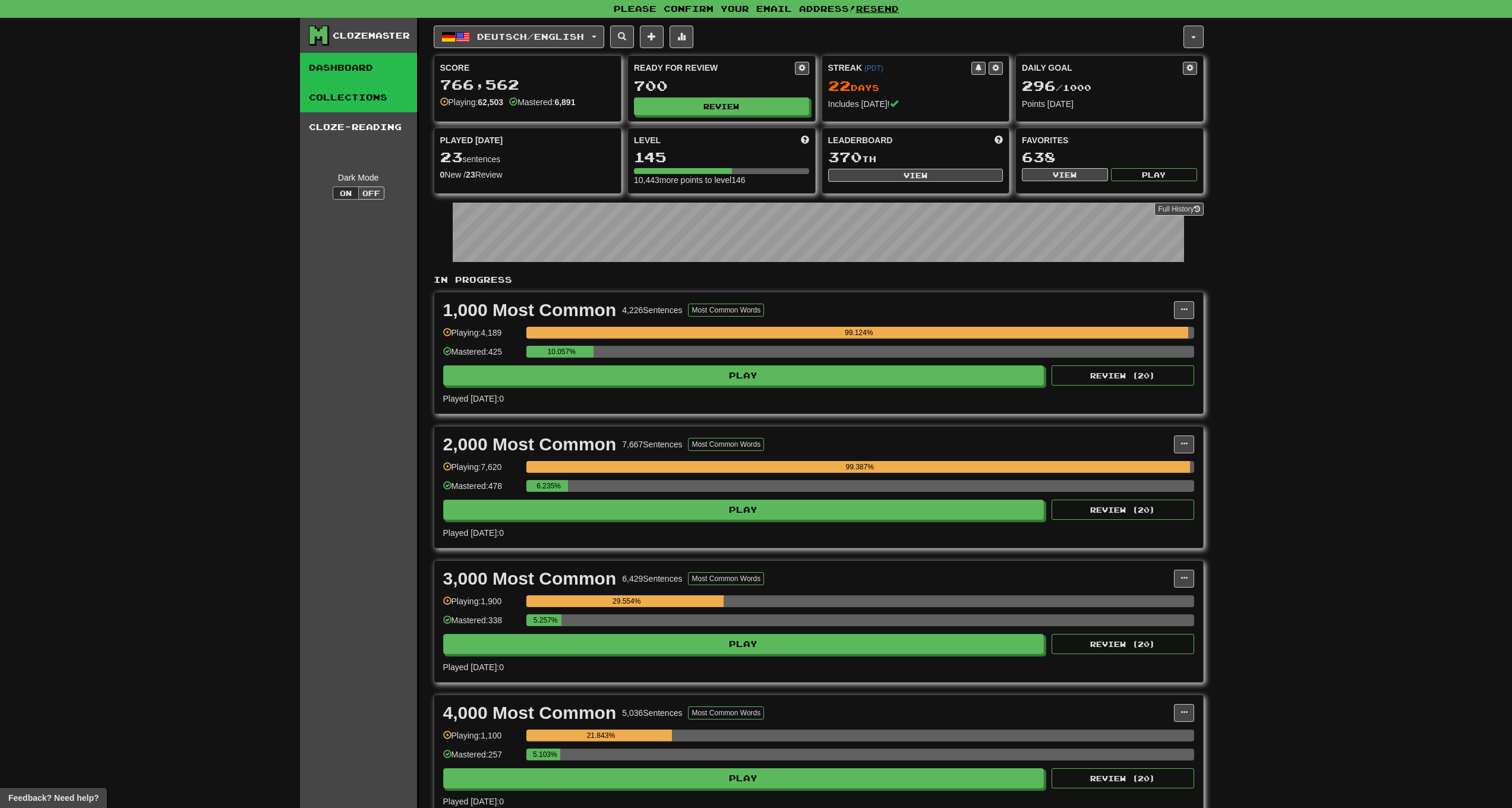
click at [354, 108] on link "Collections" at bounding box center [358, 97] width 117 height 30
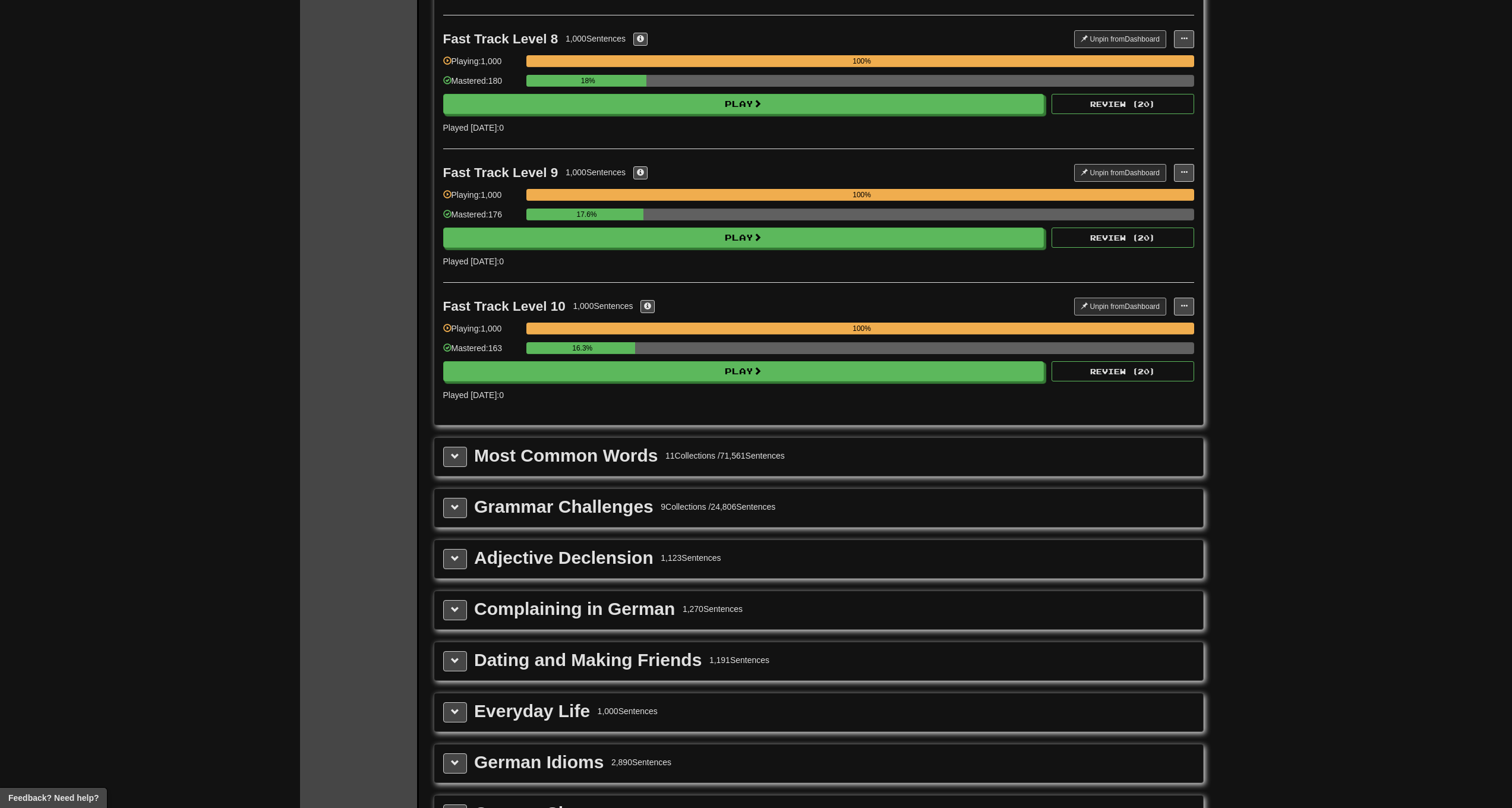
scroll to position [1645, 0]
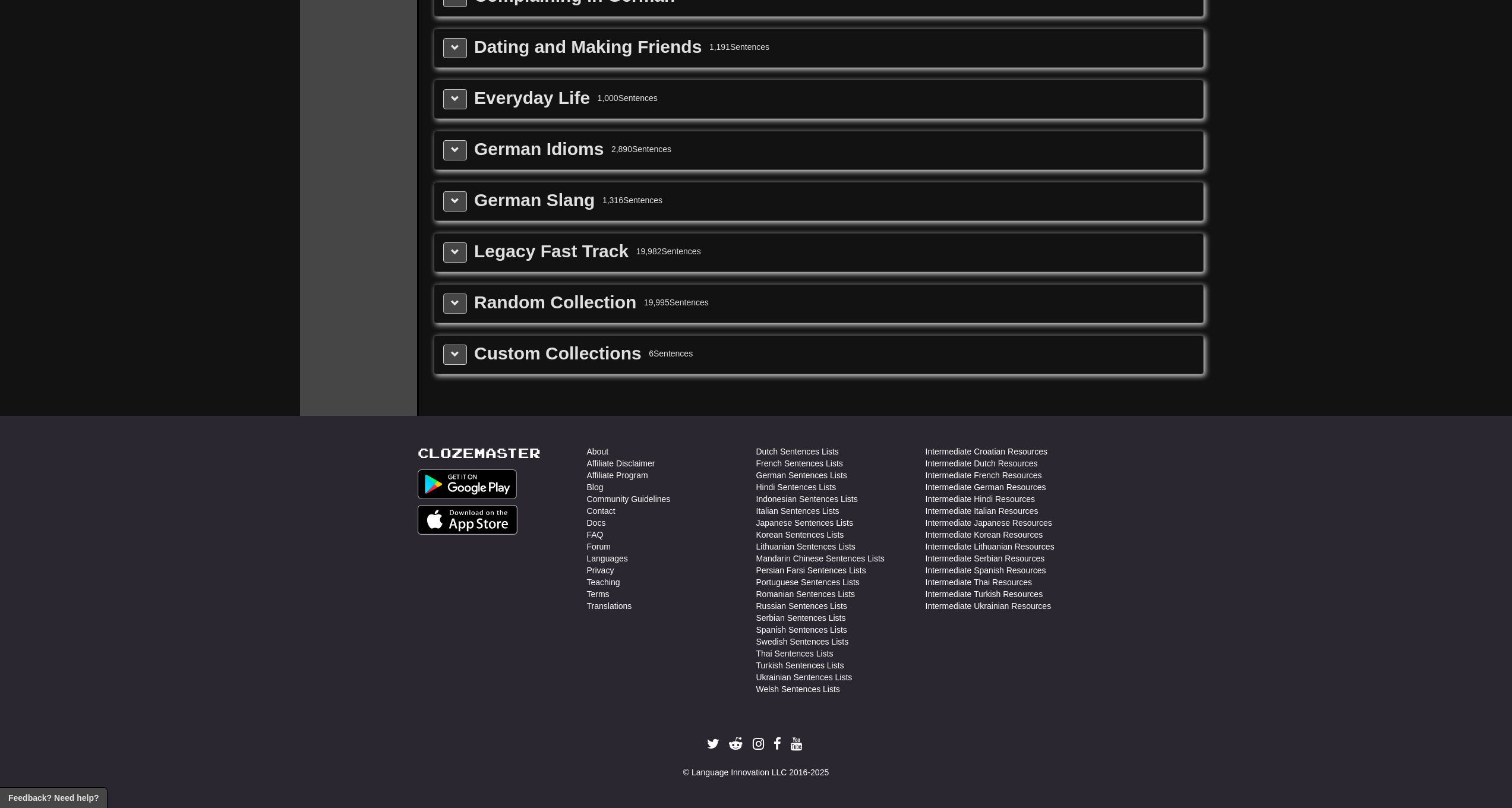
click at [456, 308] on button at bounding box center [455, 304] width 24 height 20
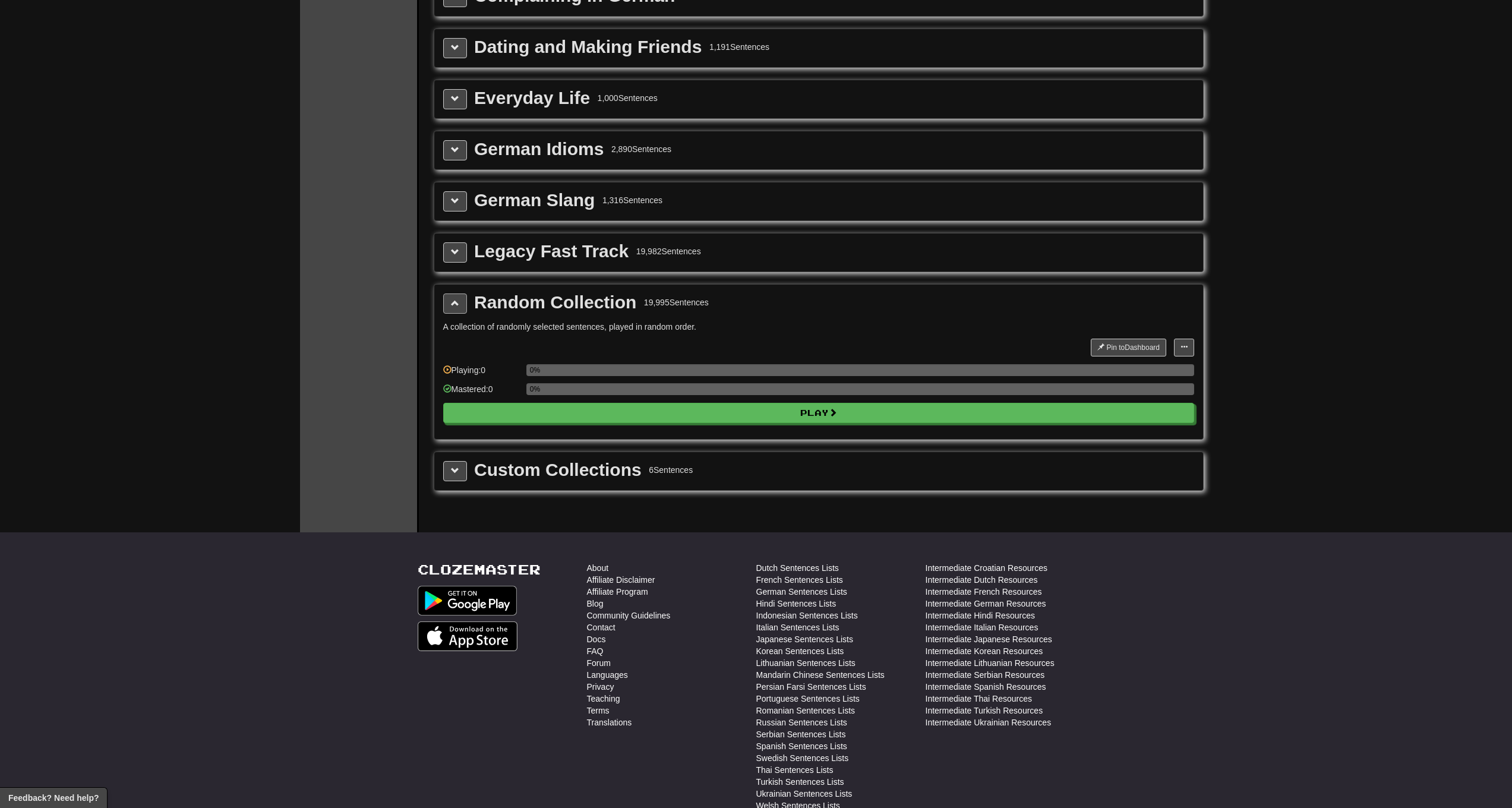
click at [456, 308] on button at bounding box center [455, 304] width 24 height 20
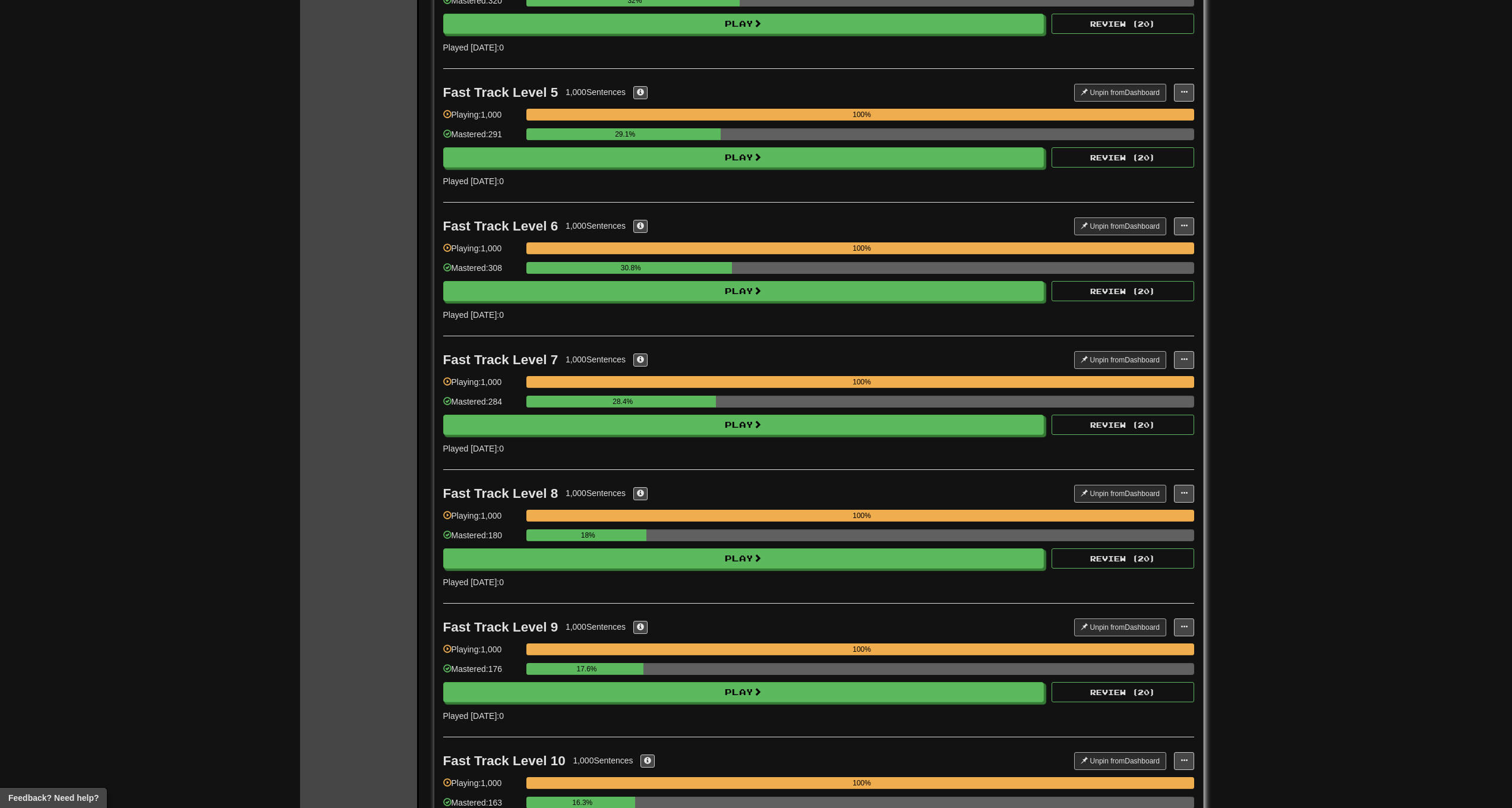
scroll to position [0, 0]
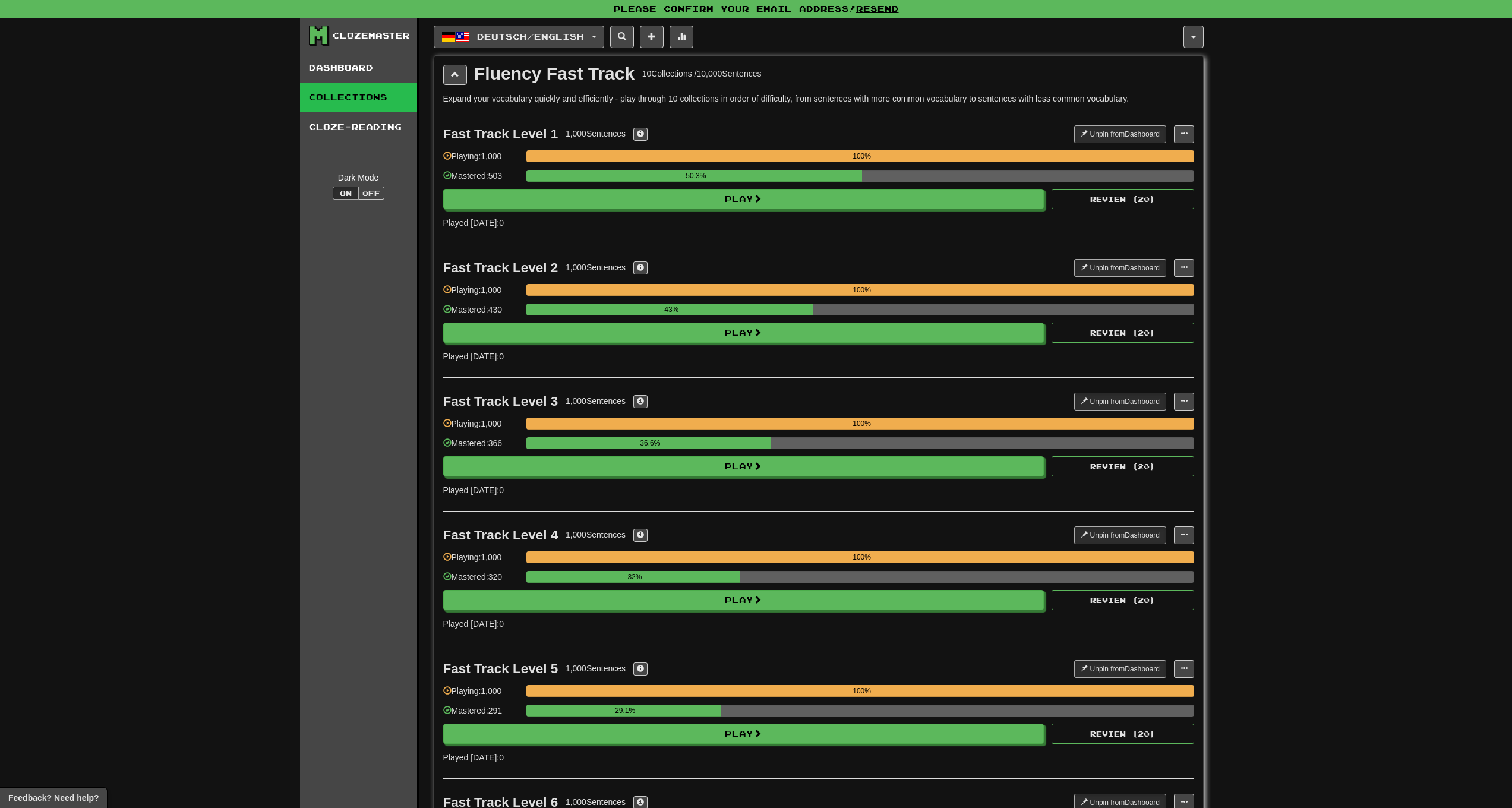
drag, startPoint x: 562, startPoint y: 33, endPoint x: 559, endPoint y: 40, distance: 7.6
click at [562, 33] on span "Deutsch / English" at bounding box center [530, 36] width 107 height 10
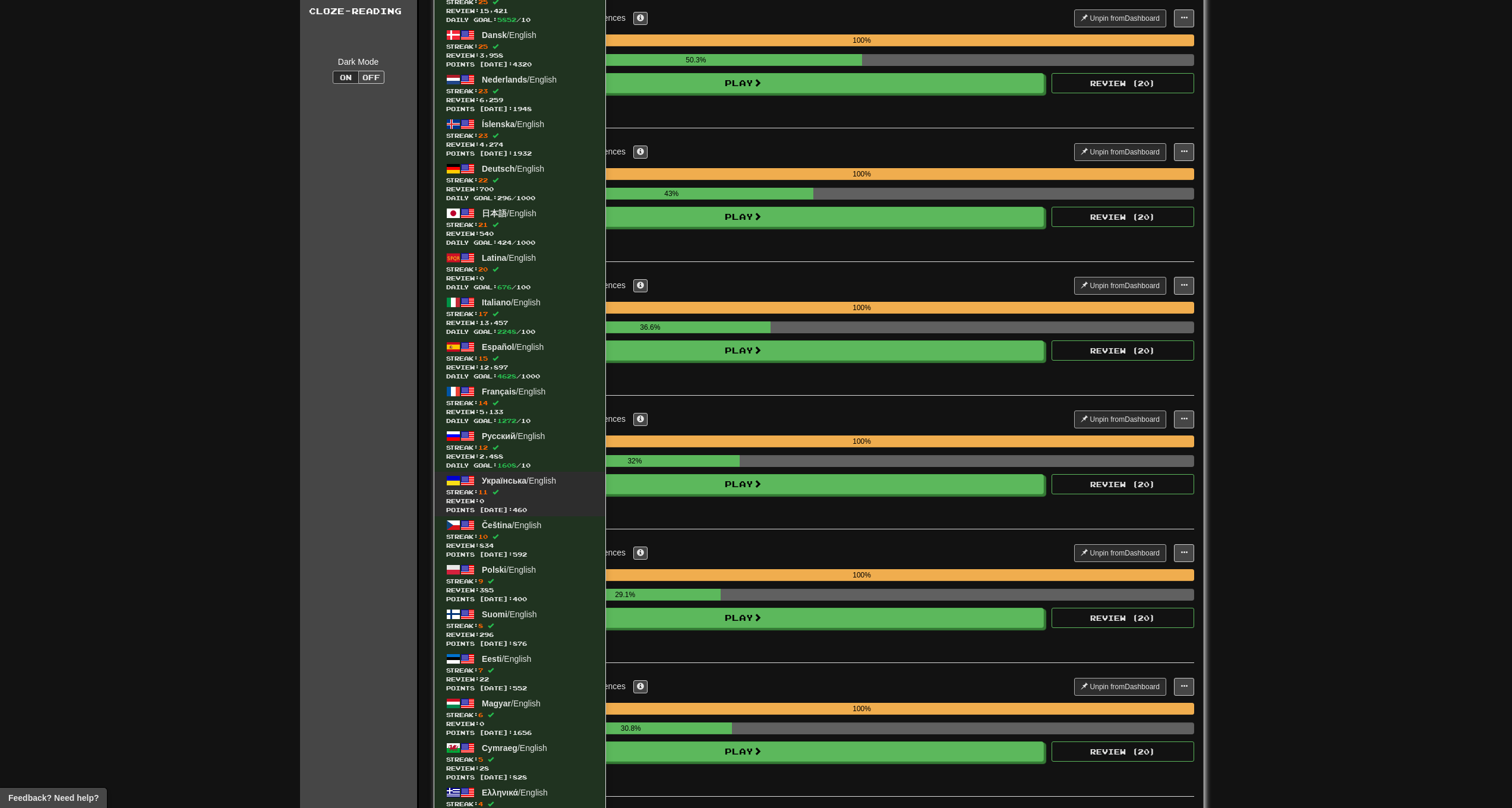
scroll to position [239, 0]
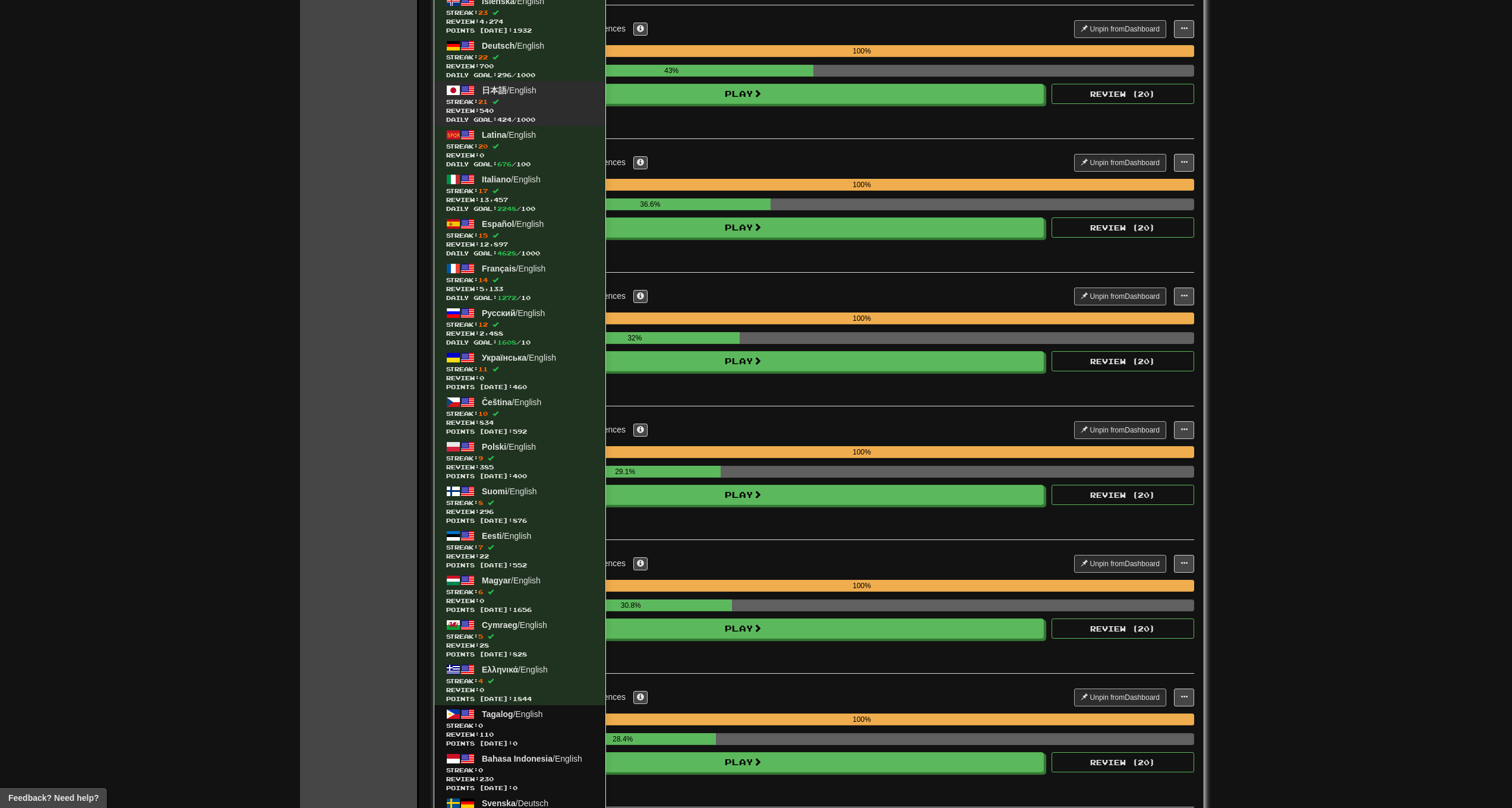
click at [508, 99] on span "Streak: 21" at bounding box center [520, 102] width 148 height 9
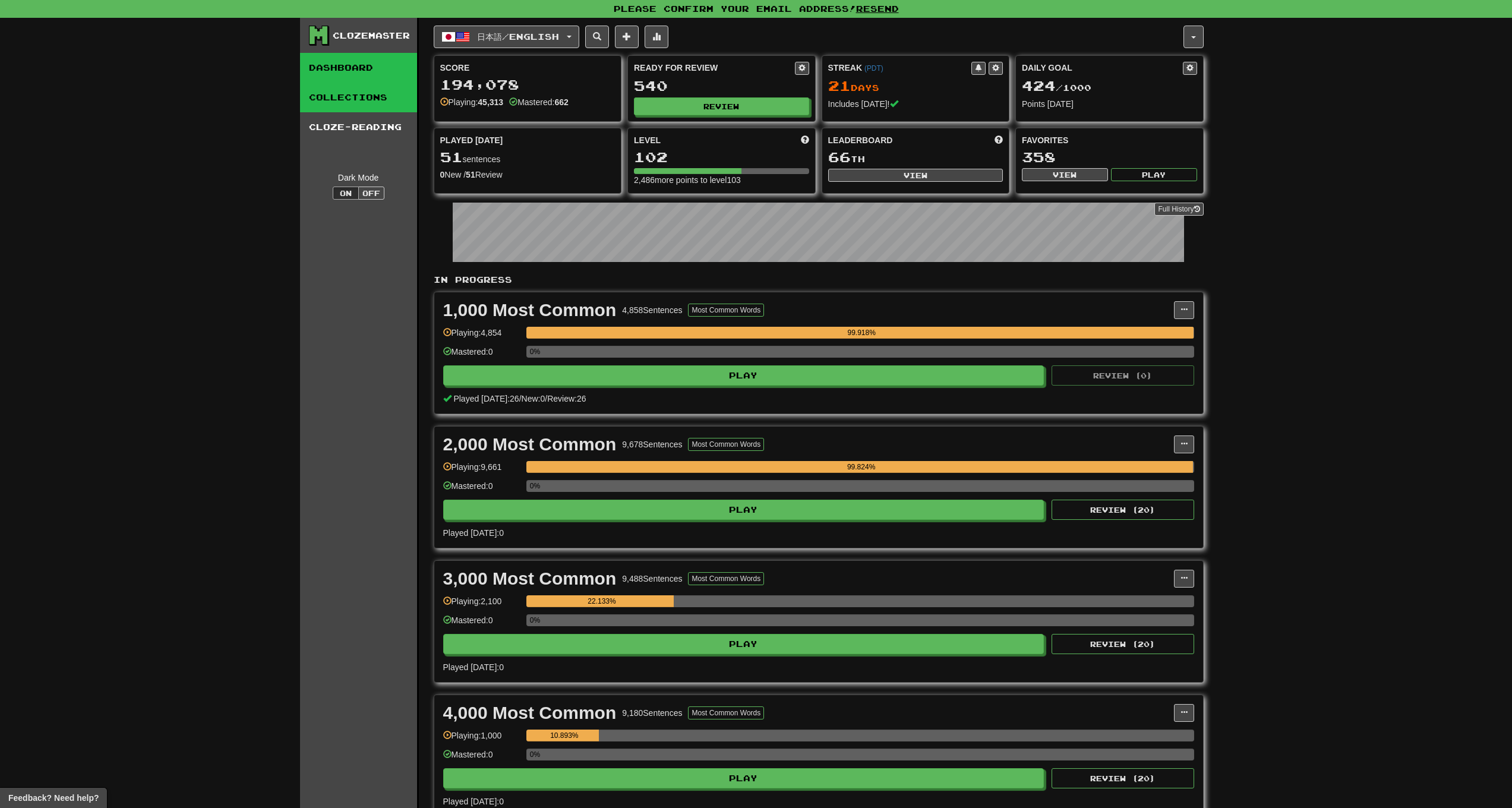
click at [334, 97] on link "Collections" at bounding box center [358, 97] width 117 height 30
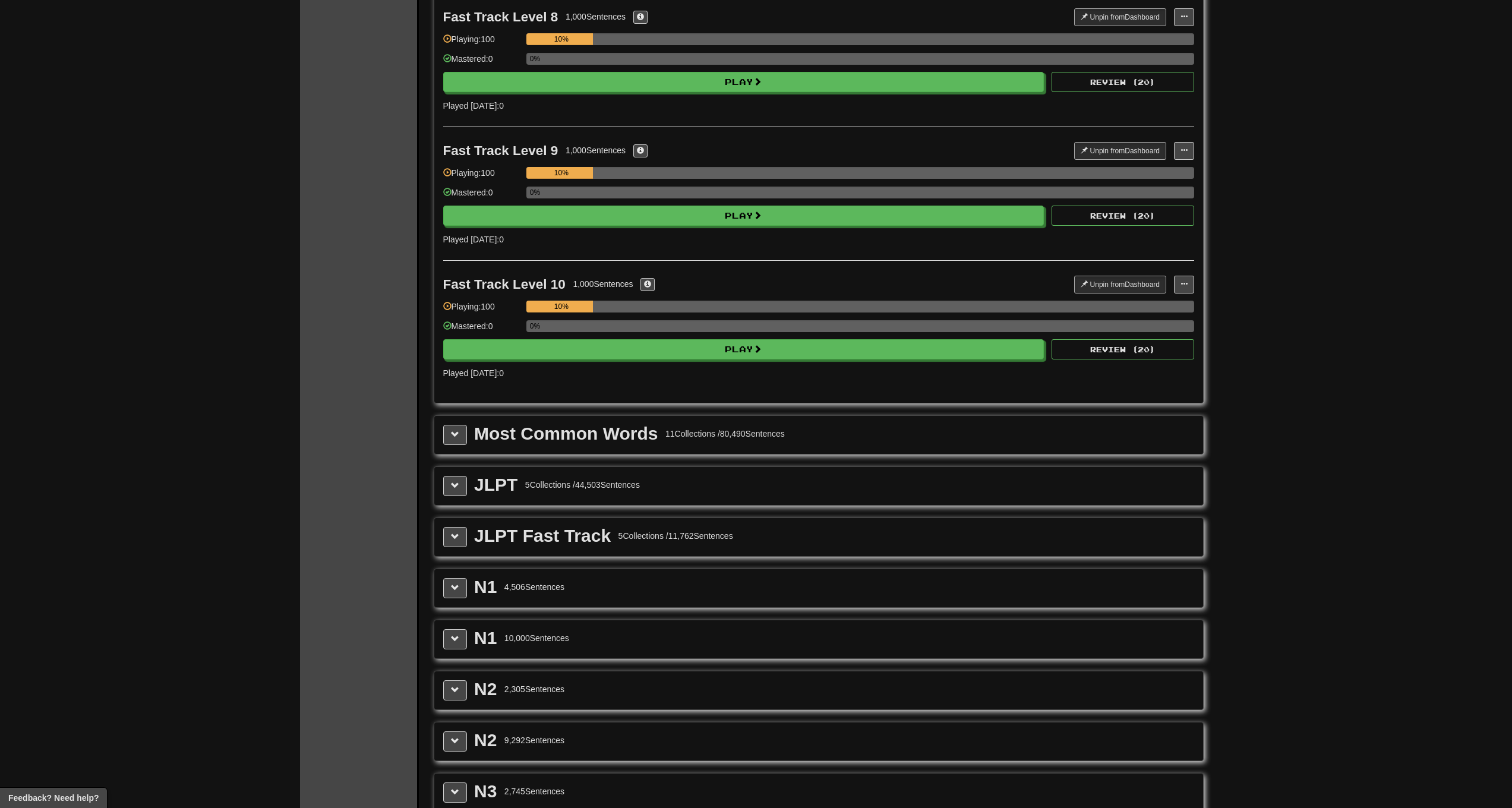
scroll to position [1900, 0]
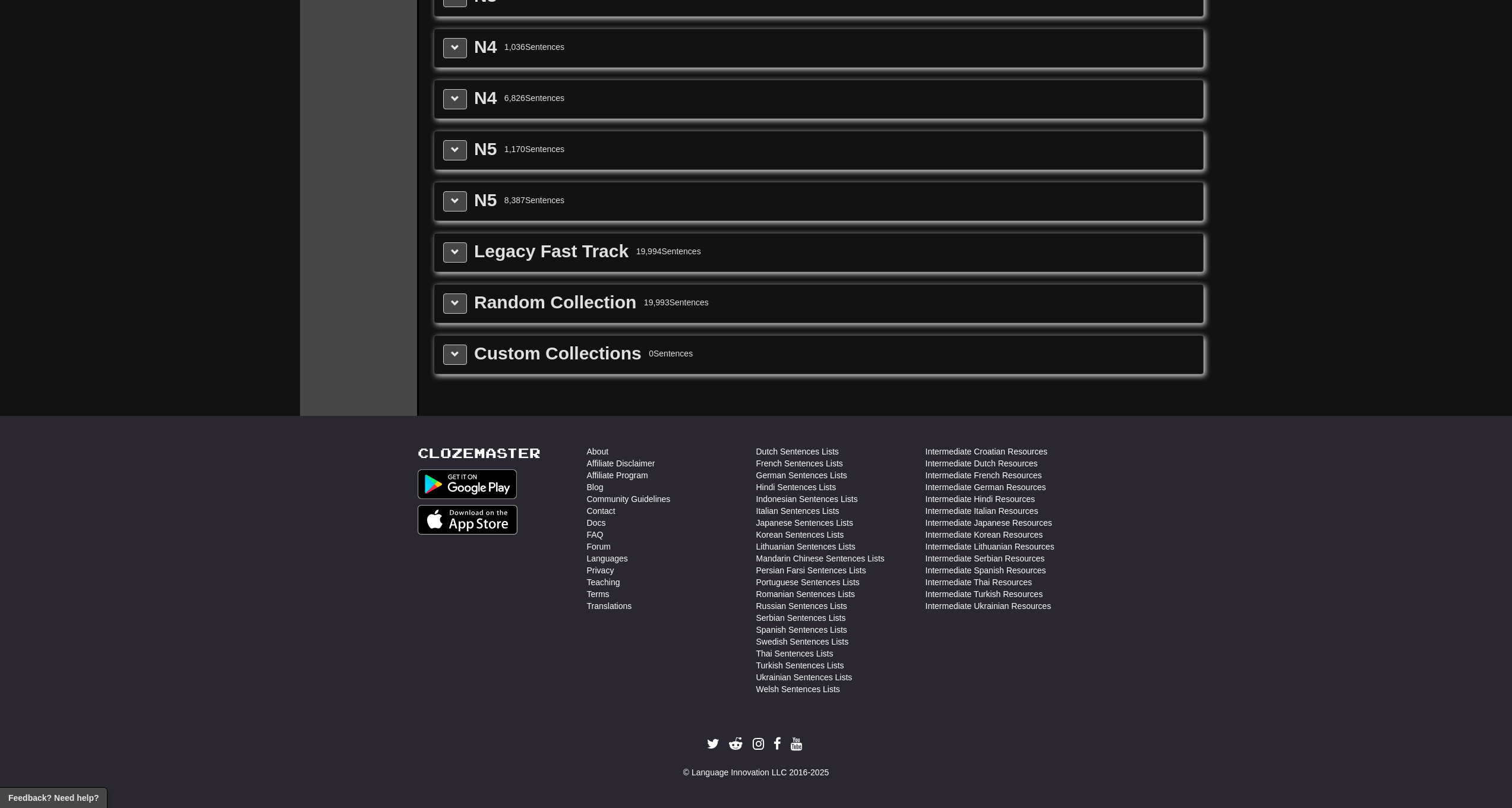
click at [472, 305] on div "Random Collection 19,993 Sentences" at bounding box center [818, 304] width 751 height 20
click at [458, 308] on button at bounding box center [455, 304] width 24 height 20
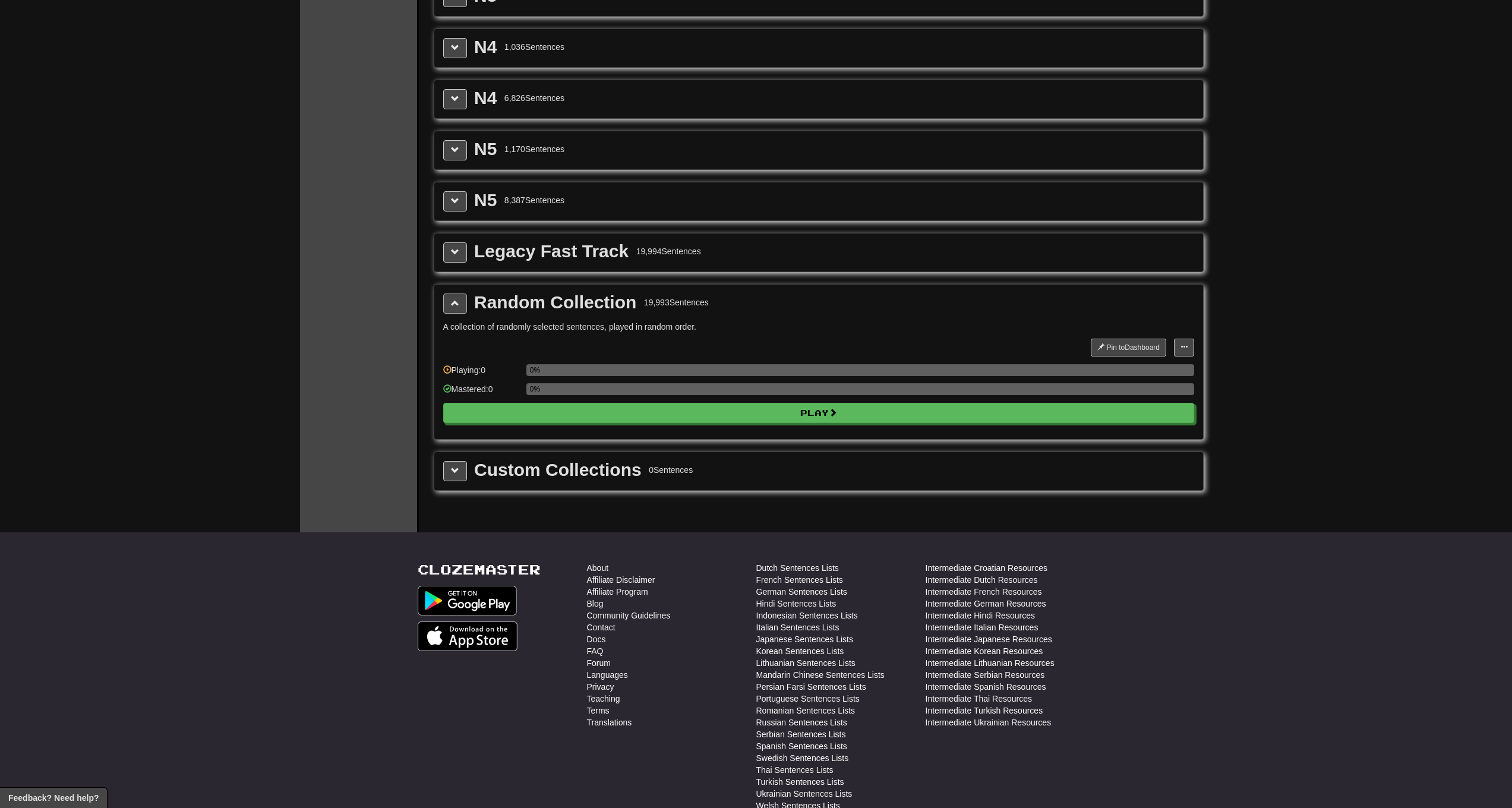
scroll to position [0, 0]
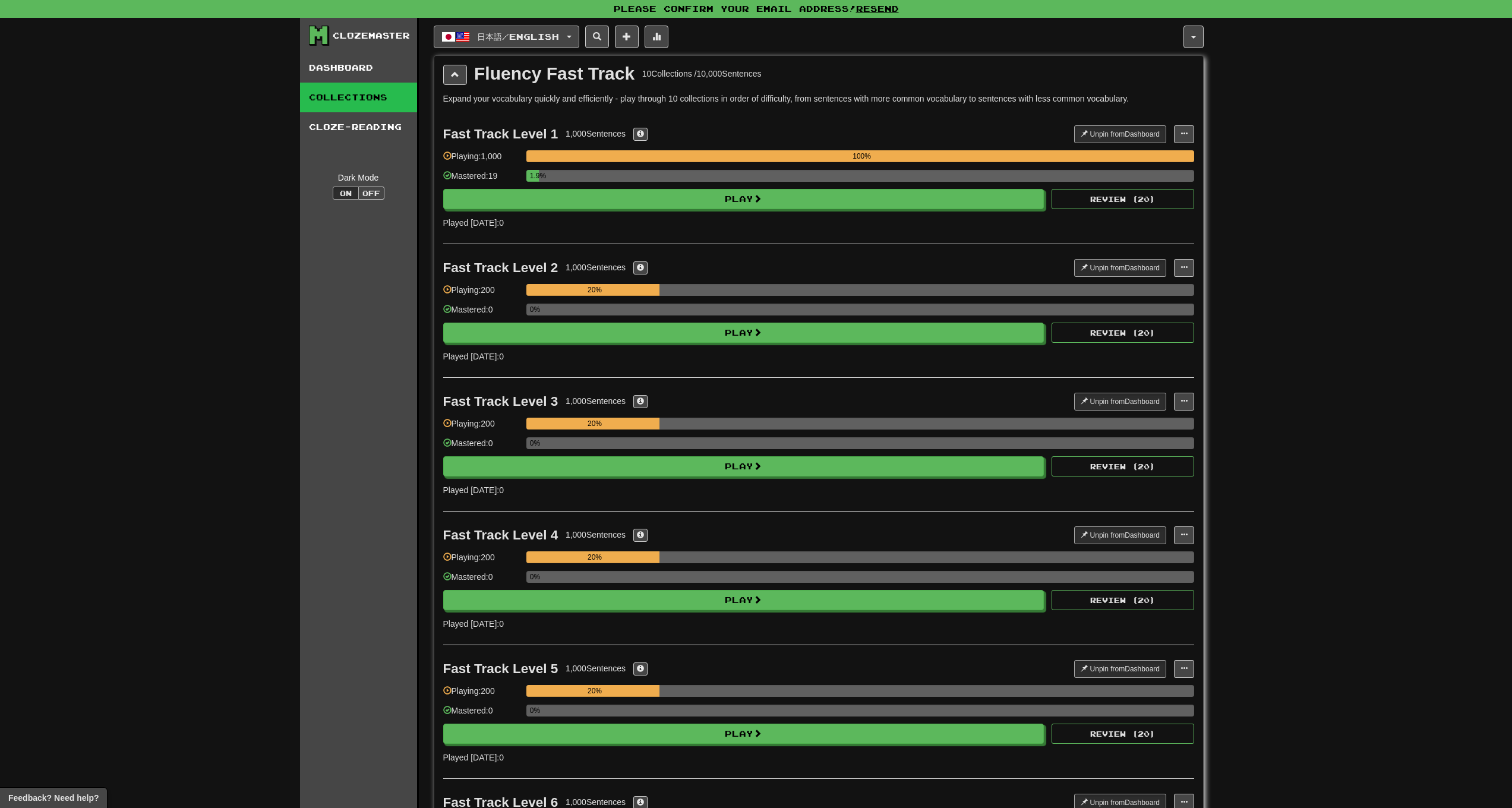
click at [537, 38] on span "日本語 / English" at bounding box center [518, 36] width 82 height 10
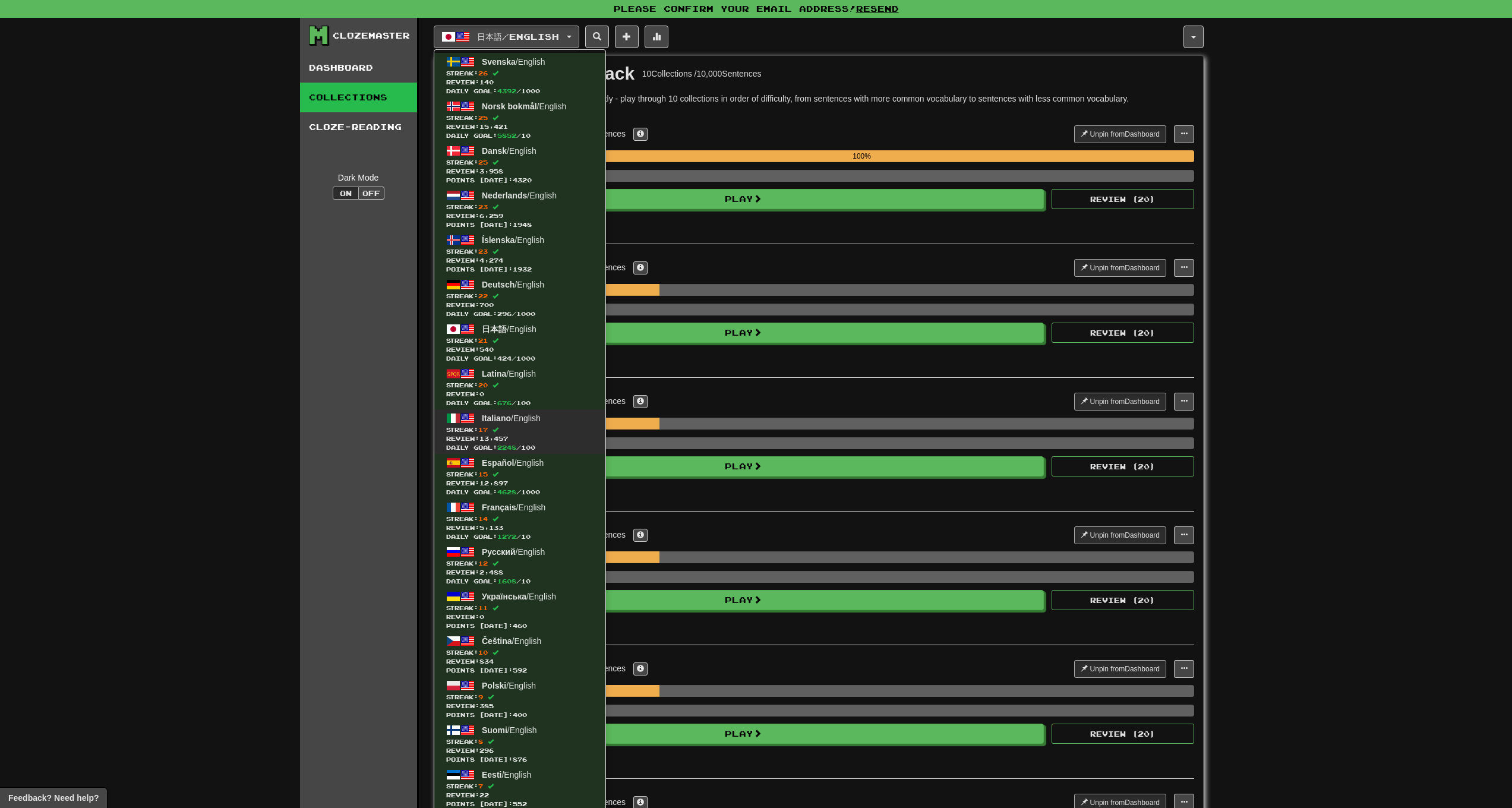
click at [498, 421] on span "Italiano" at bounding box center [496, 418] width 29 height 10
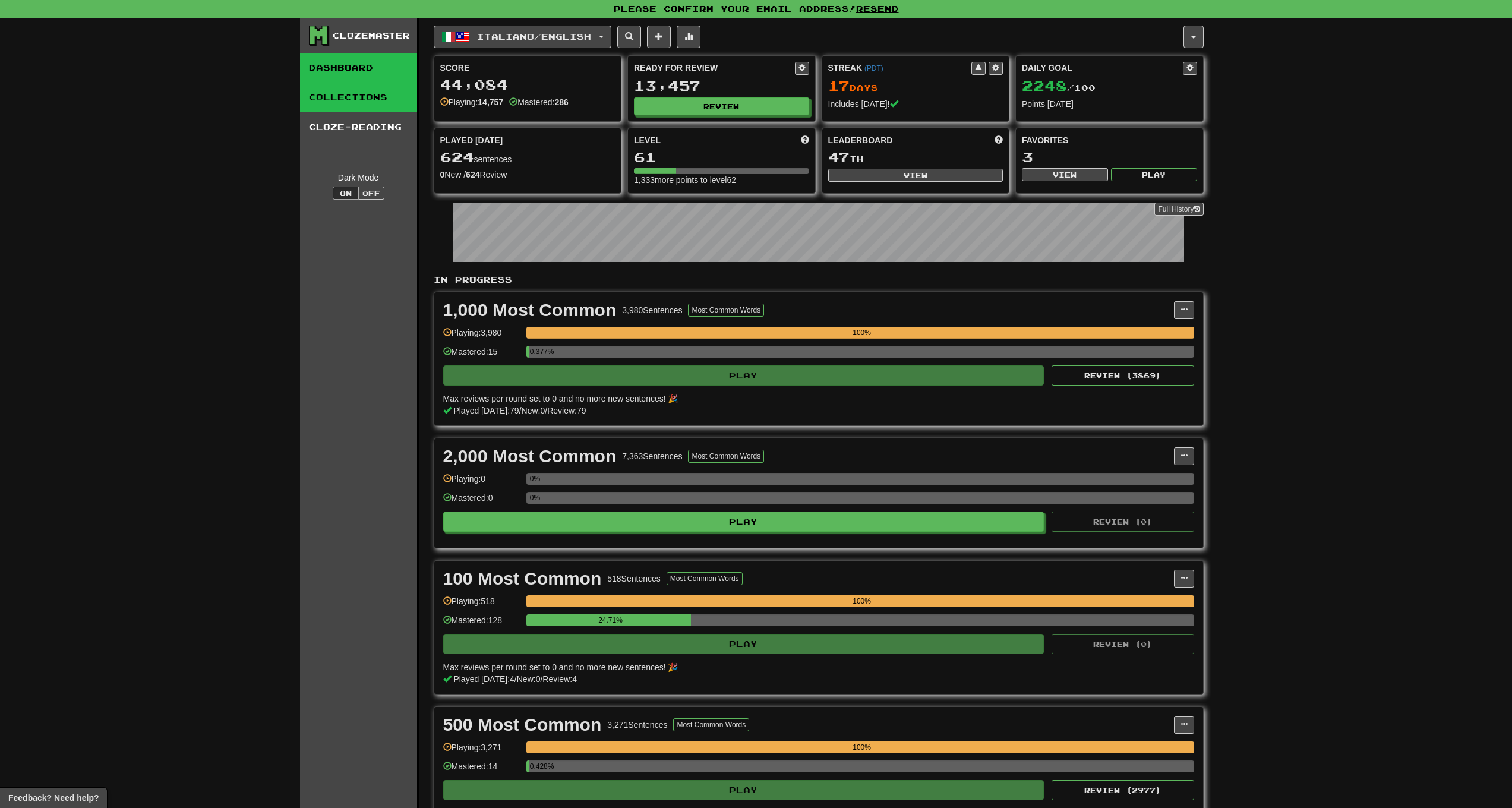
click at [359, 101] on link "Collections" at bounding box center [358, 97] width 117 height 30
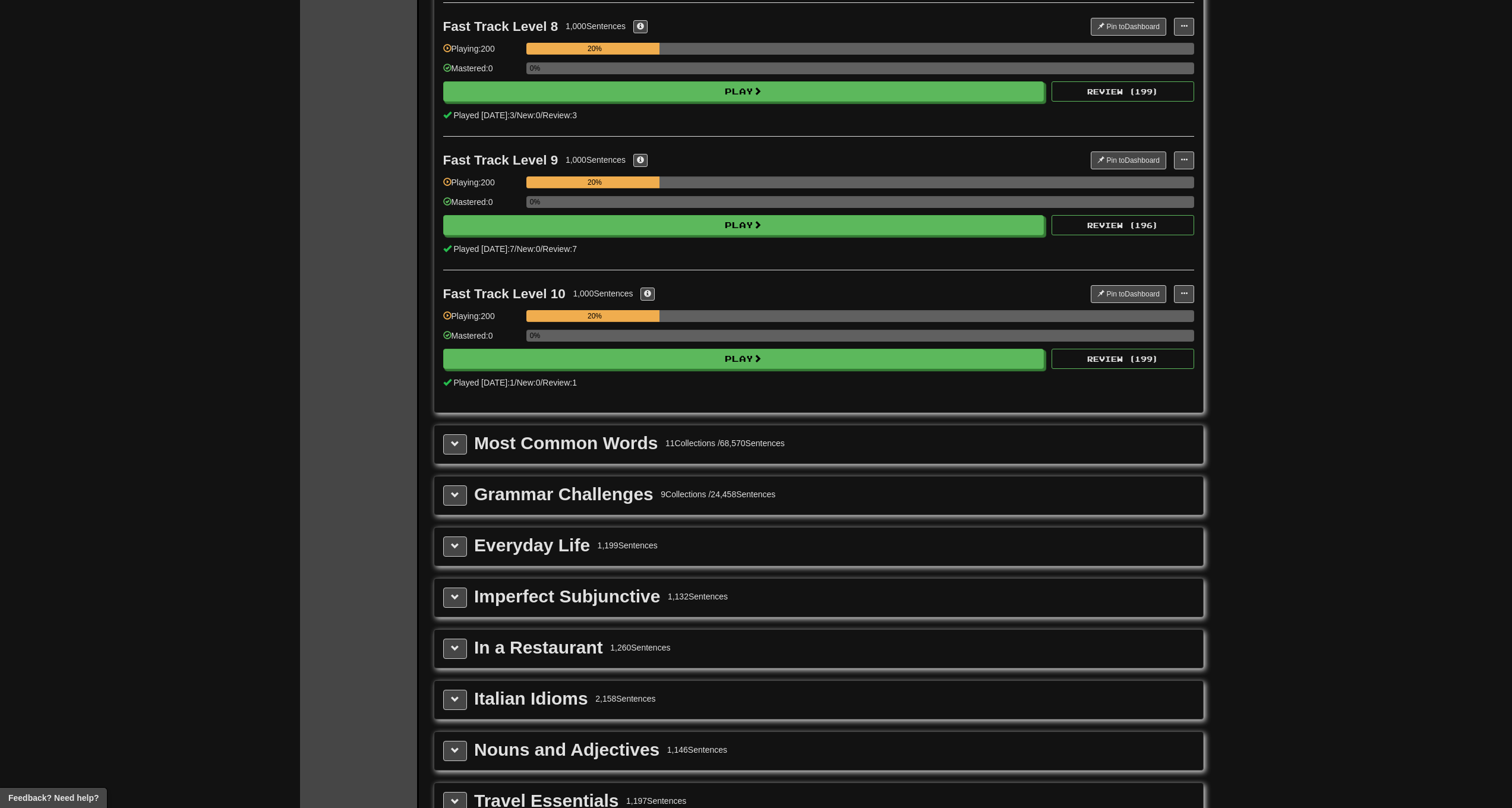
scroll to position [1695, 0]
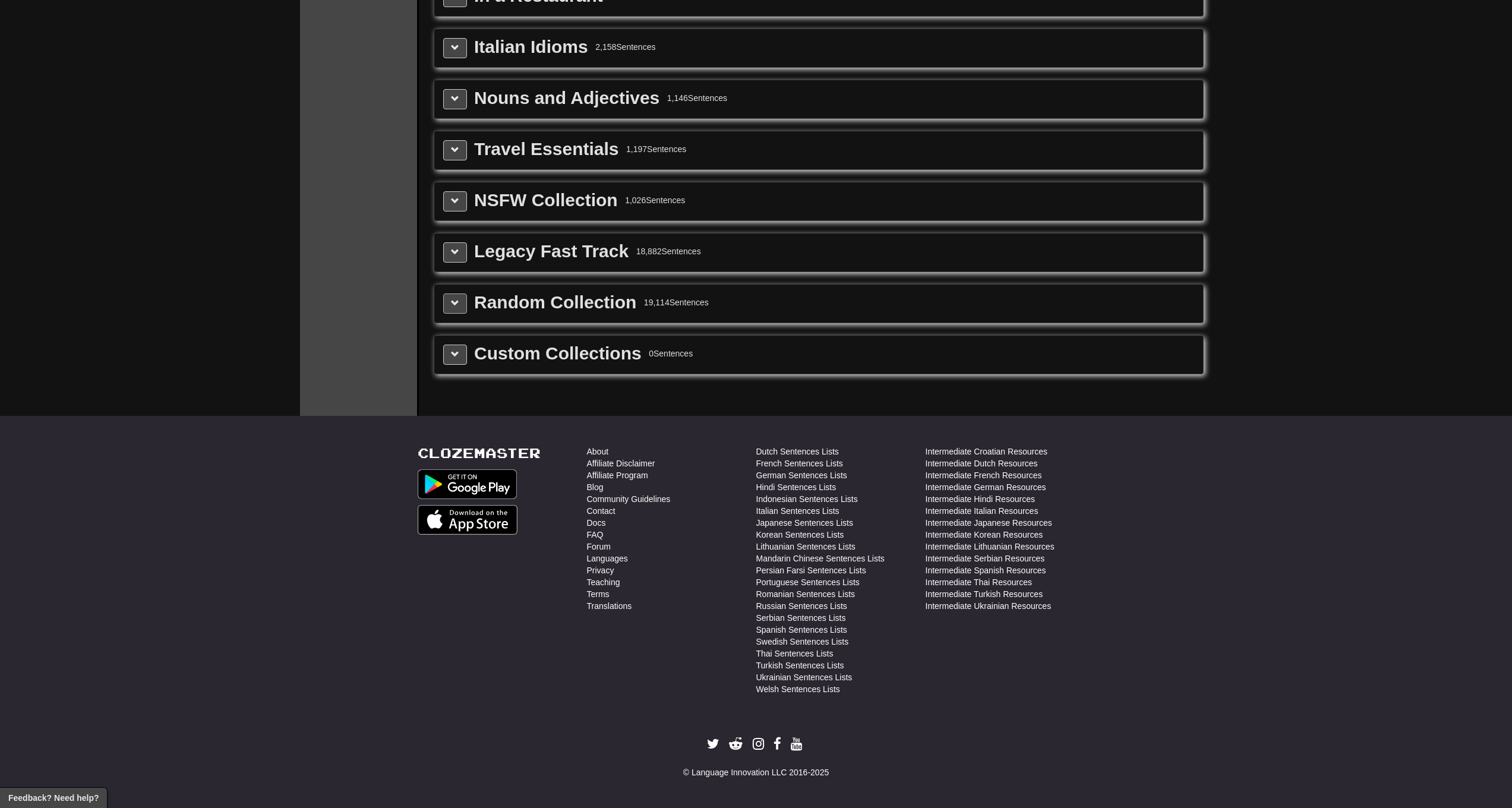
click at [455, 304] on span at bounding box center [455, 303] width 8 height 8
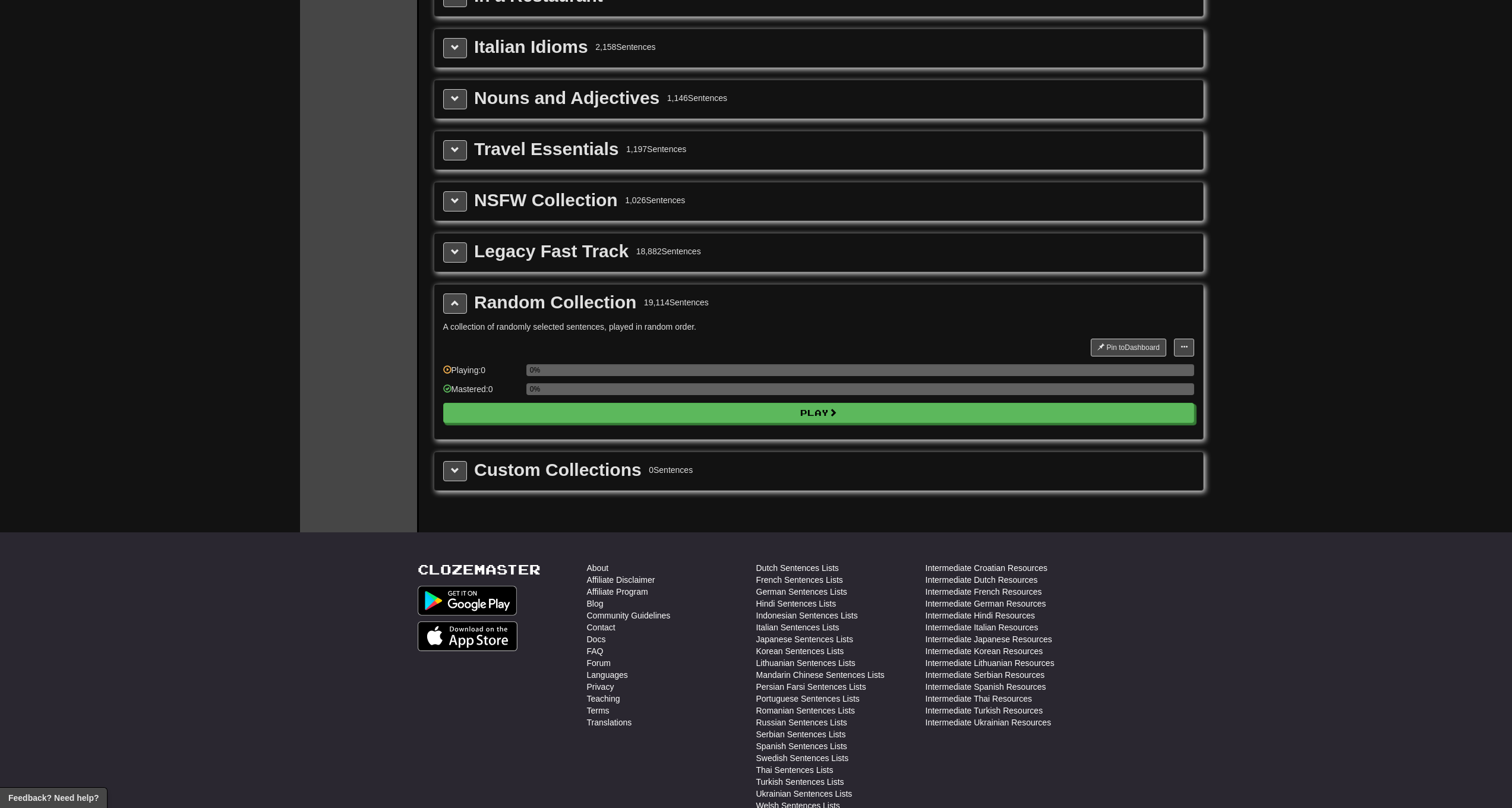
scroll to position [0, 0]
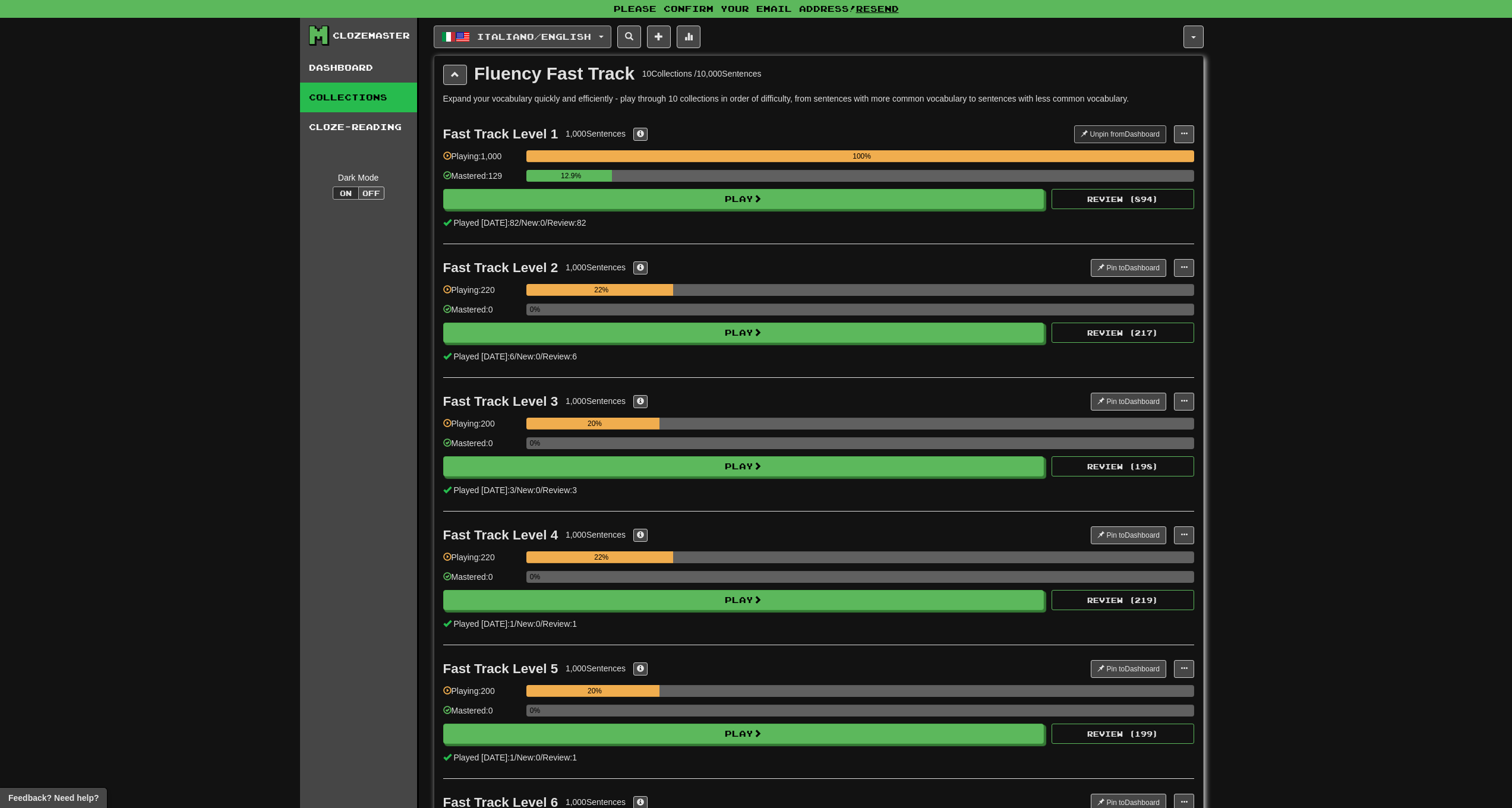
click at [545, 39] on span "Italiano / English" at bounding box center [534, 36] width 114 height 10
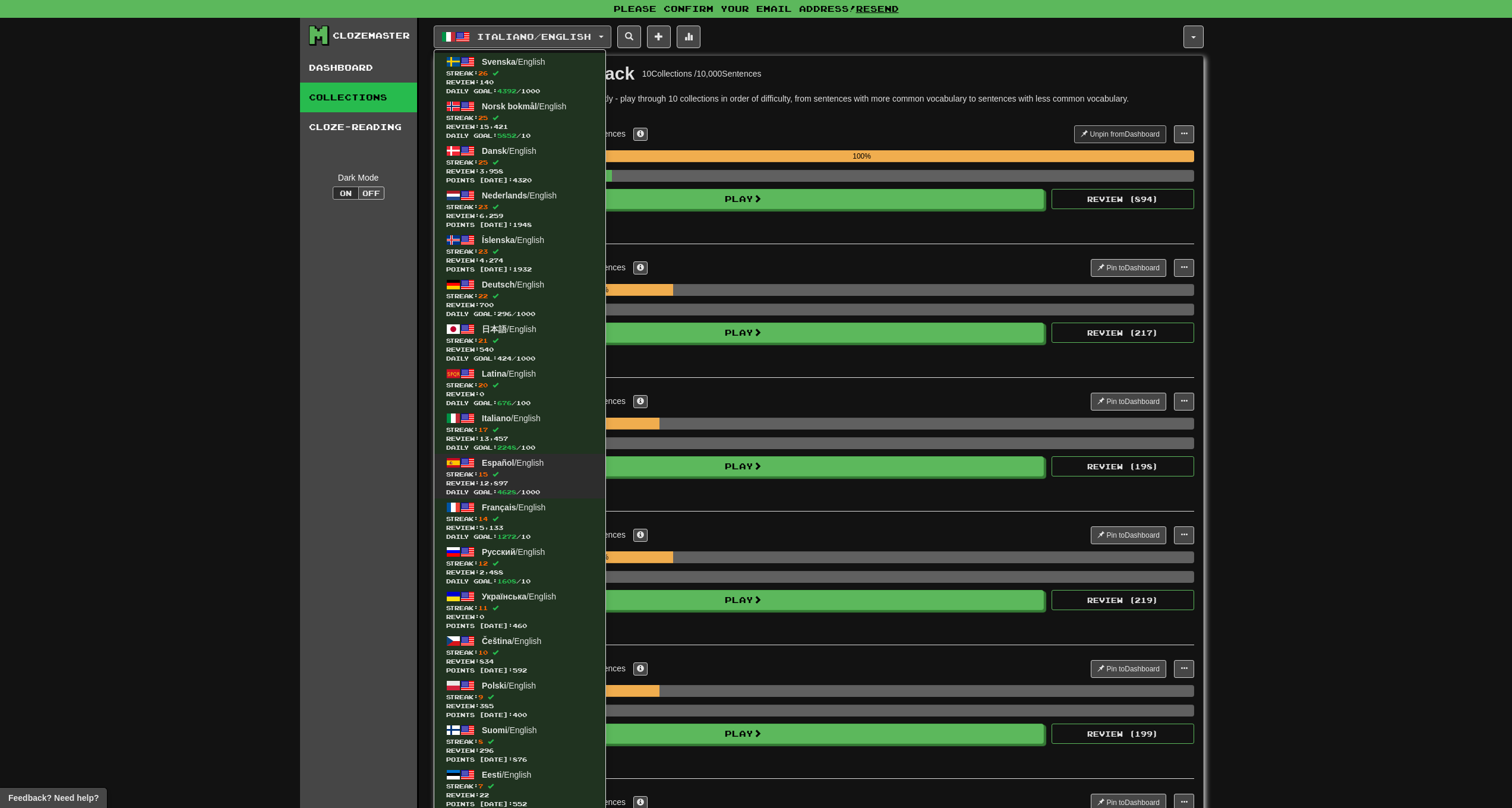
click at [523, 469] on link "Español / English Streak: 15 Review: 12,897 Daily Goal: 4628 / 1000" at bounding box center [520, 476] width 171 height 45
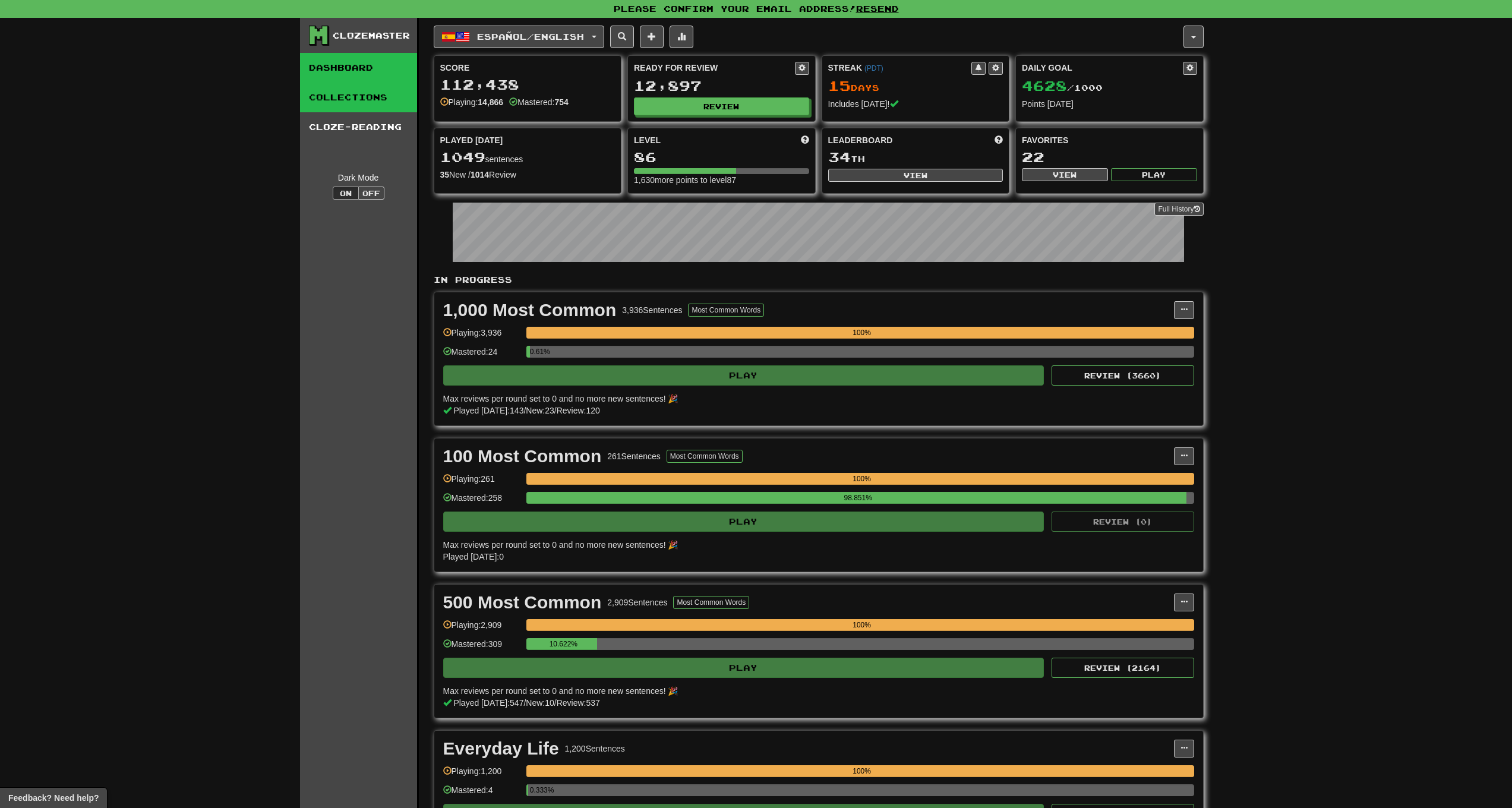
click at [363, 103] on link "Collections" at bounding box center [358, 97] width 117 height 30
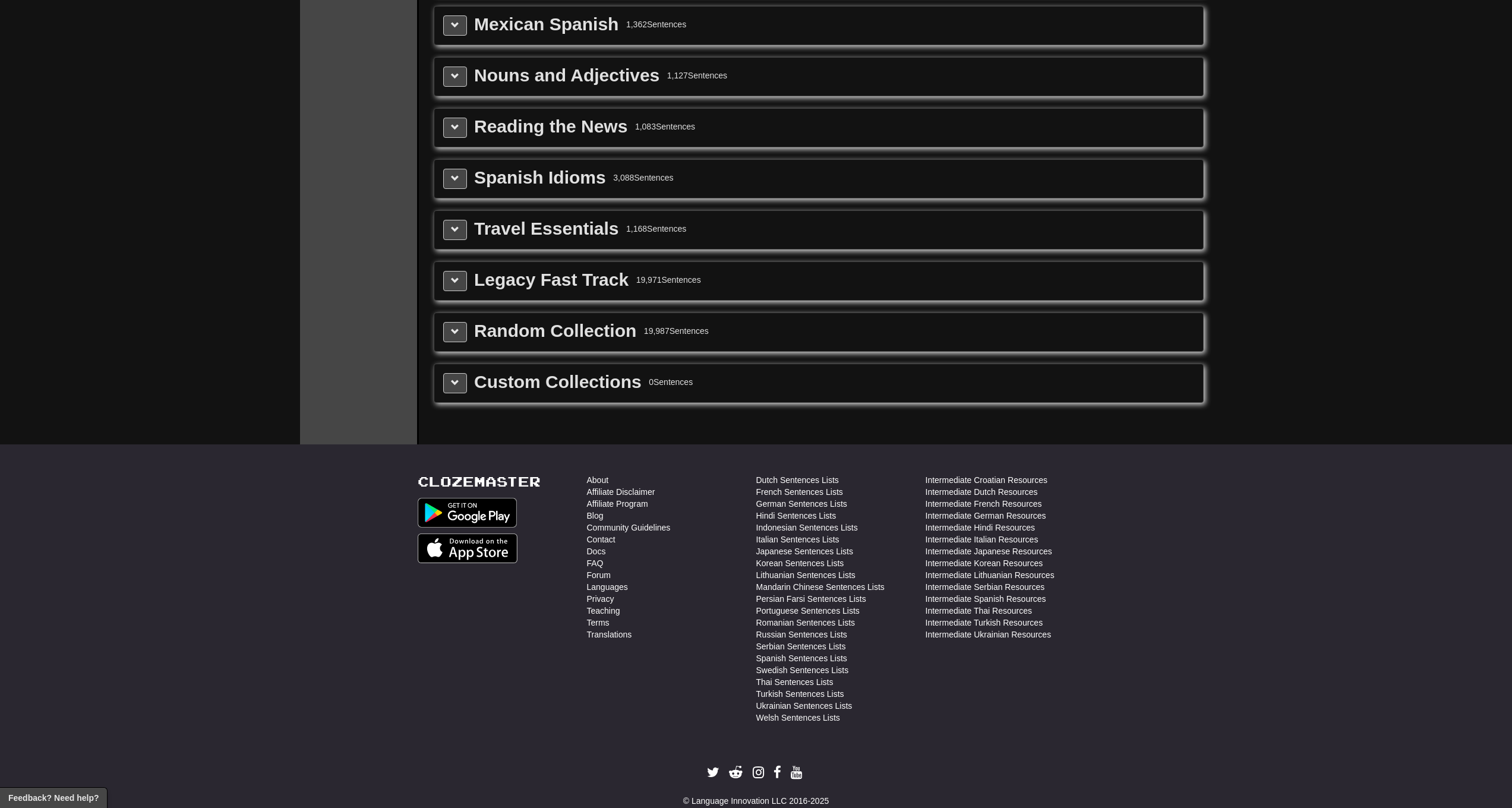
scroll to position [1798, 0]
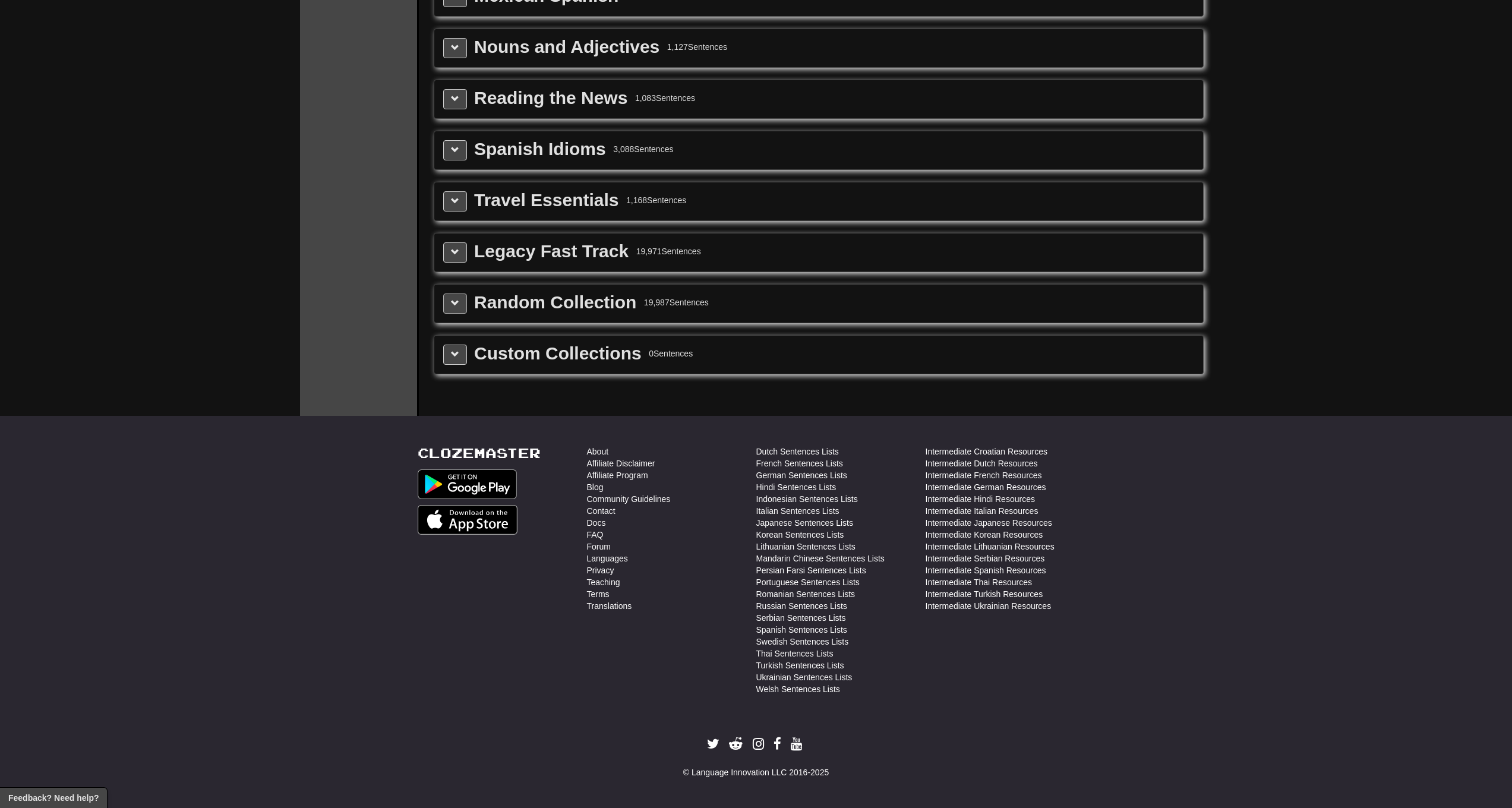
click at [447, 301] on button at bounding box center [455, 304] width 24 height 20
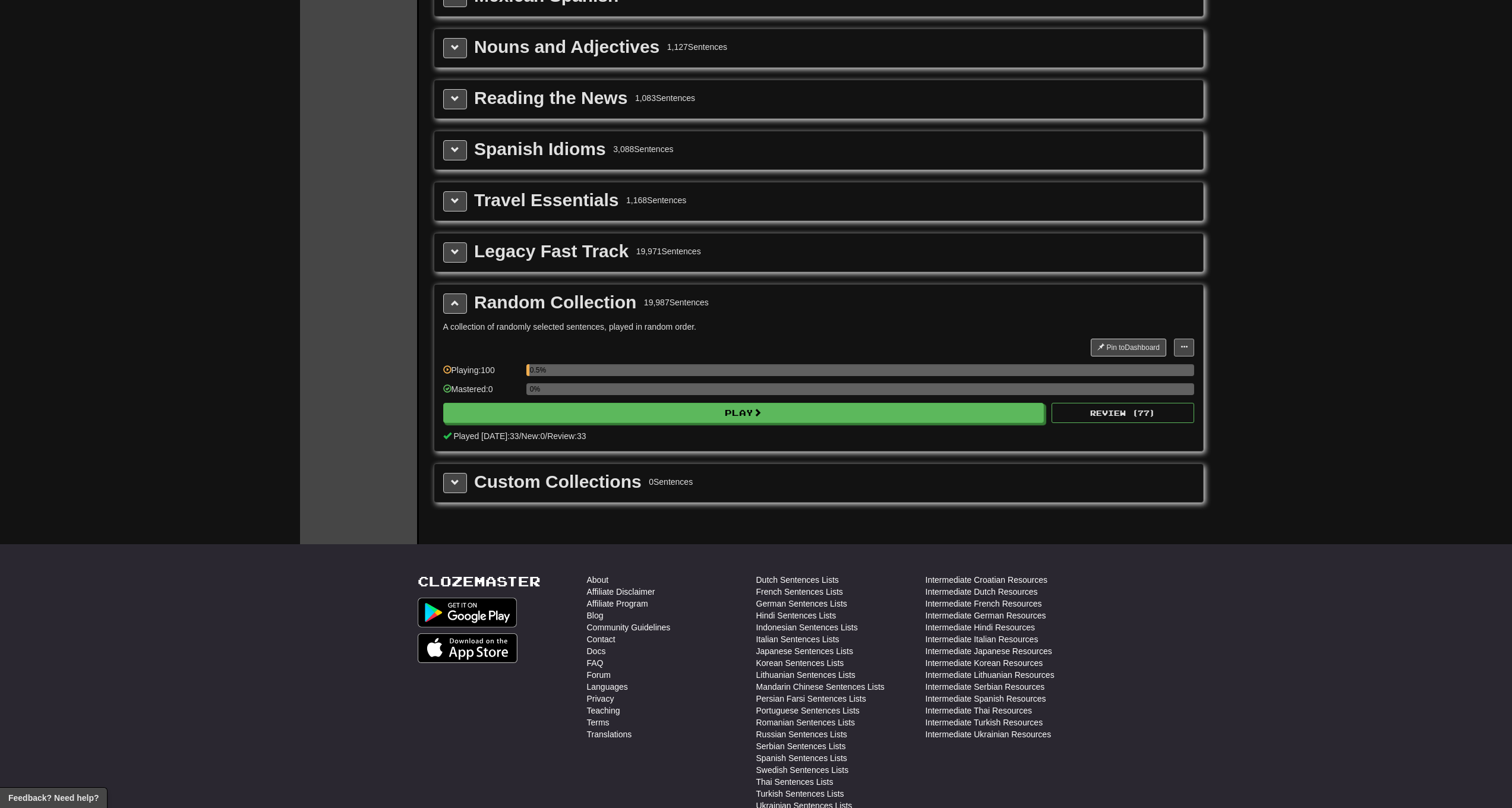
click at [1179, 348] on button at bounding box center [1184, 348] width 20 height 18
click at [1139, 369] on span "Manage Sentences" at bounding box center [1146, 369] width 72 height 10
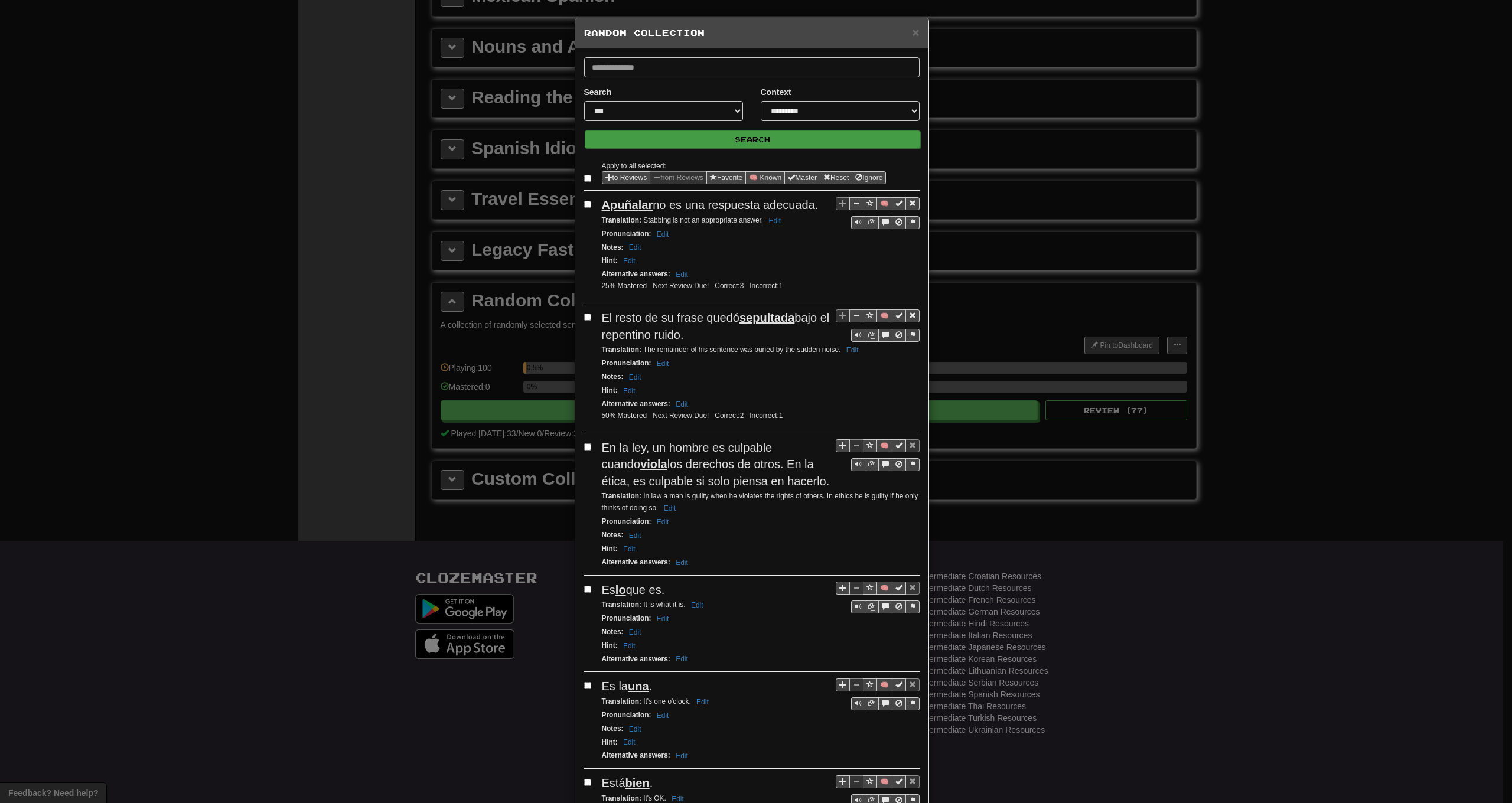
click at [674, 143] on button "Search" at bounding box center [752, 140] width 336 height 18
select select "*******"
click at [683, 146] on button "Search" at bounding box center [752, 140] width 336 height 18
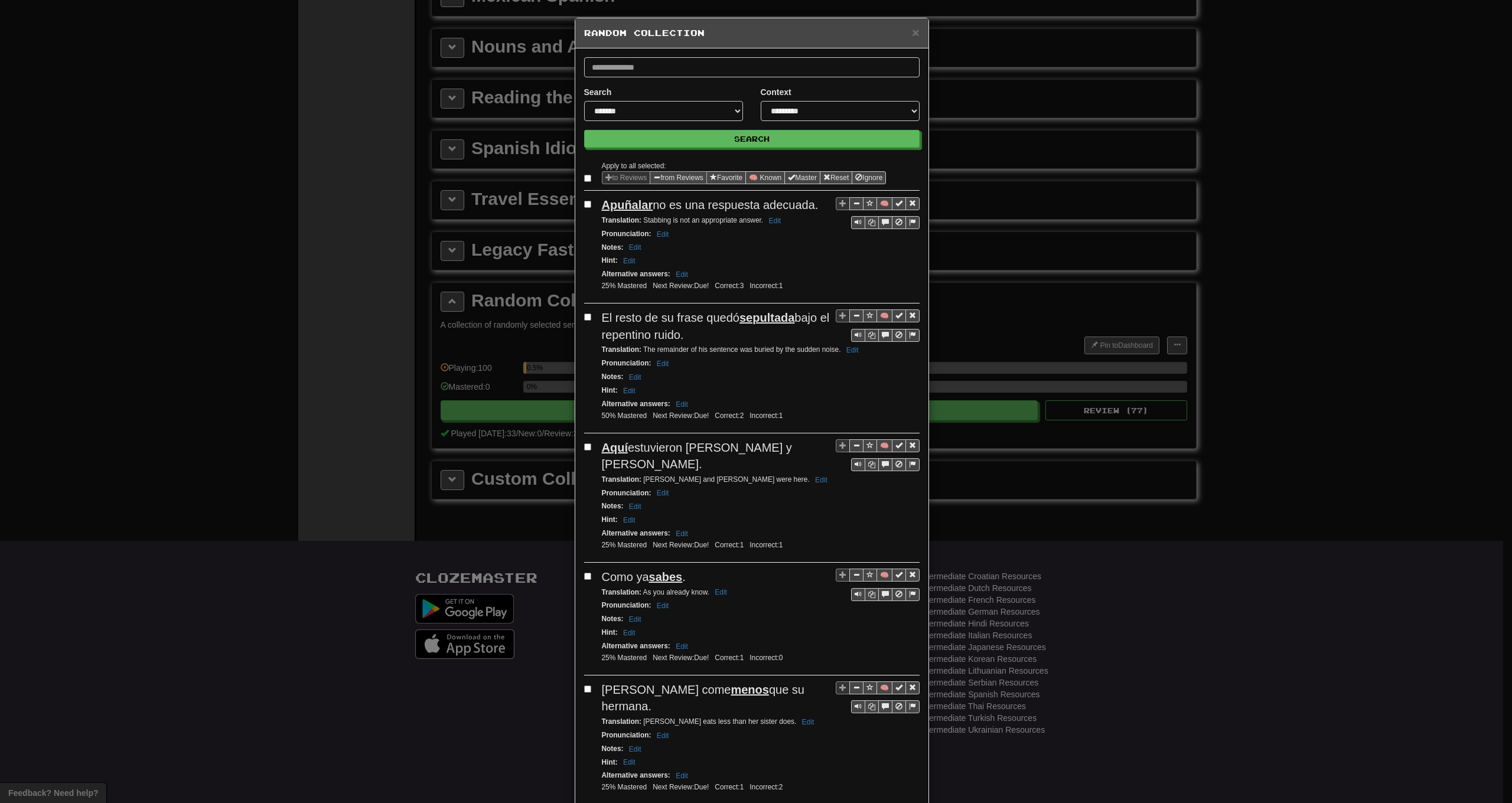
click at [677, 178] on button "from Reviews" at bounding box center [678, 178] width 57 height 13
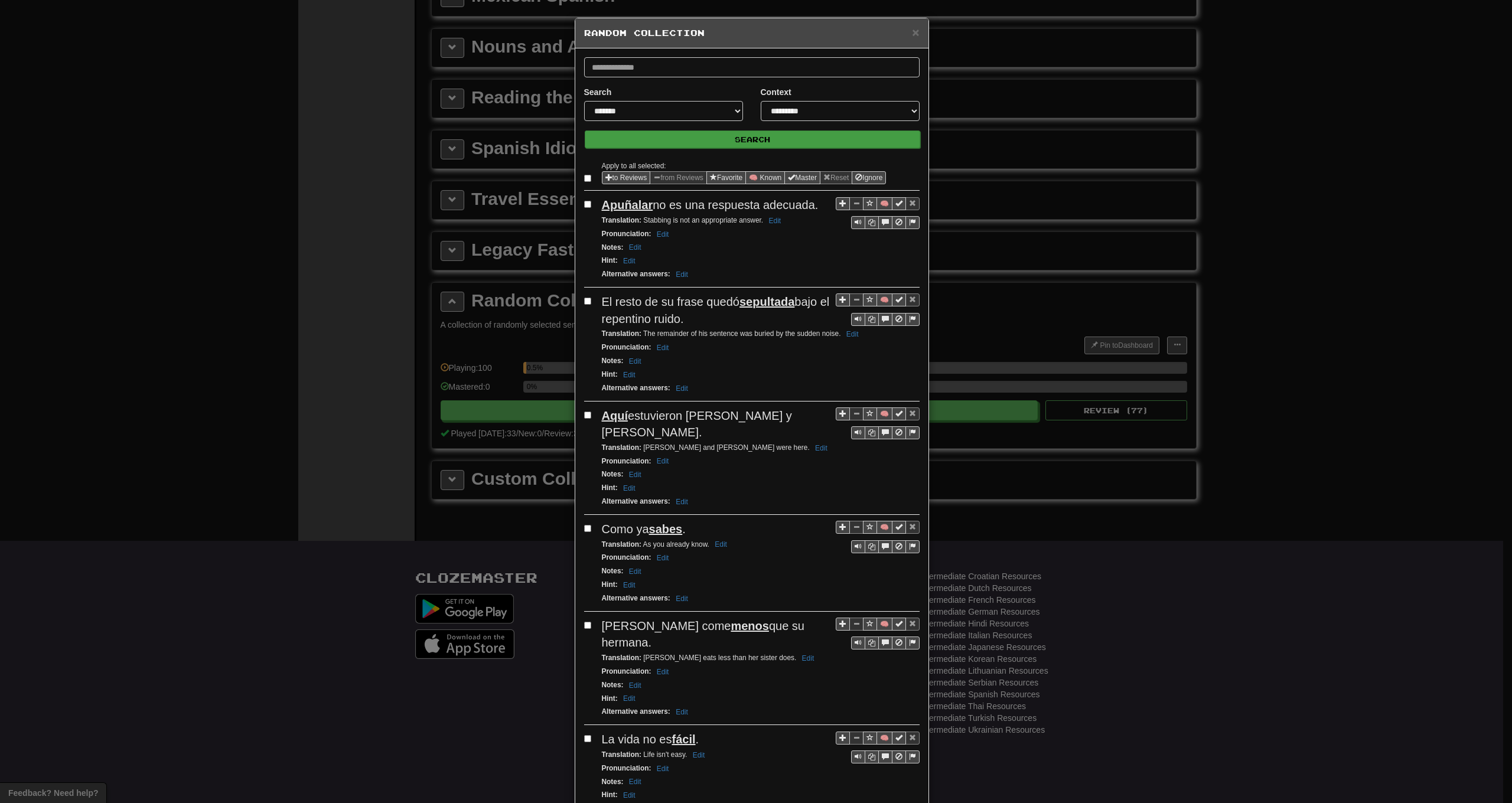
click at [704, 144] on button "Search" at bounding box center [752, 140] width 336 height 18
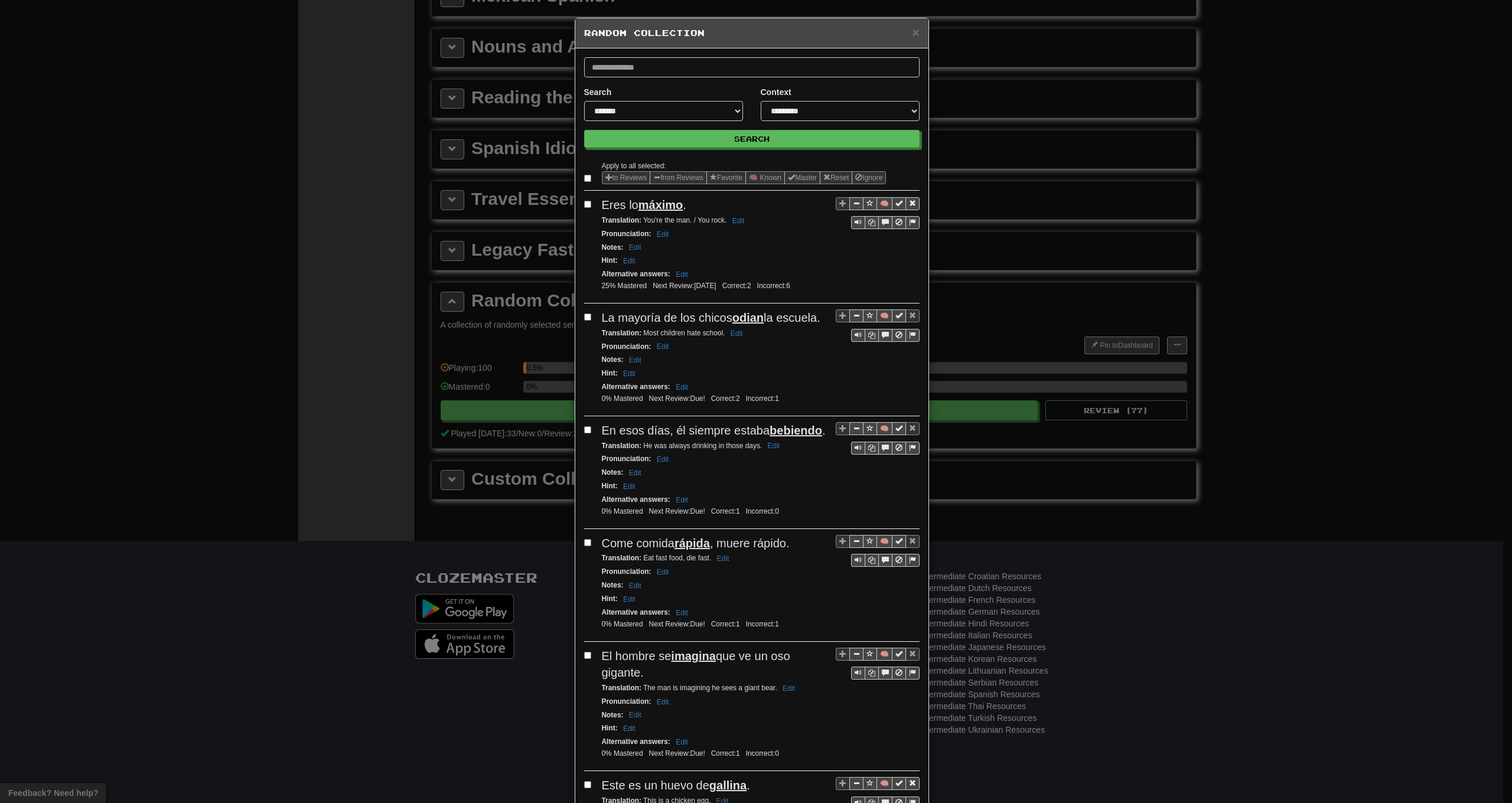
click at [587, 179] on label at bounding box center [590, 178] width 12 height 12
click at [653, 179] on span "Sentence options" at bounding box center [657, 177] width 7 height 7
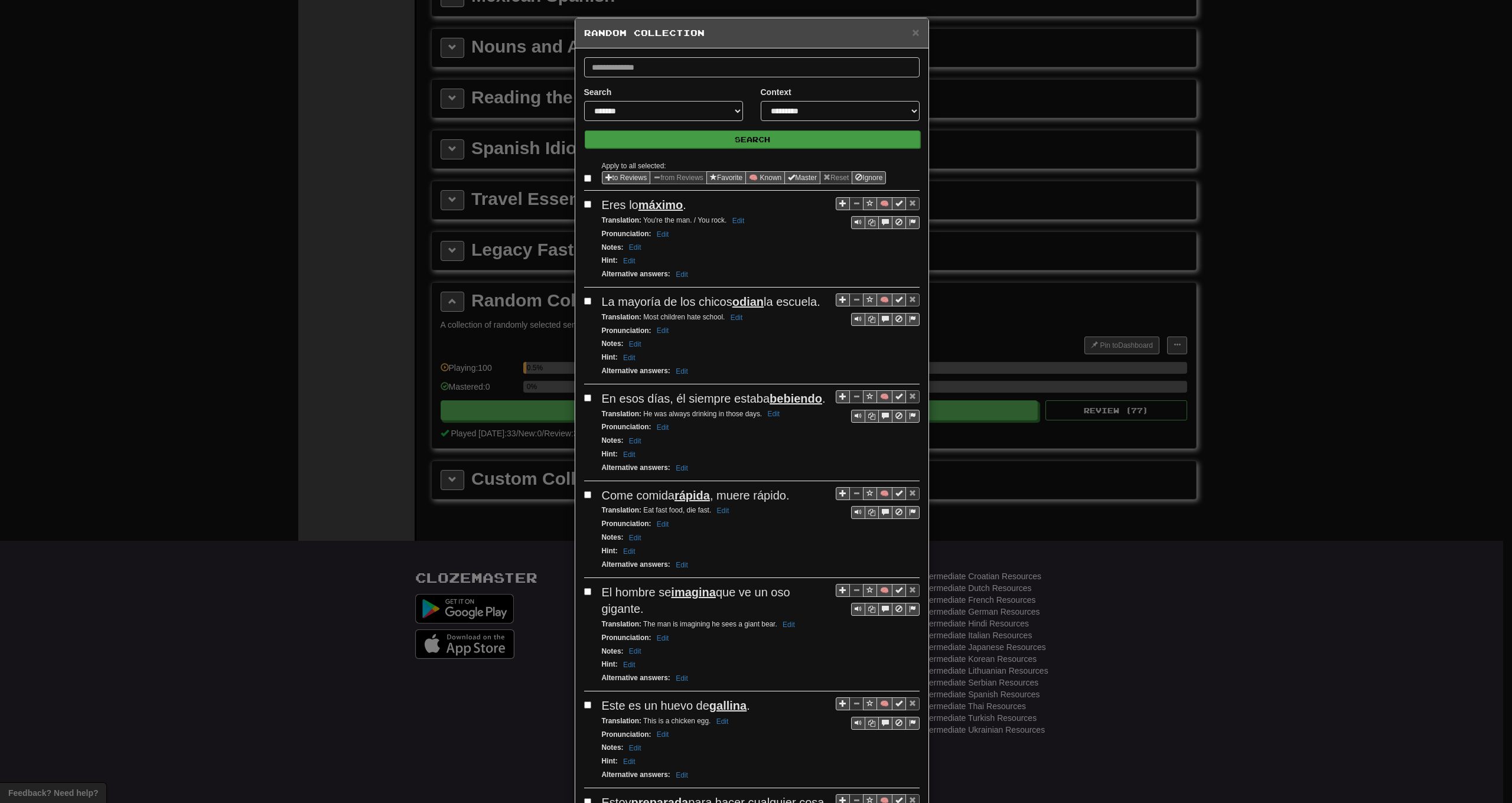
click at [706, 143] on button "Search" at bounding box center [752, 140] width 336 height 18
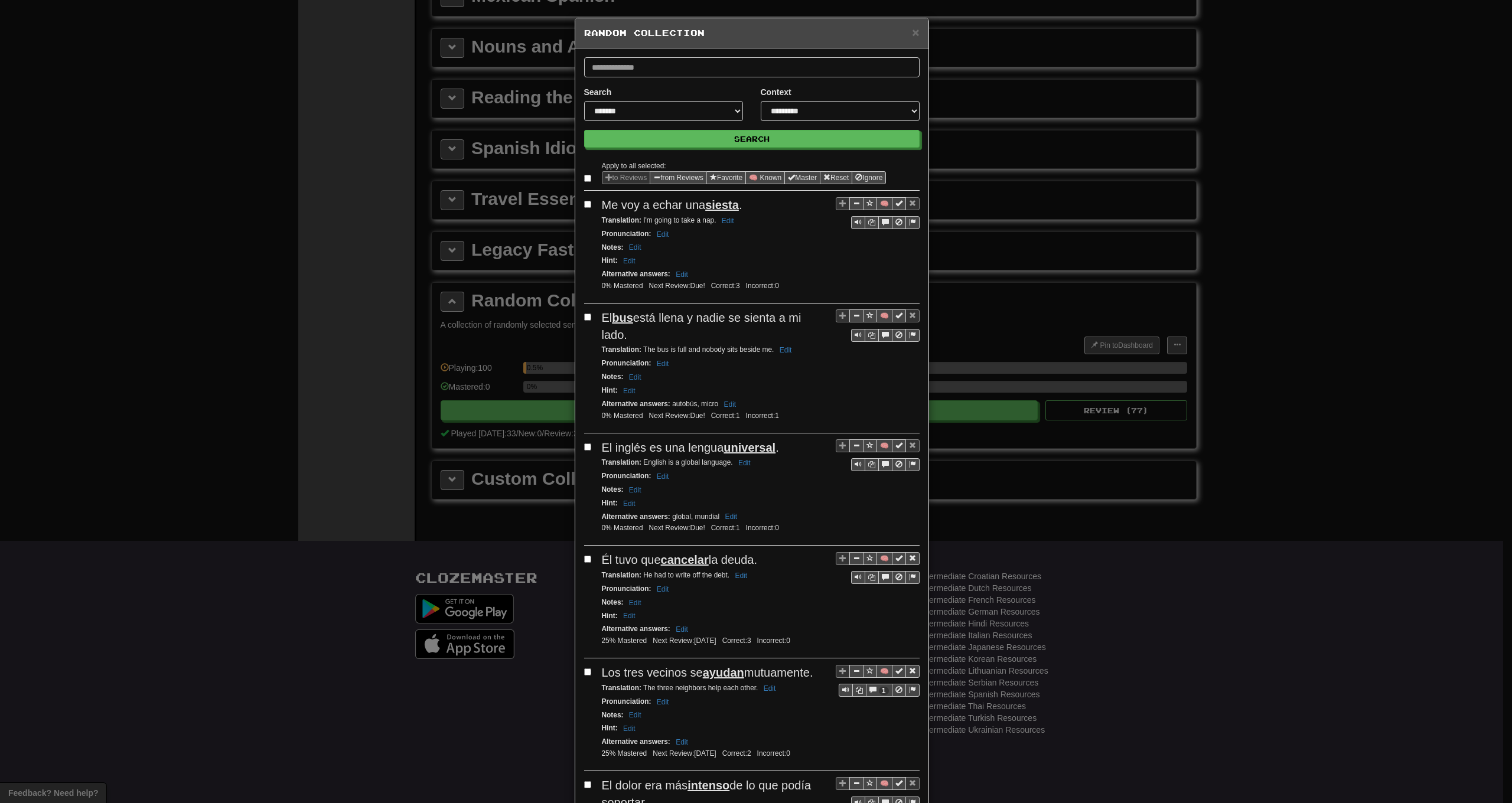
click at [690, 182] on button "from Reviews" at bounding box center [678, 178] width 57 height 13
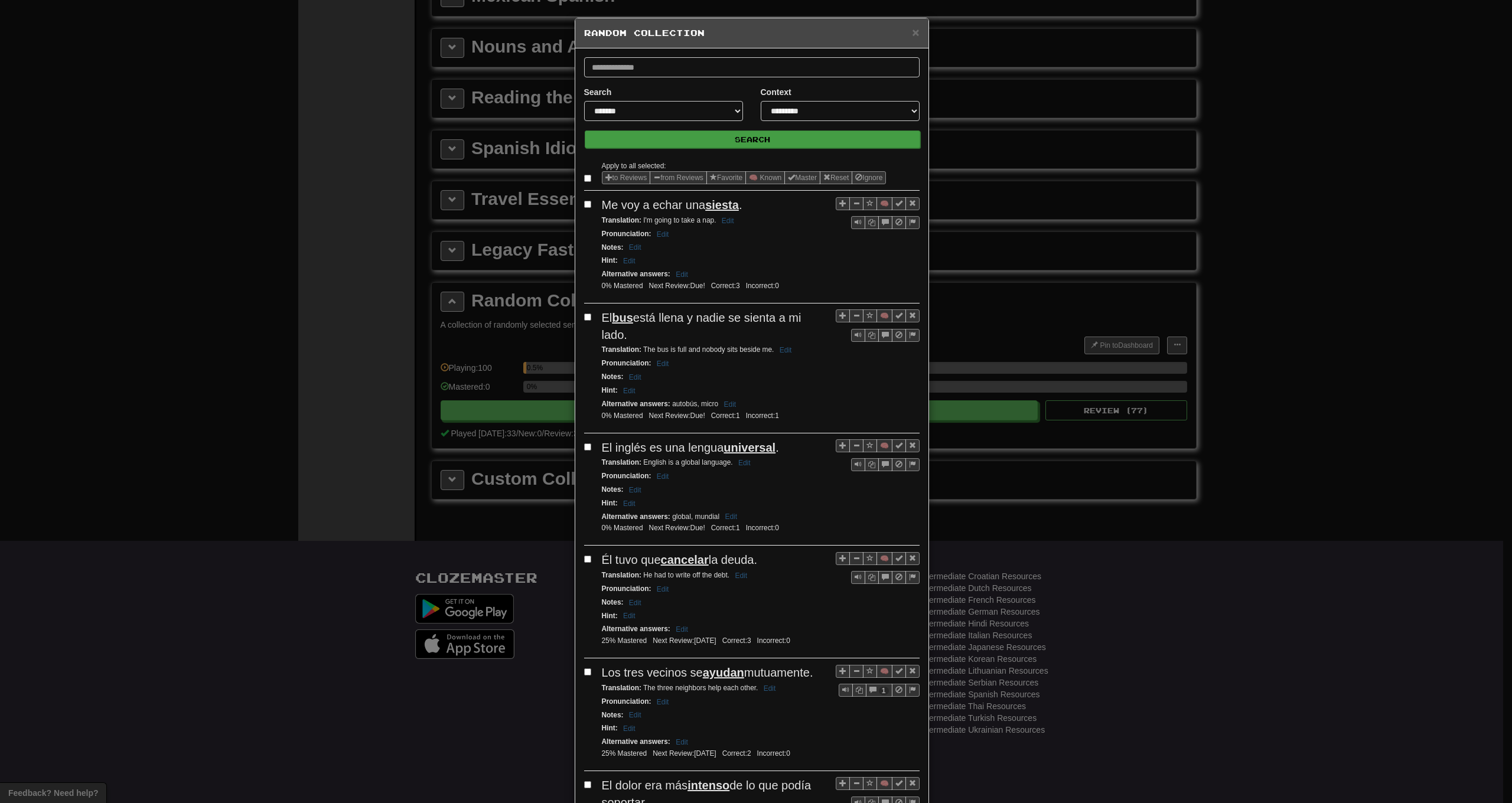
click at [705, 141] on button "Search" at bounding box center [752, 140] width 336 height 18
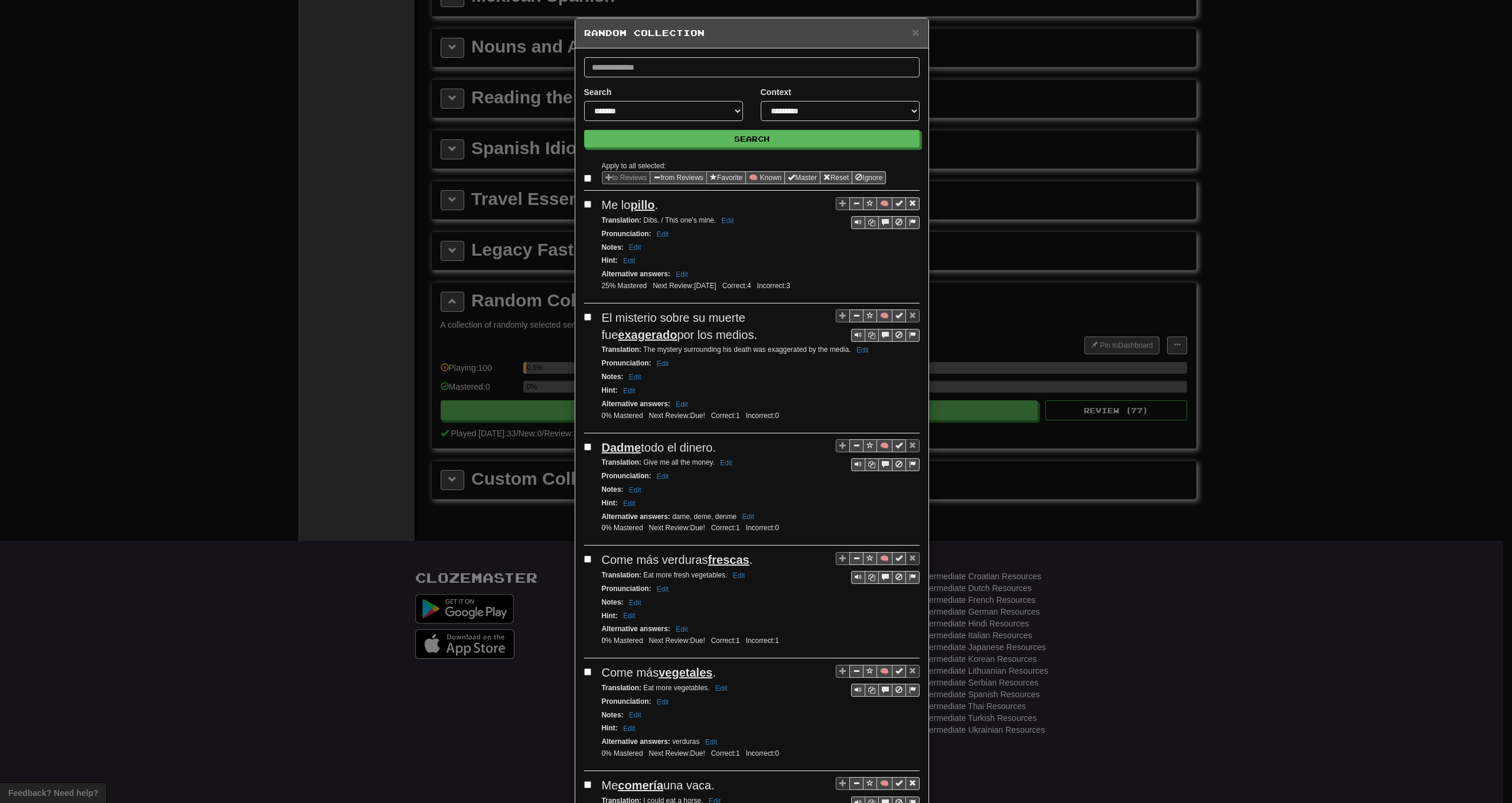
click at [685, 176] on button "from Reviews" at bounding box center [678, 178] width 57 height 13
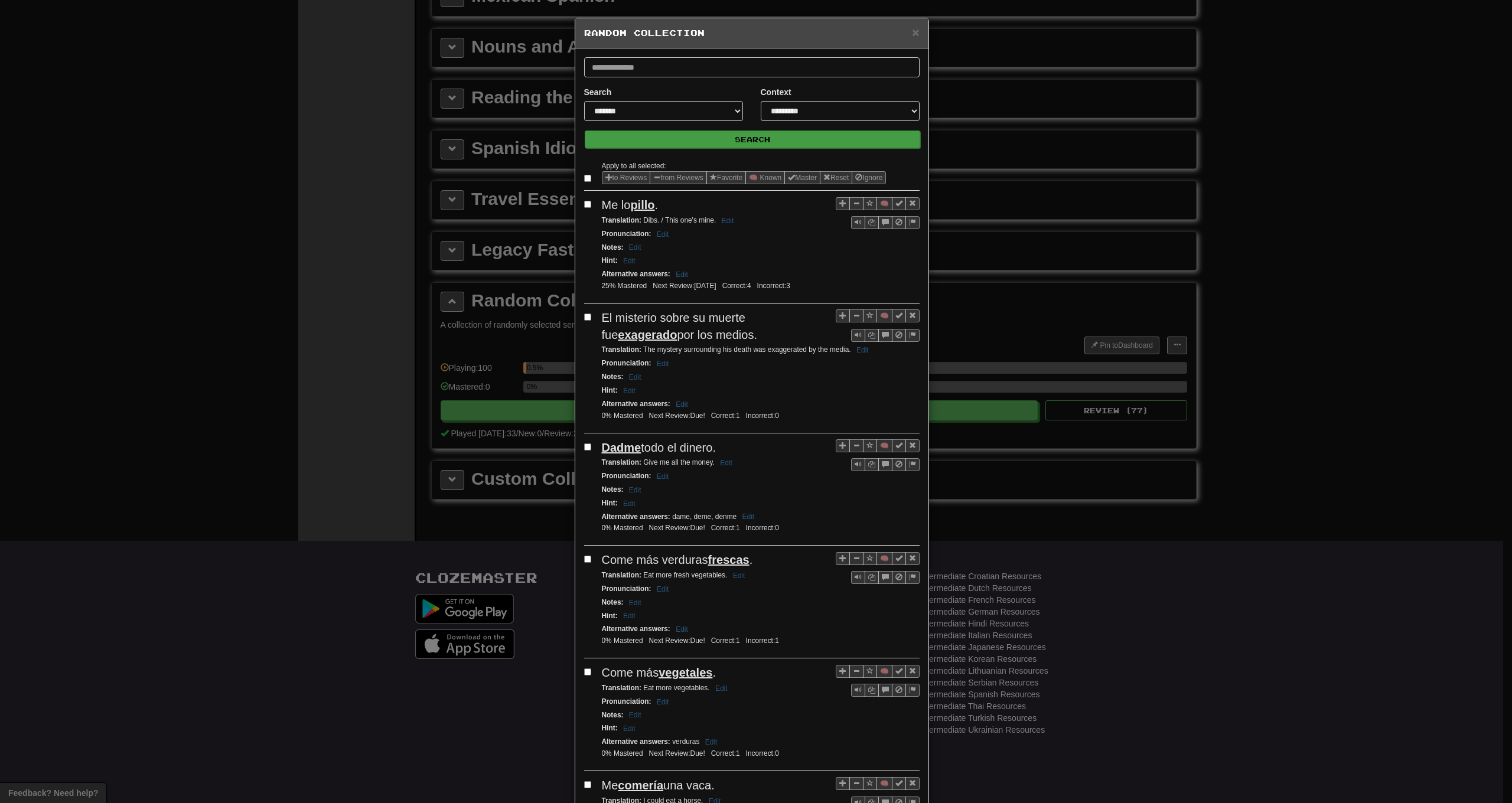
click at [708, 141] on button "Search" at bounding box center [752, 140] width 336 height 18
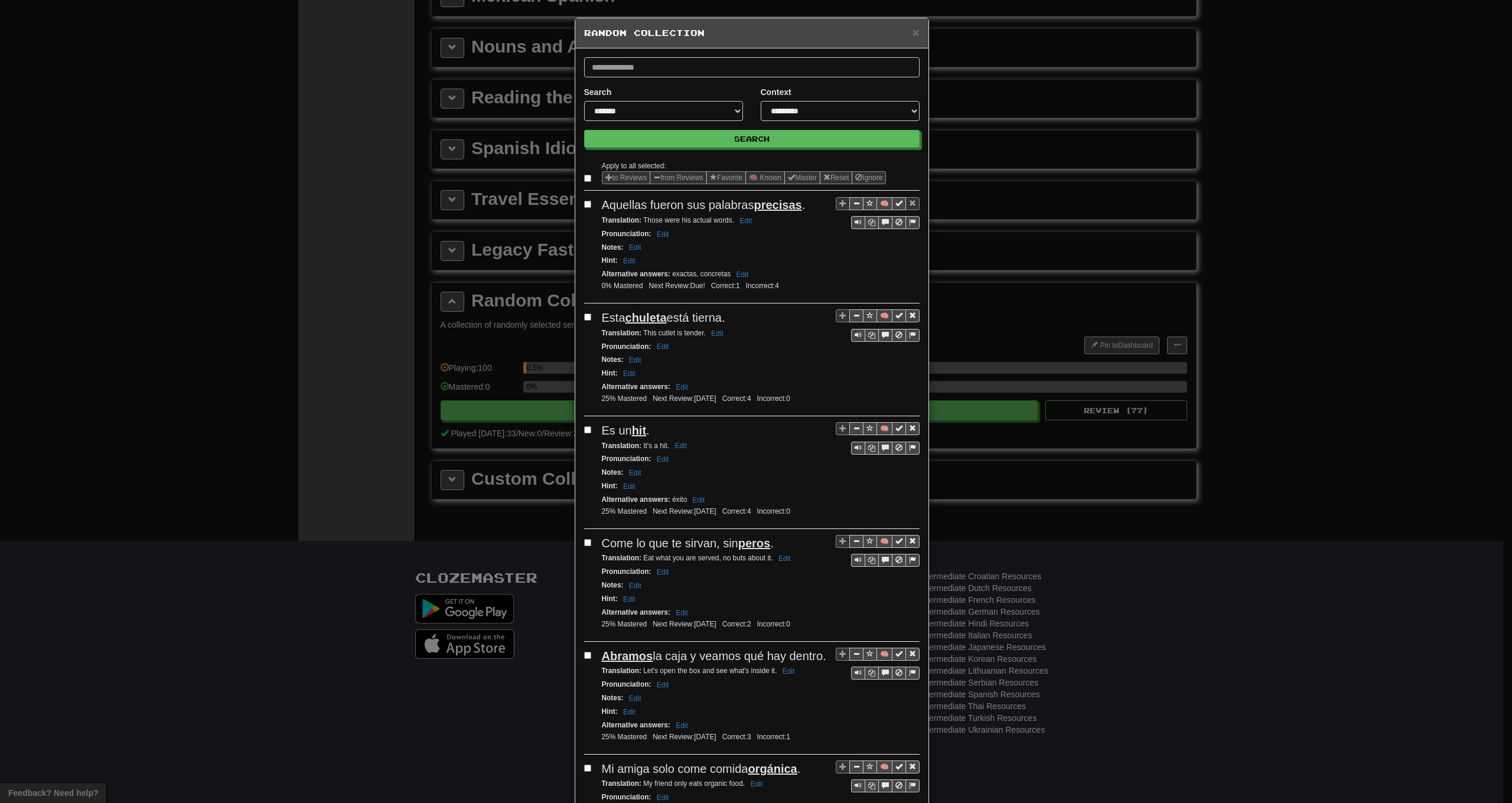
click at [589, 177] on label at bounding box center [590, 178] width 12 height 12
click at [677, 178] on button "from Reviews" at bounding box center [678, 178] width 57 height 13
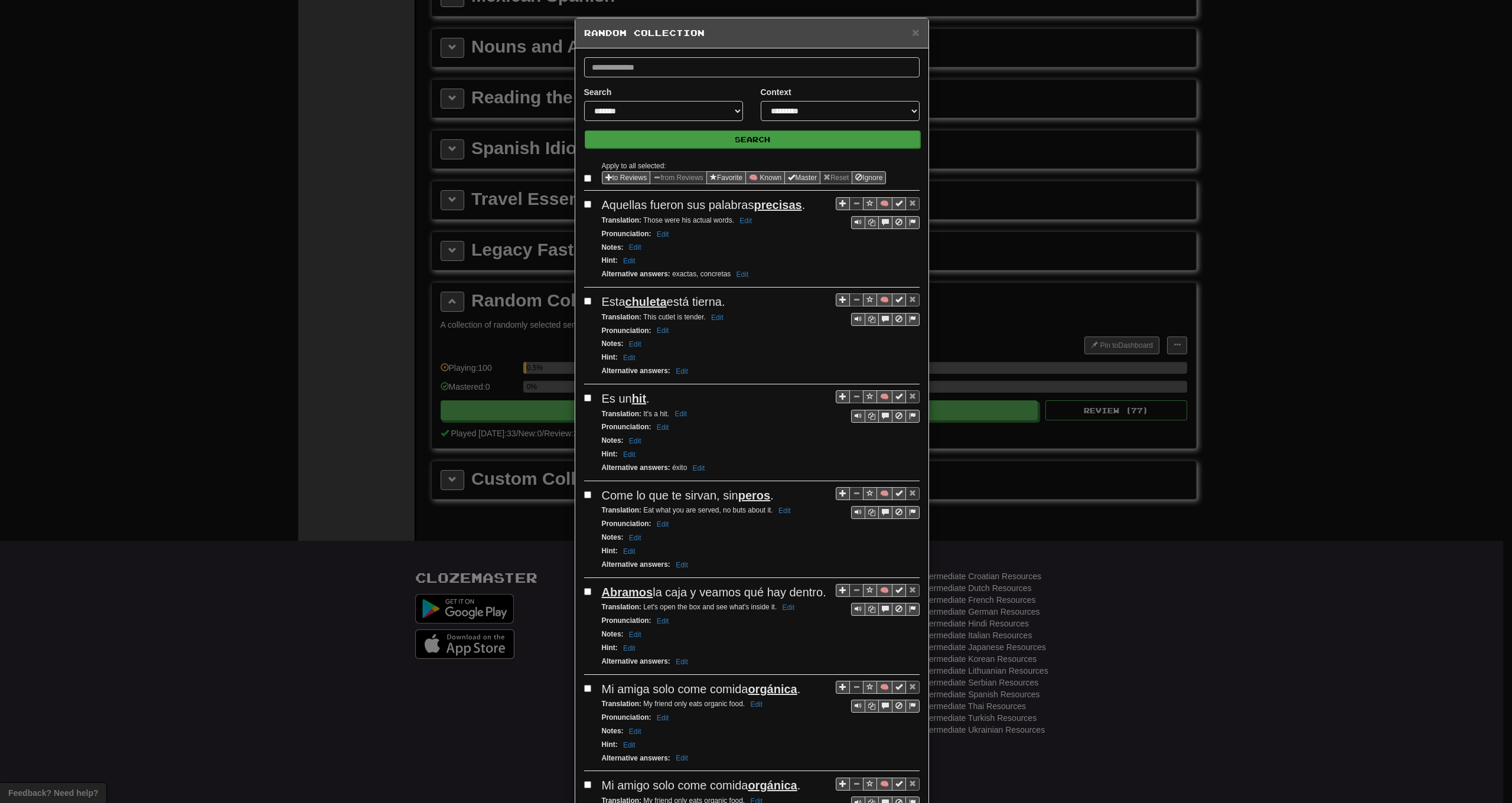
click at [701, 143] on button "Search" at bounding box center [752, 140] width 336 height 18
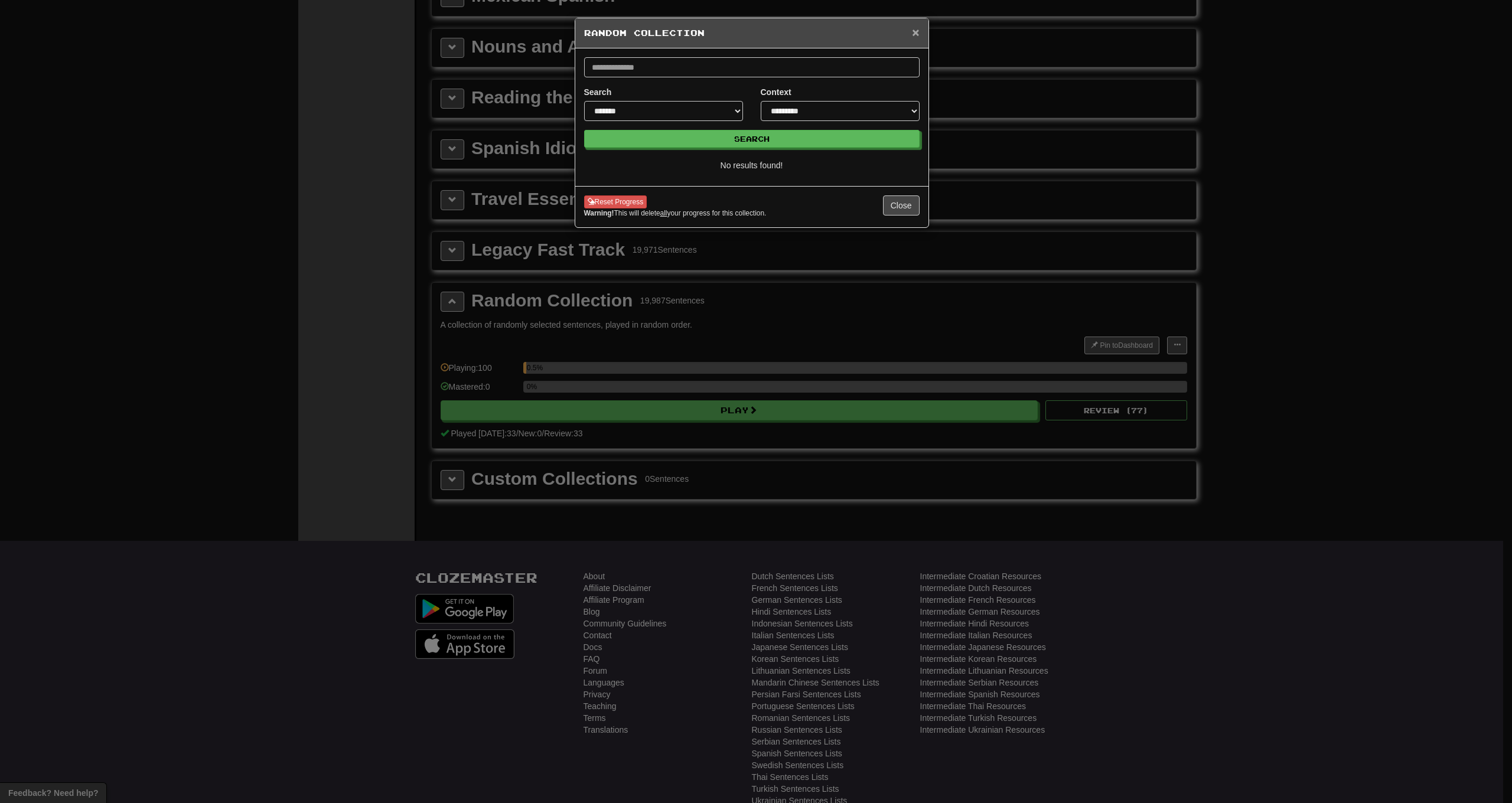
click at [916, 37] on span "×" at bounding box center [915, 32] width 7 height 14
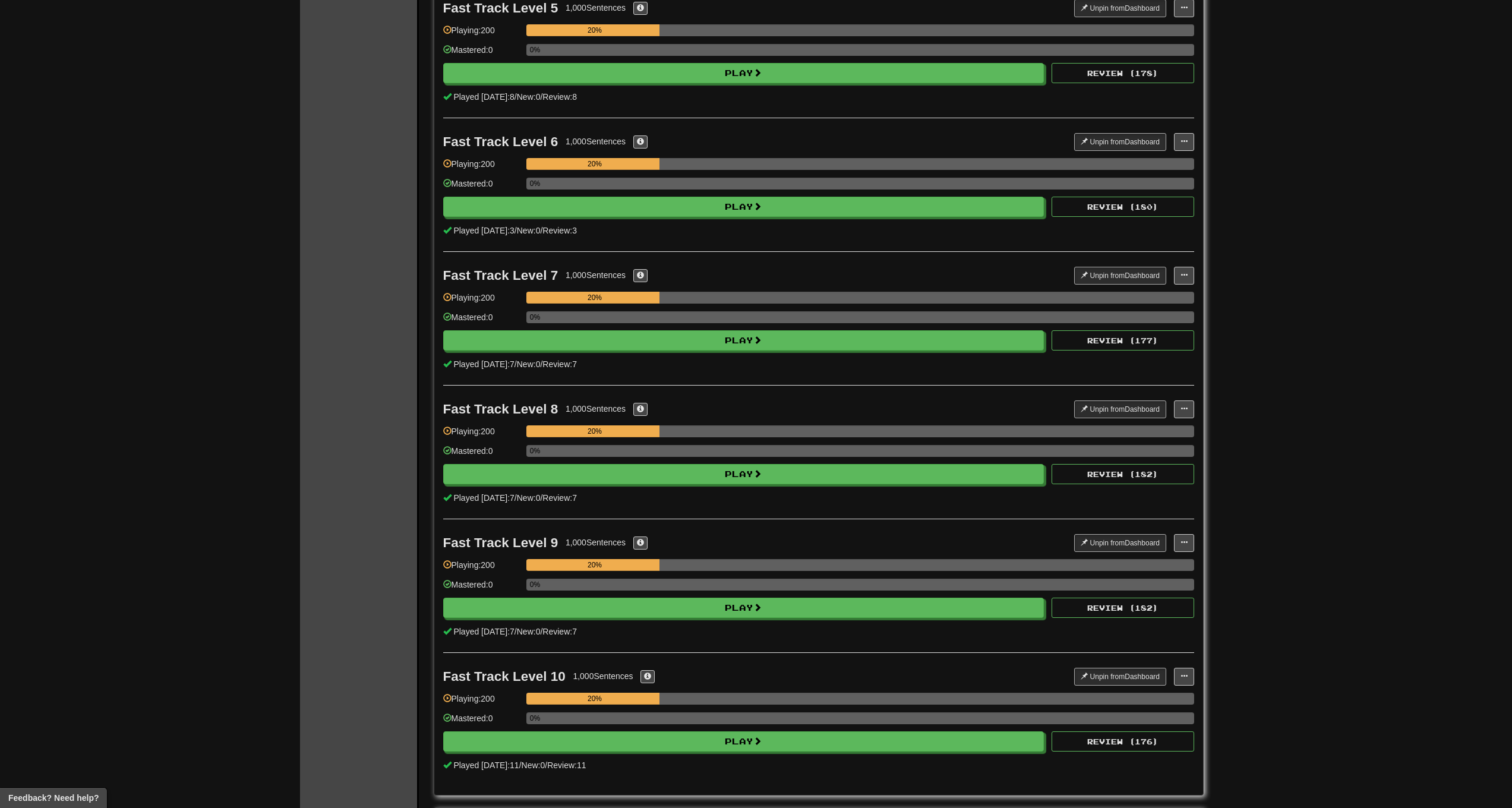
scroll to position [0, 0]
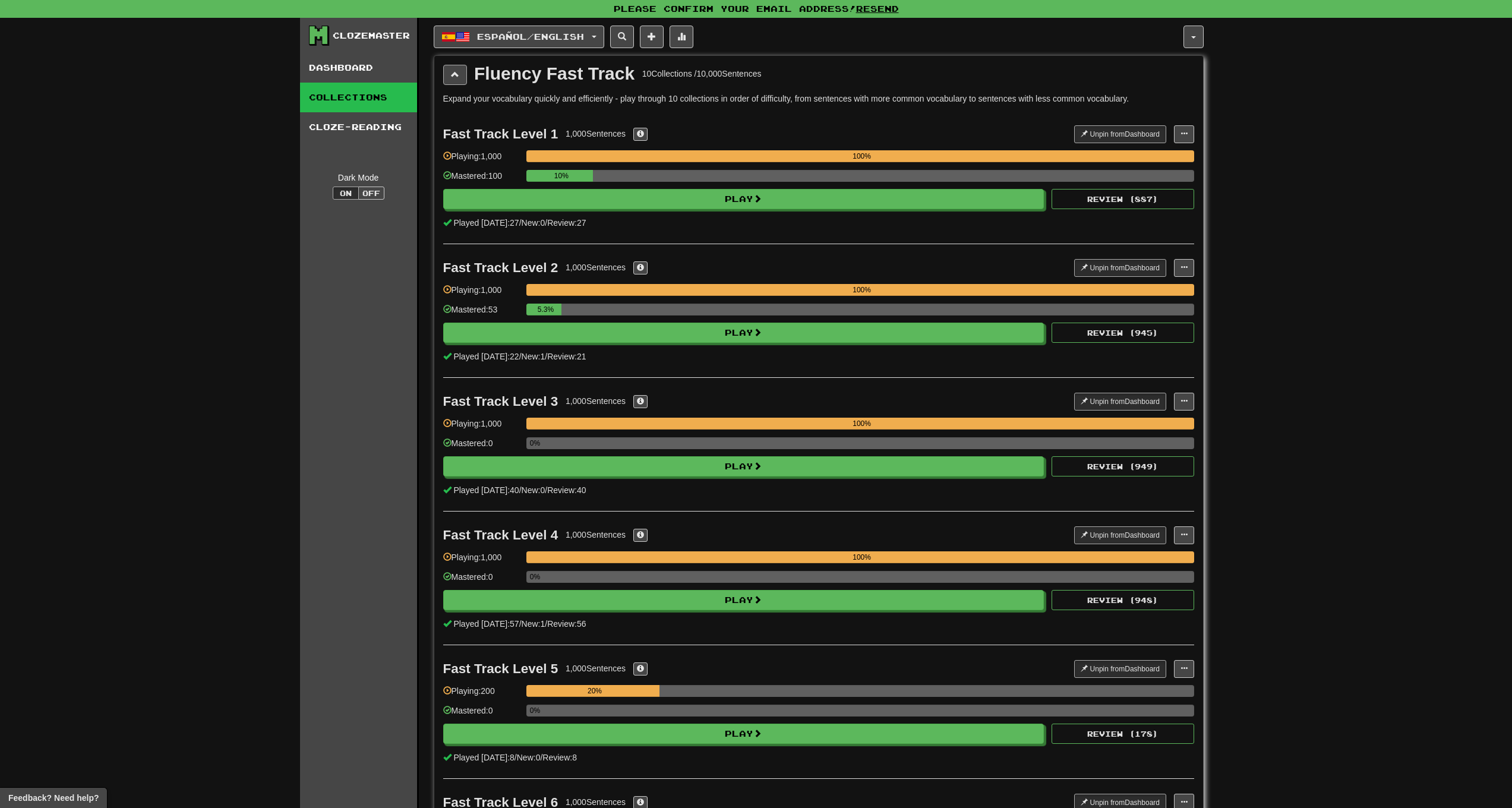
click at [450, 70] on button at bounding box center [455, 75] width 24 height 20
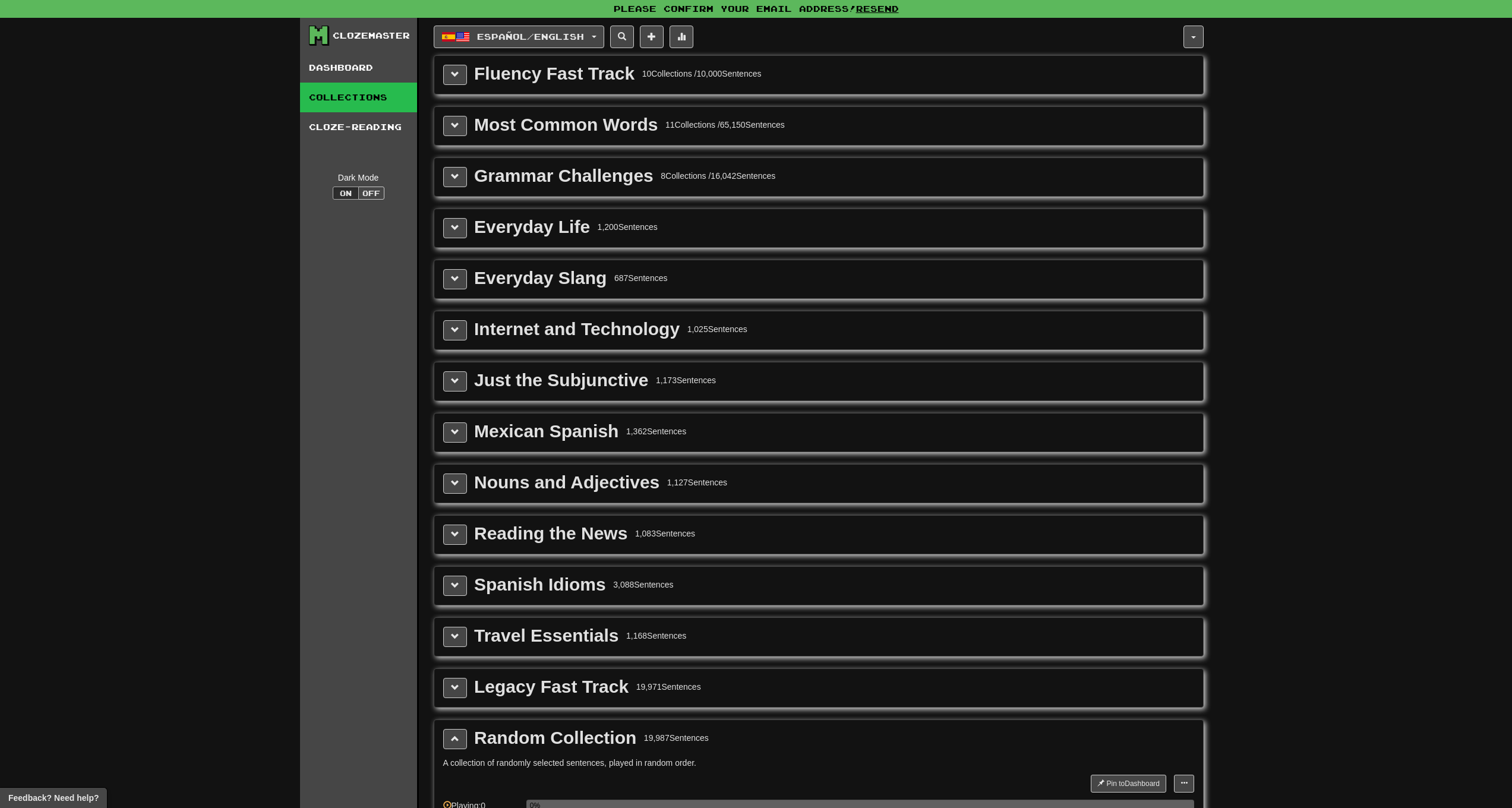
click at [459, 751] on div "Random Collection 19,987 Sentences A collection of randomly selected sentences,…" at bounding box center [818, 798] width 769 height 155
click at [457, 747] on button at bounding box center [455, 739] width 24 height 20
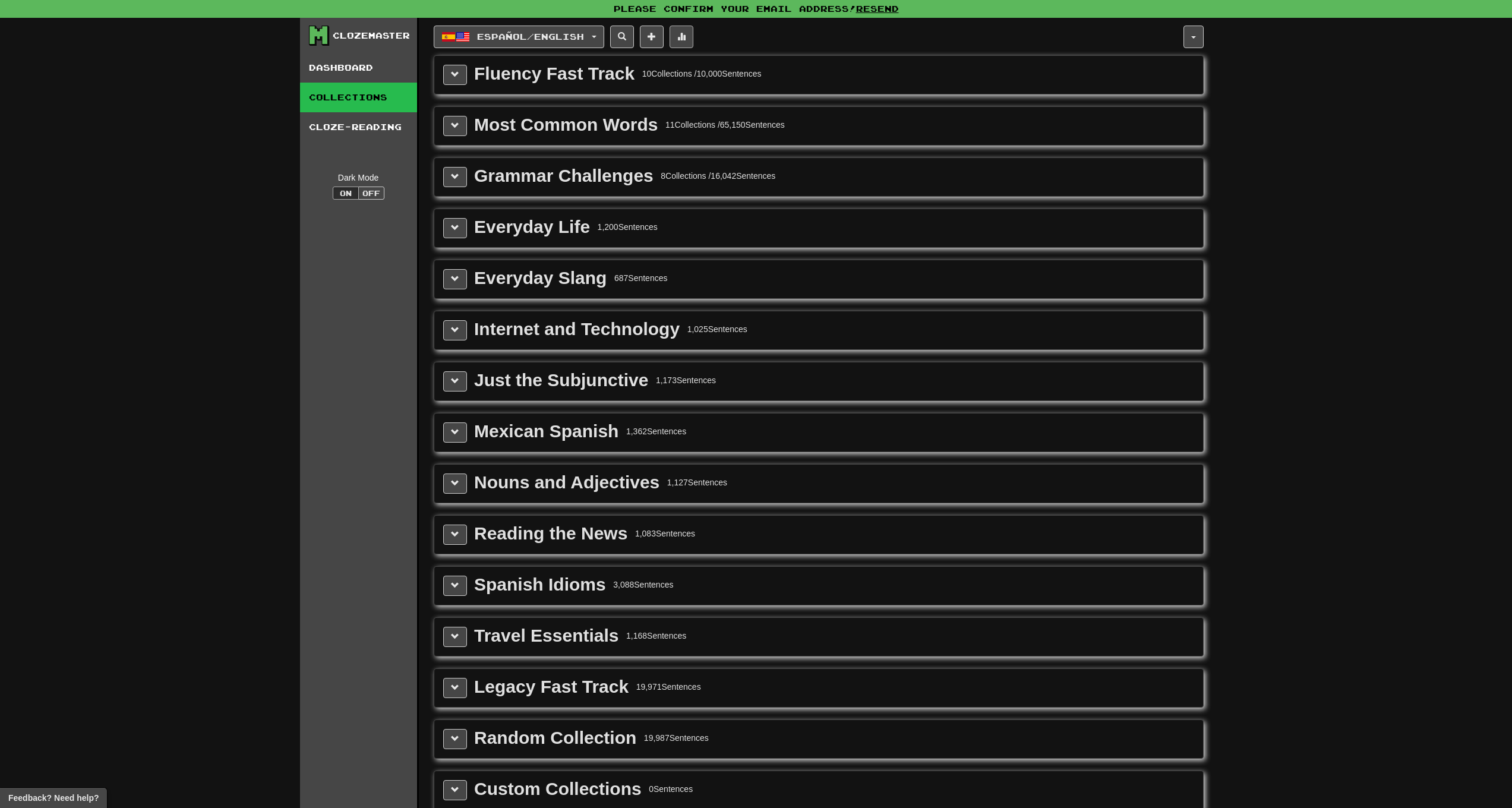
click at [686, 36] on span at bounding box center [682, 36] width 8 height 8
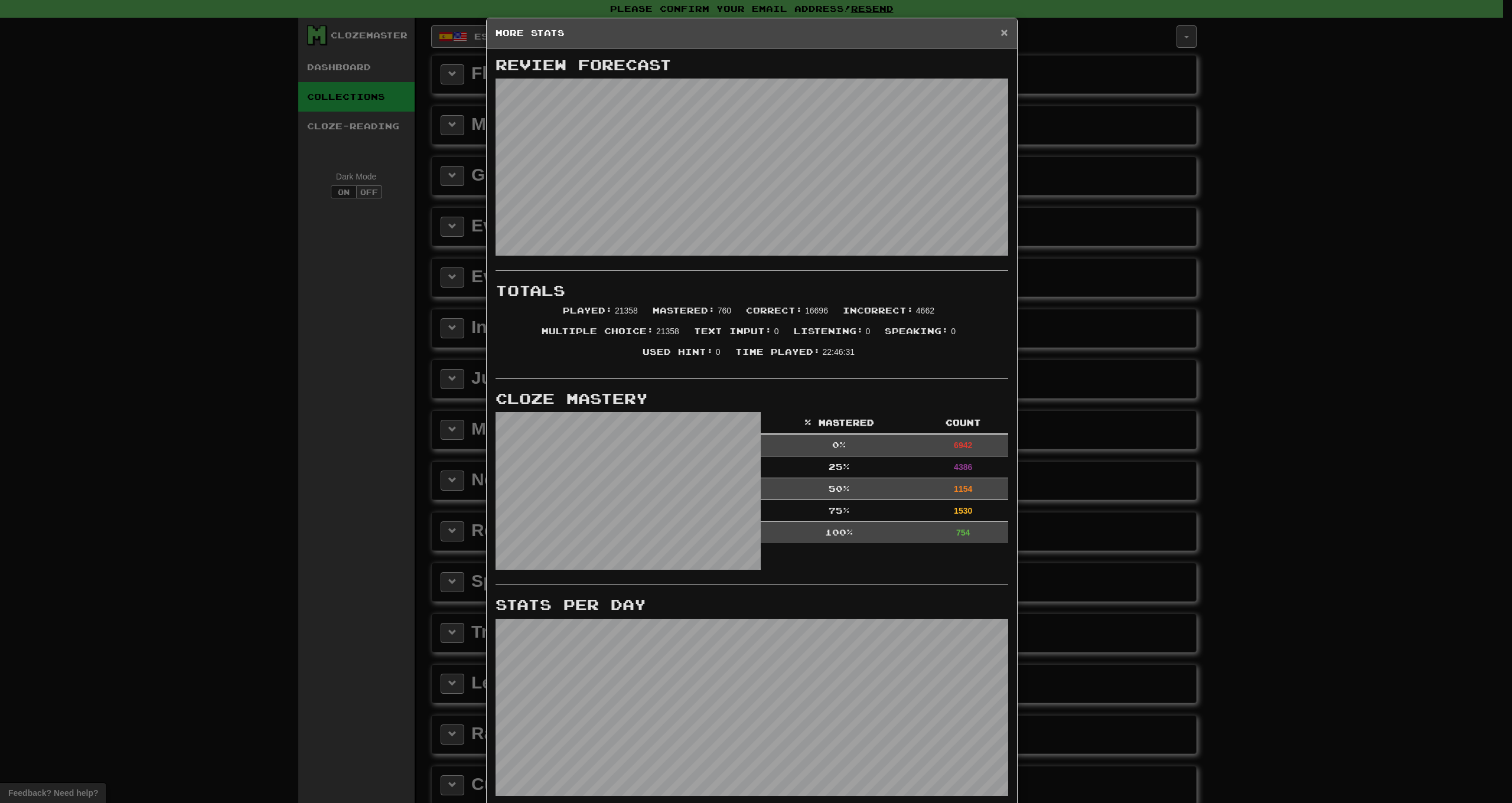
click at [1003, 34] on span "×" at bounding box center [1004, 32] width 7 height 14
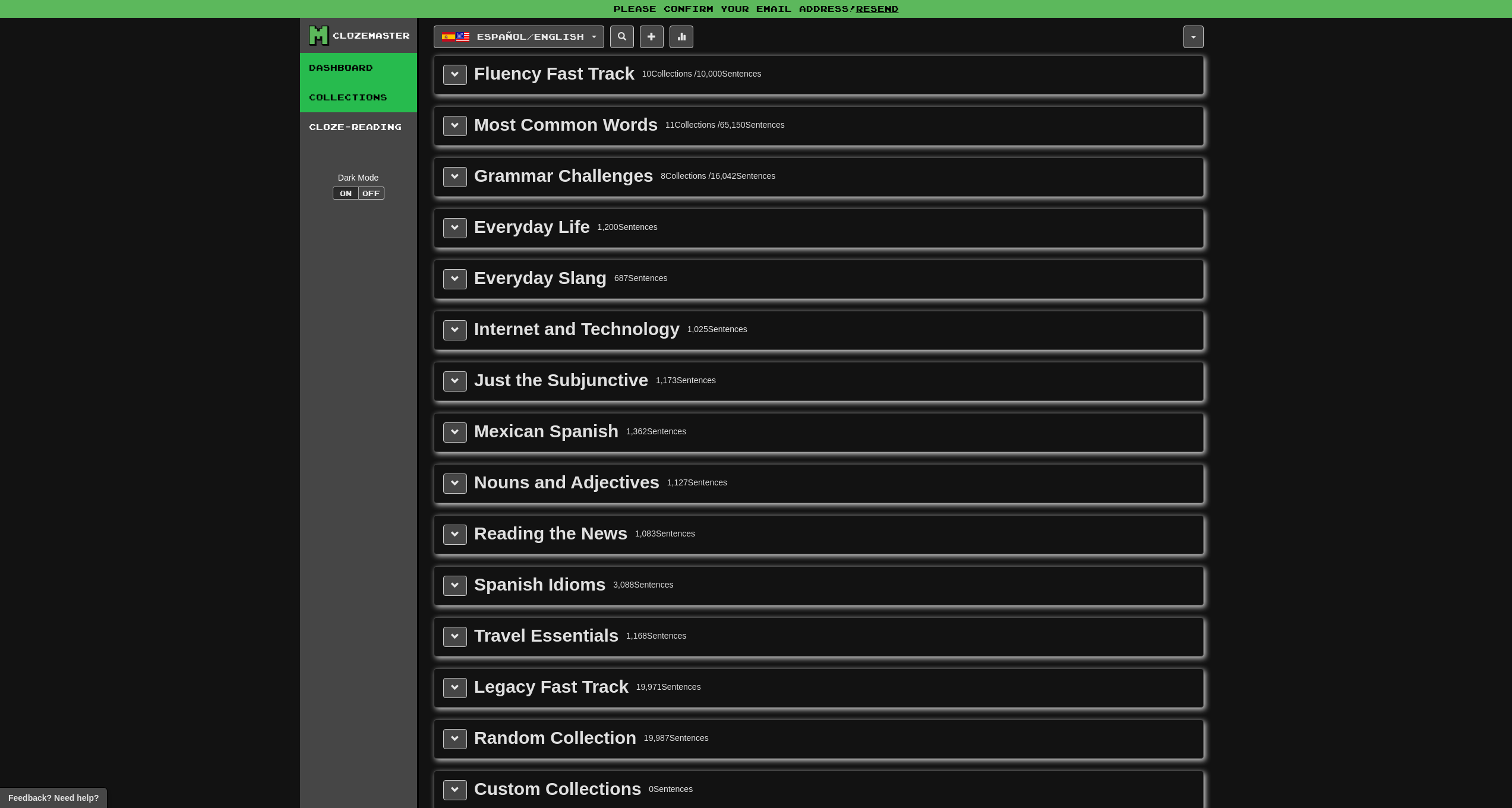
click at [364, 69] on link "Dashboard" at bounding box center [358, 68] width 117 height 30
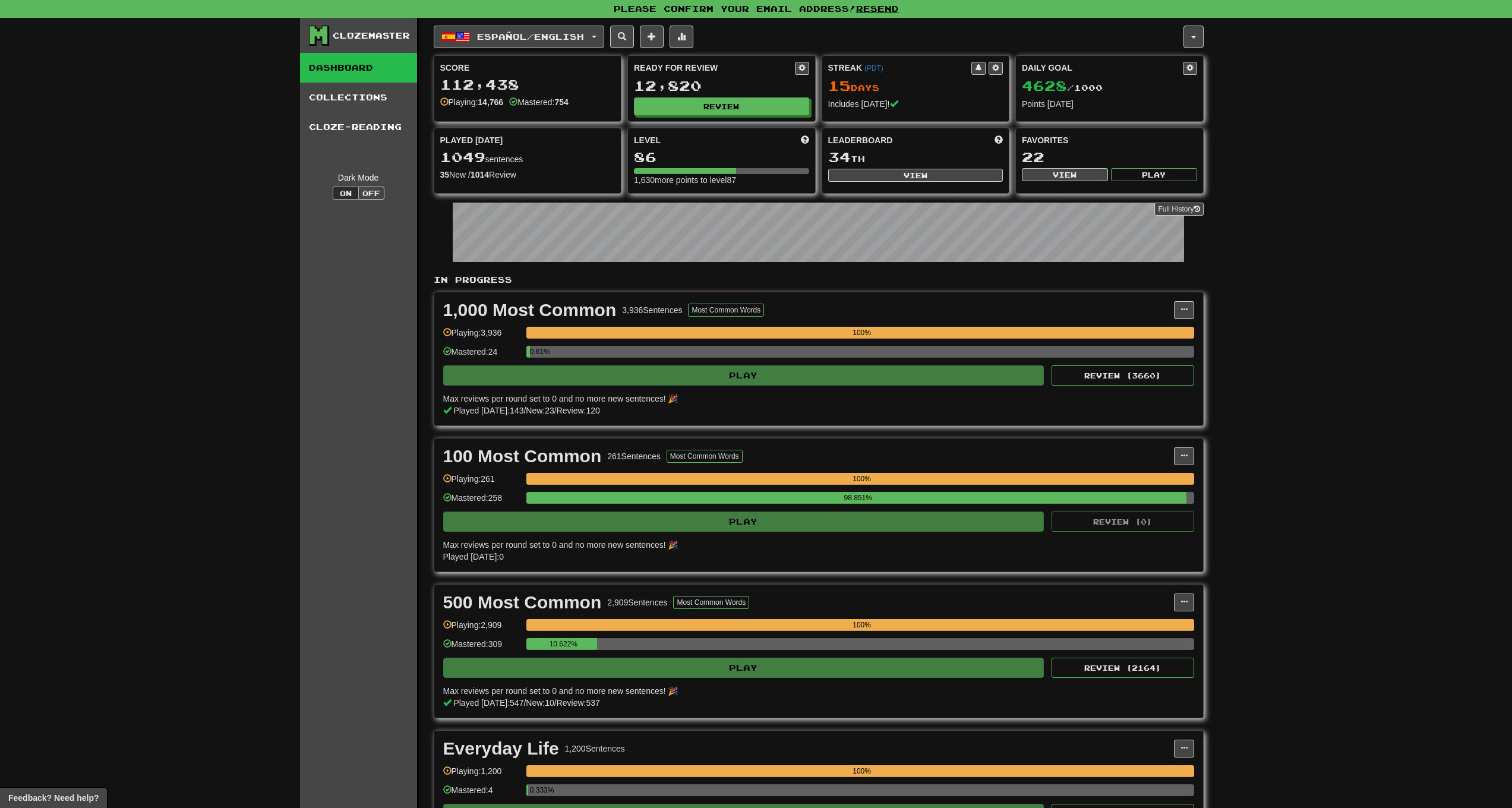
click at [562, 38] on span "Español / English" at bounding box center [530, 36] width 107 height 10
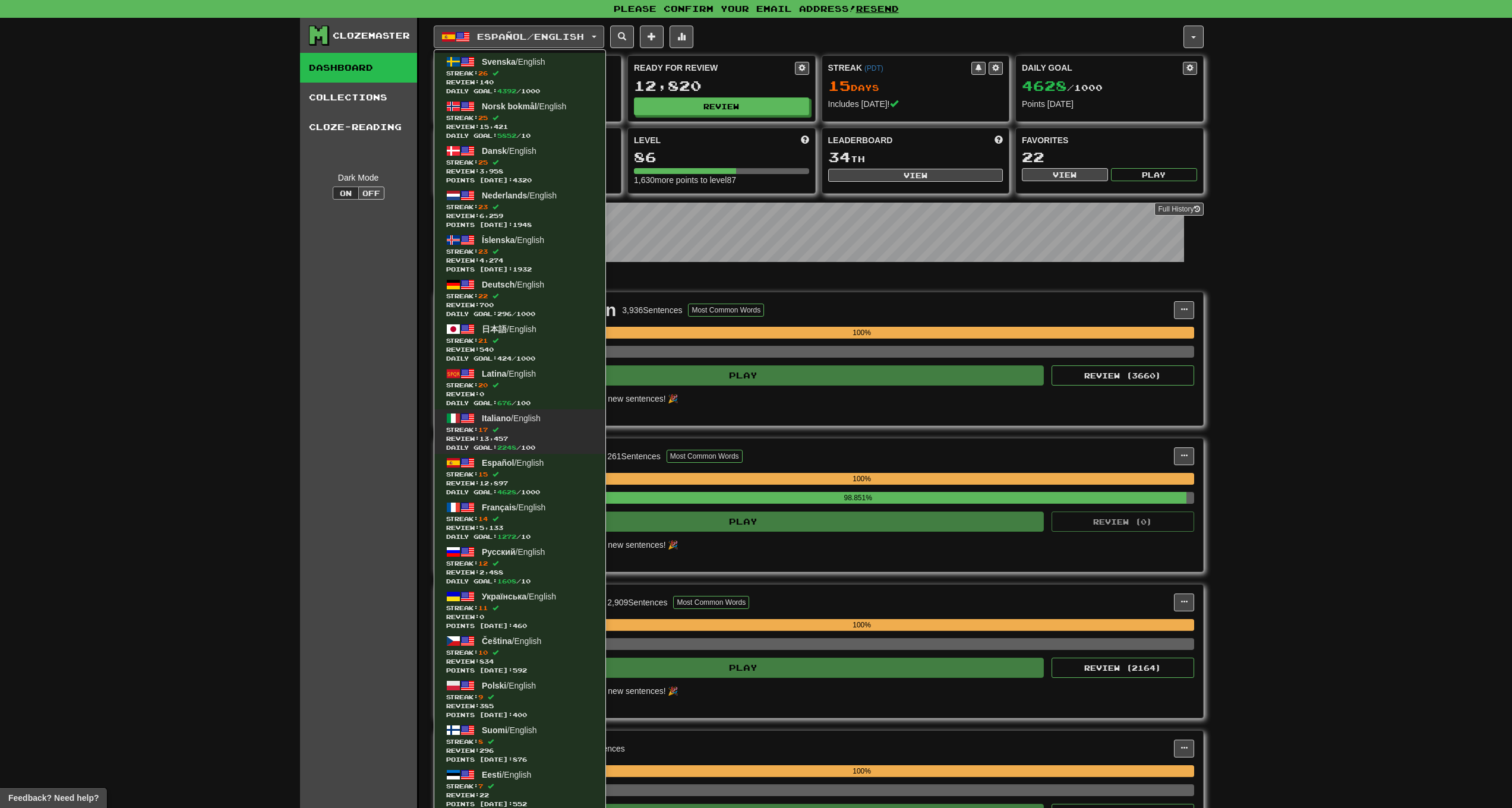
click at [473, 429] on span "Streak: 17" at bounding box center [520, 430] width 148 height 9
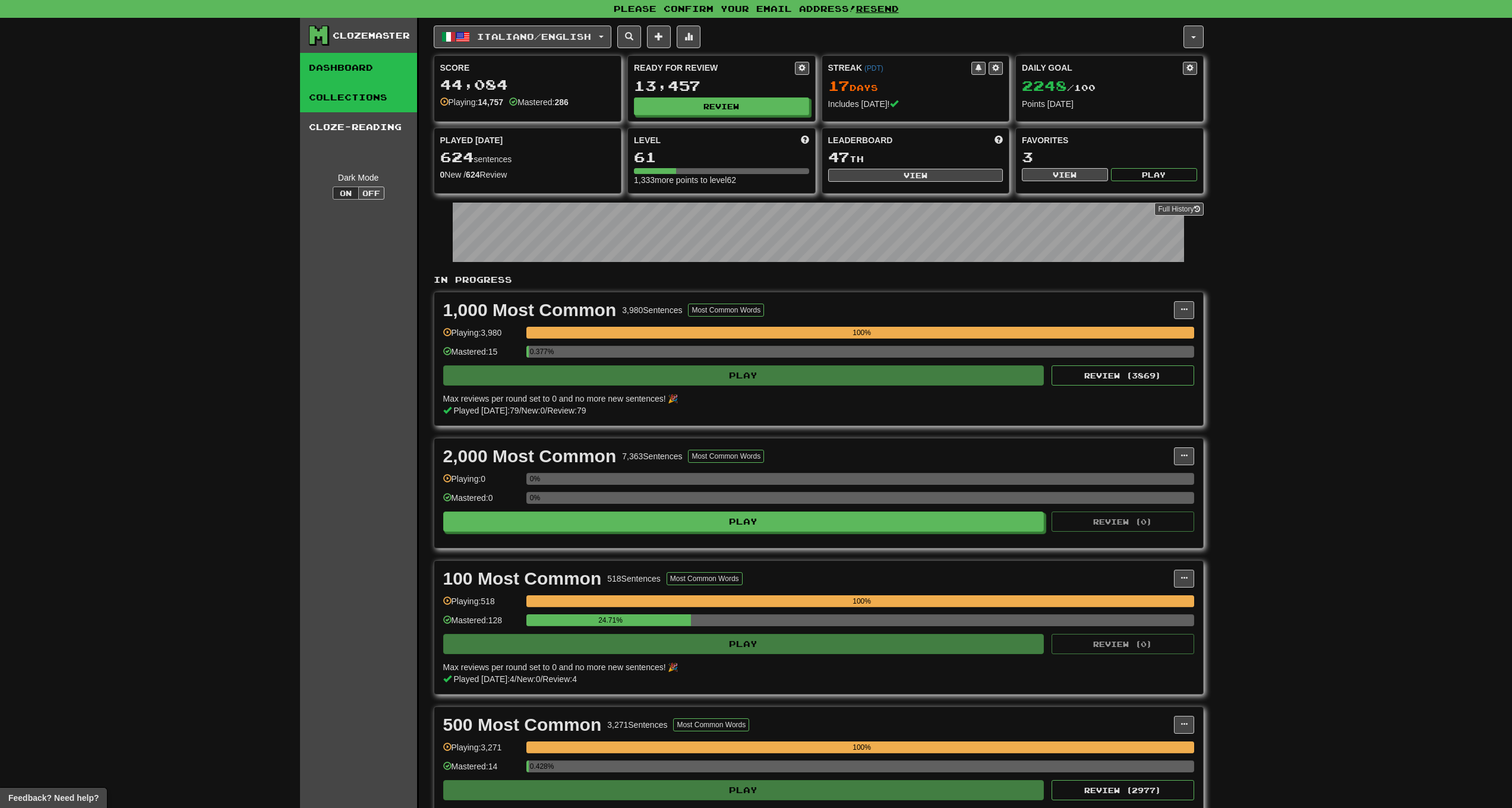
click at [350, 106] on link "Collections" at bounding box center [358, 97] width 117 height 30
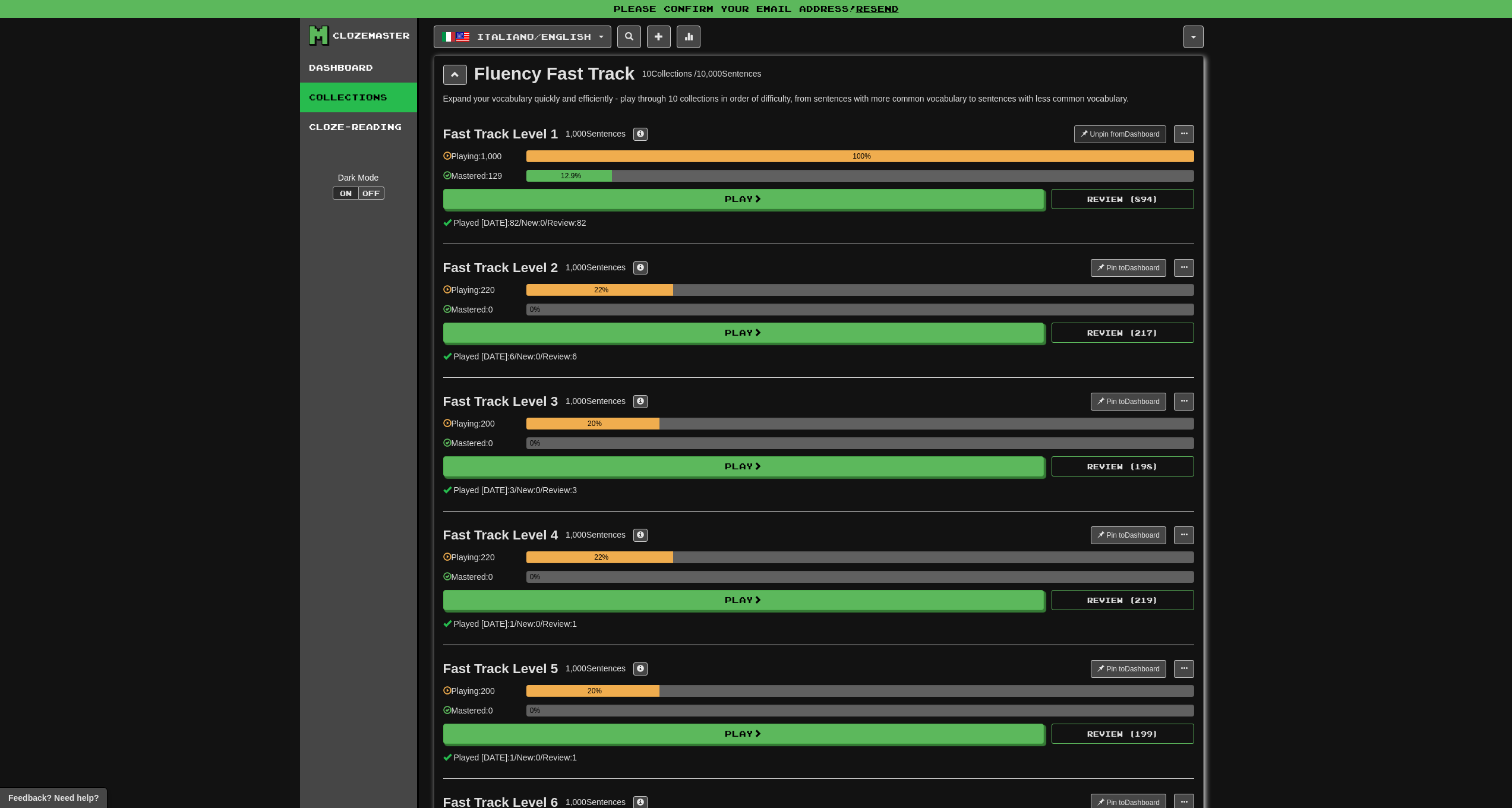
scroll to position [1695, 0]
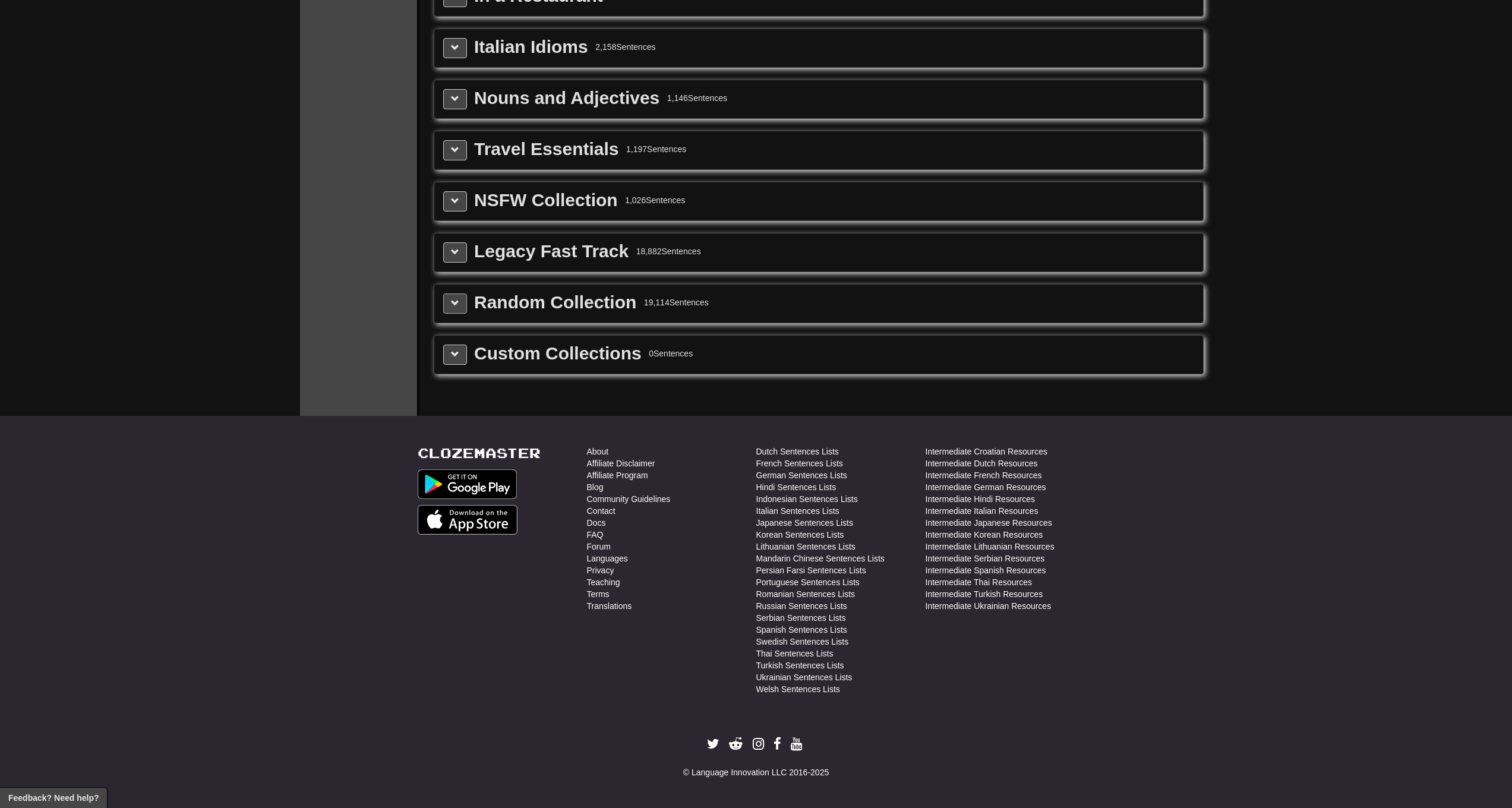
click at [447, 311] on button at bounding box center [455, 304] width 24 height 20
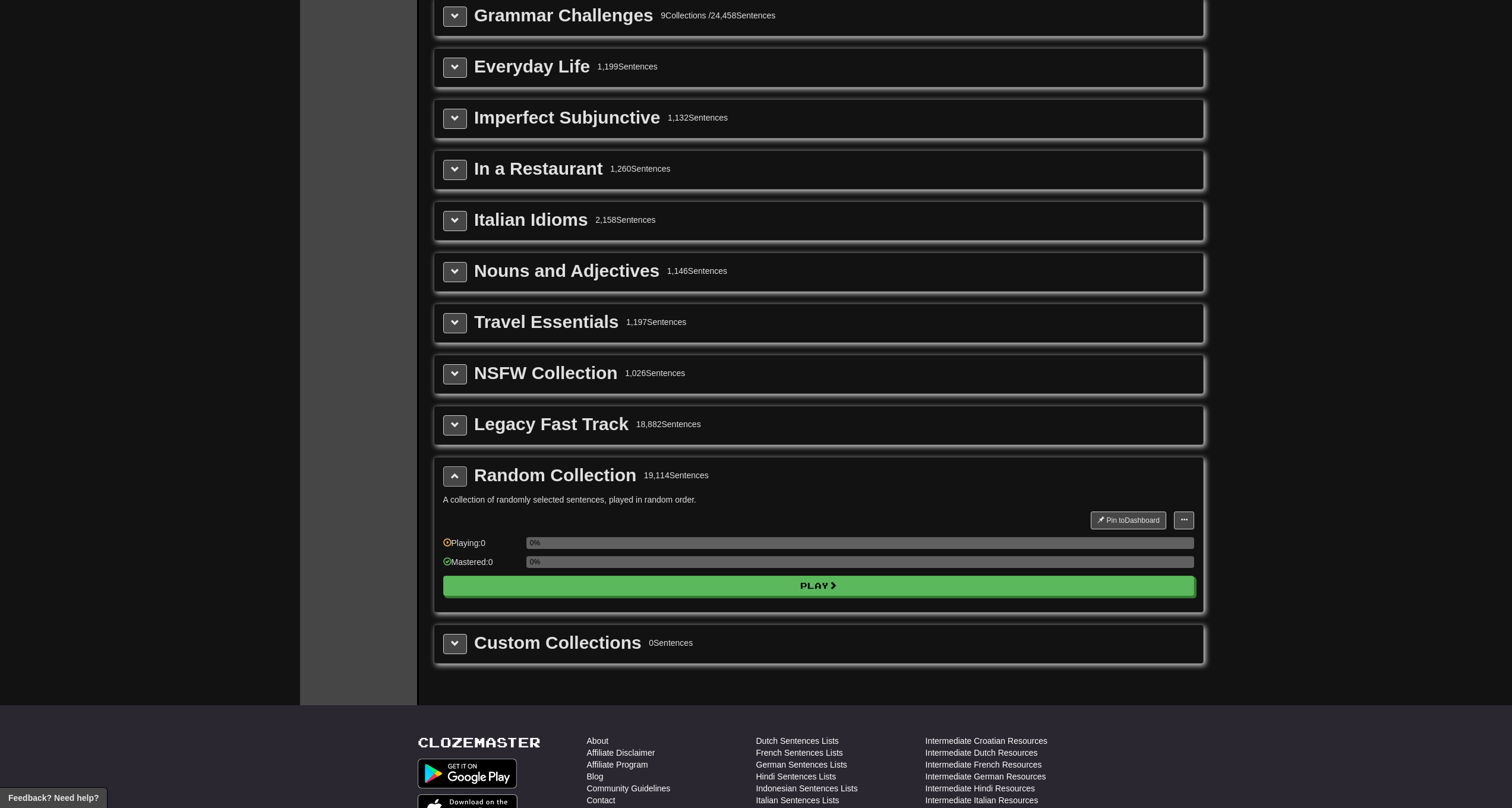
scroll to position [0, 0]
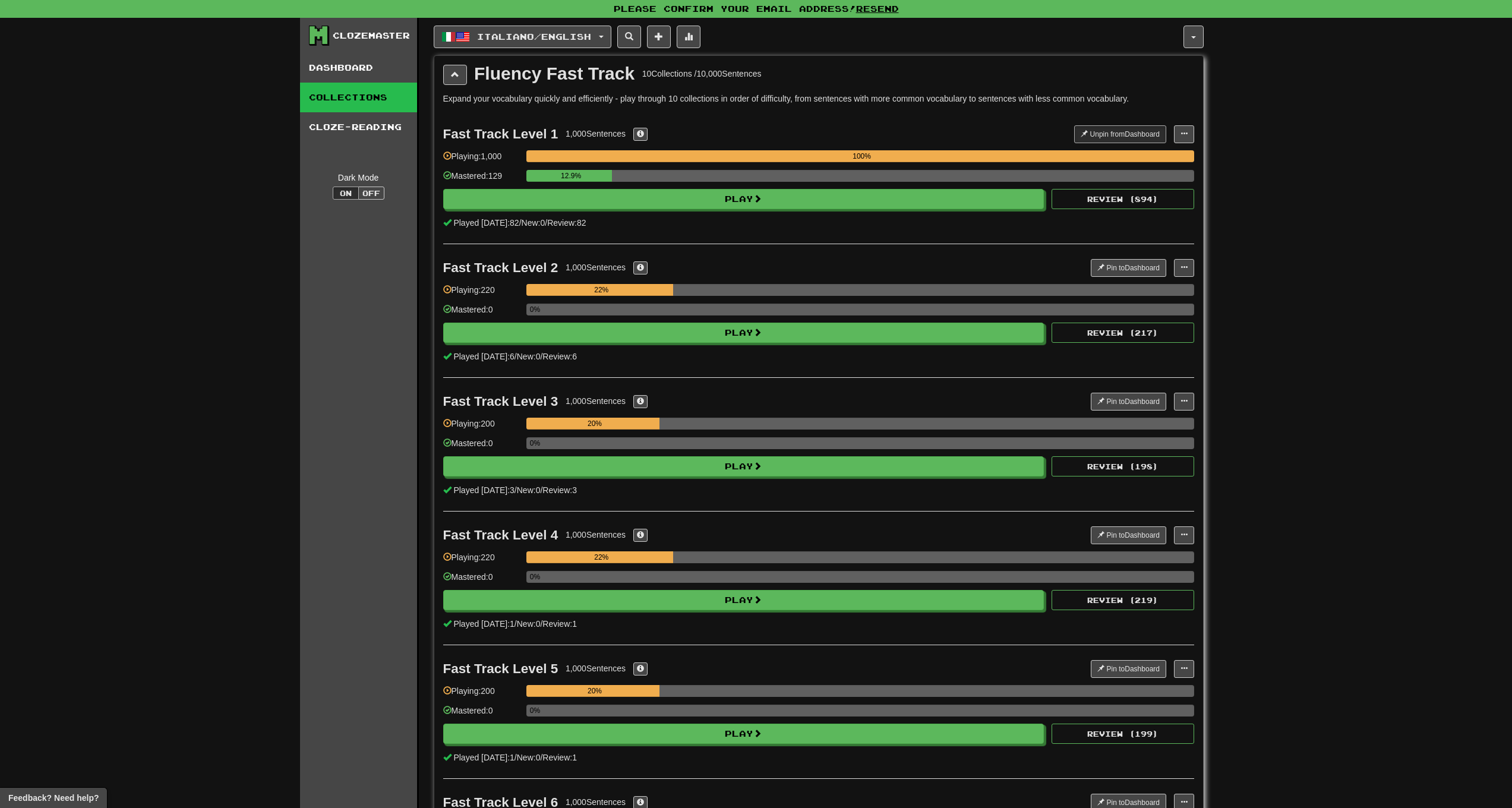
click at [518, 41] on span "Italiano / English" at bounding box center [534, 36] width 114 height 10
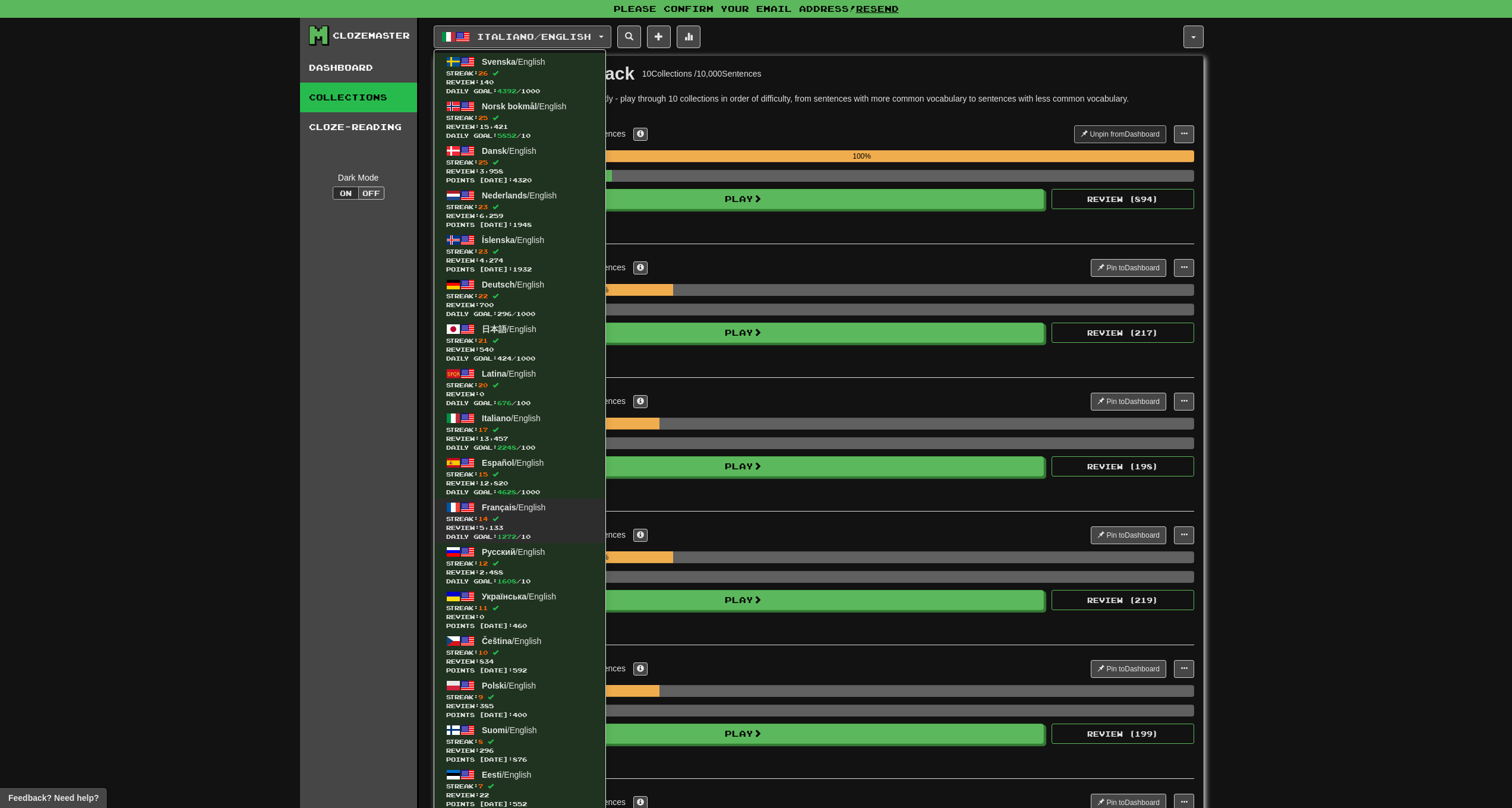
click at [466, 521] on span "Streak: 14" at bounding box center [520, 519] width 148 height 9
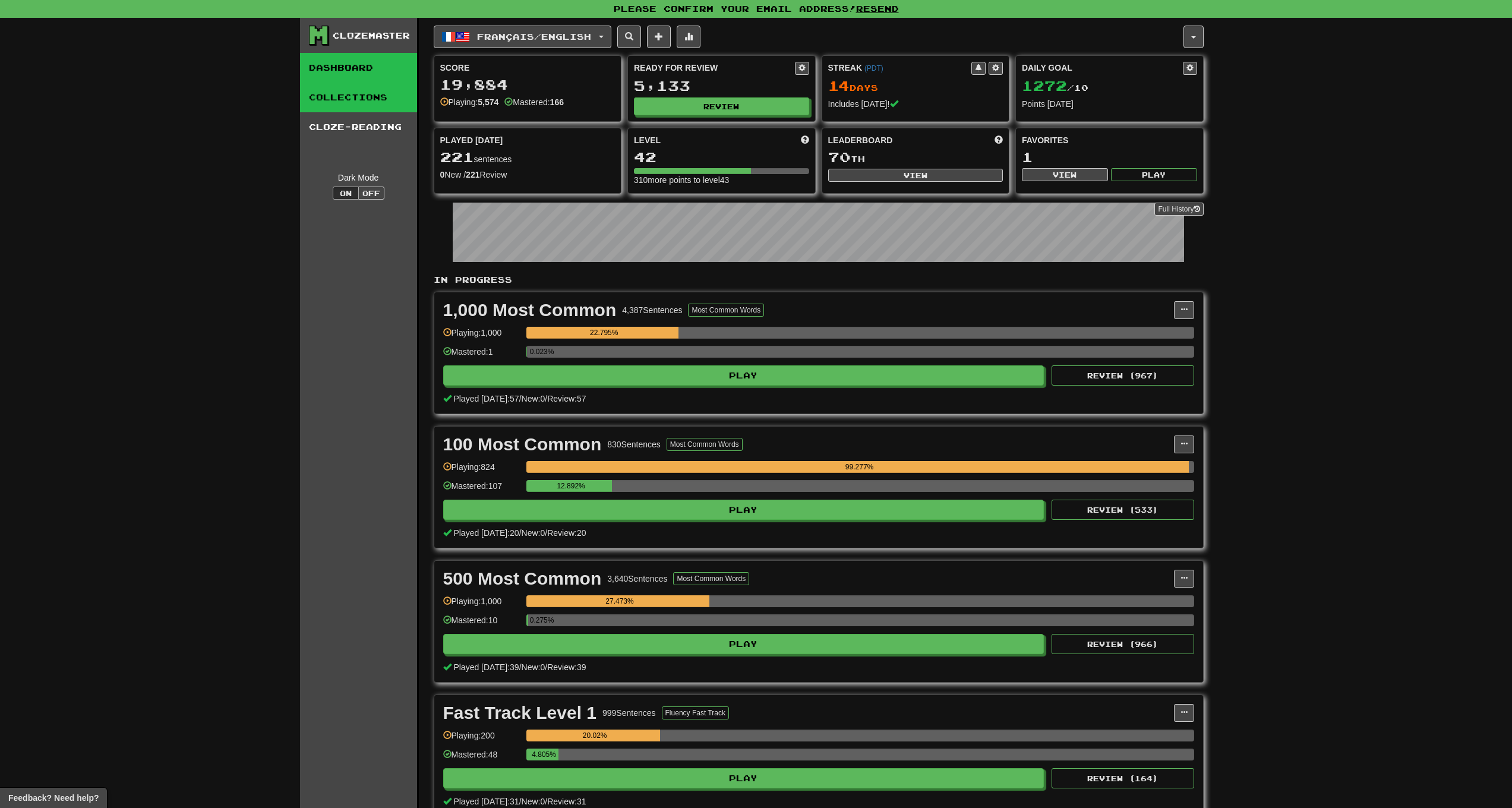
click at [362, 111] on link "Collections" at bounding box center [358, 97] width 117 height 30
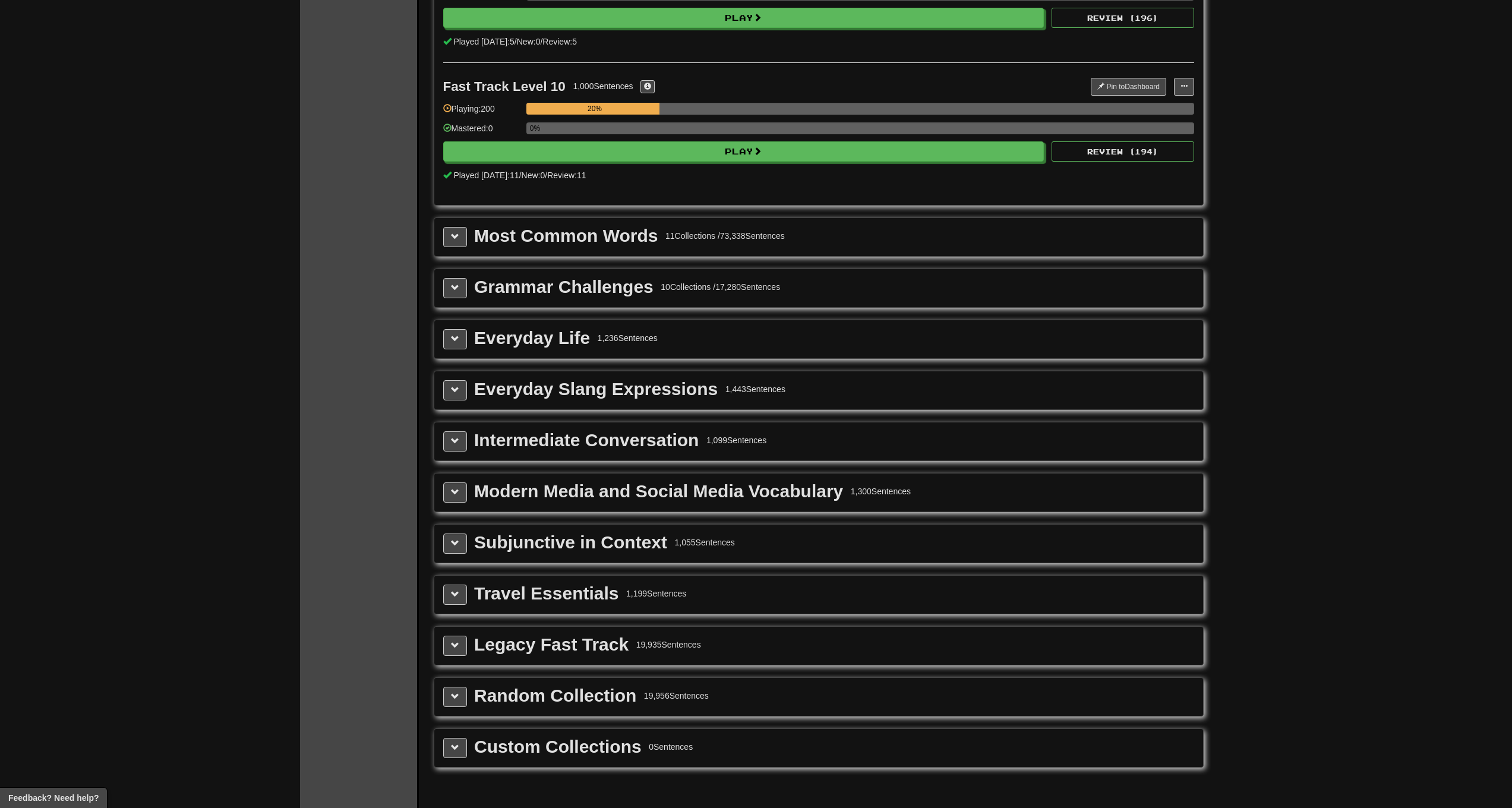
scroll to position [1645, 0]
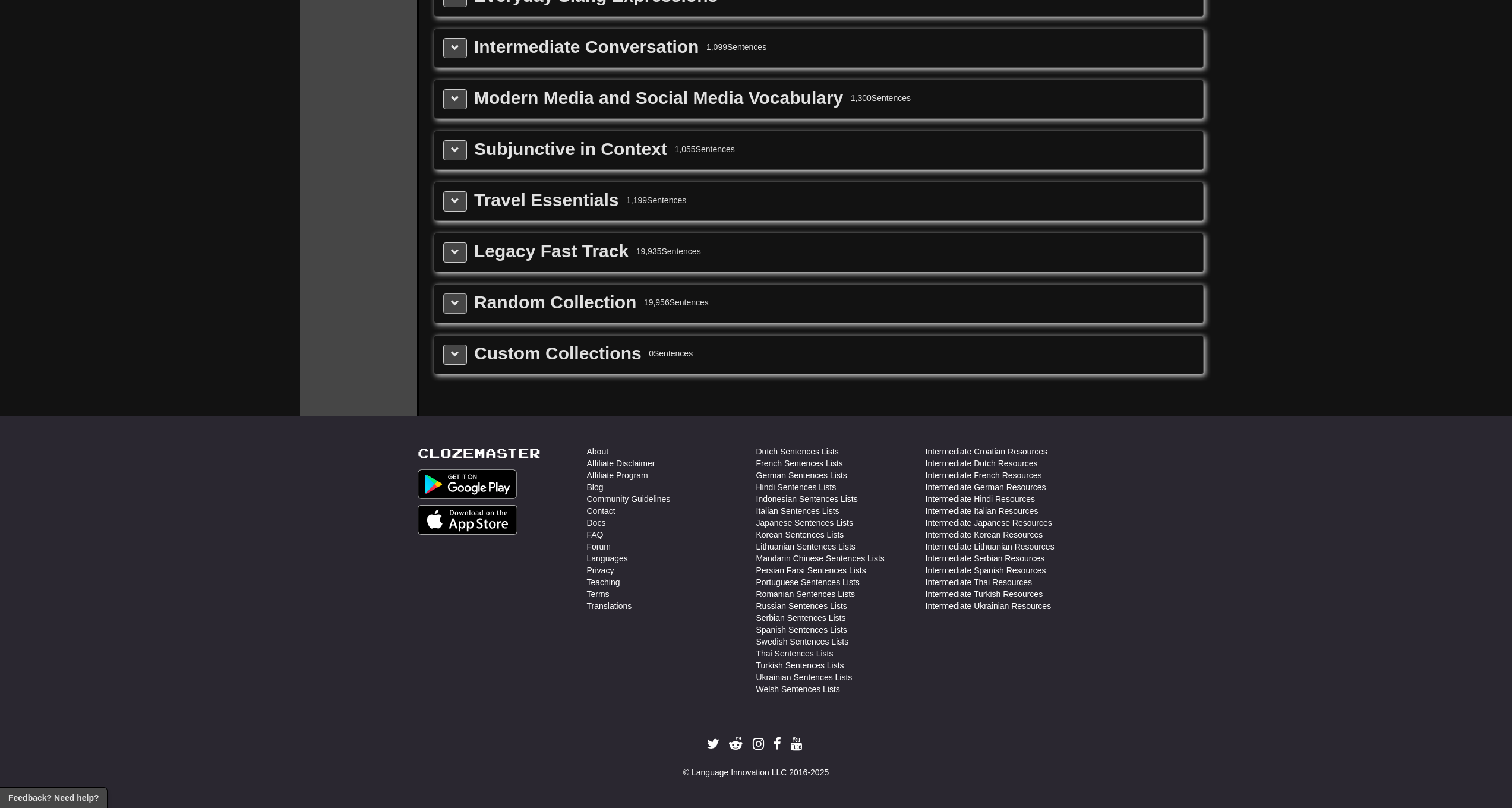
click at [456, 299] on span at bounding box center [455, 303] width 8 height 8
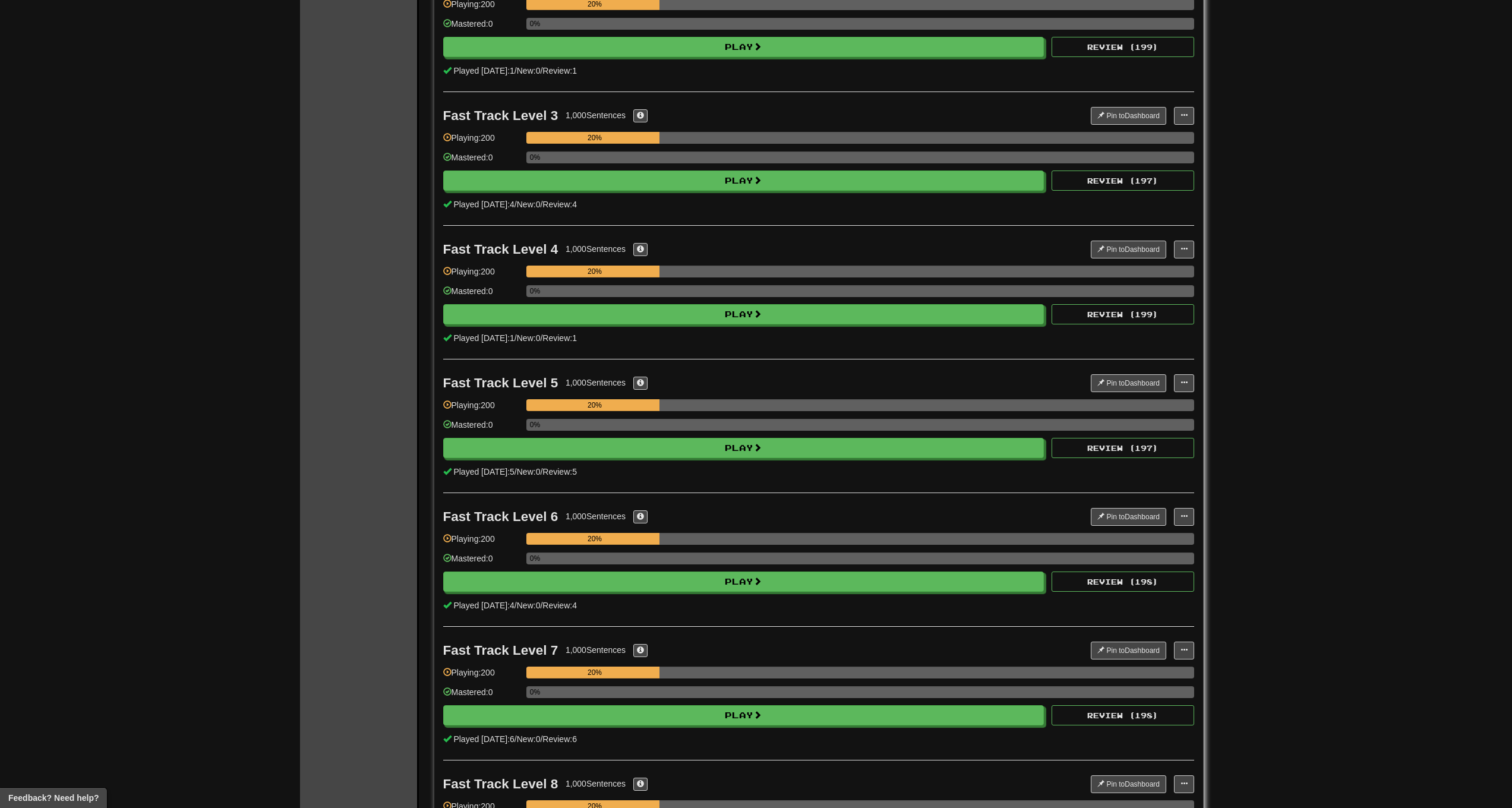
scroll to position [0, 0]
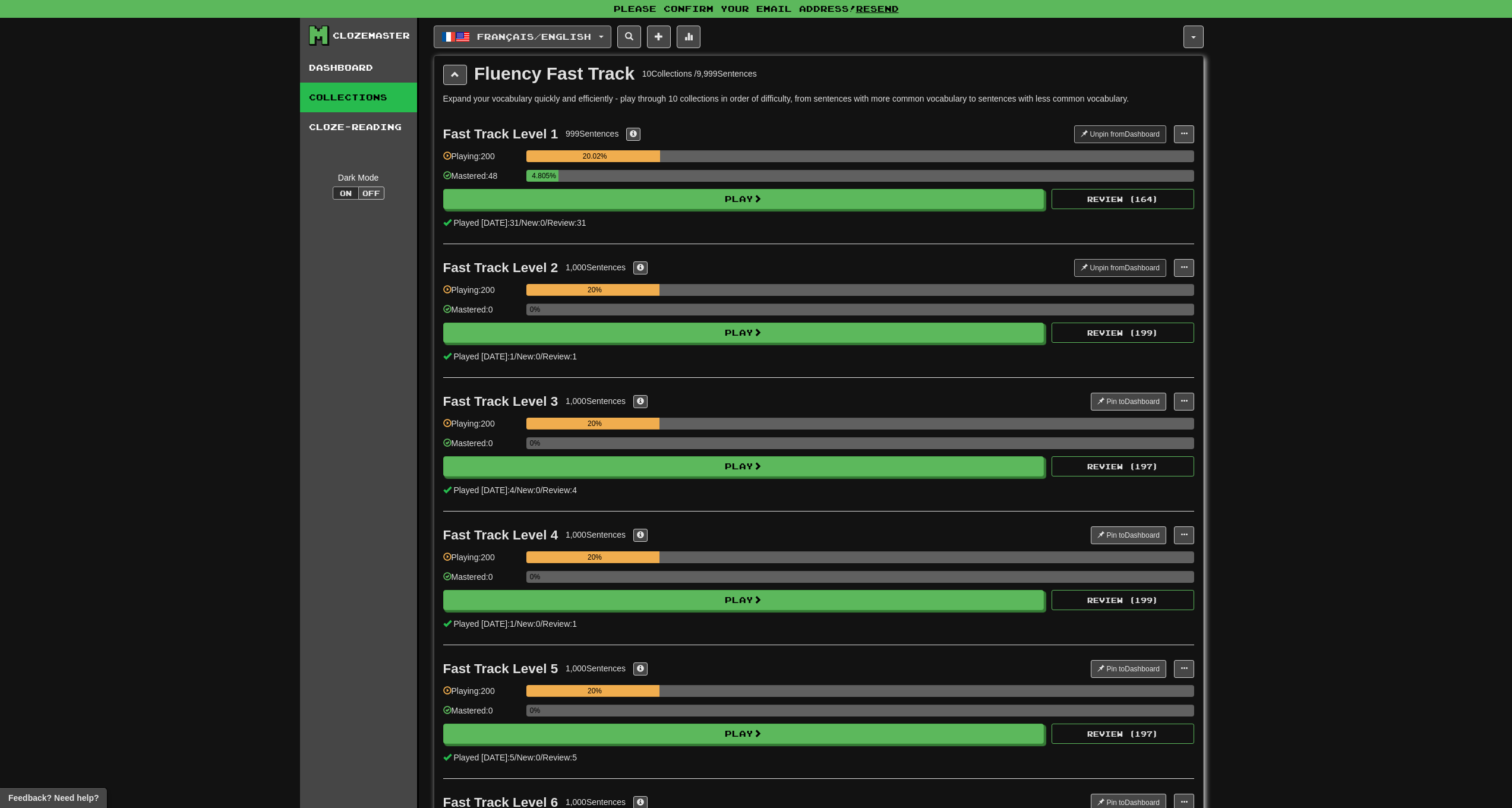
click at [492, 47] on button "Français / English" at bounding box center [522, 37] width 177 height 23
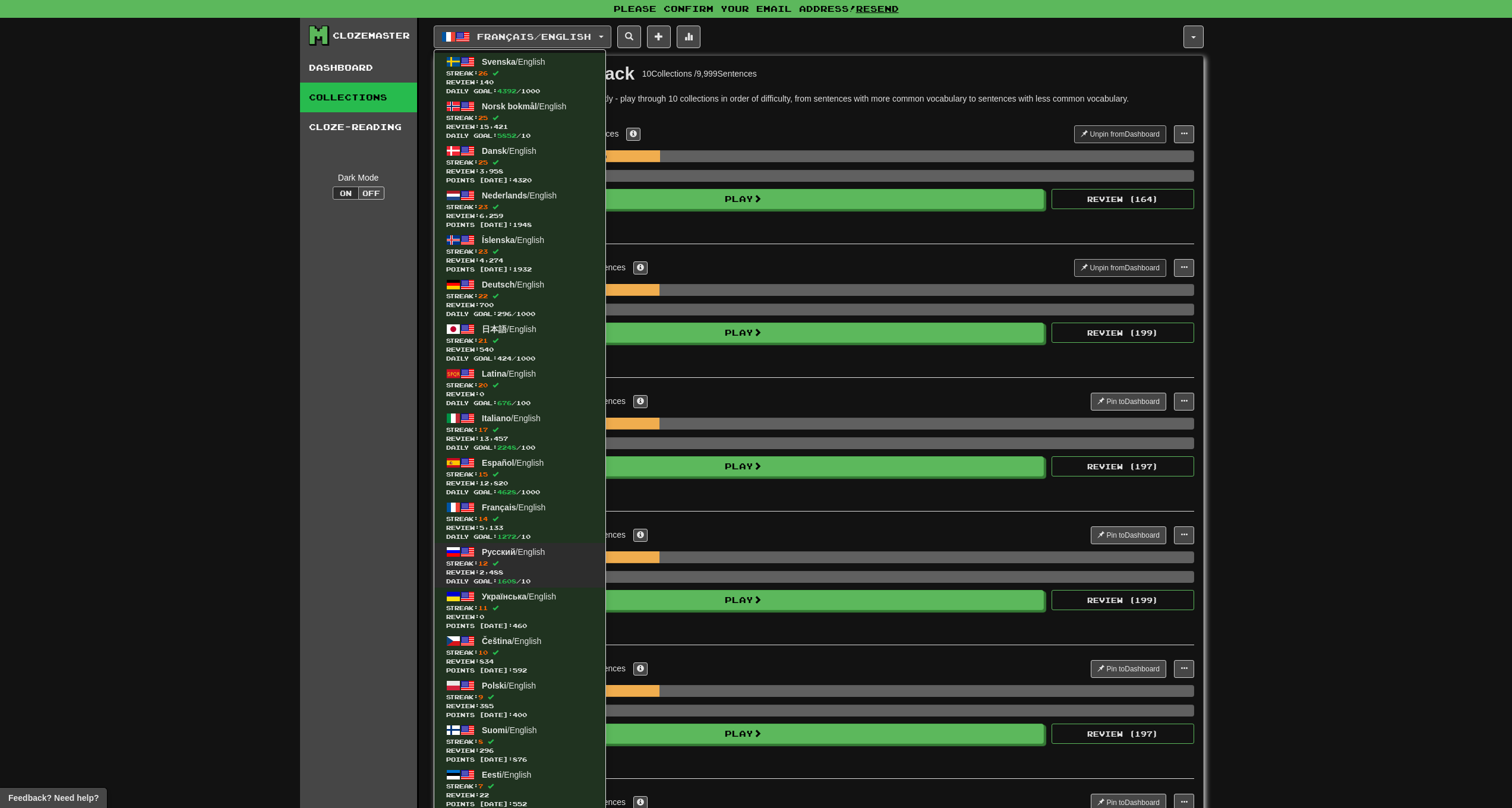
click at [530, 554] on span "Русский / English" at bounding box center [513, 552] width 63 height 10
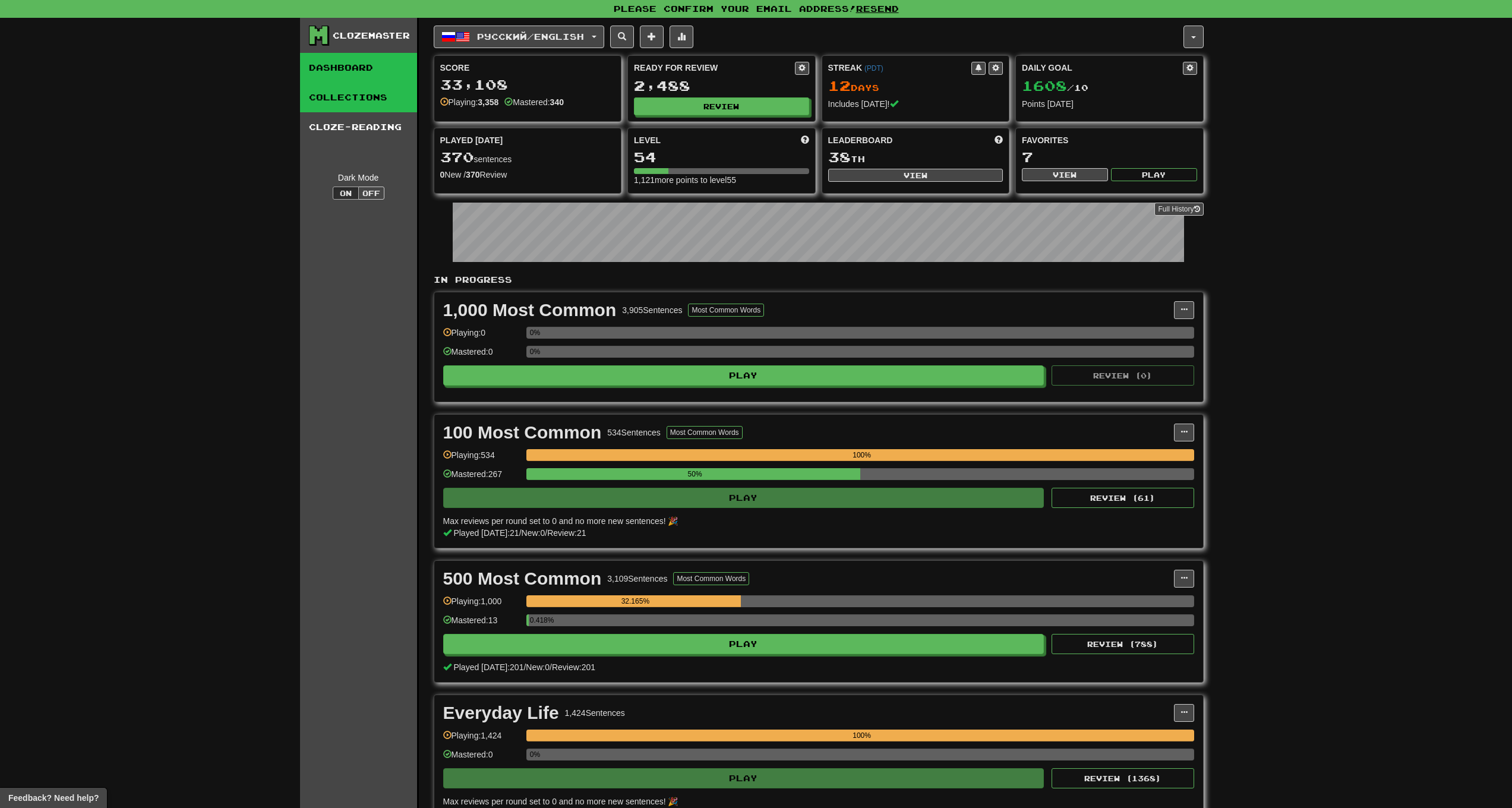
click at [385, 104] on link "Collections" at bounding box center [358, 97] width 117 height 30
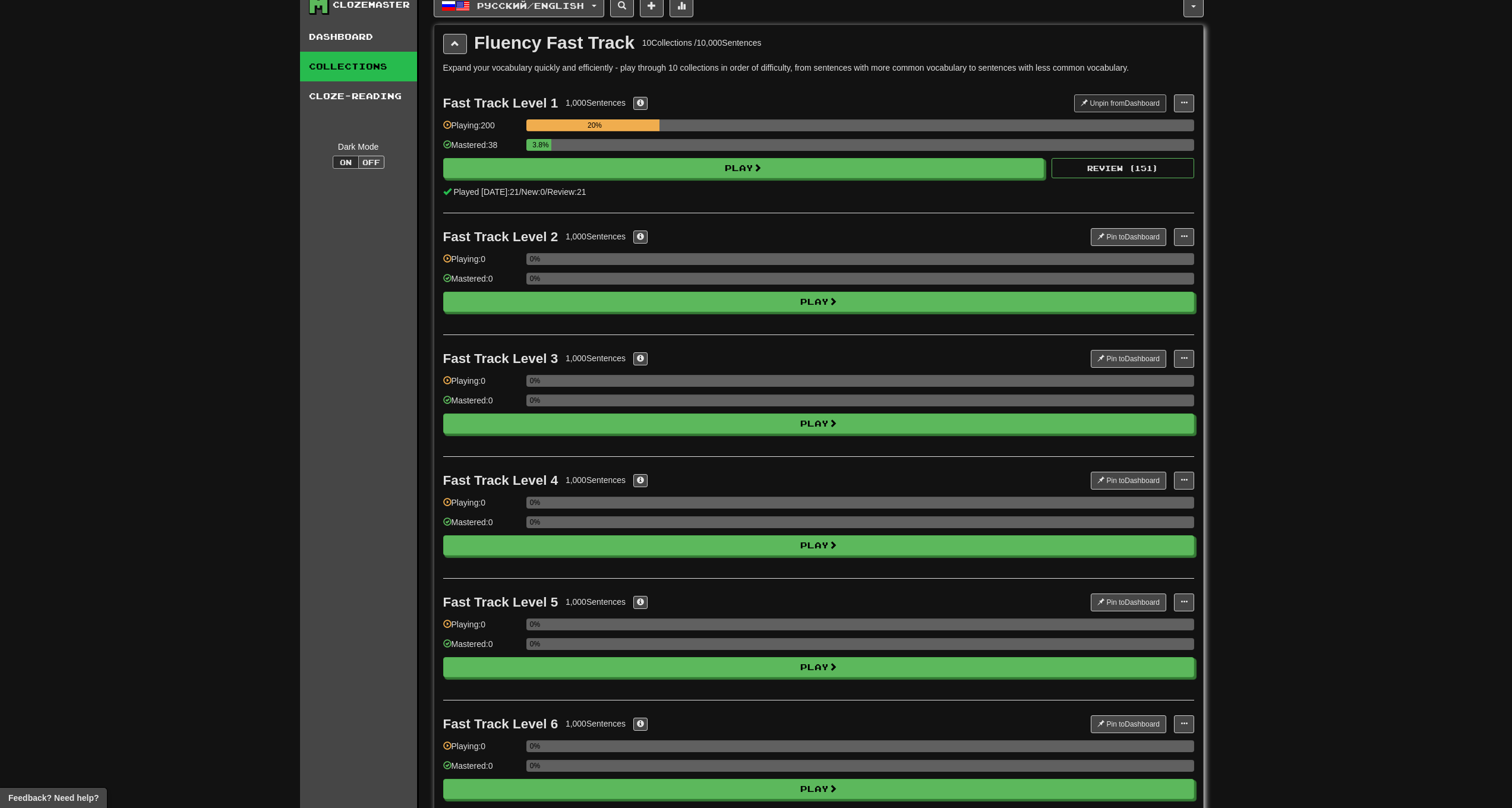
scroll to position [1384, 0]
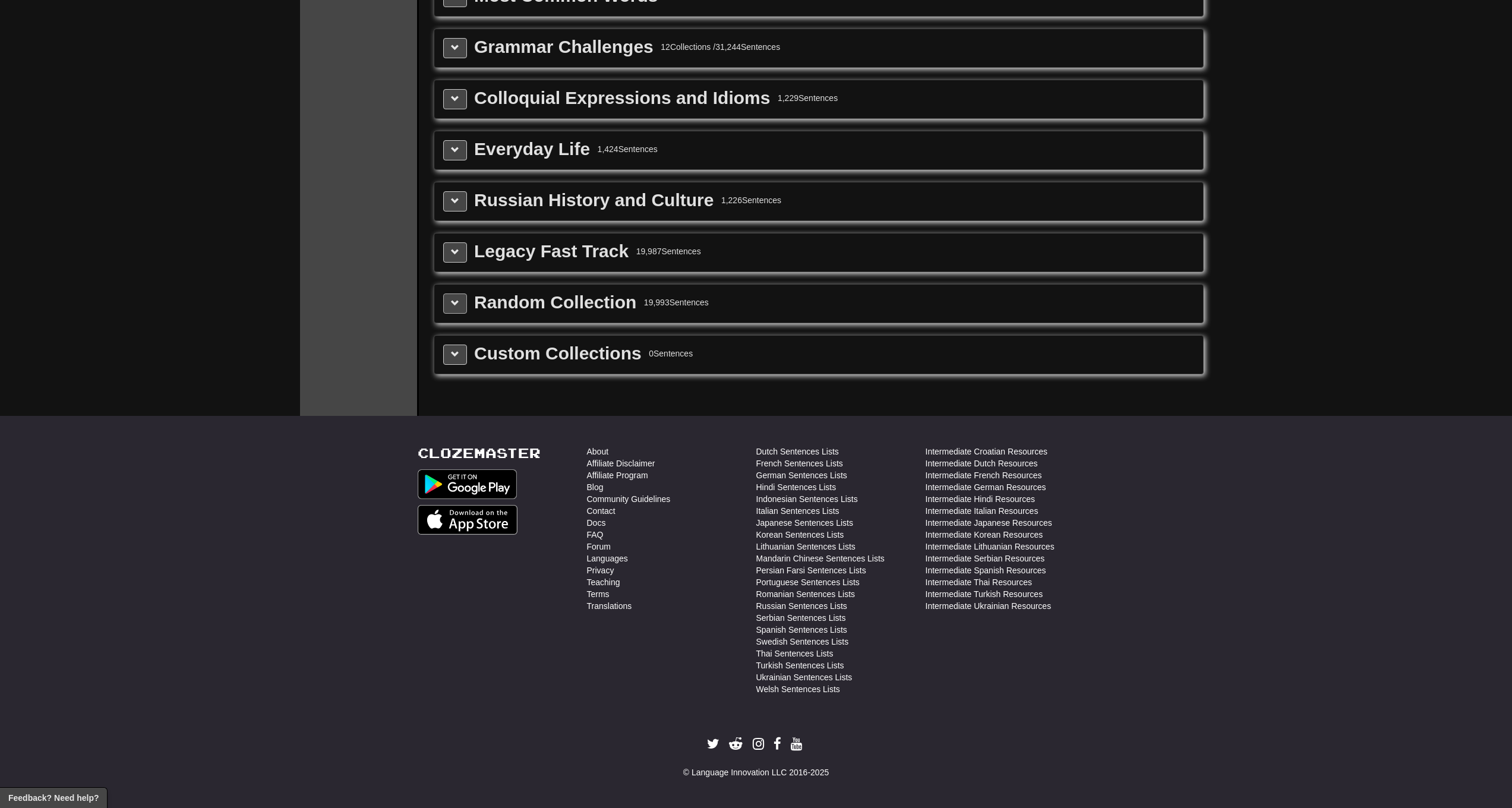
click at [455, 311] on button at bounding box center [455, 304] width 24 height 20
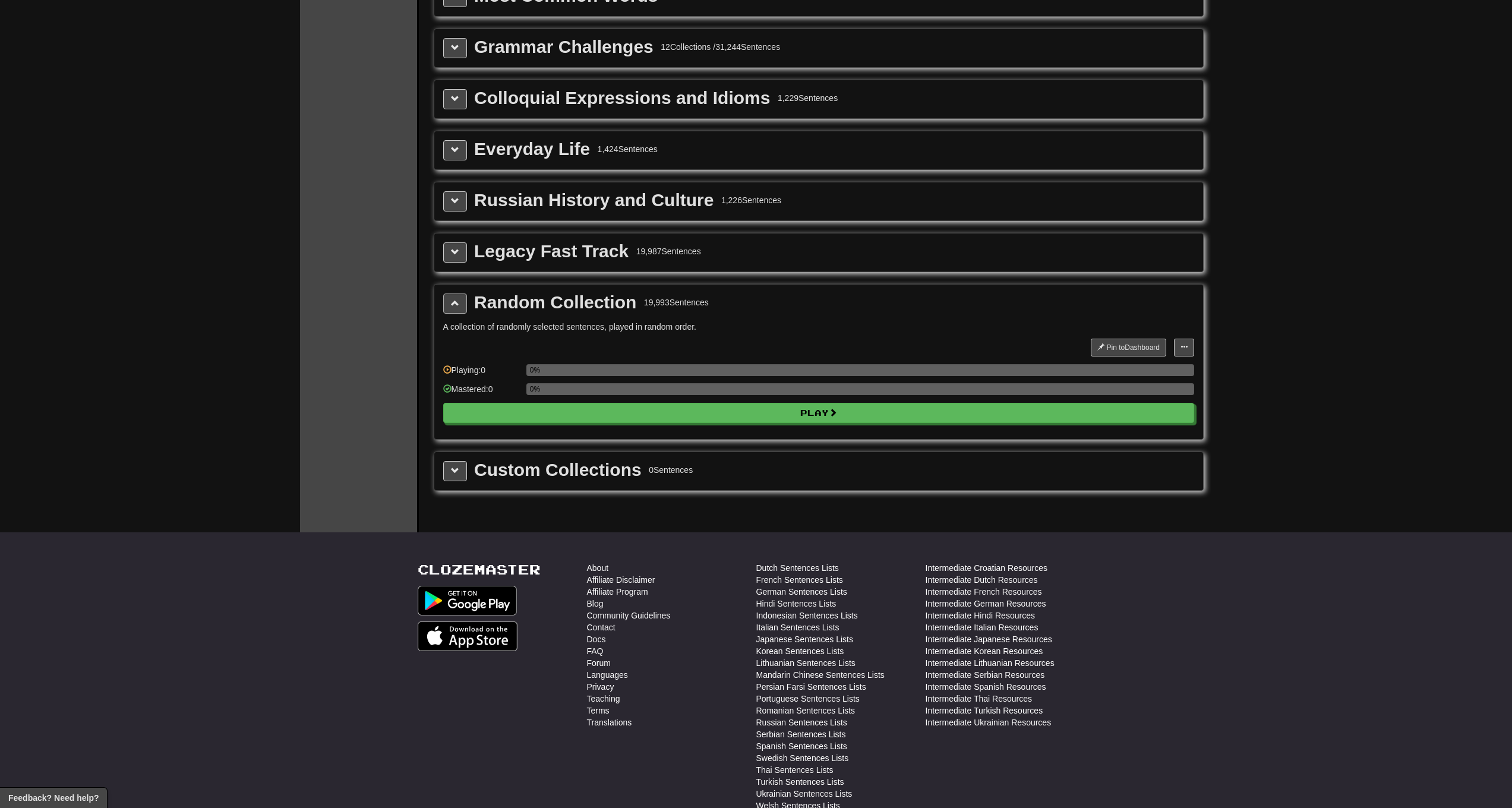
click at [455, 311] on button at bounding box center [455, 304] width 24 height 20
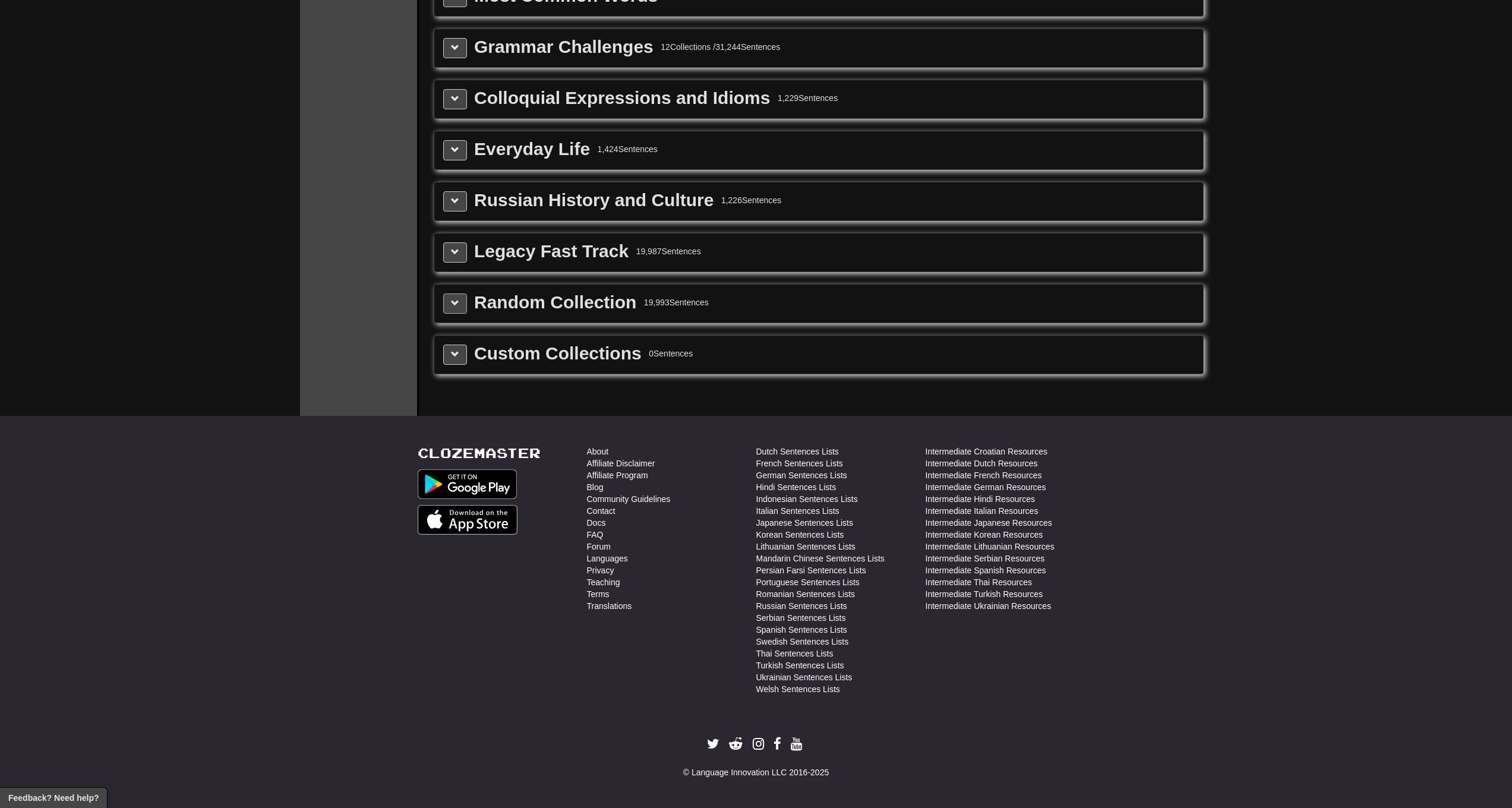
scroll to position [0, 0]
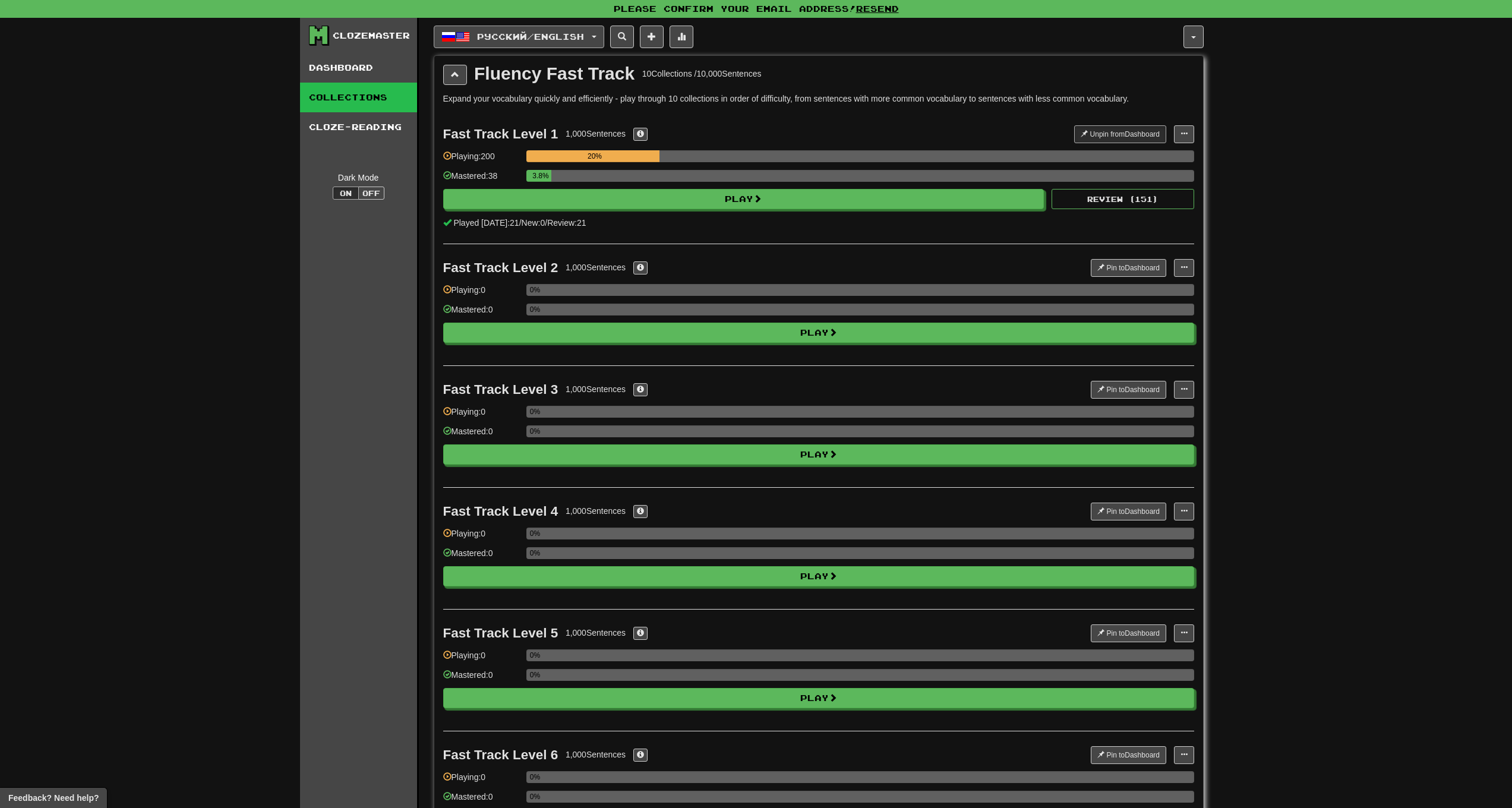
click at [576, 45] on button "Русский / English" at bounding box center [519, 37] width 170 height 23
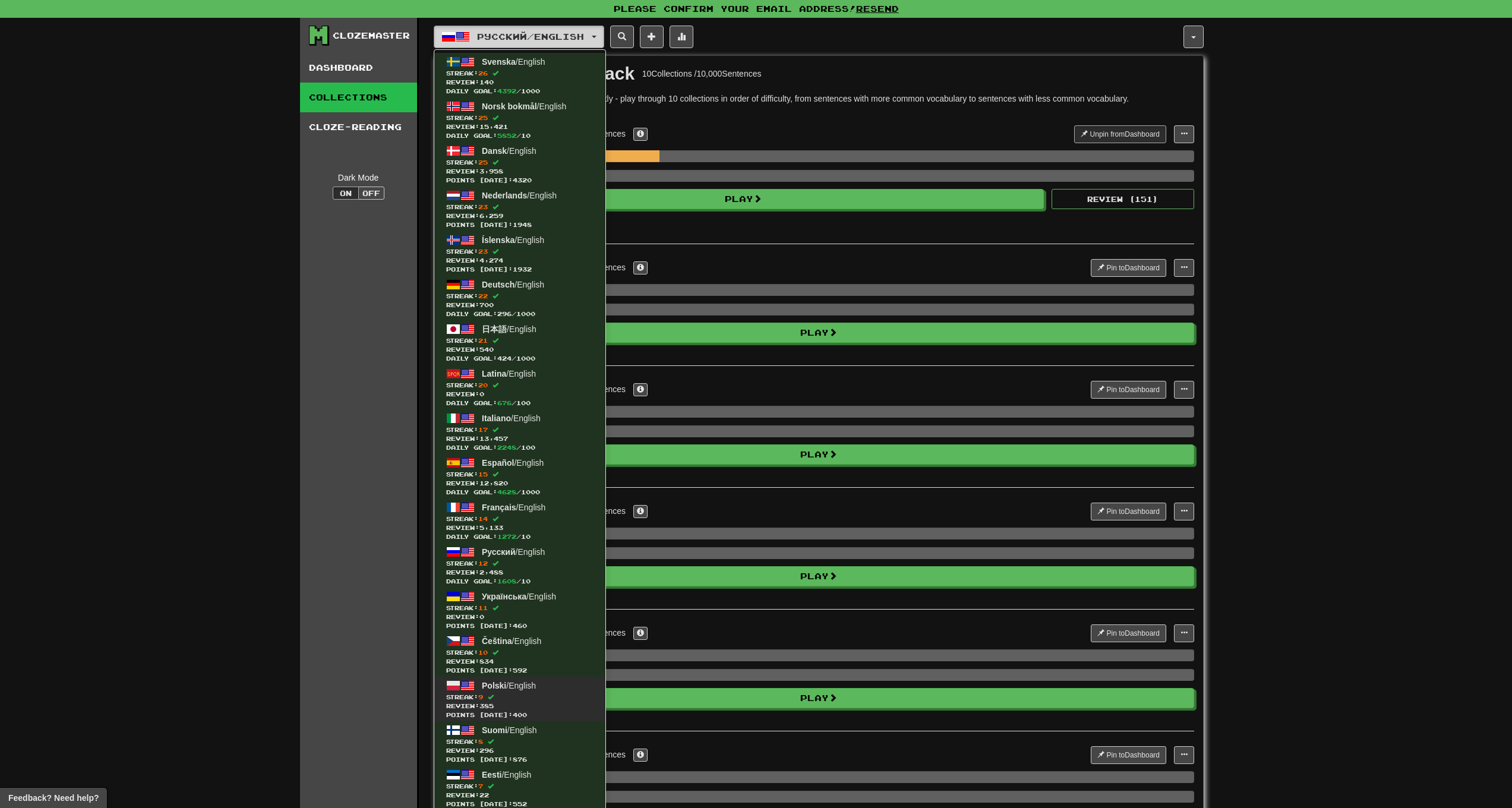
scroll to position [128, 0]
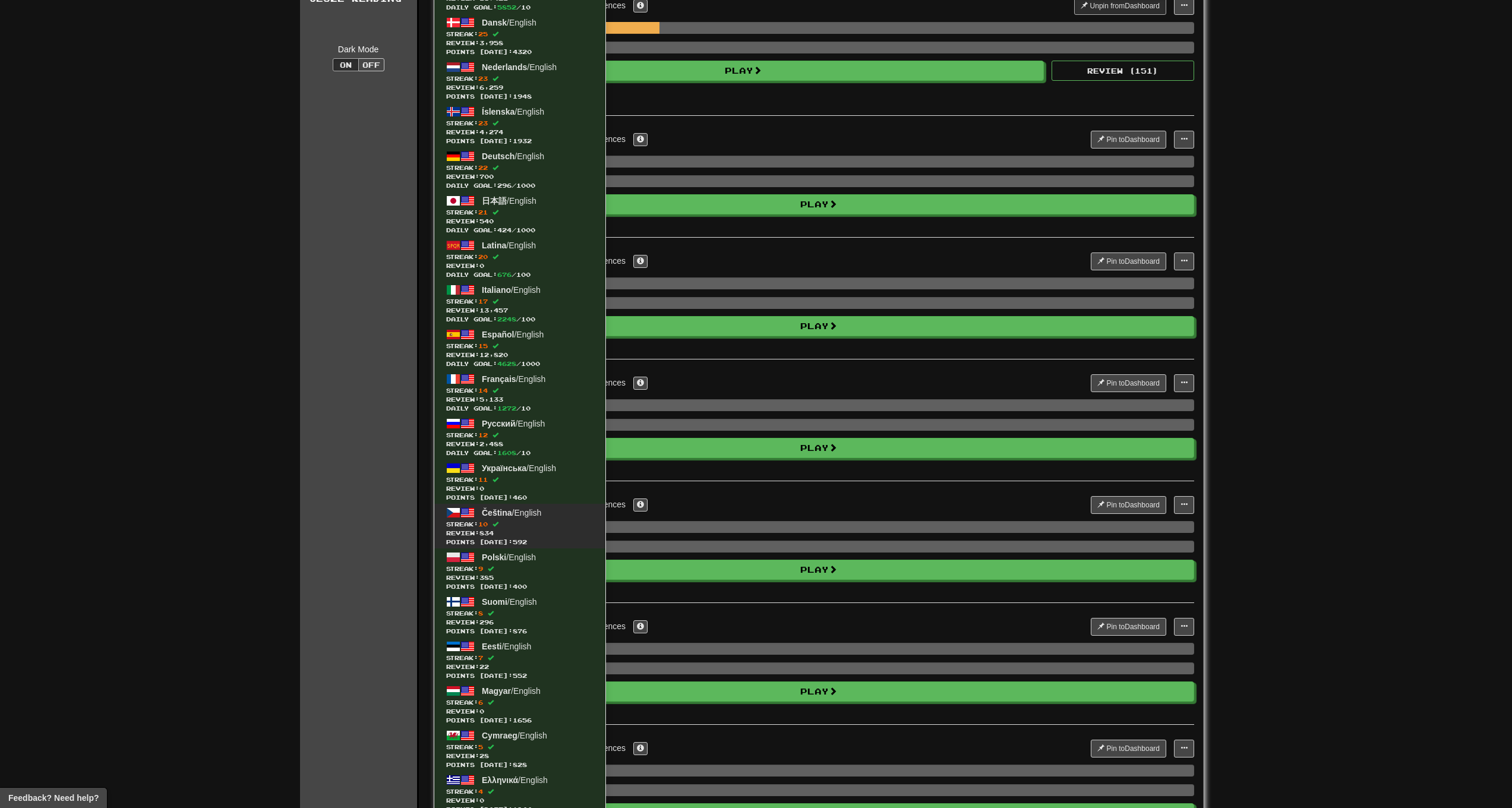
click at [532, 515] on span "Čeština / English" at bounding box center [511, 513] width 59 height 10
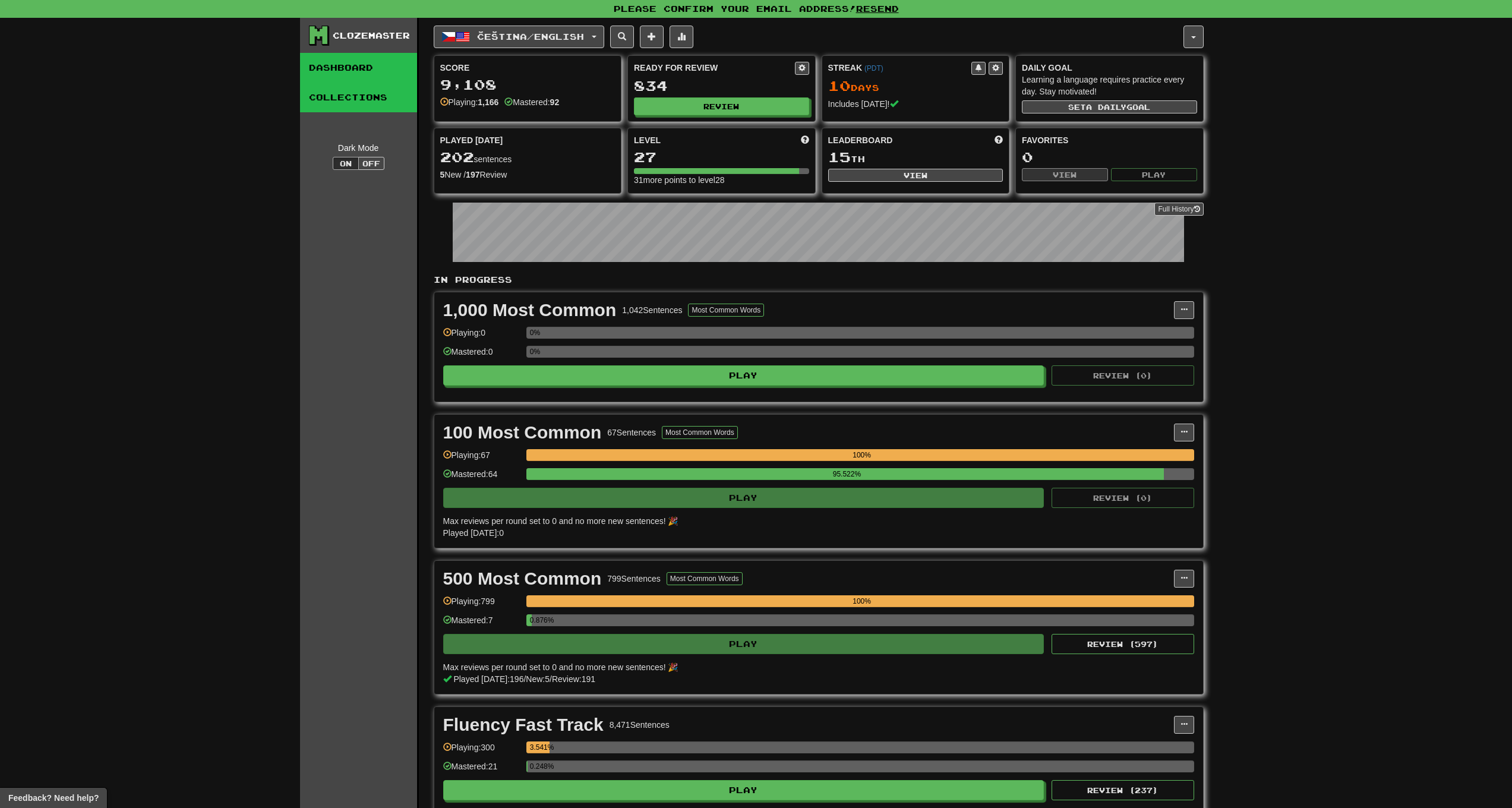
click at [371, 95] on link "Collections" at bounding box center [358, 97] width 117 height 30
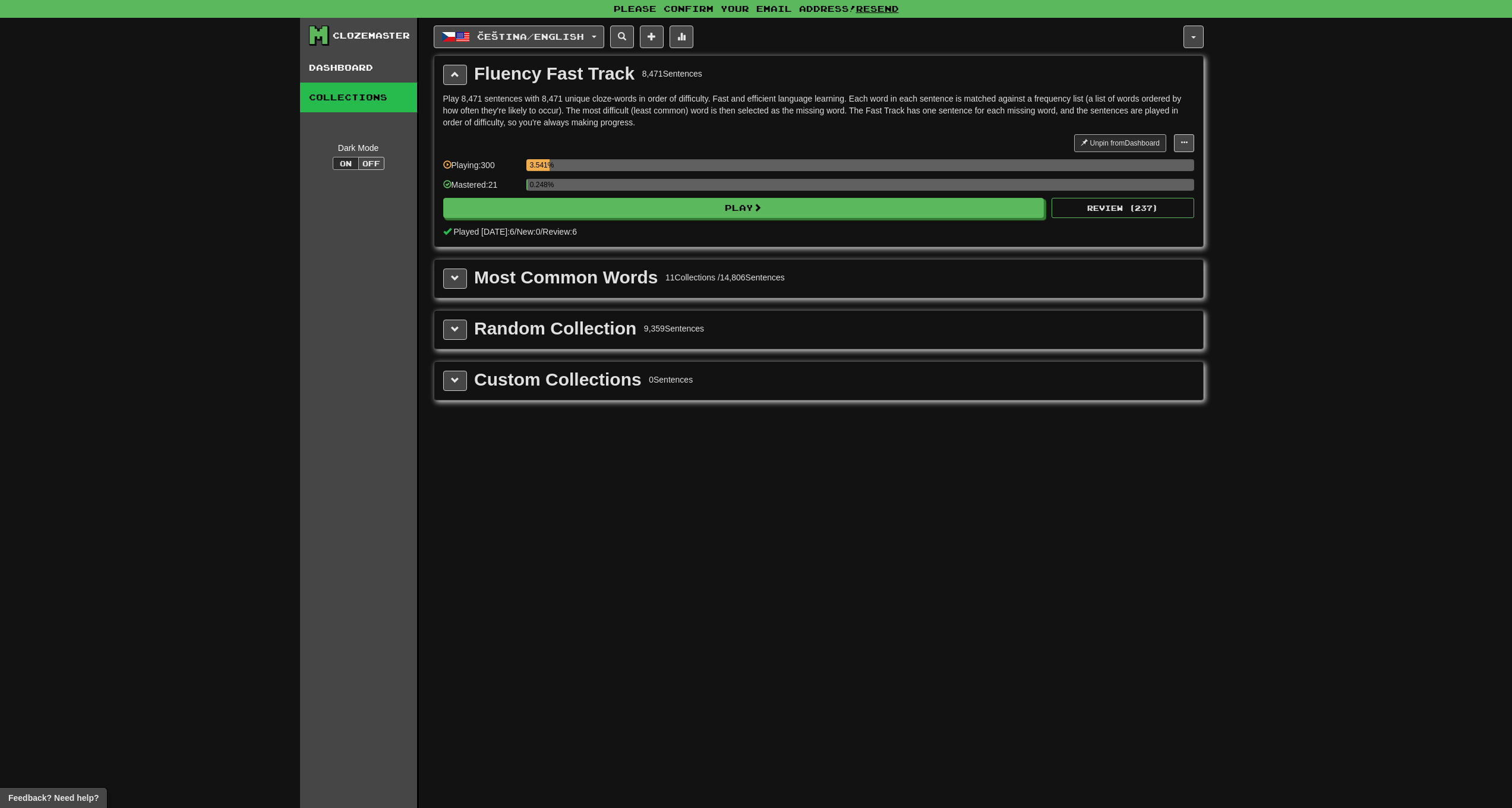
click at [480, 327] on div "Random Collection" at bounding box center [555, 329] width 162 height 18
click at [467, 329] on div "Random Collection 9,359 Sentences" at bounding box center [818, 330] width 751 height 20
click at [440, 332] on div "Random Collection 9,359 Sentences" at bounding box center [818, 330] width 769 height 38
click at [451, 333] on span at bounding box center [455, 329] width 8 height 8
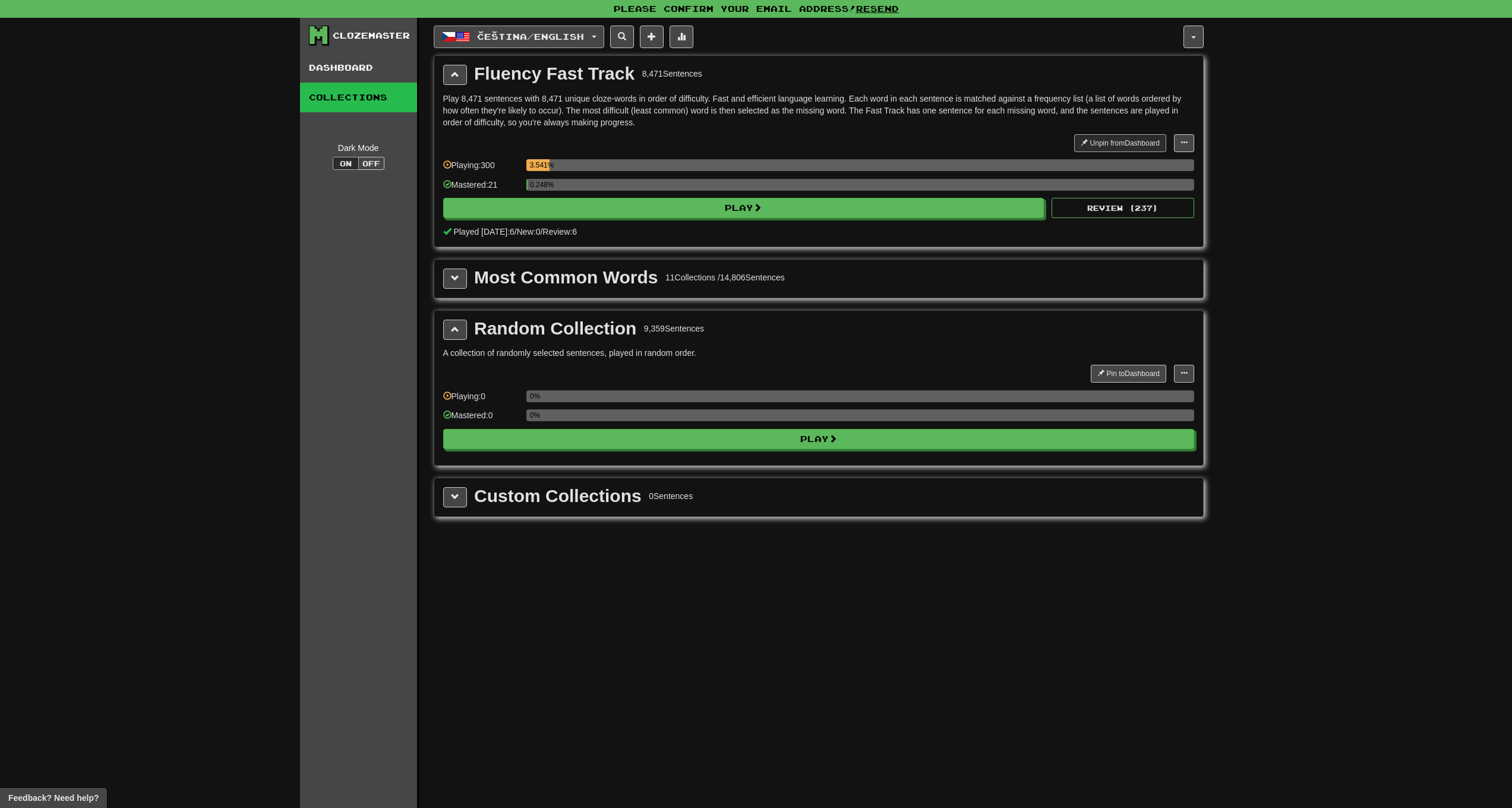
click at [554, 30] on button "Čeština / English" at bounding box center [519, 37] width 170 height 23
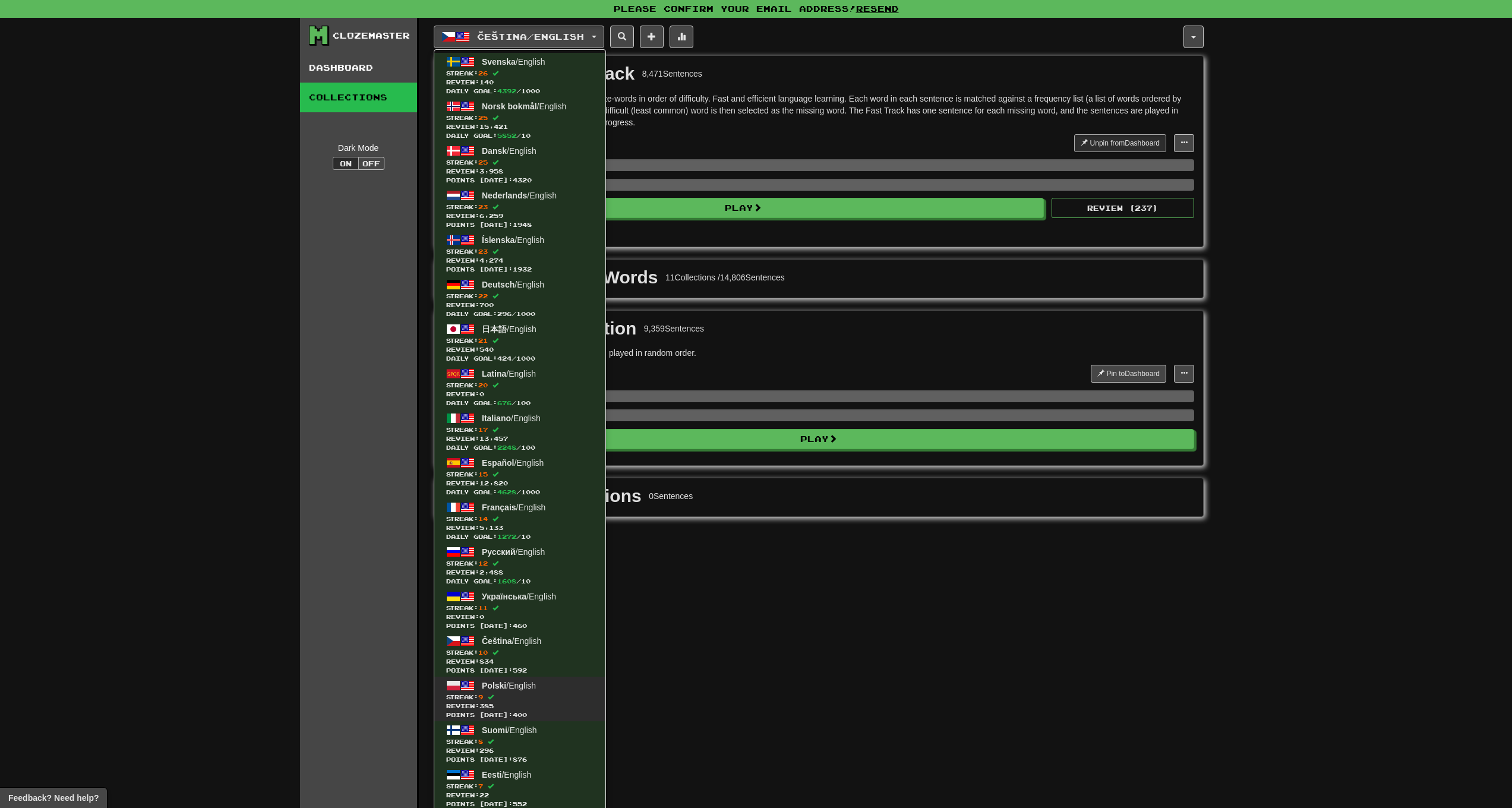
click at [529, 690] on span "Polski / English" at bounding box center [509, 686] width 54 height 10
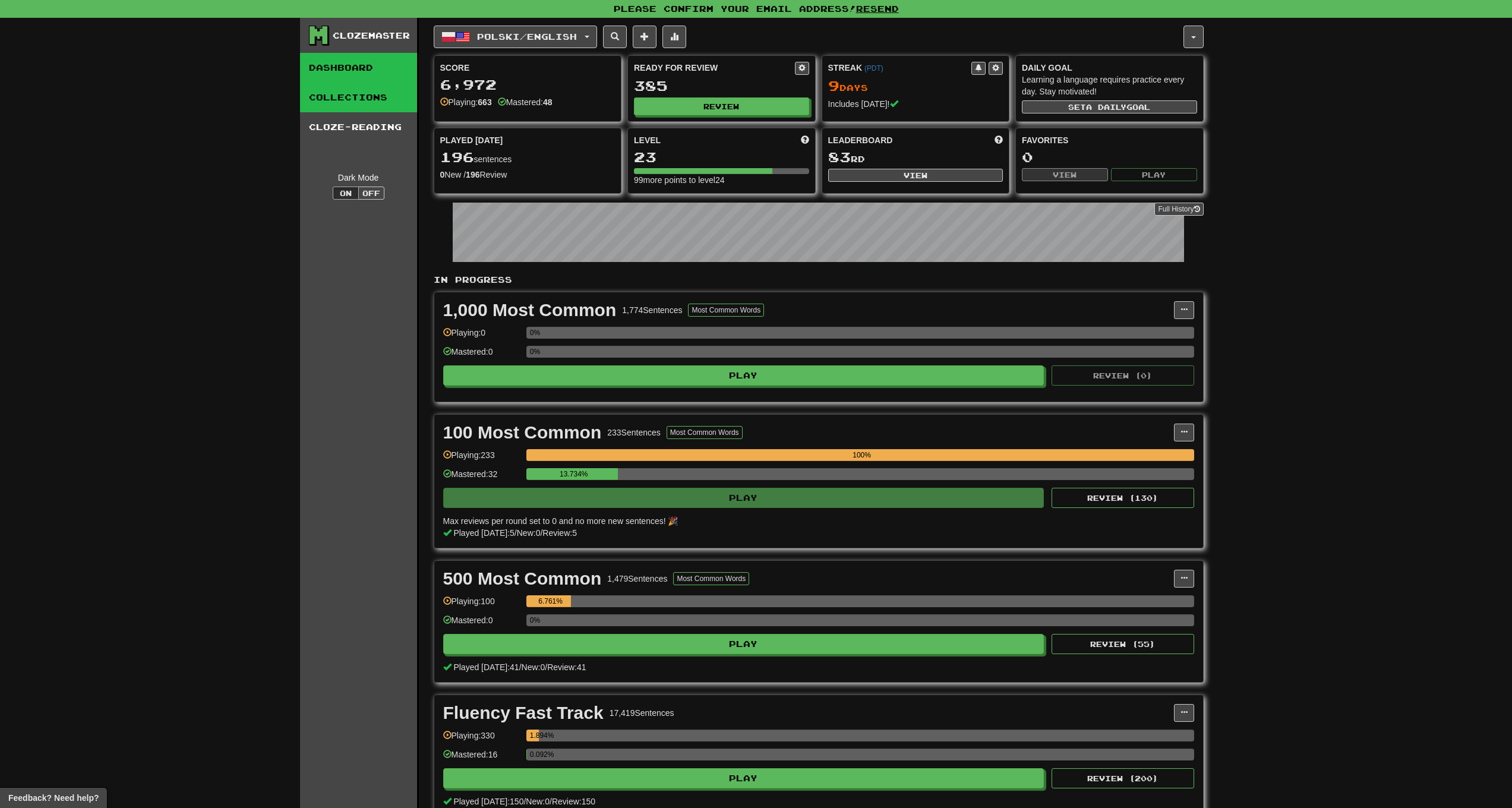
click at [348, 99] on link "Collections" at bounding box center [358, 97] width 117 height 30
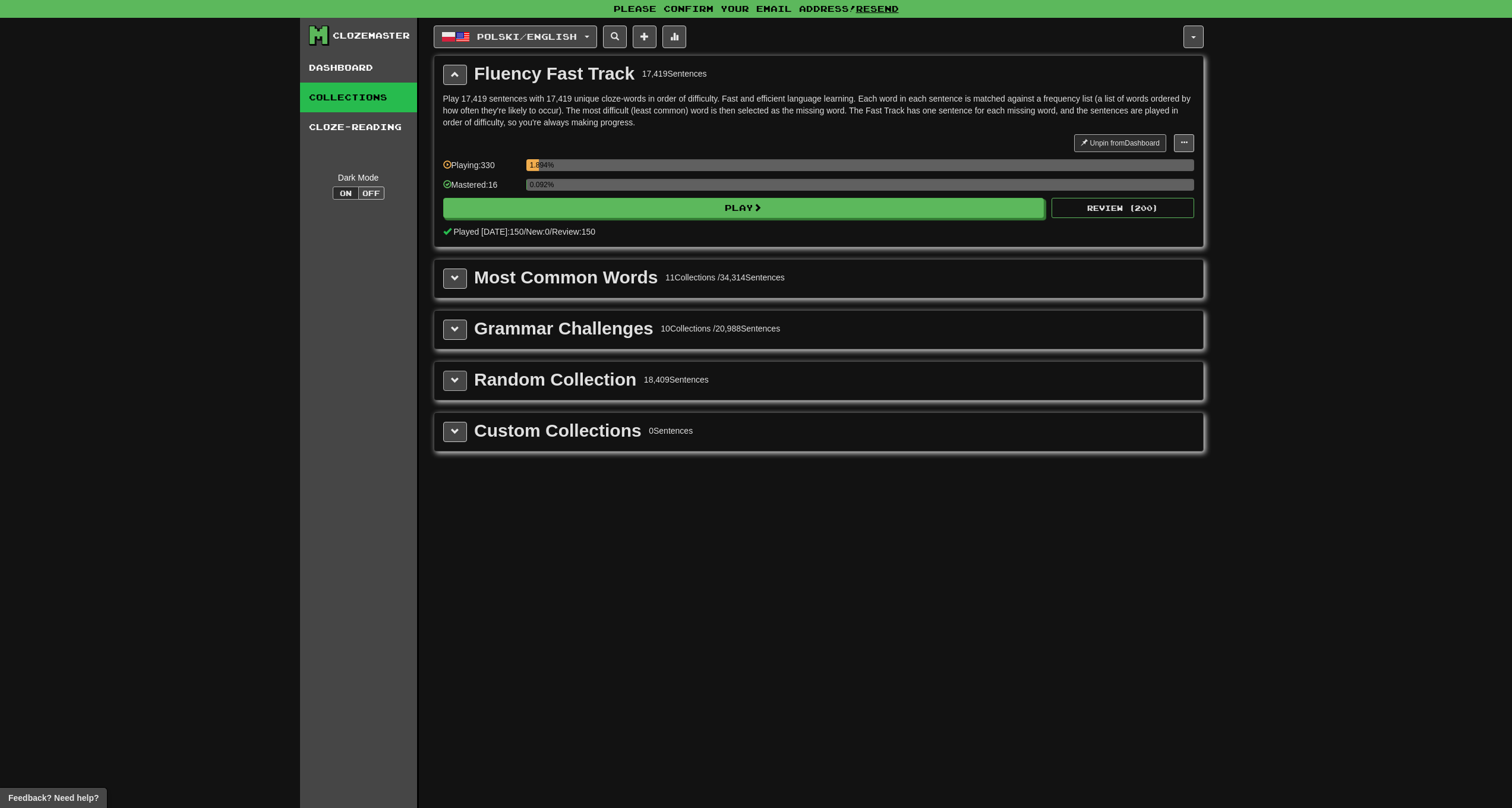
click at [461, 372] on button at bounding box center [455, 381] width 24 height 20
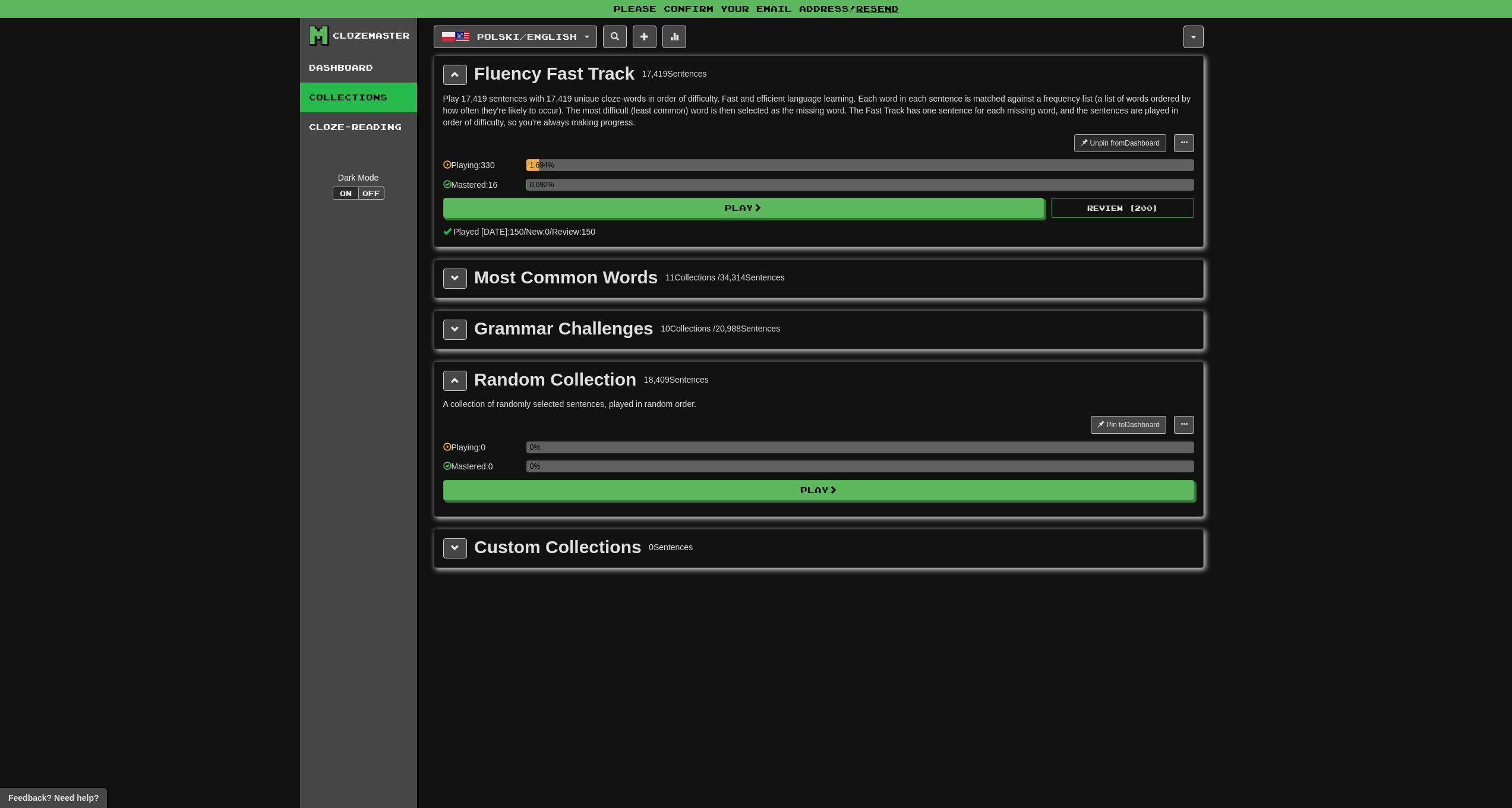
click at [517, 50] on div "Polski / English Svenska / English Streak: 26 Review: 140 Daily Goal: 4392 / 10…" at bounding box center [818, 428] width 770 height 820
click at [521, 39] on span "Polski / English" at bounding box center [527, 36] width 100 height 10
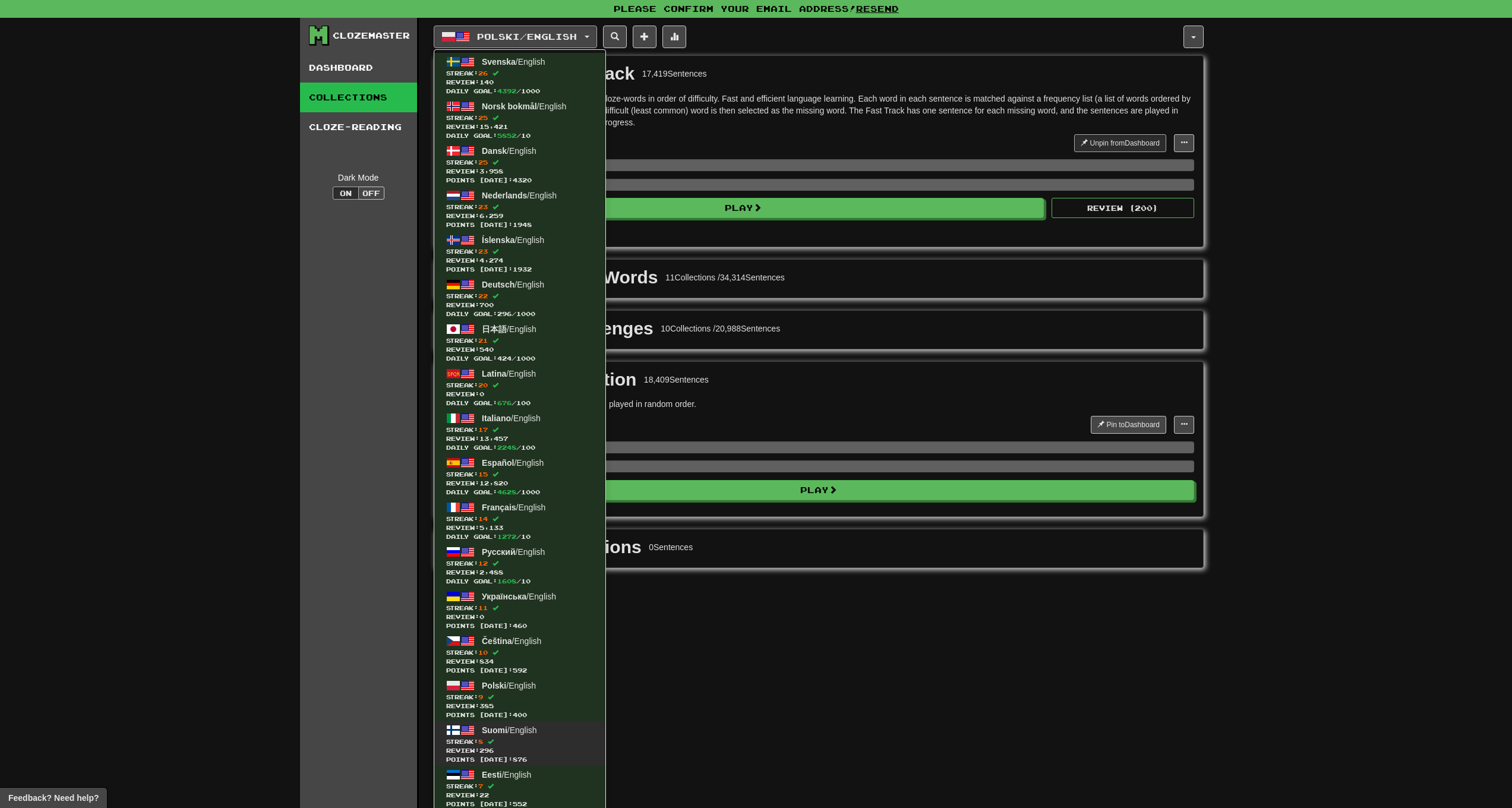
click at [526, 731] on span "Suomi / English" at bounding box center [510, 730] width 55 height 10
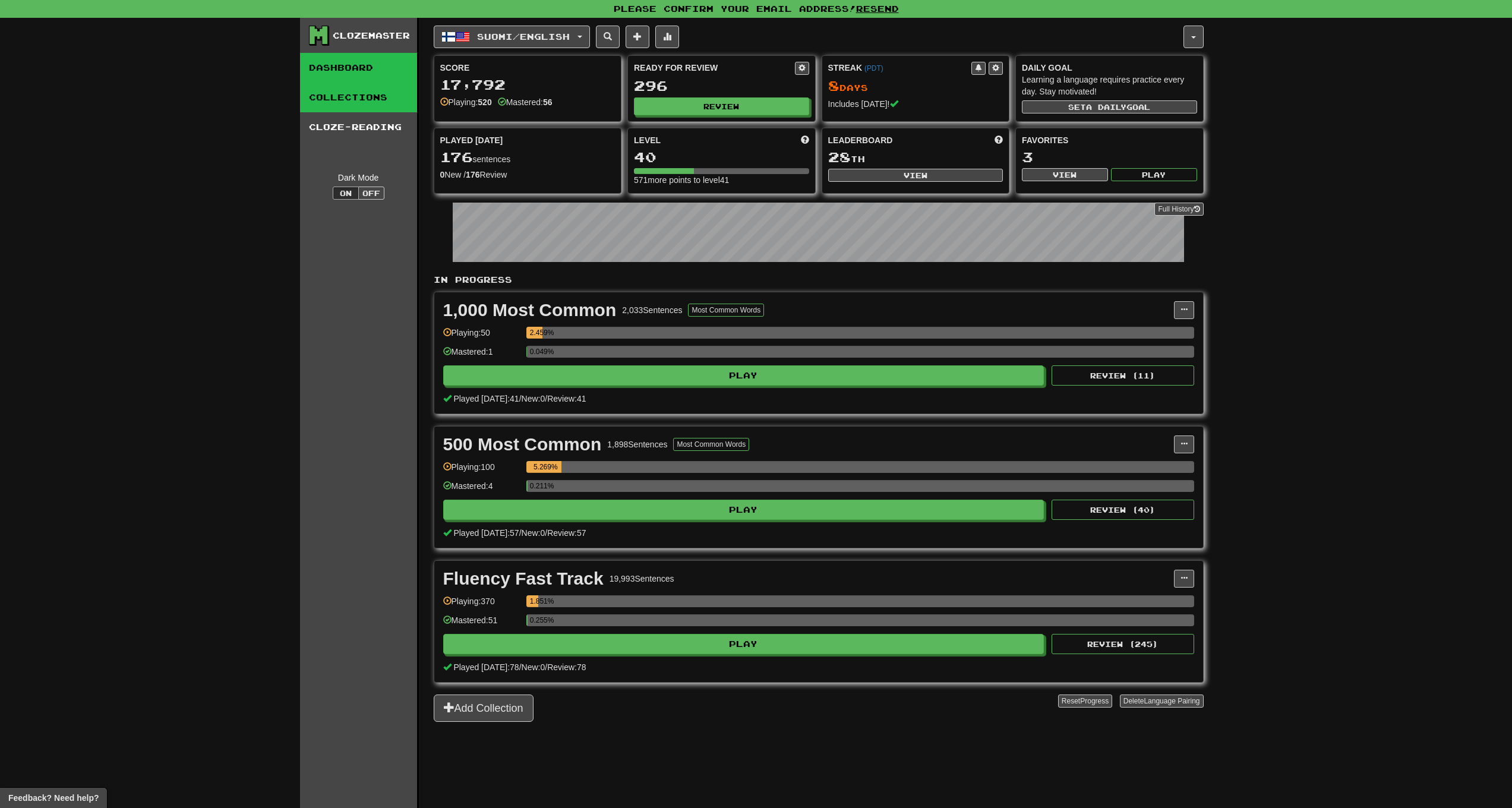
click at [376, 110] on link "Collections" at bounding box center [358, 97] width 117 height 30
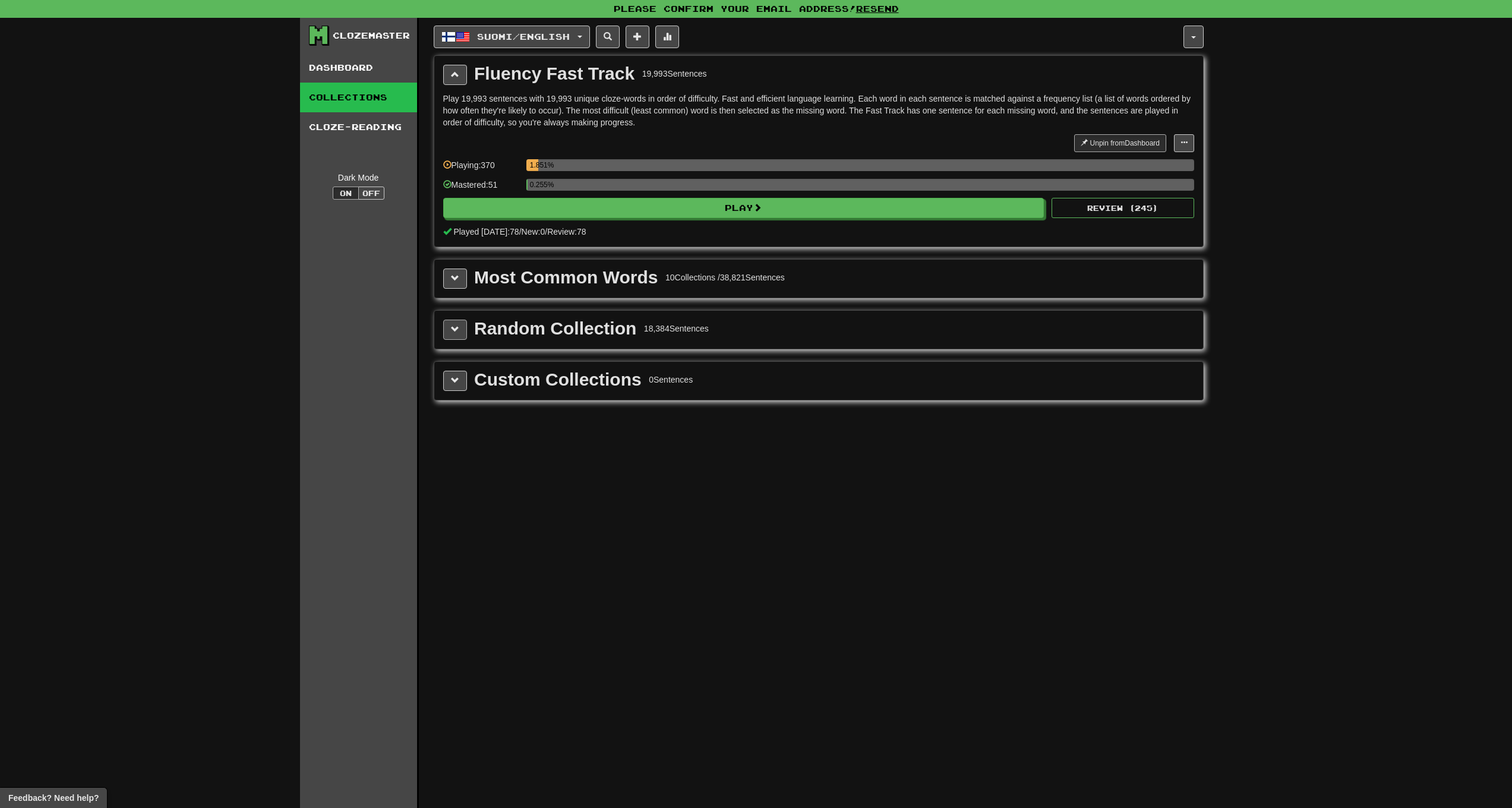
click at [460, 326] on button at bounding box center [455, 330] width 24 height 20
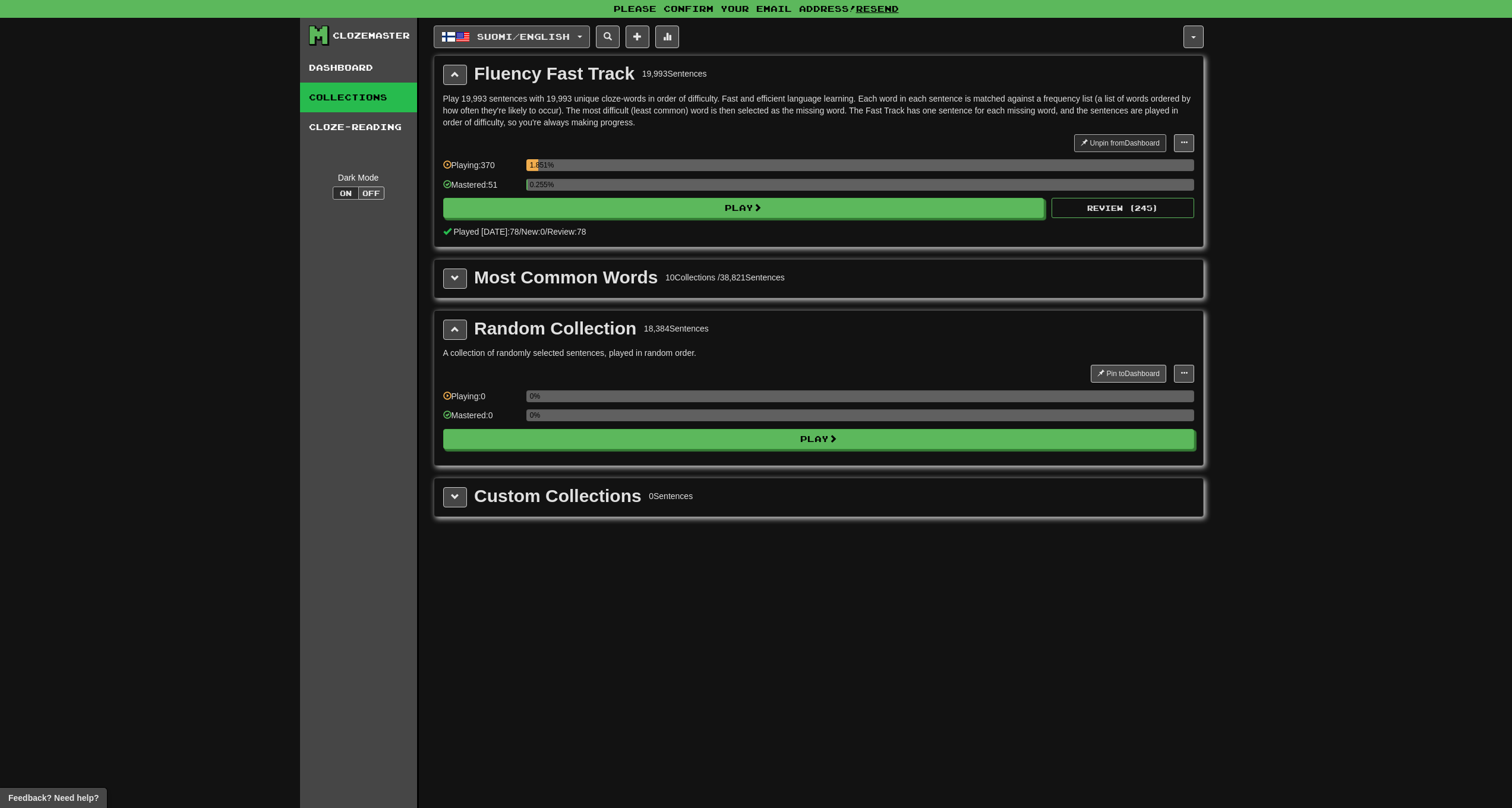
click at [489, 39] on span "Suomi / English" at bounding box center [523, 36] width 93 height 10
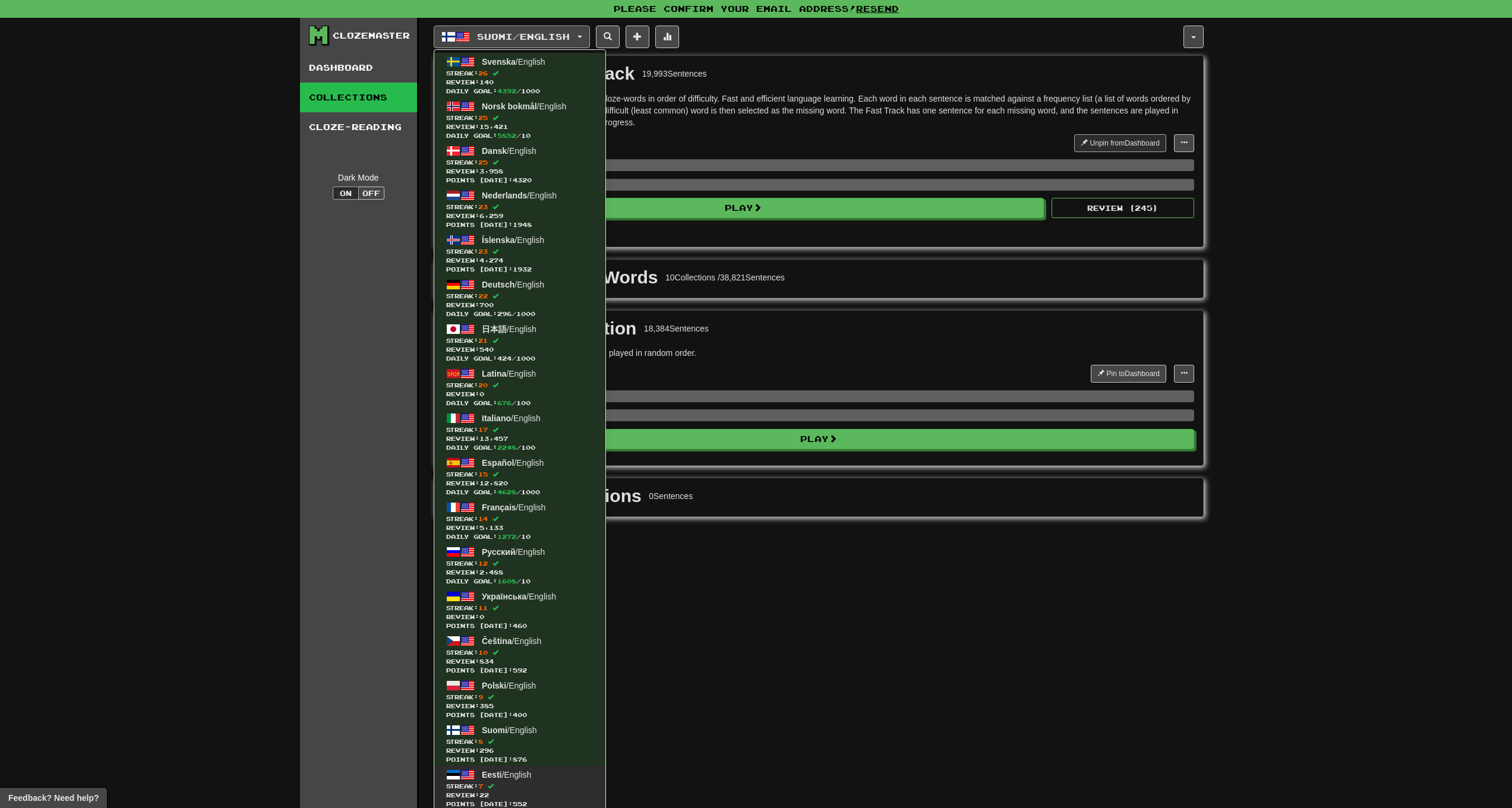
click at [514, 767] on link "Eesti / English Streak: 7 Review: 22 Points [DATE]: 552" at bounding box center [520, 788] width 171 height 45
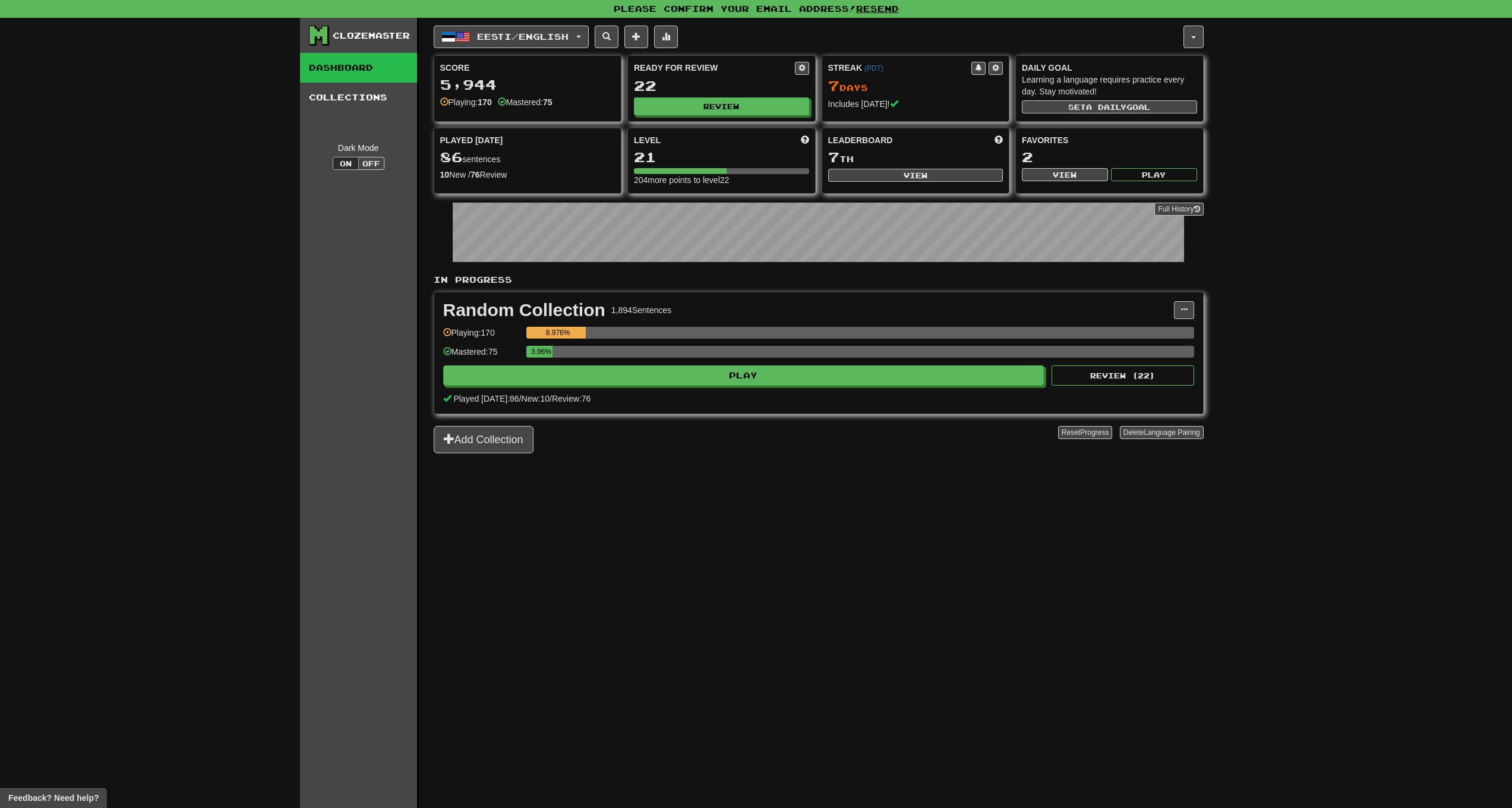
click at [359, 98] on link "Collections" at bounding box center [358, 97] width 117 height 30
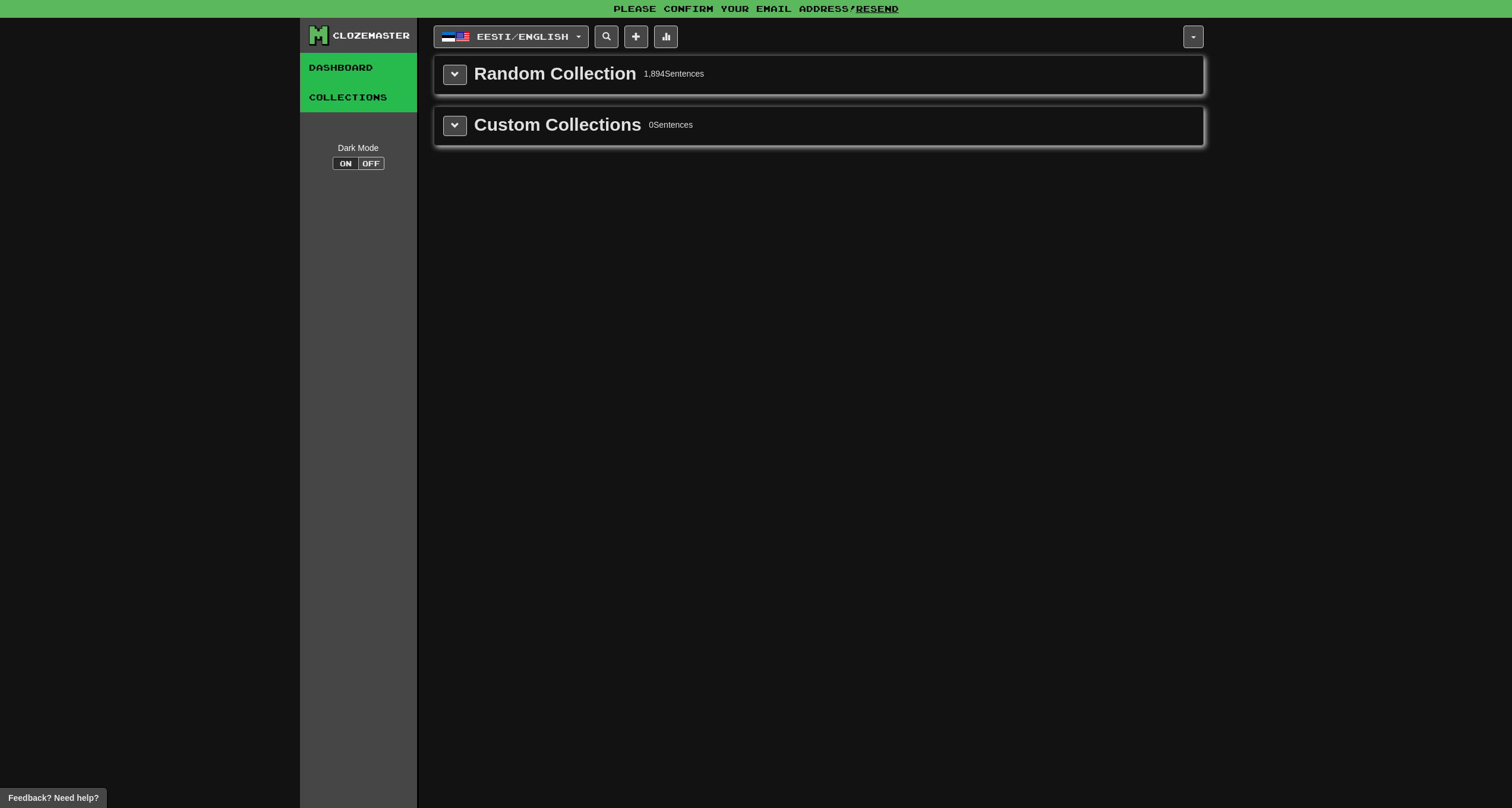
click at [376, 65] on link "Dashboard" at bounding box center [358, 68] width 117 height 30
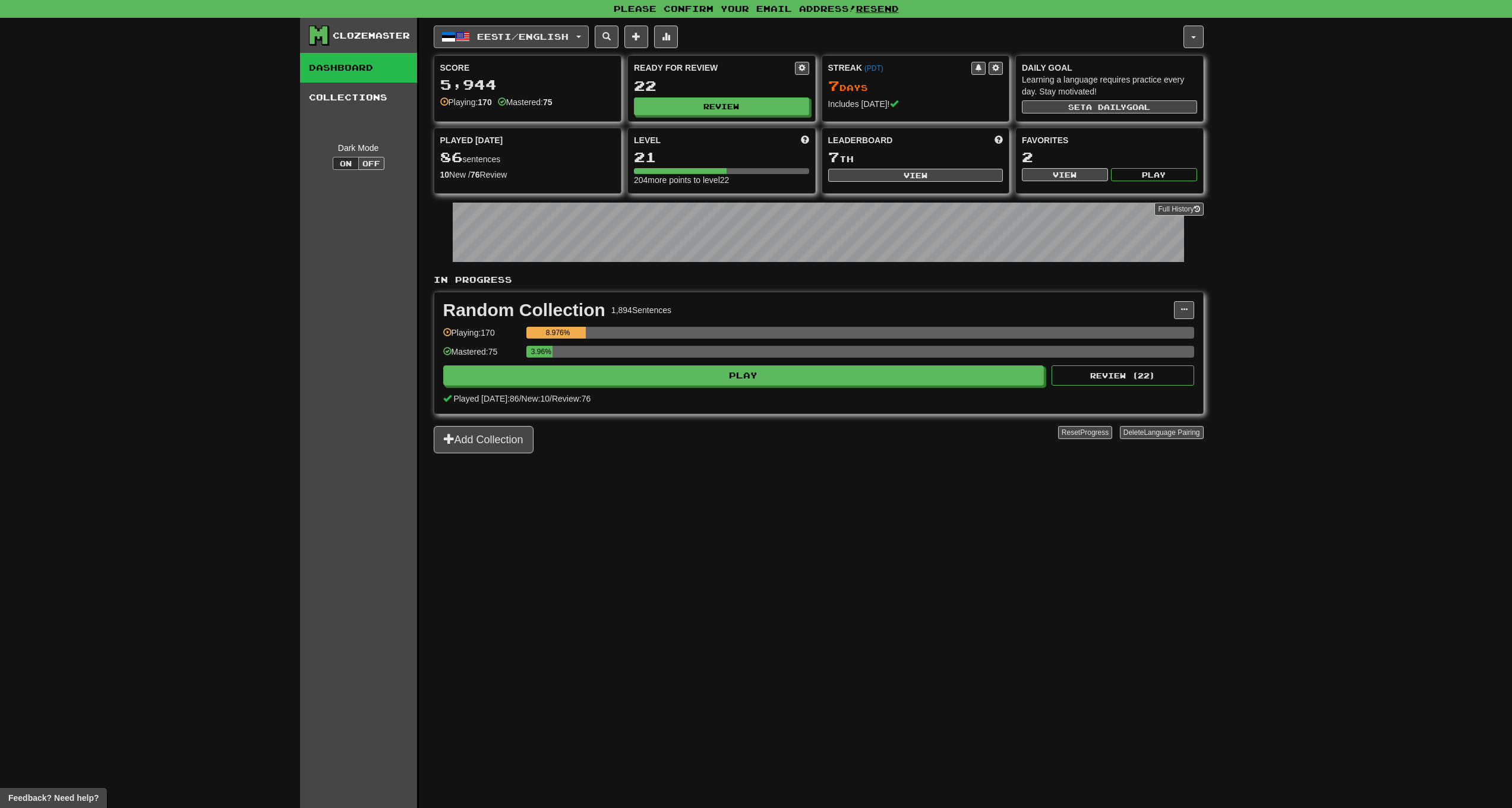
click at [553, 33] on span "Eesti / English" at bounding box center [523, 36] width 91 height 10
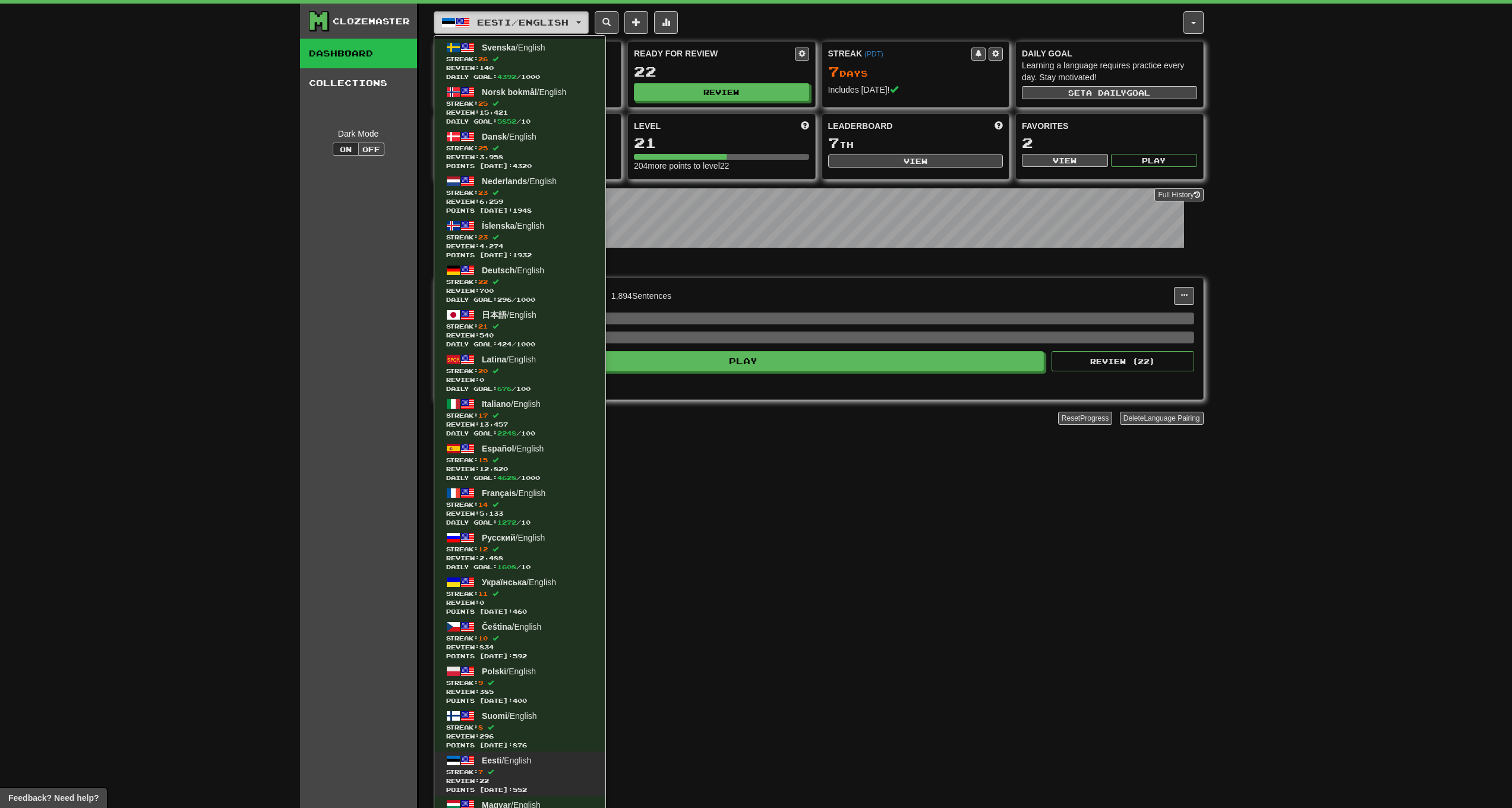
scroll to position [24, 0]
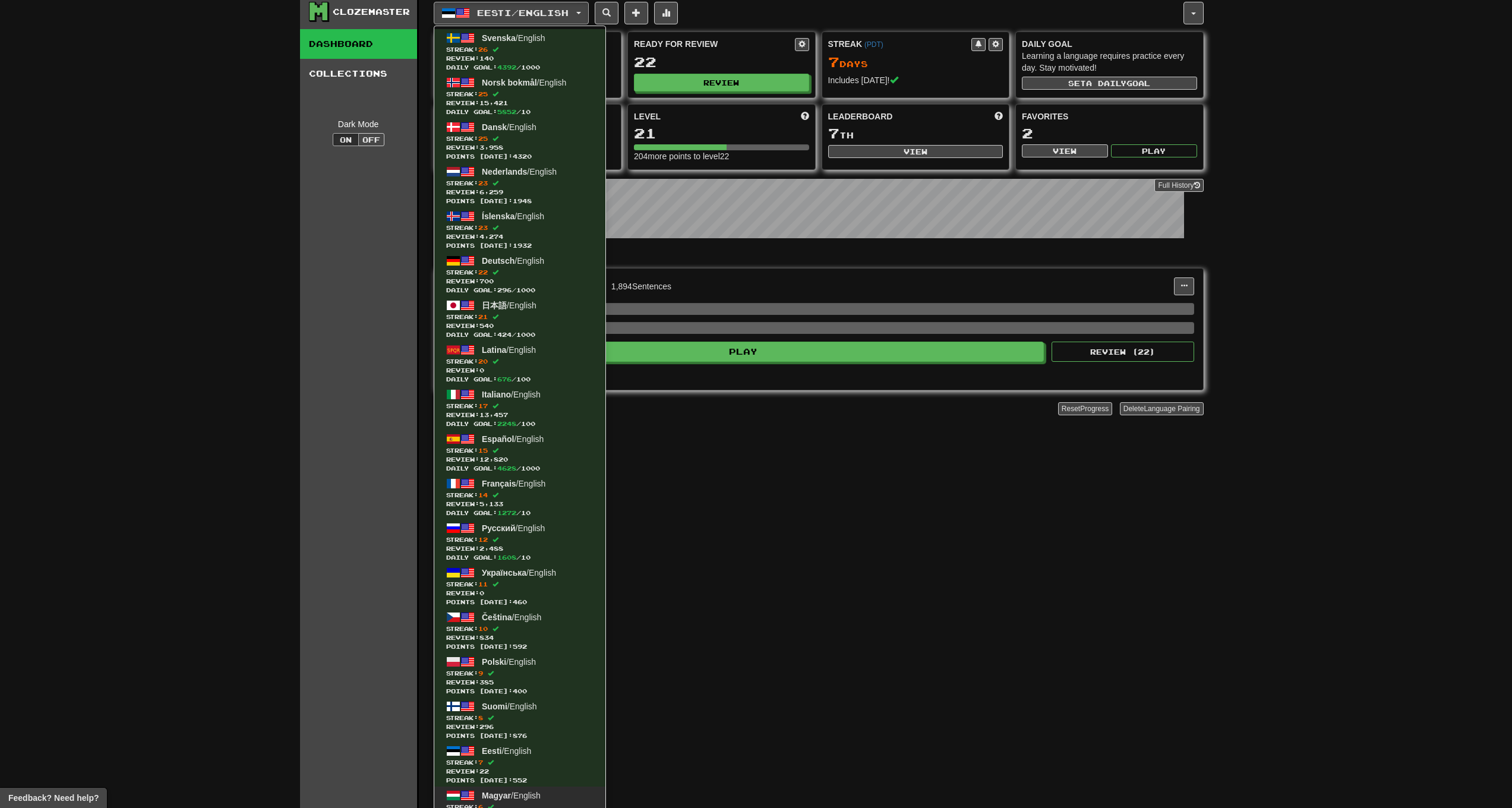
click at [525, 789] on link "Magyar / English Streak: 6 Review: 0 Points today: 1656" at bounding box center [520, 809] width 171 height 45
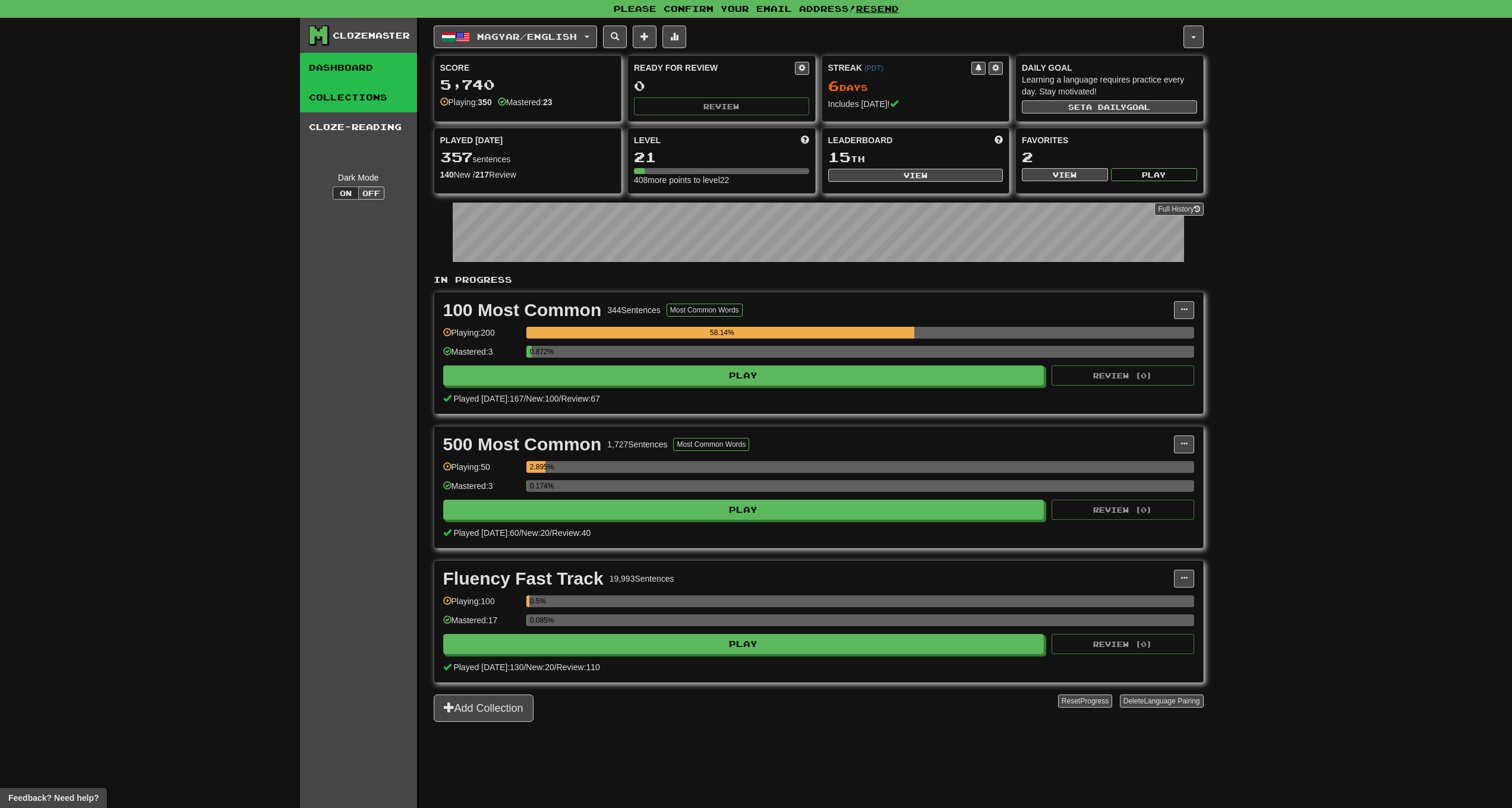
click at [366, 98] on link "Collections" at bounding box center [358, 97] width 117 height 30
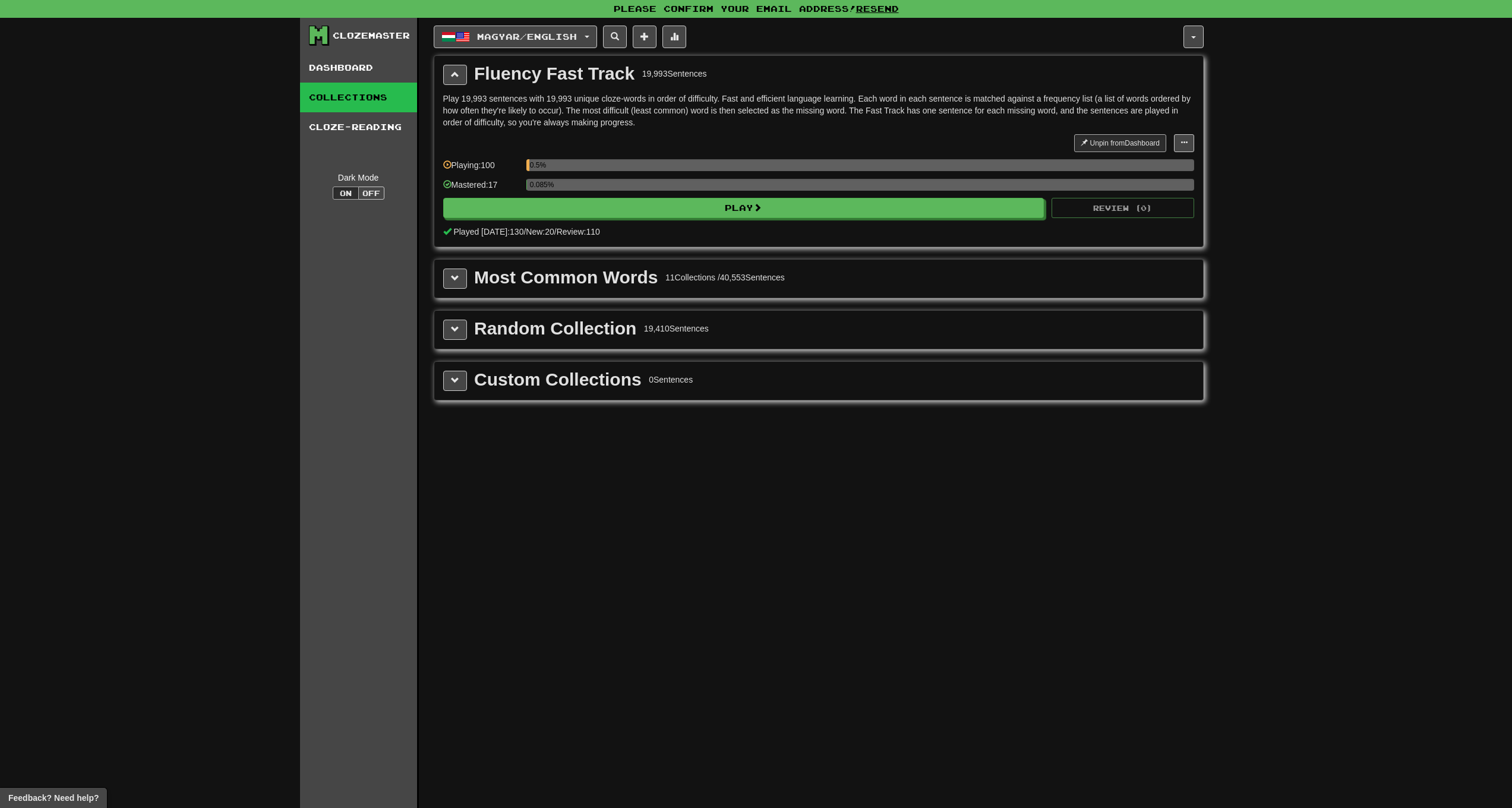
click at [468, 338] on div "Random Collection 19,410 Sentences" at bounding box center [818, 330] width 751 height 20
click at [460, 325] on button at bounding box center [455, 330] width 24 height 20
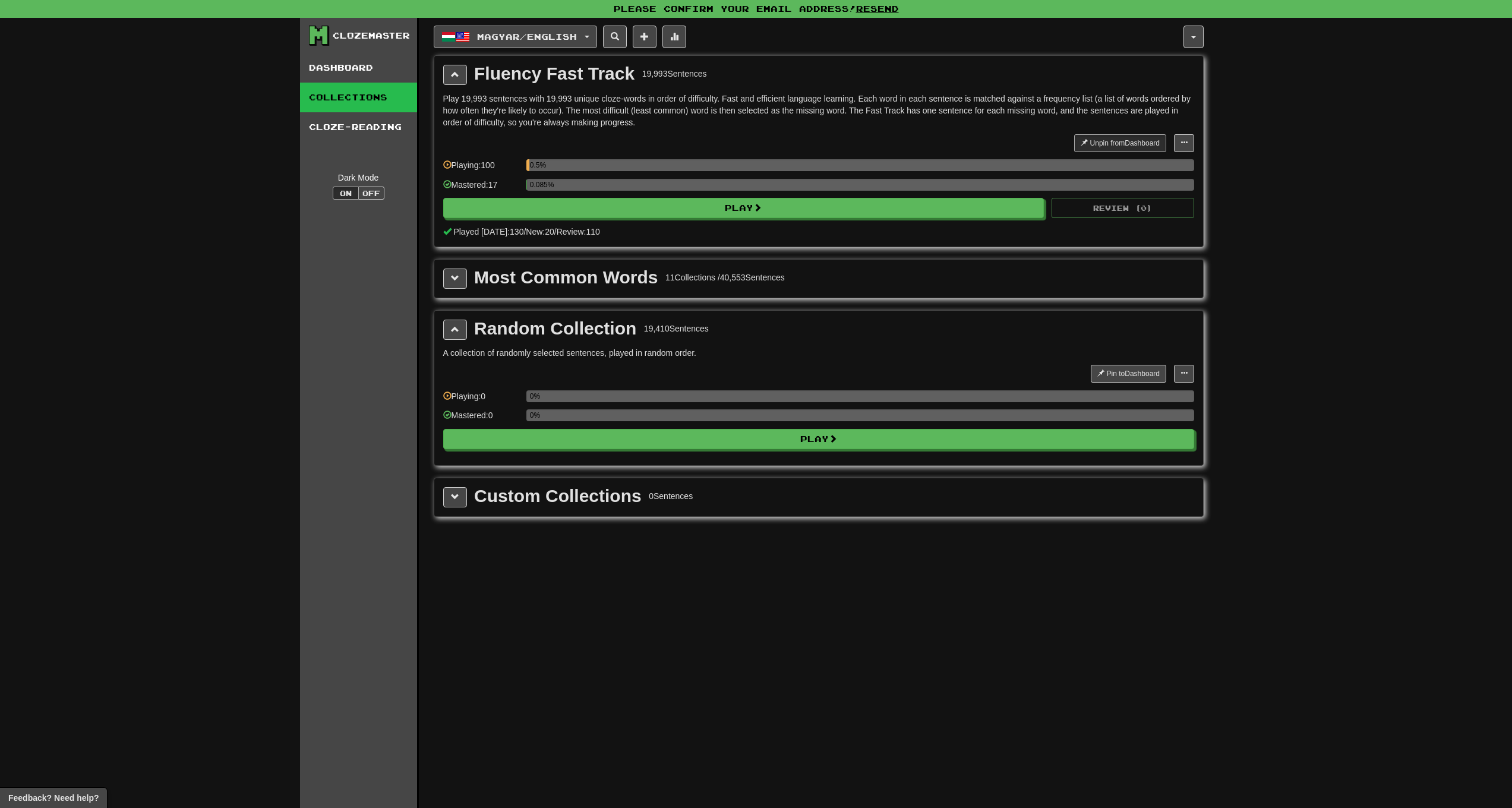
click at [515, 33] on span "Magyar / English" at bounding box center [527, 36] width 100 height 10
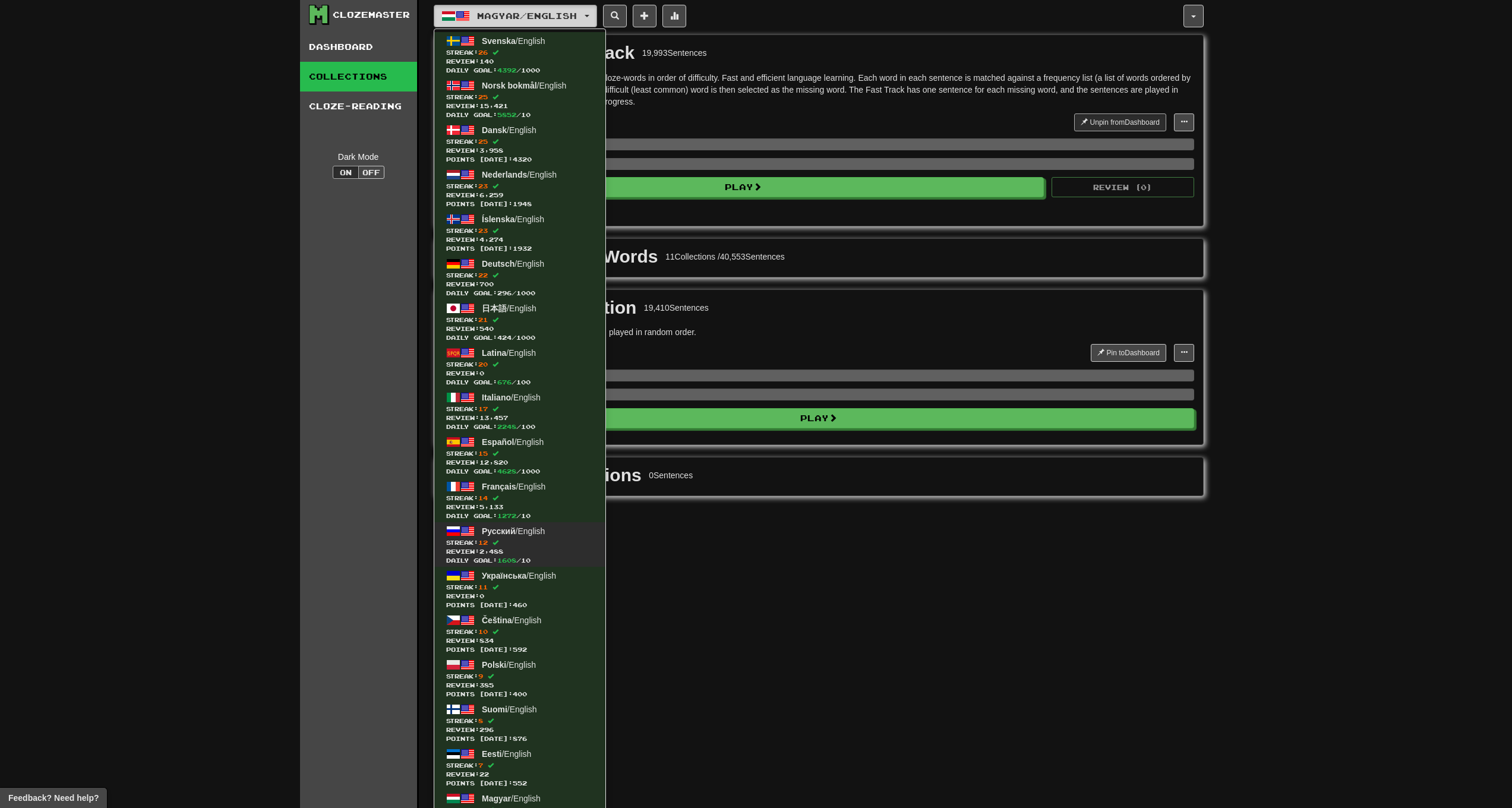
scroll to position [154, 0]
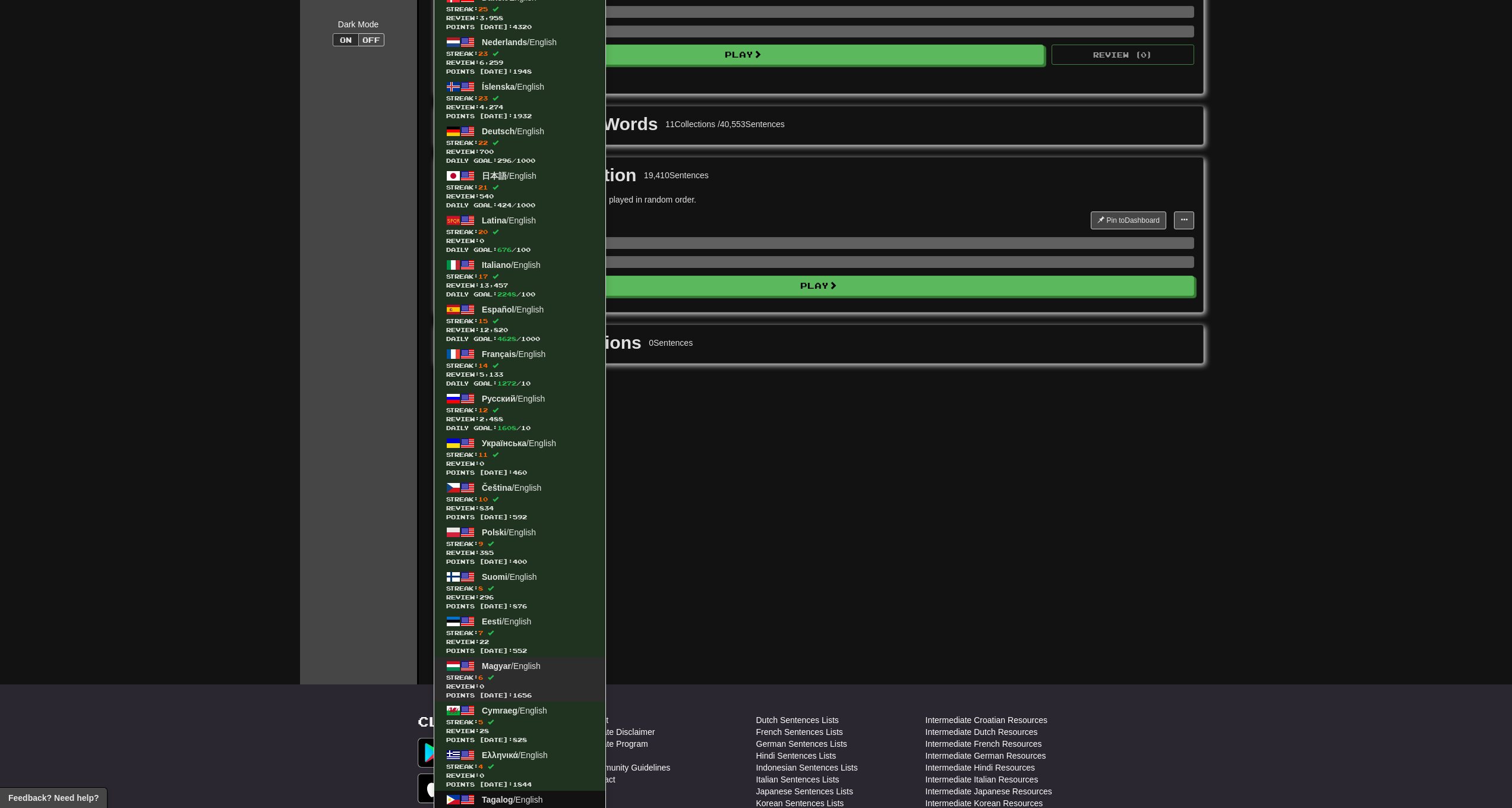
click at [532, 699] on span "Points [DATE]: 1656" at bounding box center [520, 696] width 148 height 9
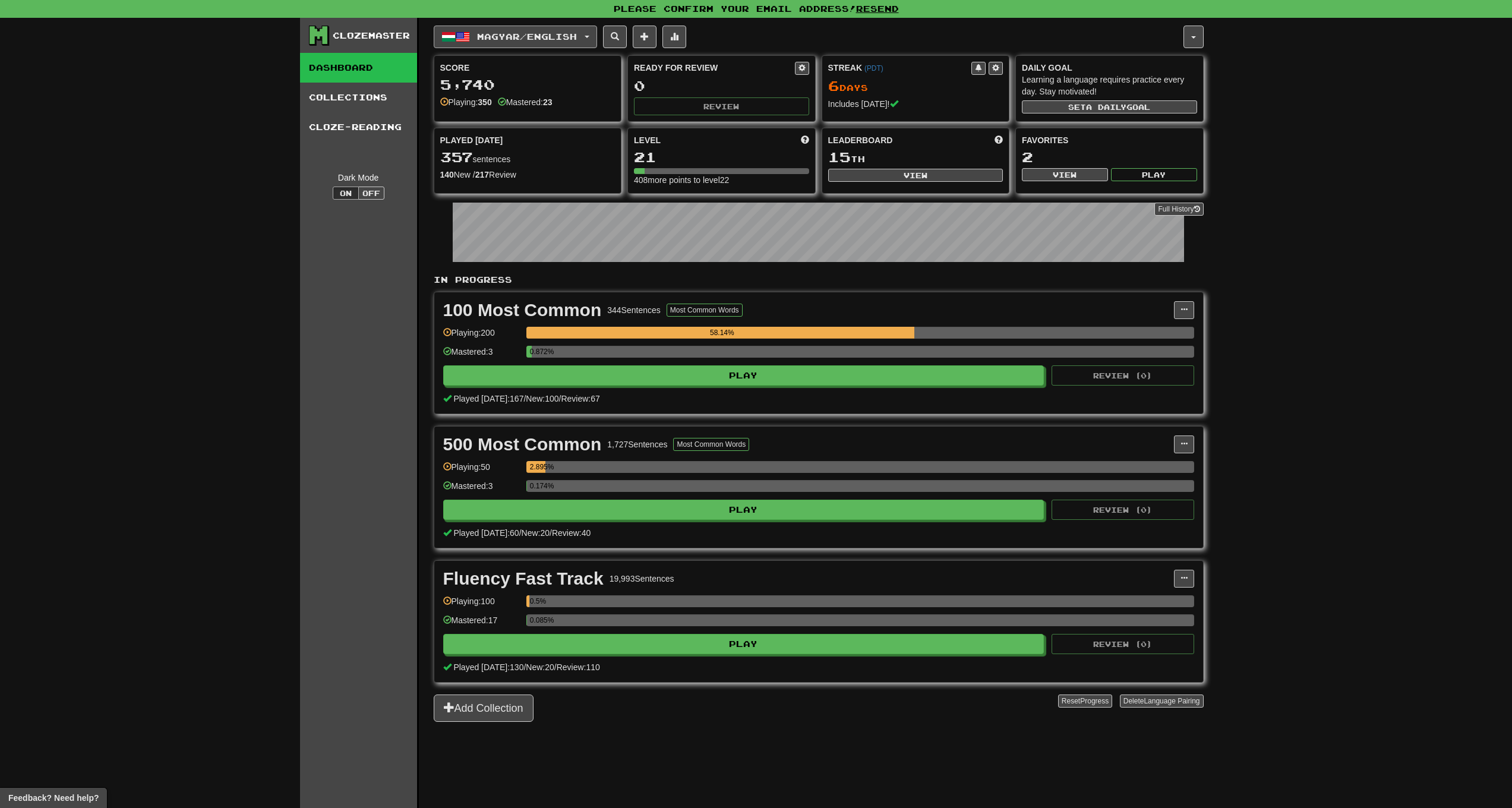
click at [551, 35] on span "Magyar / English" at bounding box center [527, 36] width 100 height 10
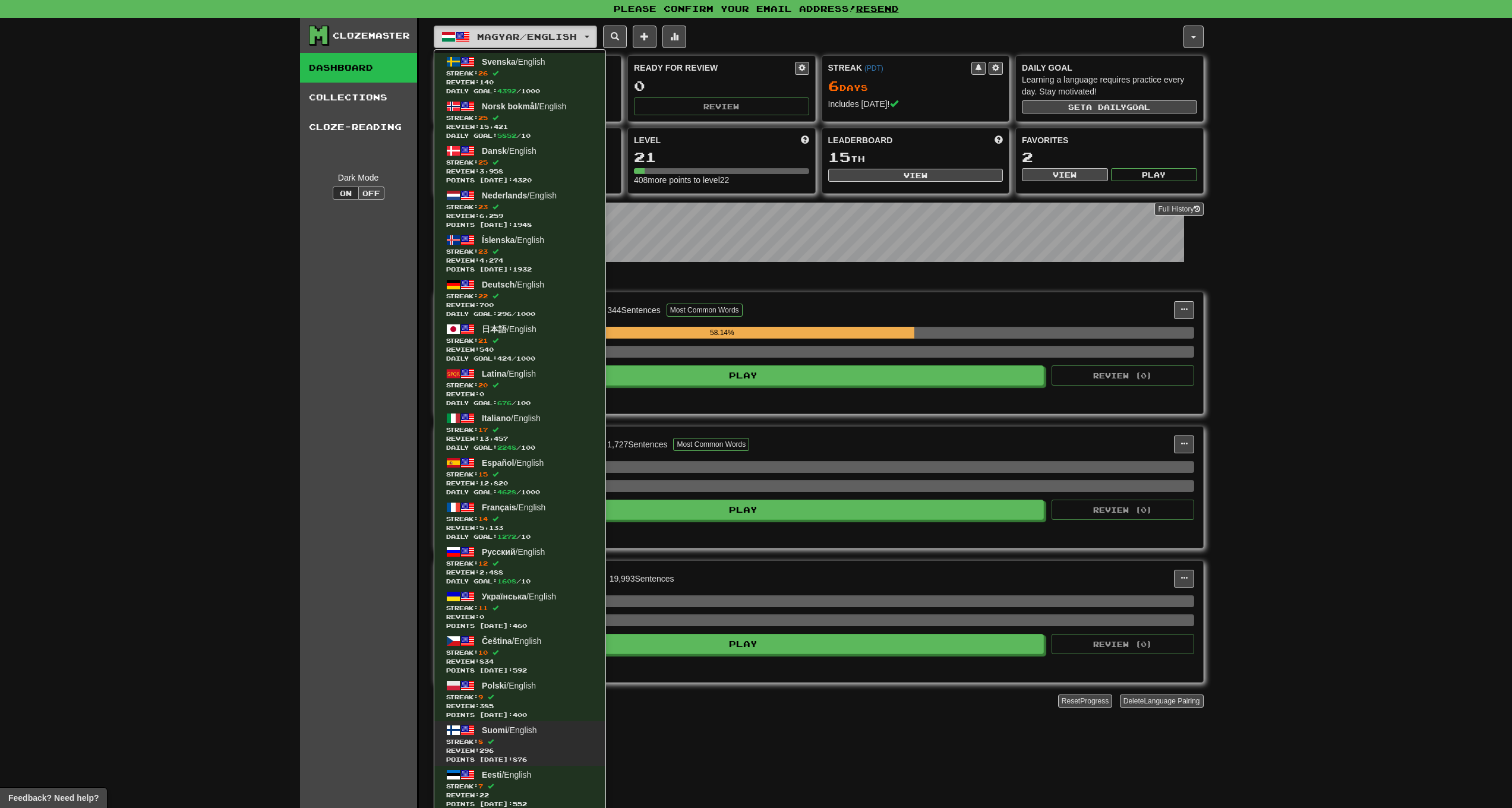
scroll to position [123, 0]
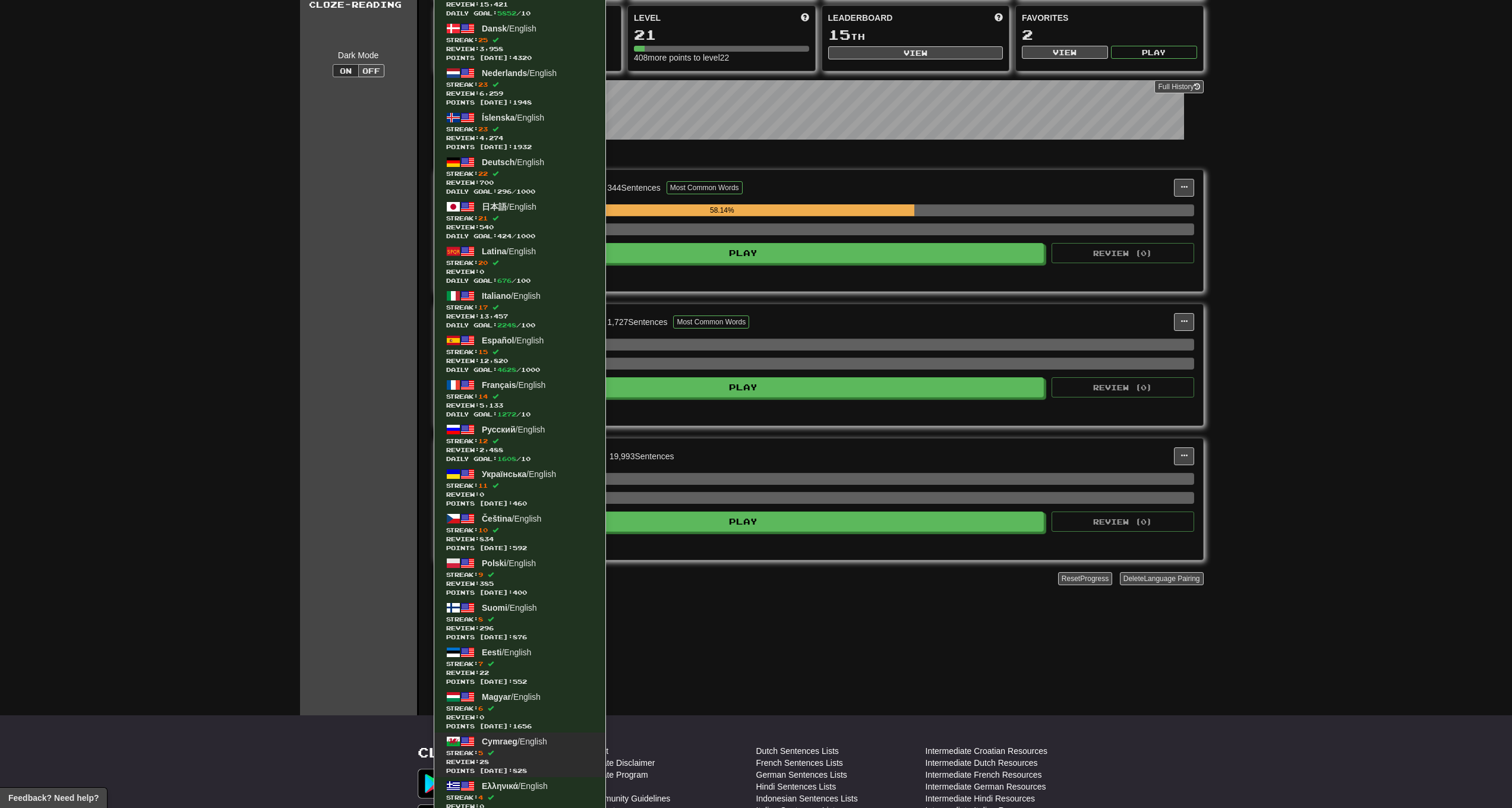
click at [537, 755] on span "Streak: 5" at bounding box center [520, 753] width 148 height 9
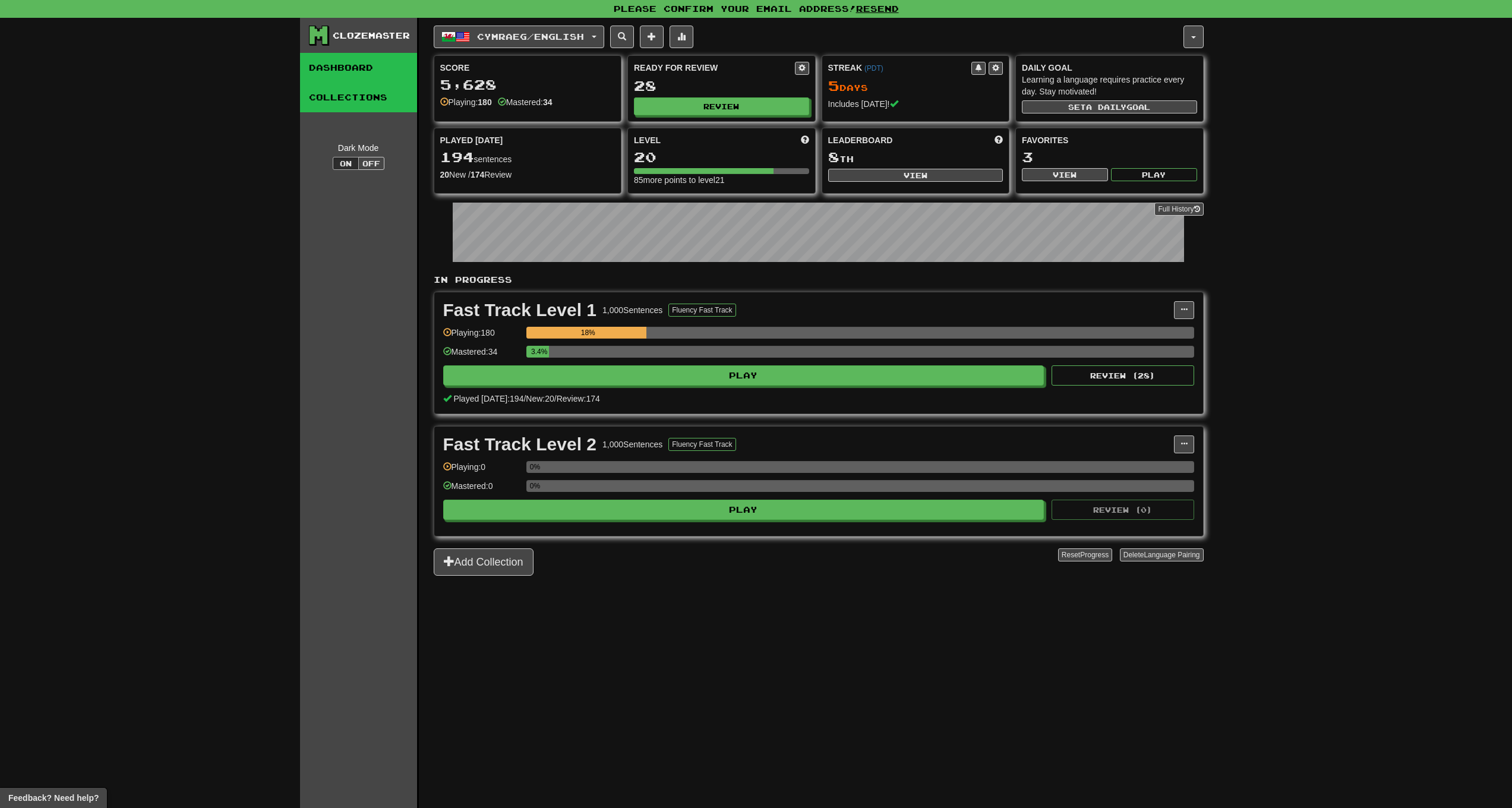
click at [364, 100] on link "Collections" at bounding box center [358, 97] width 117 height 30
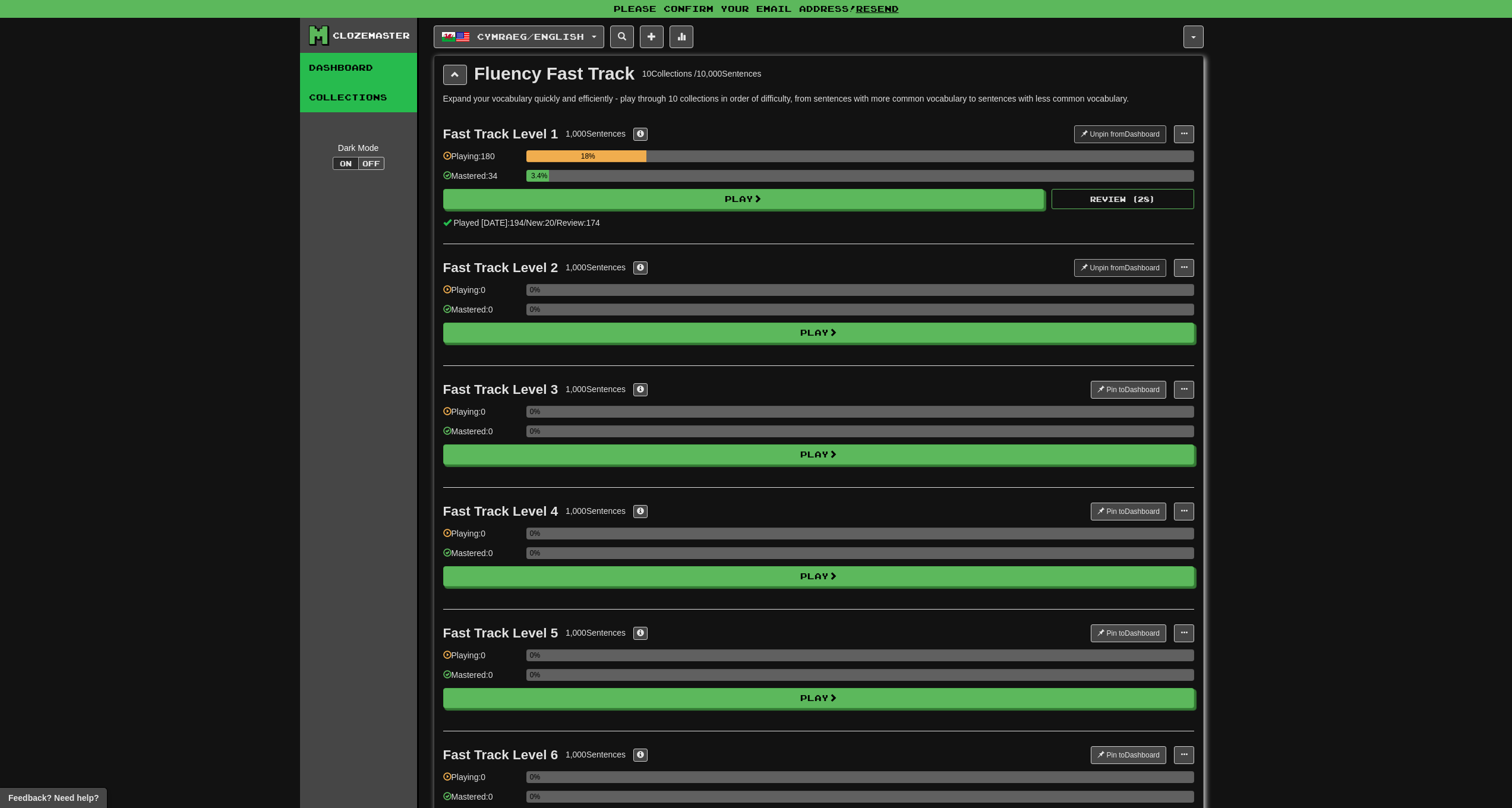
click at [366, 63] on link "Dashboard" at bounding box center [358, 68] width 117 height 30
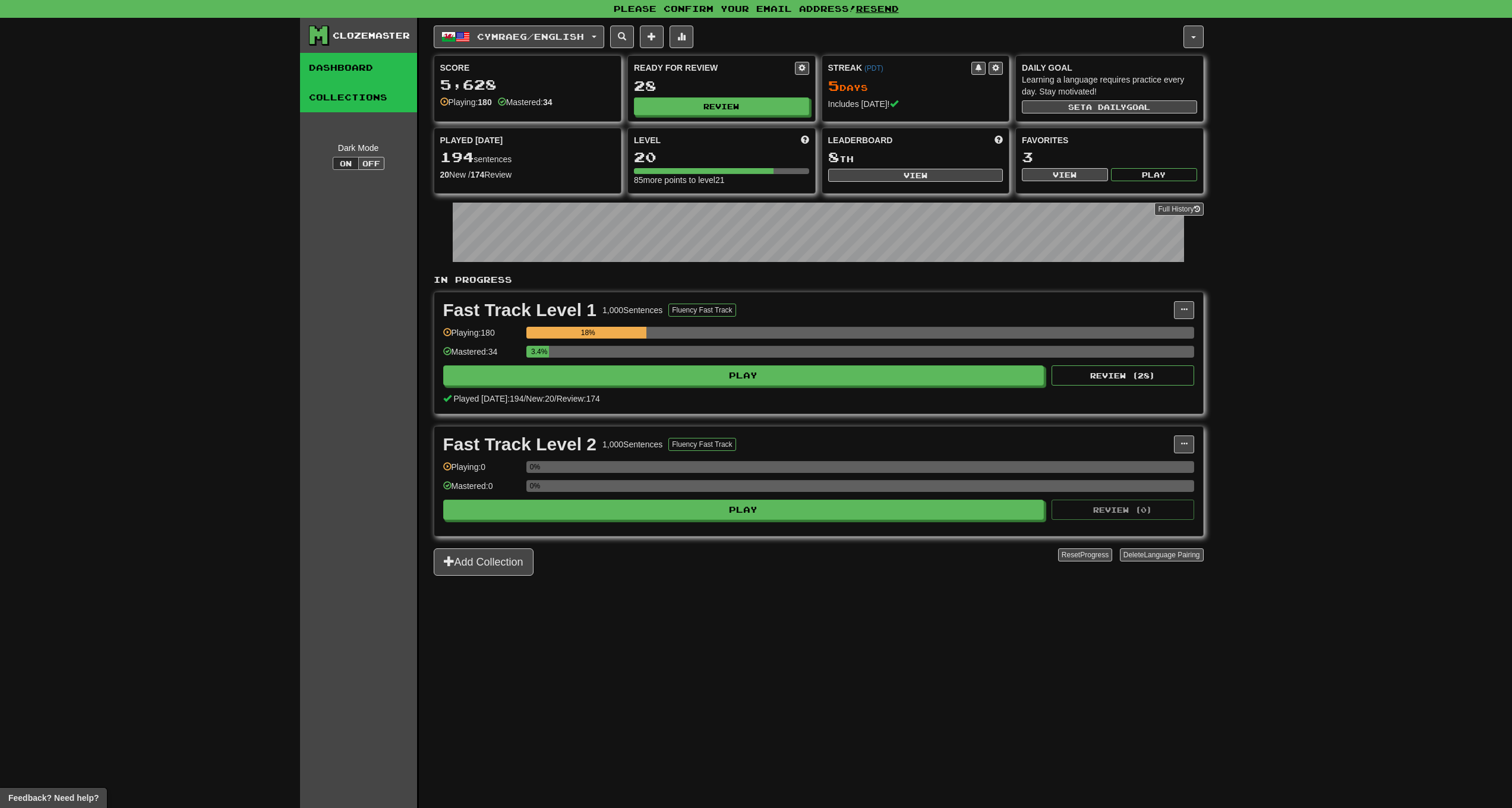
click at [362, 93] on link "Collections" at bounding box center [358, 97] width 117 height 30
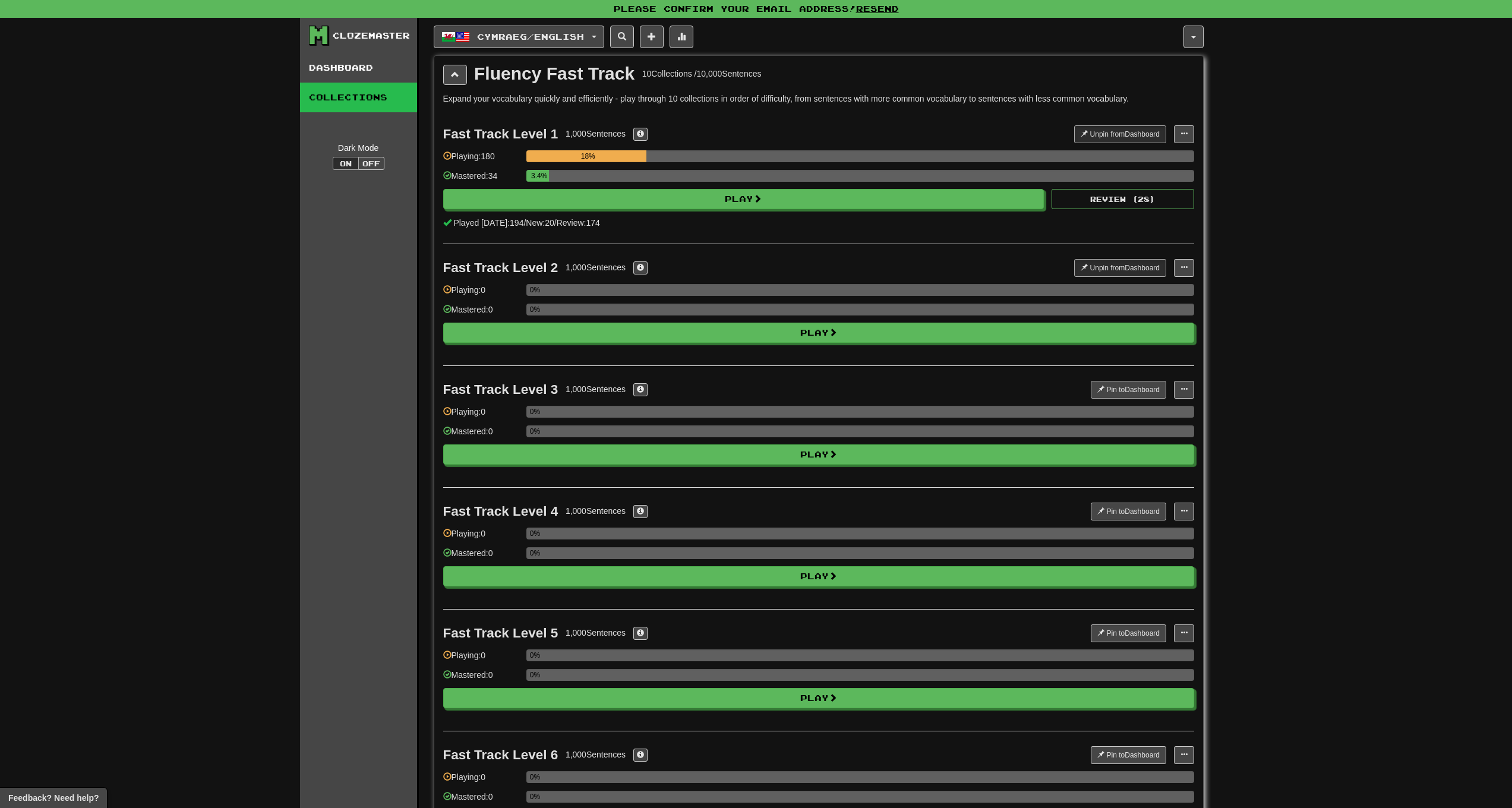
click at [1140, 391] on button "Pin to Dashboard" at bounding box center [1128, 390] width 75 height 18
click at [1128, 520] on button "Pin to Dashboard" at bounding box center [1128, 512] width 75 height 18
click at [1125, 631] on button "Pin to Dashboard" at bounding box center [1128, 633] width 75 height 18
click at [1125, 751] on button "Pin to Dashboard" at bounding box center [1128, 755] width 75 height 18
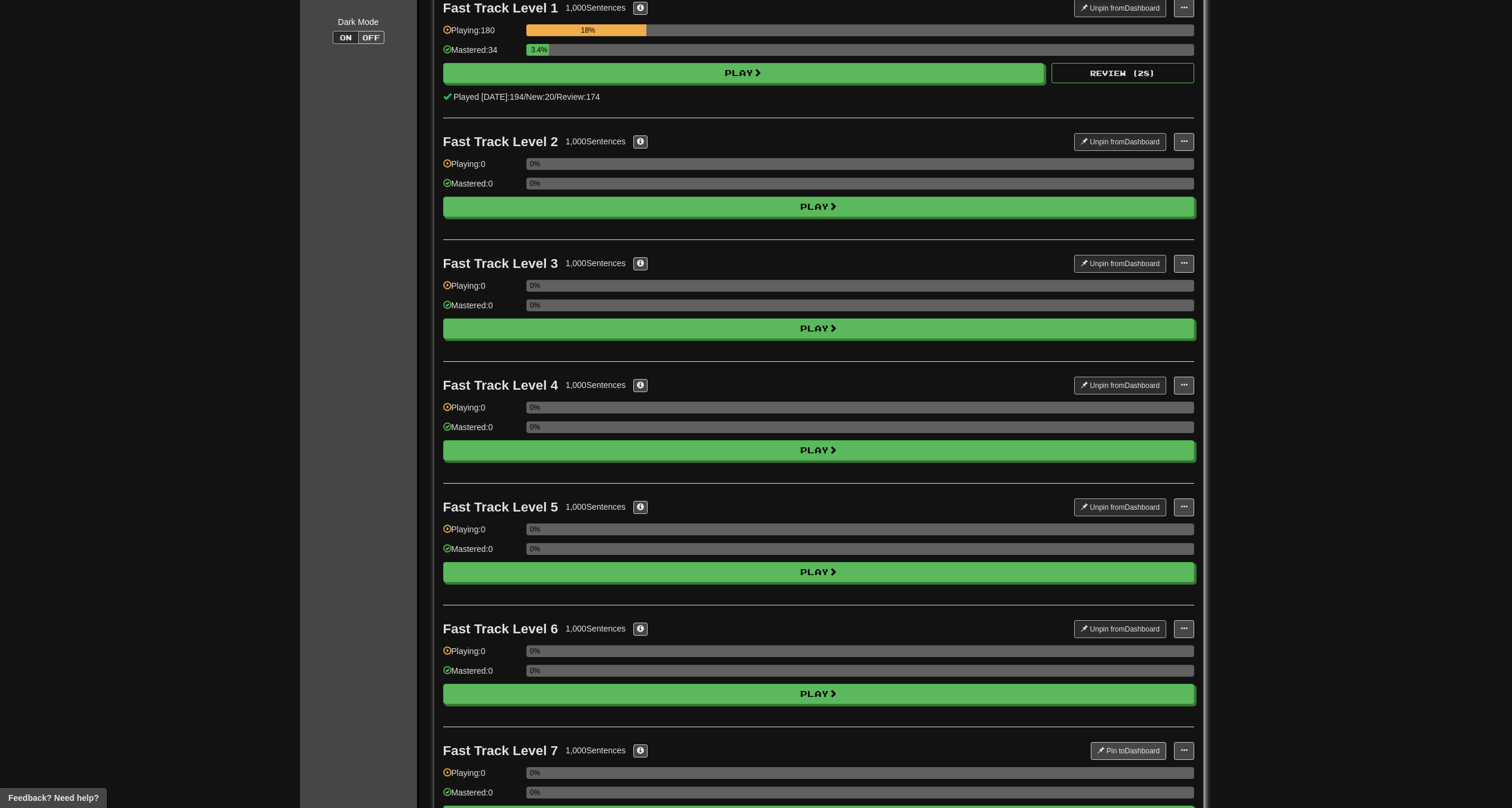
scroll to position [205, 0]
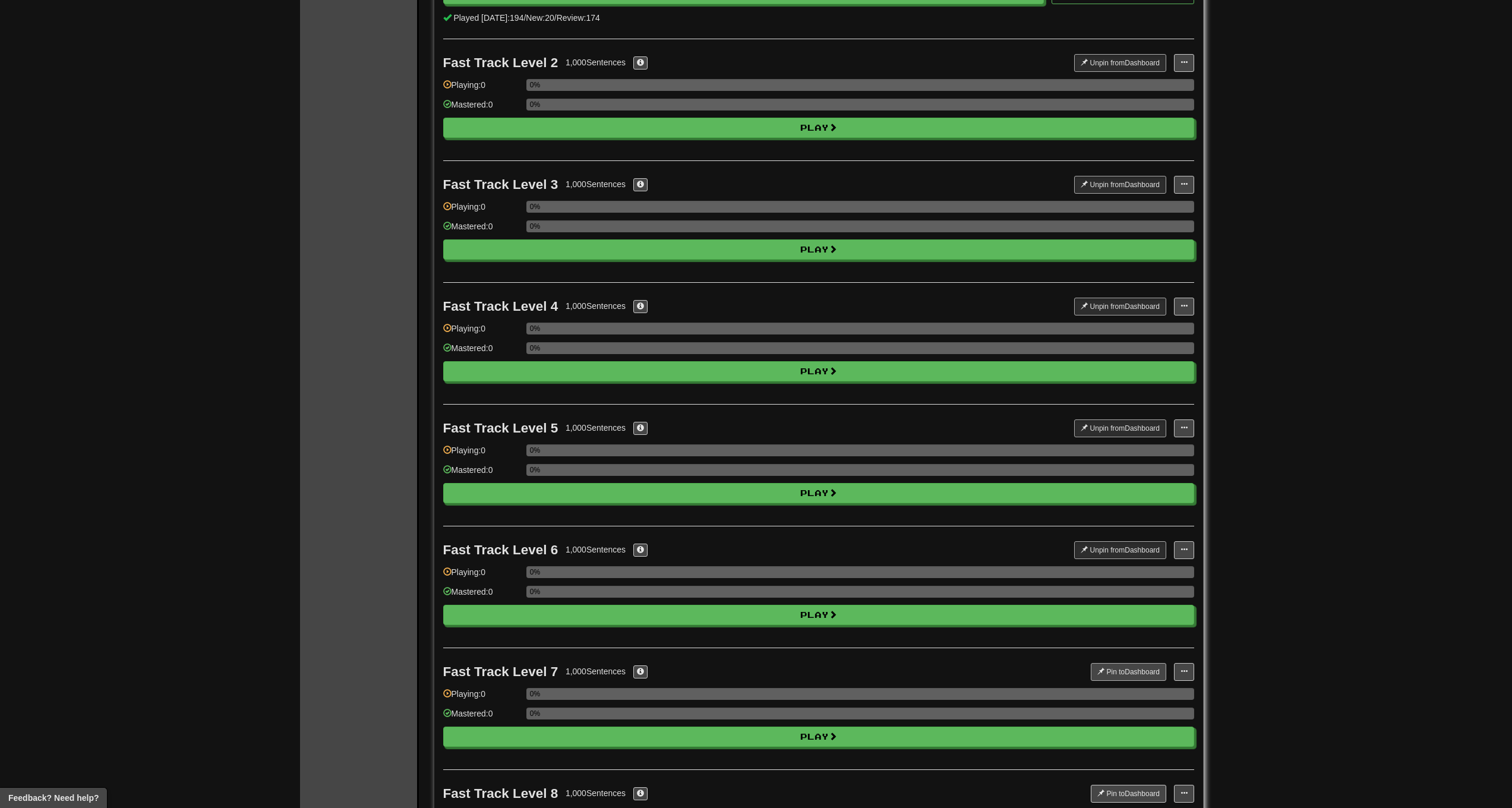
click at [1127, 675] on button "Pin to Dashboard" at bounding box center [1128, 672] width 75 height 18
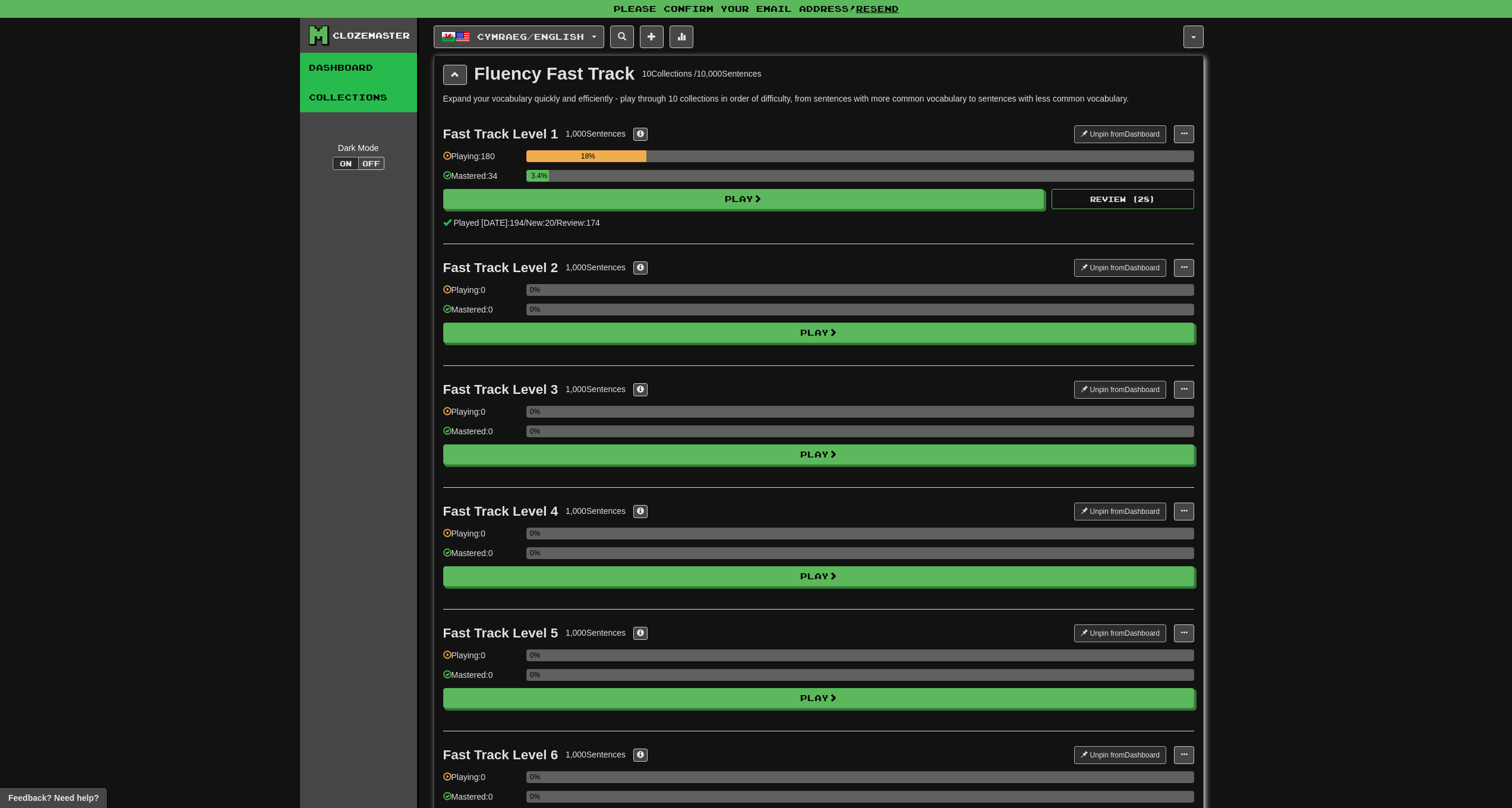
click at [326, 72] on link "Dashboard" at bounding box center [358, 68] width 117 height 30
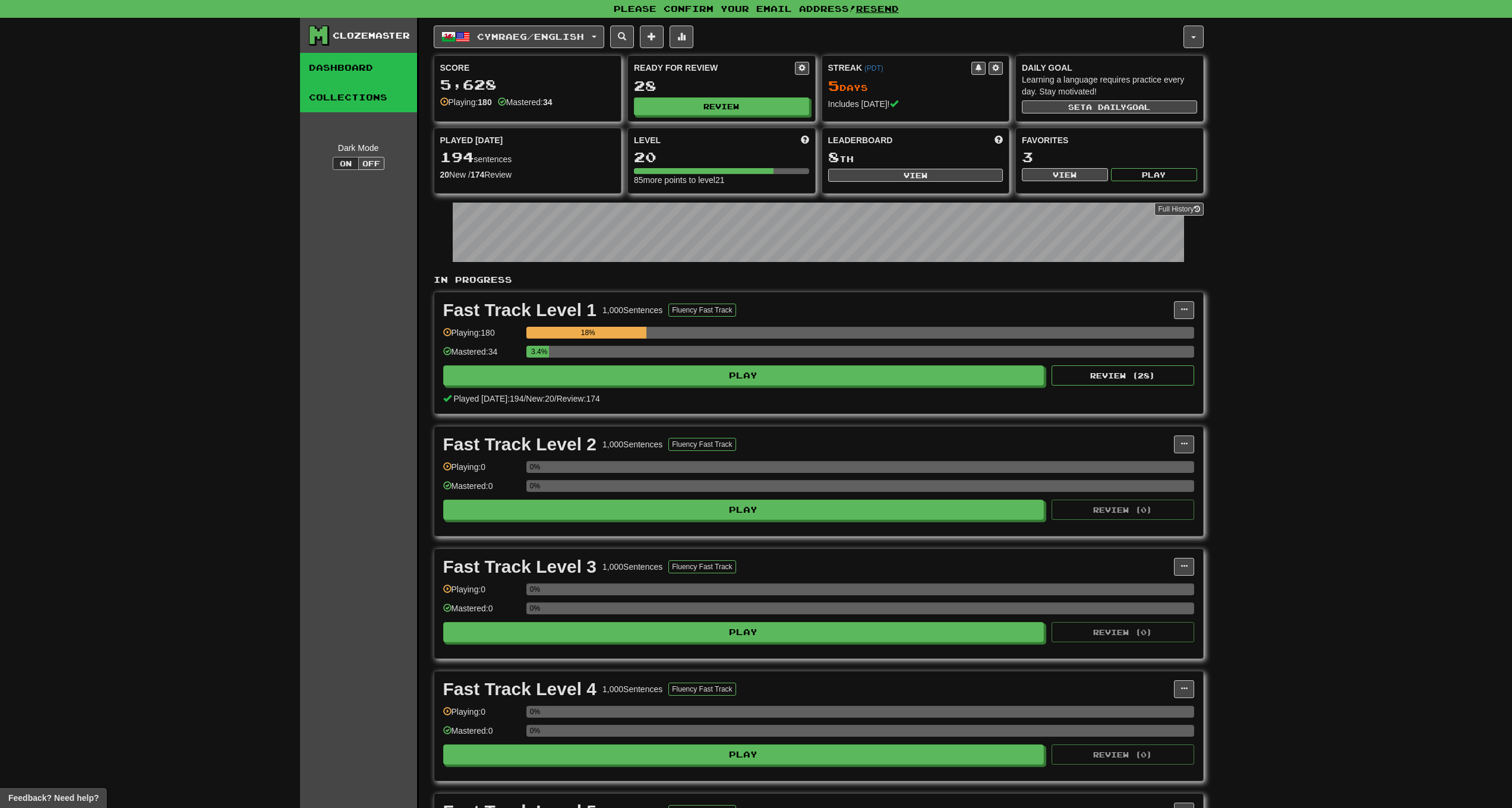
click at [335, 98] on link "Collections" at bounding box center [358, 97] width 117 height 30
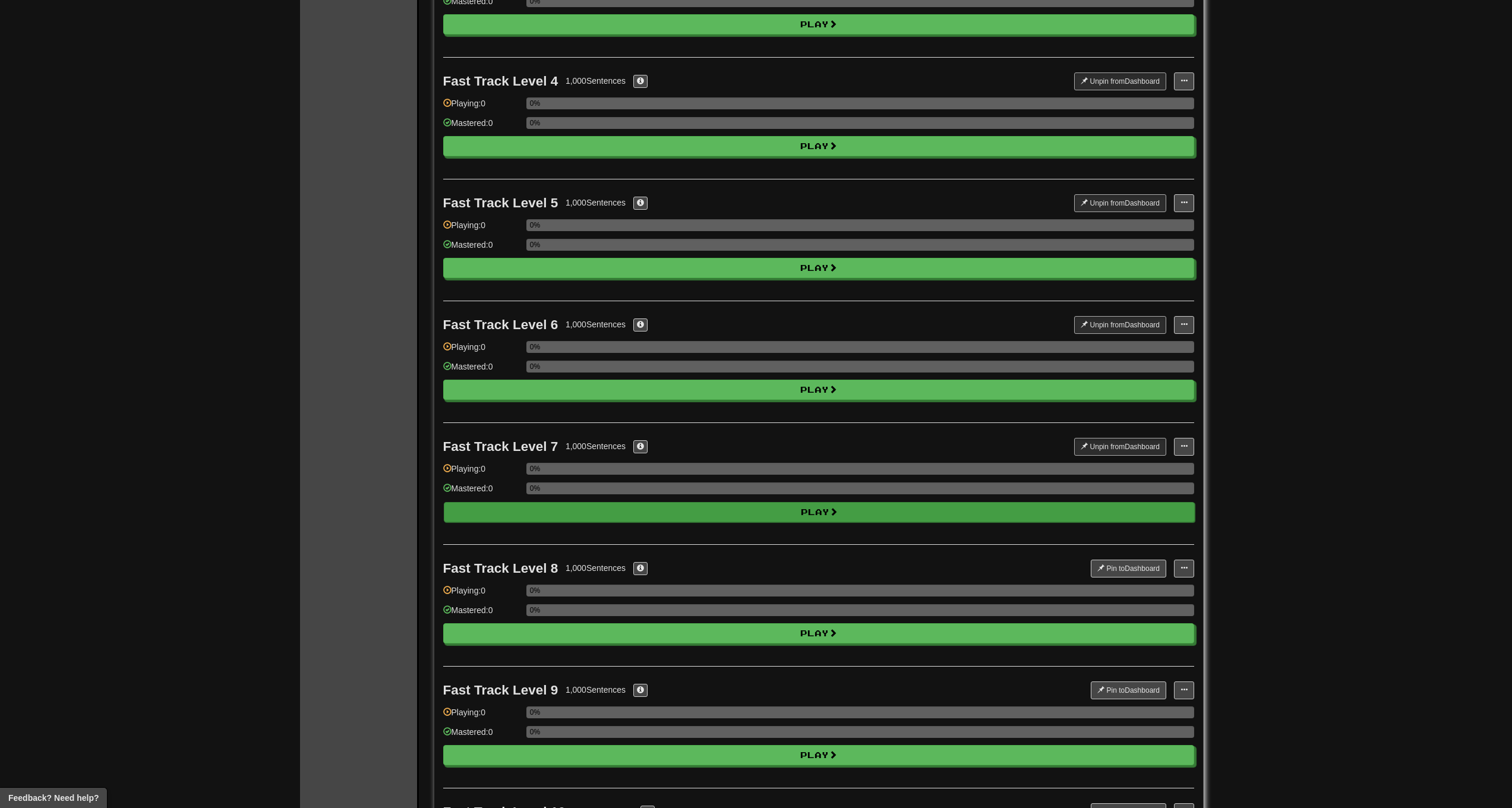
scroll to position [592, 0]
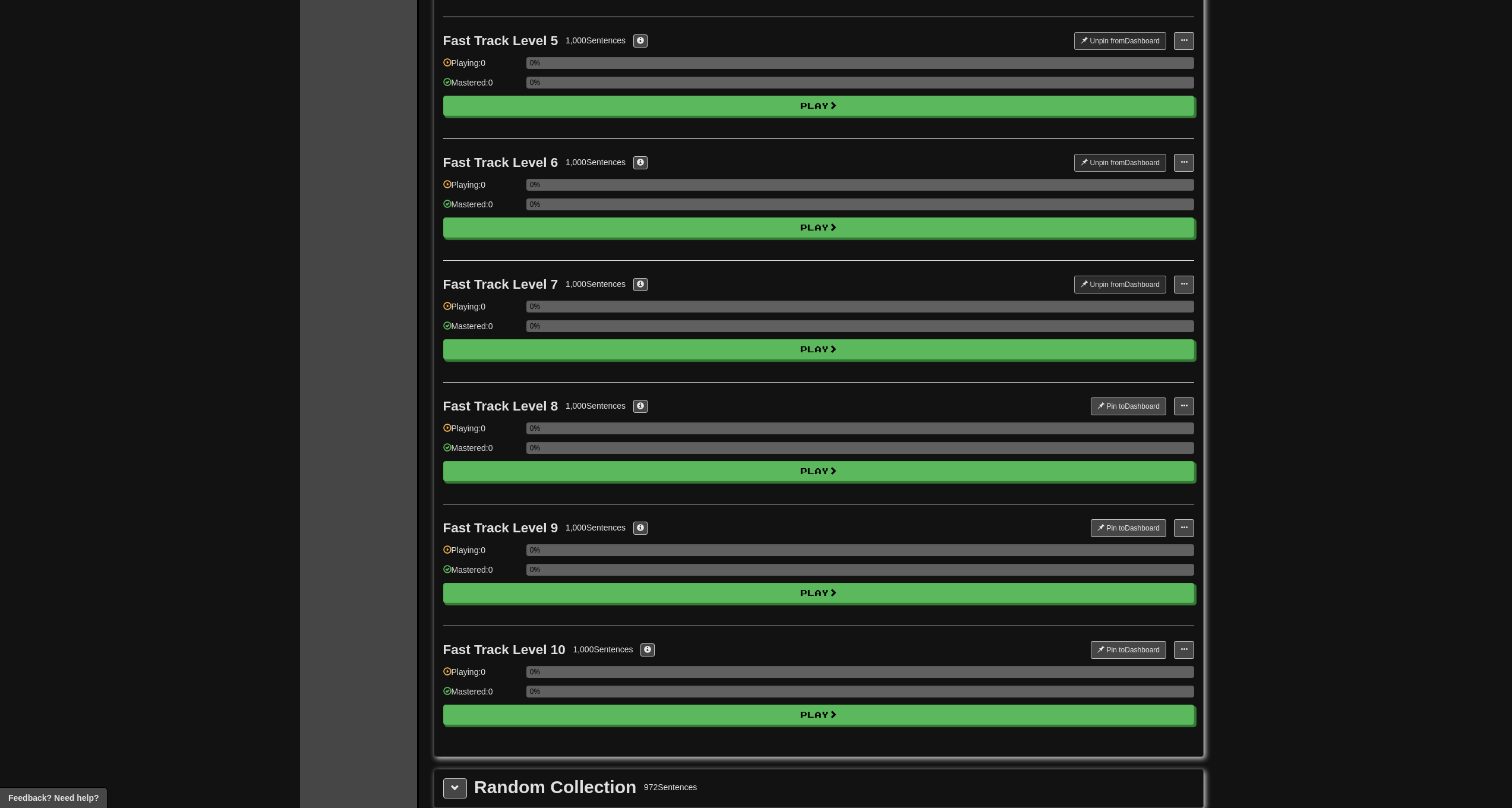
click at [1118, 411] on button "Pin to Dashboard" at bounding box center [1128, 406] width 75 height 18
click at [1123, 525] on button "Pin to Dashboard" at bounding box center [1128, 528] width 75 height 18
click at [1118, 653] on button "Pin to Dashboard" at bounding box center [1128, 650] width 75 height 18
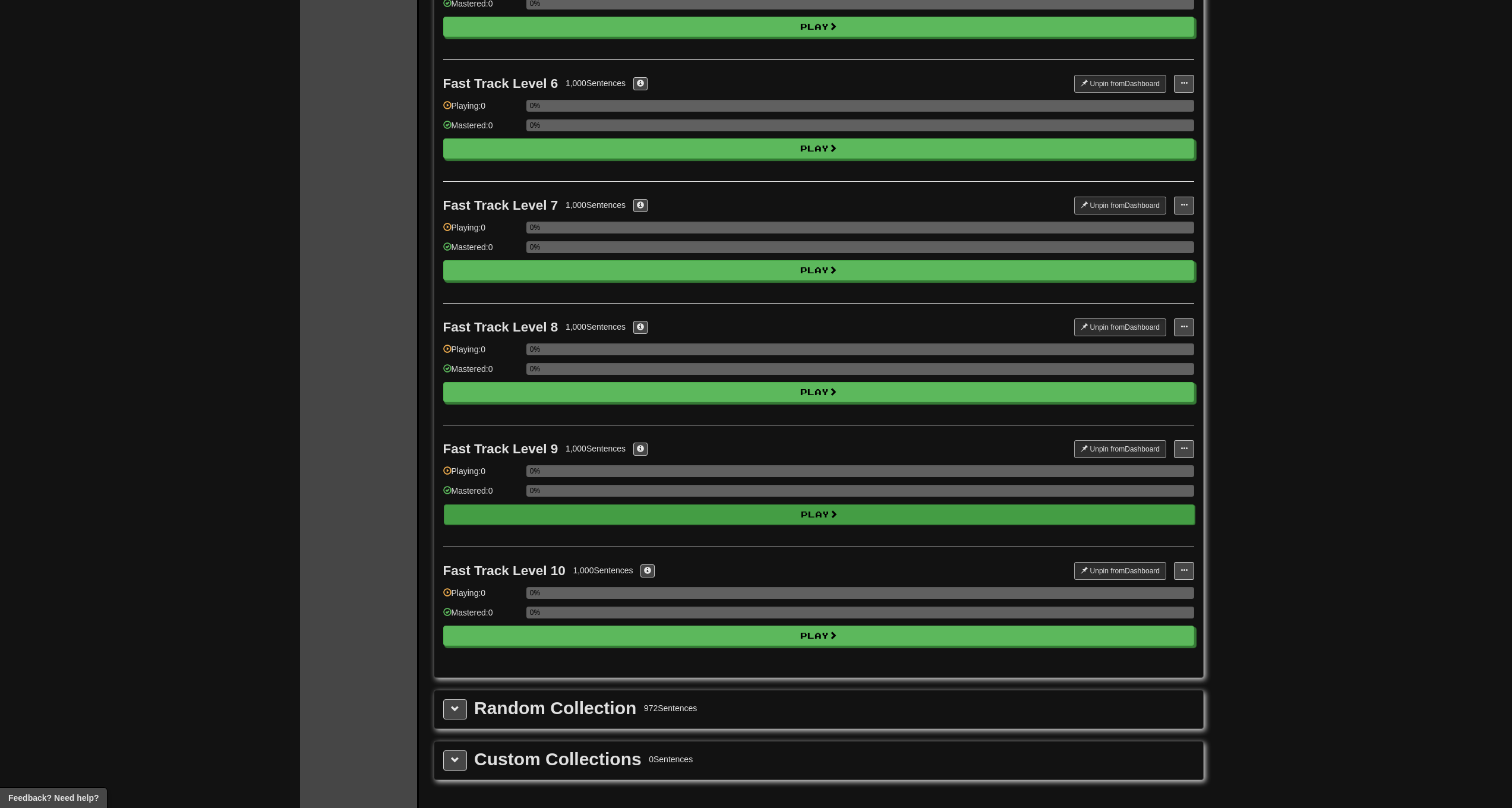
scroll to position [0, 0]
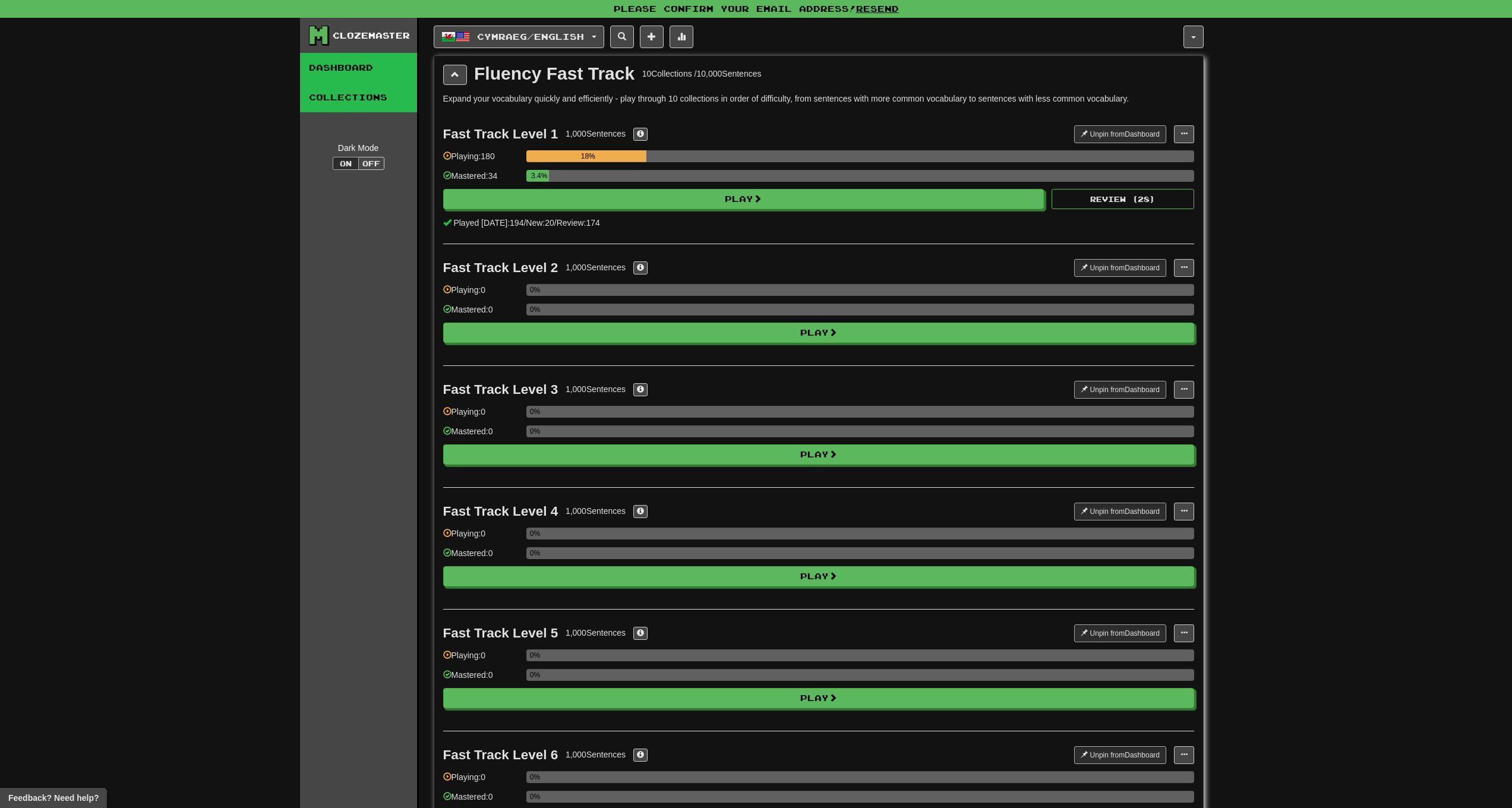
click at [371, 72] on link "Dashboard" at bounding box center [358, 68] width 117 height 30
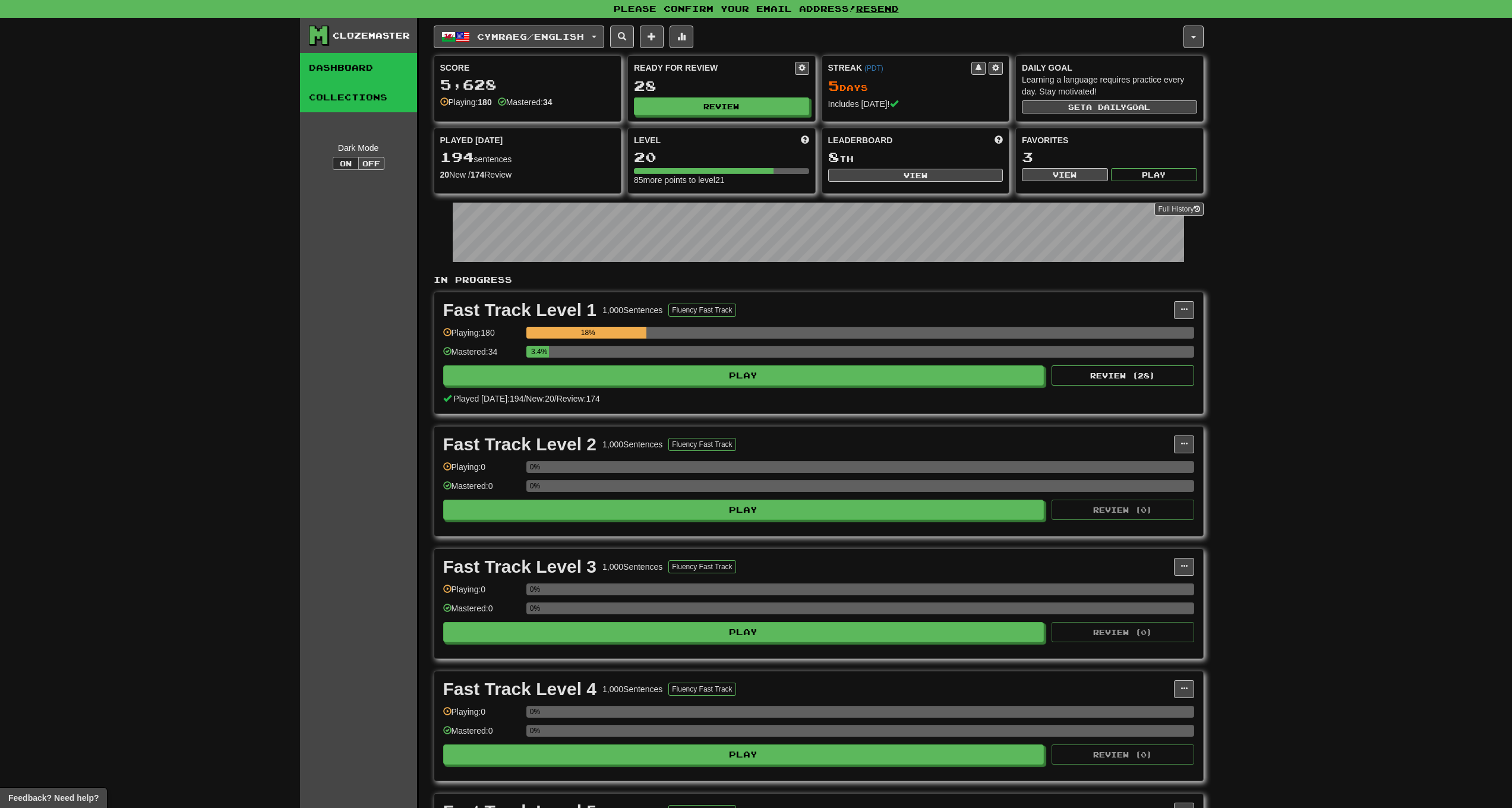
click at [361, 92] on link "Collections" at bounding box center [358, 97] width 117 height 30
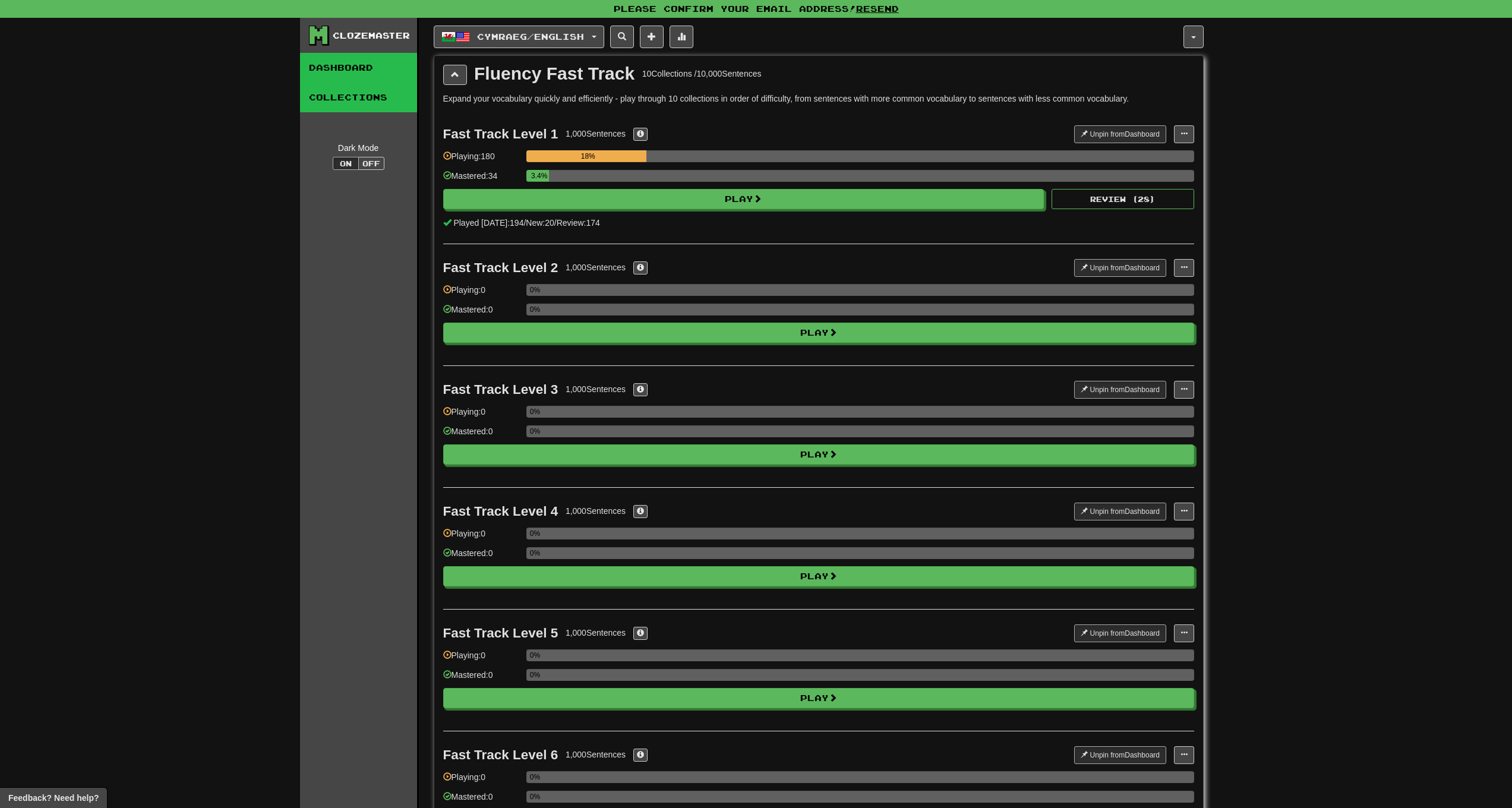
click at [367, 66] on link "Dashboard" at bounding box center [358, 68] width 117 height 30
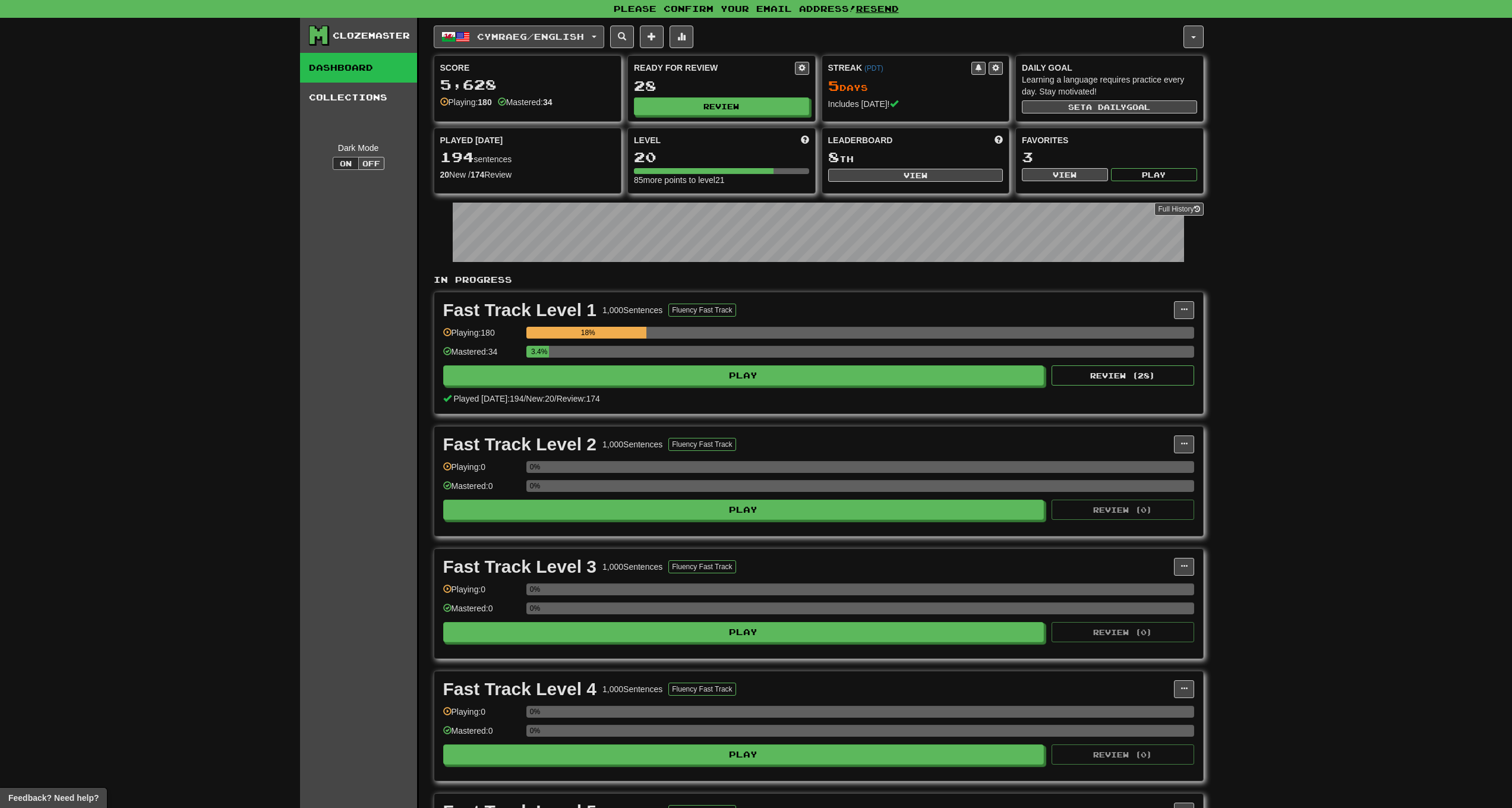
click at [529, 35] on span "Cymraeg / English" at bounding box center [530, 36] width 107 height 10
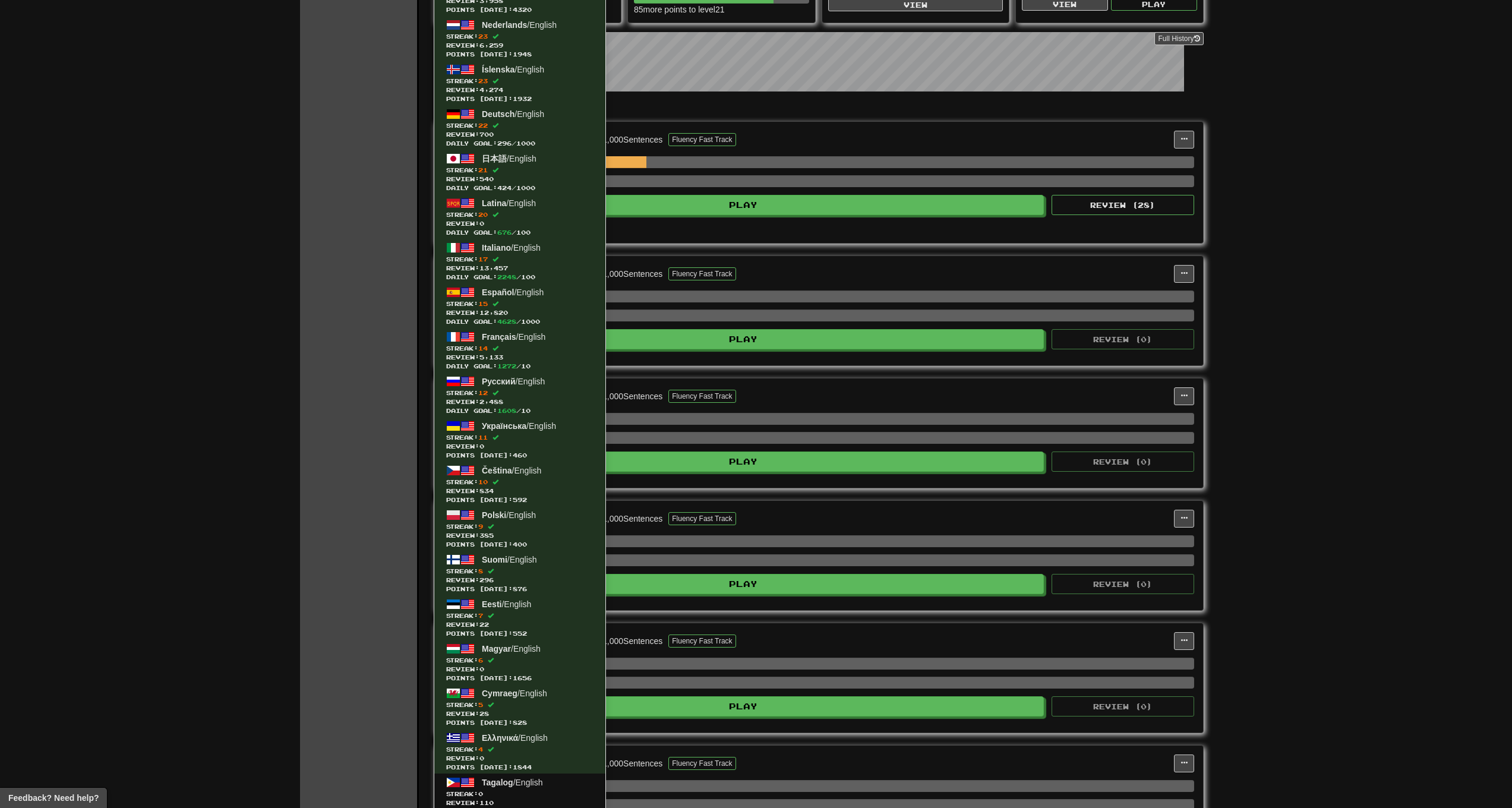
scroll to position [228, 0]
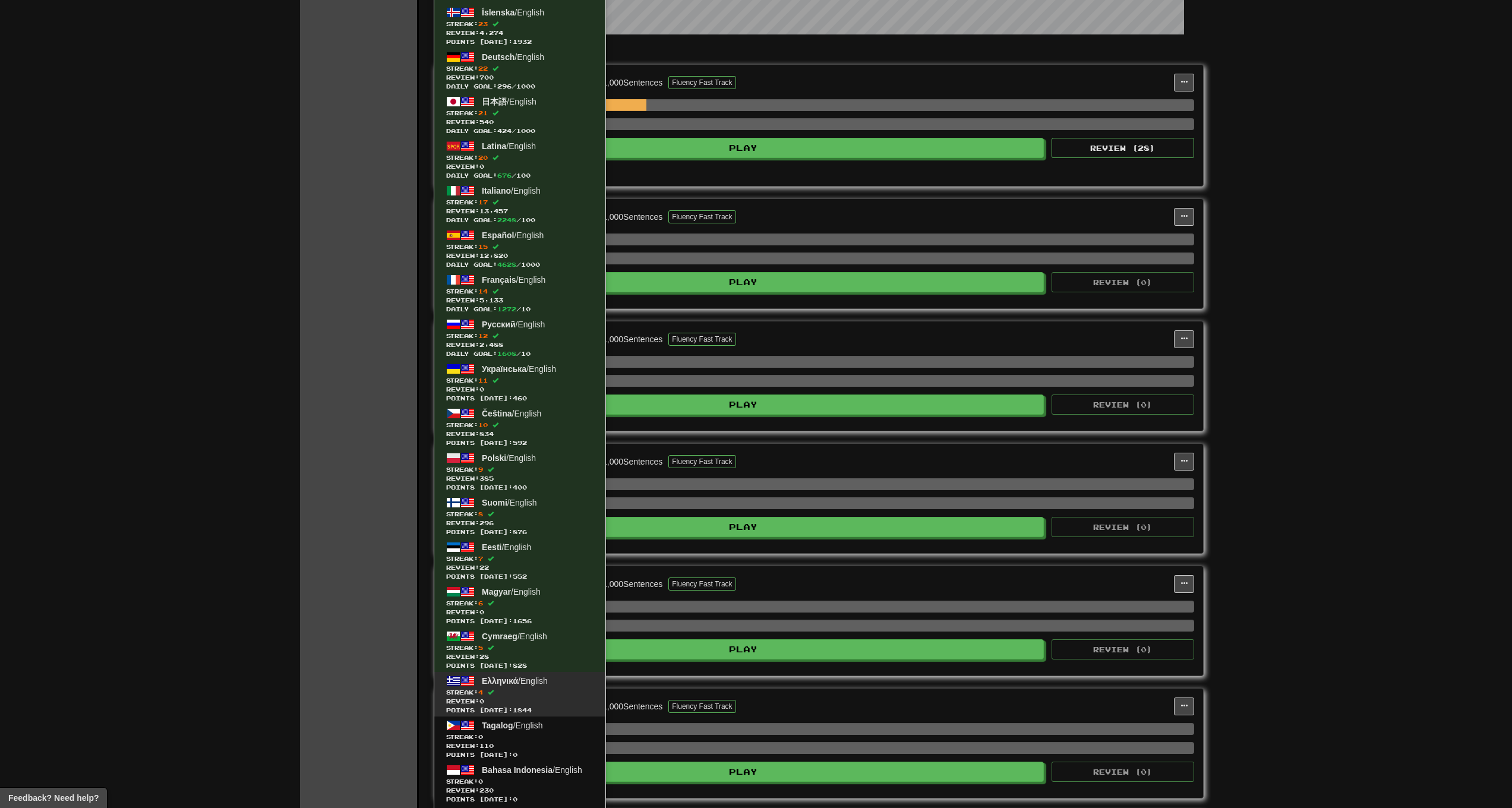
click at [560, 694] on span "Streak: 4" at bounding box center [520, 693] width 148 height 9
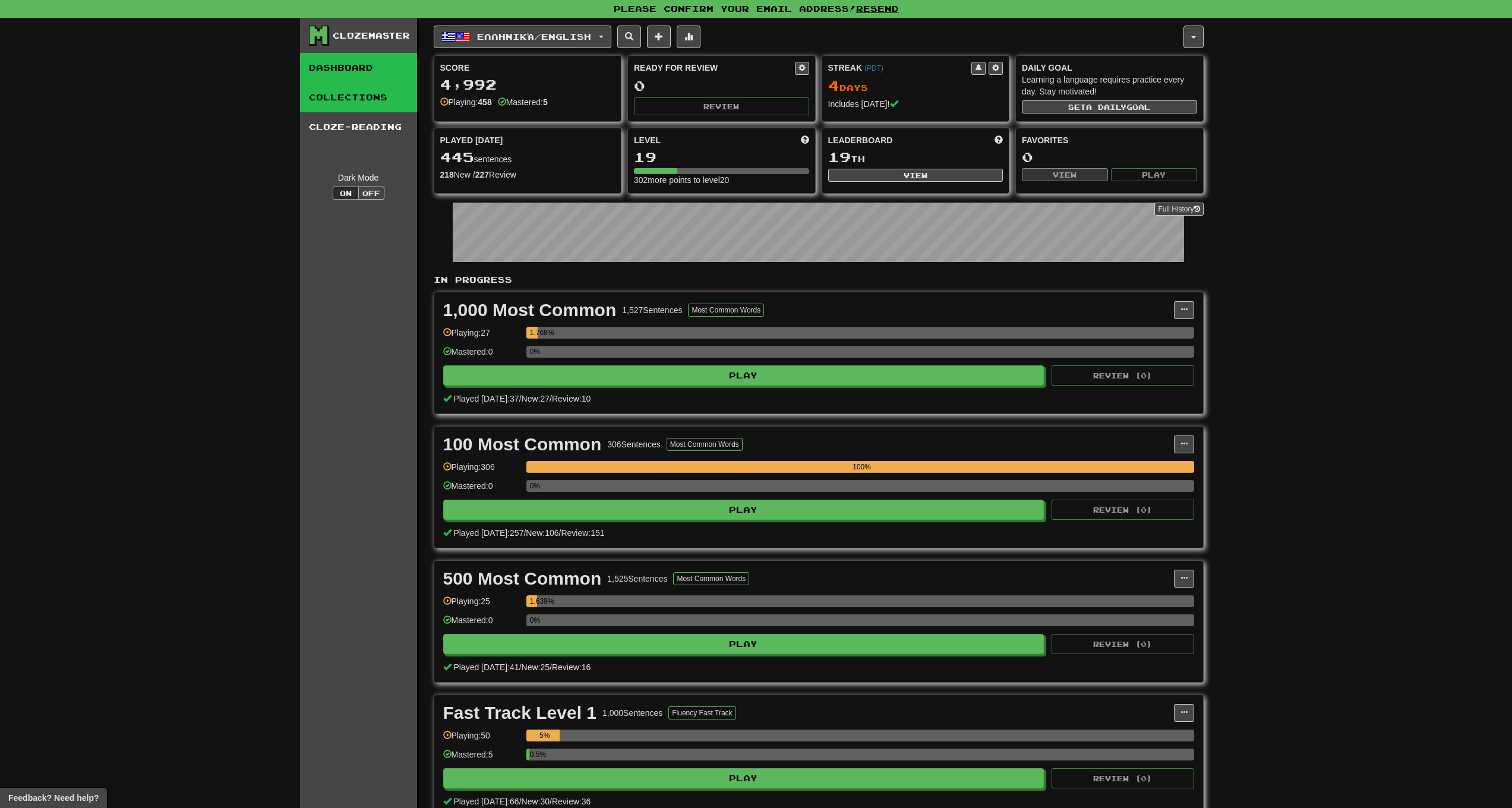
click at [360, 86] on link "Collections" at bounding box center [358, 97] width 117 height 30
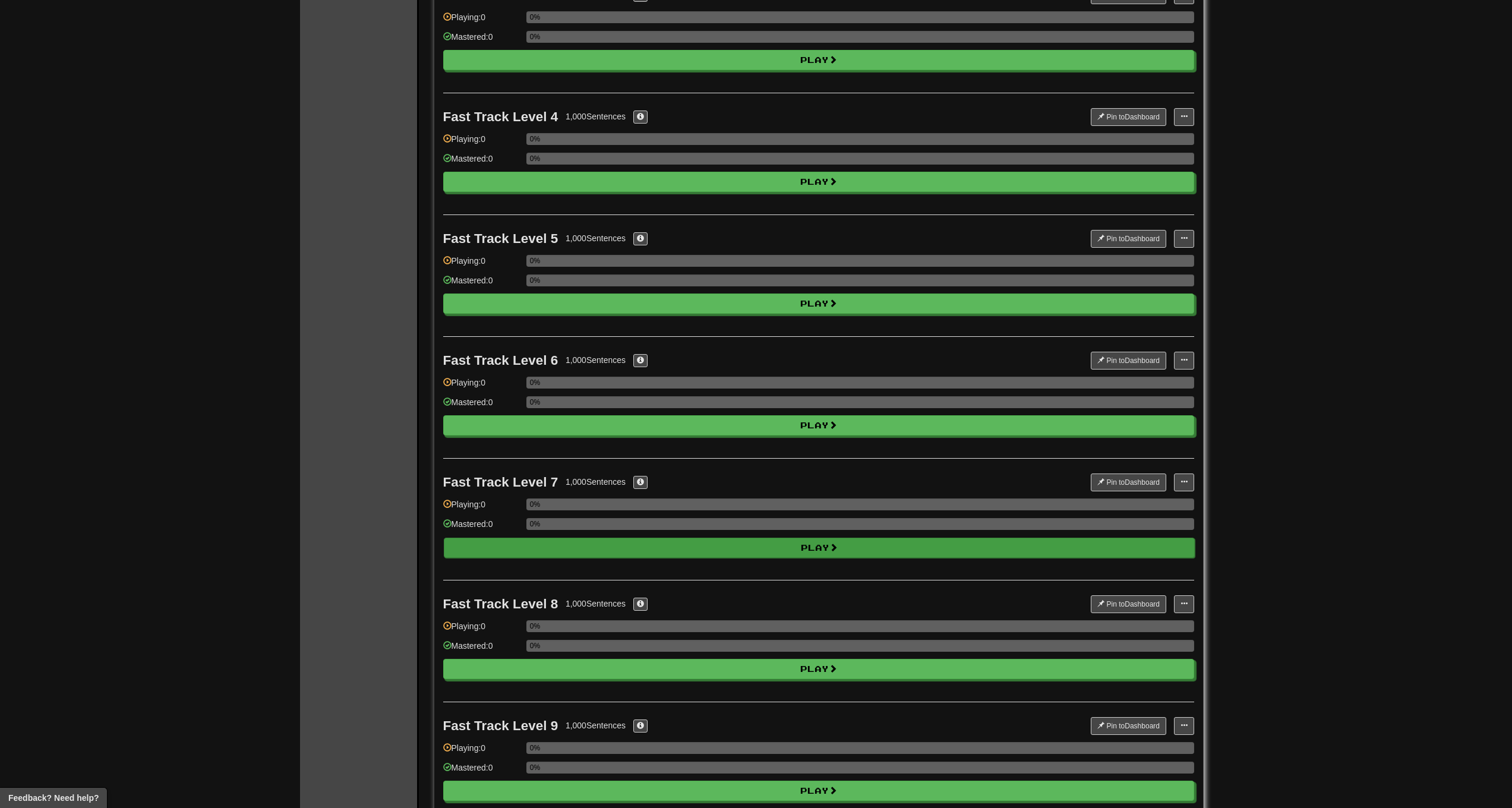
scroll to position [1180, 0]
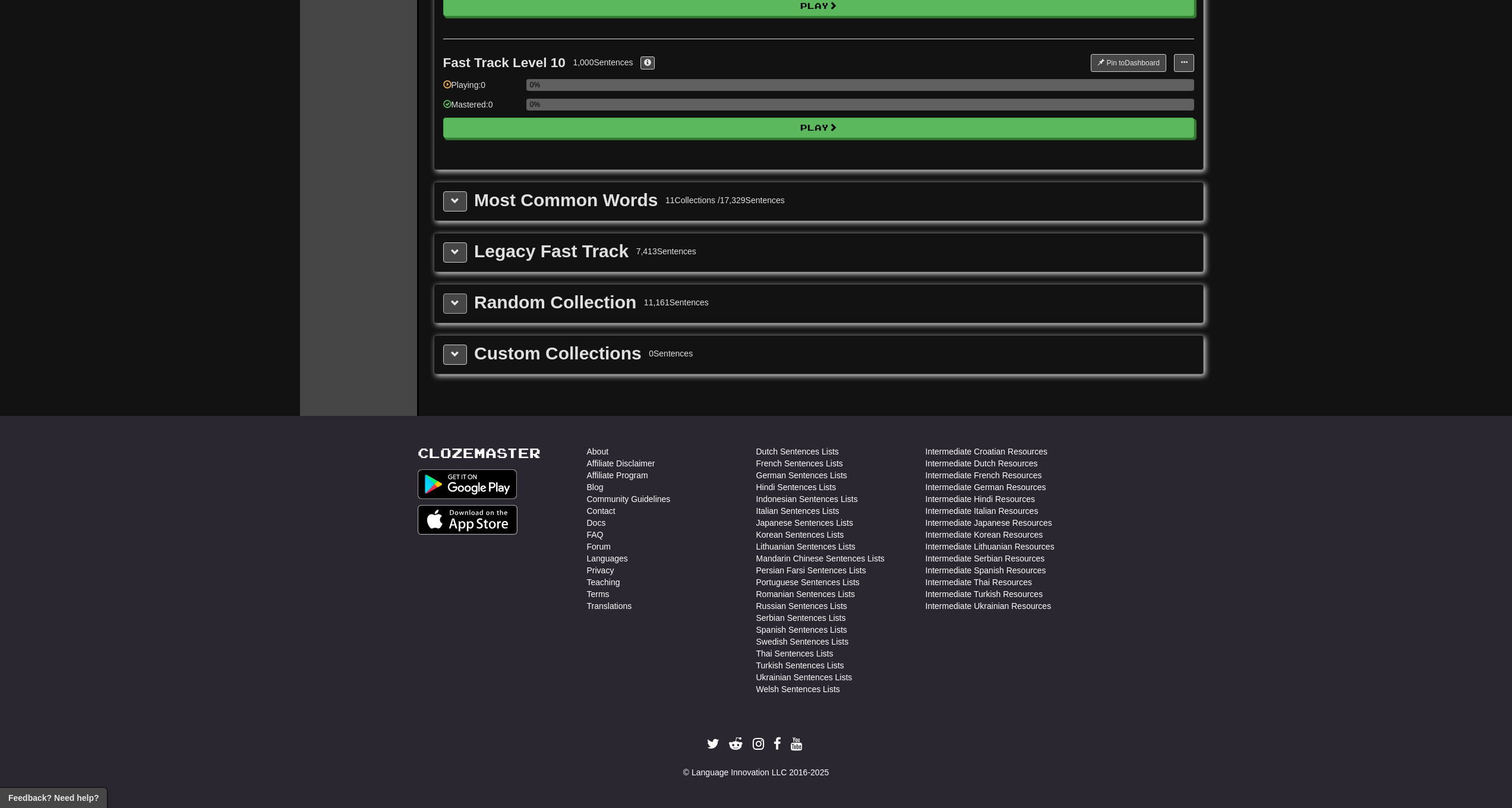
click at [458, 298] on button at bounding box center [455, 304] width 24 height 20
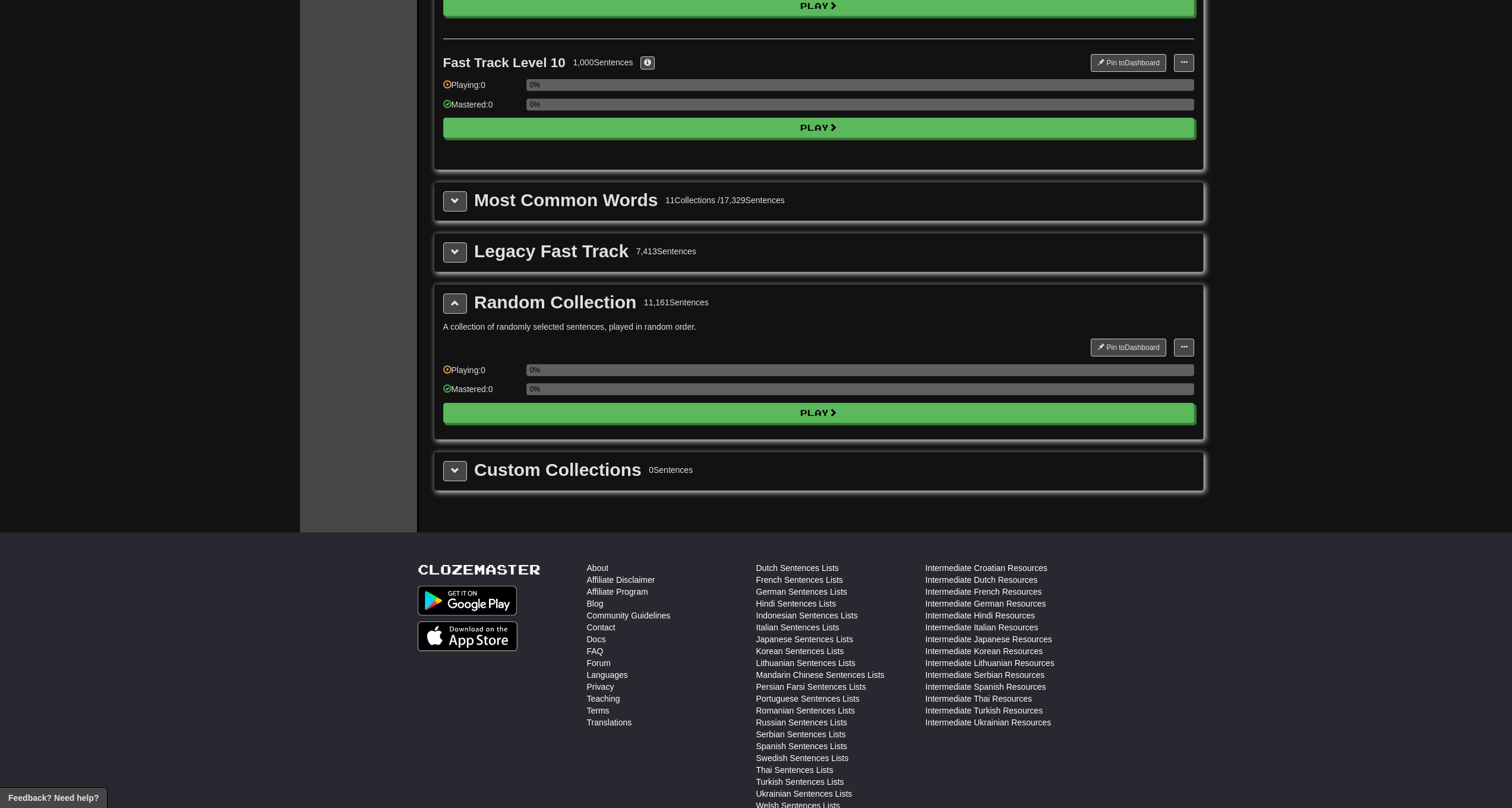
scroll to position [0, 0]
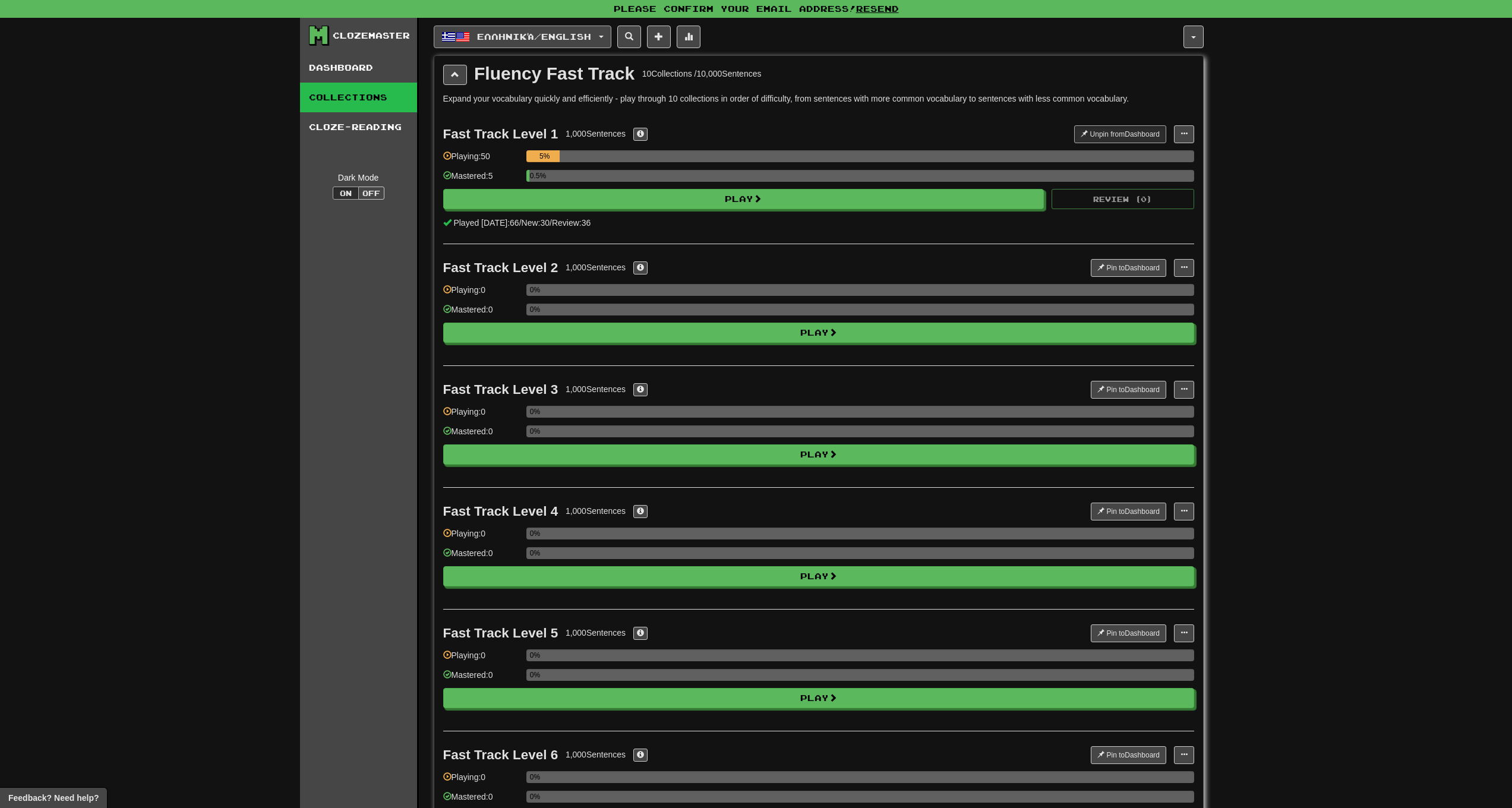
click at [504, 33] on span "Ελληνικά / English" at bounding box center [534, 36] width 114 height 10
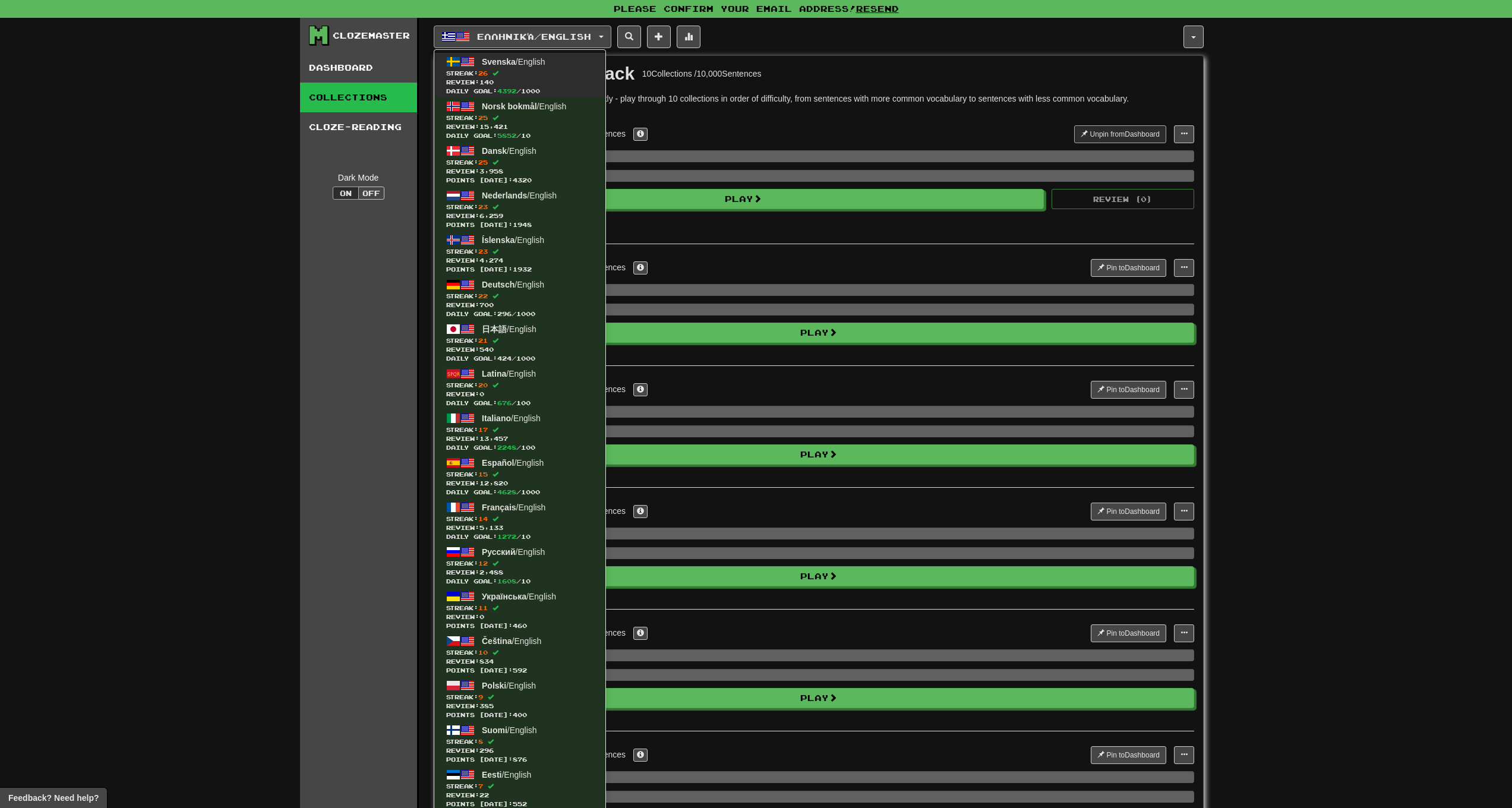
click at [529, 67] on link "Svenska / English Streak: 26 Review: 140 Daily Goal: 4392 / 1000" at bounding box center [520, 75] width 171 height 45
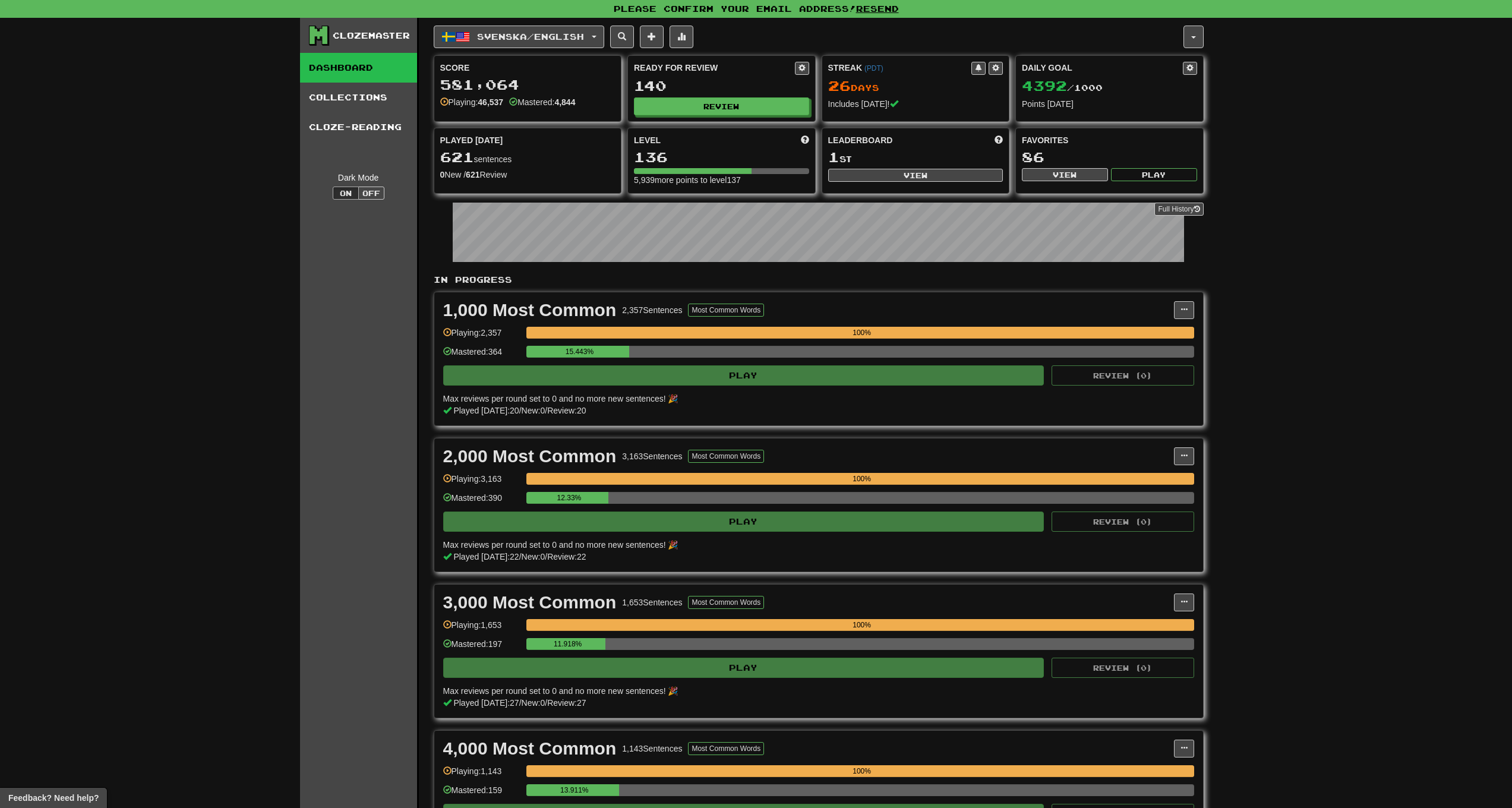
click at [489, 36] on span "Svenska / English" at bounding box center [530, 36] width 107 height 10
click at [501, 29] on button "Svenska / English" at bounding box center [519, 37] width 170 height 23
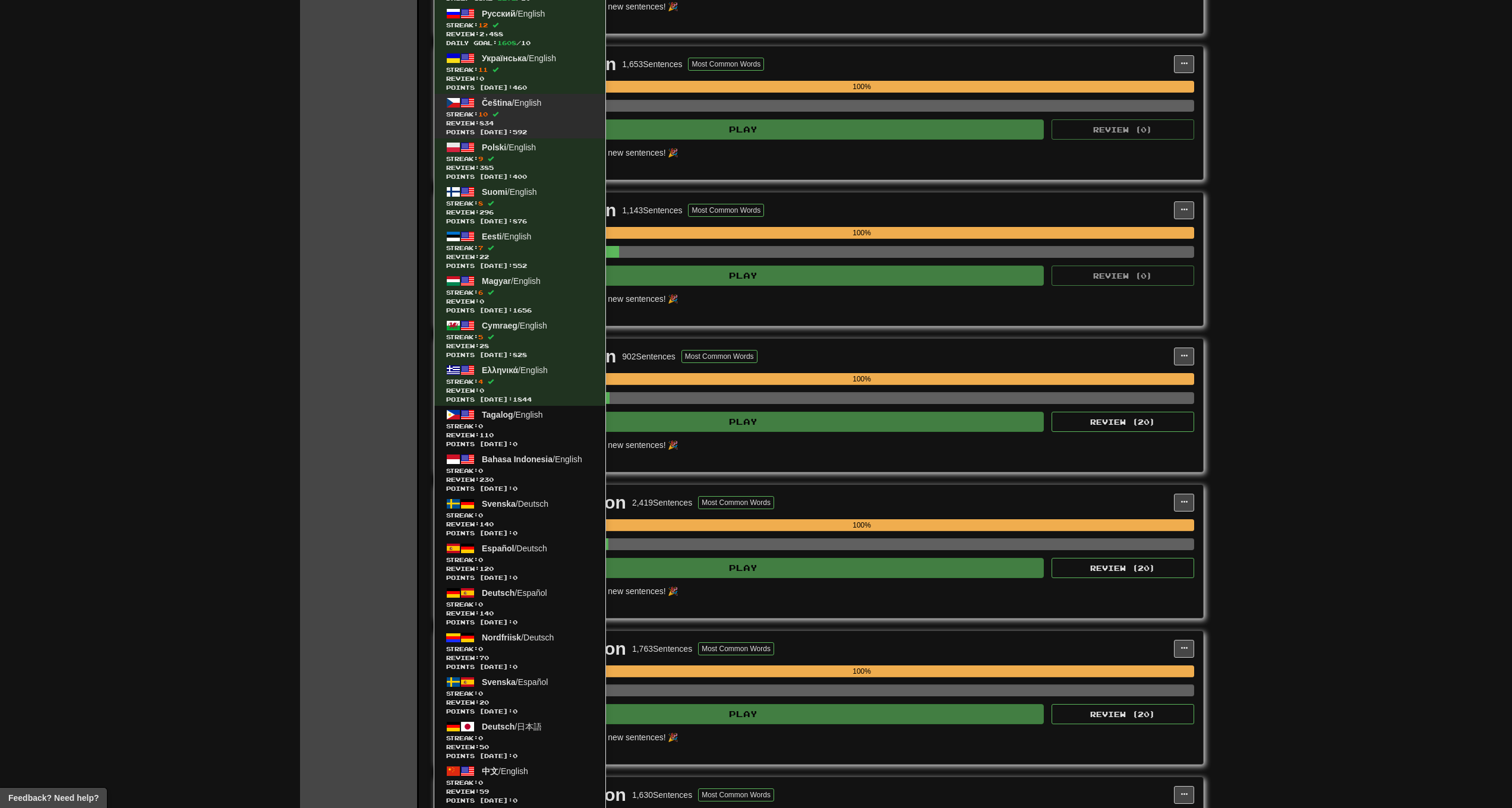
scroll to position [463, 0]
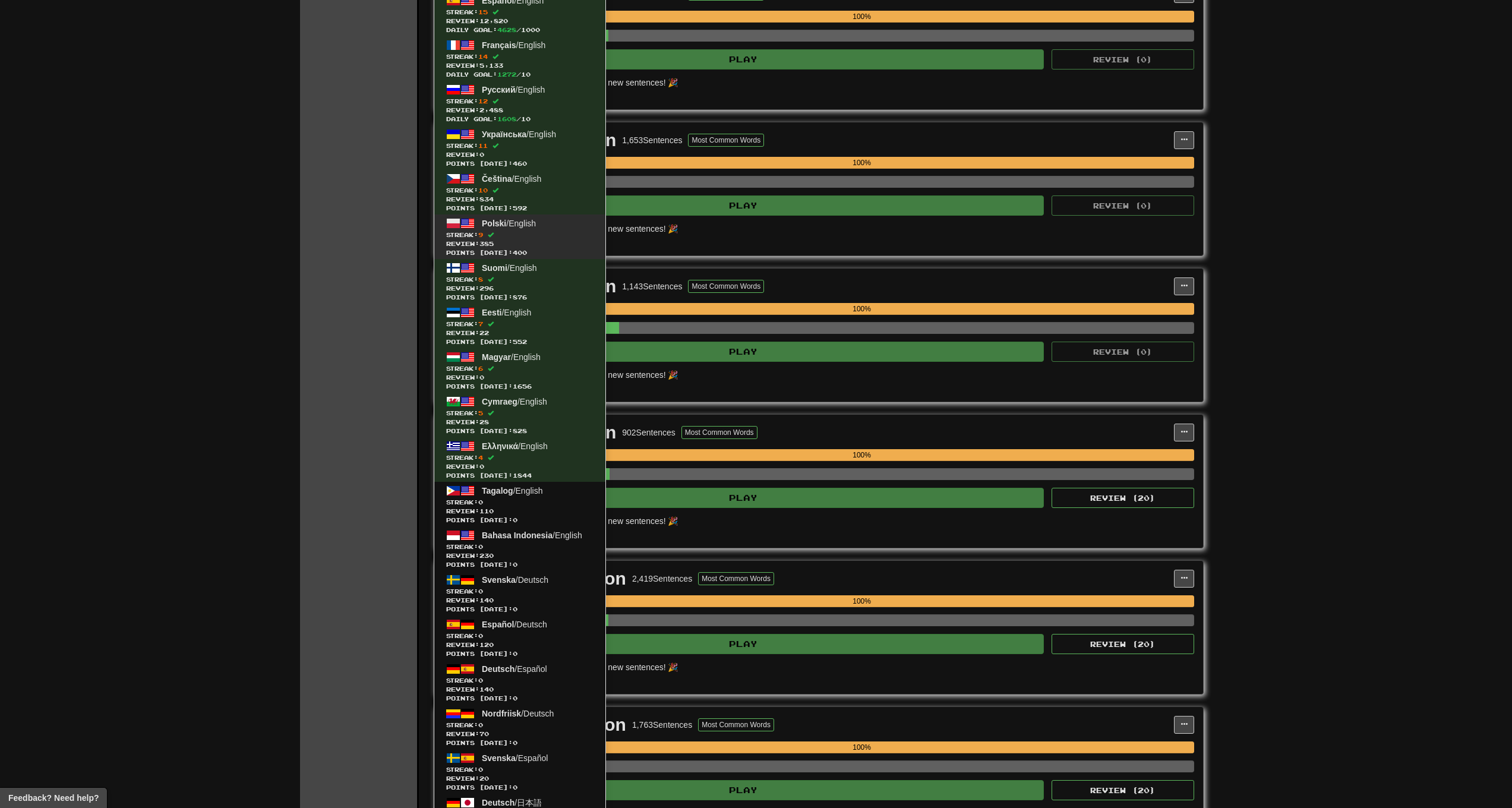
click at [505, 240] on span "Review: 385" at bounding box center [520, 244] width 148 height 9
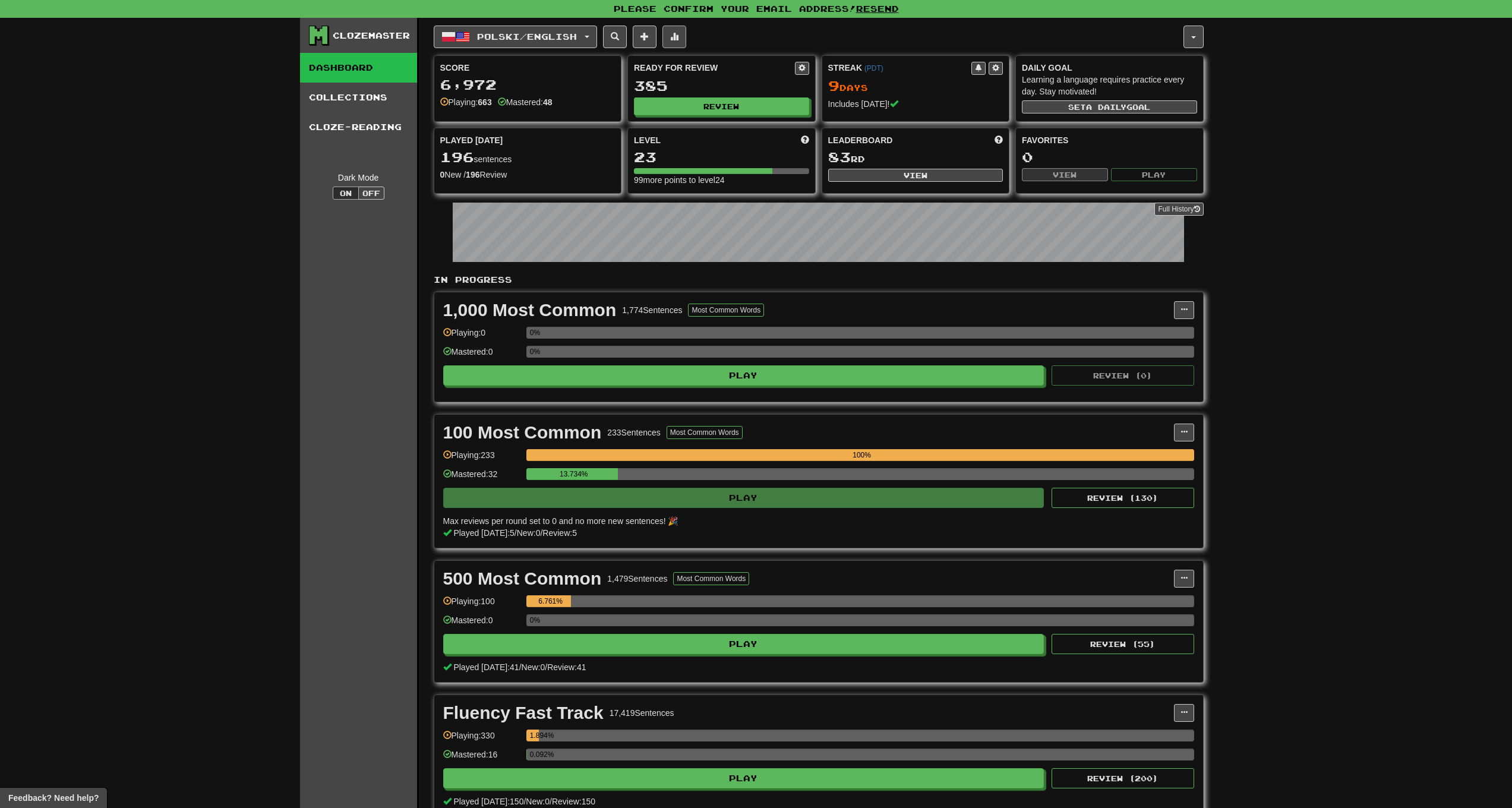
click at [678, 38] on button at bounding box center [674, 37] width 24 height 23
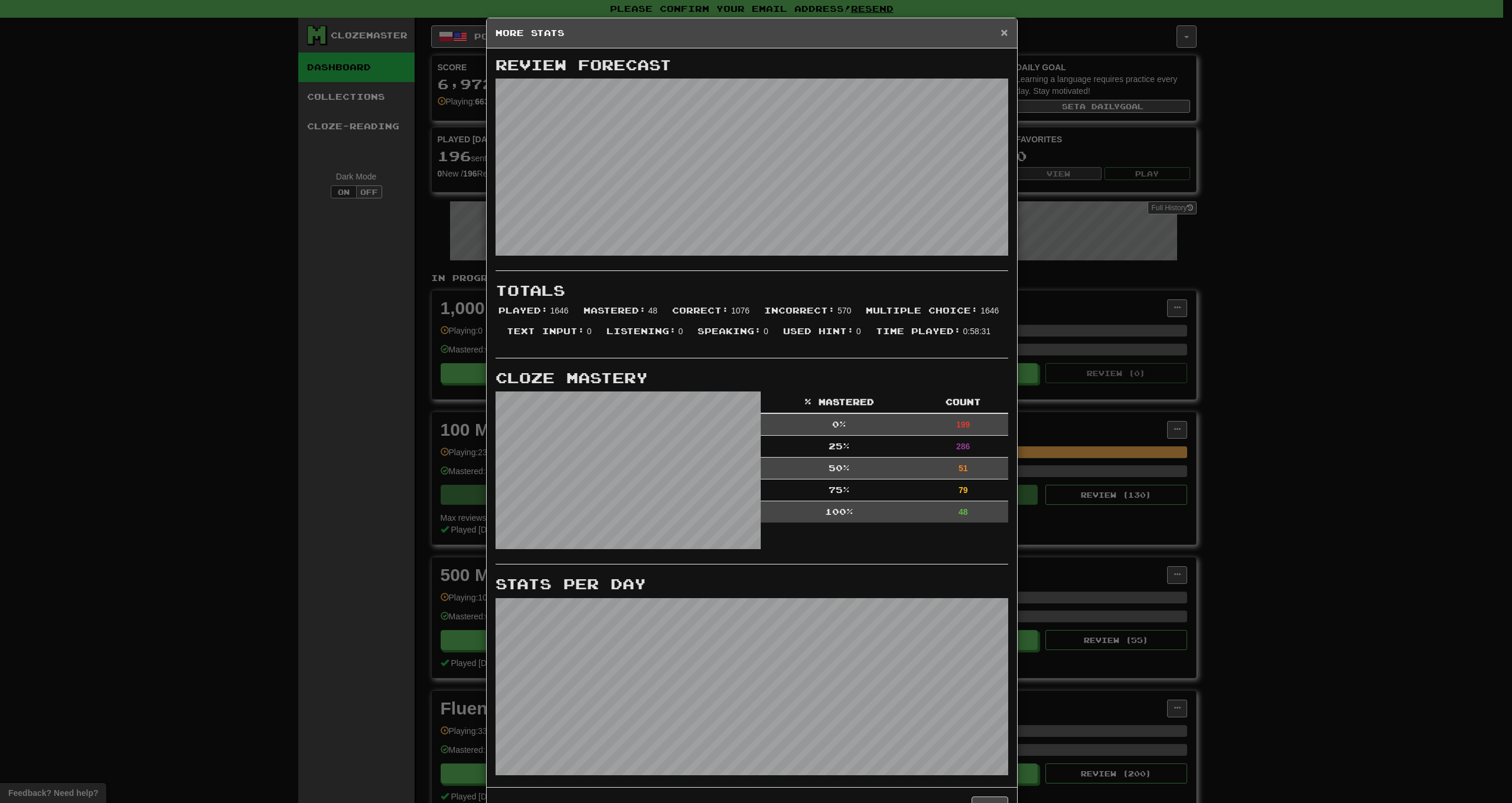
click at [1001, 35] on span "×" at bounding box center [1004, 32] width 7 height 14
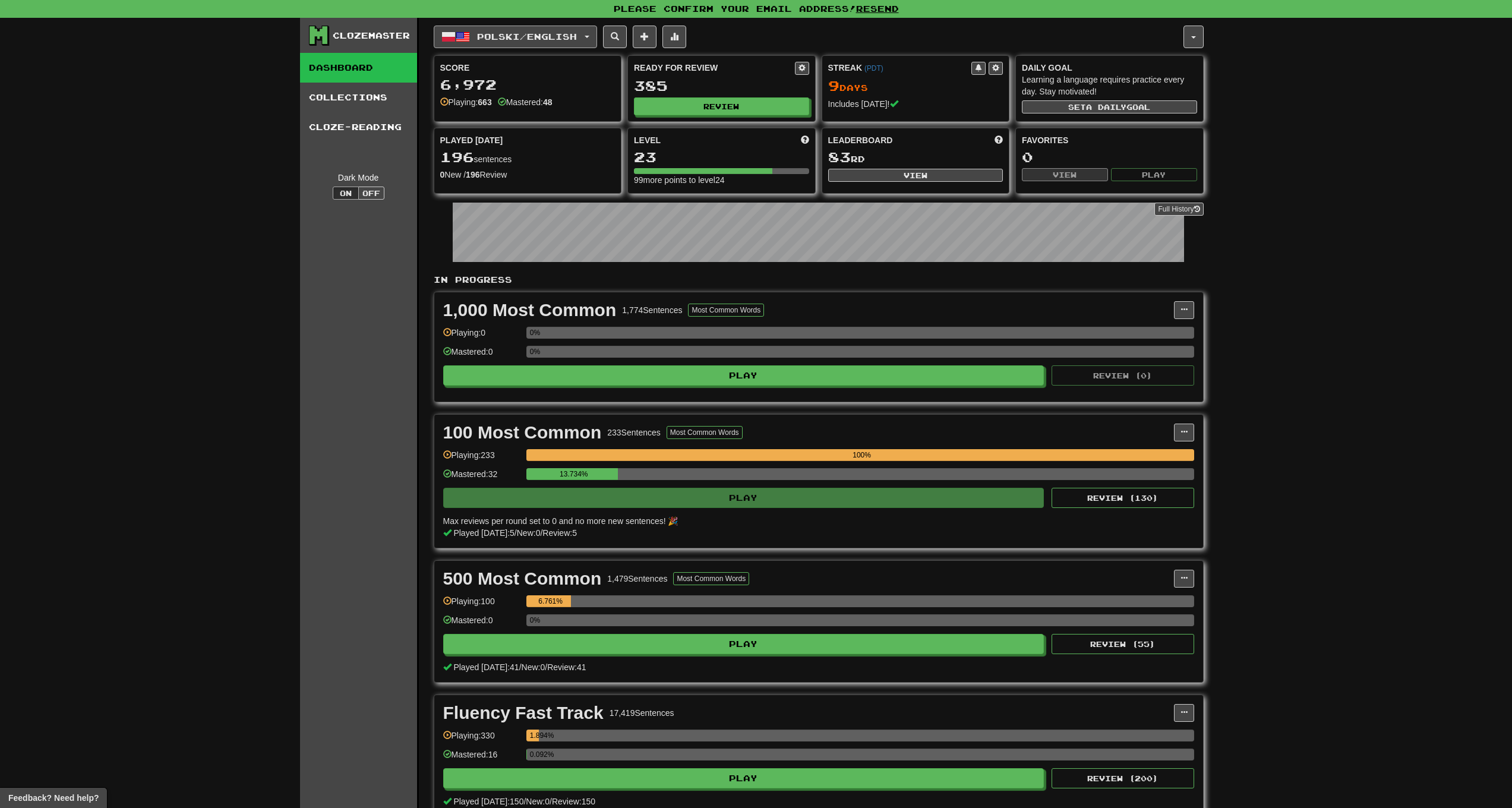
click at [596, 41] on button "Polski / English" at bounding box center [515, 37] width 163 height 23
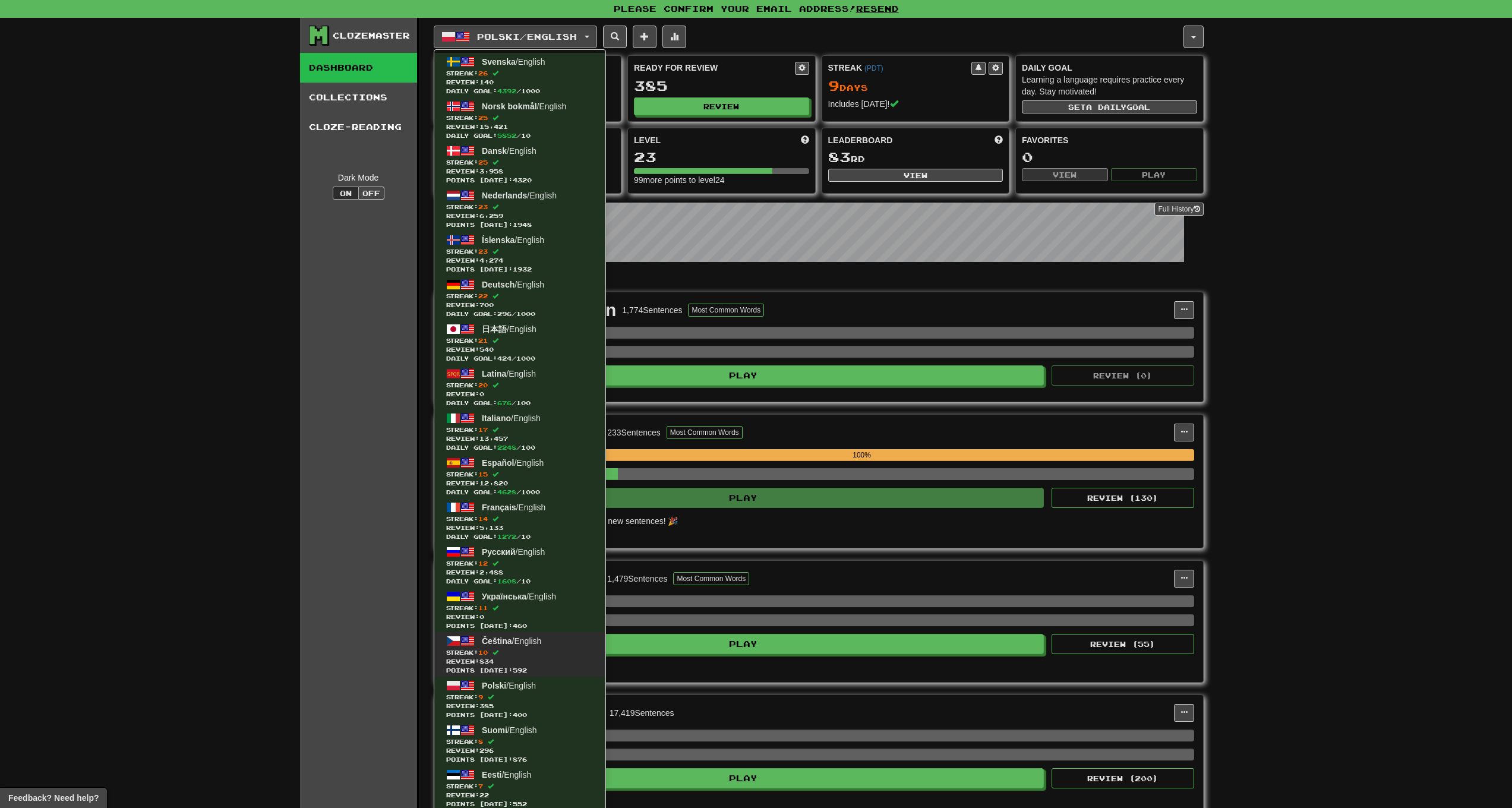
click at [521, 645] on span "Čeština / English" at bounding box center [511, 641] width 59 height 10
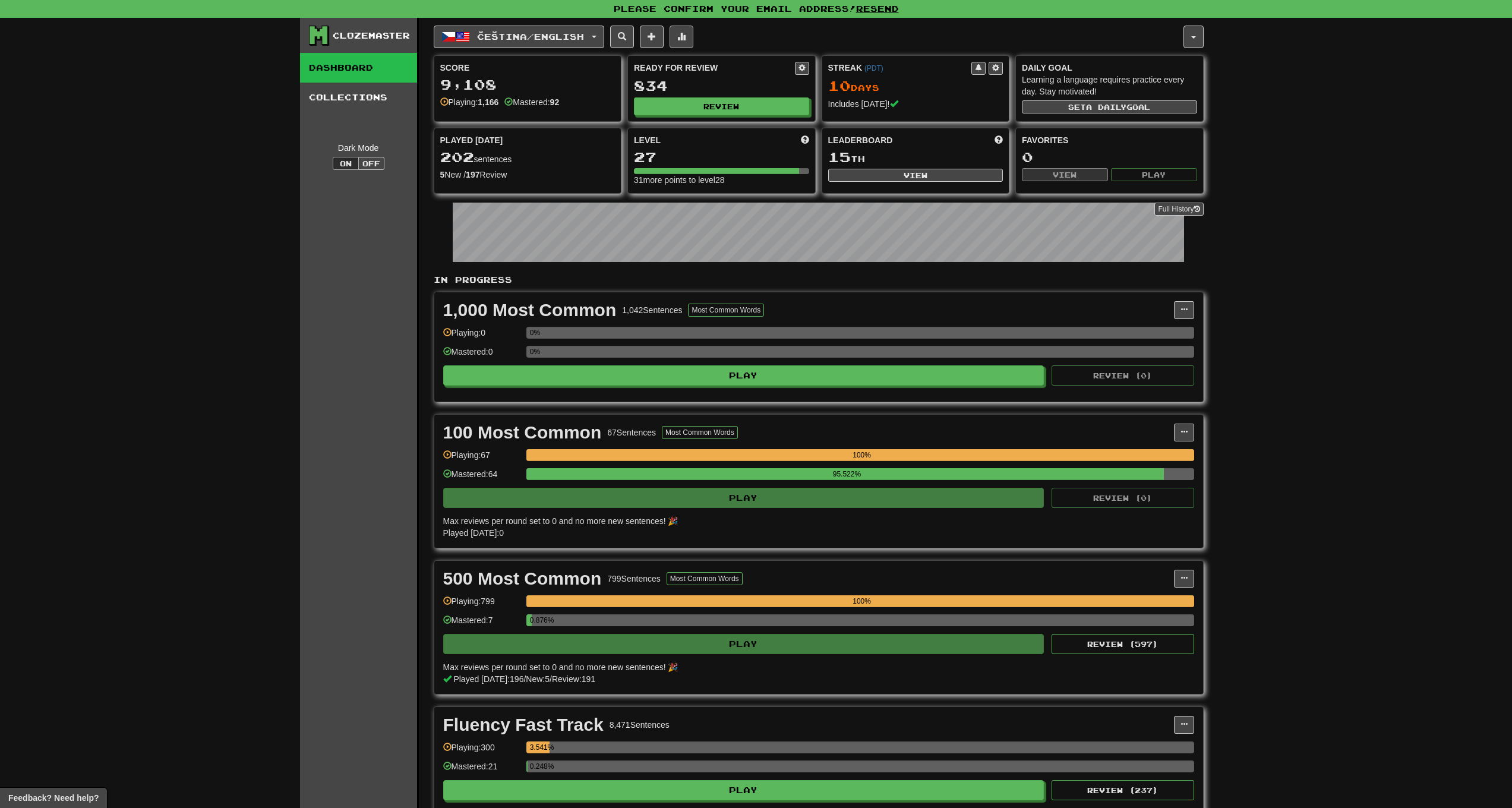
click at [694, 37] on button at bounding box center [682, 37] width 24 height 23
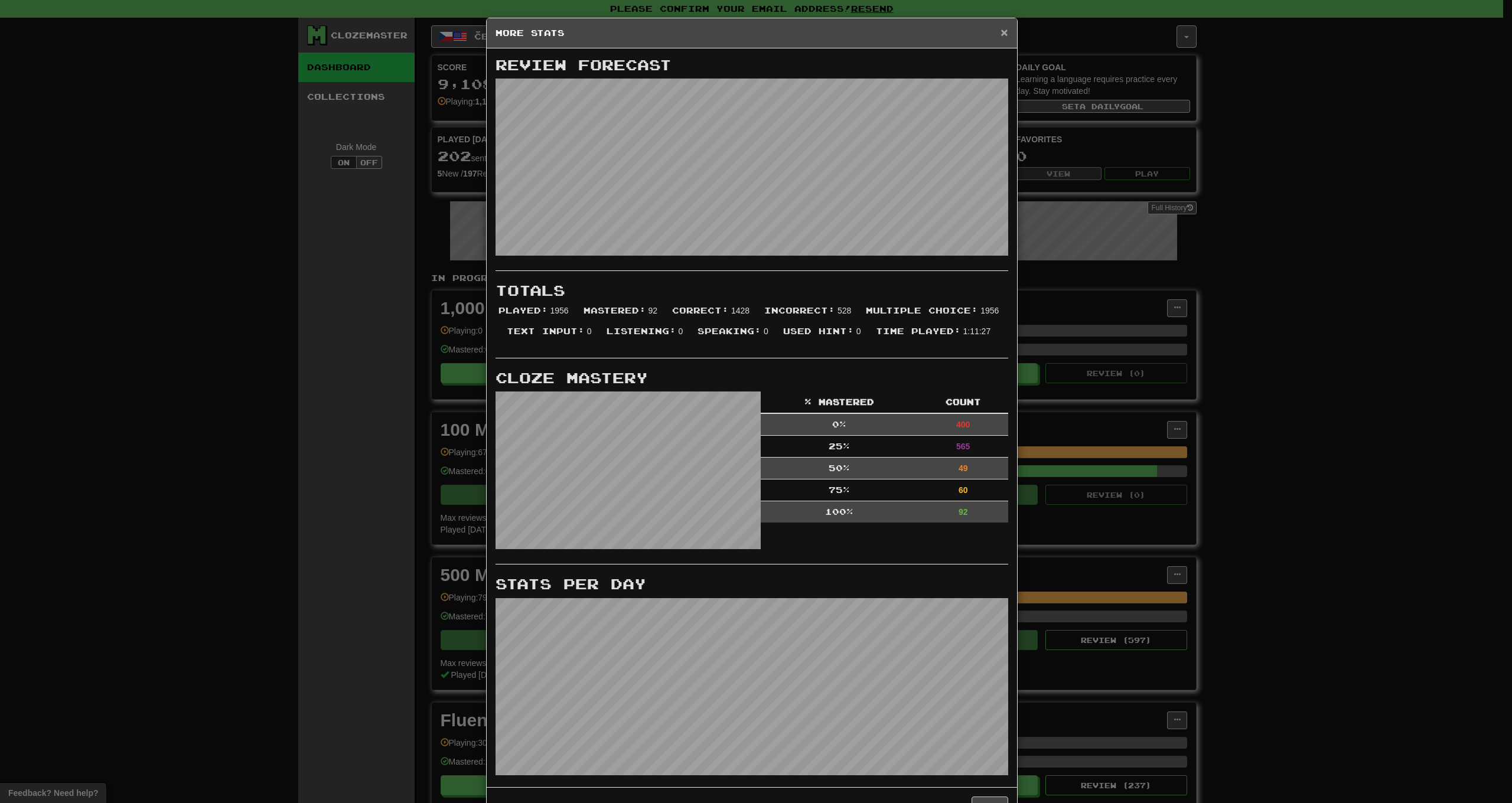
click at [1001, 30] on span "×" at bounding box center [1004, 32] width 7 height 14
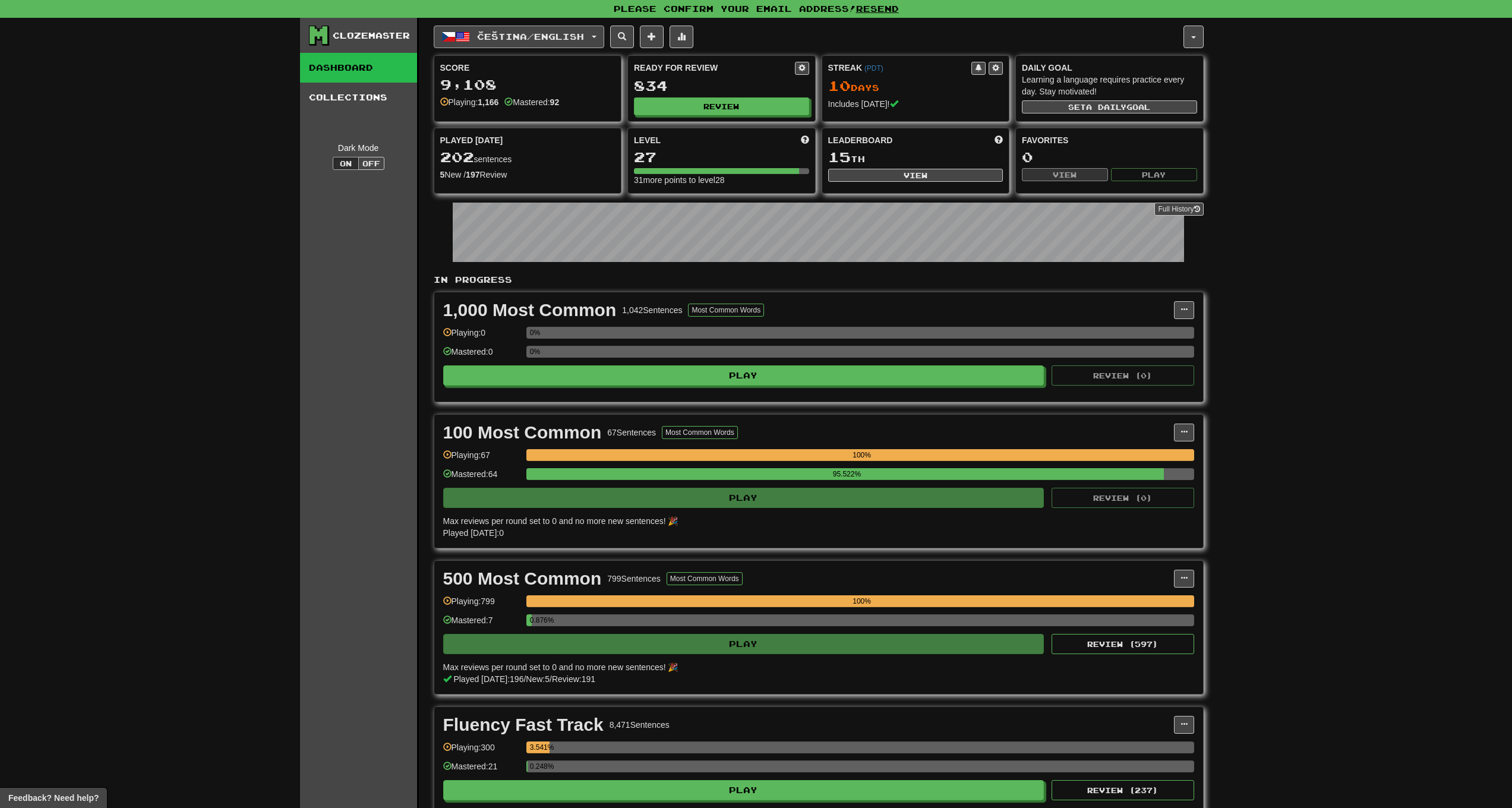
click at [557, 37] on span "Čeština / English" at bounding box center [530, 36] width 107 height 10
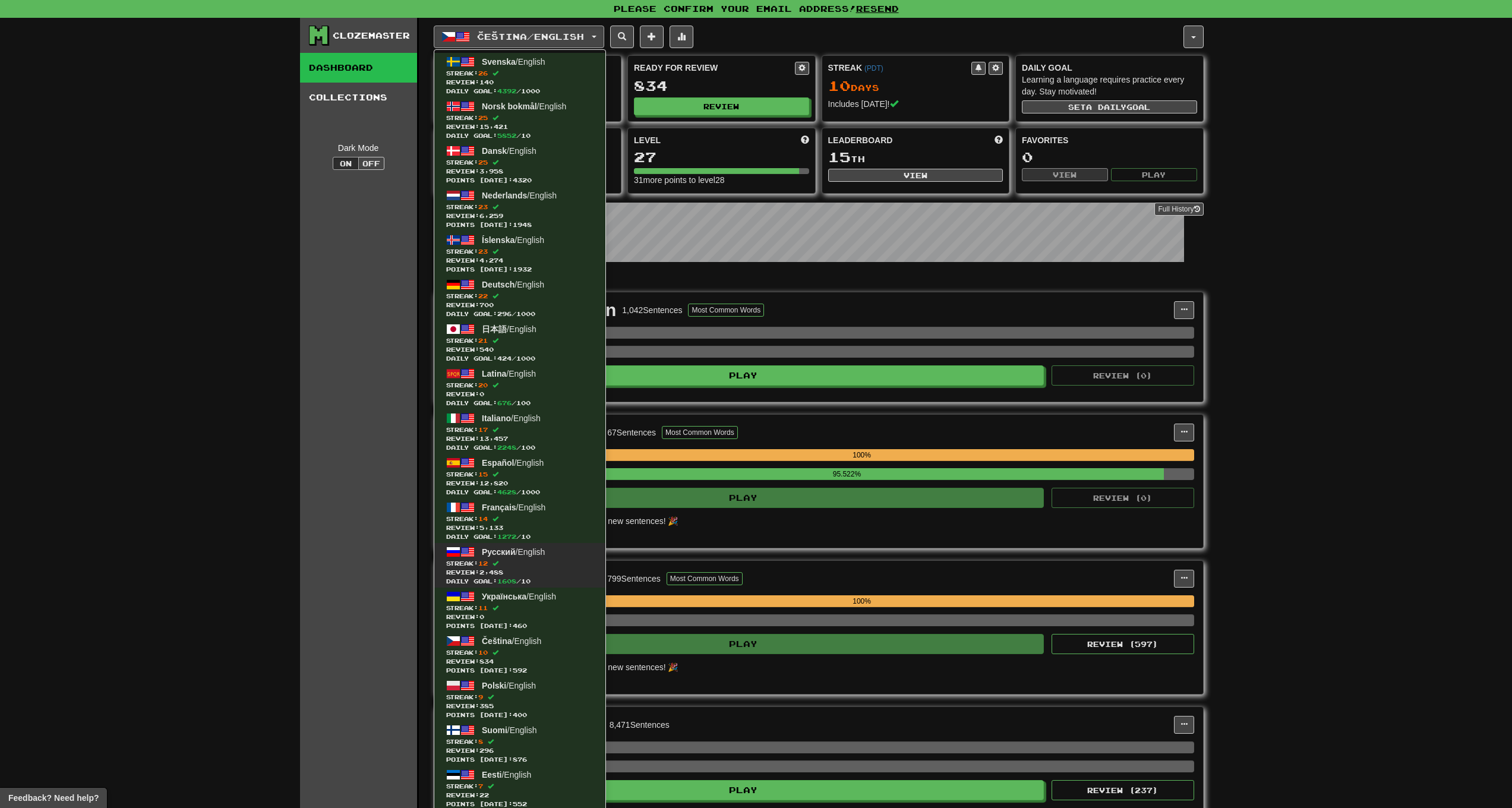
click at [522, 561] on span "Streak: 12" at bounding box center [520, 564] width 148 height 9
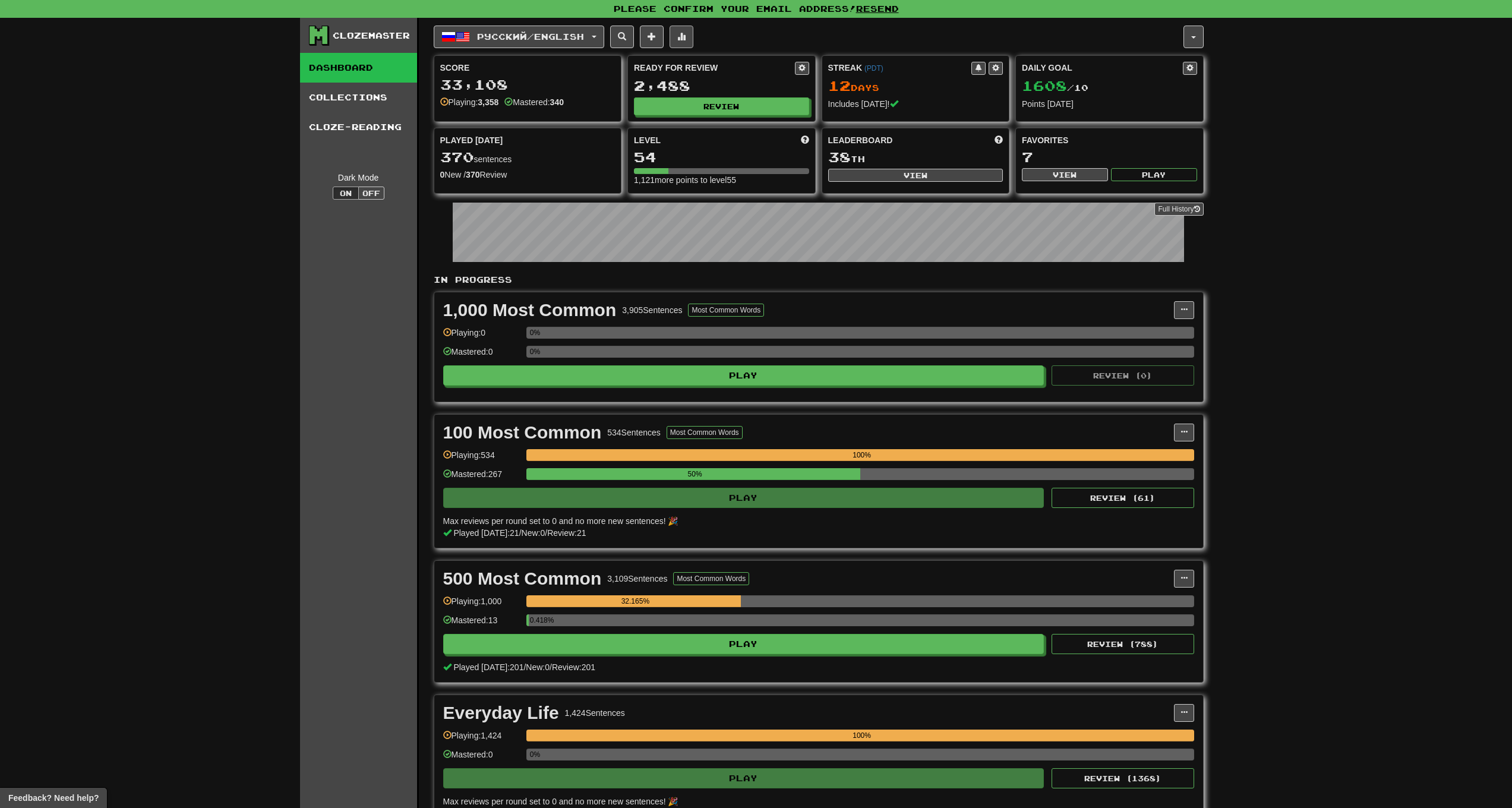
click at [689, 45] on button at bounding box center [682, 37] width 24 height 23
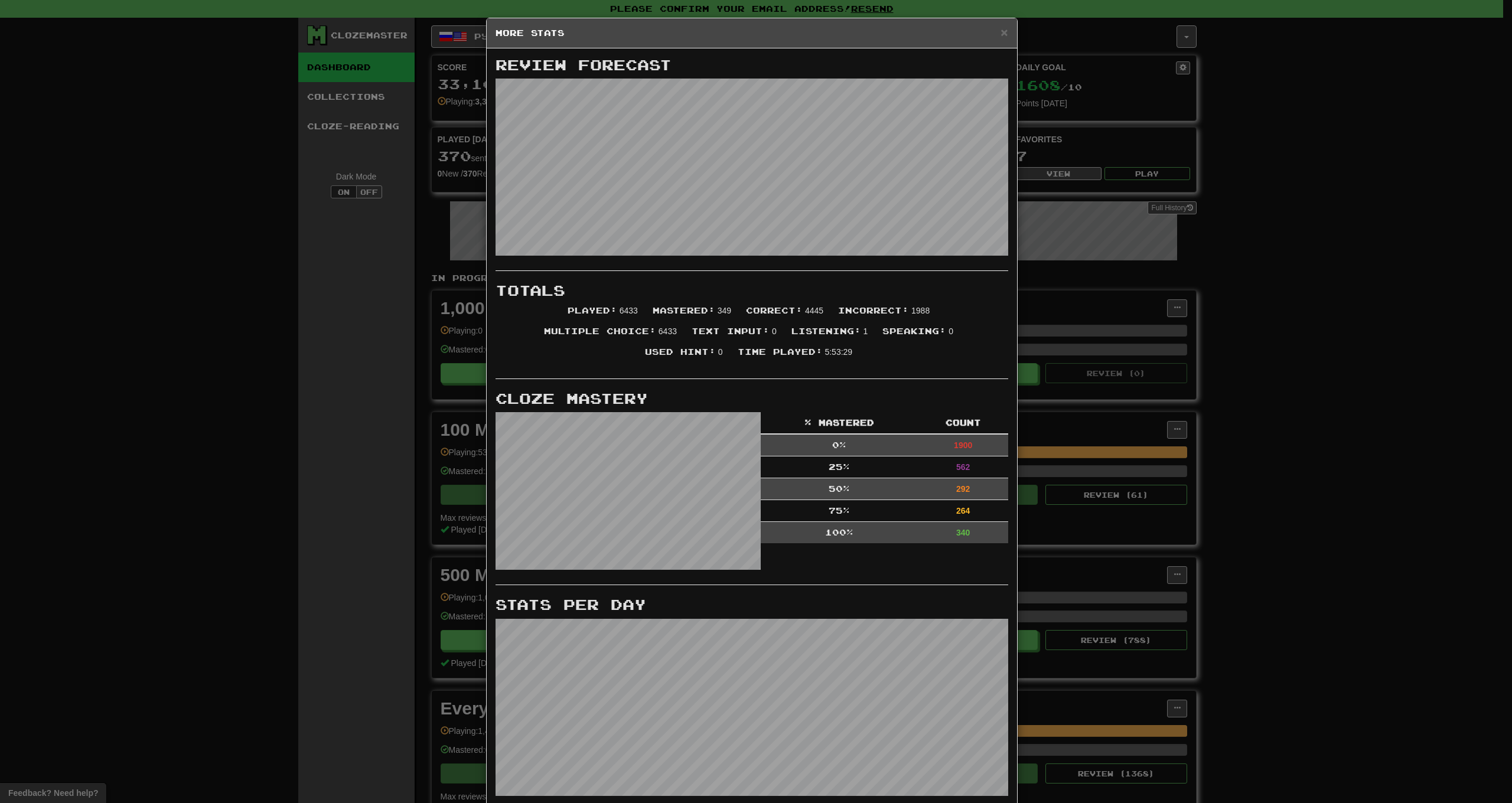
click at [993, 34] on h5 "More Stats" at bounding box center [751, 33] width 513 height 12
click at [1001, 36] on span "×" at bounding box center [1004, 32] width 7 height 14
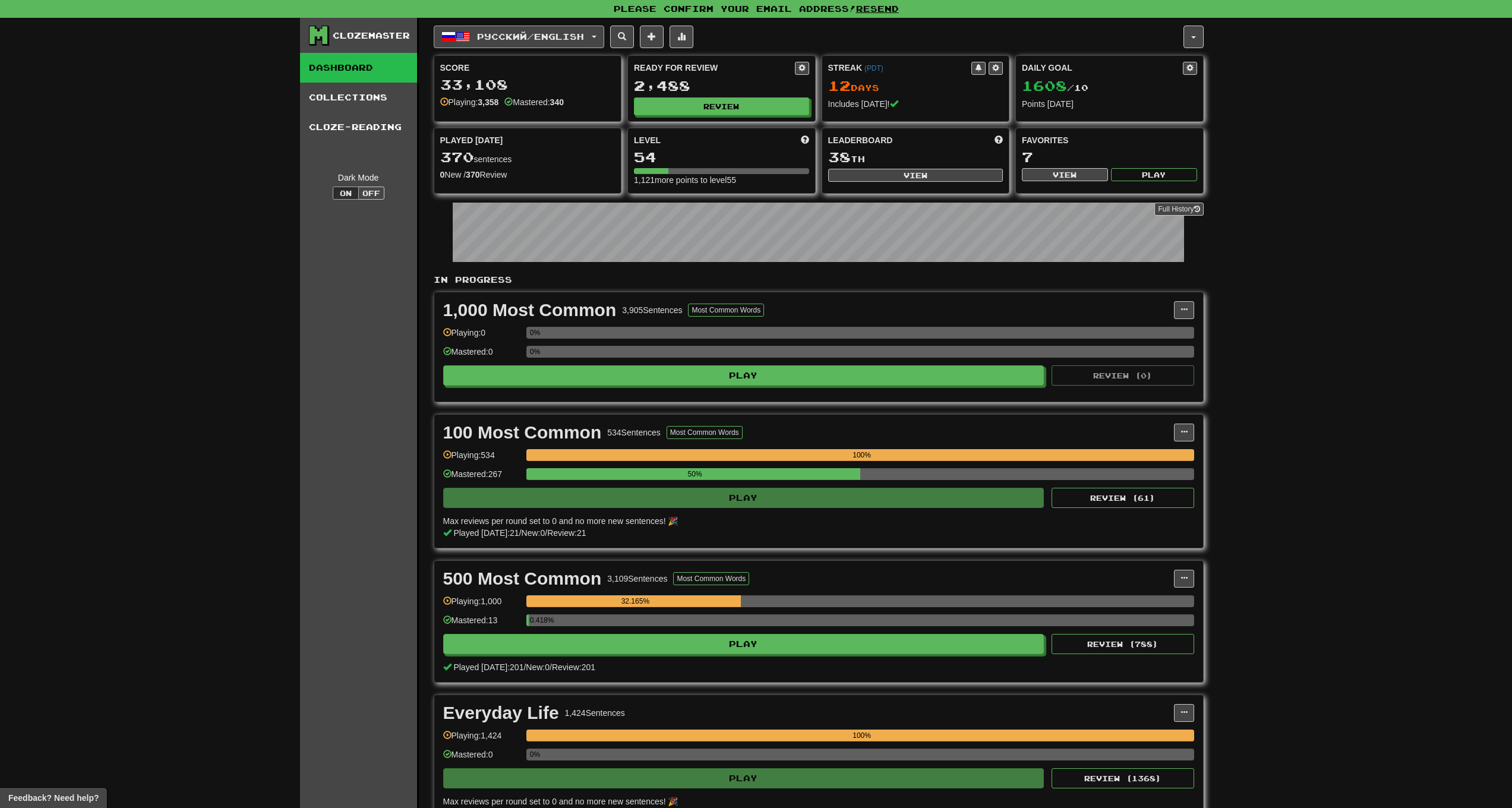
click at [520, 36] on span "Русский / English" at bounding box center [530, 36] width 107 height 10
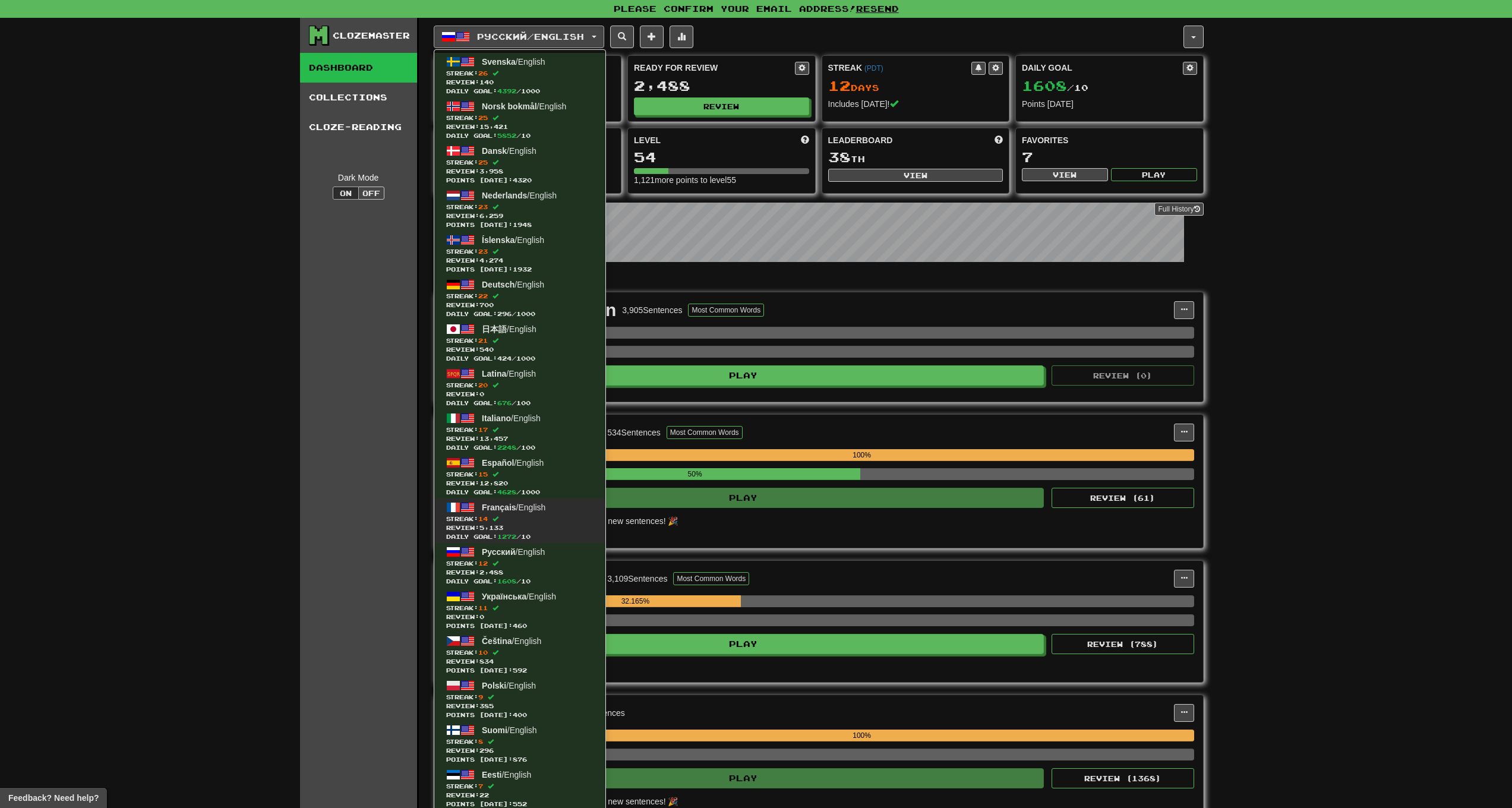
click at [526, 510] on span "Français / English" at bounding box center [514, 507] width 63 height 10
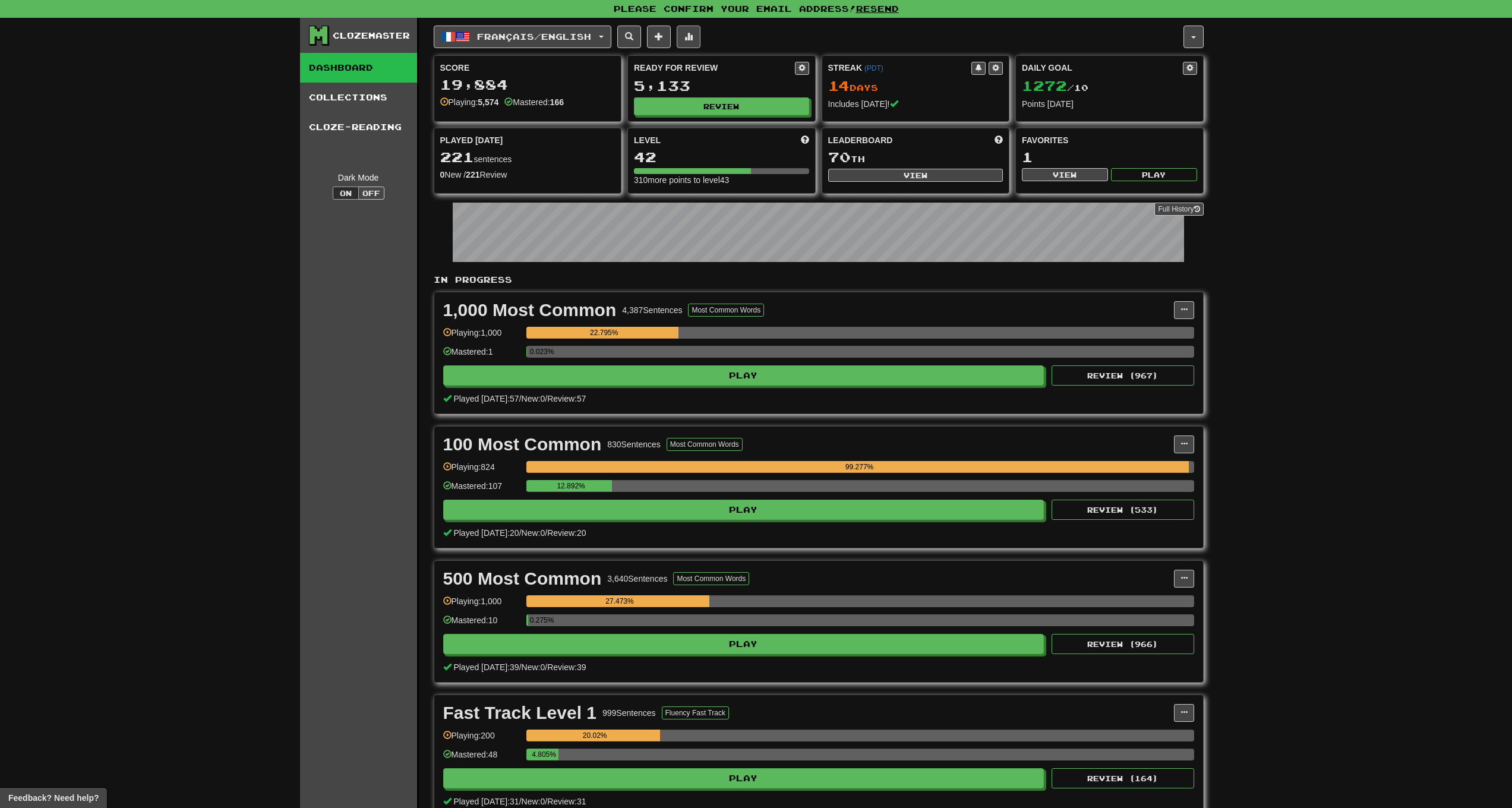
click at [693, 38] on span at bounding box center [689, 36] width 8 height 8
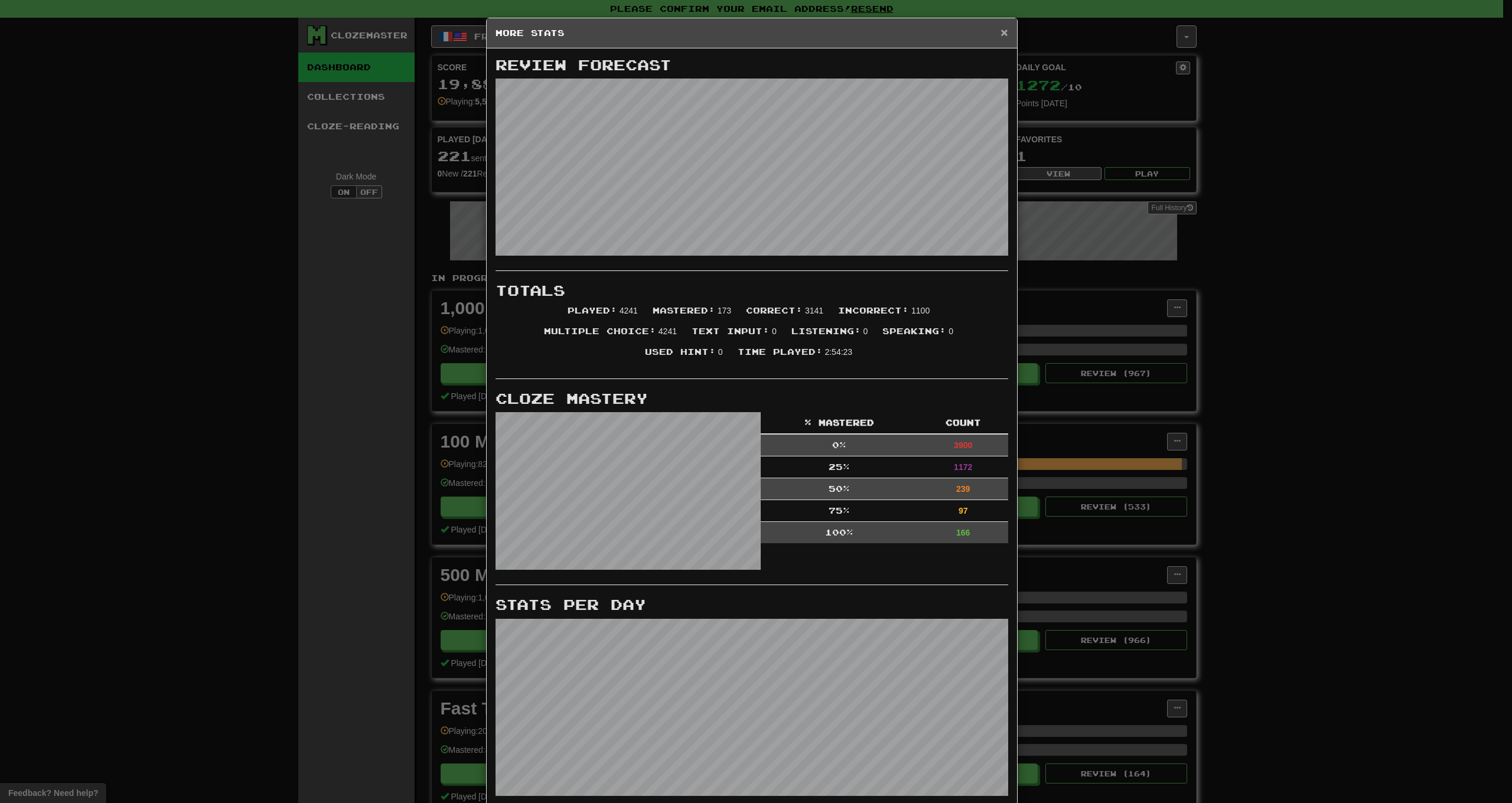
click at [1001, 33] on span "×" at bounding box center [1004, 32] width 7 height 14
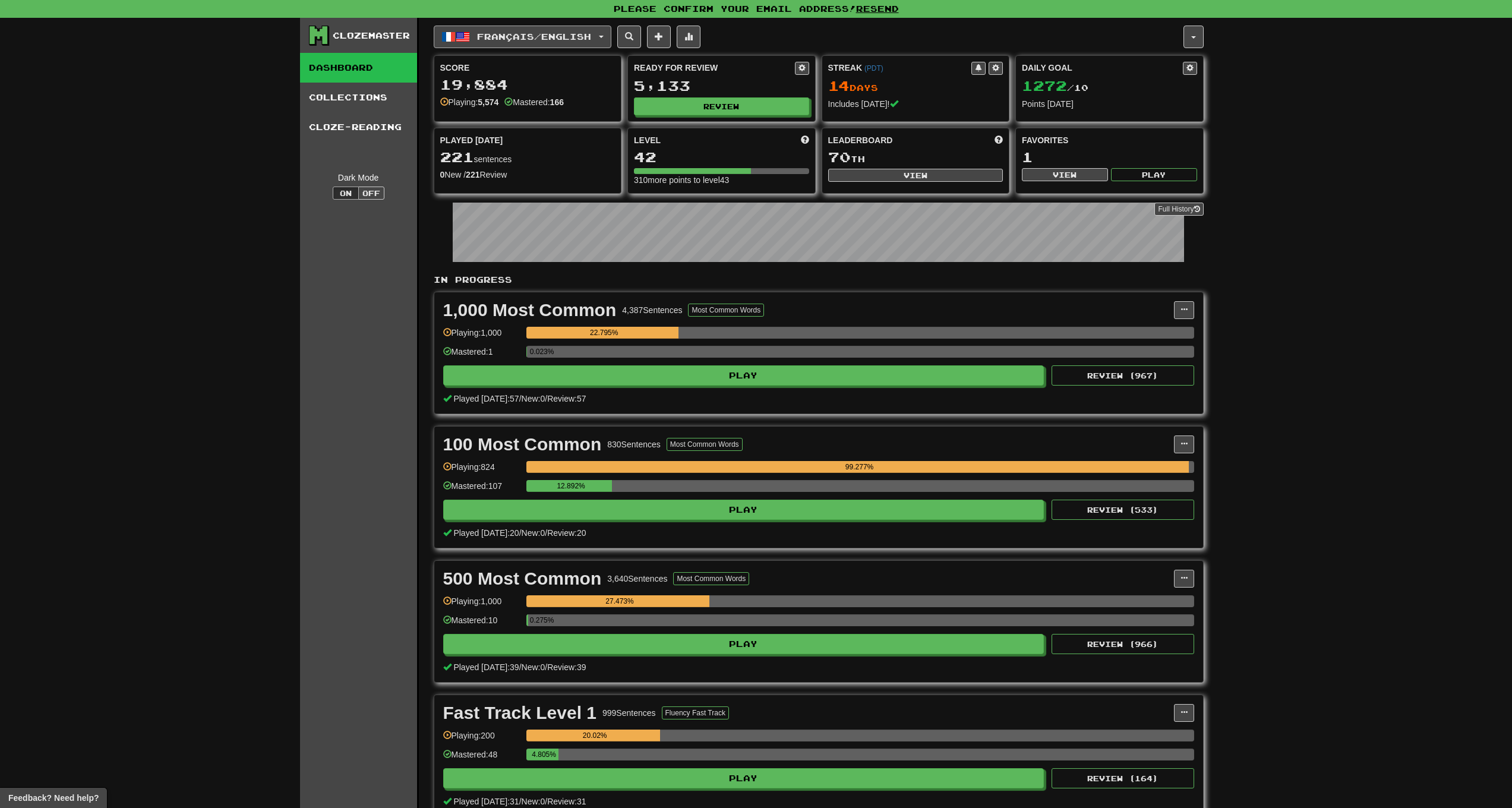
click at [547, 45] on button "Français / English" at bounding box center [522, 37] width 177 height 23
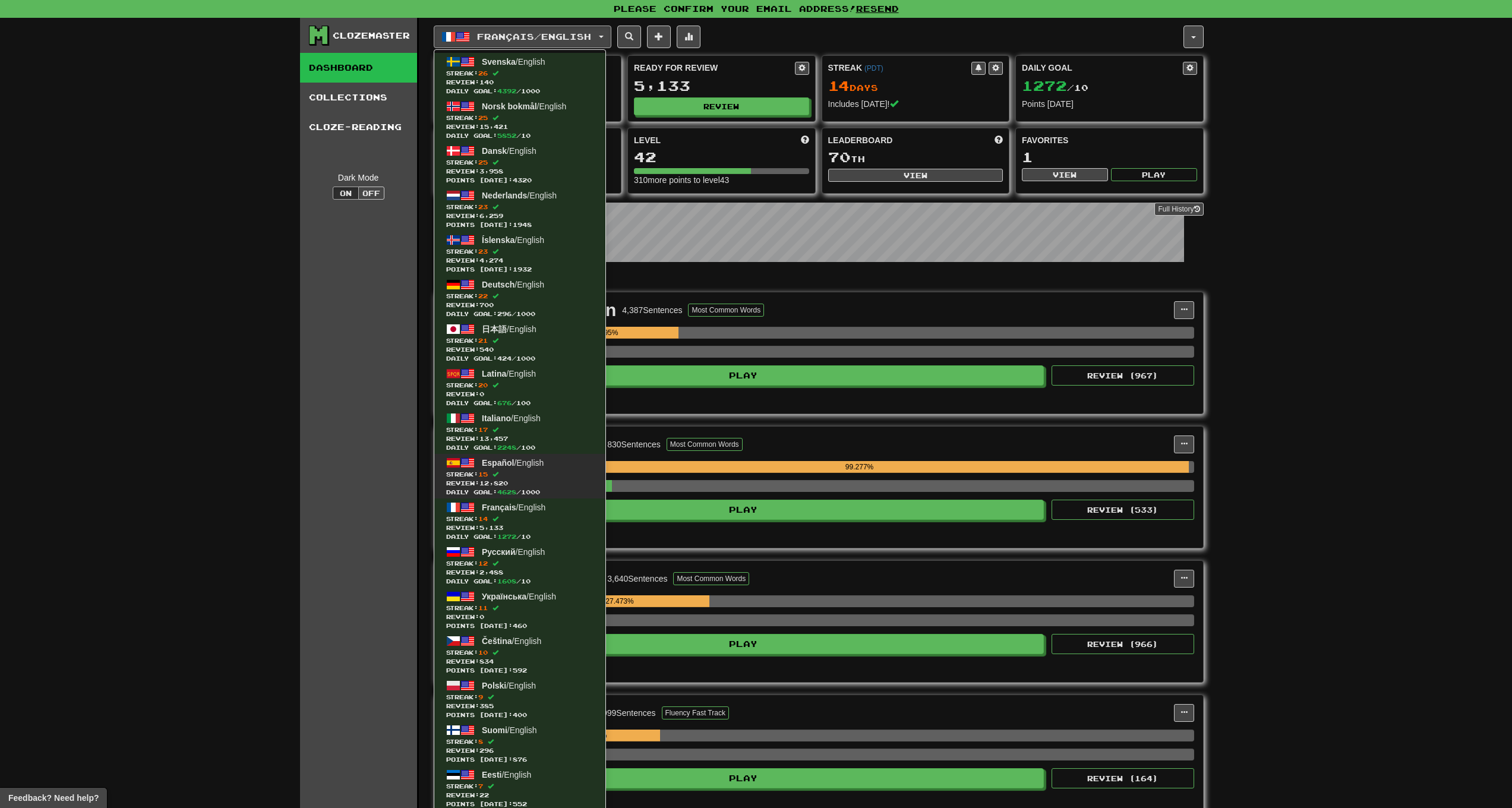
click at [521, 466] on span "Español / English" at bounding box center [513, 463] width 62 height 10
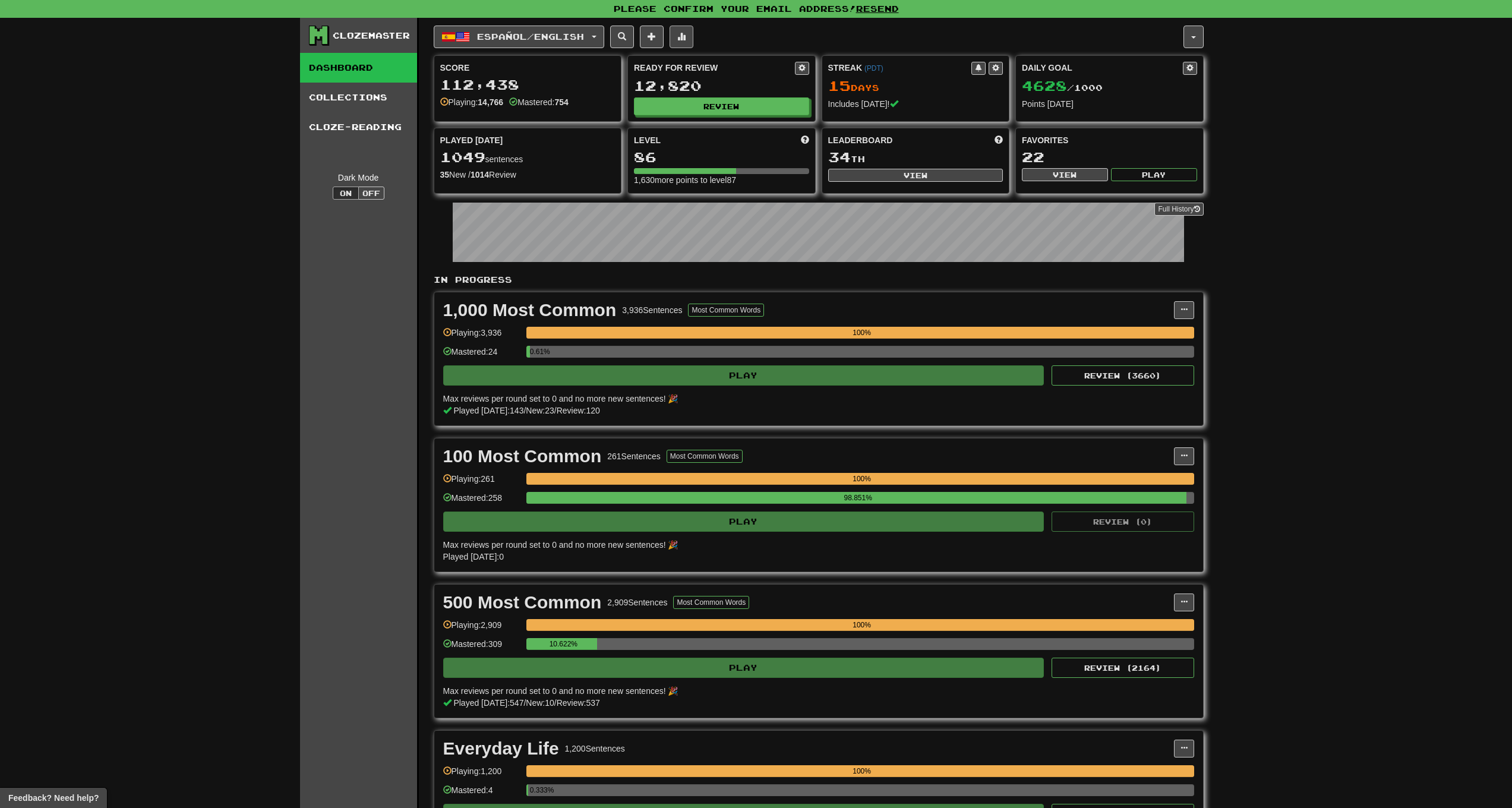
click at [686, 40] on span at bounding box center [682, 36] width 8 height 8
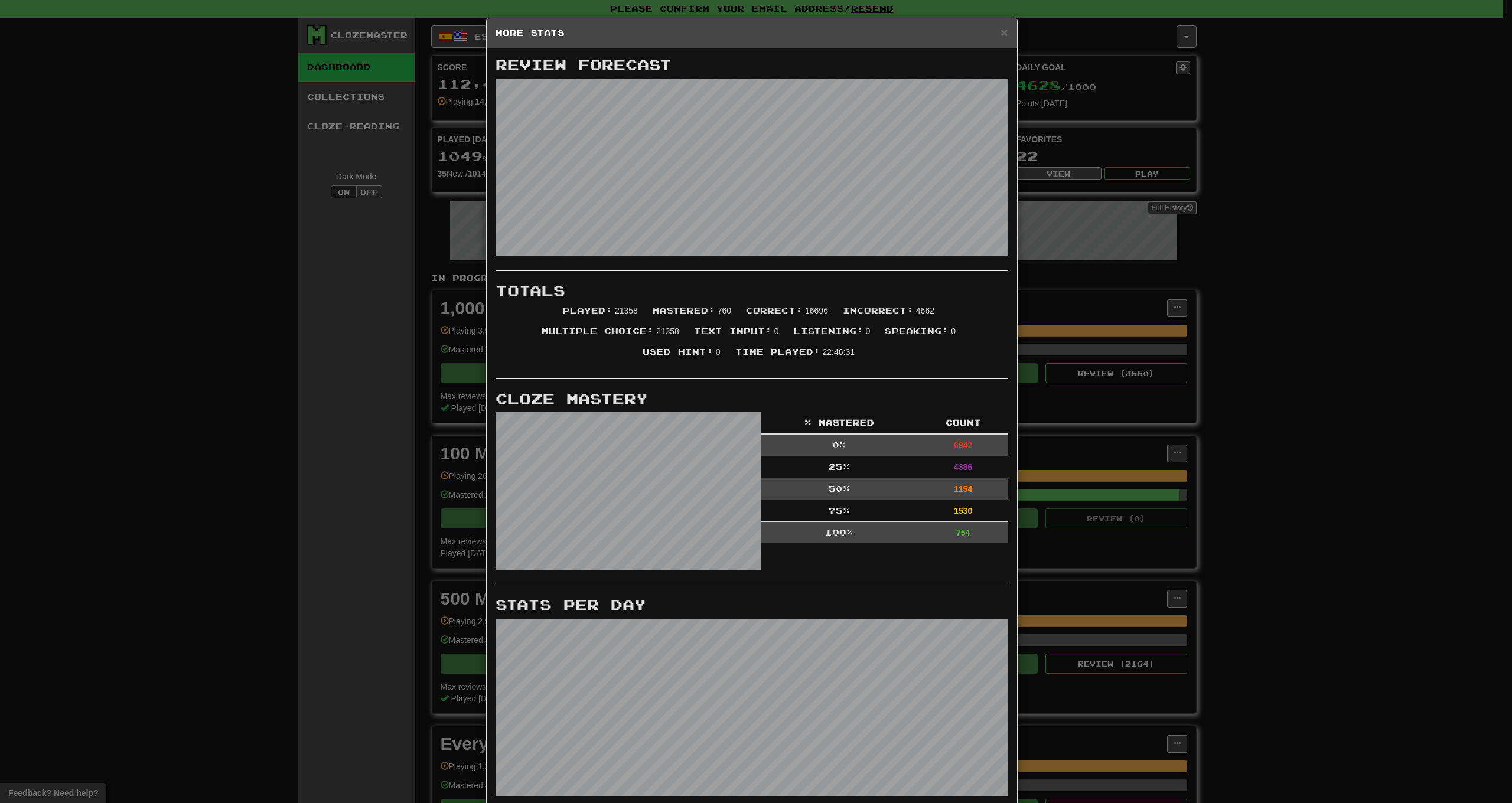
click at [995, 38] on h5 "More Stats" at bounding box center [751, 33] width 513 height 12
click at [1001, 37] on span "×" at bounding box center [1004, 32] width 7 height 14
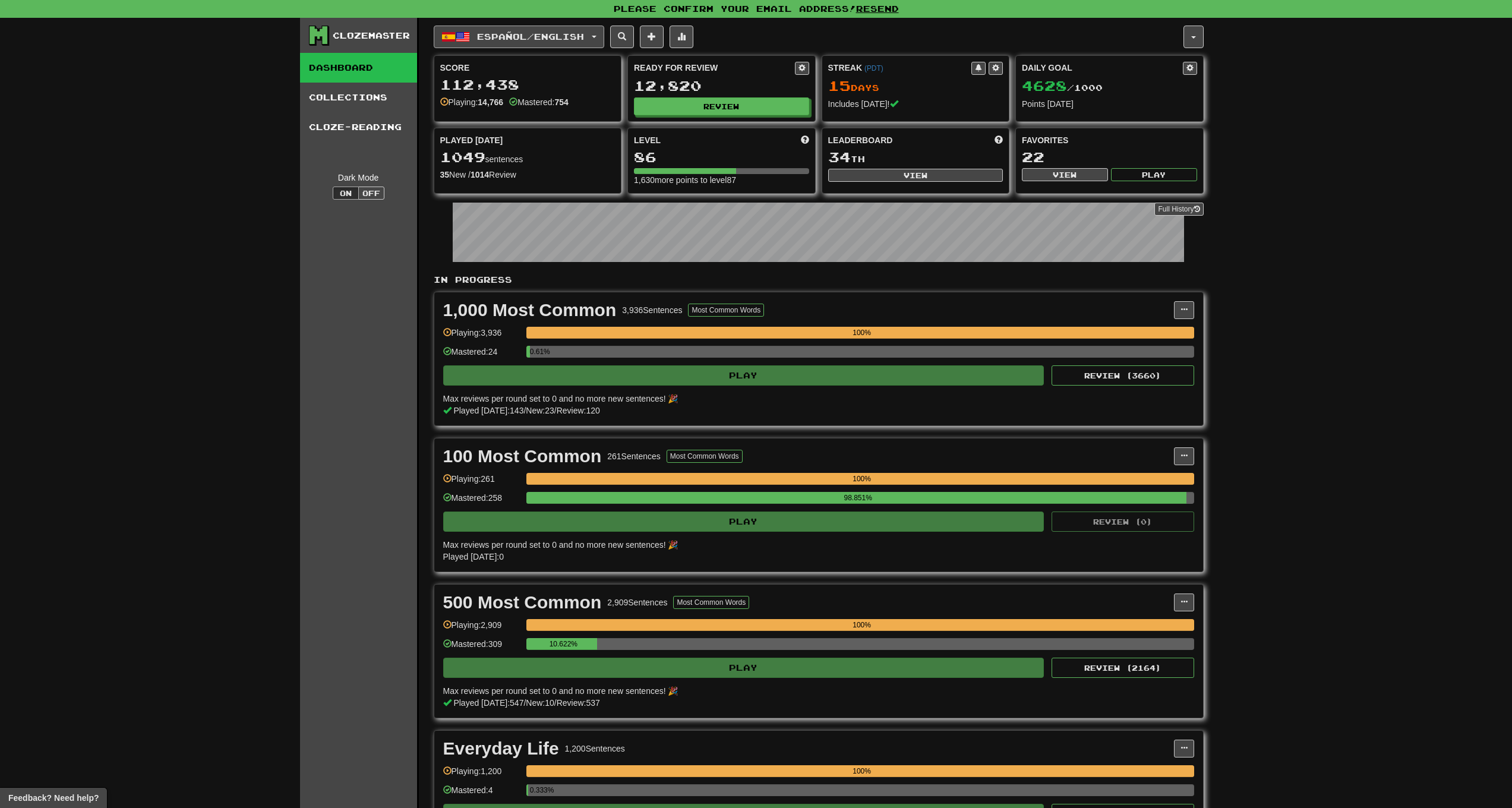
click at [556, 40] on span "Español / English" at bounding box center [530, 36] width 107 height 10
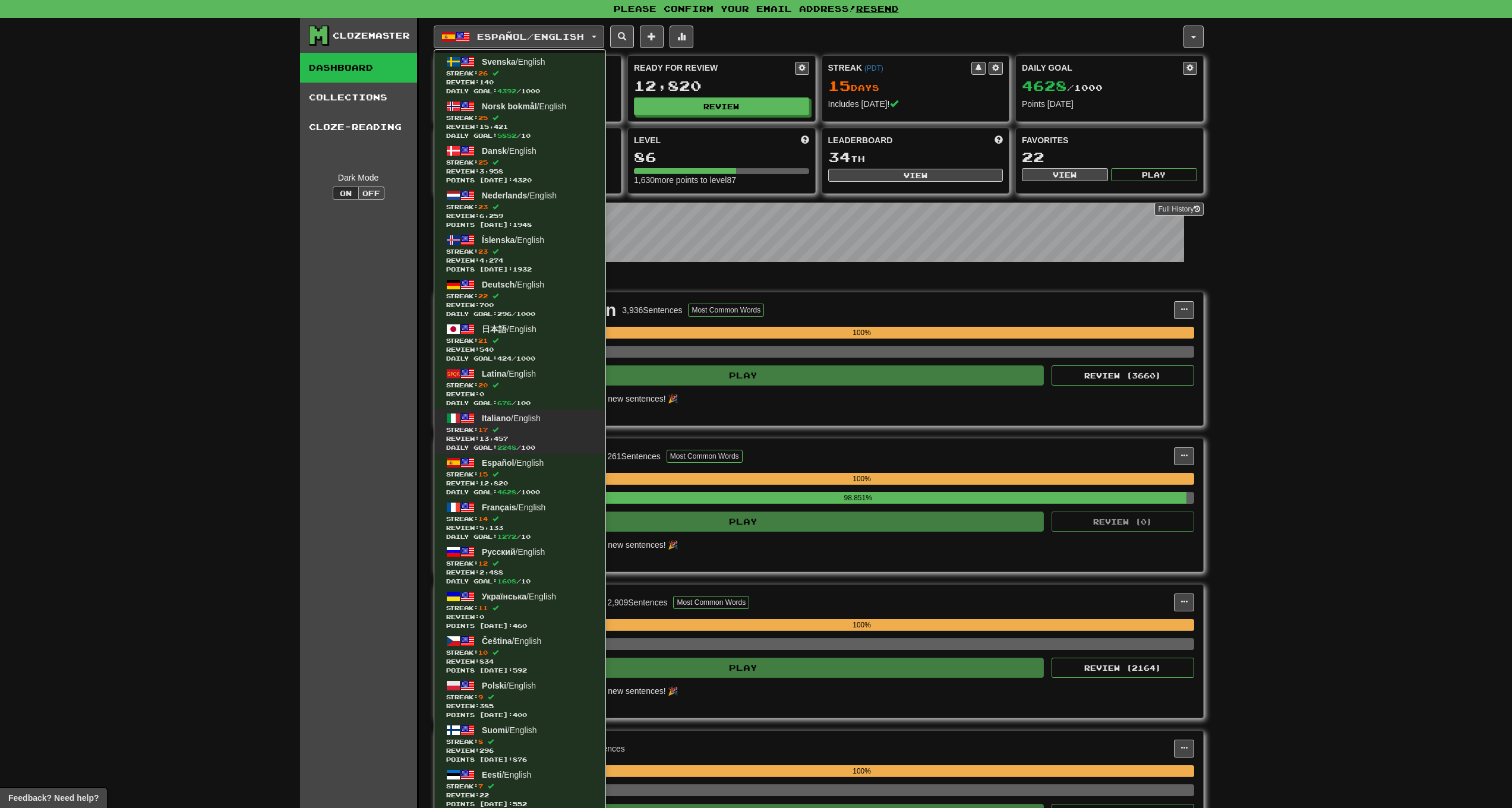
click at [541, 429] on span "Streak: 17" at bounding box center [520, 430] width 148 height 9
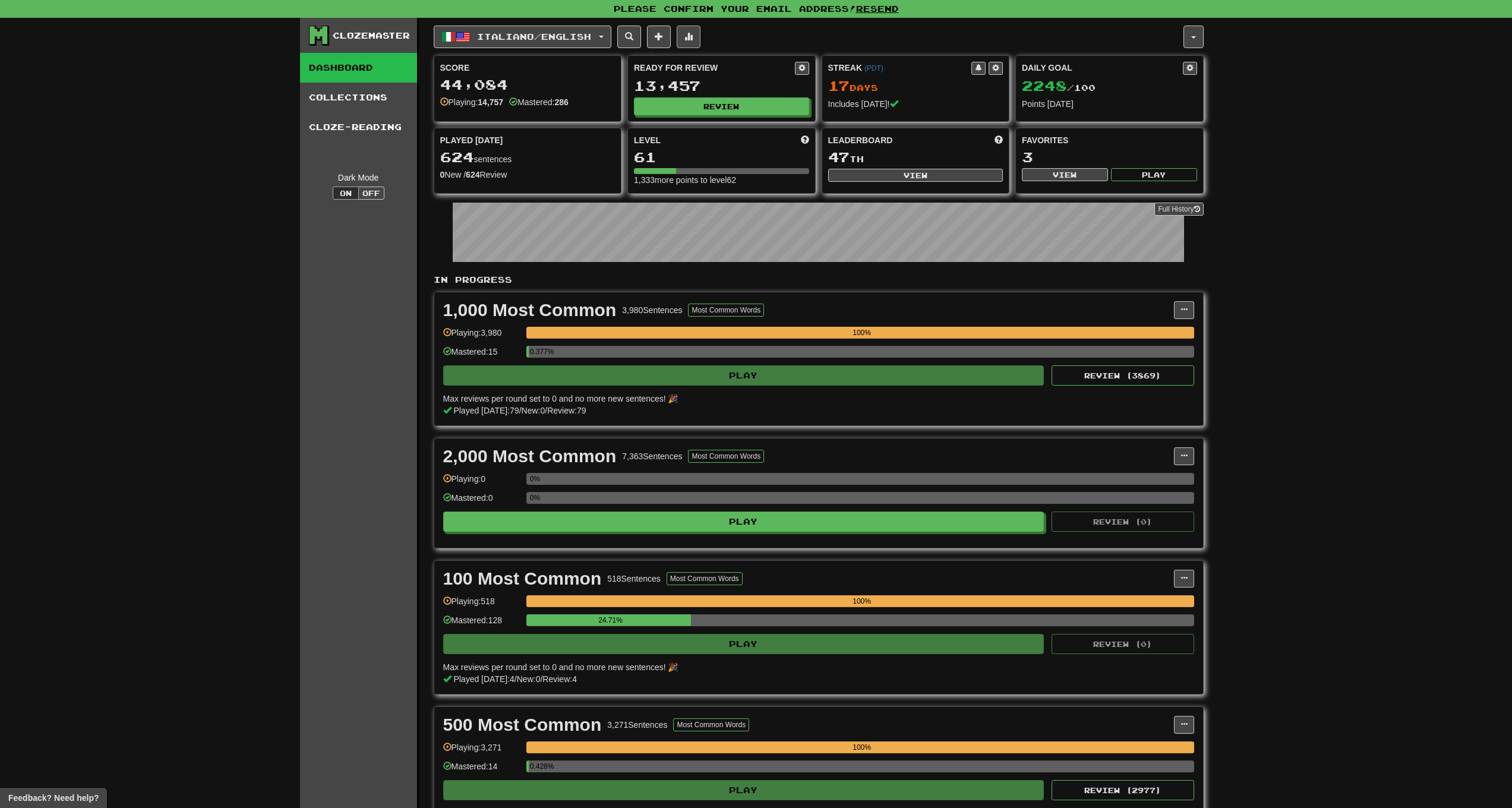
click at [693, 32] on span at bounding box center [689, 36] width 8 height 8
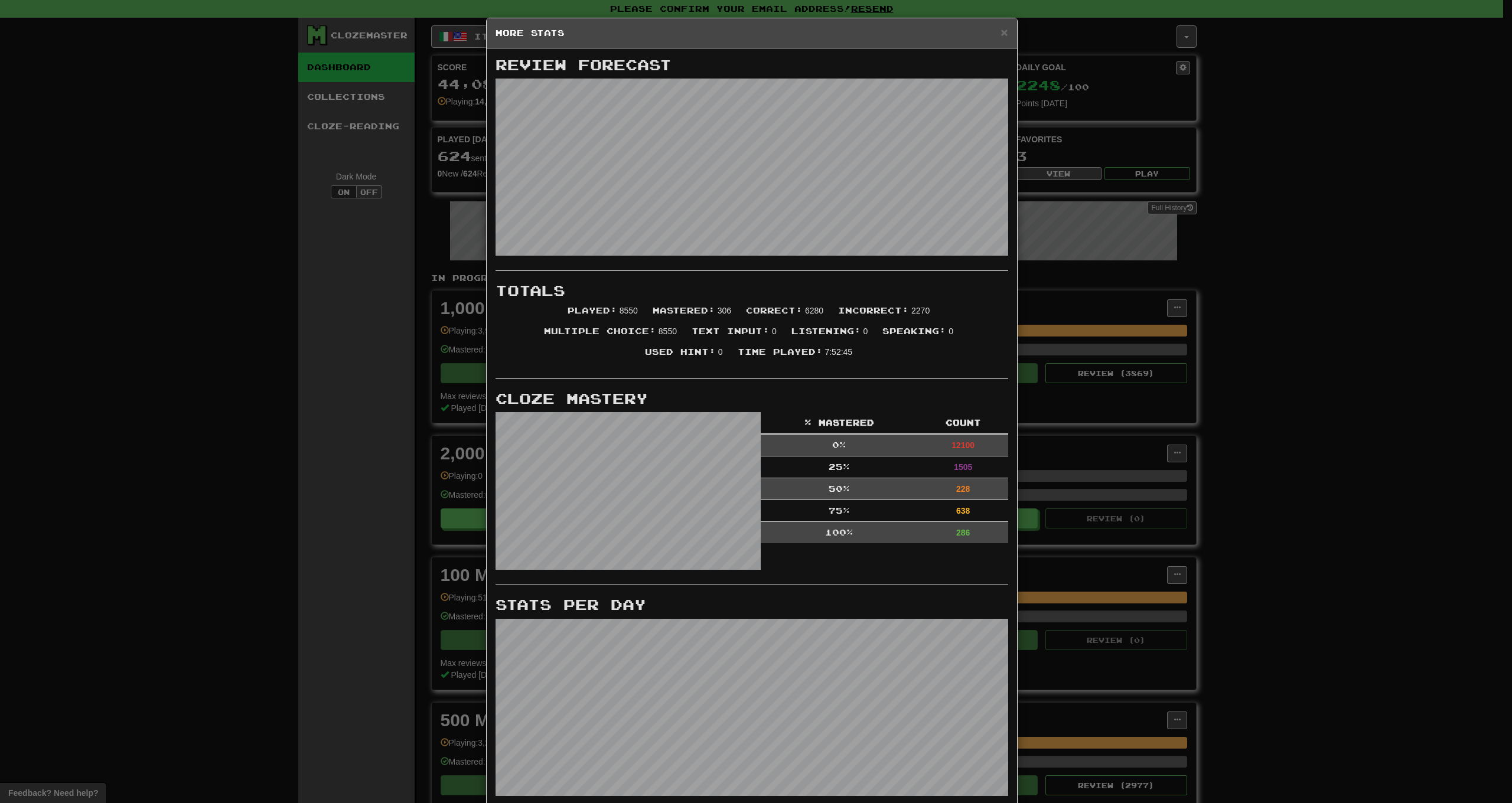
click at [995, 38] on h5 "More Stats" at bounding box center [751, 33] width 513 height 12
click at [1001, 36] on span "×" at bounding box center [1004, 32] width 7 height 14
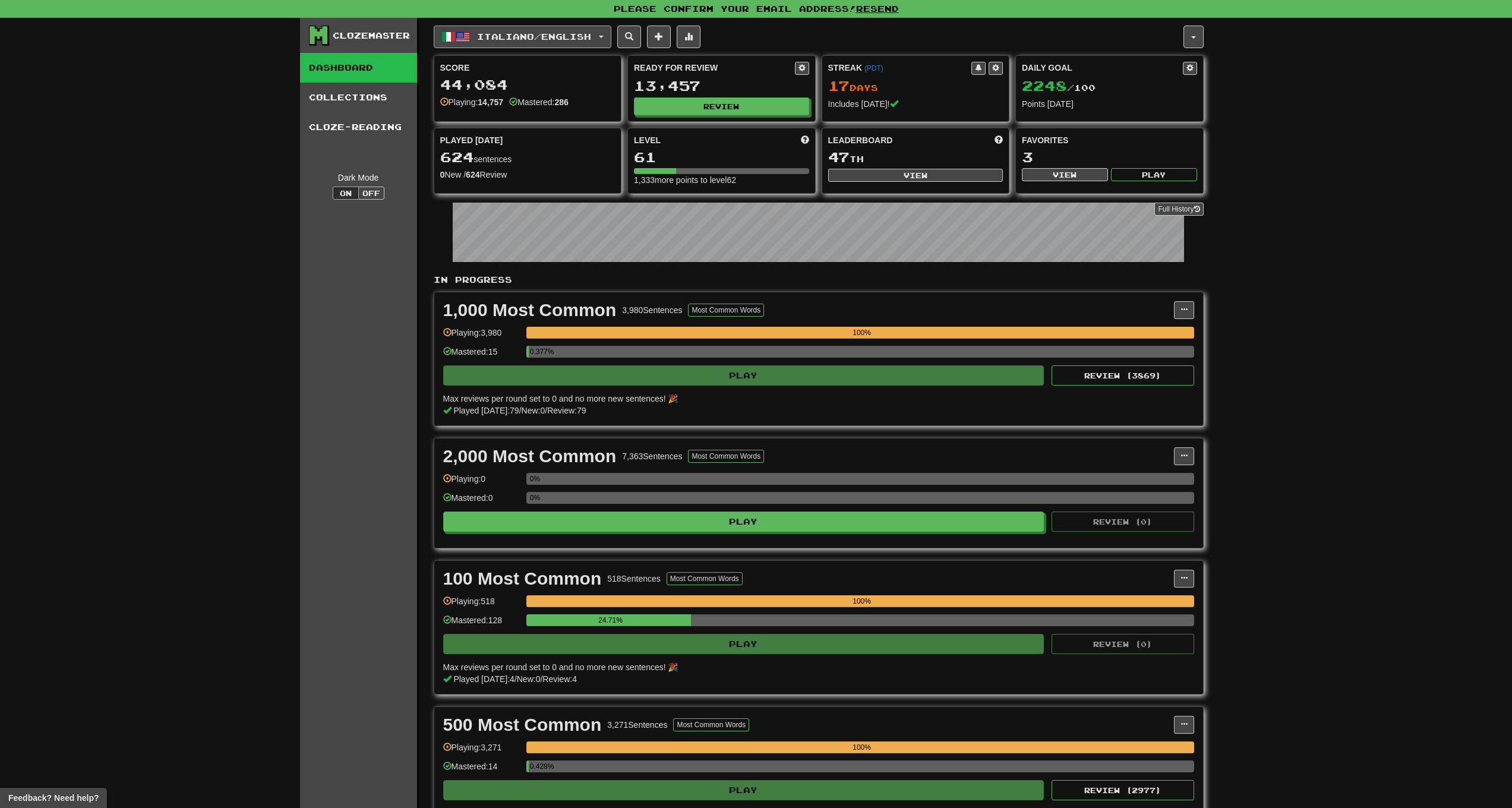
click at [569, 37] on span "Italiano / English" at bounding box center [534, 36] width 114 height 10
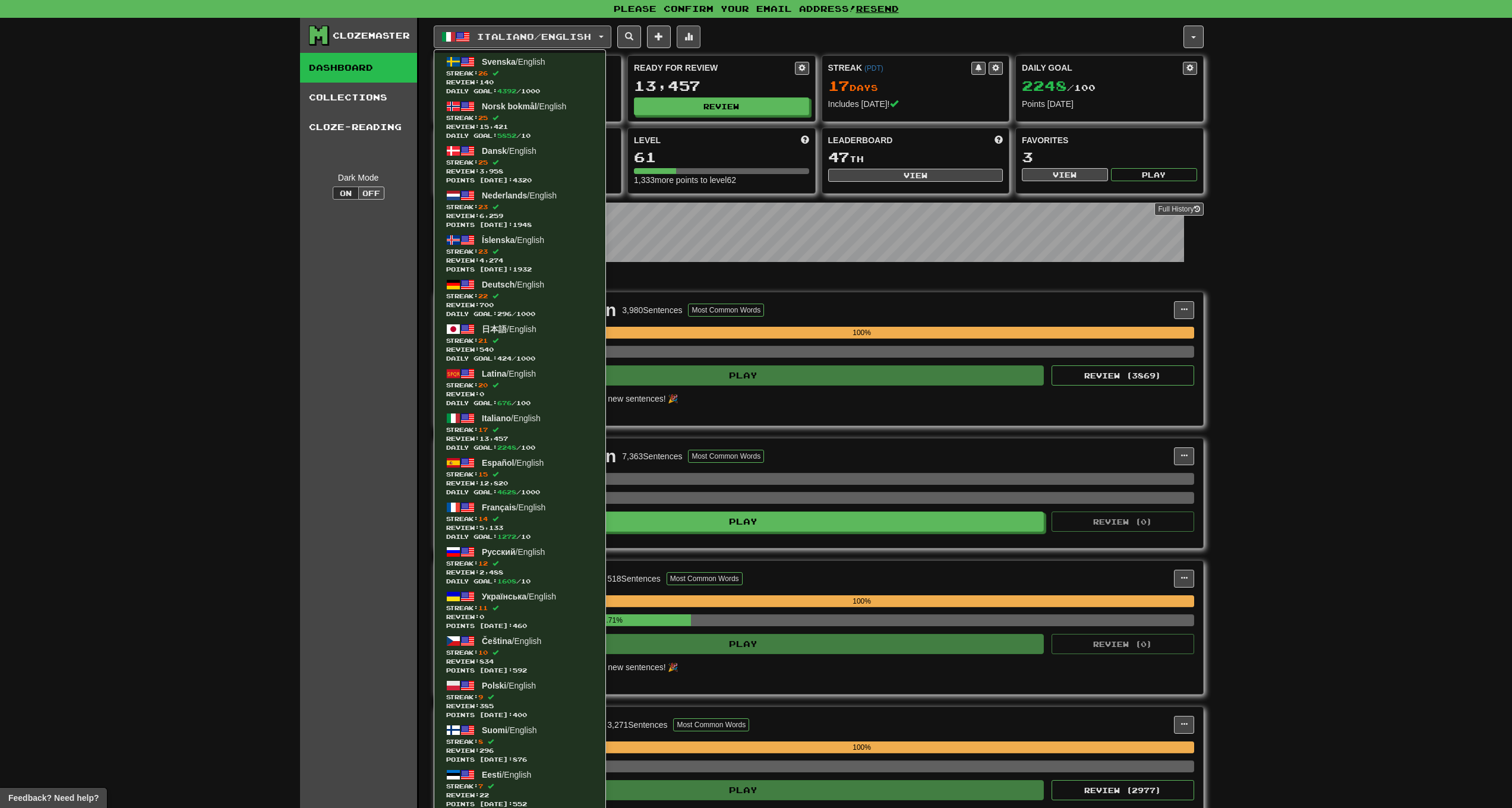
click at [693, 38] on span at bounding box center [689, 36] width 8 height 8
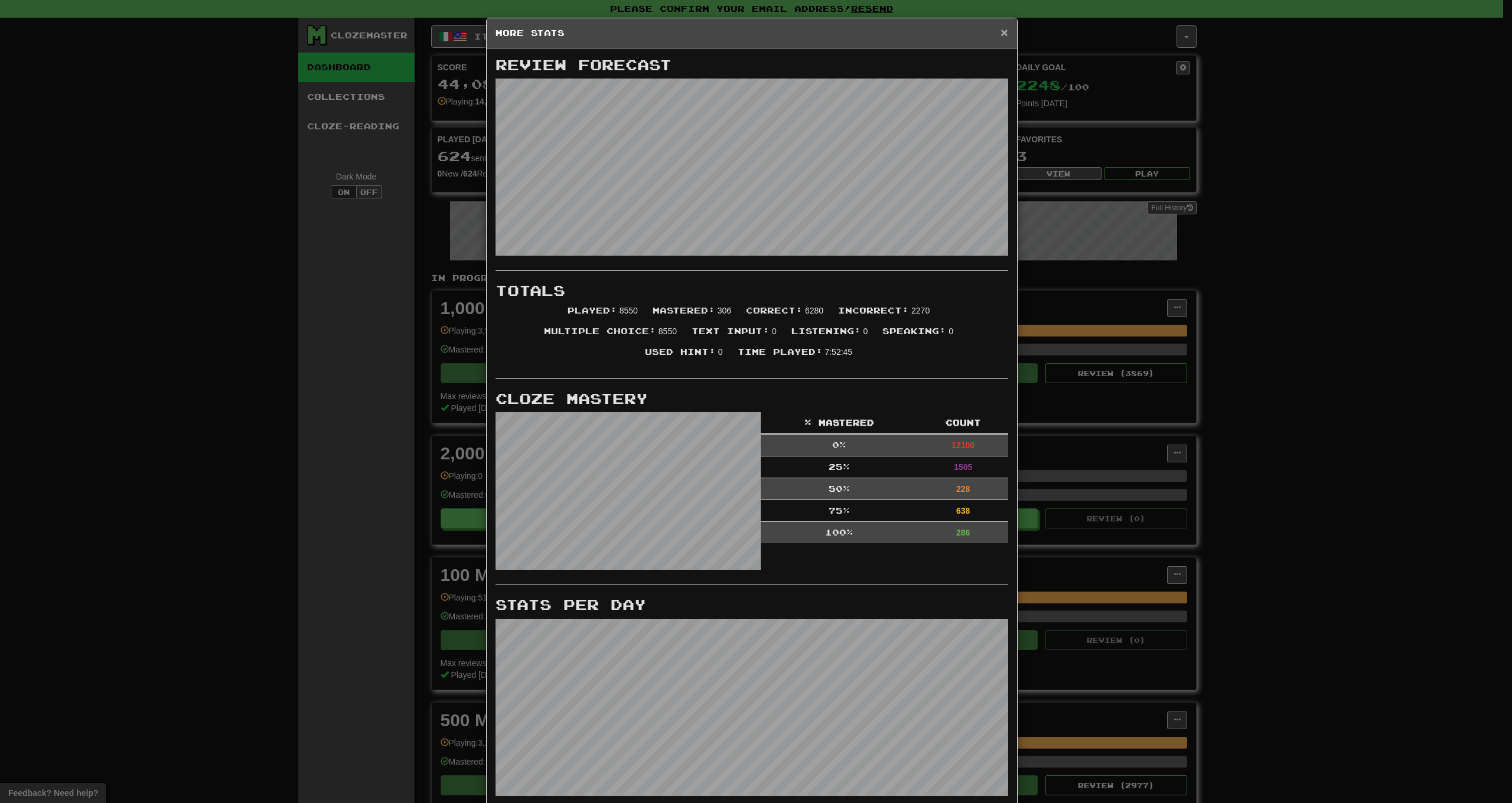
click at [1001, 36] on span "×" at bounding box center [1004, 32] width 7 height 14
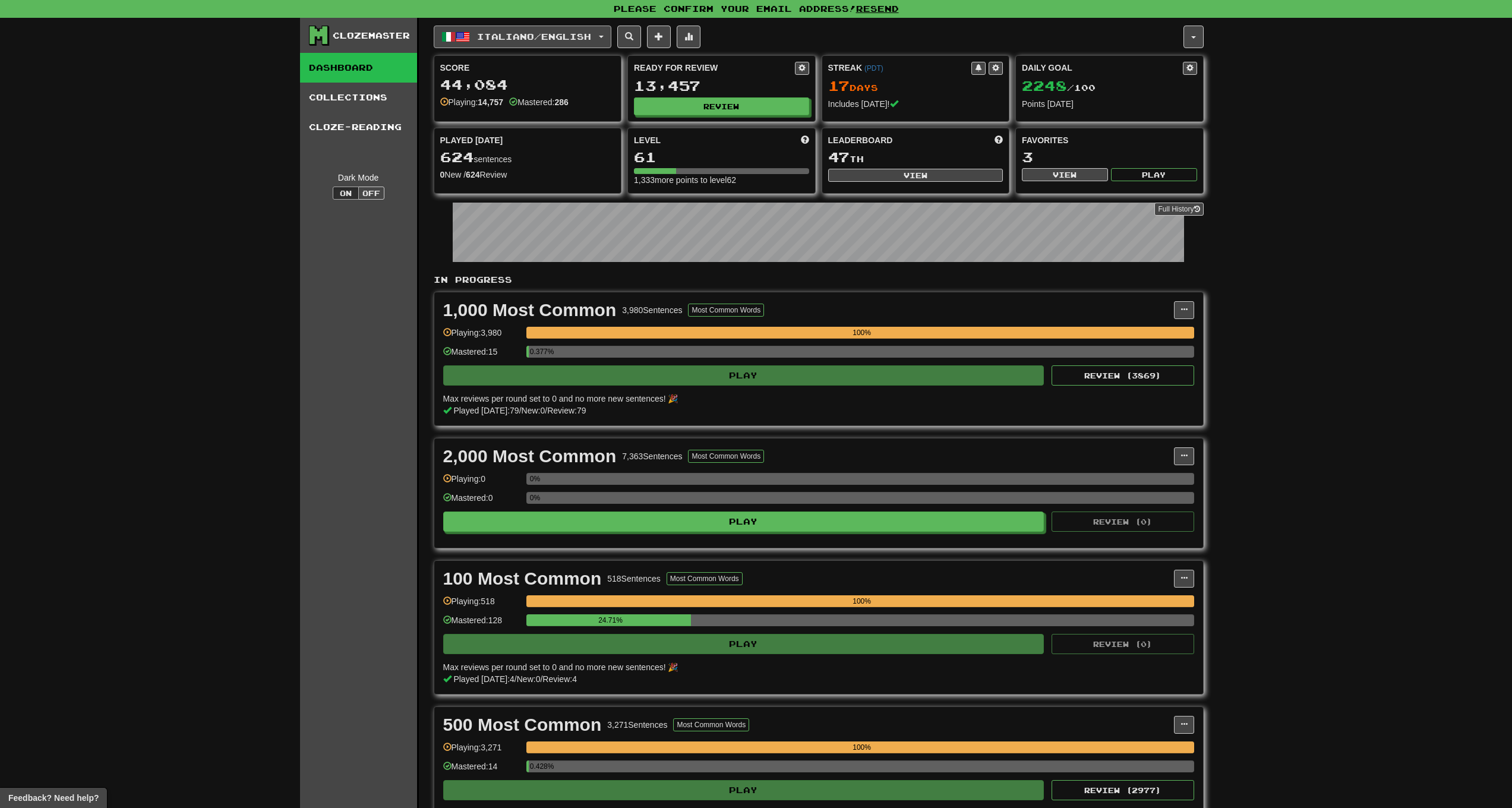
click at [533, 39] on span "Italiano / English" at bounding box center [534, 36] width 114 height 10
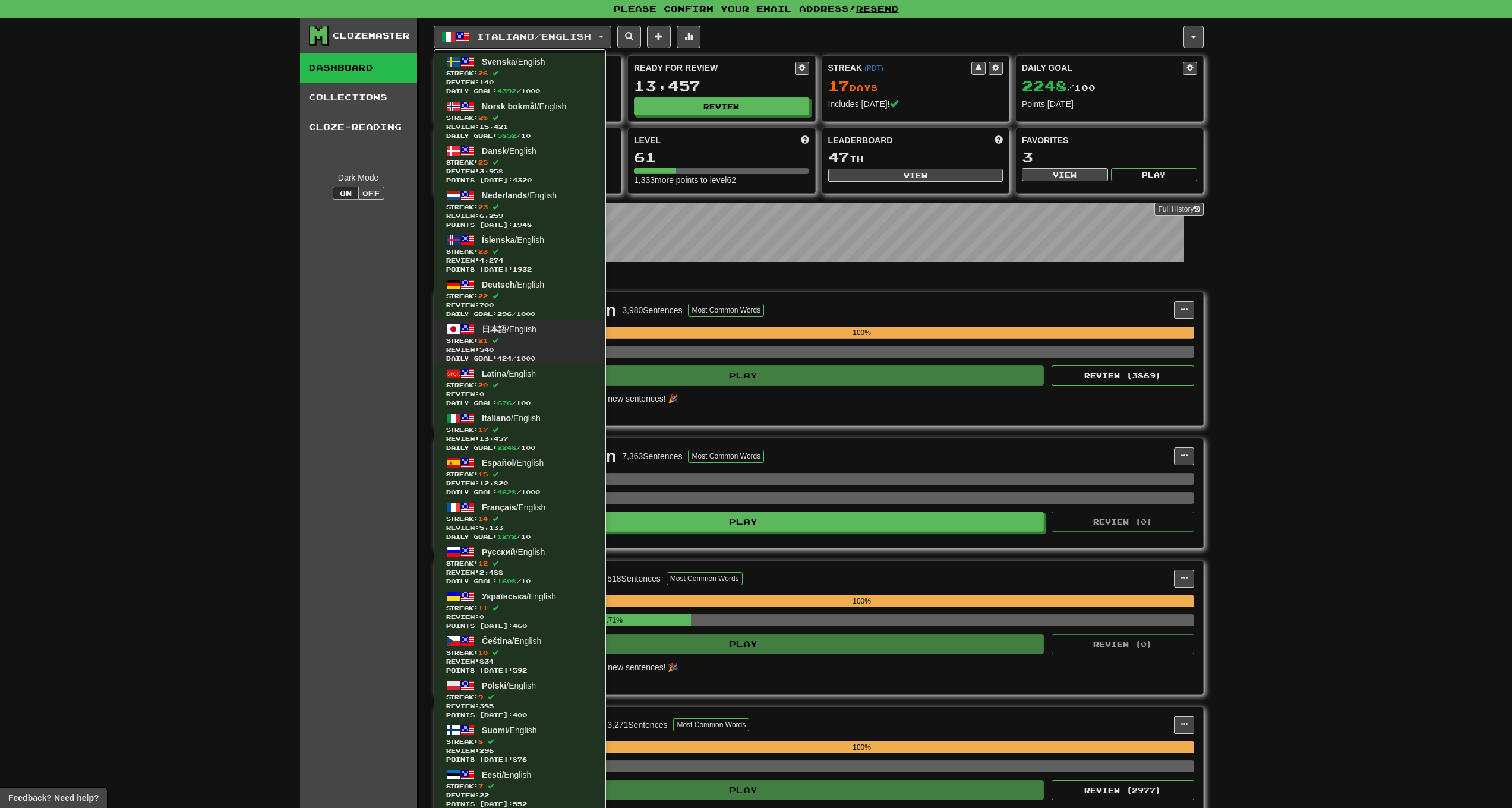
click at [516, 345] on span "Review: 540" at bounding box center [520, 350] width 148 height 9
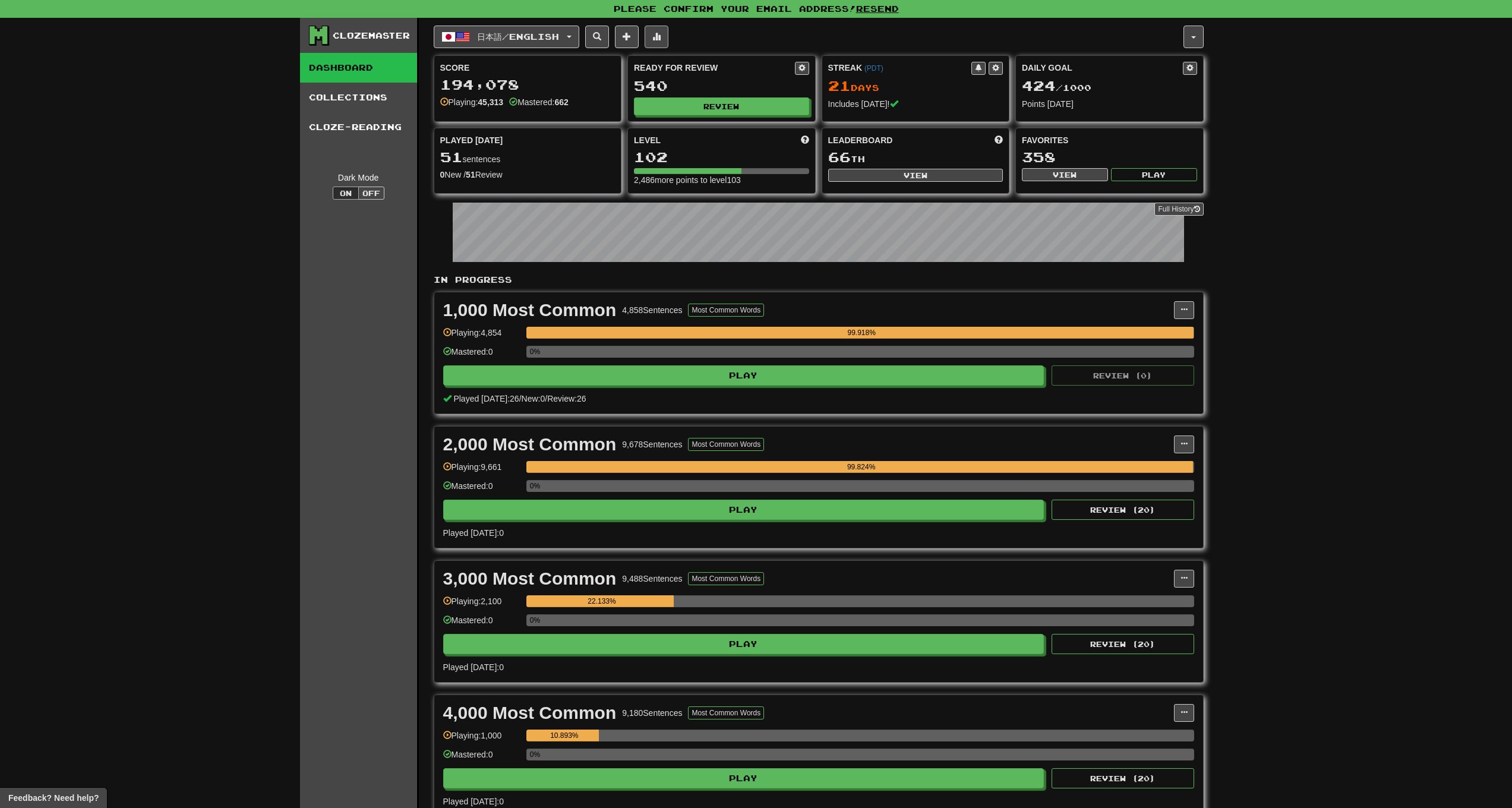
click at [661, 33] on span at bounding box center [657, 36] width 8 height 8
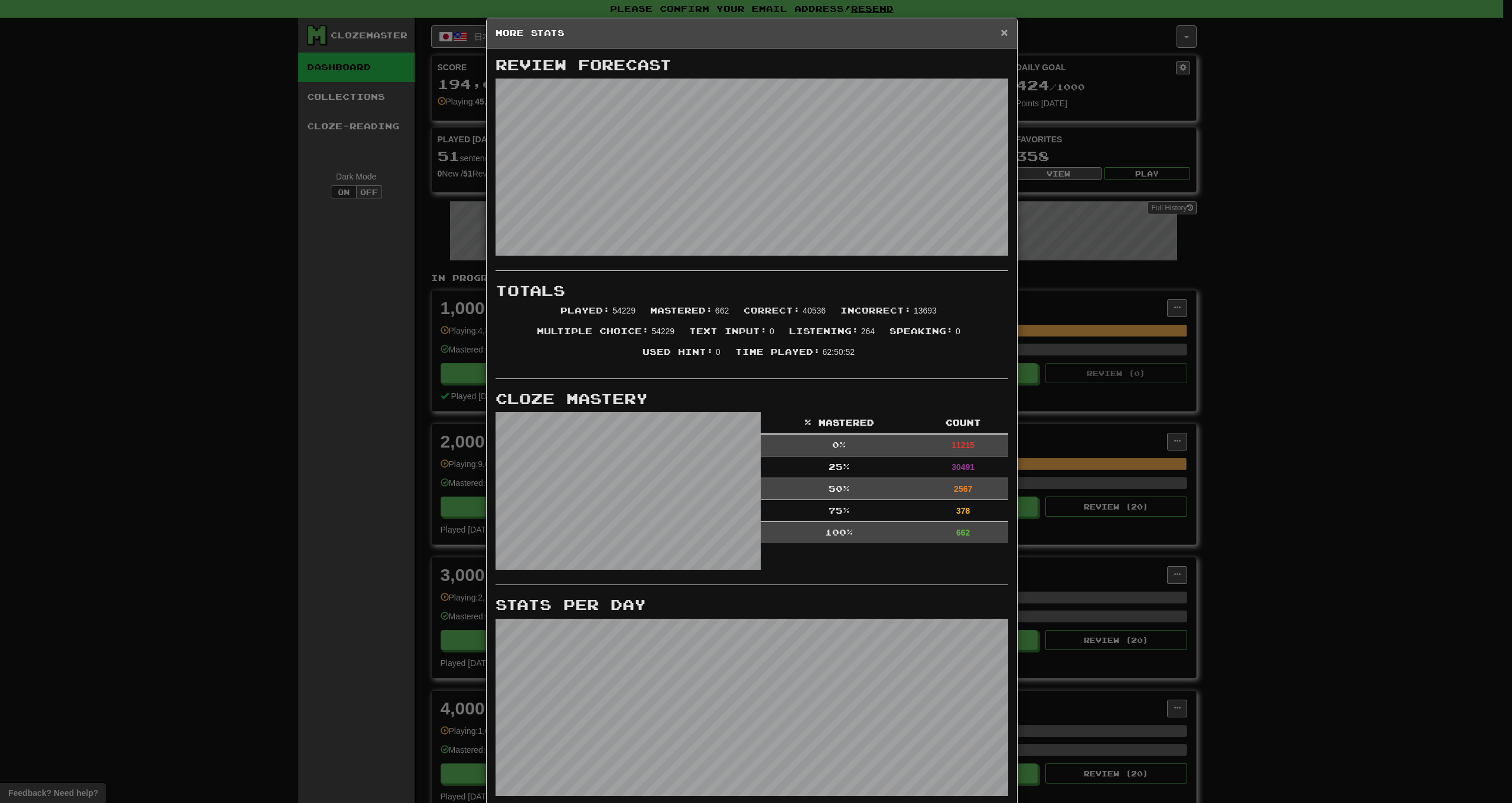
click at [1001, 35] on span "×" at bounding box center [1004, 32] width 7 height 14
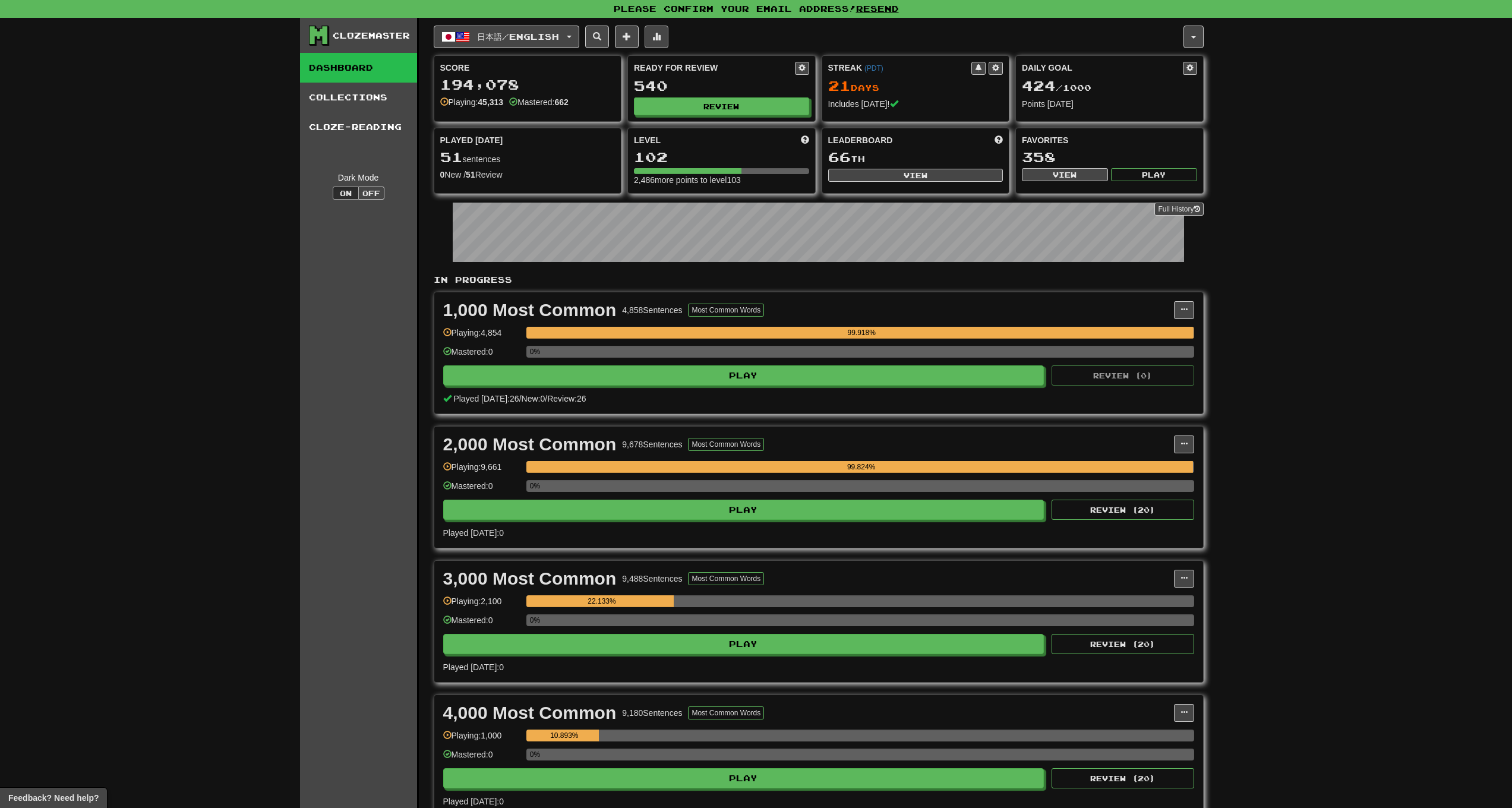
click at [668, 39] on button at bounding box center [657, 37] width 24 height 23
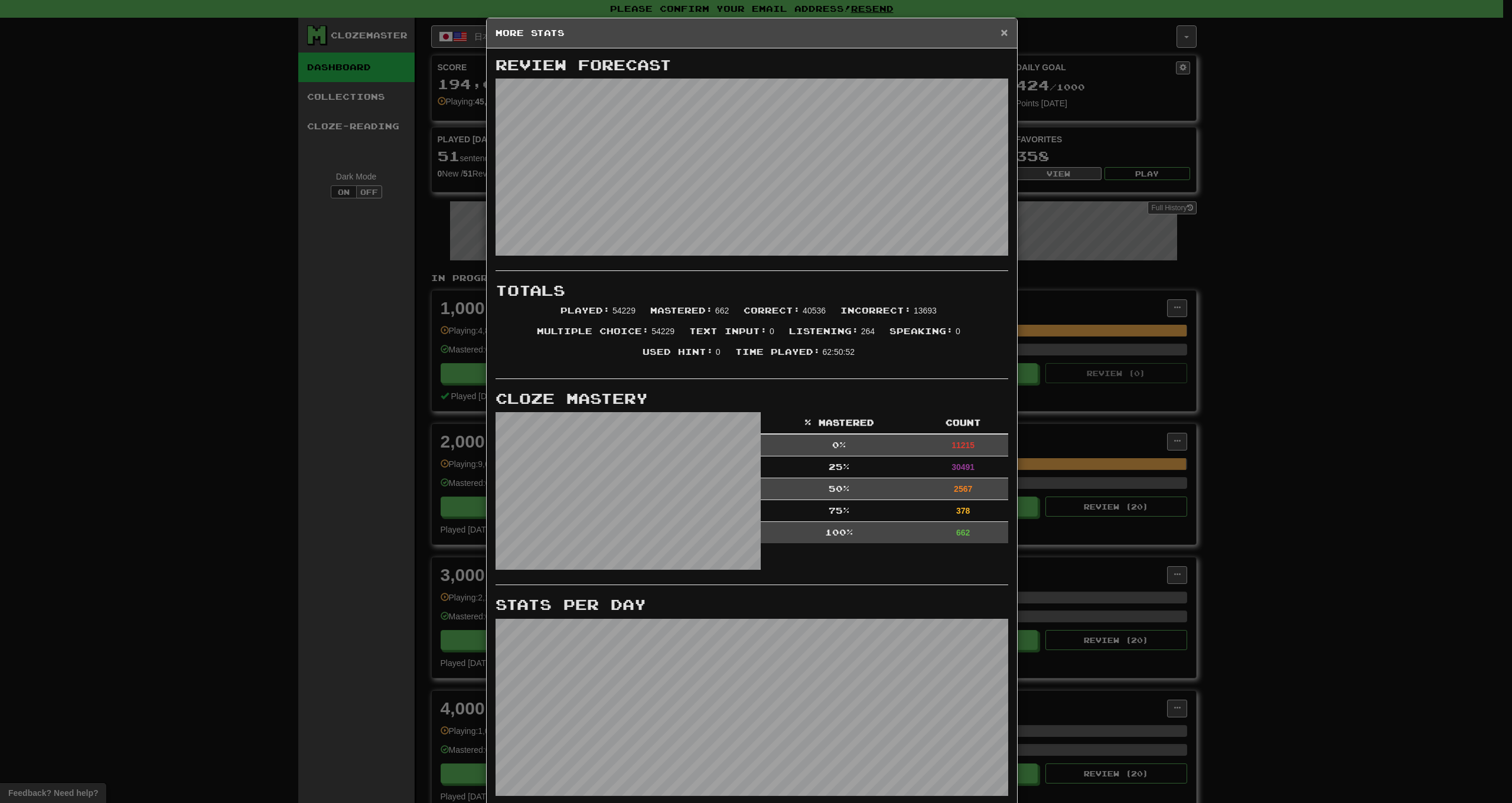
click at [1001, 34] on span "×" at bounding box center [1004, 32] width 7 height 14
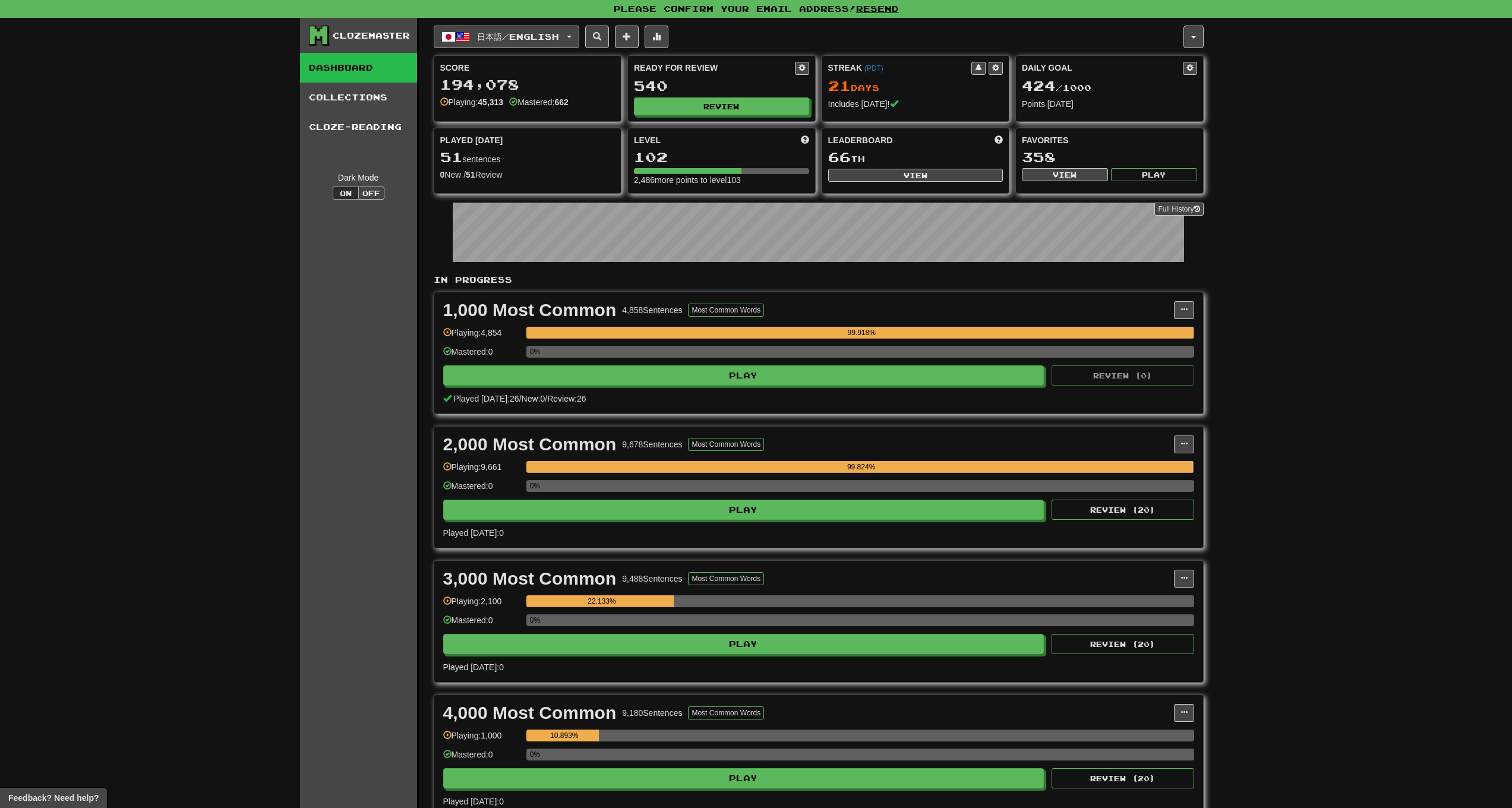
click at [503, 40] on span "日本語 / English" at bounding box center [518, 36] width 82 height 10
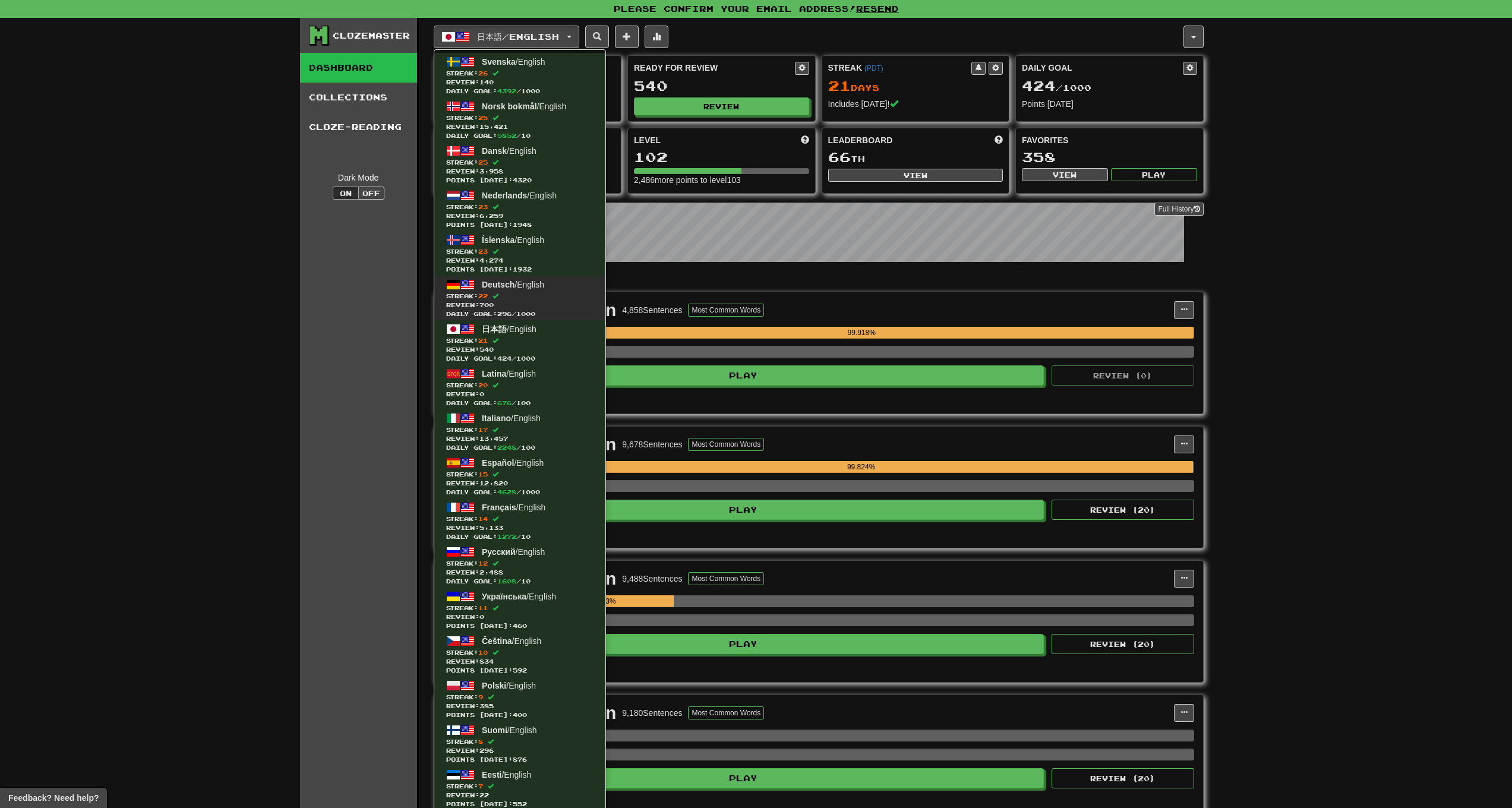
click at [499, 285] on span "Deutsch" at bounding box center [498, 284] width 33 height 10
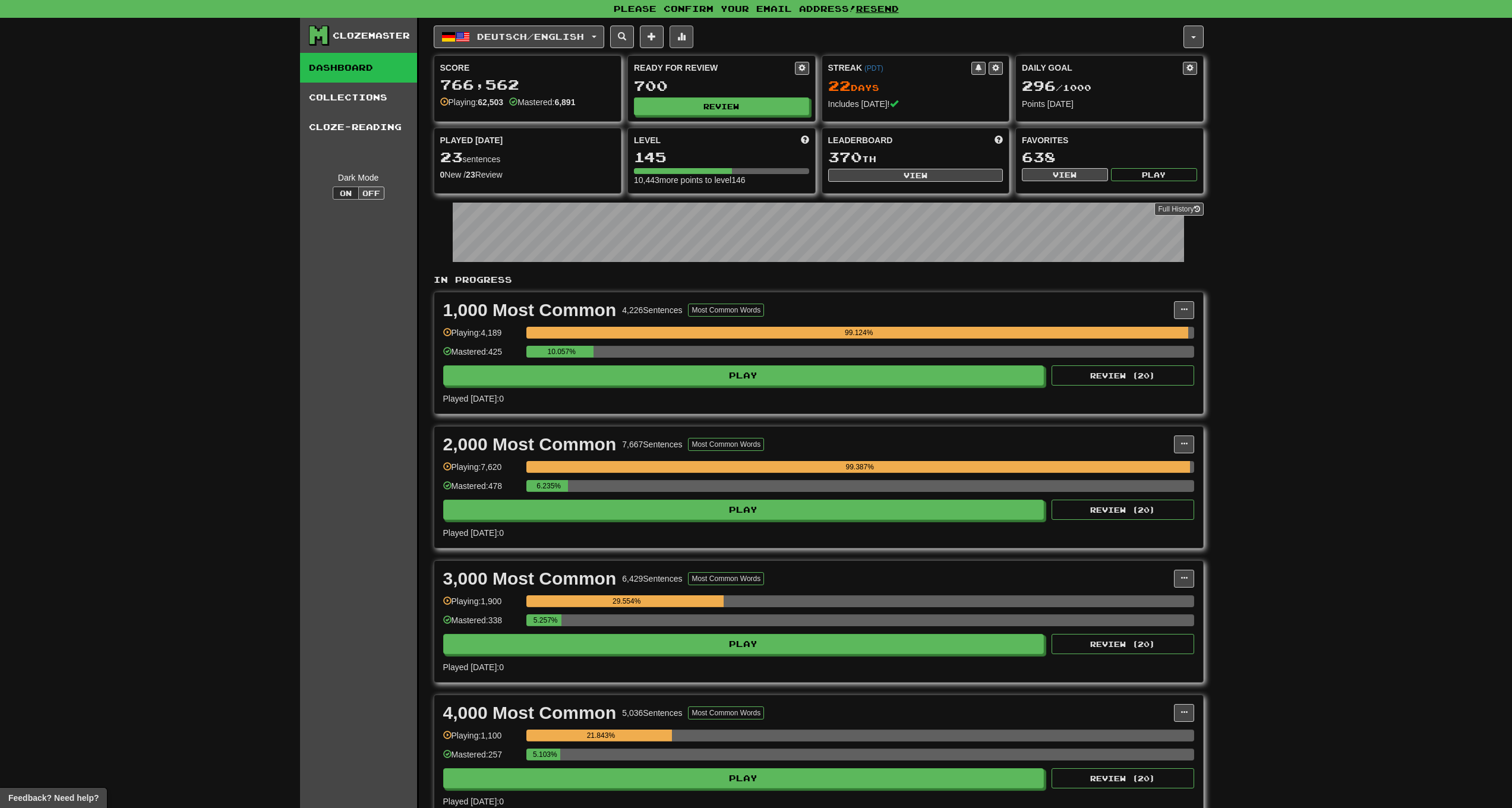
click at [694, 38] on button at bounding box center [682, 37] width 24 height 23
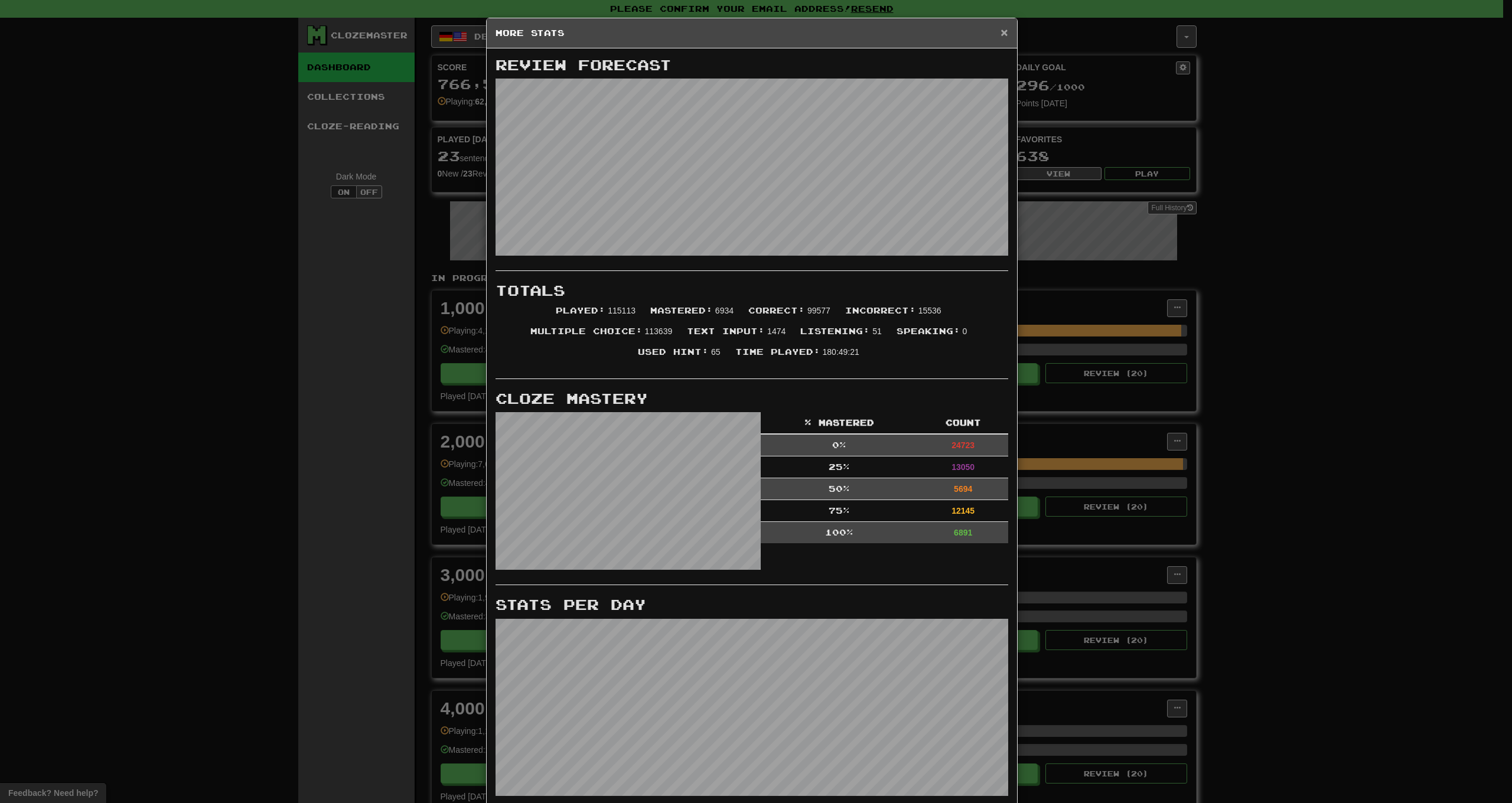
click at [1001, 35] on span "×" at bounding box center [1004, 32] width 7 height 14
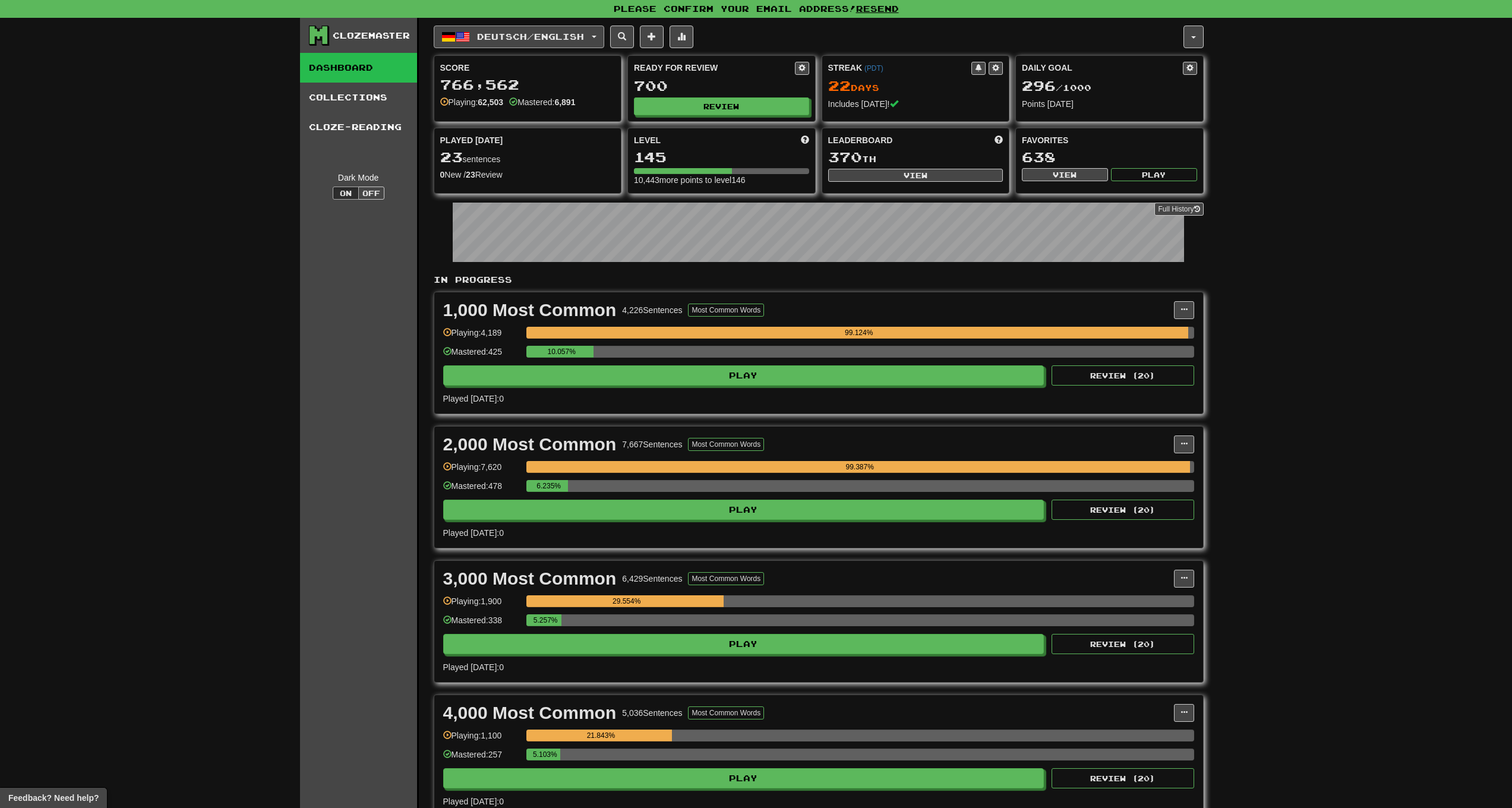
click at [565, 40] on span "Deutsch / English" at bounding box center [530, 36] width 107 height 10
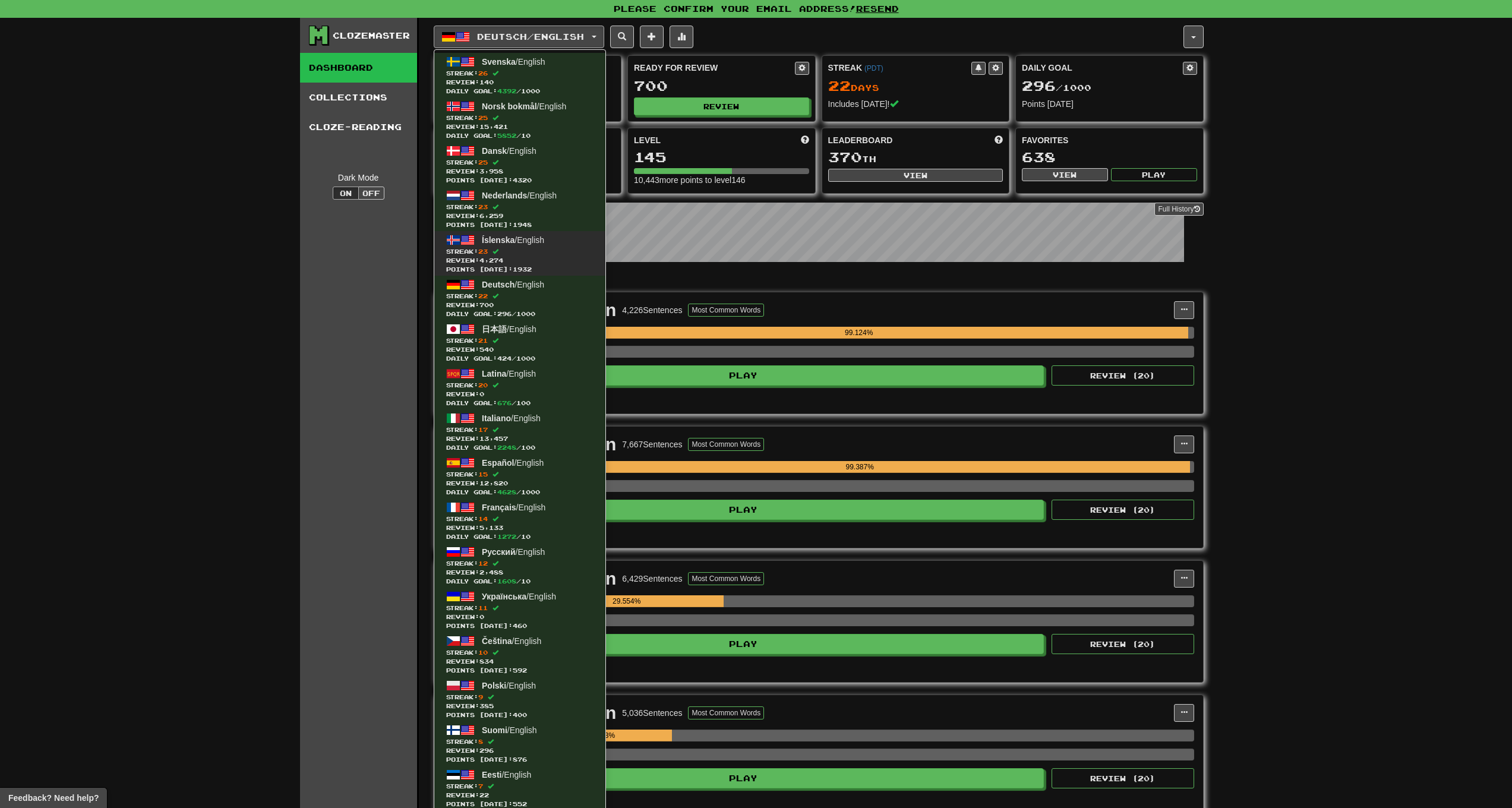
click at [508, 252] on span "Streak: 23" at bounding box center [520, 252] width 148 height 9
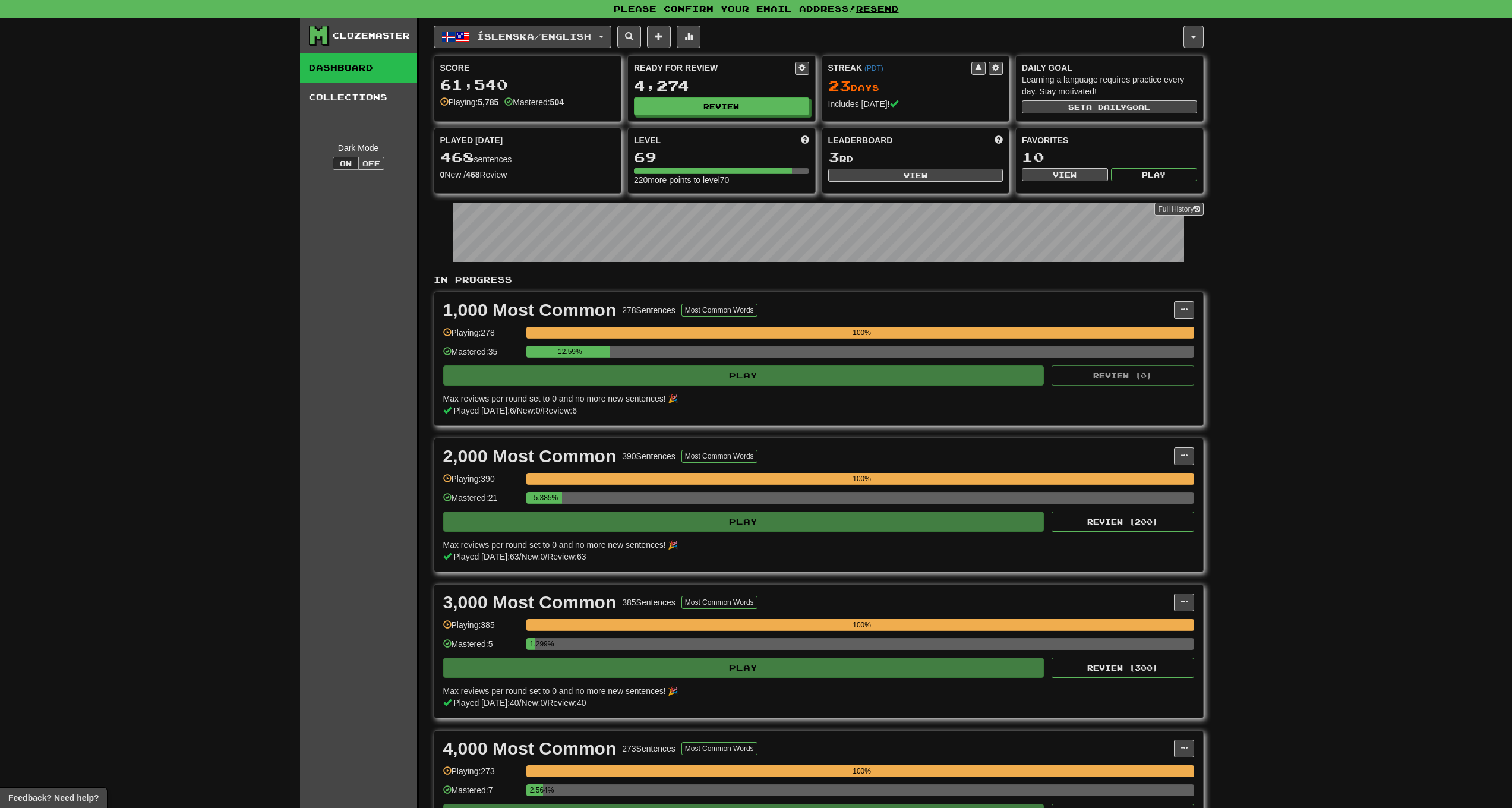
click at [694, 42] on button at bounding box center [689, 37] width 24 height 23
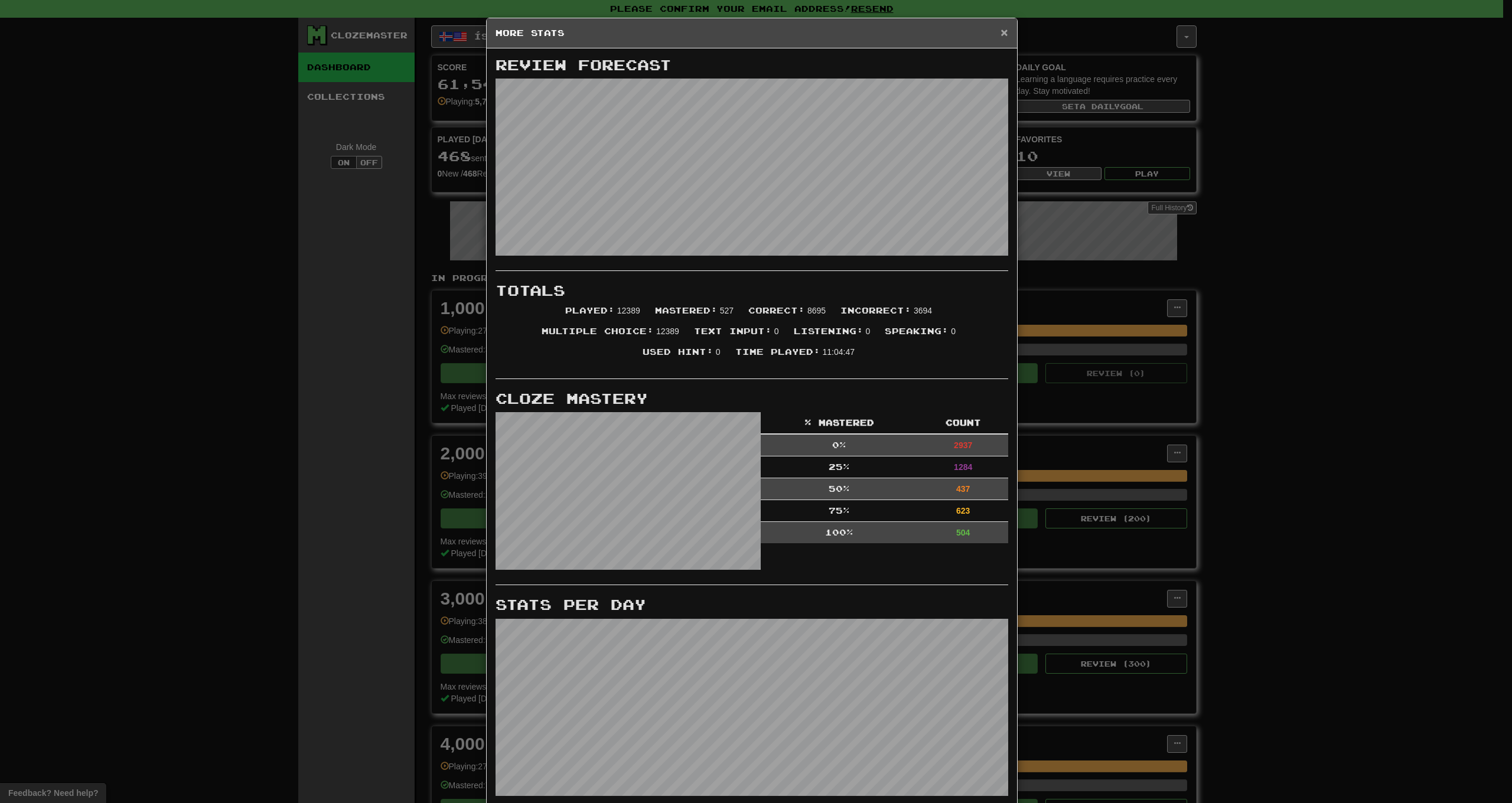
click at [1001, 33] on span "×" at bounding box center [1004, 32] width 7 height 14
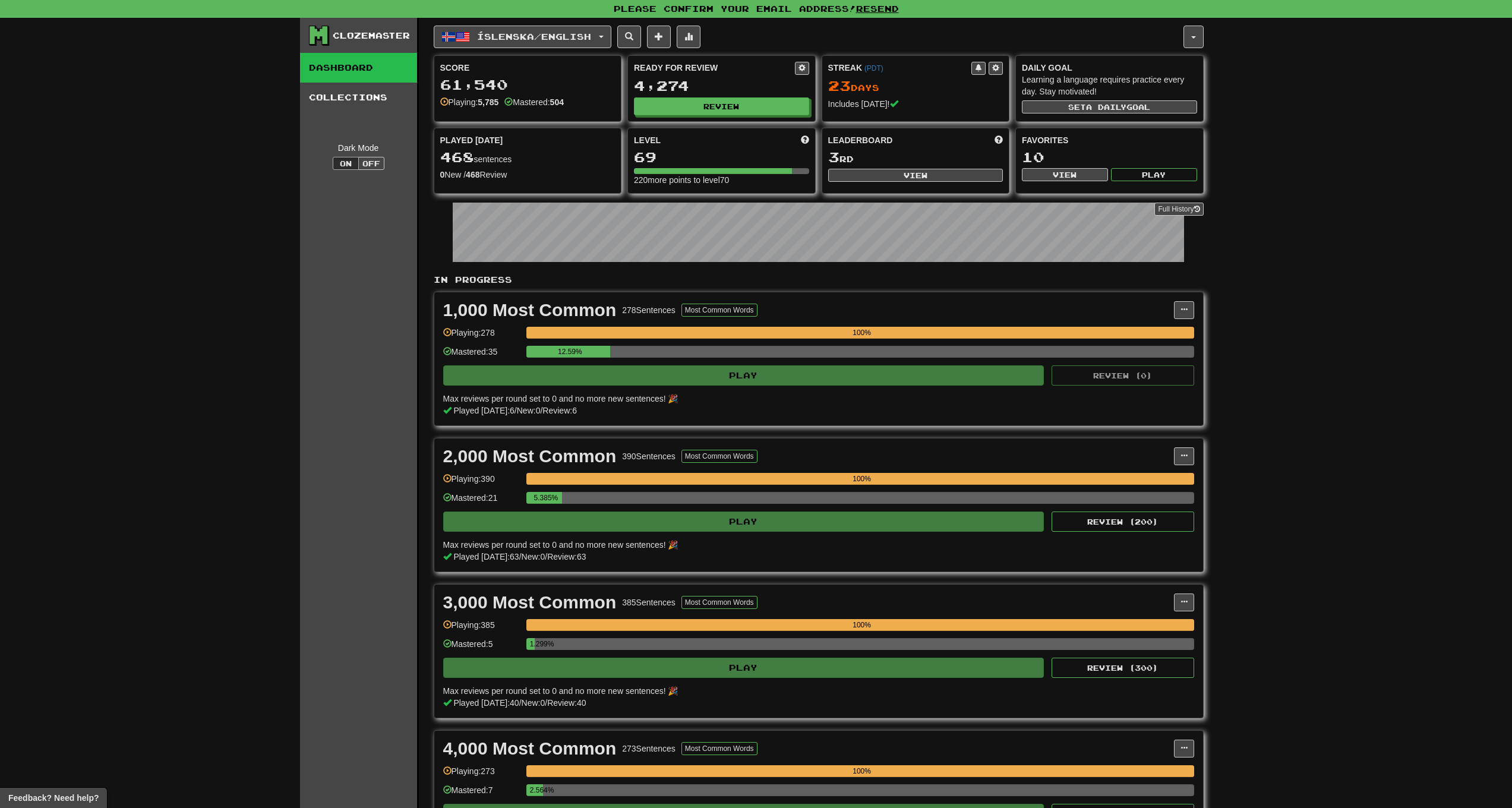
click at [569, 42] on button "Íslenska / English" at bounding box center [522, 37] width 177 height 23
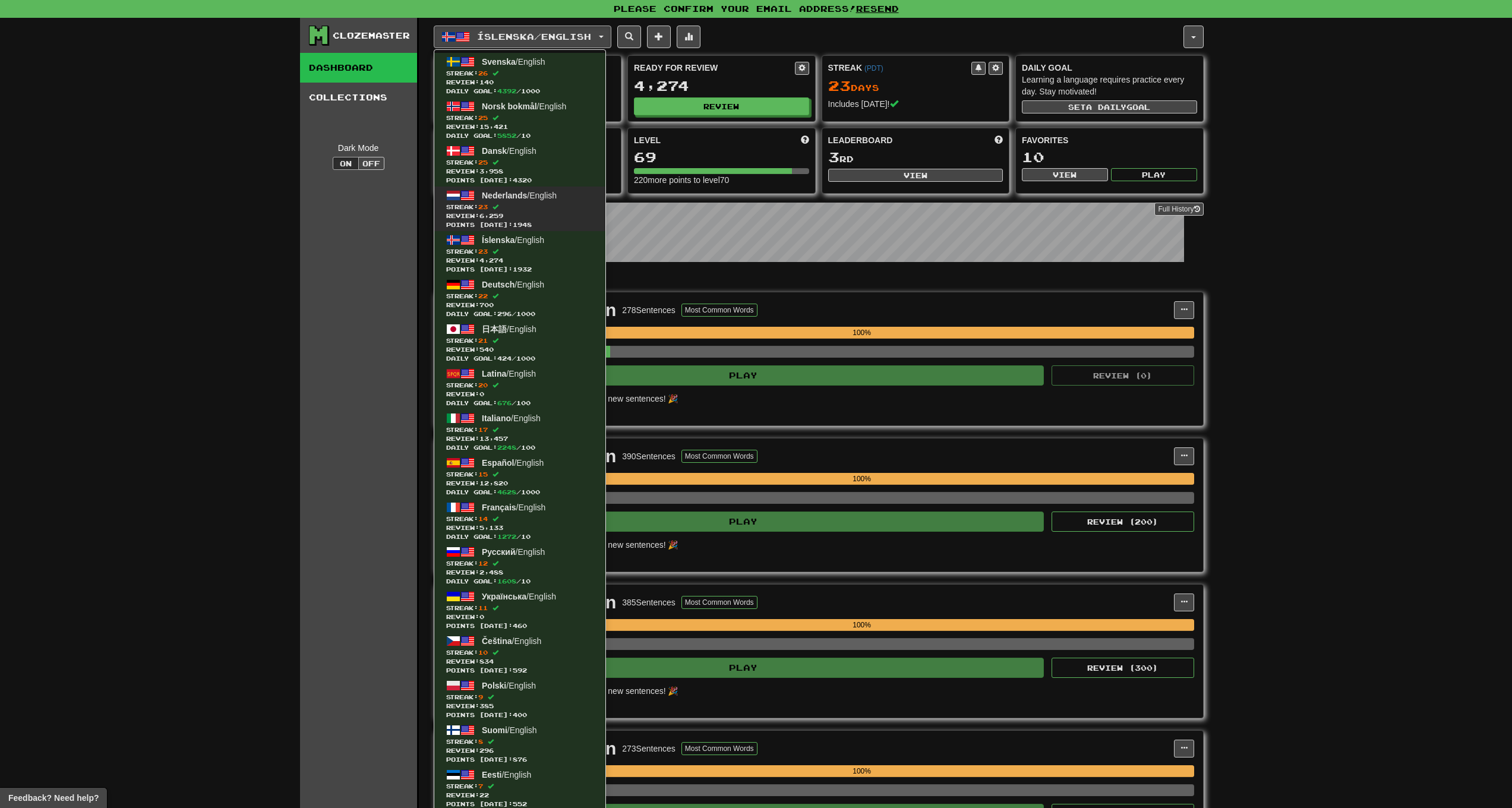
click at [511, 195] on span "Nederlands" at bounding box center [505, 195] width 45 height 10
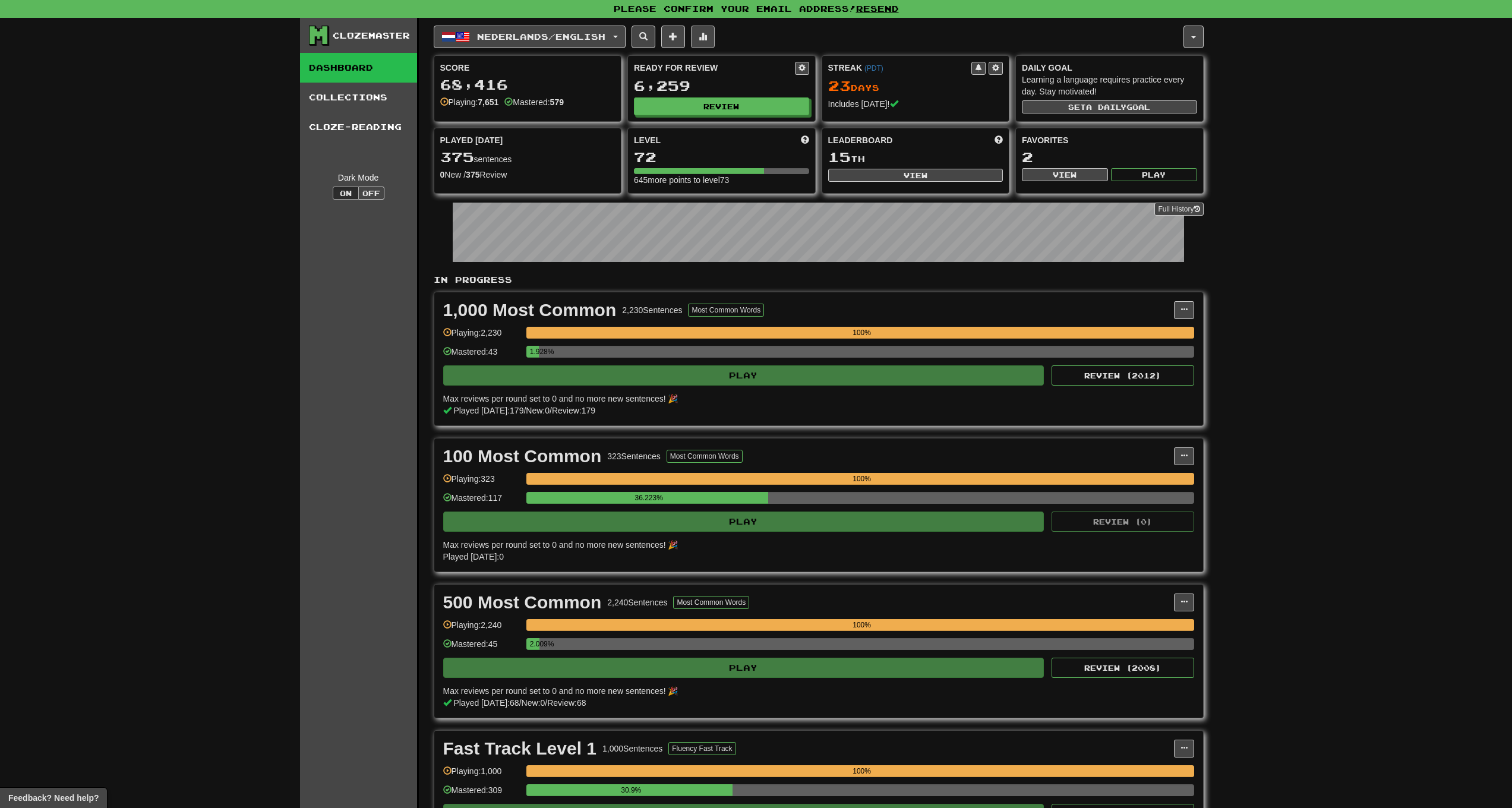
click at [707, 40] on span at bounding box center [703, 36] width 8 height 8
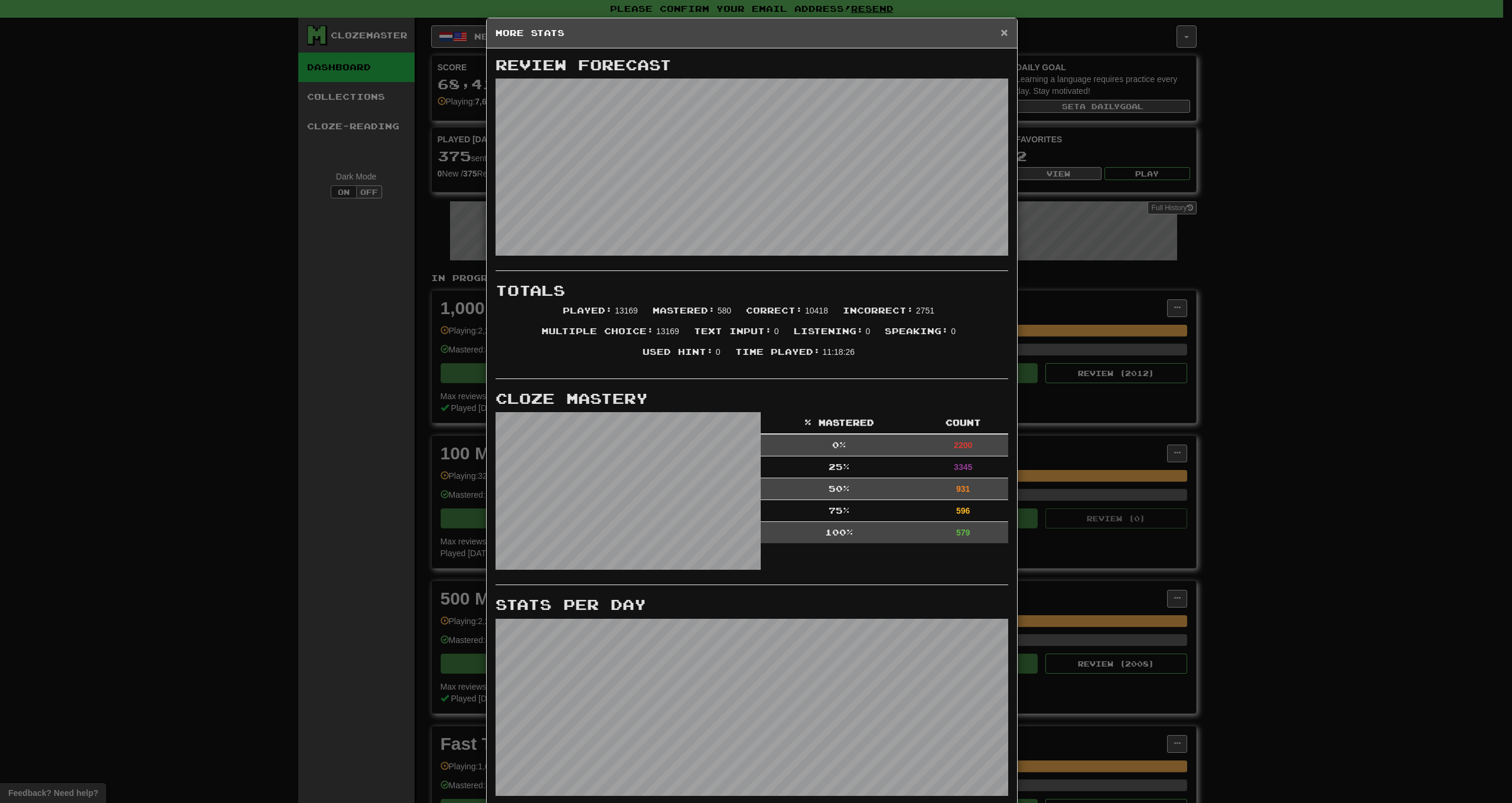
click at [1001, 33] on span "×" at bounding box center [1004, 32] width 7 height 14
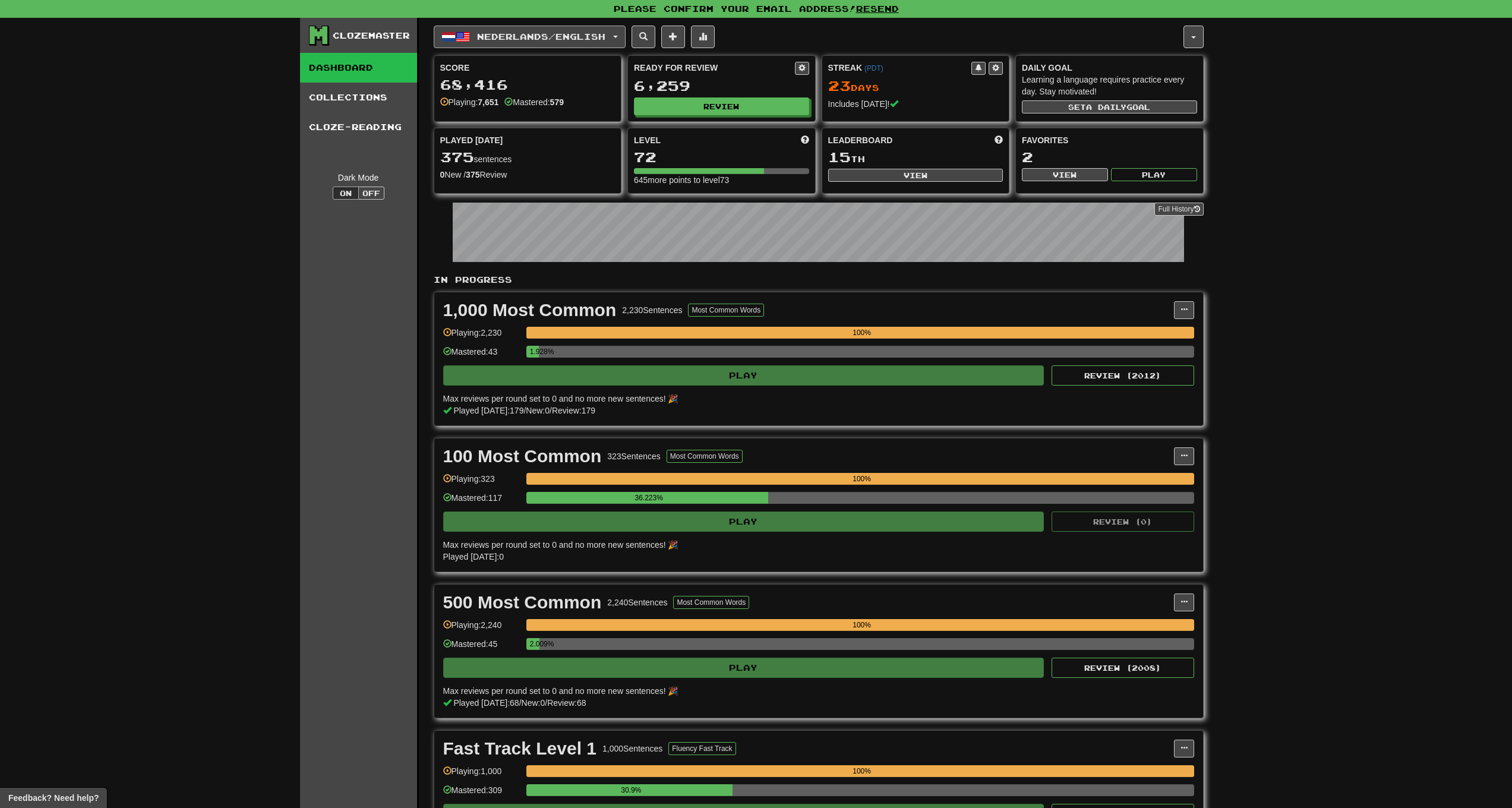
click at [591, 38] on span "Nederlands / English" at bounding box center [541, 36] width 128 height 10
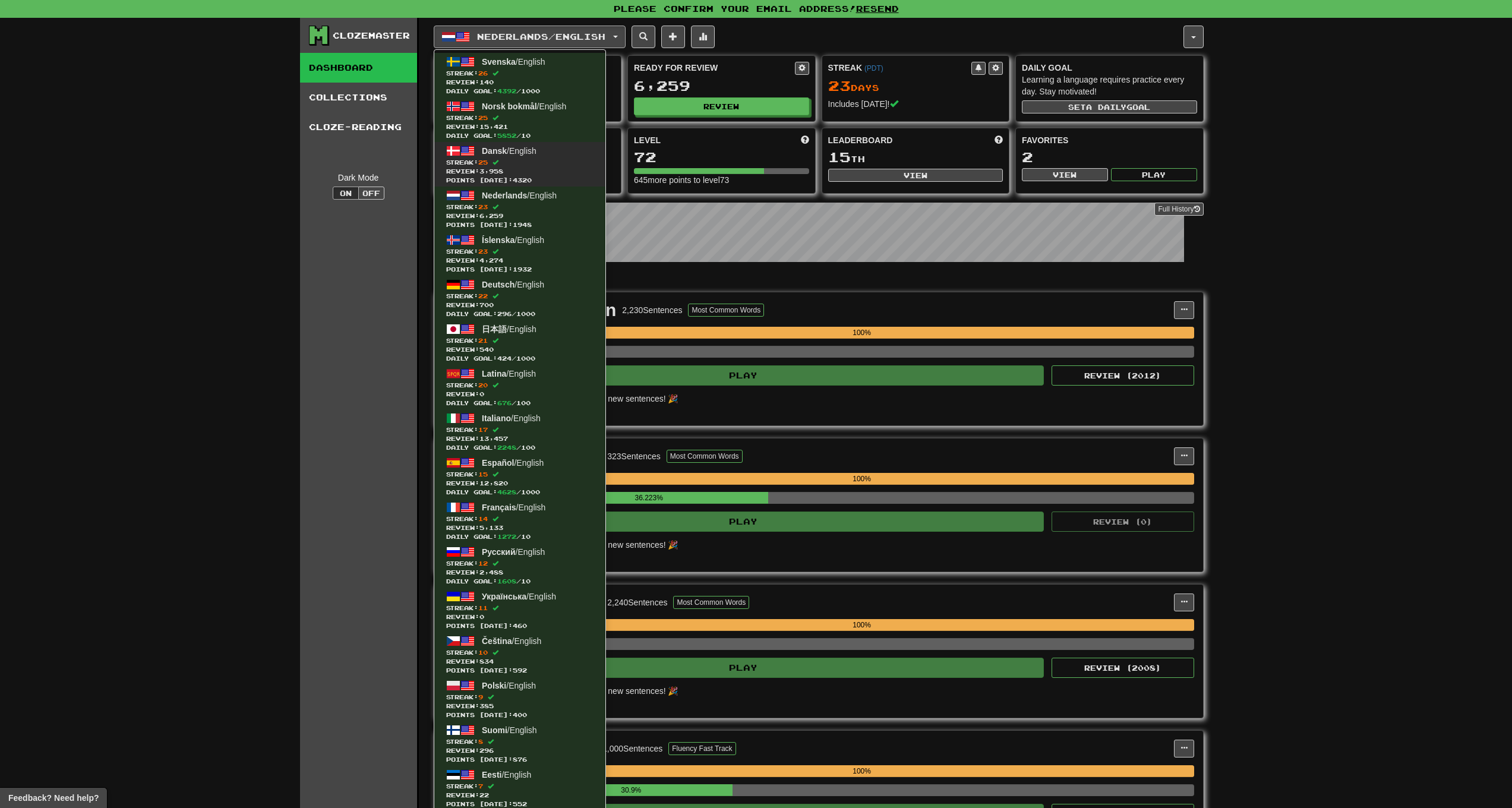
click at [522, 155] on span "Dansk / English" at bounding box center [509, 151] width 54 height 10
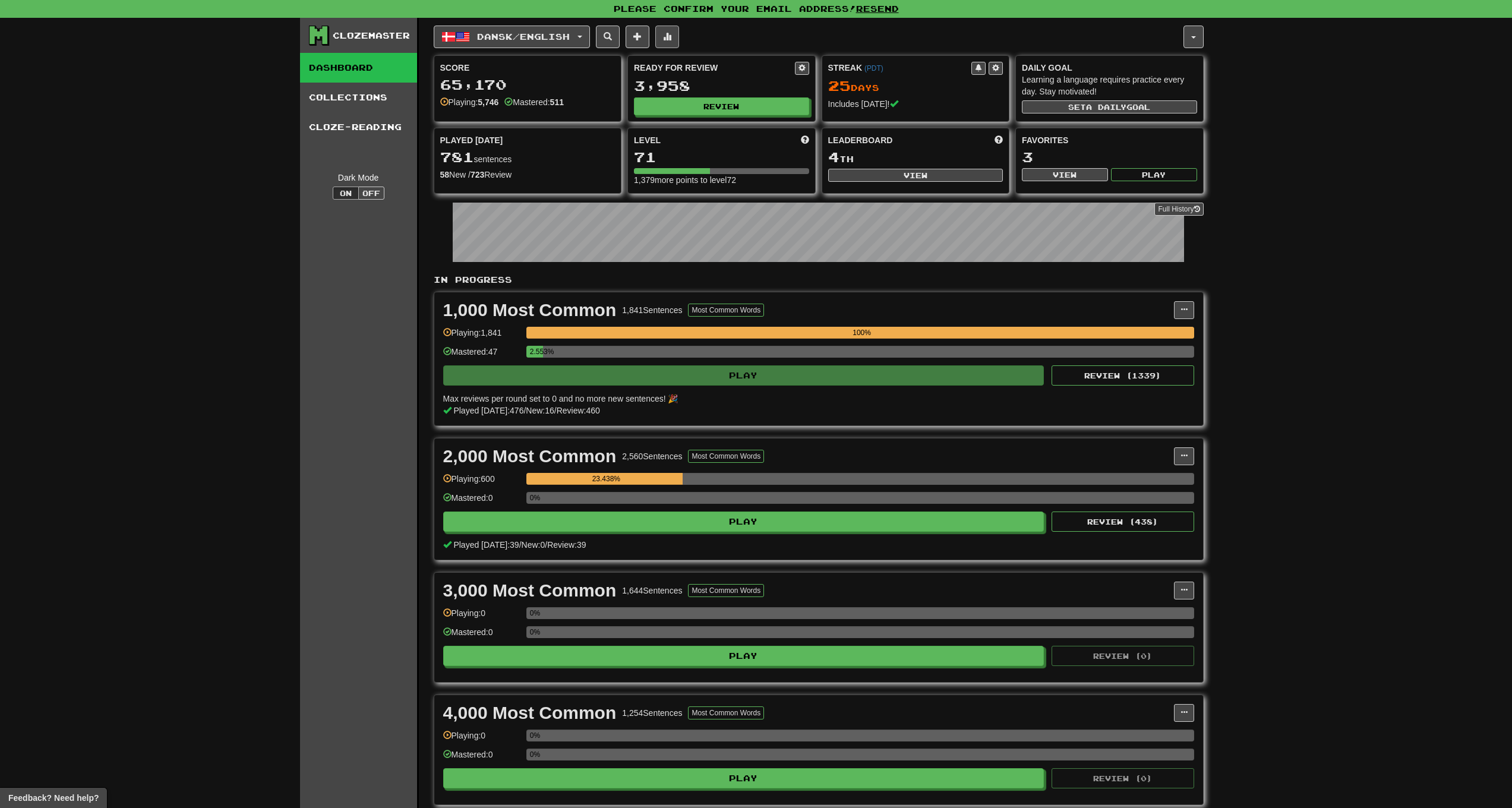
click at [673, 42] on button at bounding box center [667, 37] width 24 height 23
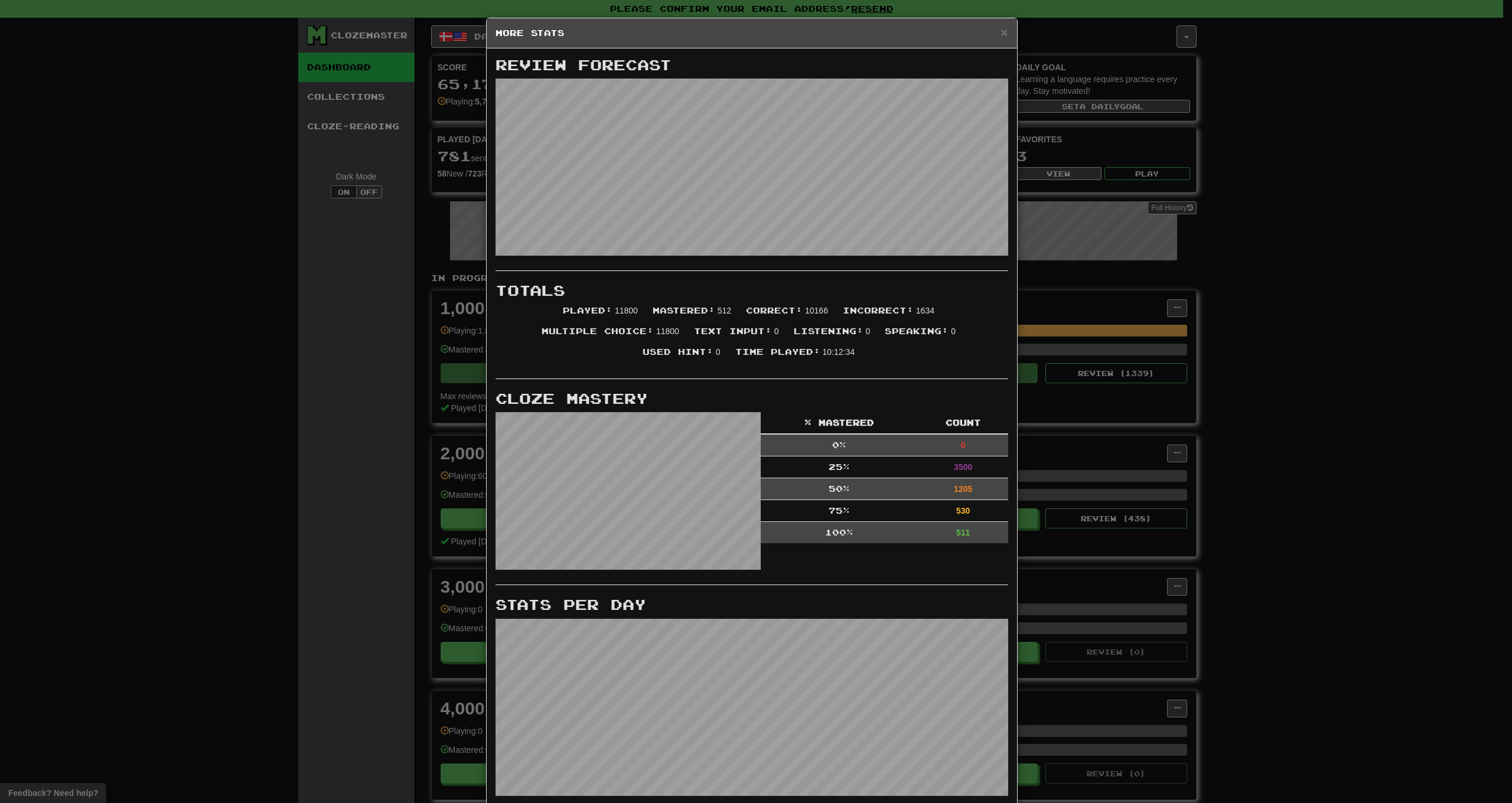
click at [840, 35] on h5 "More Stats" at bounding box center [751, 33] width 513 height 12
click at [1001, 34] on span "×" at bounding box center [1004, 32] width 7 height 14
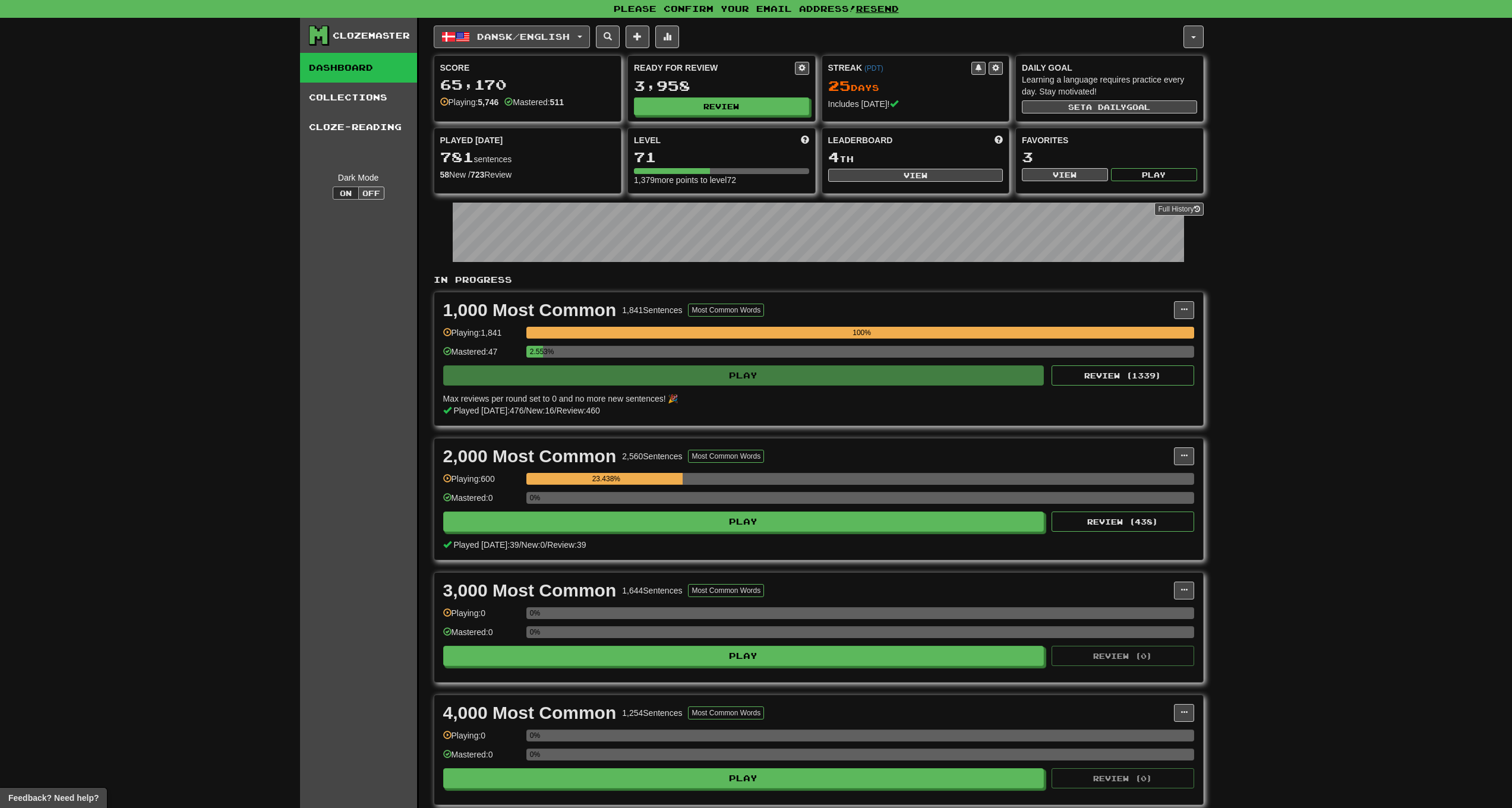
click at [531, 35] on span "Dansk / English" at bounding box center [523, 36] width 93 height 10
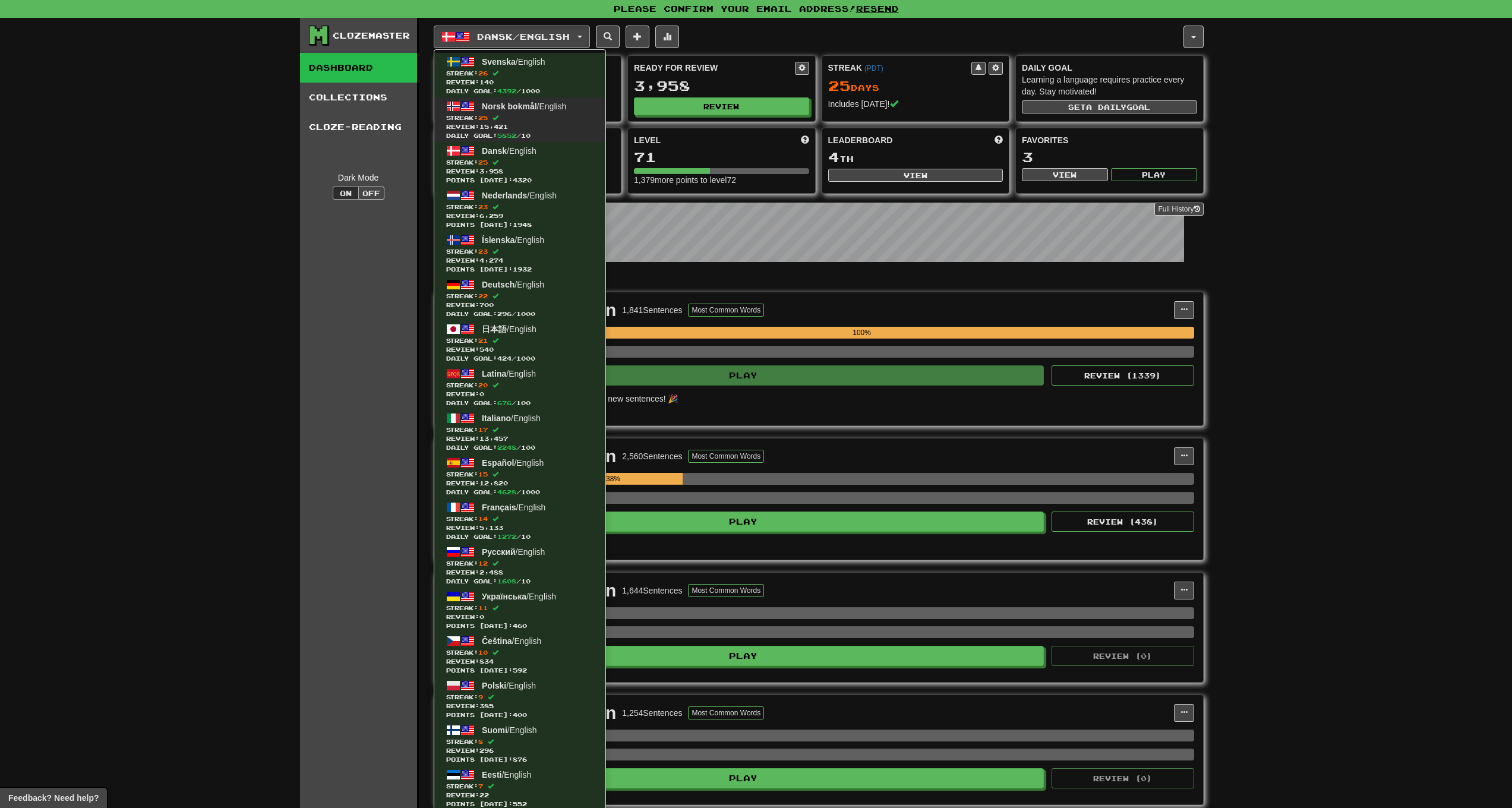
click at [487, 104] on span "Norsk bokmål" at bounding box center [510, 106] width 55 height 10
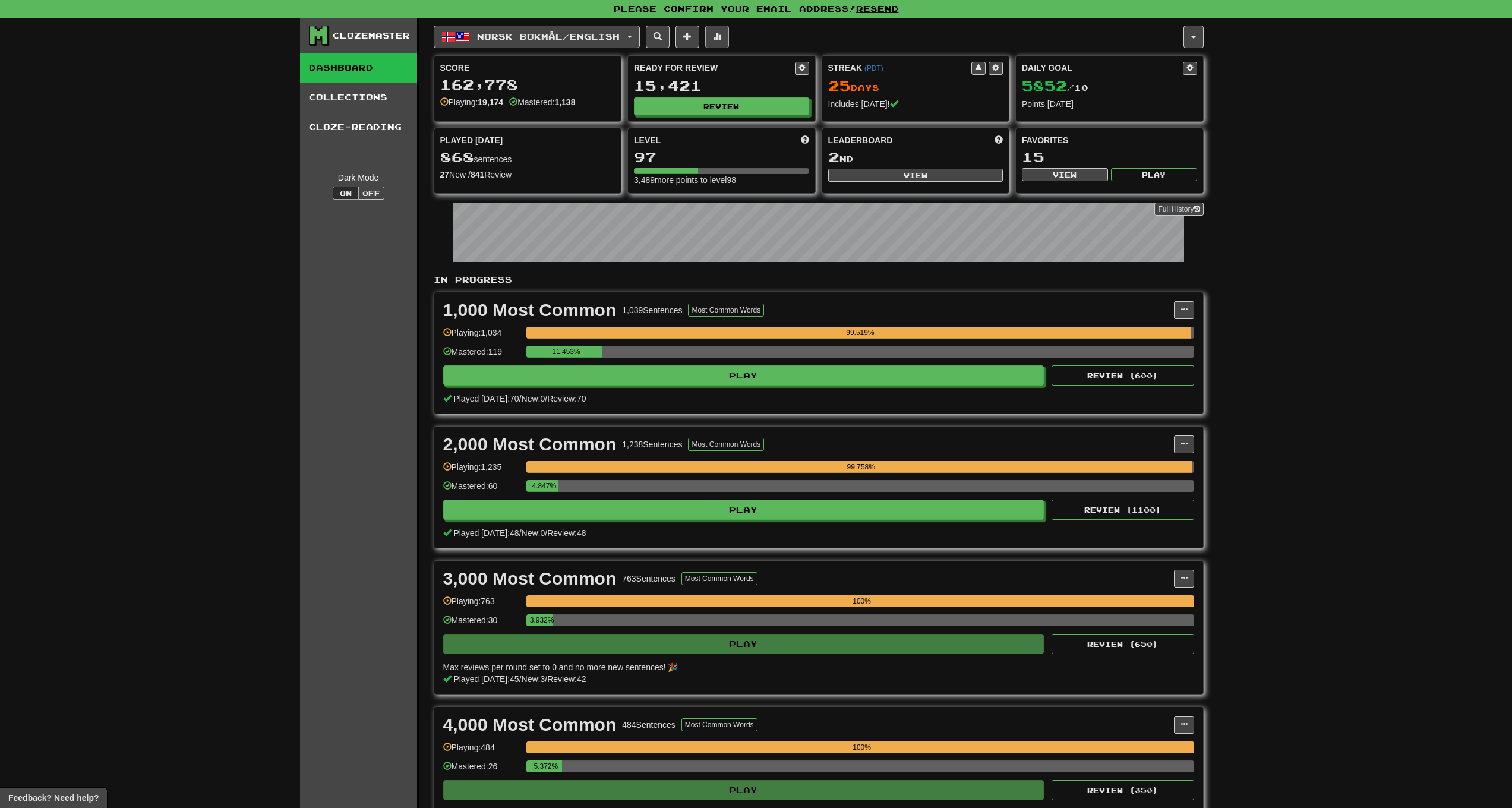
click at [729, 39] on button at bounding box center [717, 37] width 24 height 23
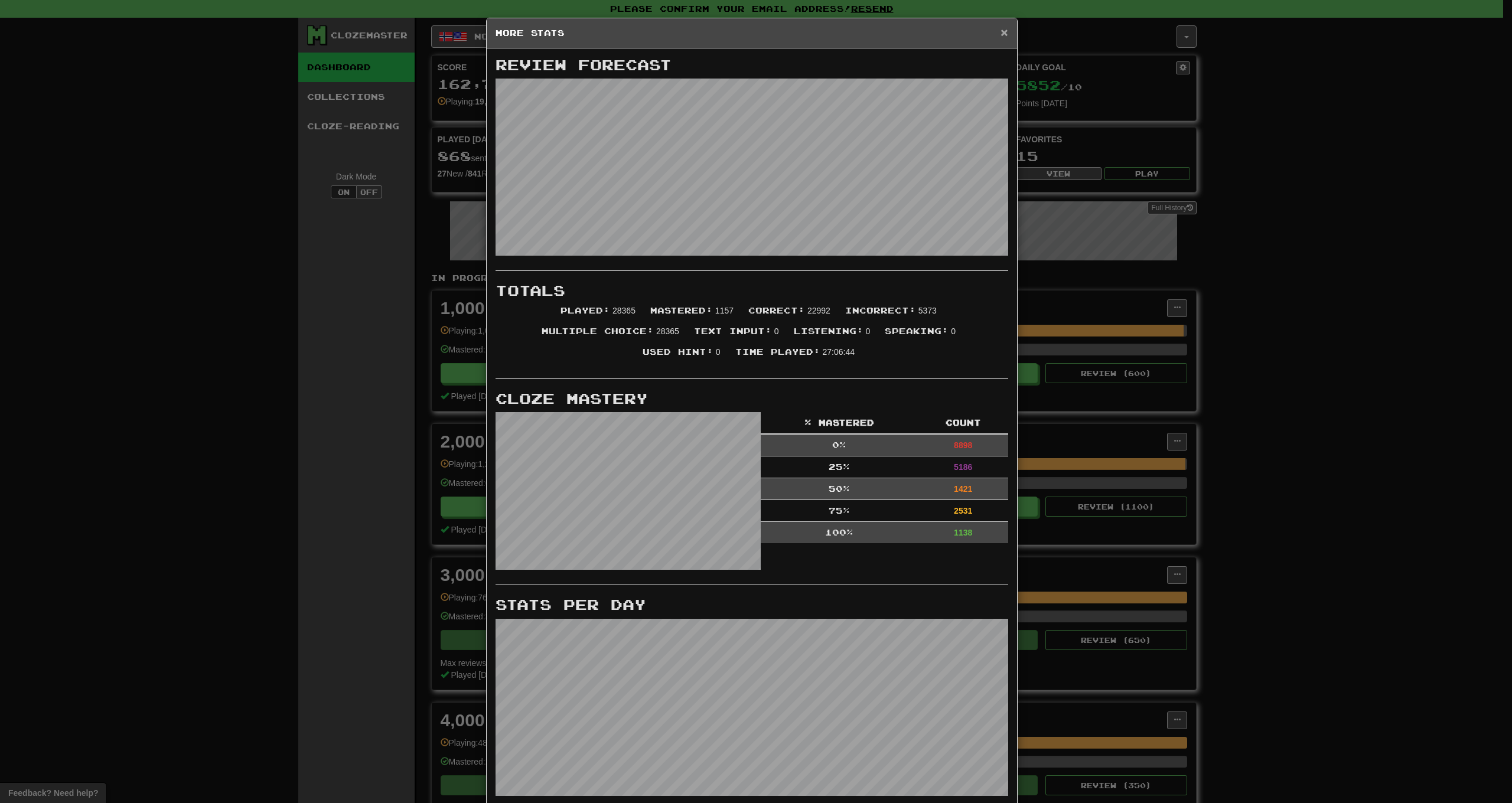
click at [1001, 37] on span "×" at bounding box center [1004, 32] width 7 height 14
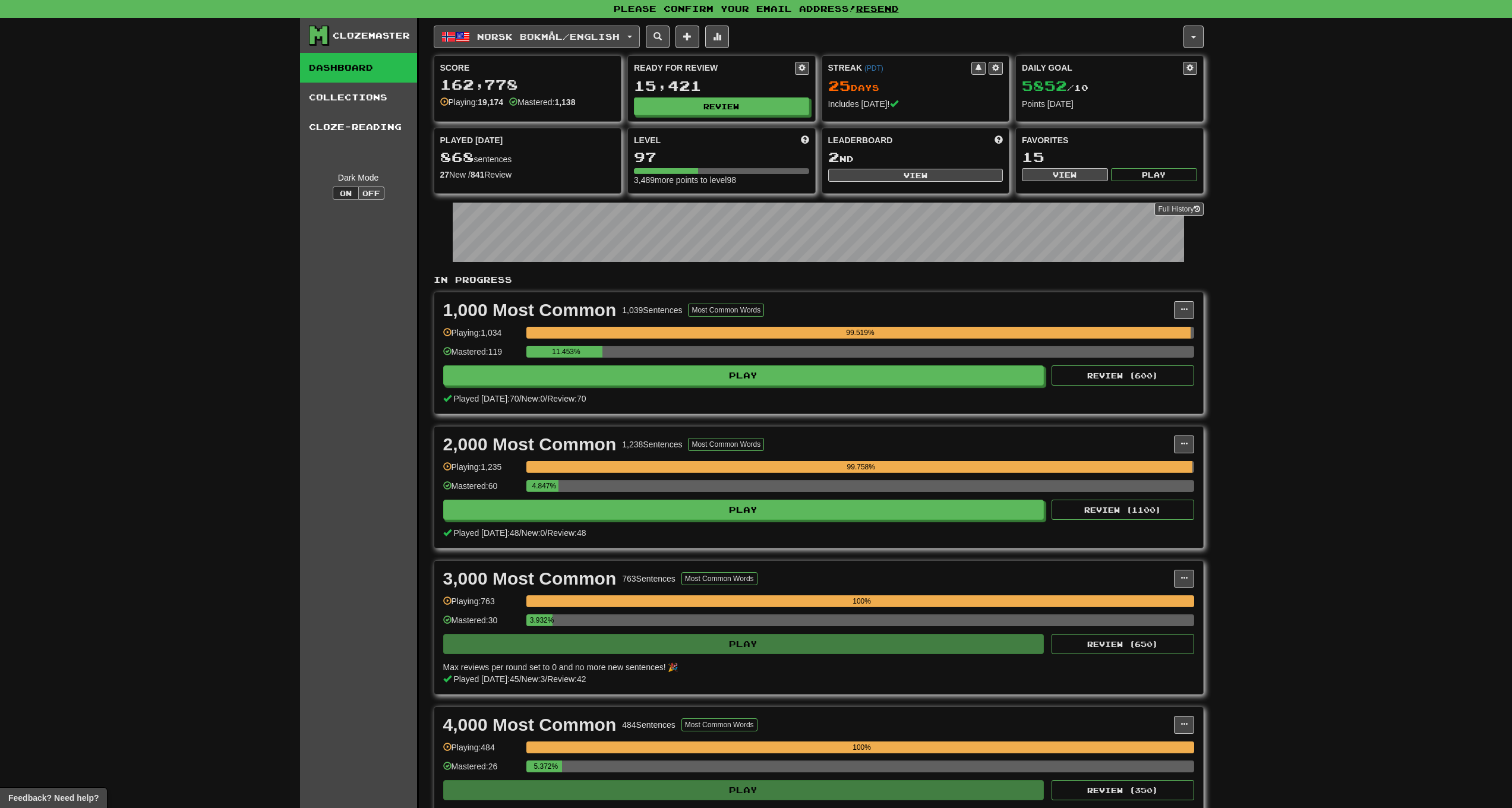
click at [532, 42] on button "Norsk bokmål / English" at bounding box center [536, 37] width 206 height 23
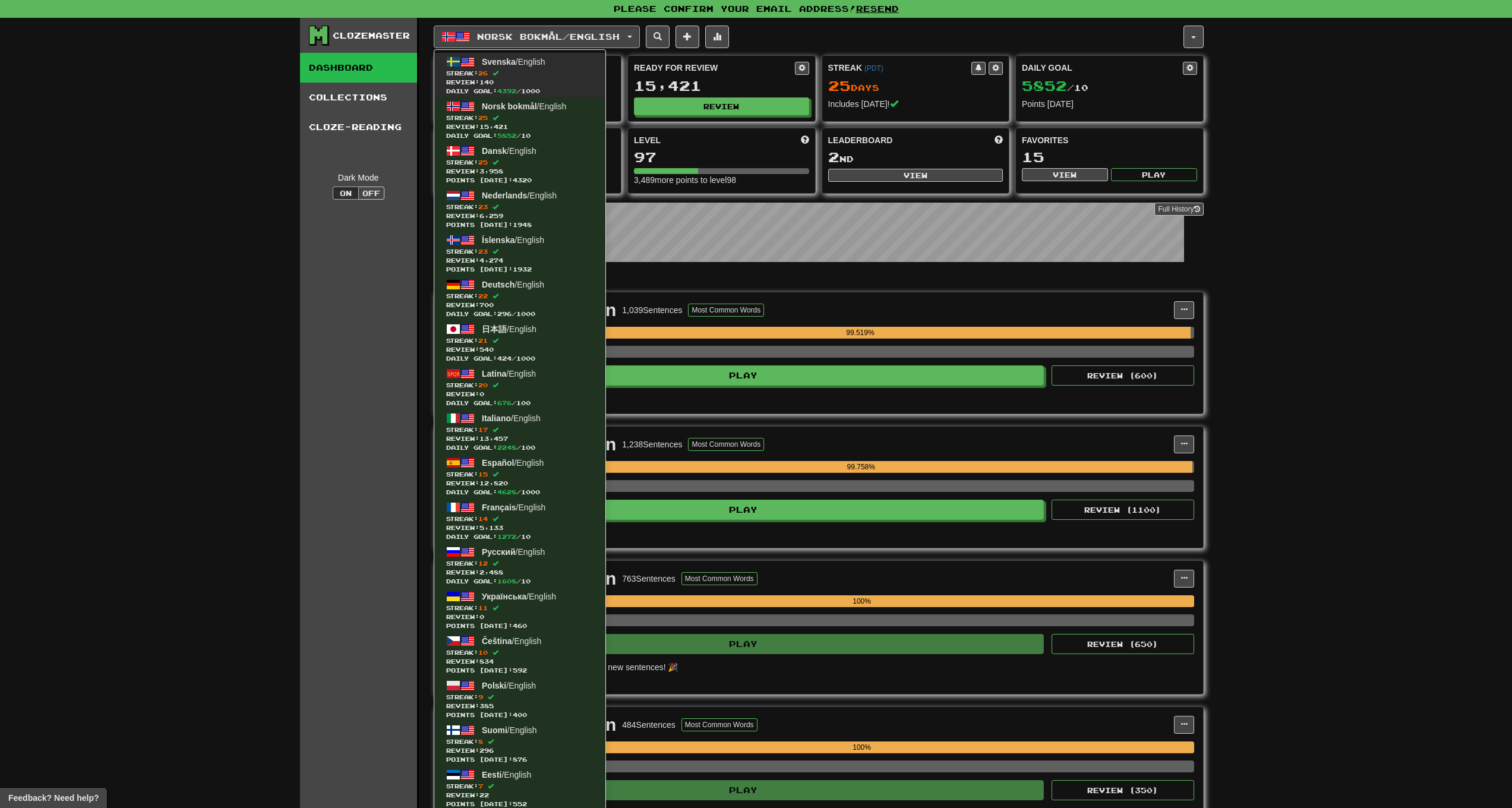
click at [519, 68] on link "Svenska / English Streak: 26 Review: 140 Daily Goal: 4392 / 1000" at bounding box center [520, 75] width 171 height 45
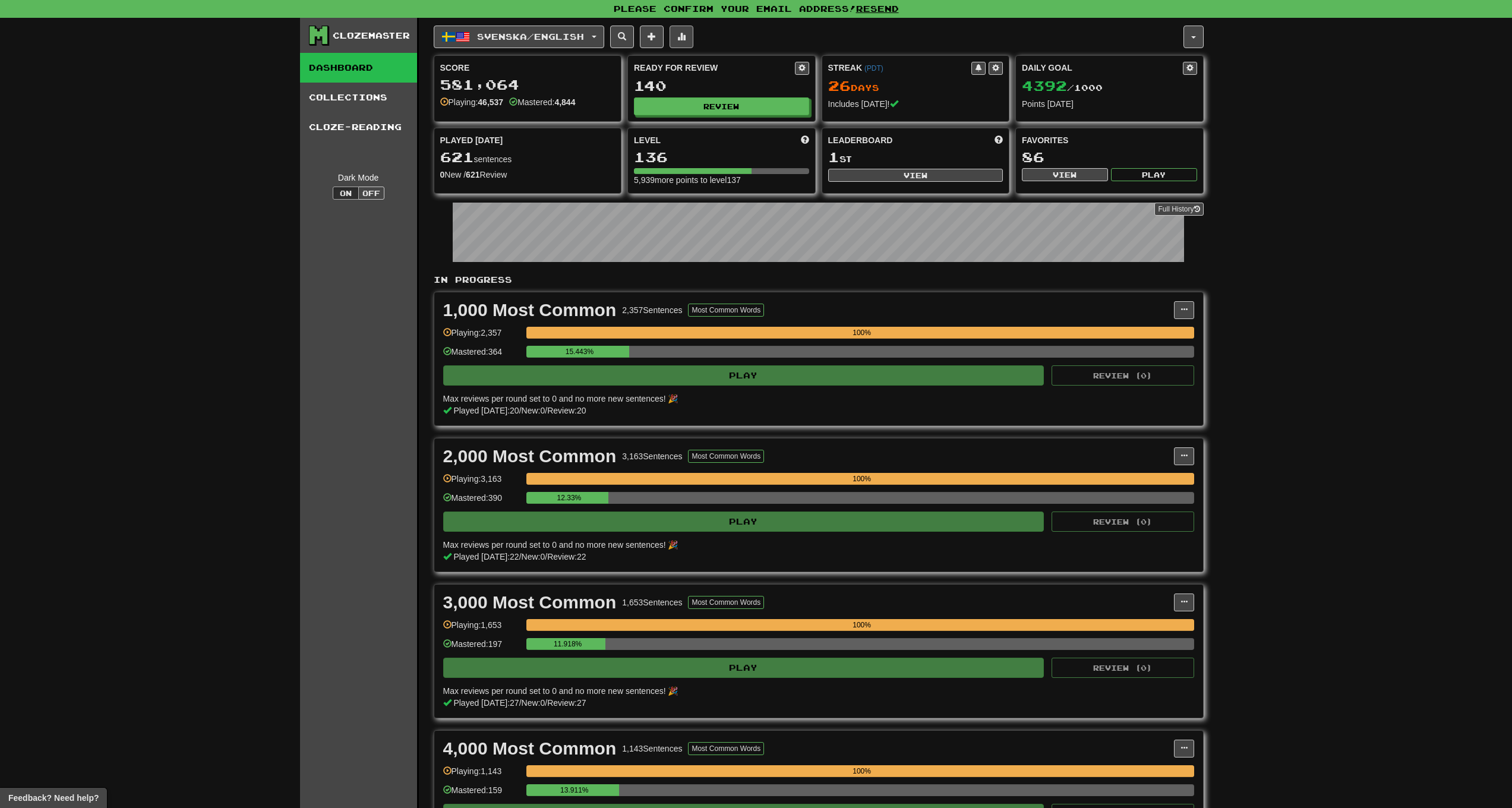
click at [682, 39] on button at bounding box center [682, 37] width 24 height 23
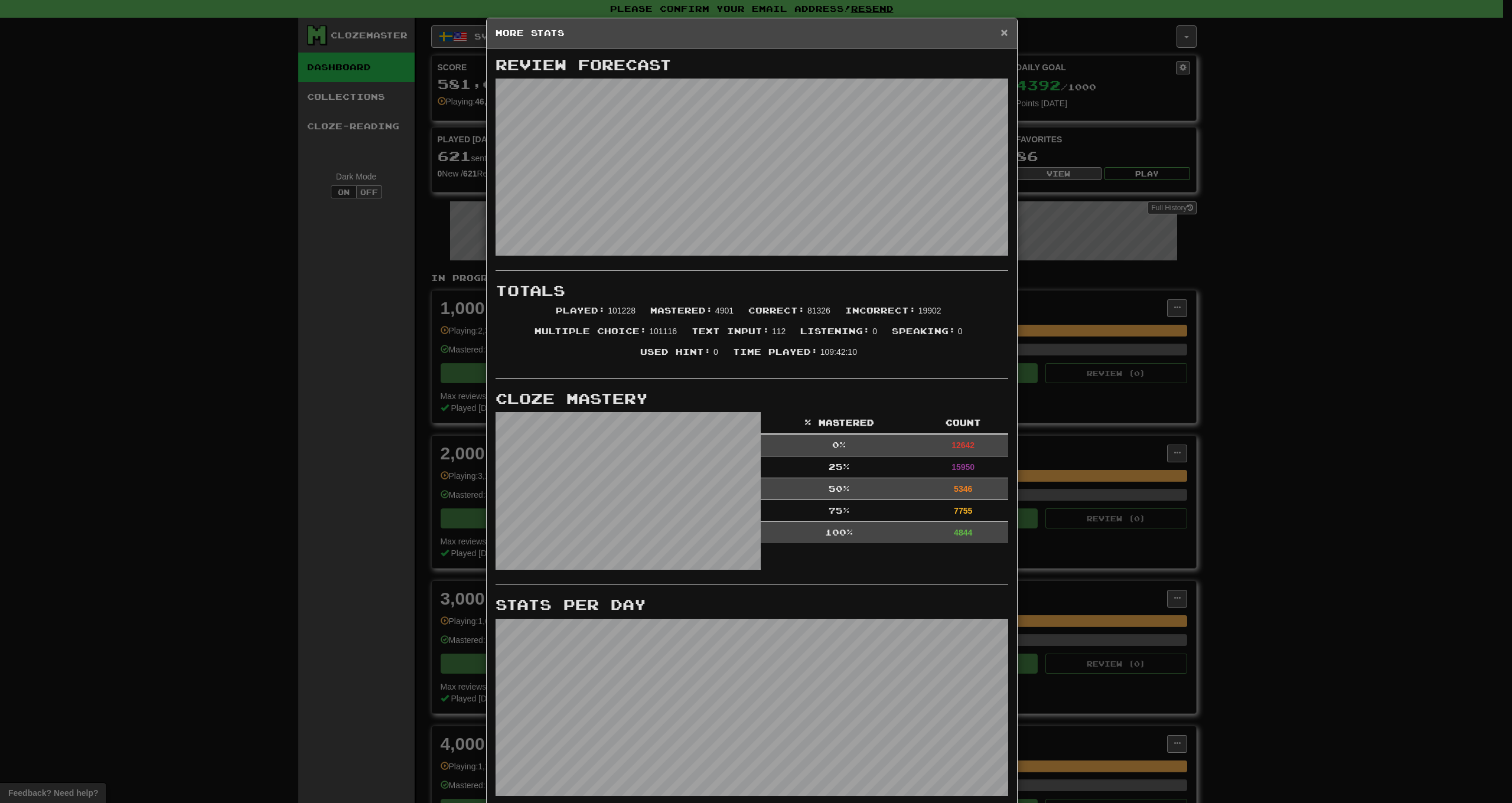
click at [1001, 33] on span "×" at bounding box center [1004, 32] width 7 height 14
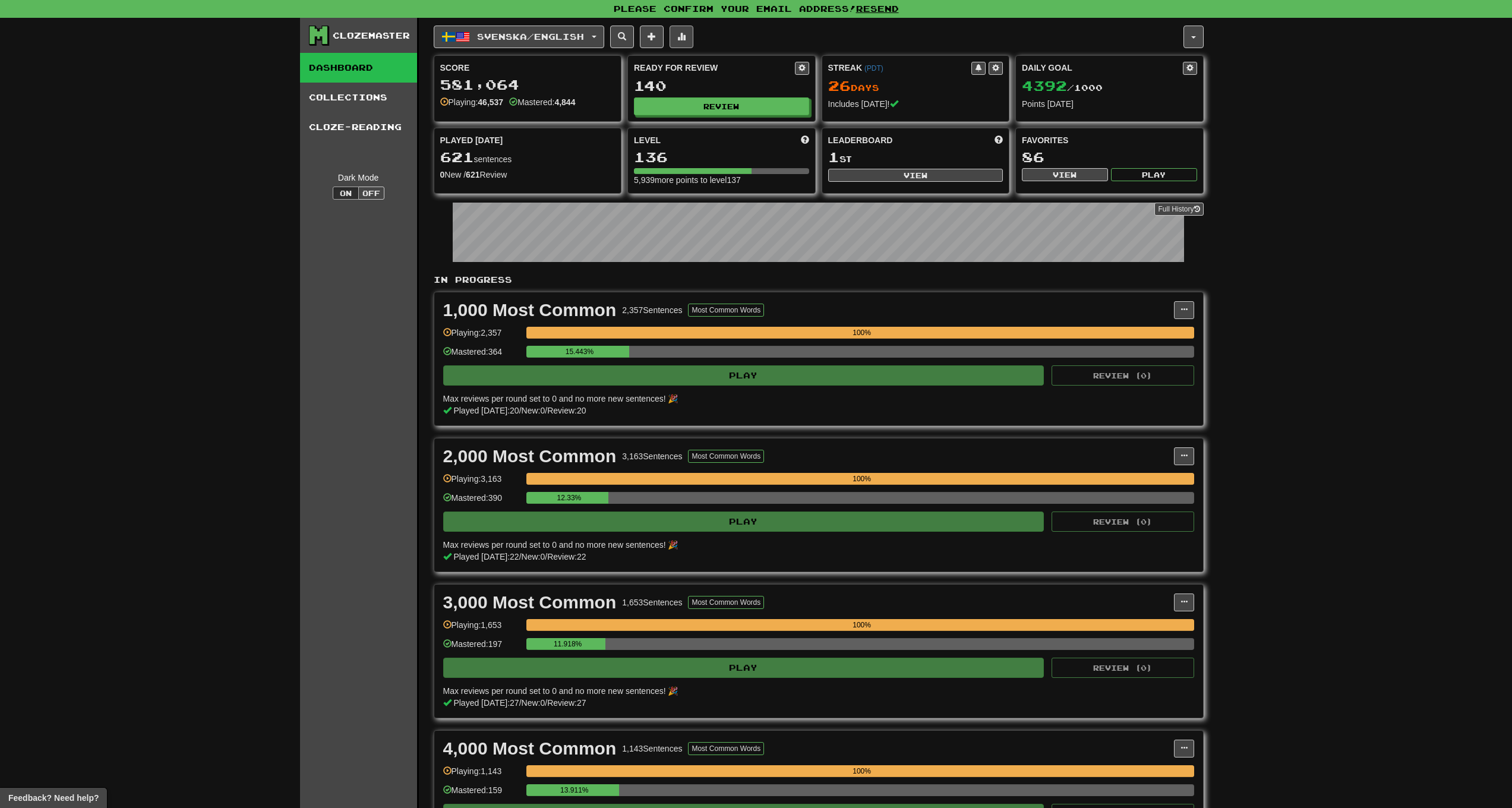
click at [692, 30] on button at bounding box center [682, 37] width 24 height 23
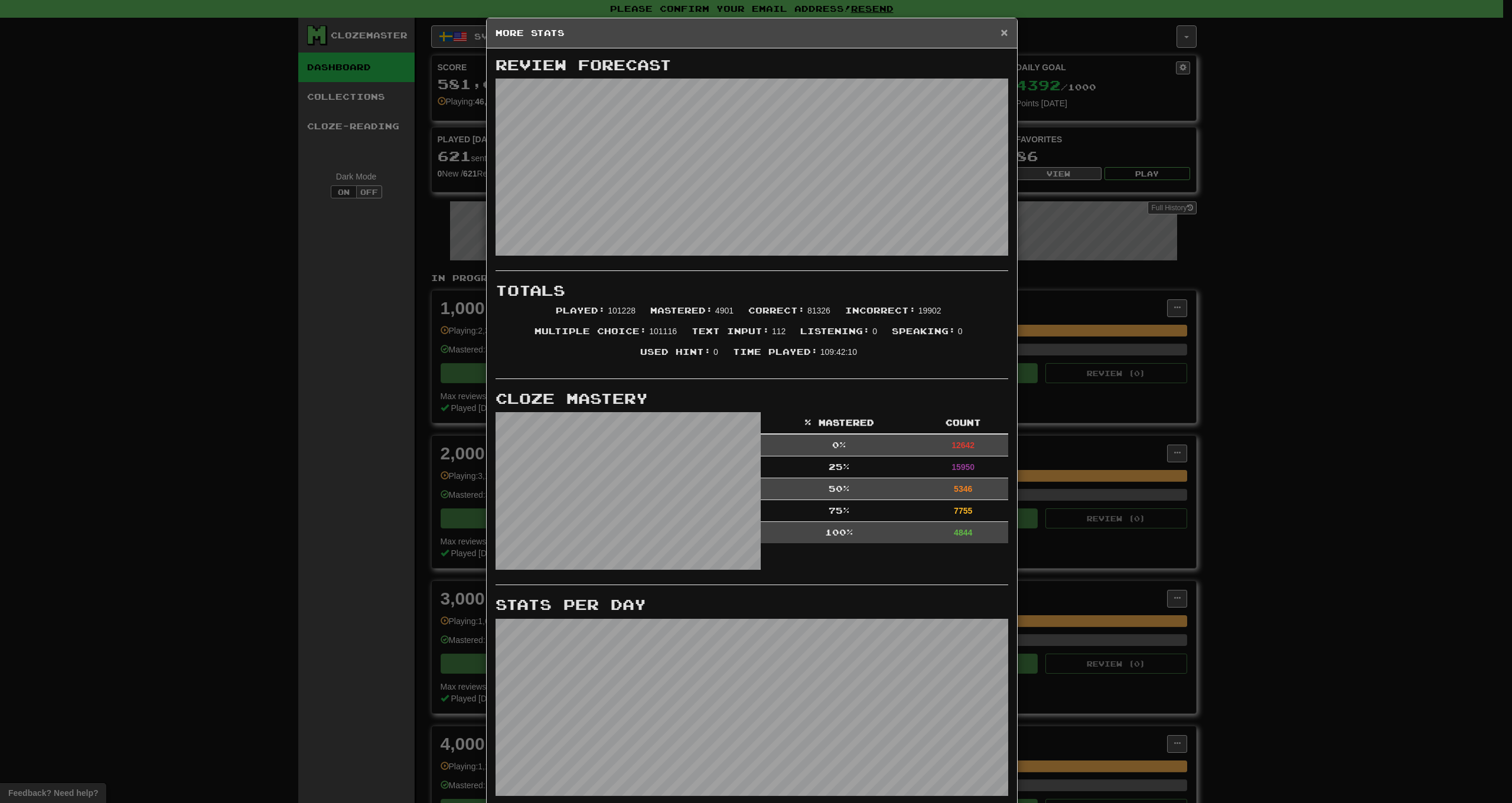
click at [1001, 33] on span "×" at bounding box center [1004, 32] width 7 height 14
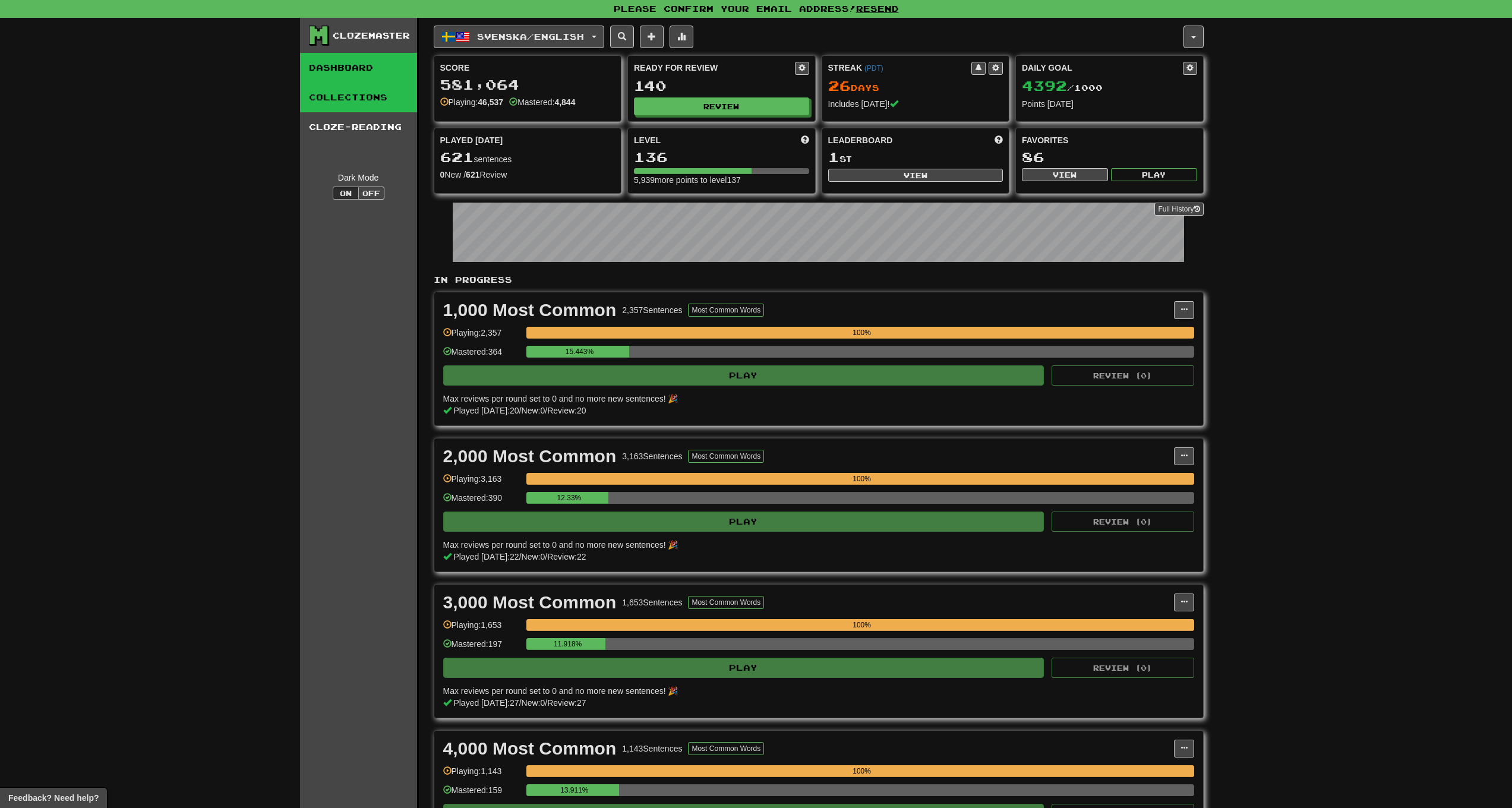
click at [348, 102] on link "Collections" at bounding box center [358, 97] width 117 height 30
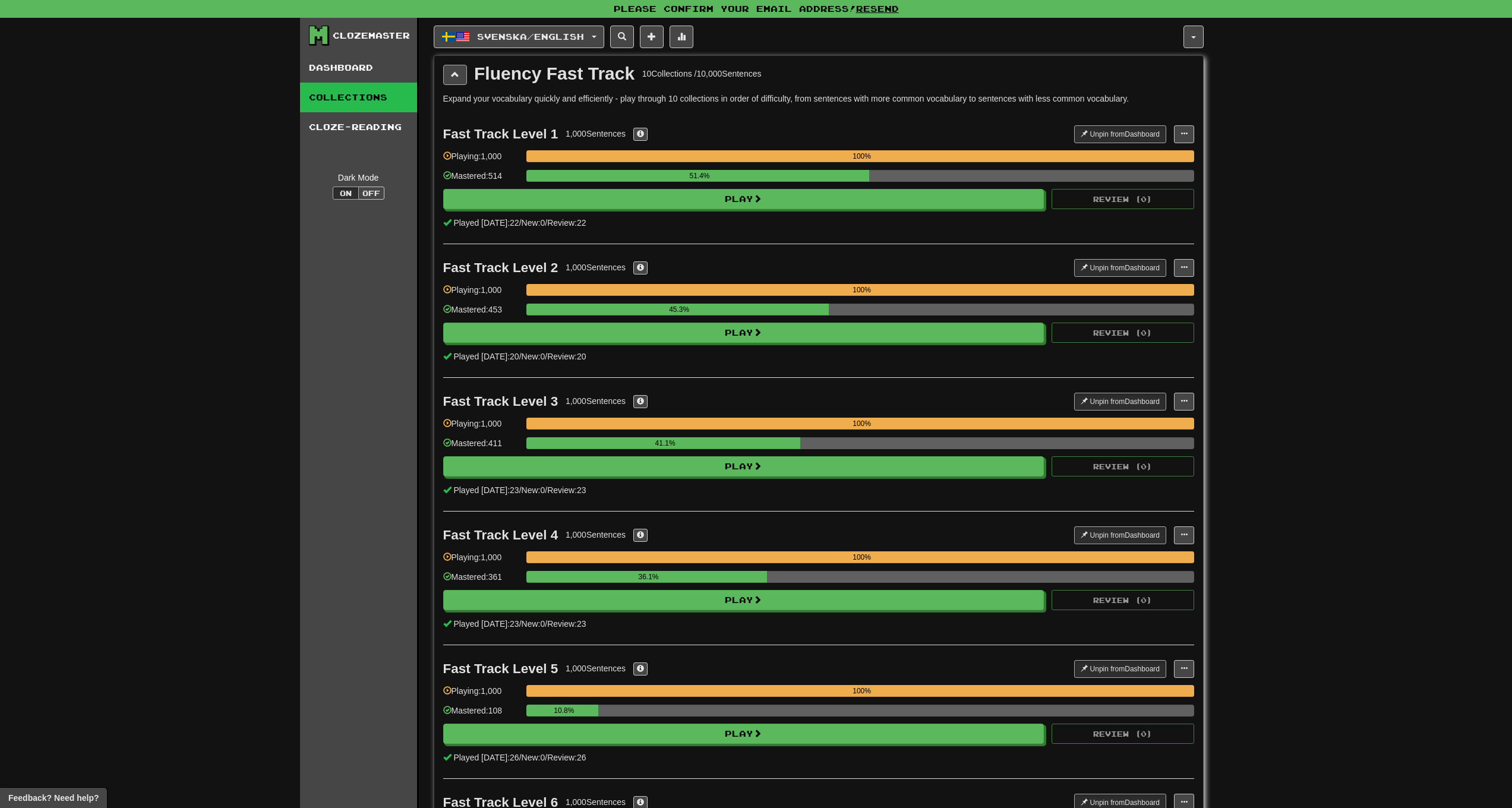
click at [455, 81] on button at bounding box center [455, 75] width 24 height 20
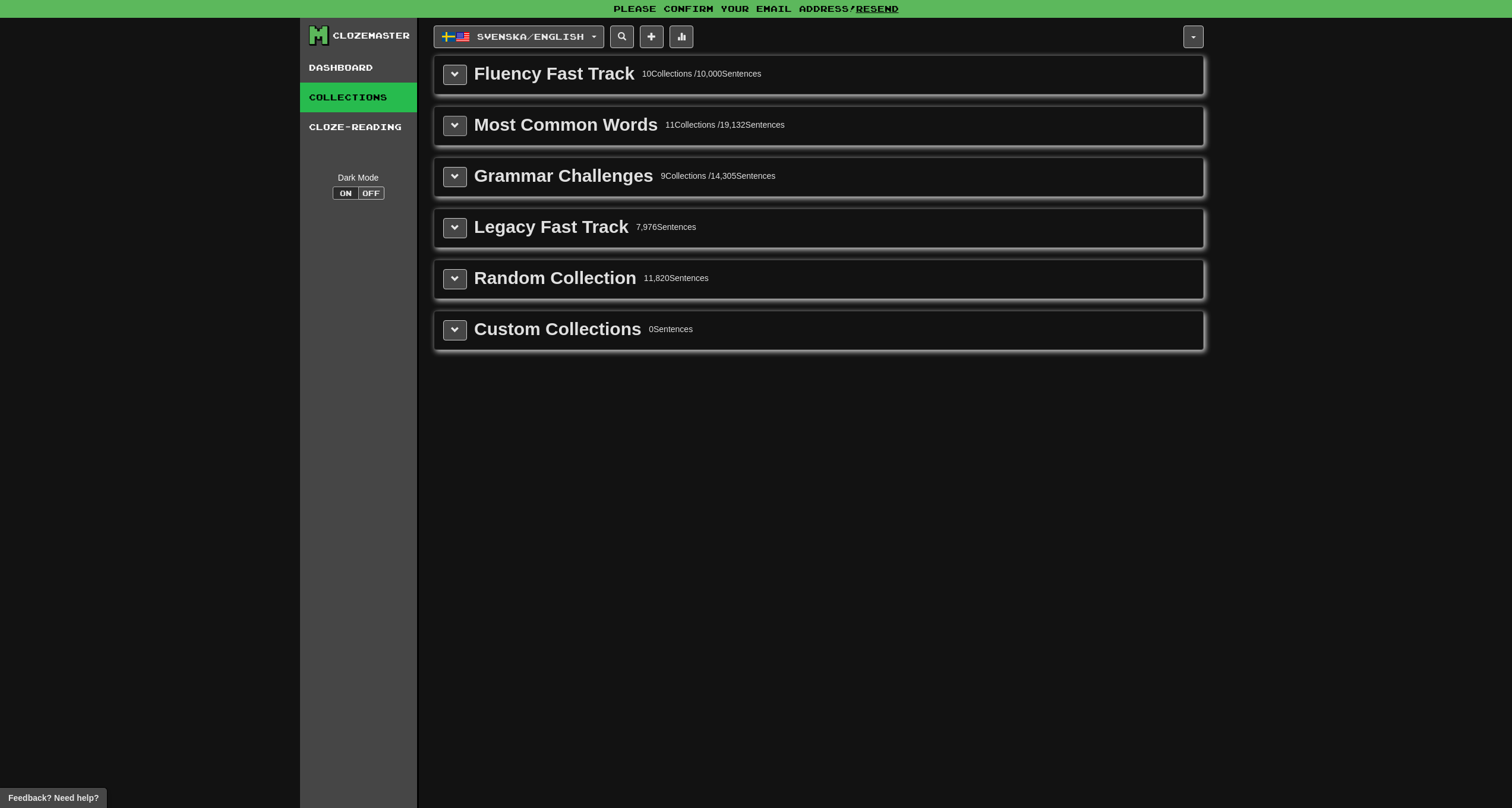
click at [443, 121] on button at bounding box center [455, 126] width 24 height 20
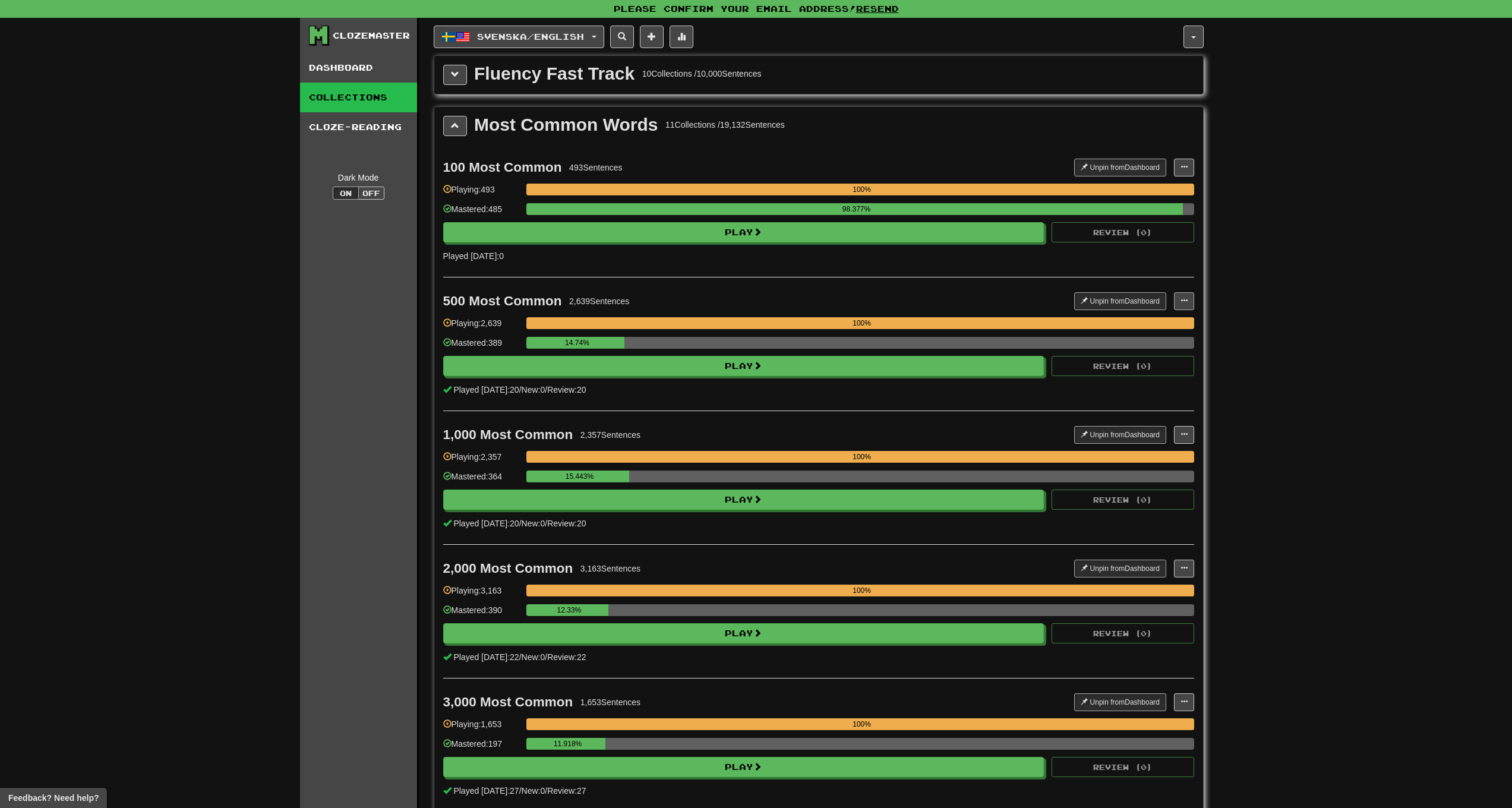
click at [1185, 302] on span at bounding box center [1184, 301] width 7 height 7
click at [1112, 319] on span "Manage Sentences" at bounding box center [1146, 323] width 72 height 10
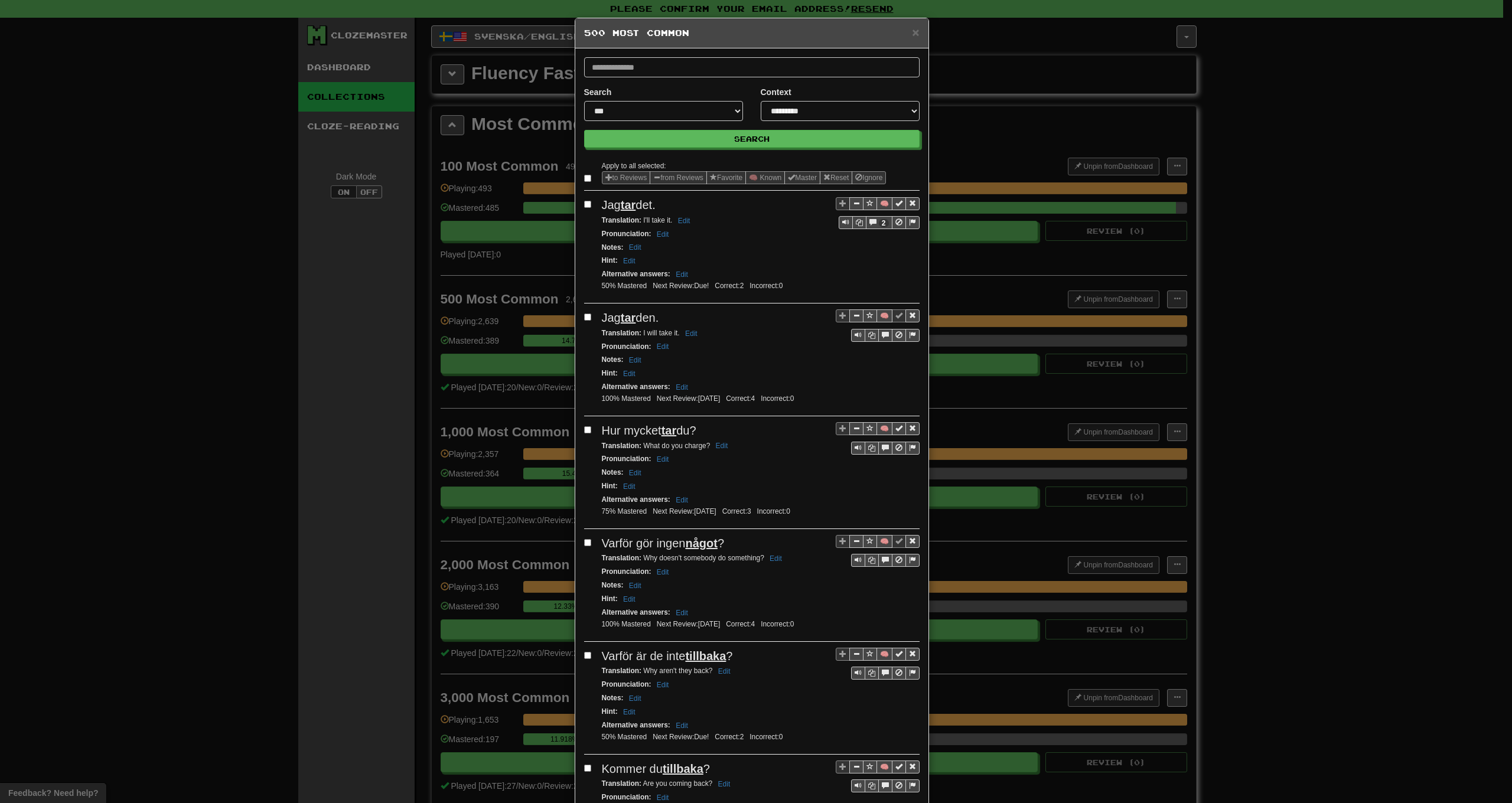
click at [619, 122] on div "**********" at bounding box center [663, 108] width 176 height 44
click at [735, 140] on button "Search" at bounding box center [752, 140] width 336 height 18
select select "**********"
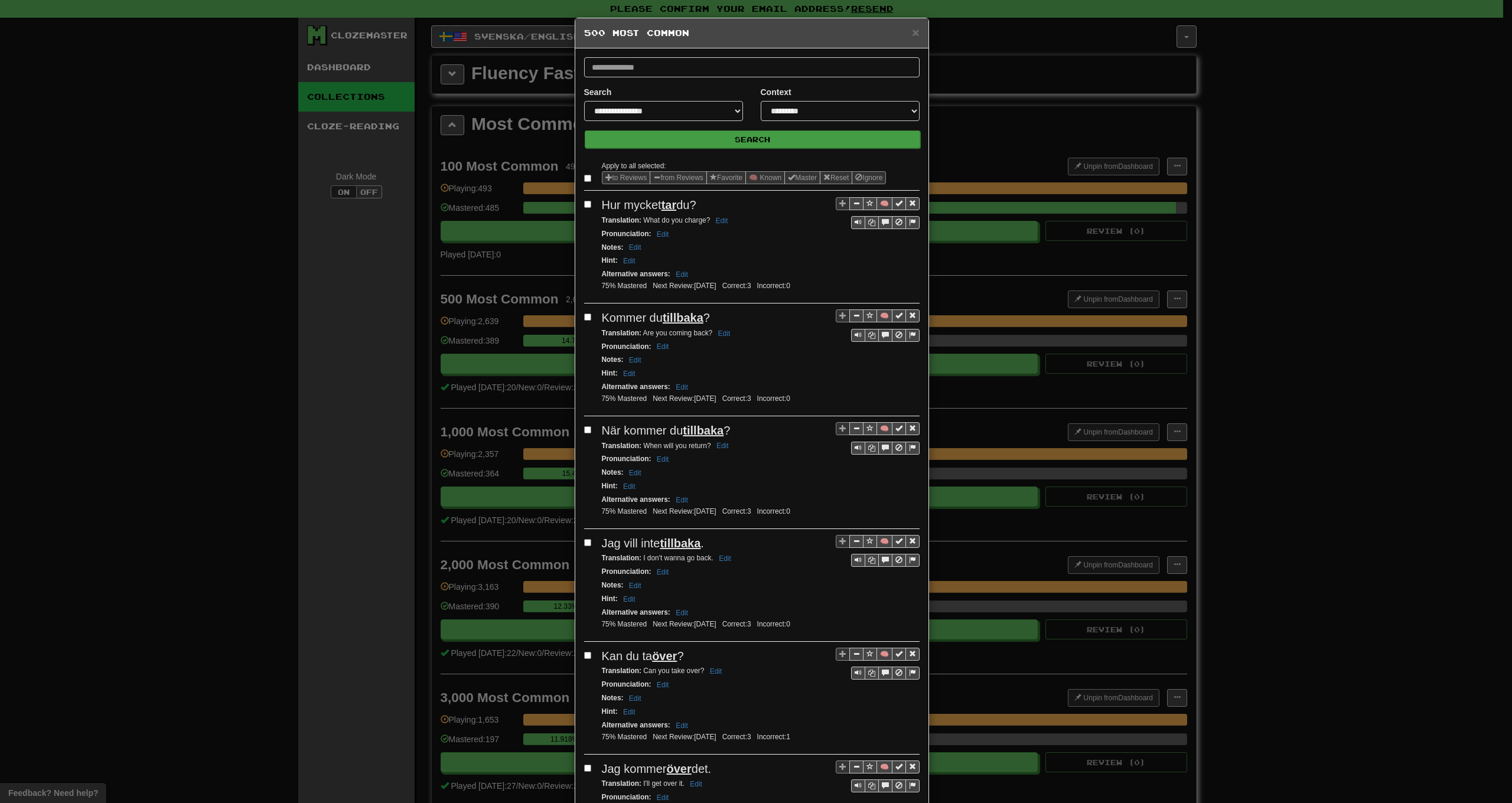
click at [637, 142] on button "Search" at bounding box center [752, 140] width 336 height 18
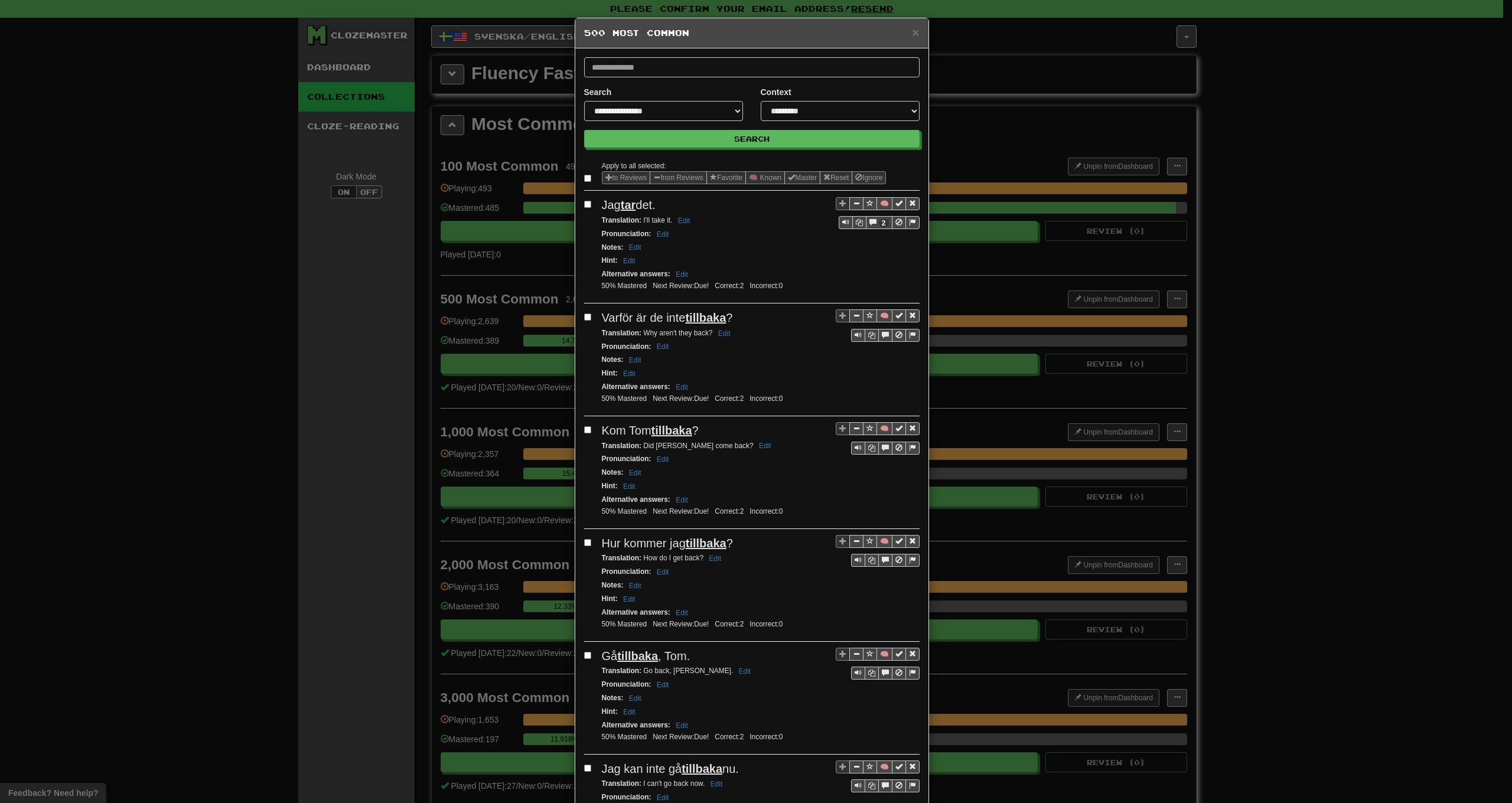
select select "**"
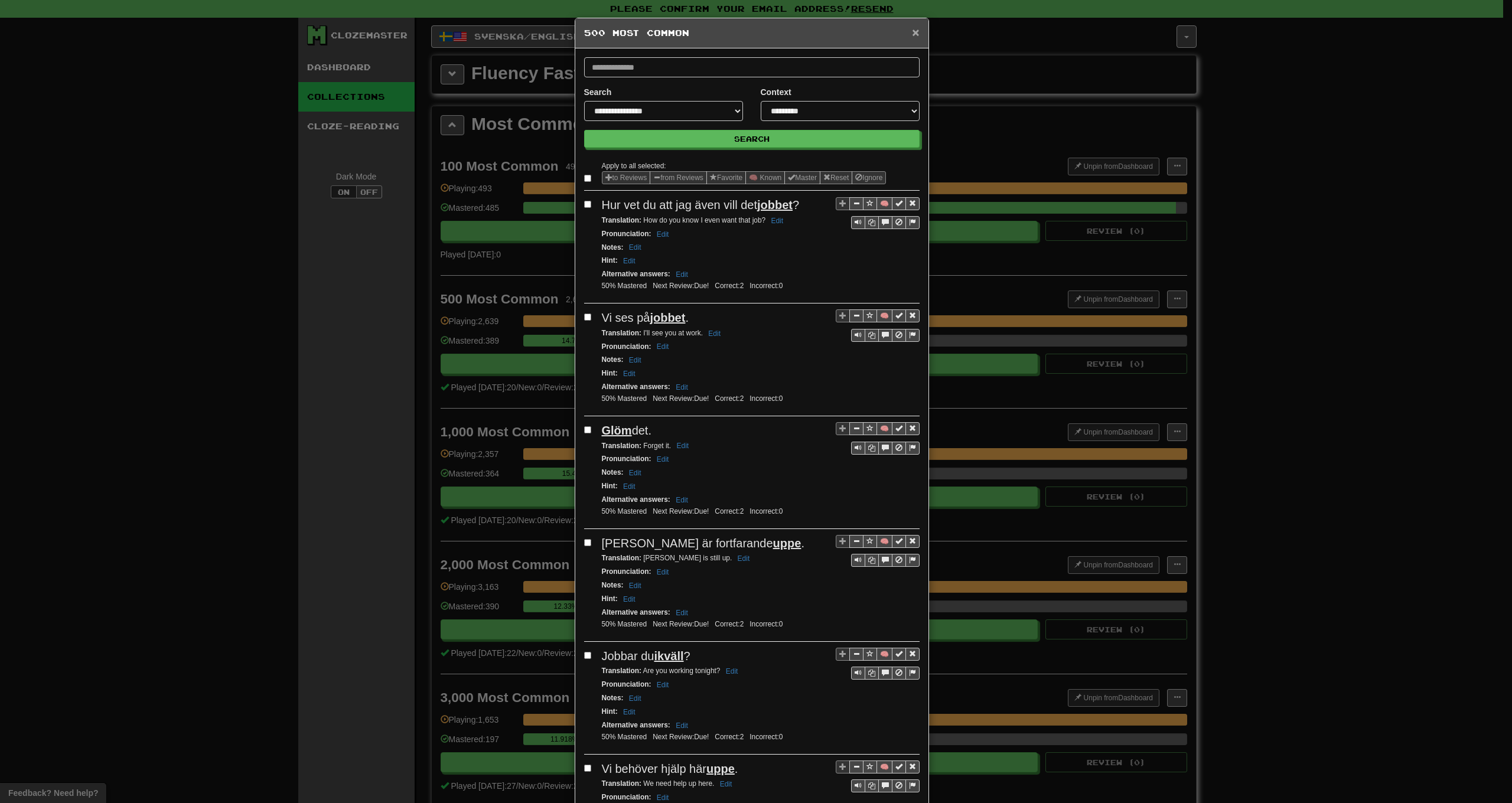
click at [912, 34] on span "×" at bounding box center [915, 32] width 7 height 14
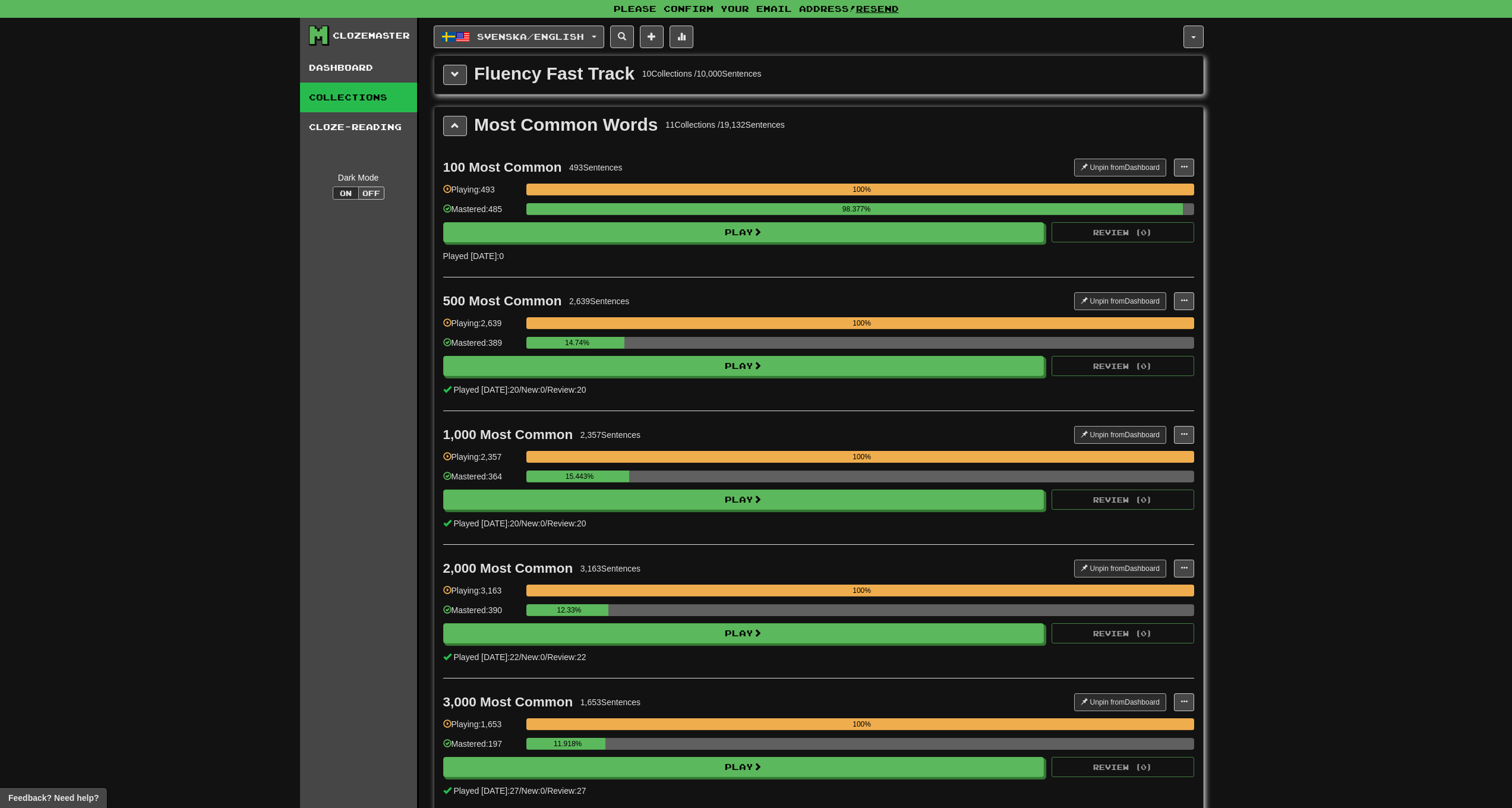
click at [452, 127] on span at bounding box center [455, 126] width 8 height 8
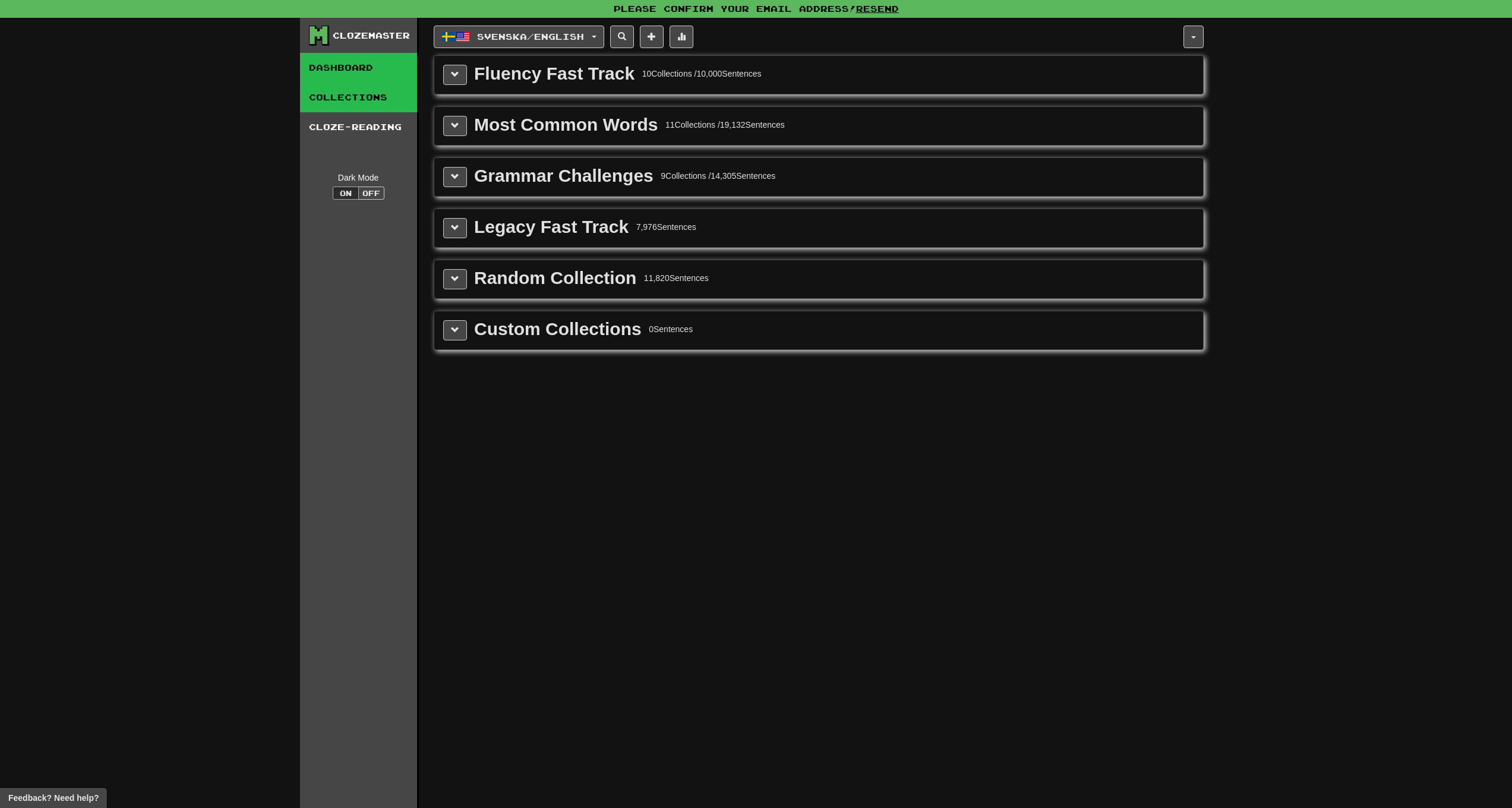
click at [338, 75] on link "Dashboard" at bounding box center [358, 68] width 117 height 30
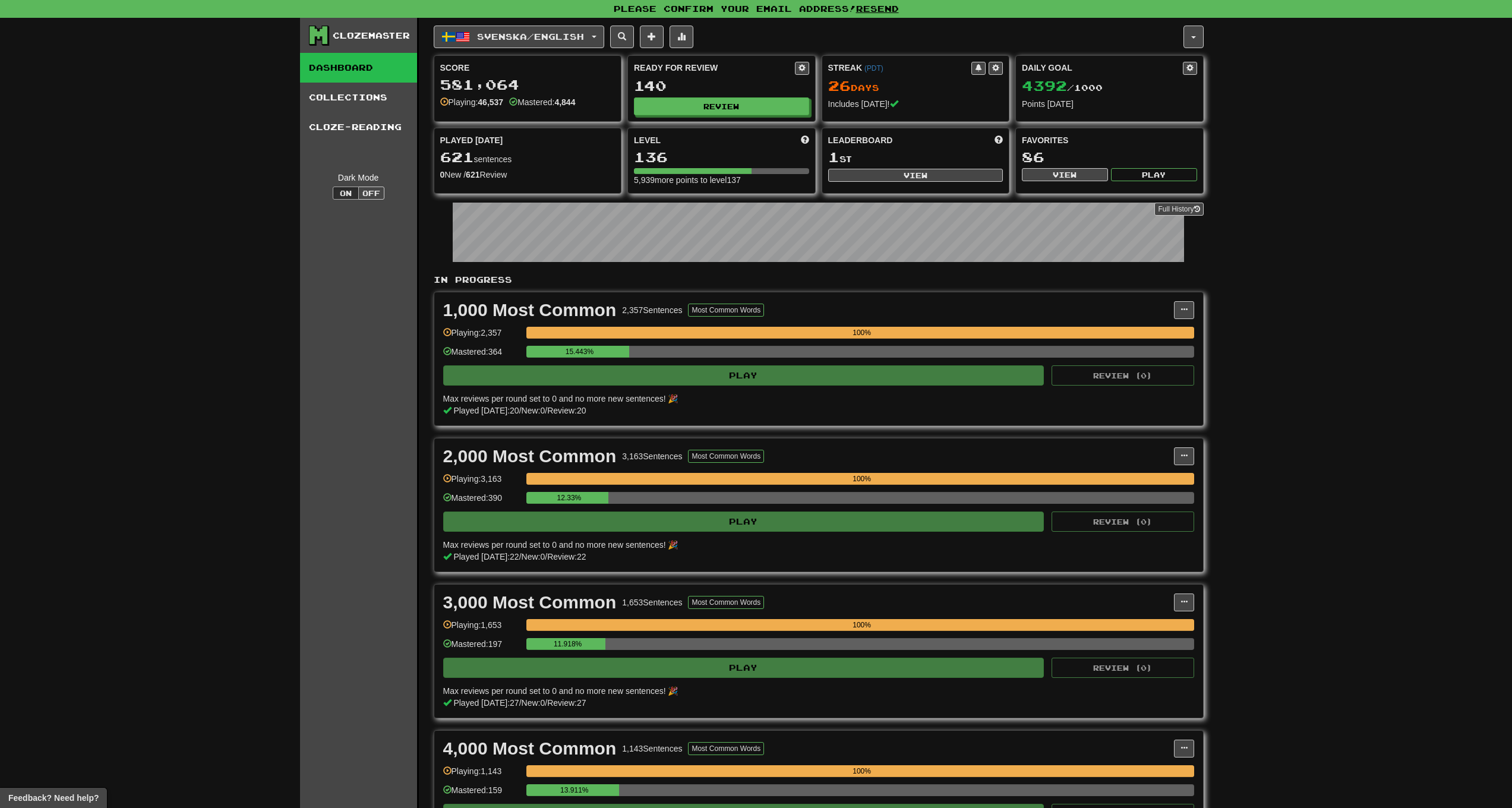
click at [327, 90] on link "Collections" at bounding box center [358, 97] width 117 height 30
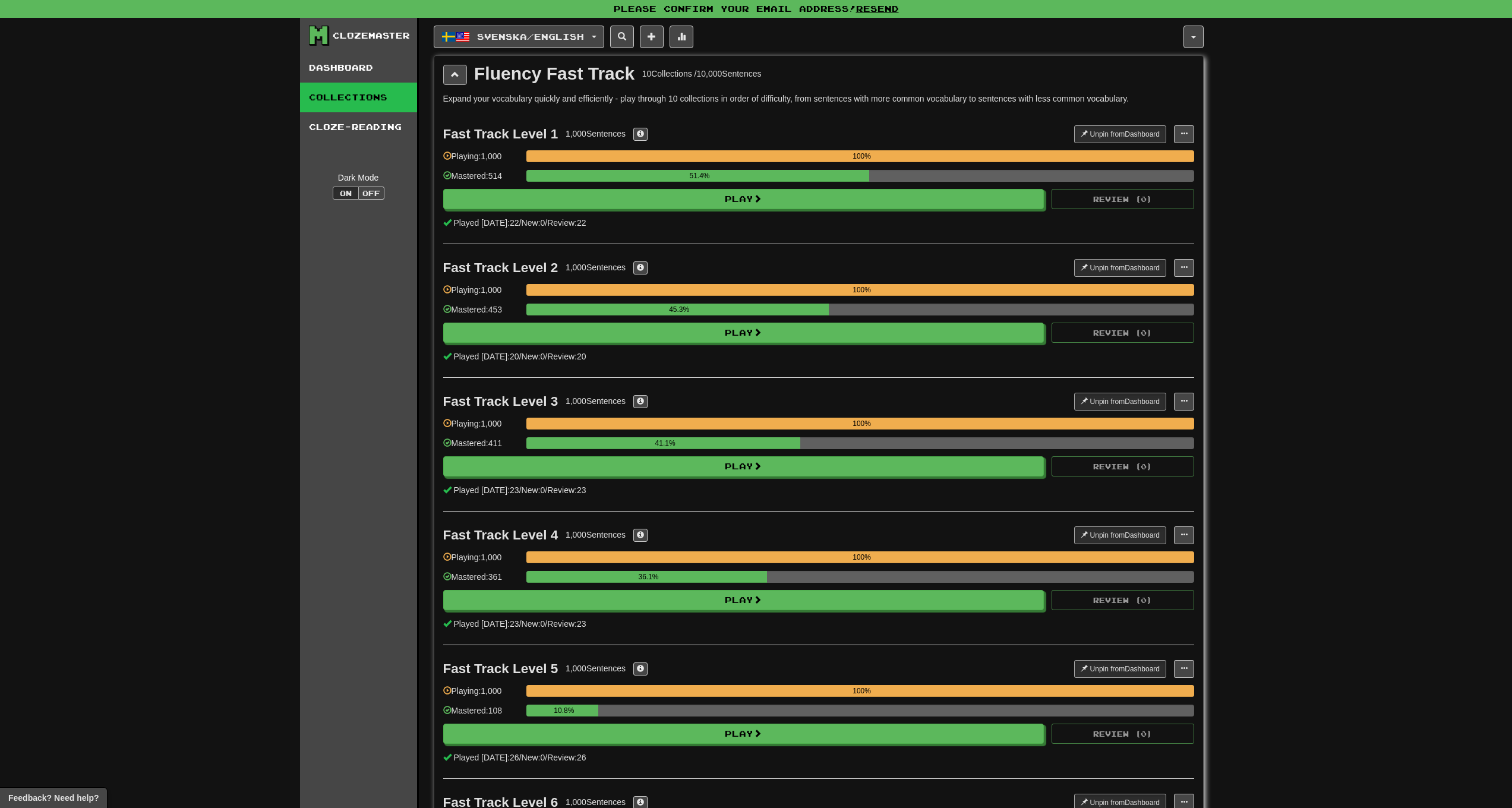
drag, startPoint x: 465, startPoint y: 73, endPoint x: 459, endPoint y: 82, distance: 10.8
click at [465, 74] on button at bounding box center [455, 75] width 24 height 20
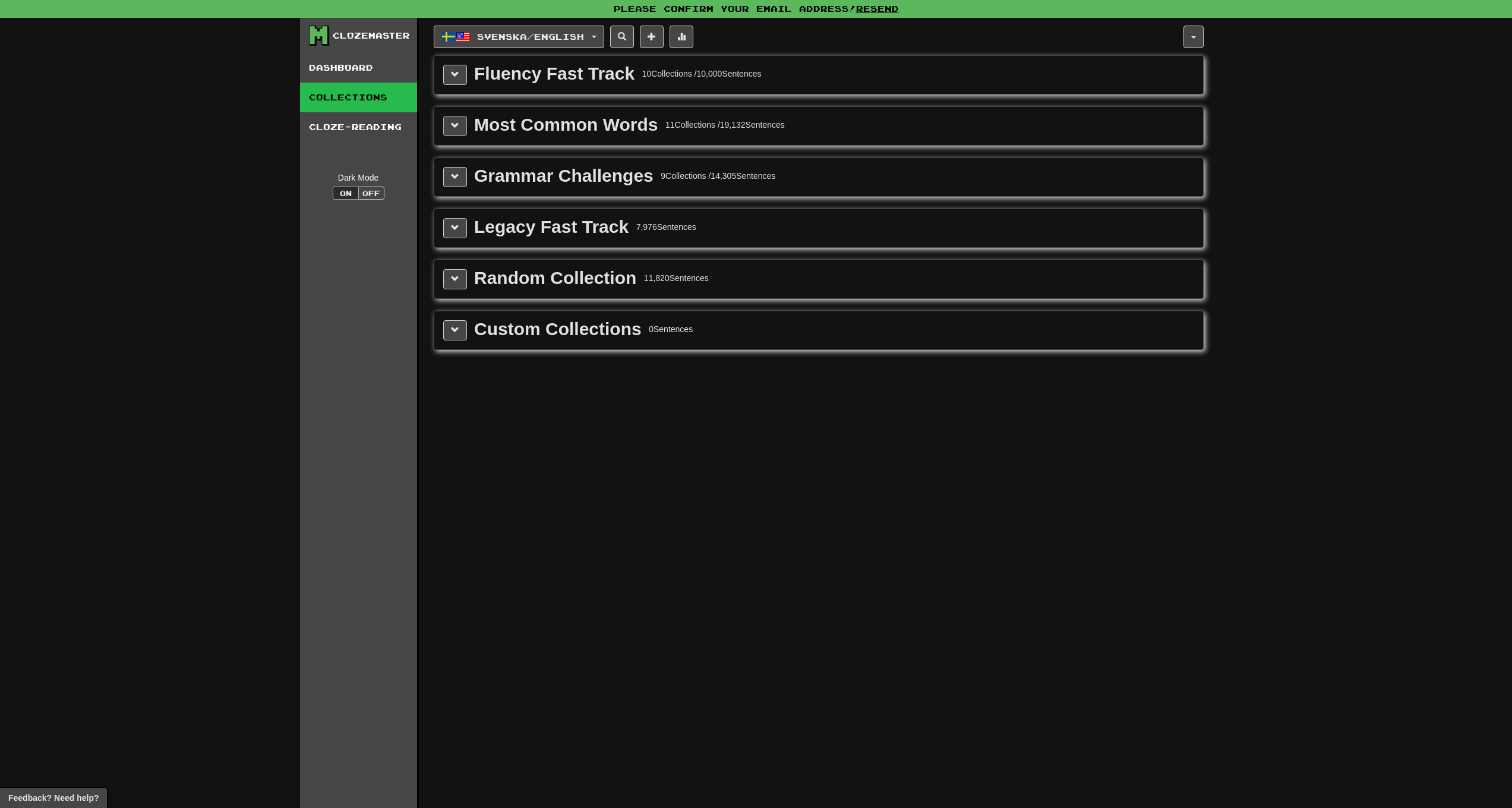
click at [459, 126] on button at bounding box center [455, 126] width 24 height 20
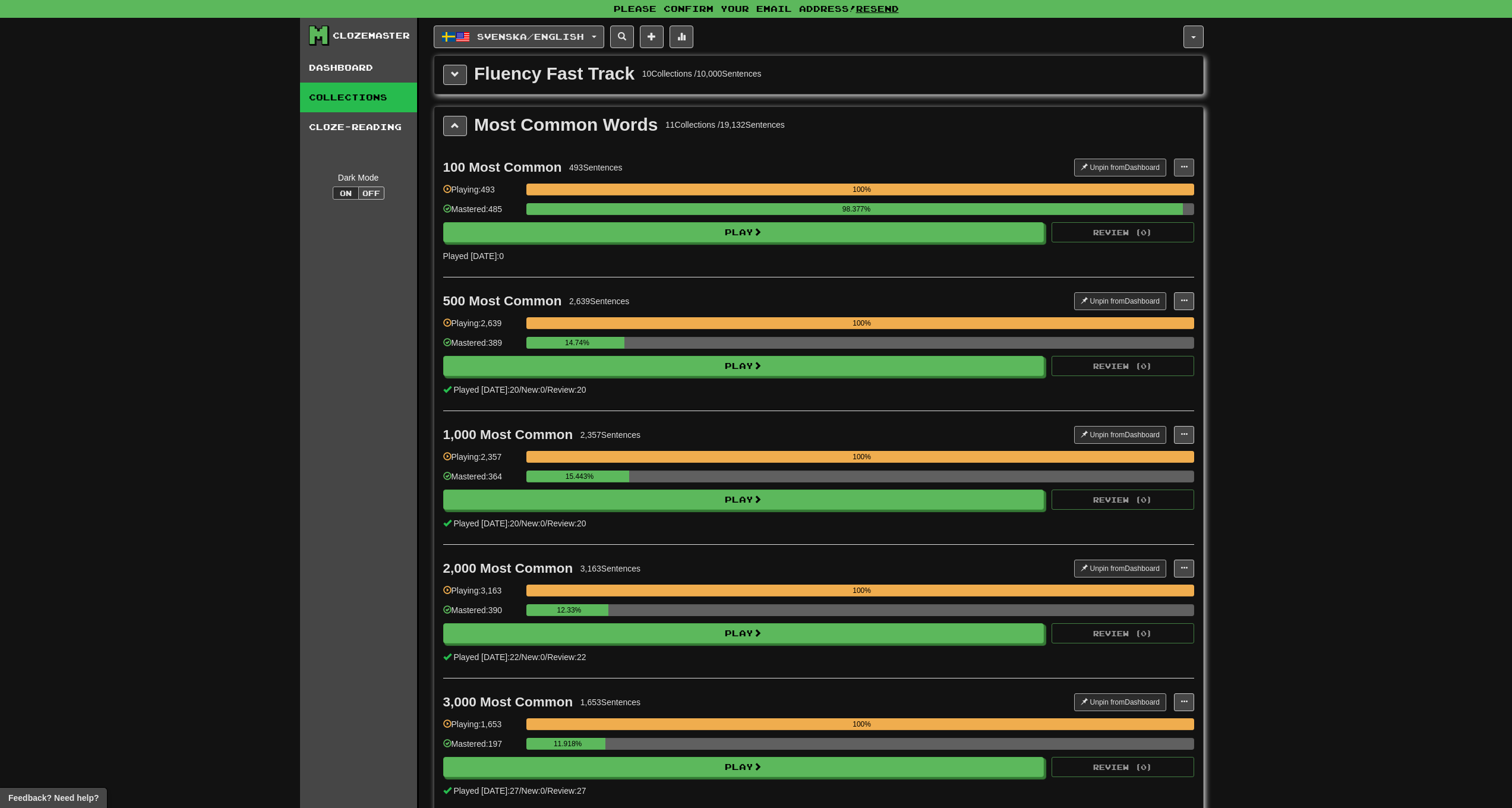
click at [1186, 174] on button at bounding box center [1184, 168] width 20 height 18
click at [1033, 148] on div "100 Most Common 493 Sentences Unpin from Dashboard Unpin from Dashboard Manage …" at bounding box center [818, 210] width 751 height 133
click at [1180, 171] on button at bounding box center [1184, 168] width 20 height 18
click at [1139, 186] on span "Manage Sentences" at bounding box center [1146, 189] width 72 height 10
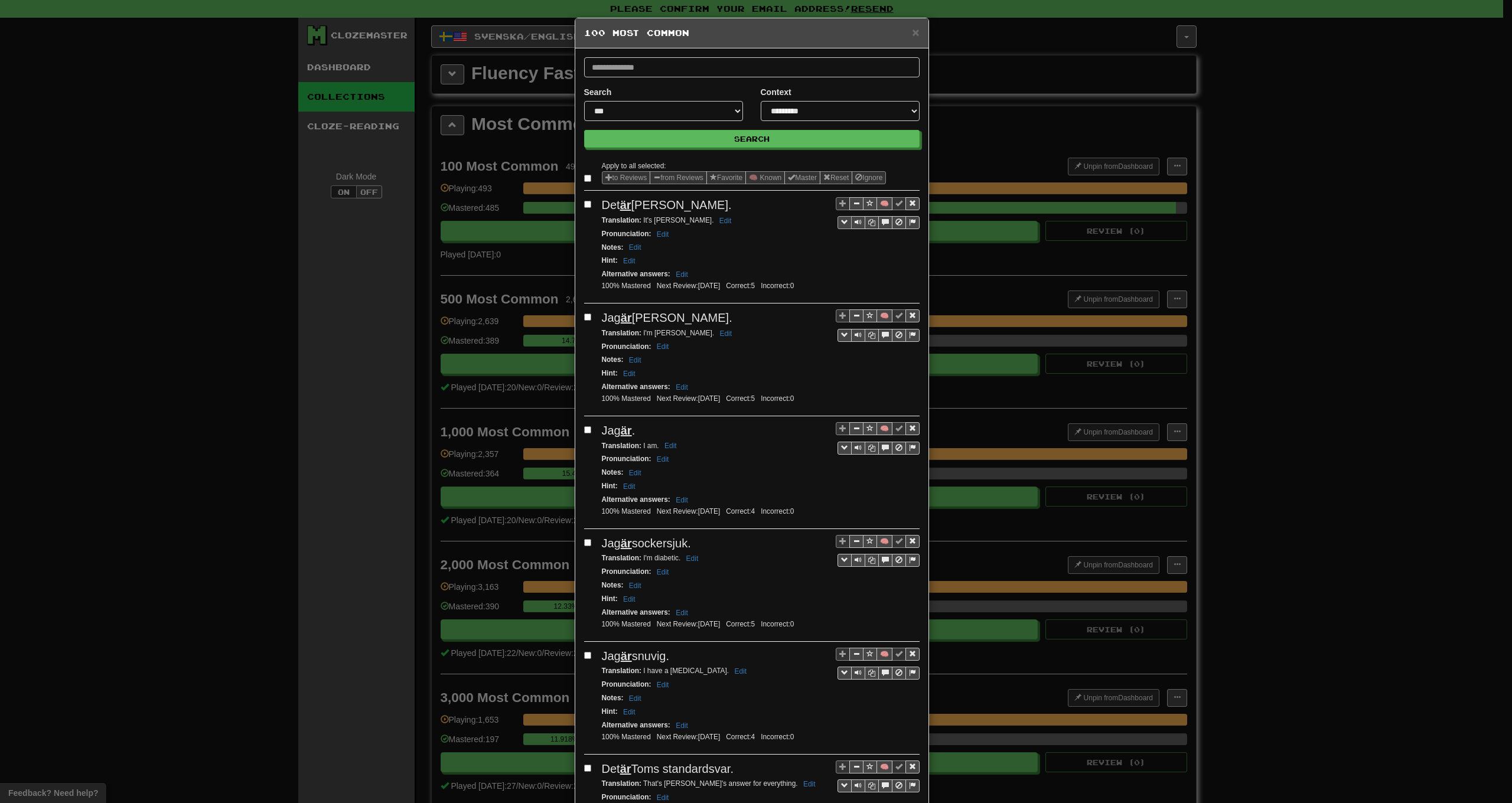
click at [843, 225] on span "Sentence controls" at bounding box center [844, 222] width 7 height 7
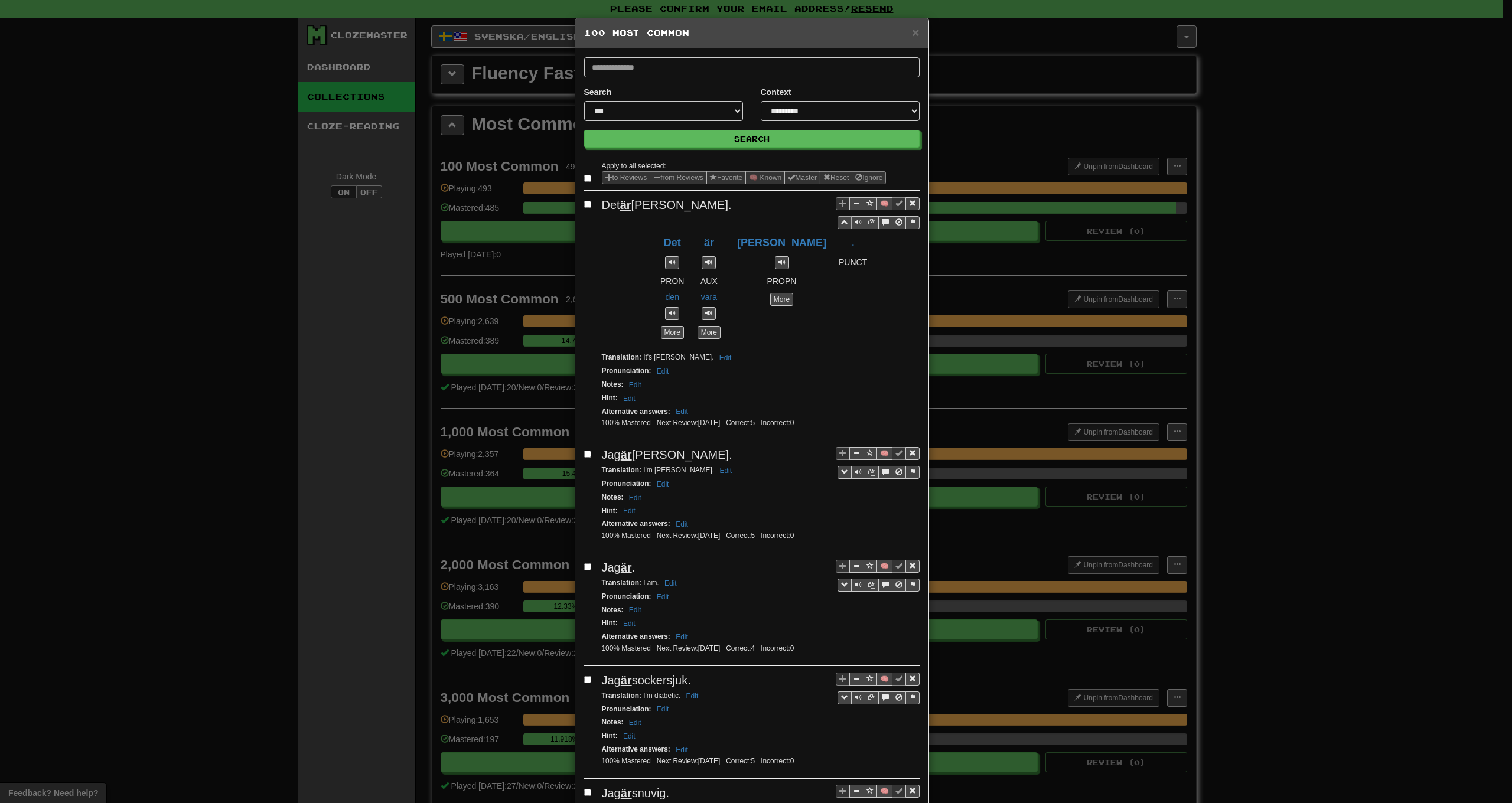
click at [843, 225] on span "Sentence controls" at bounding box center [844, 222] width 7 height 7
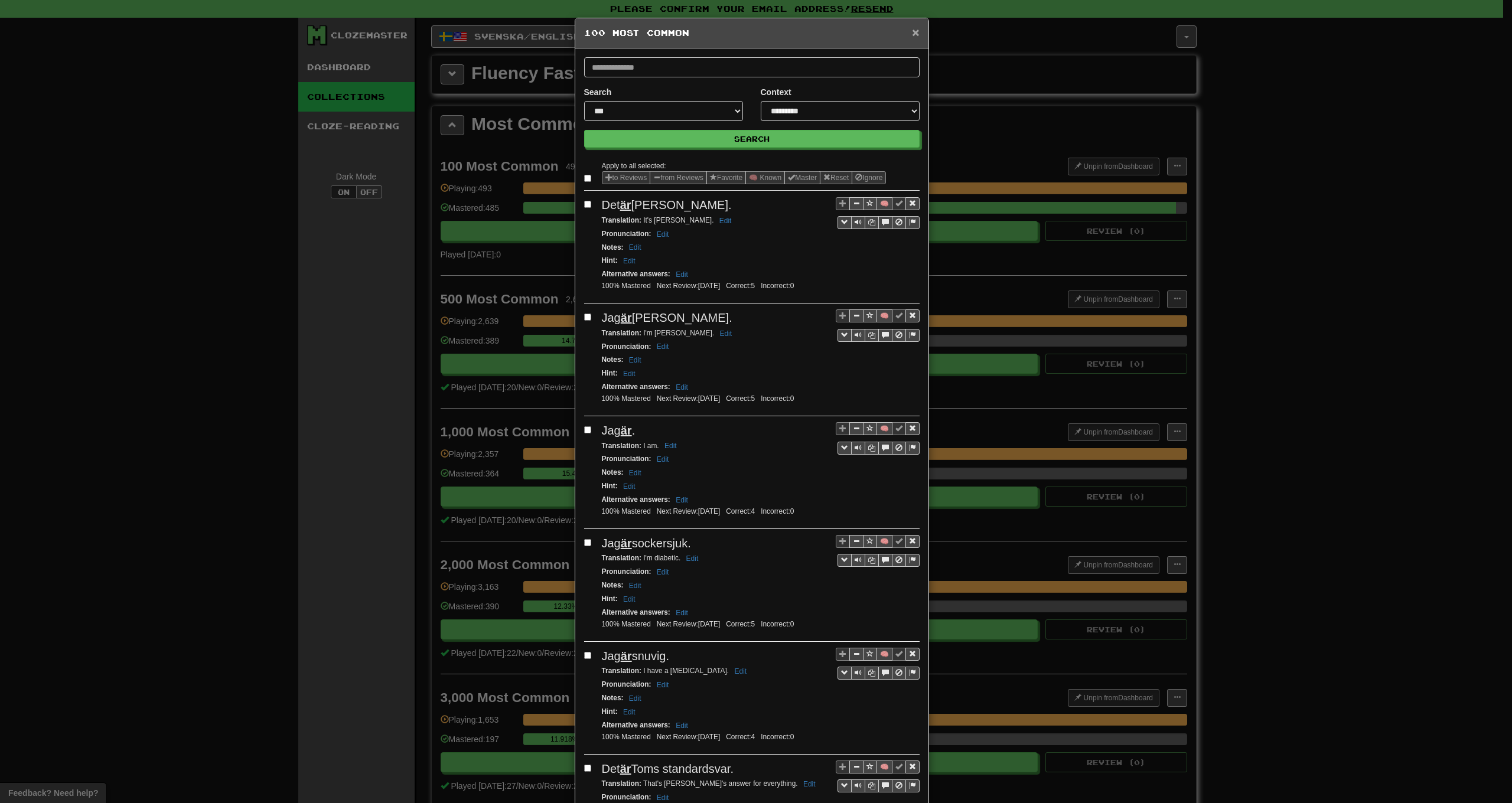
click at [912, 33] on span "×" at bounding box center [915, 32] width 7 height 14
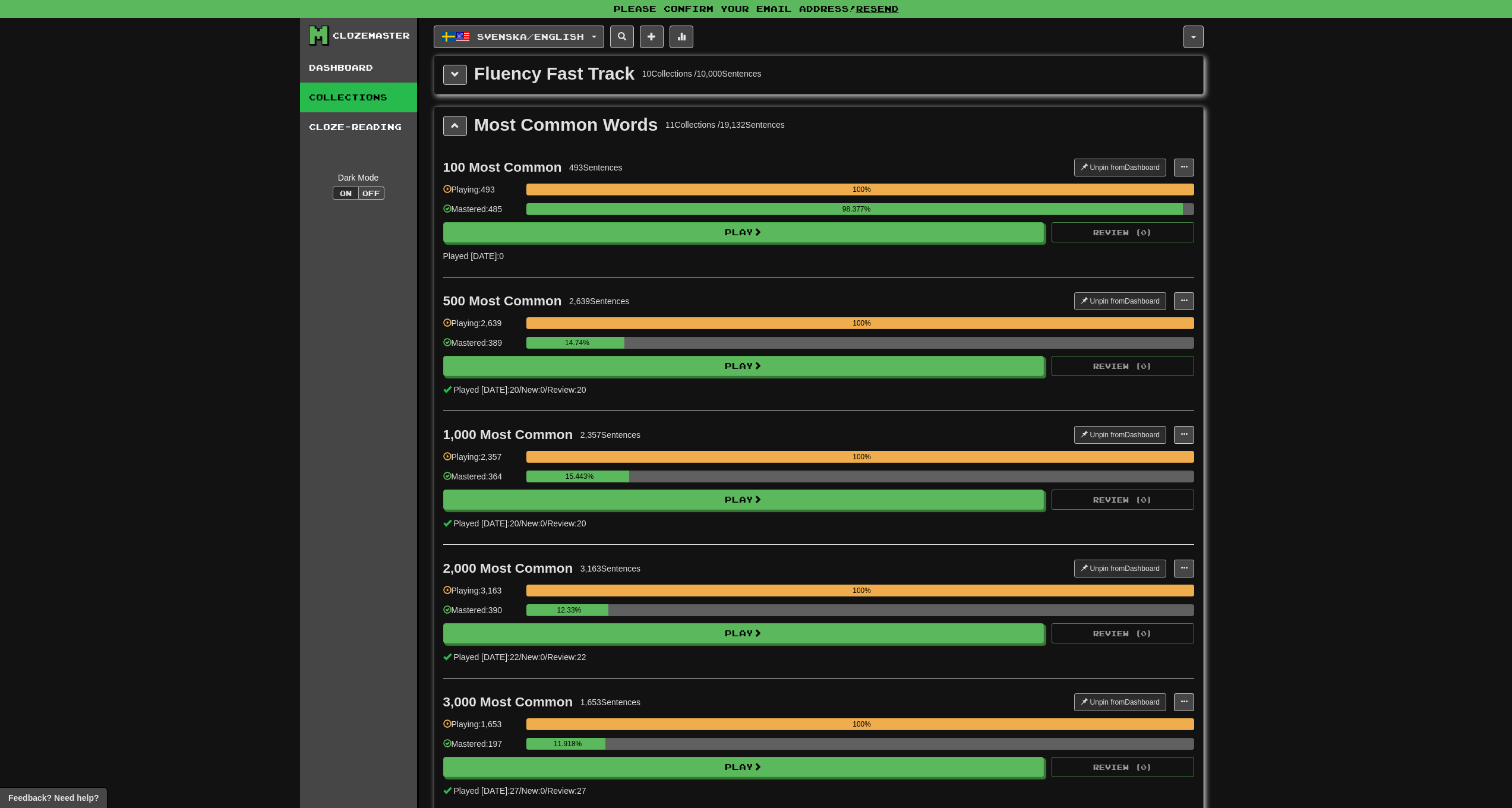
click at [863, 62] on div "Fluency Fast Track 10 Collections / 10,000 Sentences" at bounding box center [818, 75] width 769 height 38
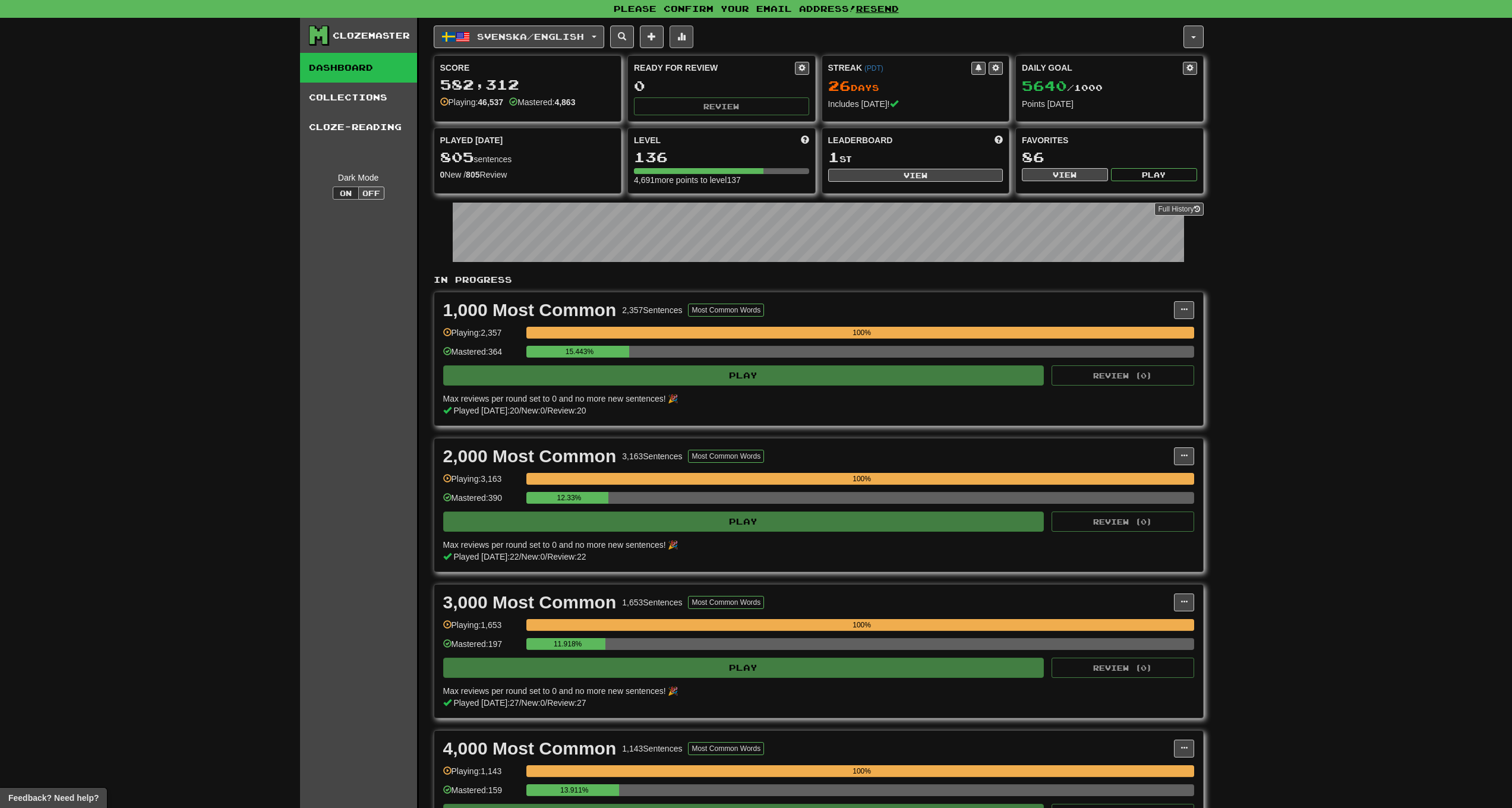
click at [686, 32] on span at bounding box center [682, 36] width 8 height 8
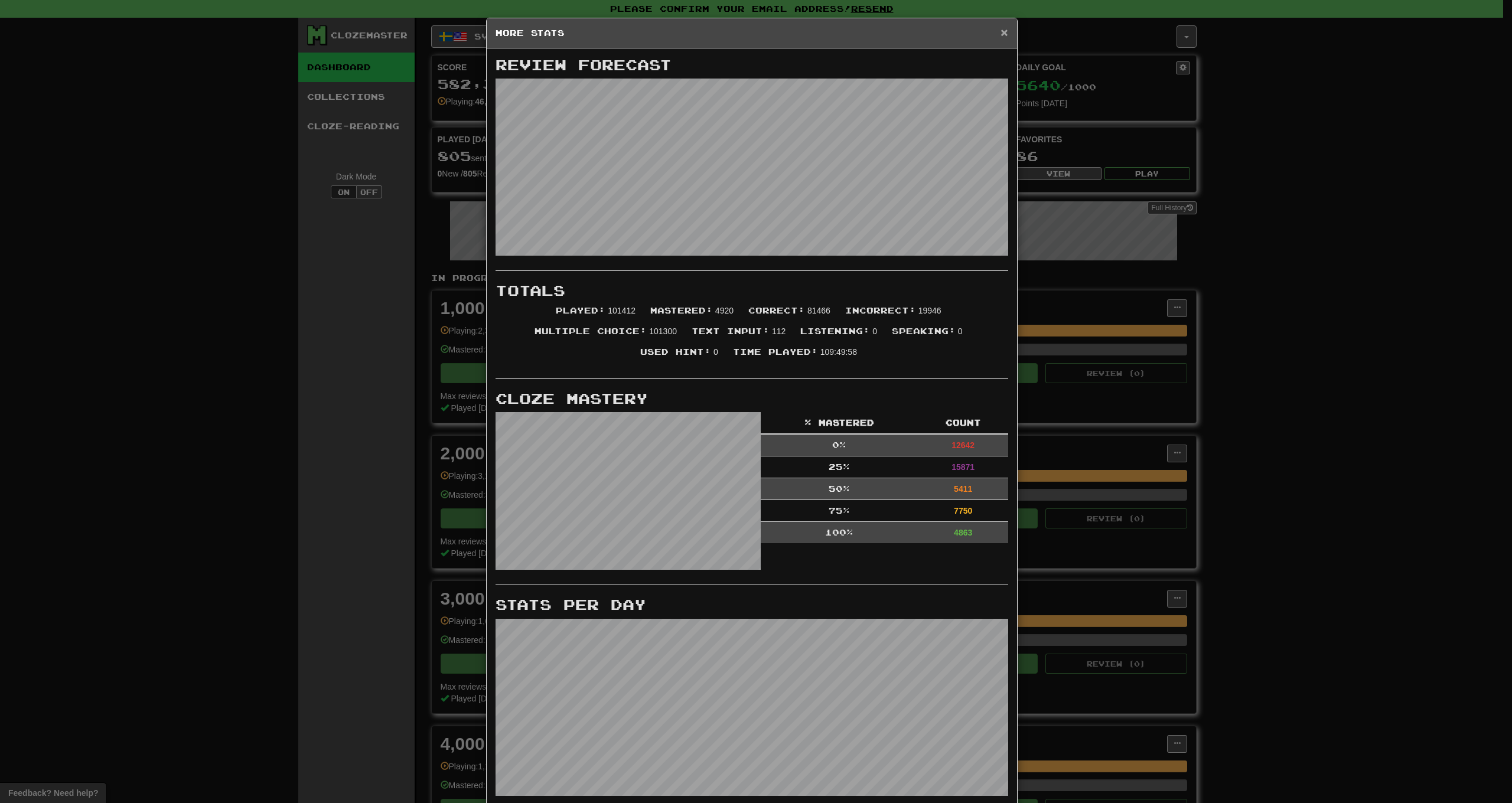
click at [1002, 32] on span "×" at bounding box center [1004, 32] width 7 height 14
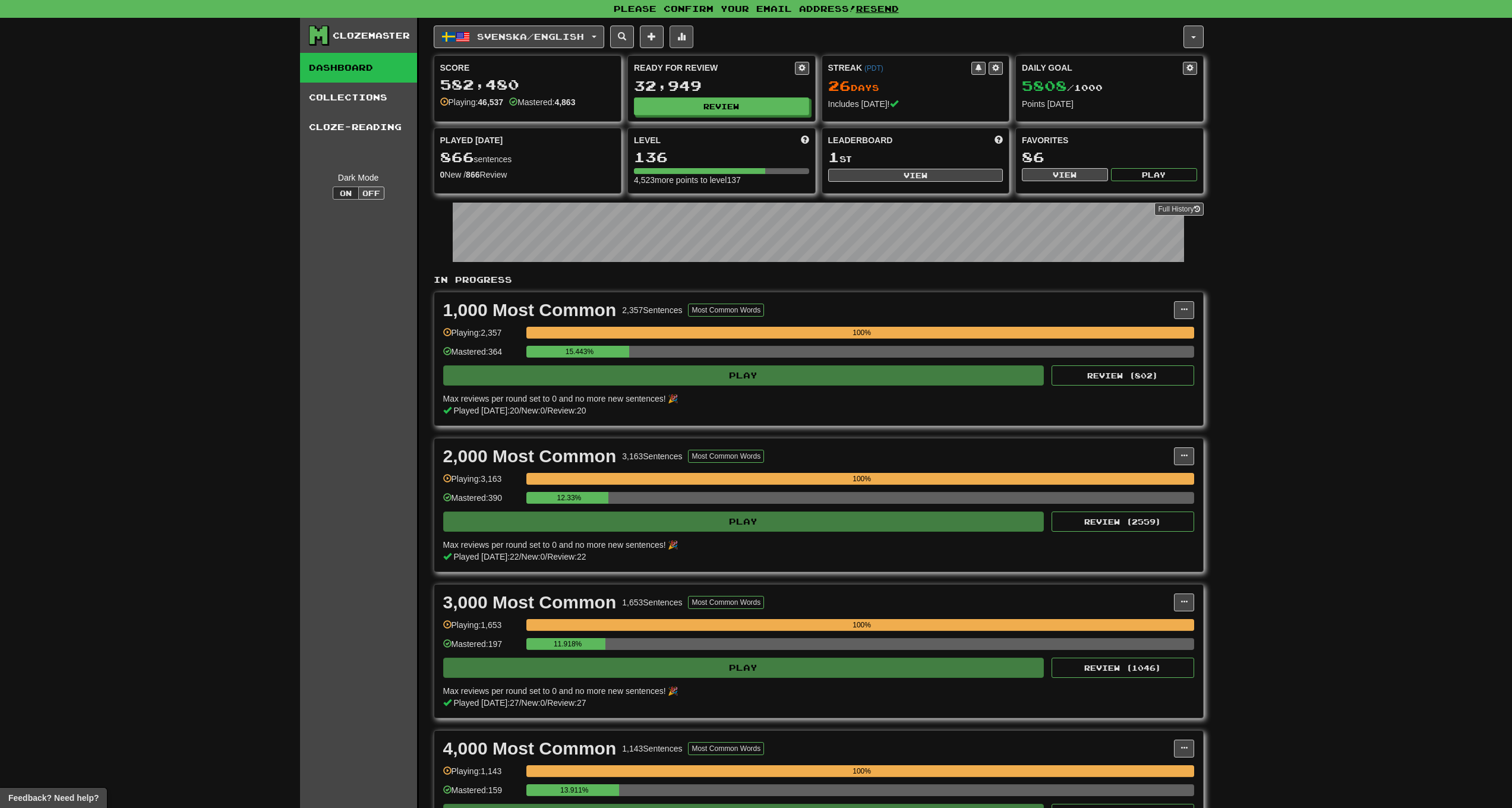
click at [685, 35] on button at bounding box center [682, 37] width 24 height 23
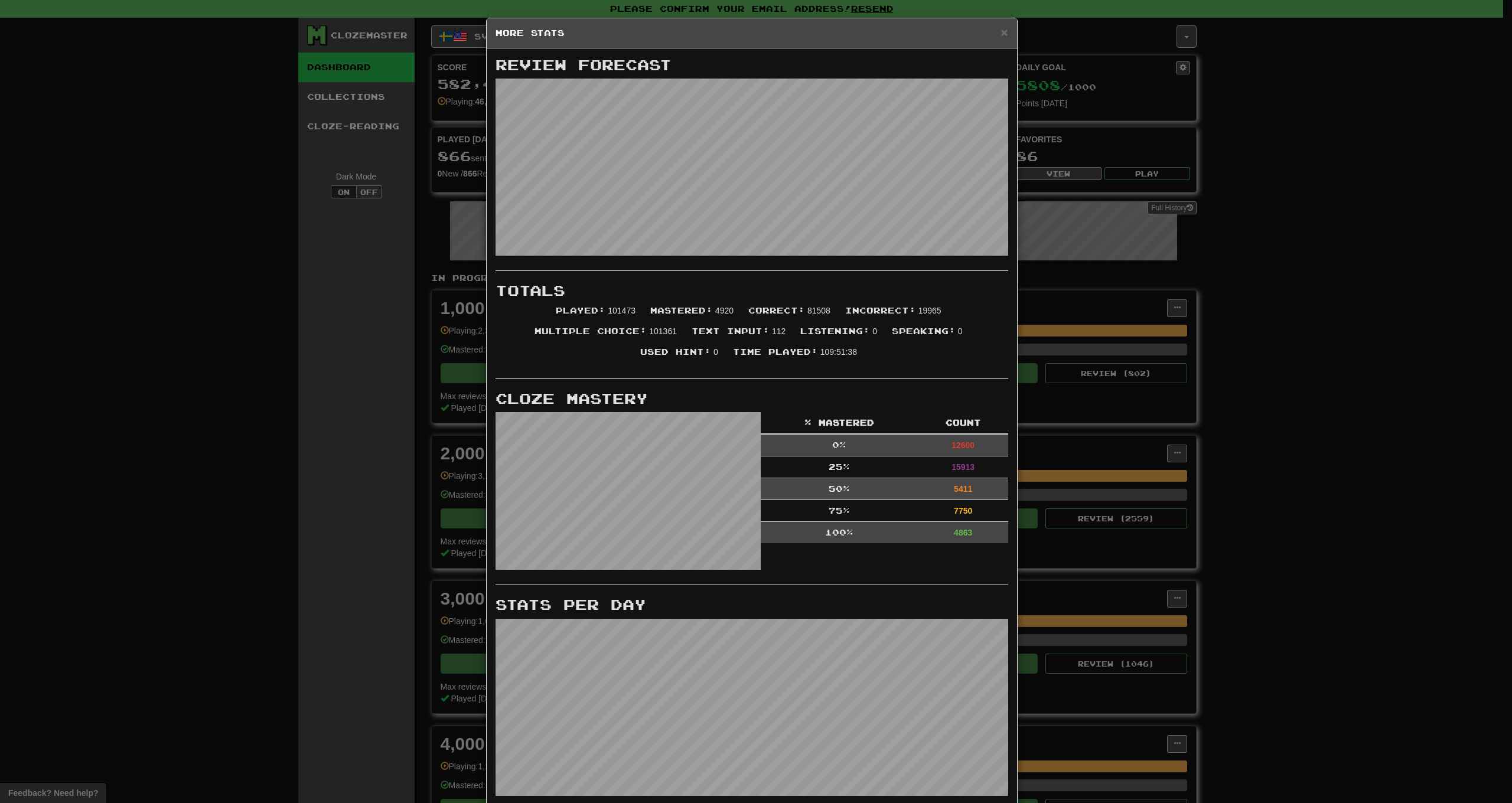
click at [980, 43] on div "× More Stats" at bounding box center [751, 33] width 530 height 30
click at [1001, 40] on div "× More Stats" at bounding box center [751, 33] width 530 height 30
click at [1001, 36] on span "×" at bounding box center [1004, 32] width 7 height 14
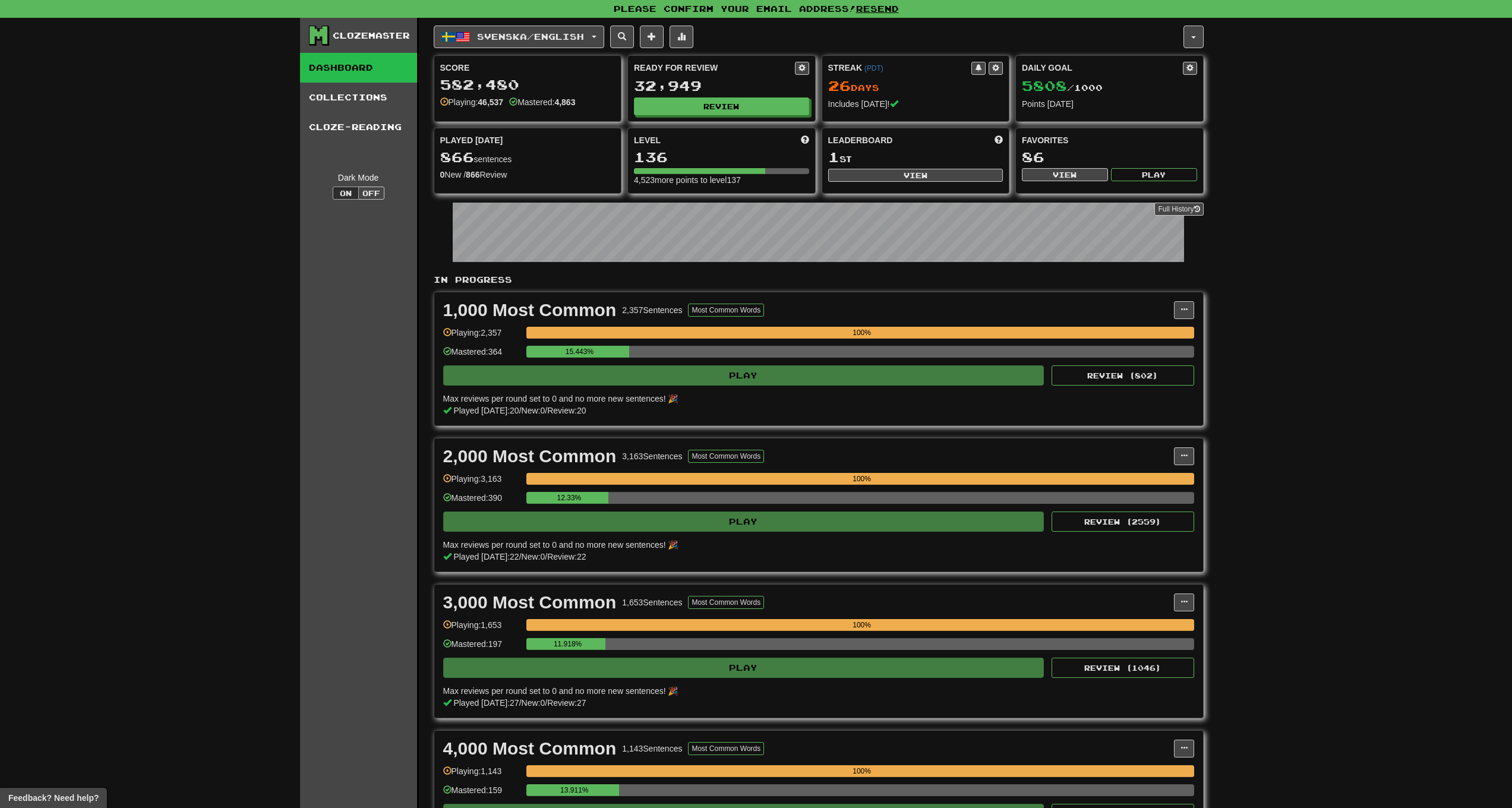
click at [750, 40] on div "Svenska / English Svenska / English Streak: 26 Review: 32,949 Daily Goal: 5808 …" at bounding box center [808, 37] width 750 height 23
click at [686, 32] on span at bounding box center [682, 36] width 8 height 8
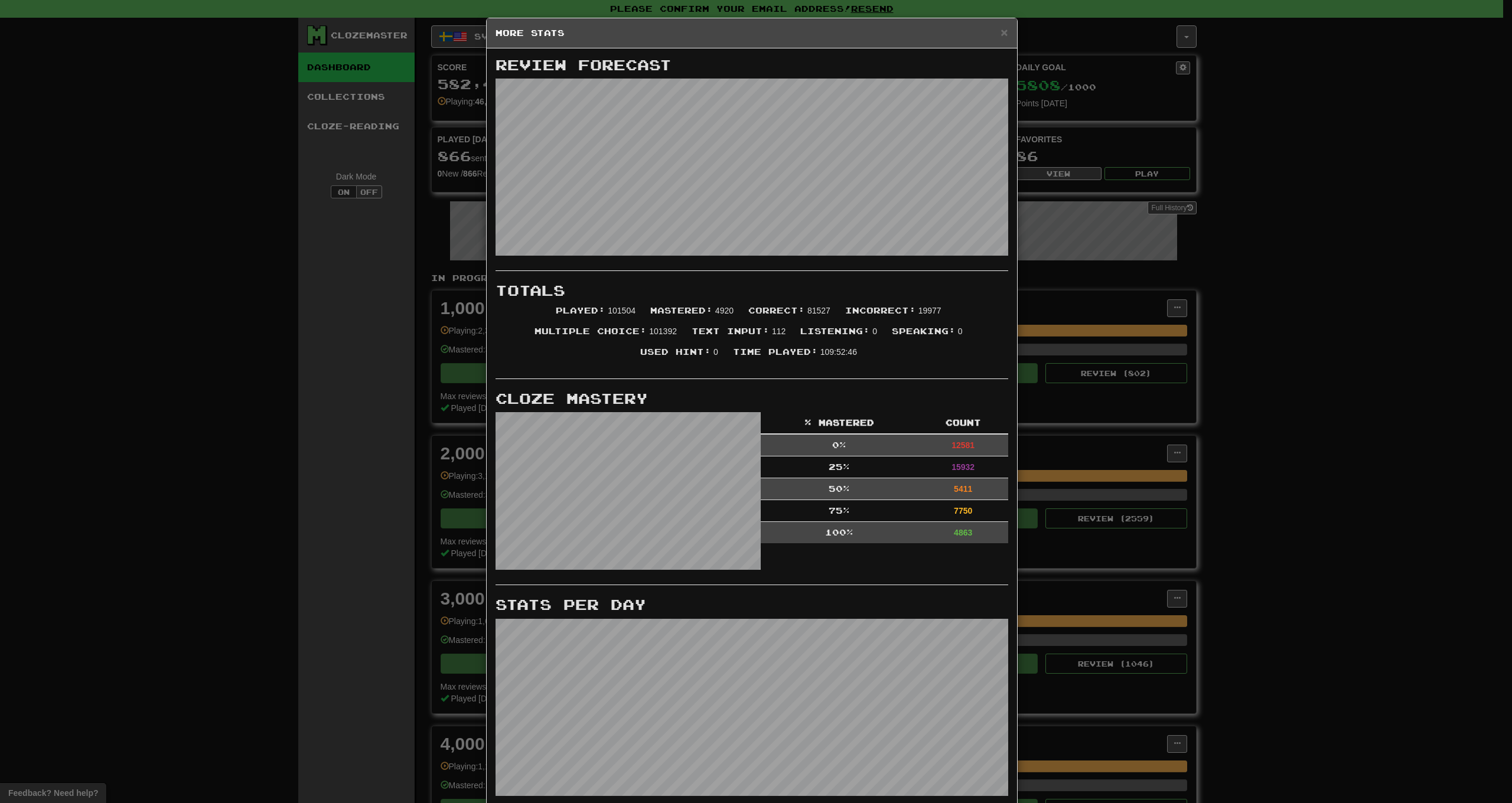
click at [978, 69] on h3 "Review Forecast" at bounding box center [751, 65] width 513 height 15
click at [1001, 31] on span "×" at bounding box center [1004, 32] width 7 height 14
